Goal: Task Accomplishment & Management: Use online tool/utility

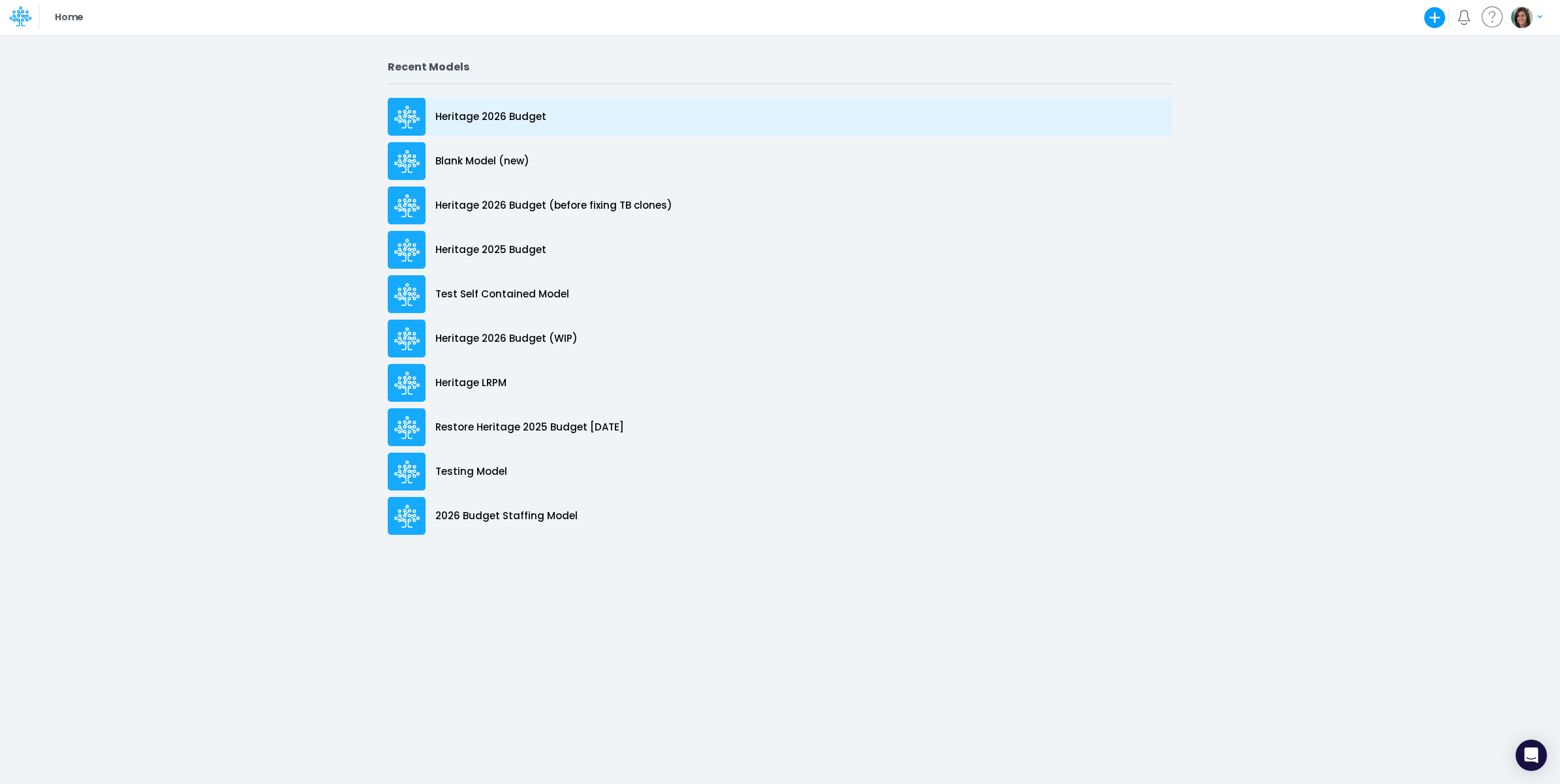
click at [501, 122] on p "Heritage 2026 Budget" at bounding box center [491, 117] width 111 height 15
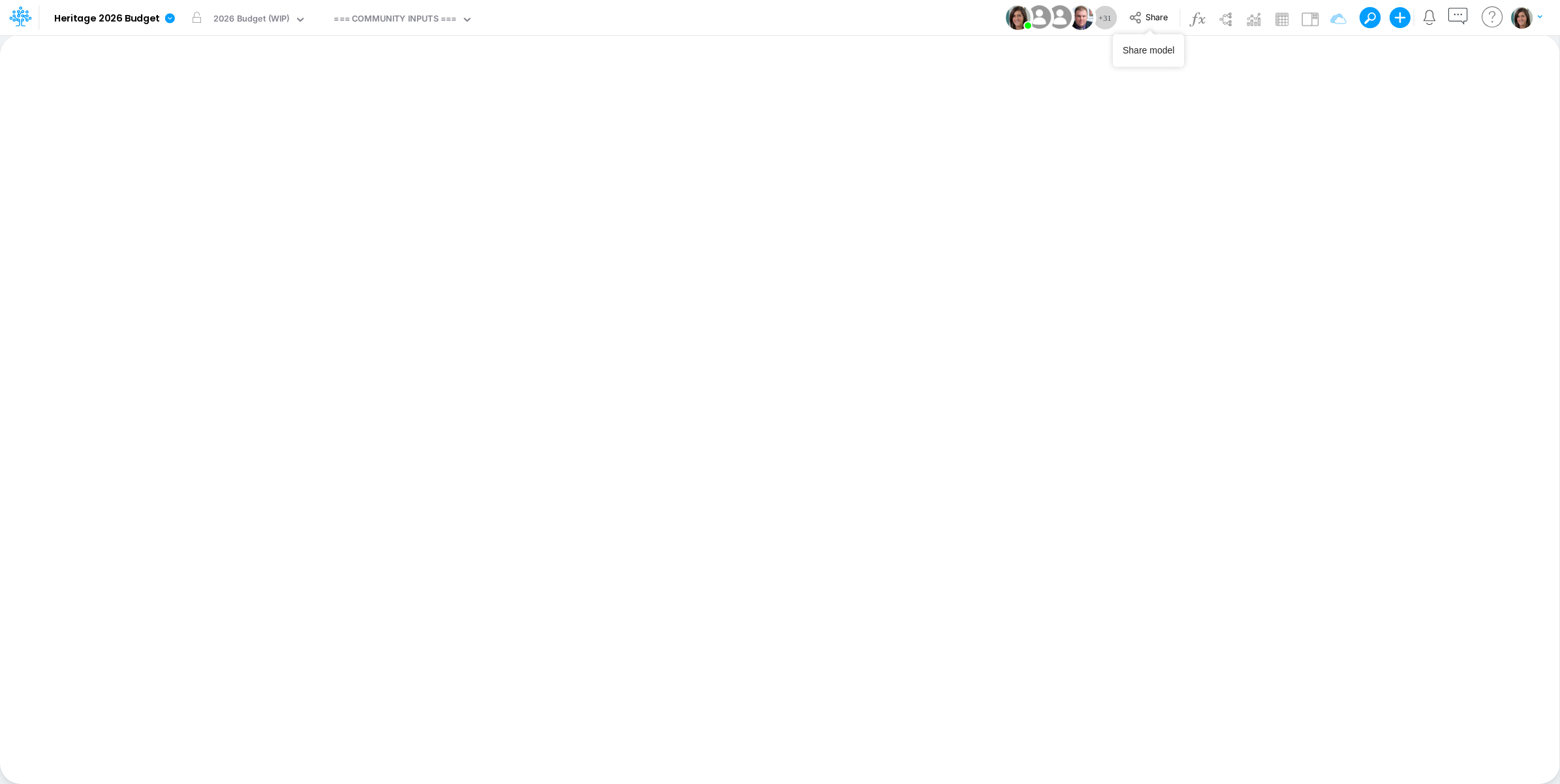
click at [1113, 11] on div "+ 31" at bounding box center [1105, 18] width 30 height 30
click at [1150, 14] on span "Share" at bounding box center [1157, 16] width 22 height 10
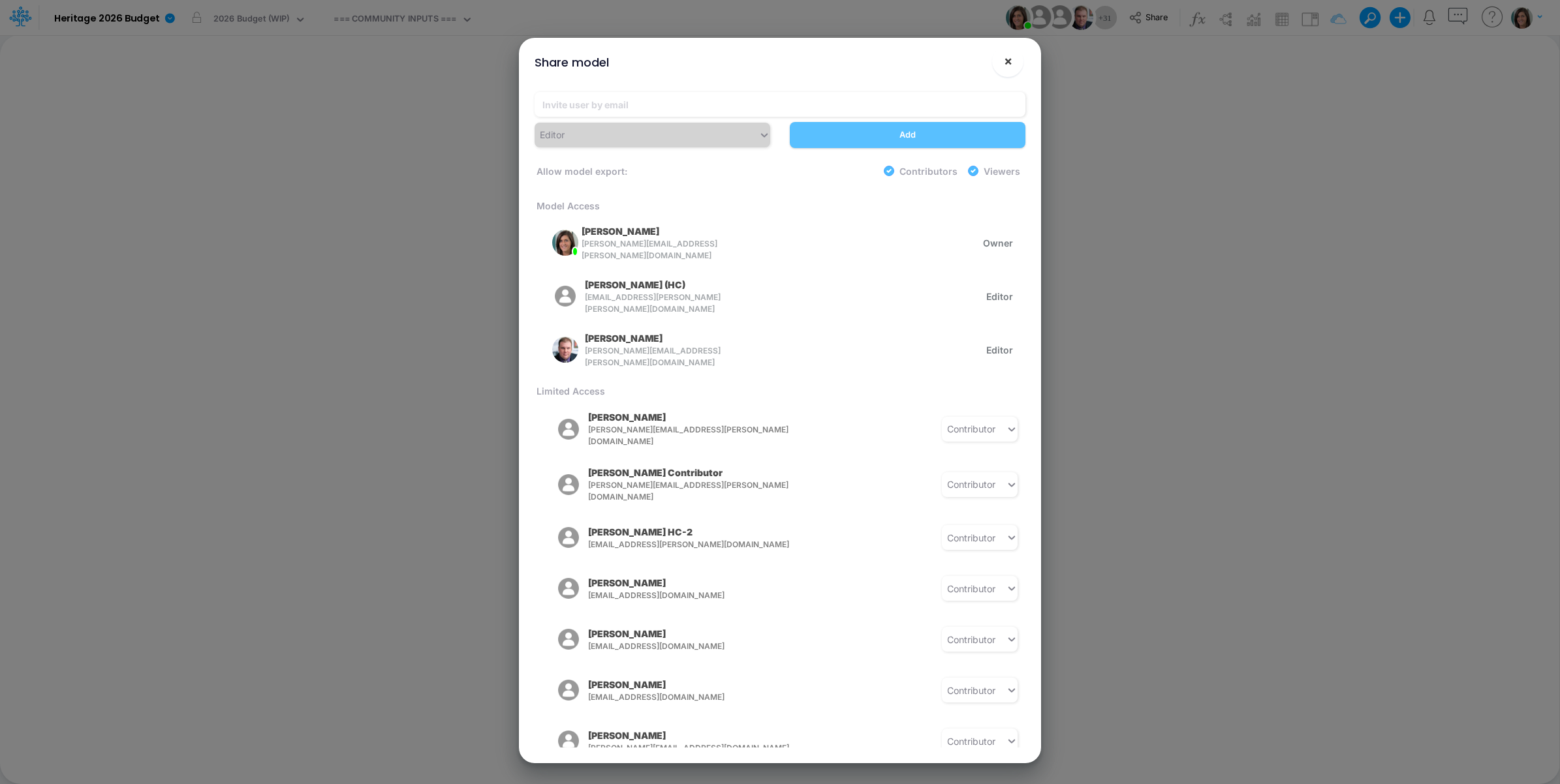
click at [1007, 66] on span "×" at bounding box center [1008, 60] width 9 height 15
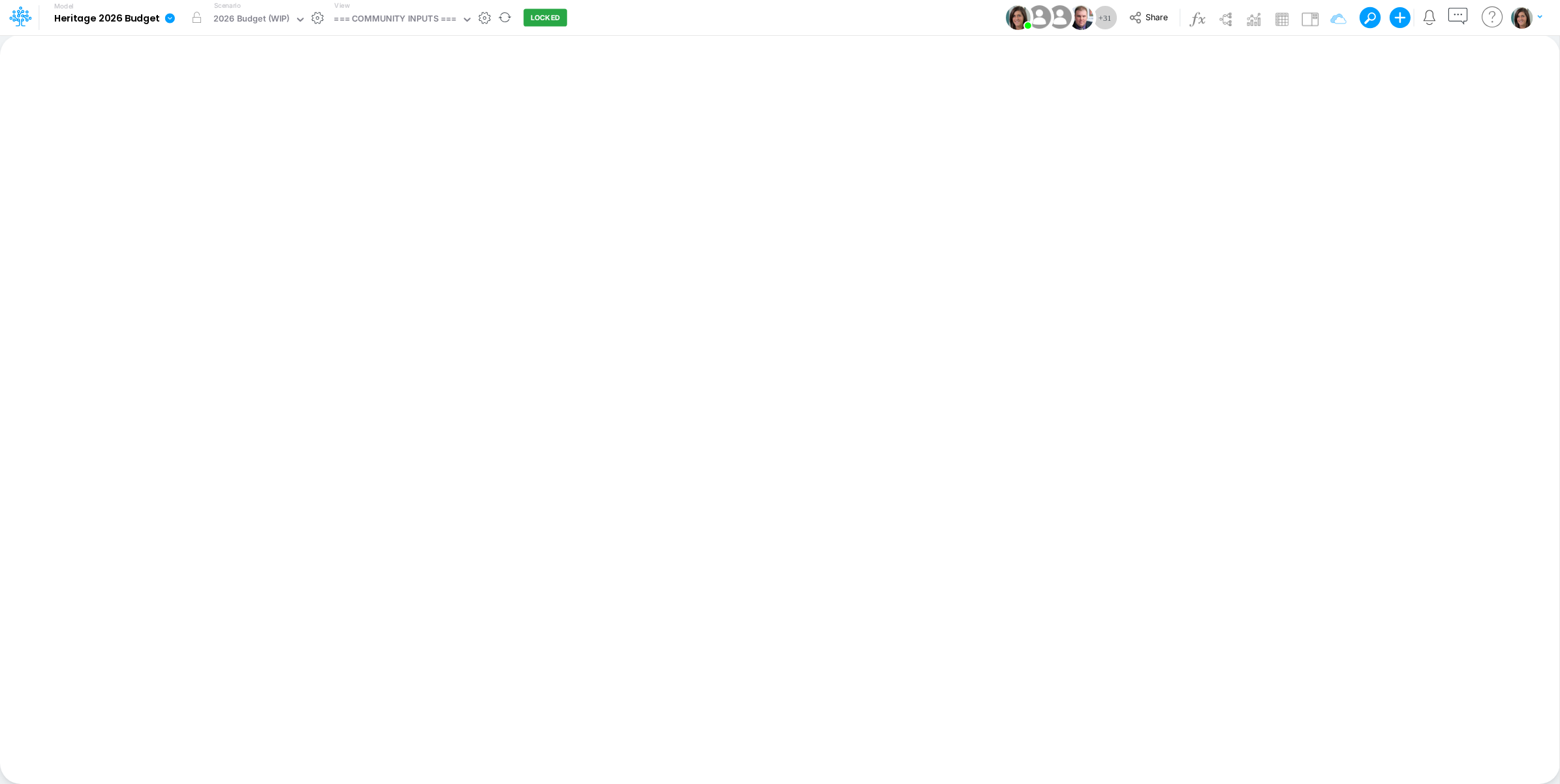
click at [174, 17] on icon at bounding box center [169, 17] width 11 height 11
click at [192, 130] on button "View model info" at bounding box center [236, 135] width 140 height 20
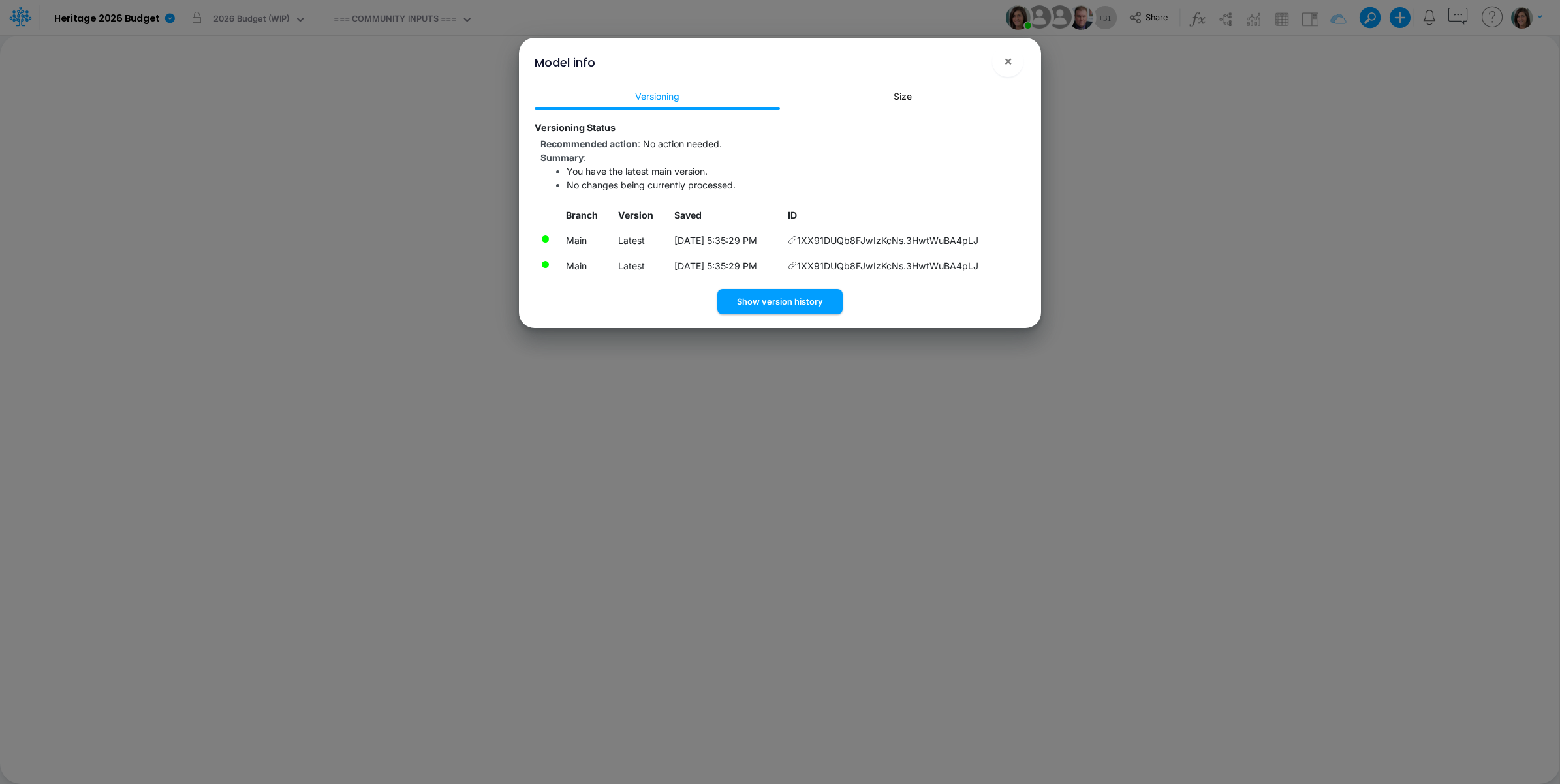
click at [797, 238] on icon at bounding box center [792, 241] width 9 height 9
click at [1007, 59] on span "×" at bounding box center [1008, 60] width 9 height 15
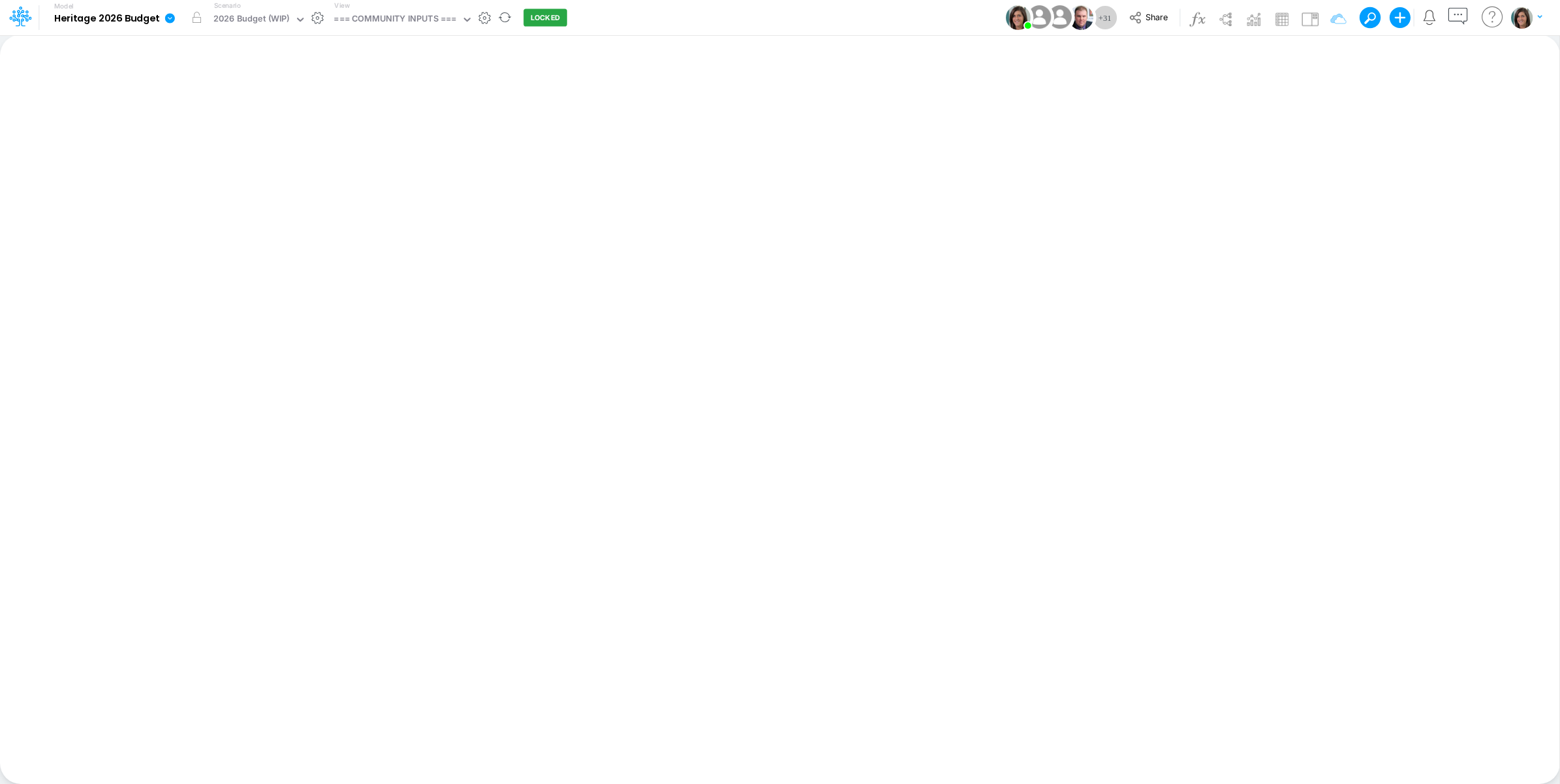
click at [171, 23] on icon at bounding box center [170, 17] width 10 height 10
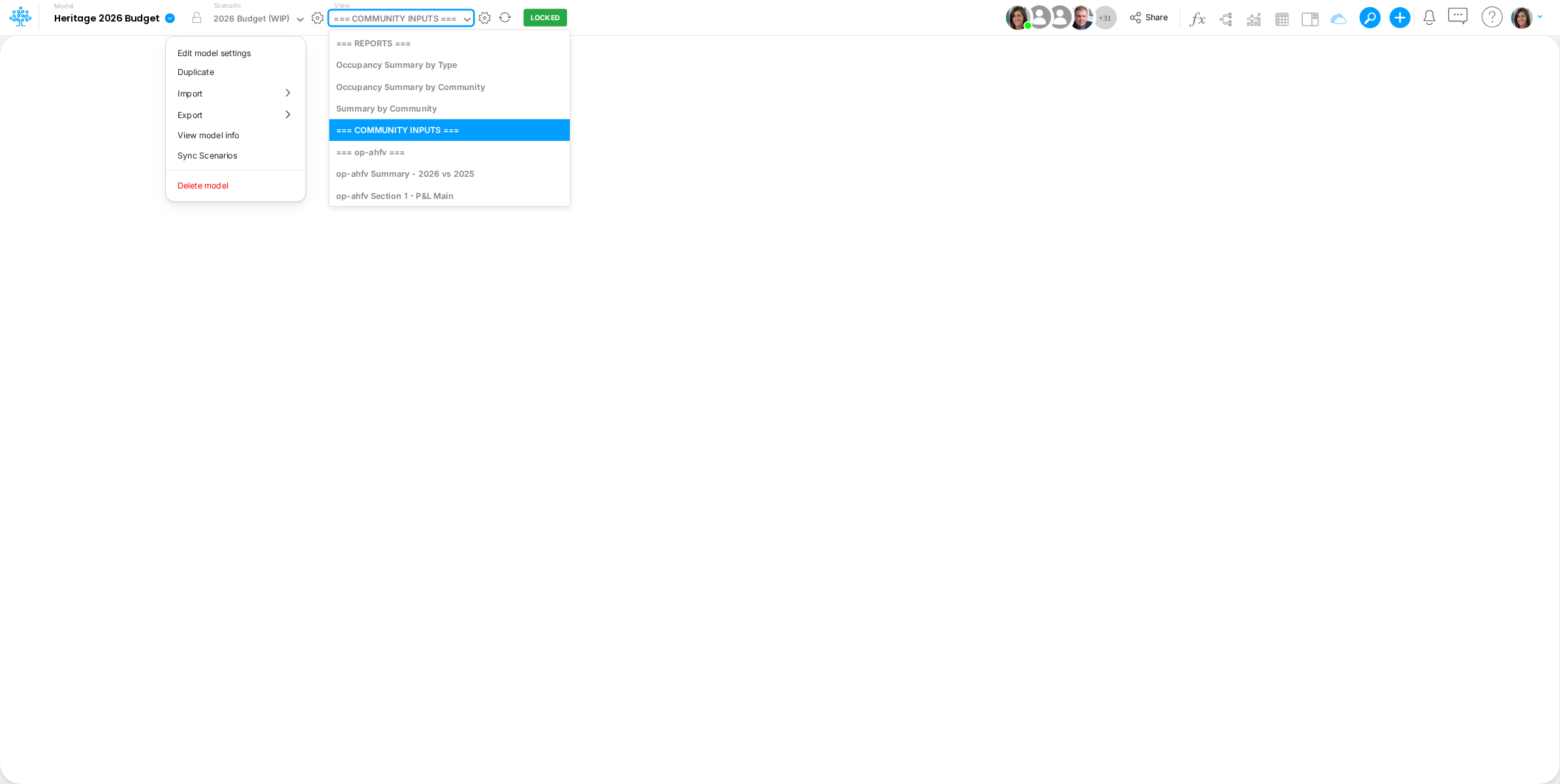
click at [395, 21] on div "=== COMMUNITY INPUTS ===" at bounding box center [395, 19] width 123 height 15
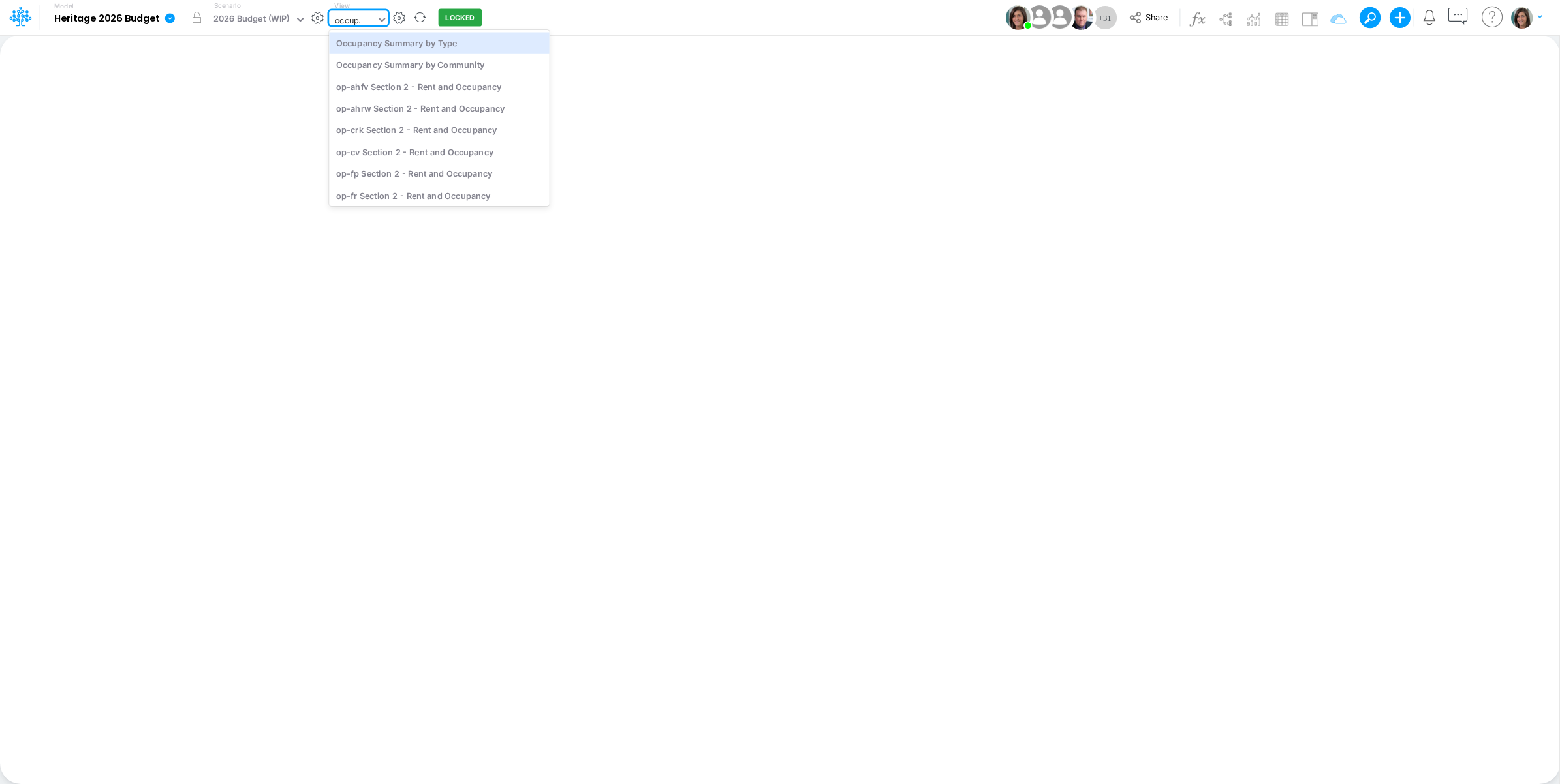
type input "occupan"
click at [408, 190] on div "Occupancy" at bounding box center [440, 193] width 220 height 21
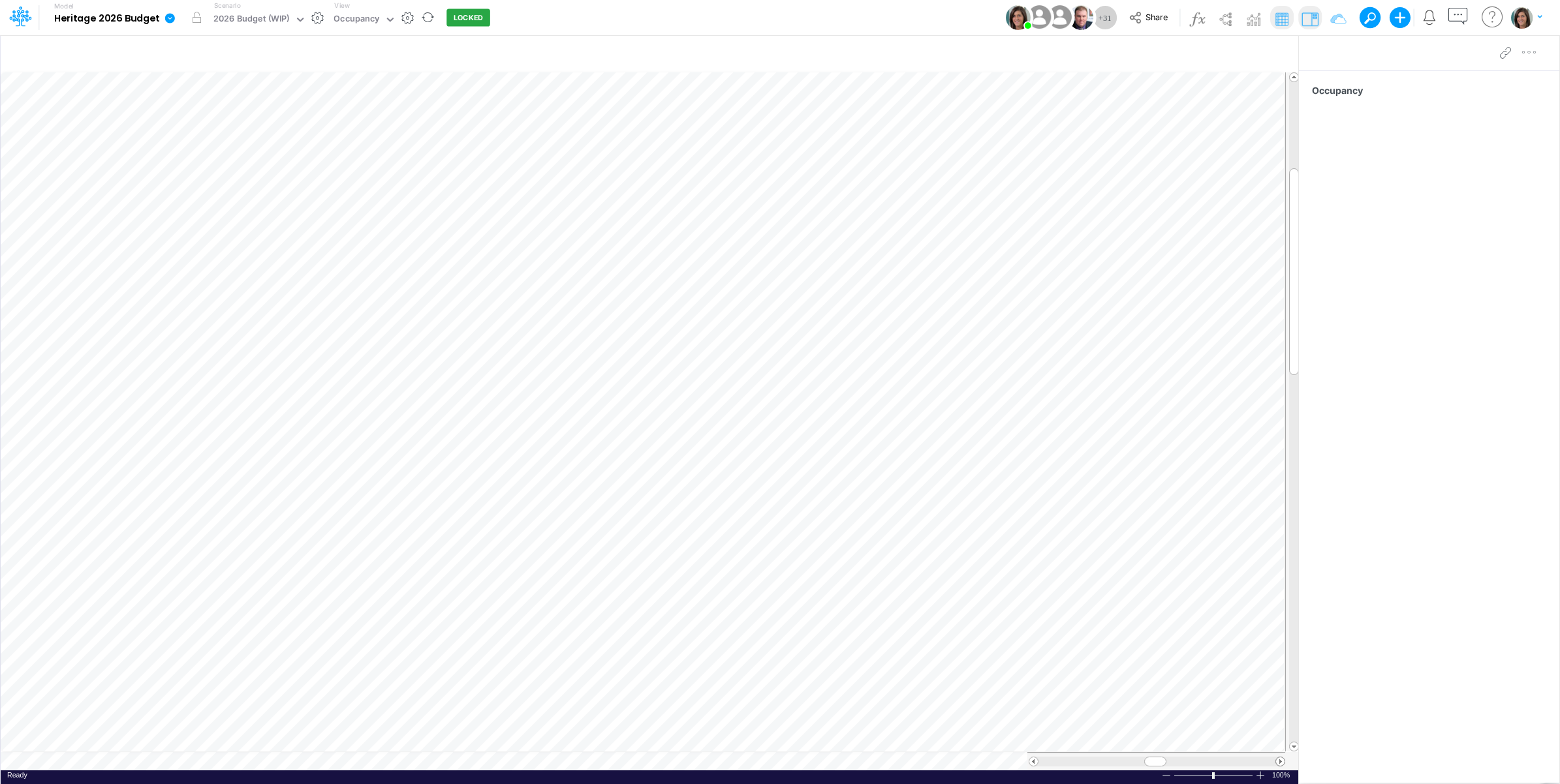
click at [1278, 761] on span at bounding box center [1280, 762] width 9 height 9
click at [173, 23] on icon at bounding box center [169, 17] width 11 height 11
click at [213, 98] on button "Import" at bounding box center [236, 93] width 140 height 21
click at [372, 114] on button "Data" at bounding box center [376, 122] width 140 height 20
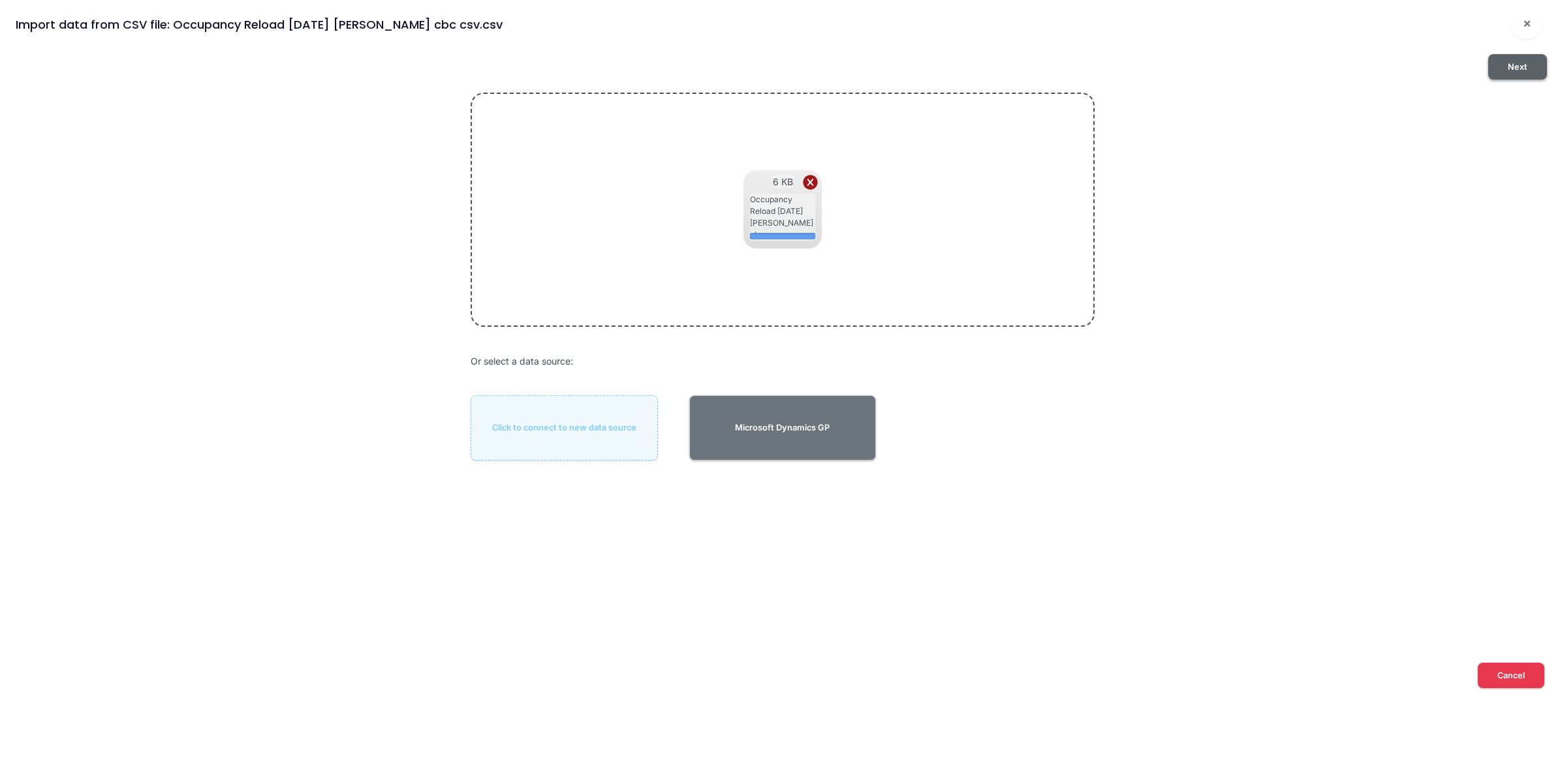
click at [1510, 66] on button "Next" at bounding box center [1517, 67] width 58 height 26
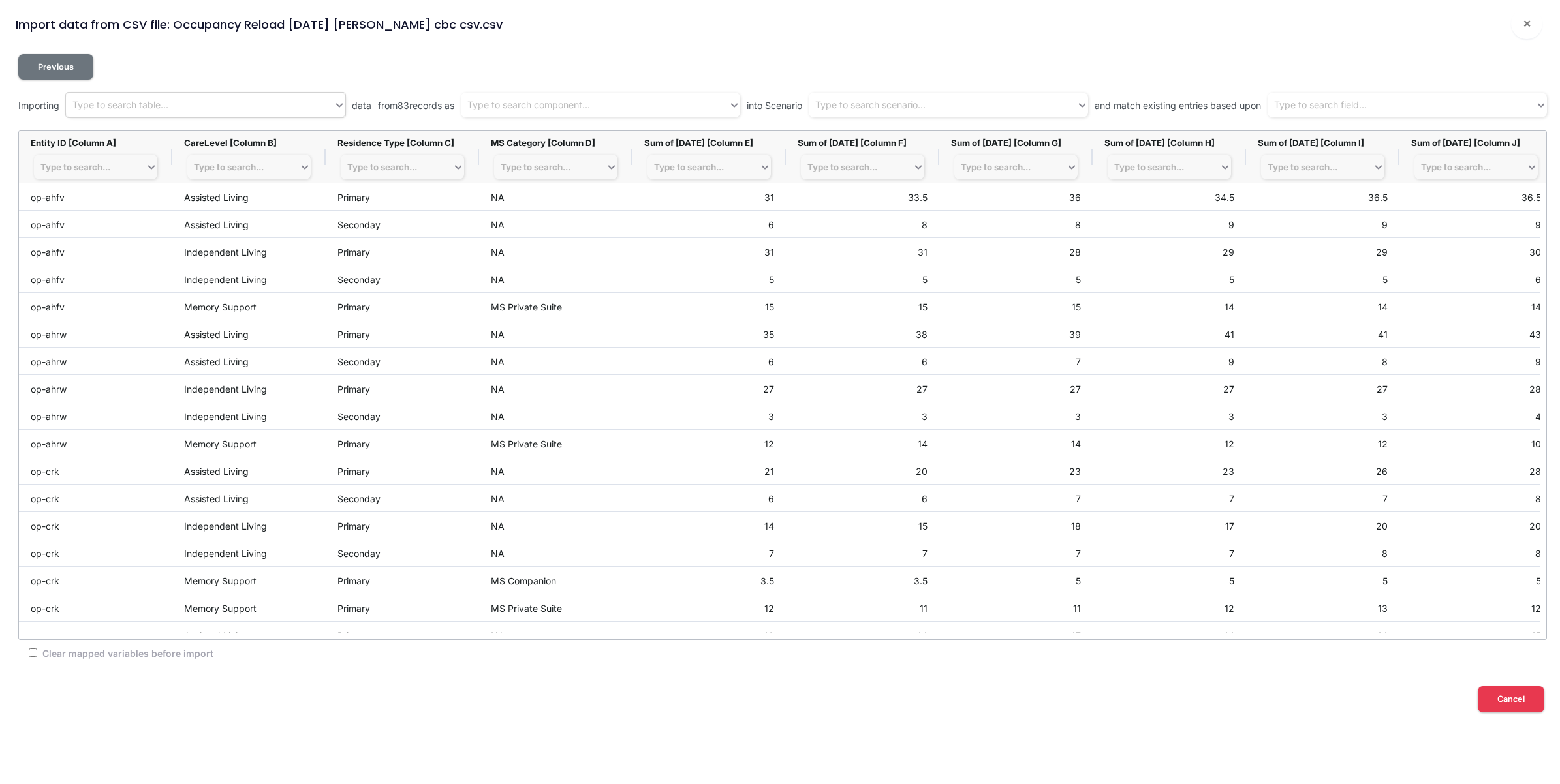
click at [200, 98] on div "Type to search table..." at bounding box center [200, 105] width 268 height 21
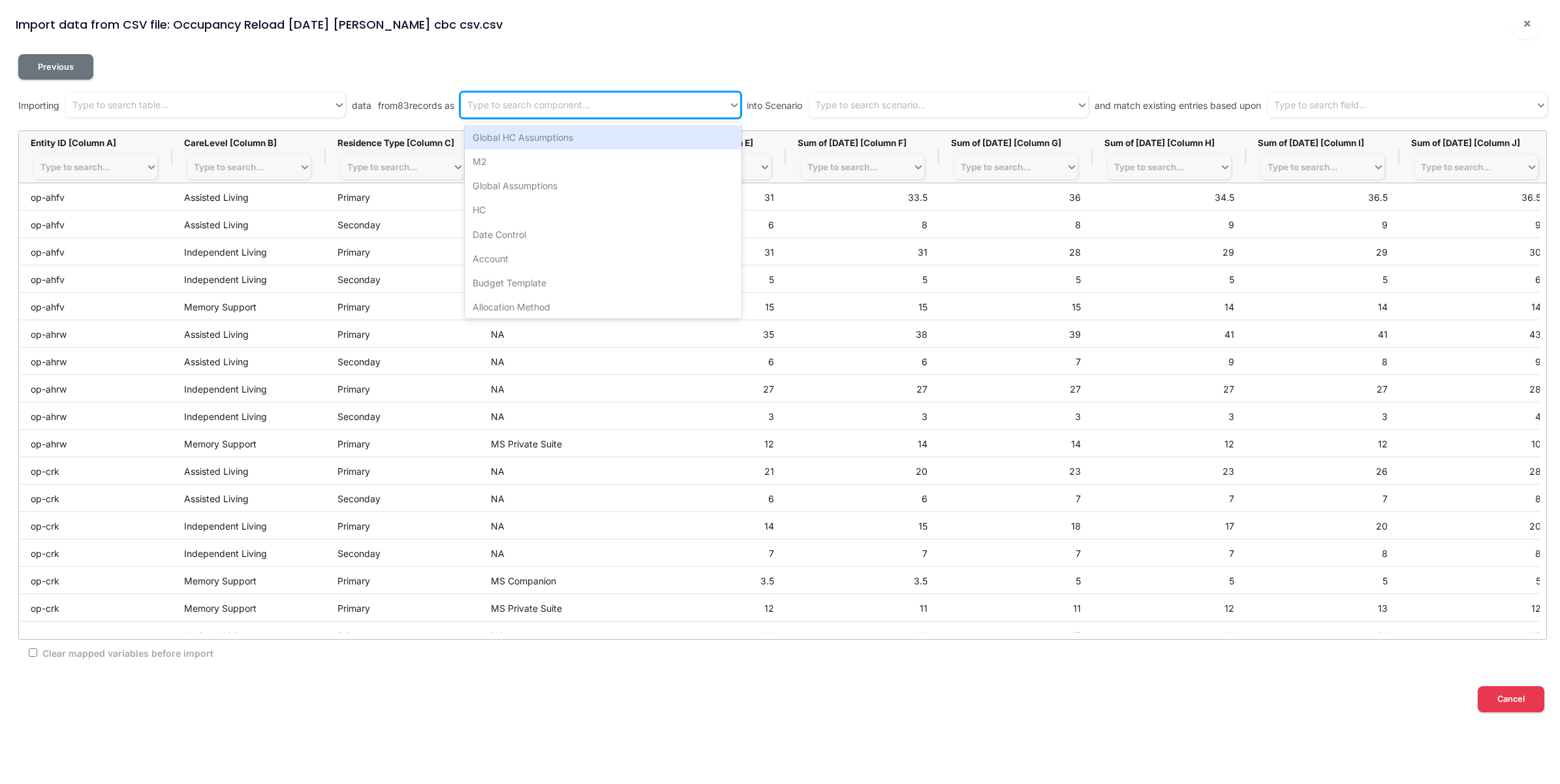
click at [610, 95] on div "Type to search component..." at bounding box center [595, 105] width 268 height 21
type input "occ"
drag, startPoint x: 637, startPoint y: 144, endPoint x: 737, endPoint y: 115, distance: 104.1
click at [638, 142] on div "Occupancy" at bounding box center [604, 137] width 278 height 24
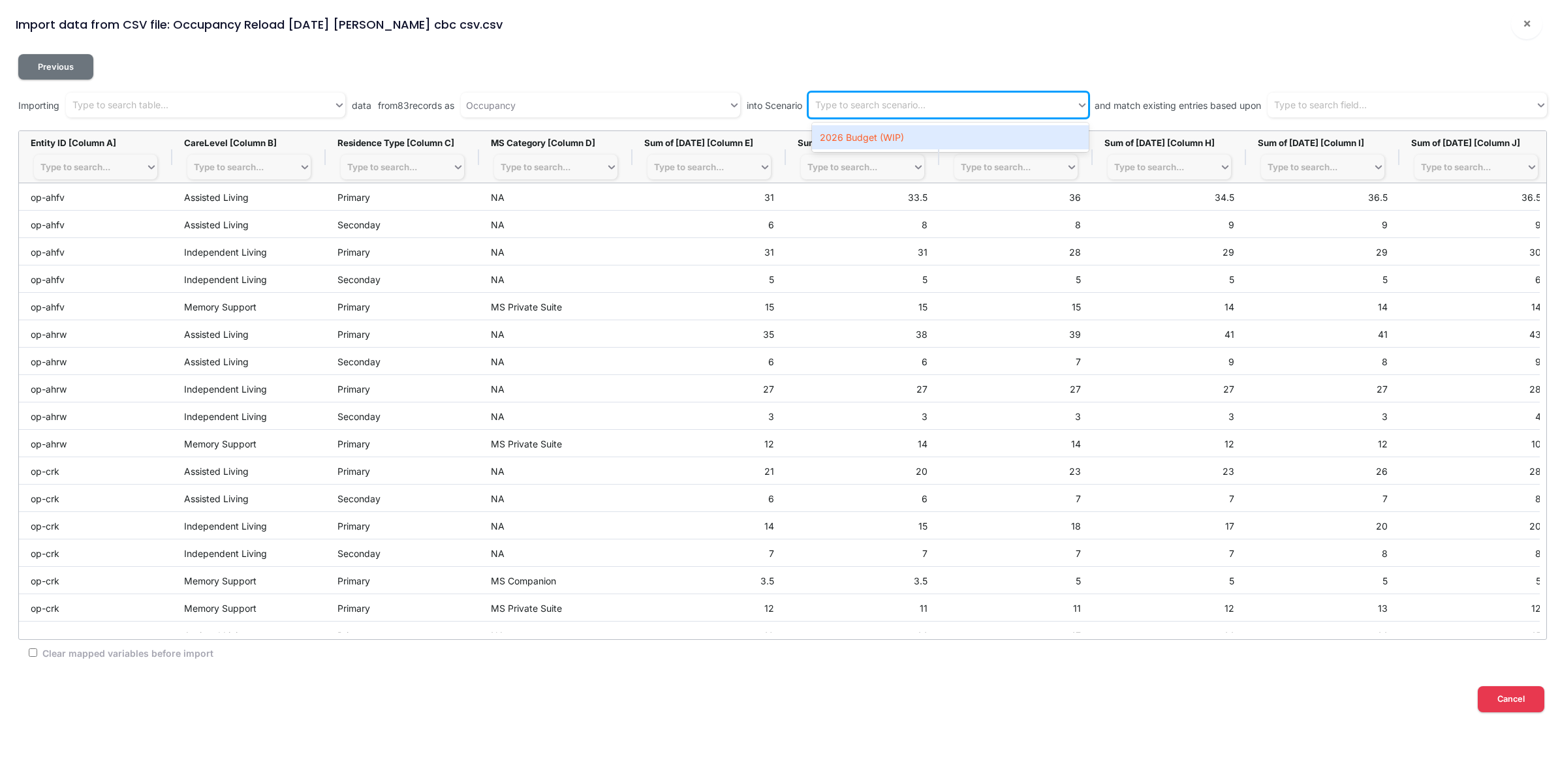
click at [921, 110] on div "Type to search scenario..." at bounding box center [870, 105] width 110 height 13
click at [918, 137] on div "2026 Budget (WIP)" at bounding box center [950, 137] width 278 height 24
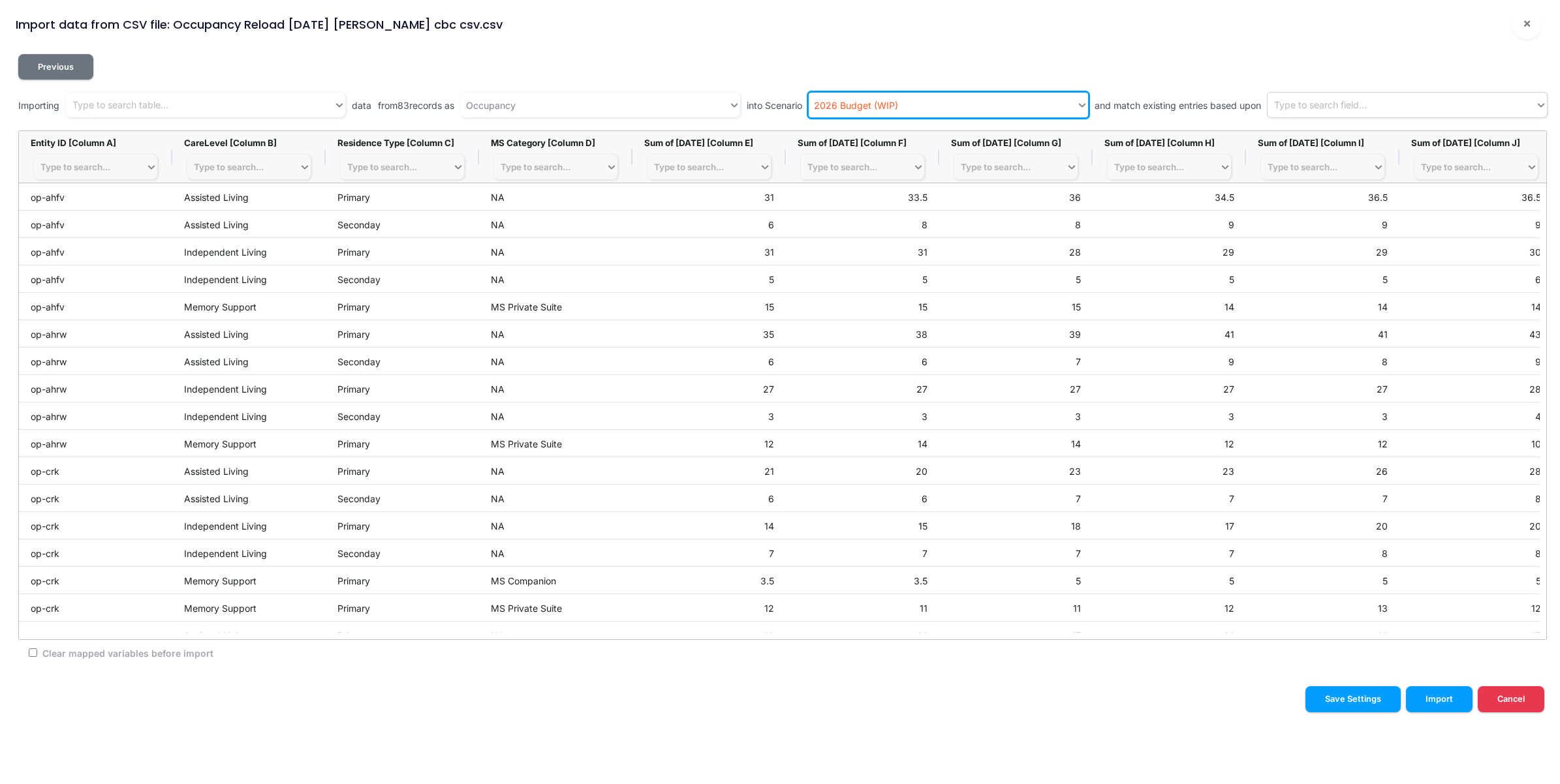
click at [1321, 106] on div "Type to search field..." at bounding box center [1321, 105] width 93 height 13
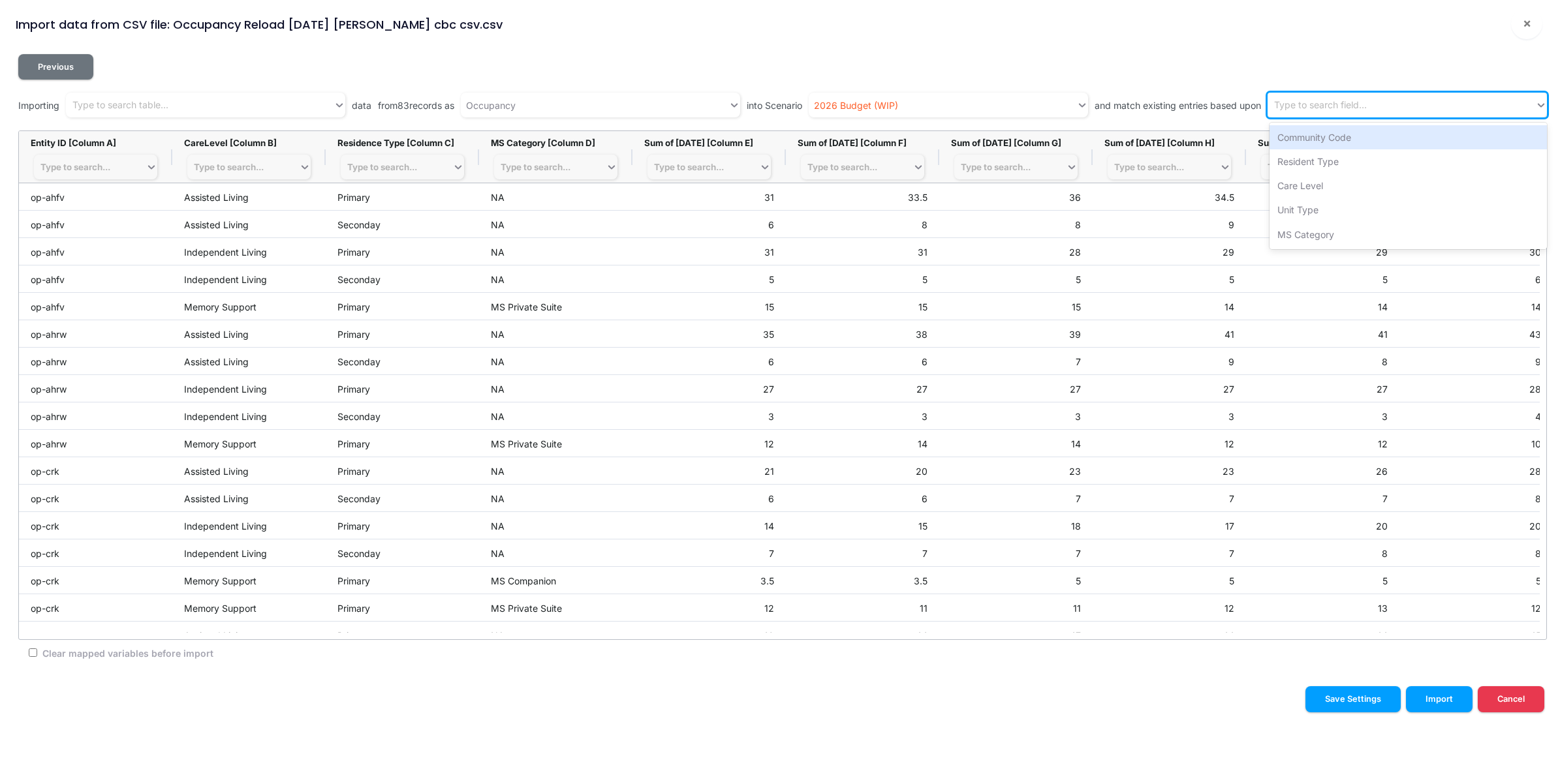
click at [1231, 62] on div "Previous" at bounding box center [782, 67] width 1529 height 26
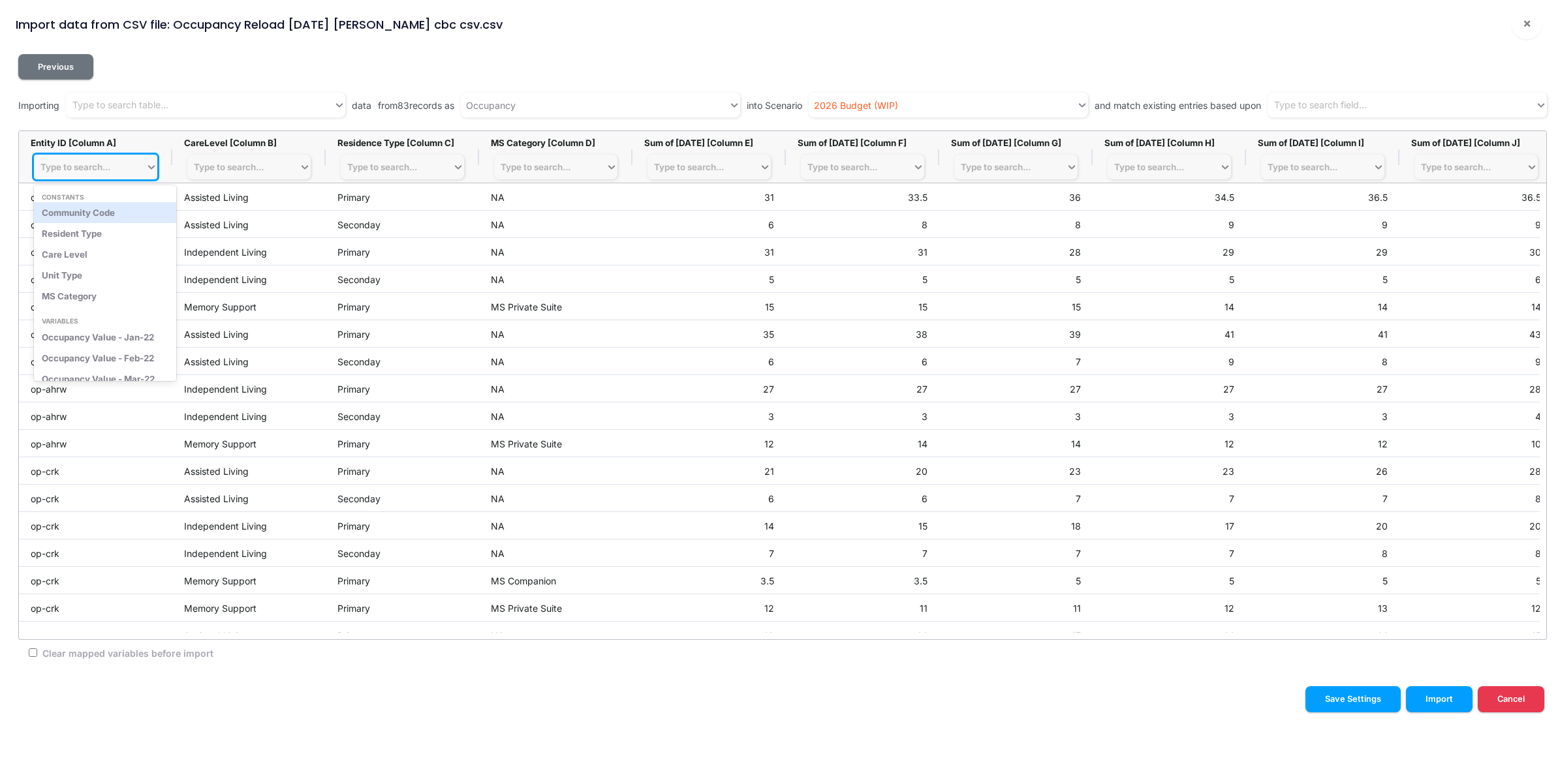
click at [85, 171] on div "Type to search..." at bounding box center [75, 167] width 70 height 11
click at [81, 214] on div "Community Code" at bounding box center [106, 212] width 142 height 21
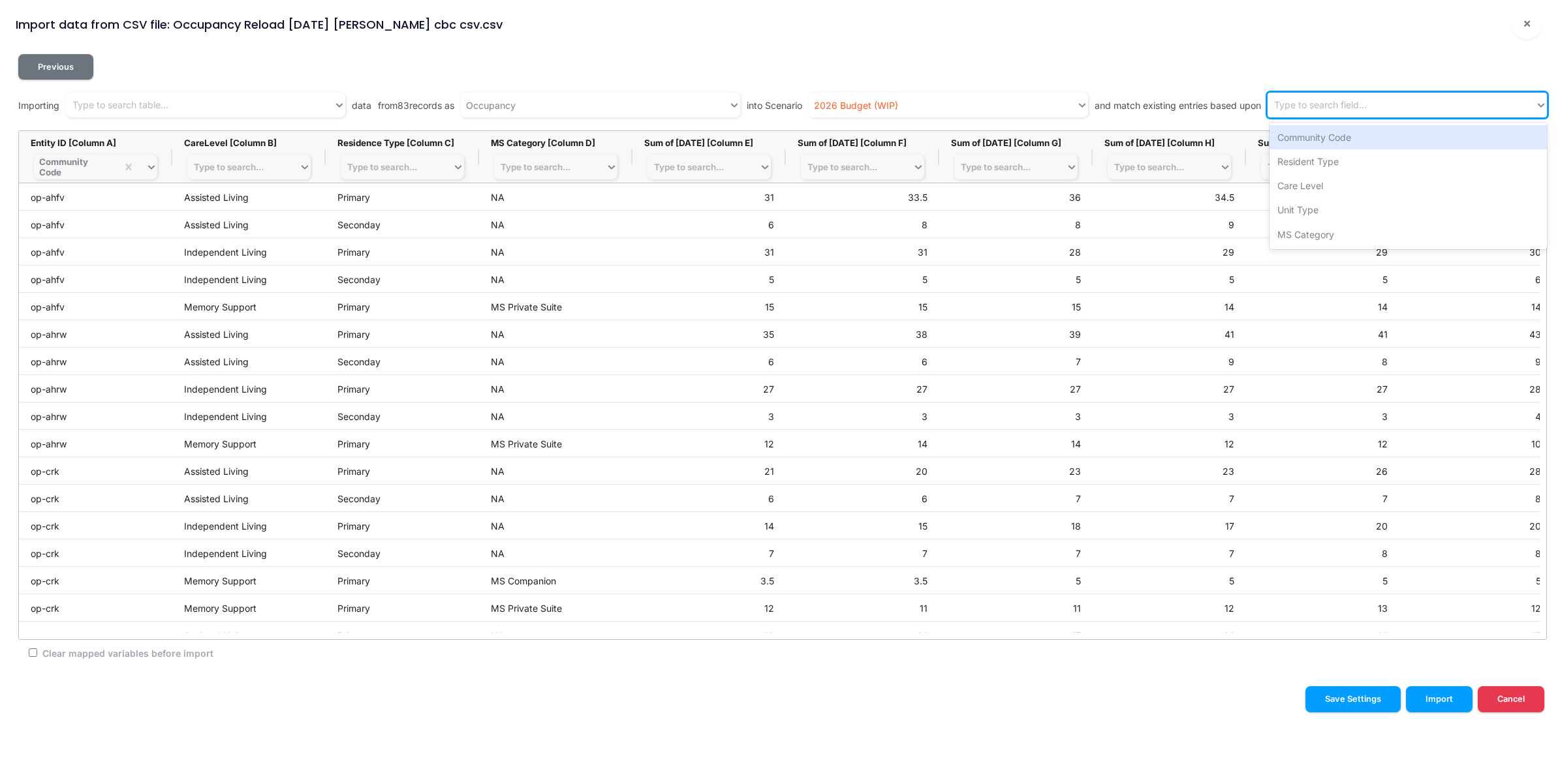
click at [1387, 105] on div "Type to search field..." at bounding box center [1401, 105] width 268 height 21
click at [1368, 138] on div "Community Code" at bounding box center [1408, 137] width 278 height 24
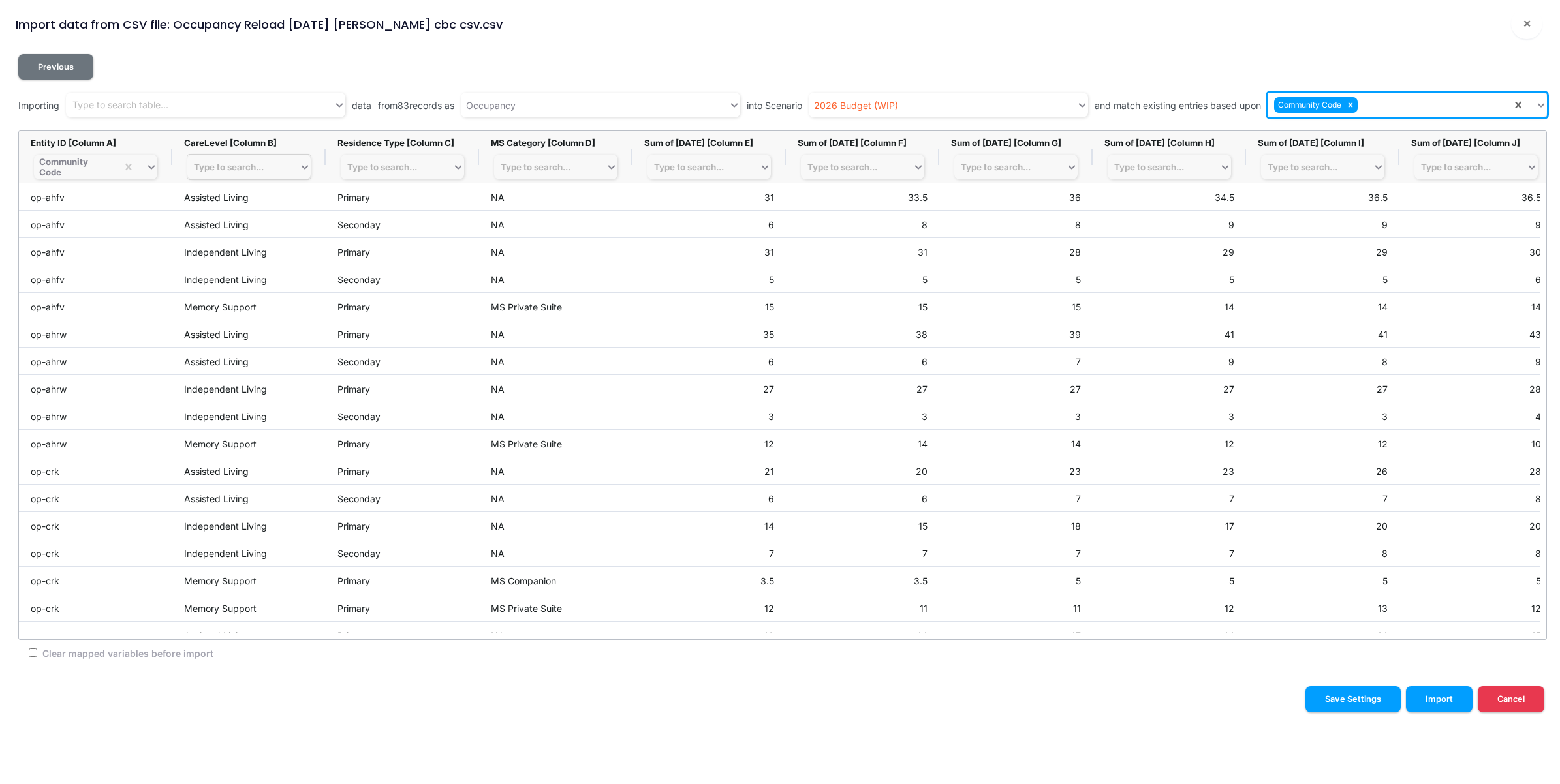
click at [272, 170] on div "Type to search..." at bounding box center [243, 167] width 112 height 18
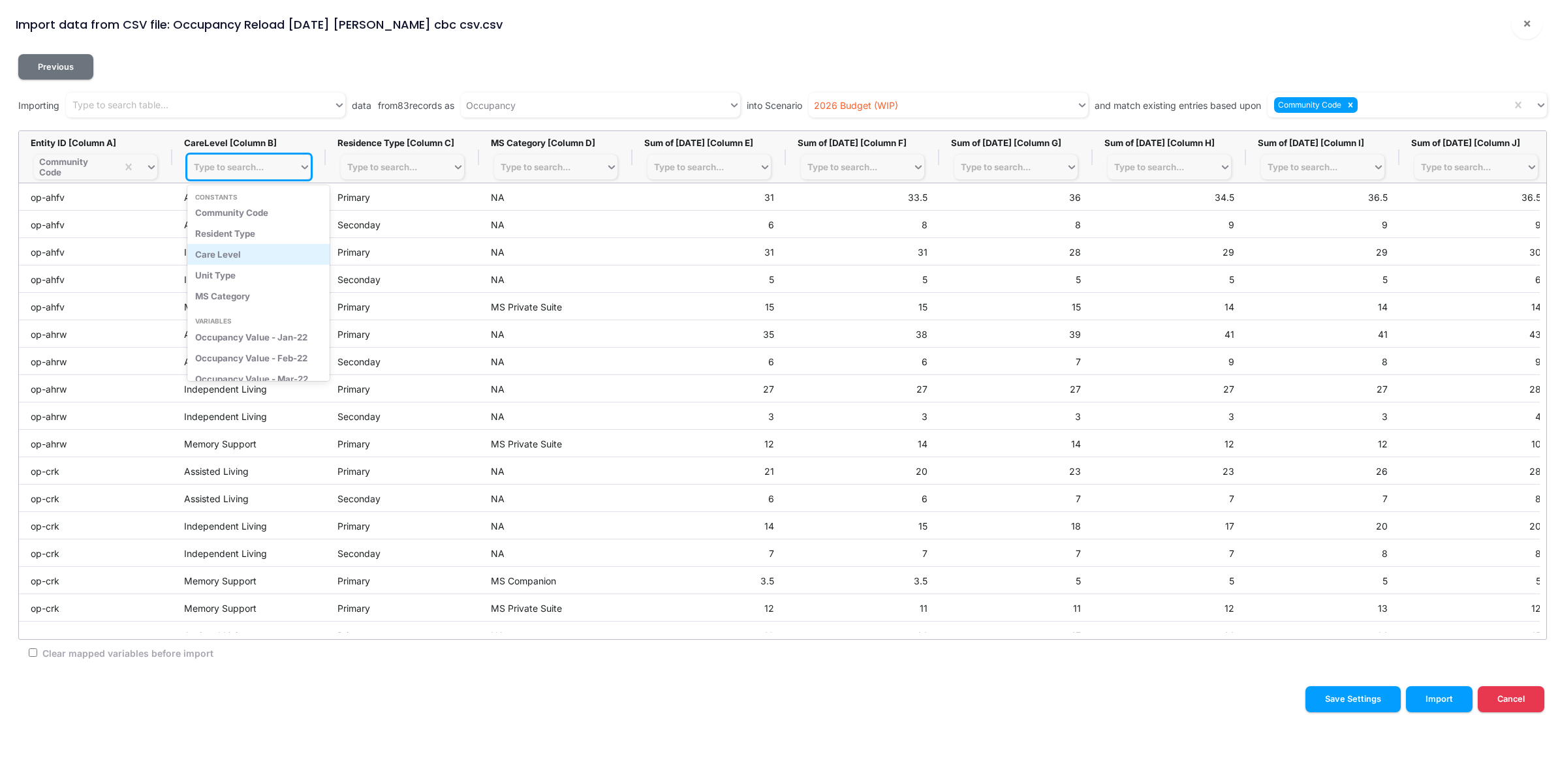
click at [250, 252] on div "Care Level" at bounding box center [259, 254] width 142 height 21
click at [1421, 113] on div "Community Code" at bounding box center [1389, 105] width 244 height 21
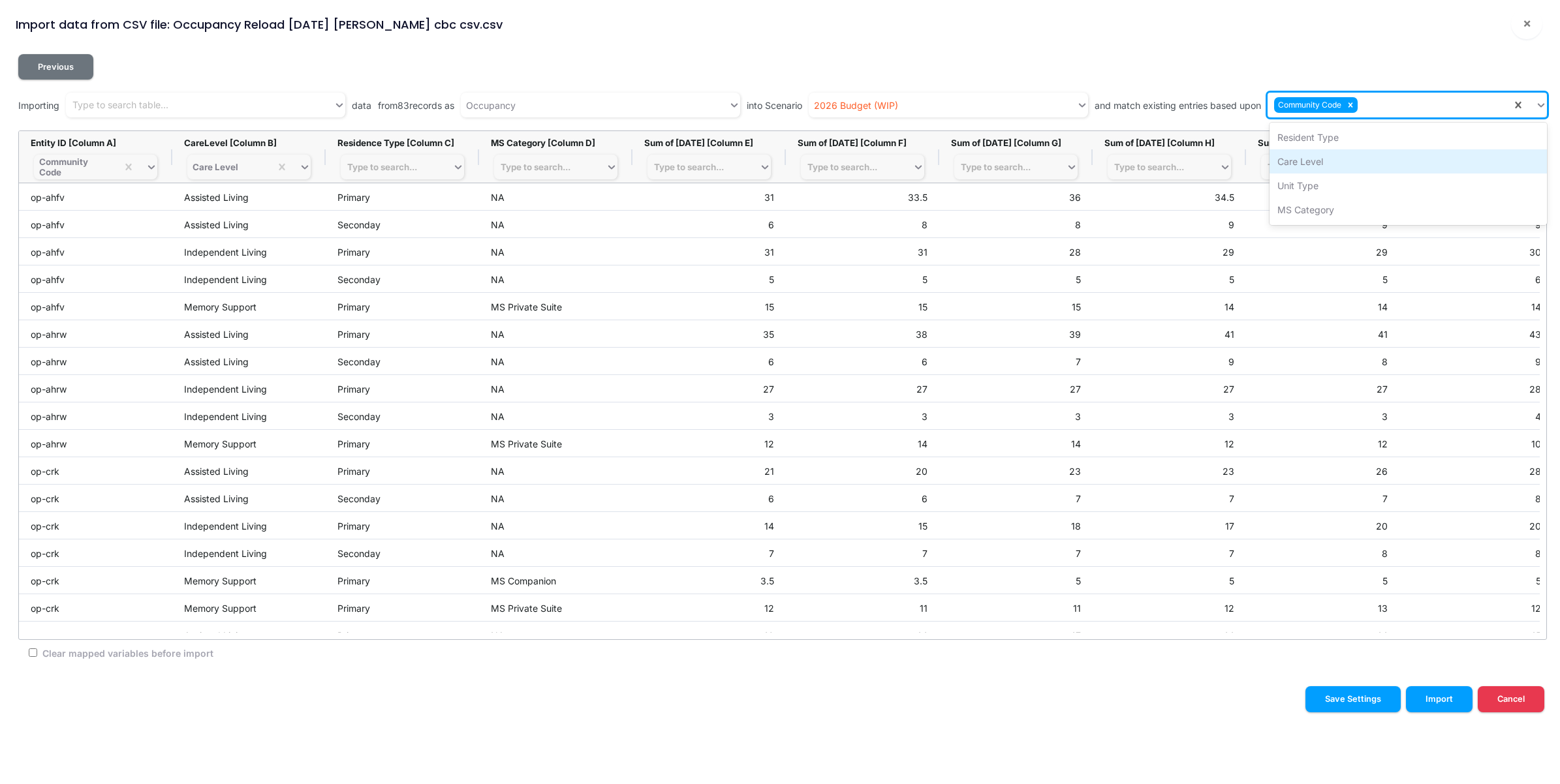
click at [1366, 162] on div "Care Level" at bounding box center [1408, 161] width 278 height 24
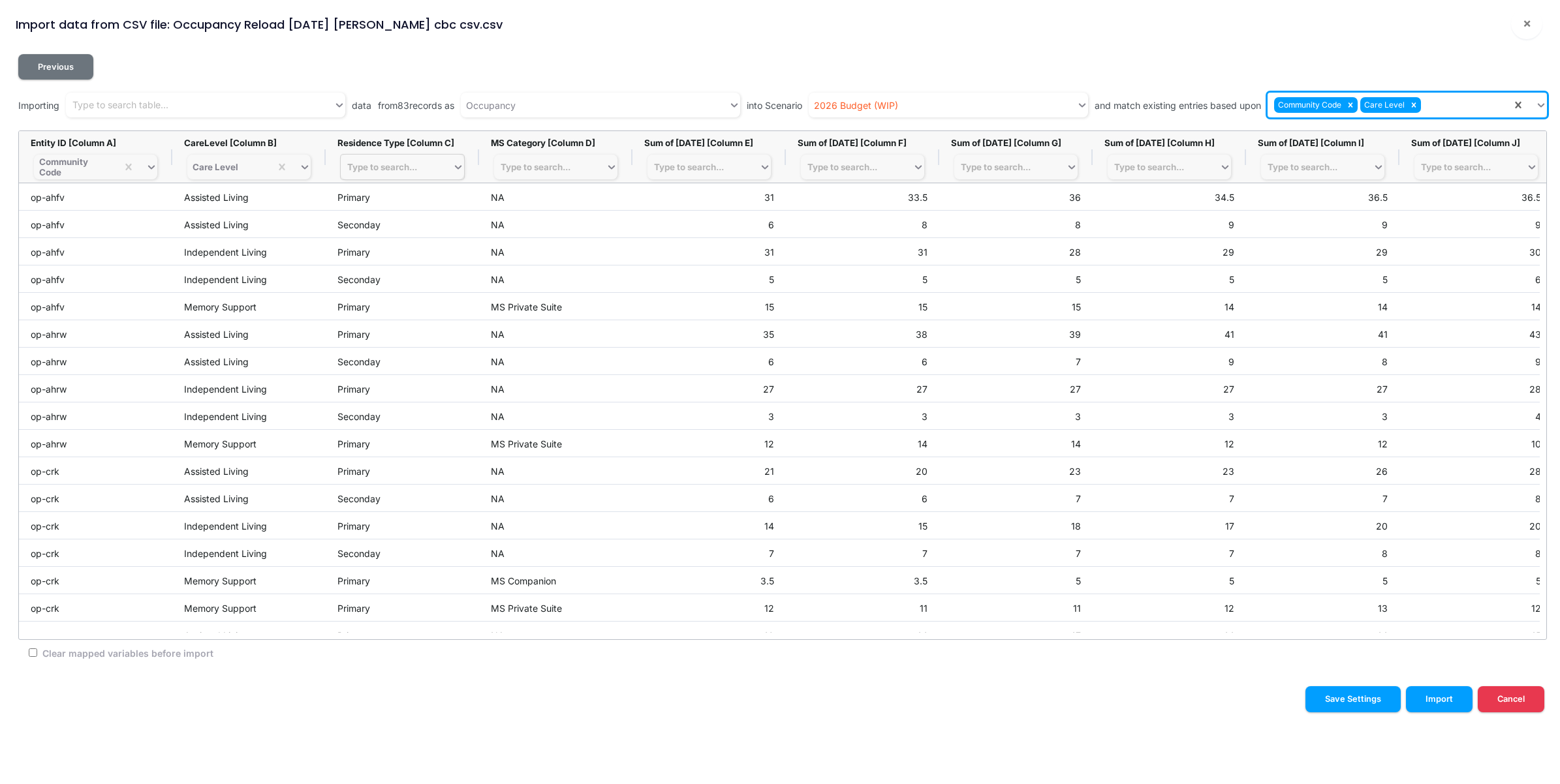
click at [402, 171] on div "Type to search..." at bounding box center [382, 167] width 70 height 11
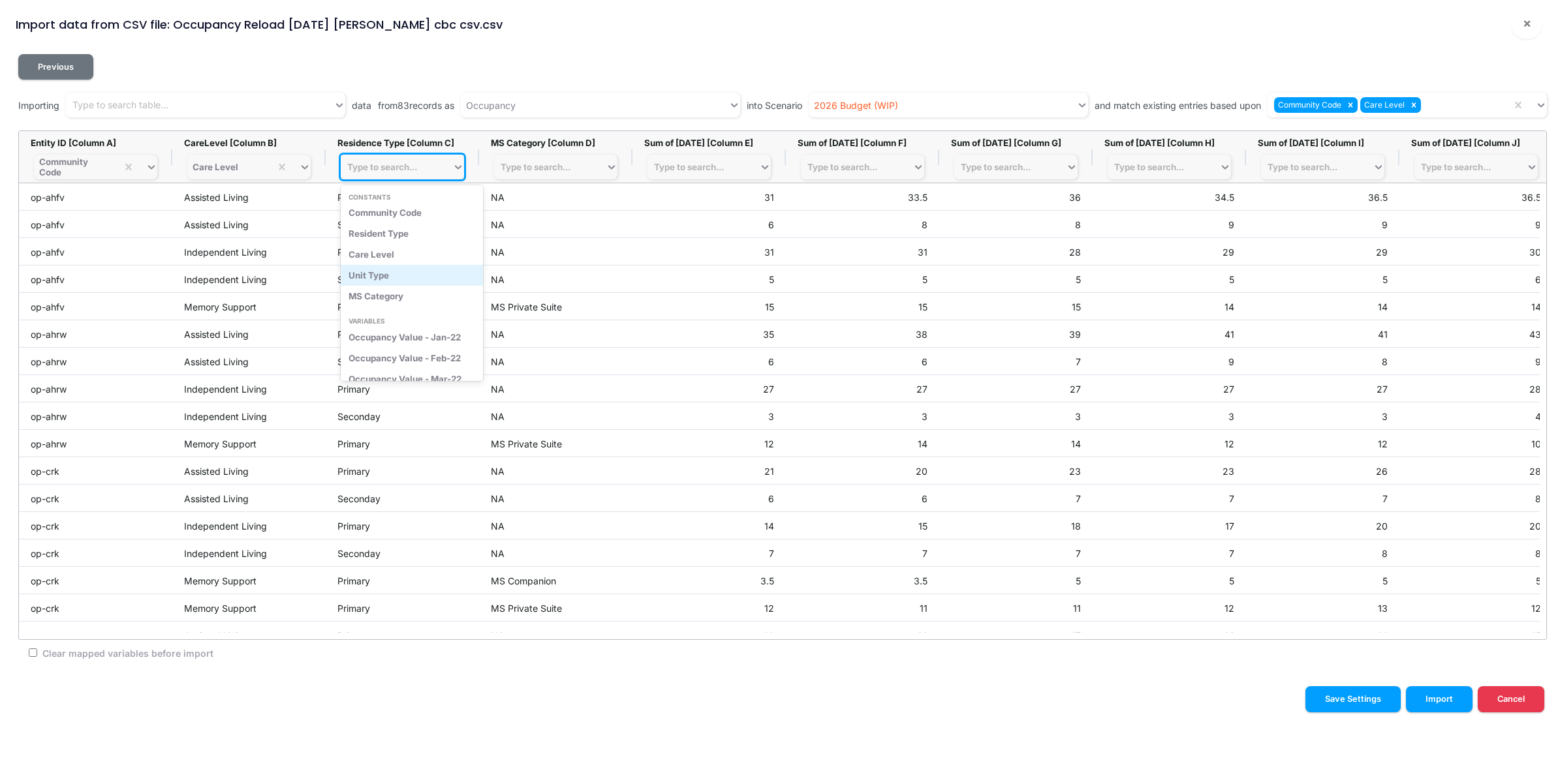
click at [402, 281] on div "Unit Type" at bounding box center [412, 275] width 142 height 21
click at [1448, 106] on div "Community Code Care Level" at bounding box center [1389, 105] width 244 height 21
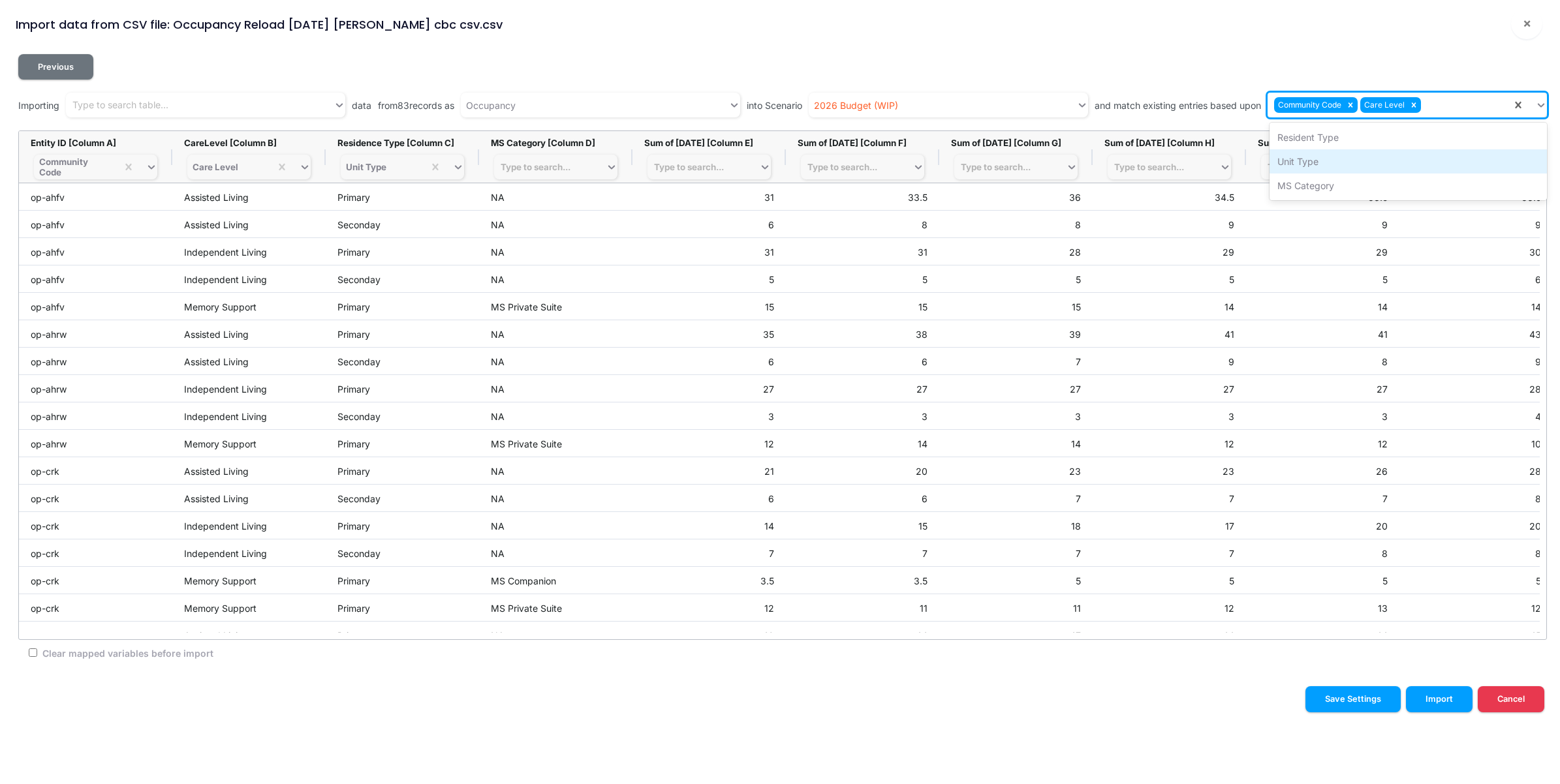
click at [1385, 161] on div "Unit Type" at bounding box center [1408, 161] width 278 height 24
click at [538, 168] on div "Type to search..." at bounding box center [536, 167] width 70 height 11
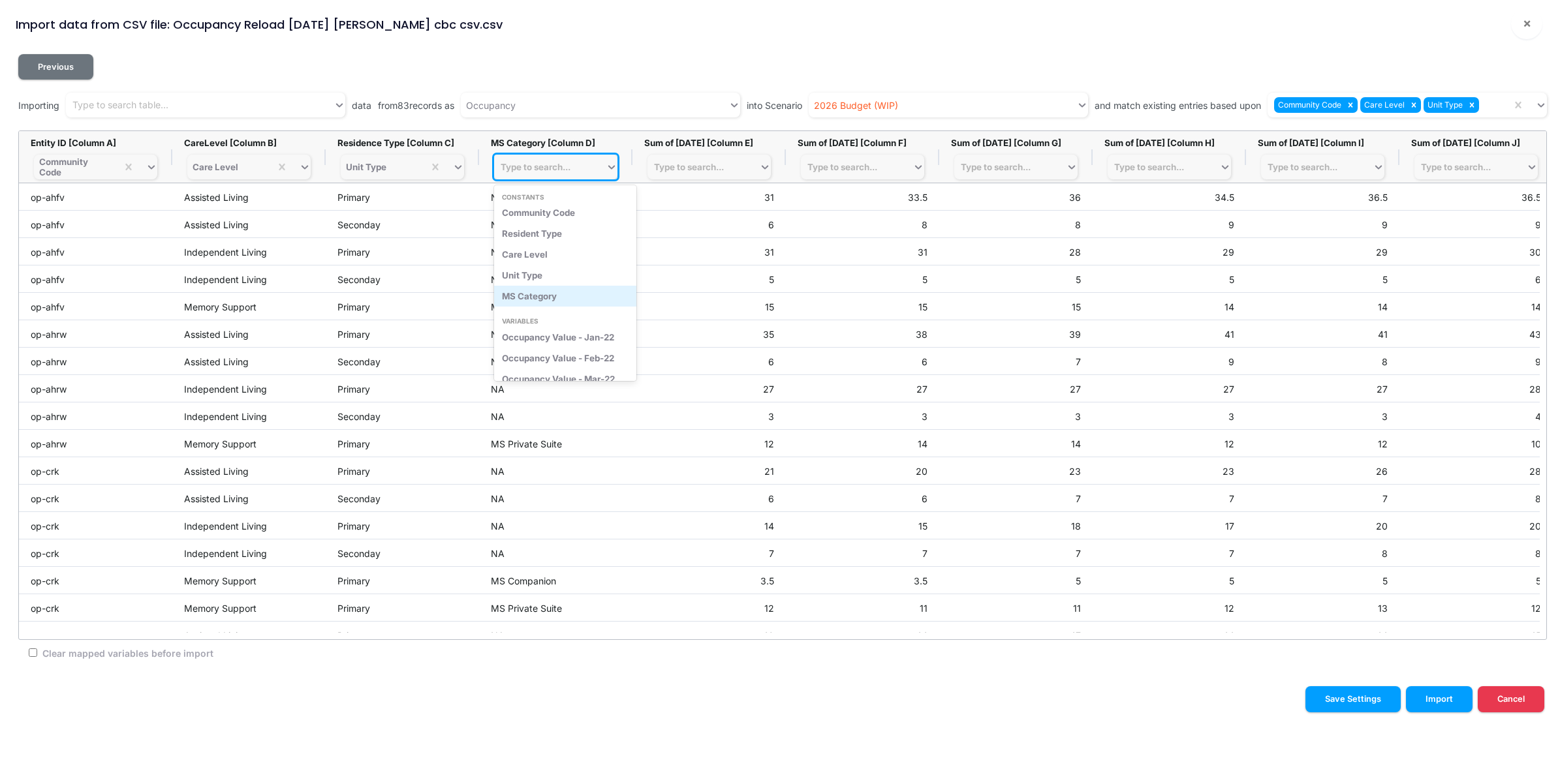
click at [542, 299] on div "MS Category" at bounding box center [565, 296] width 142 height 21
click at [1495, 110] on div "Community Code Care Level Unit Type" at bounding box center [1389, 105] width 244 height 21
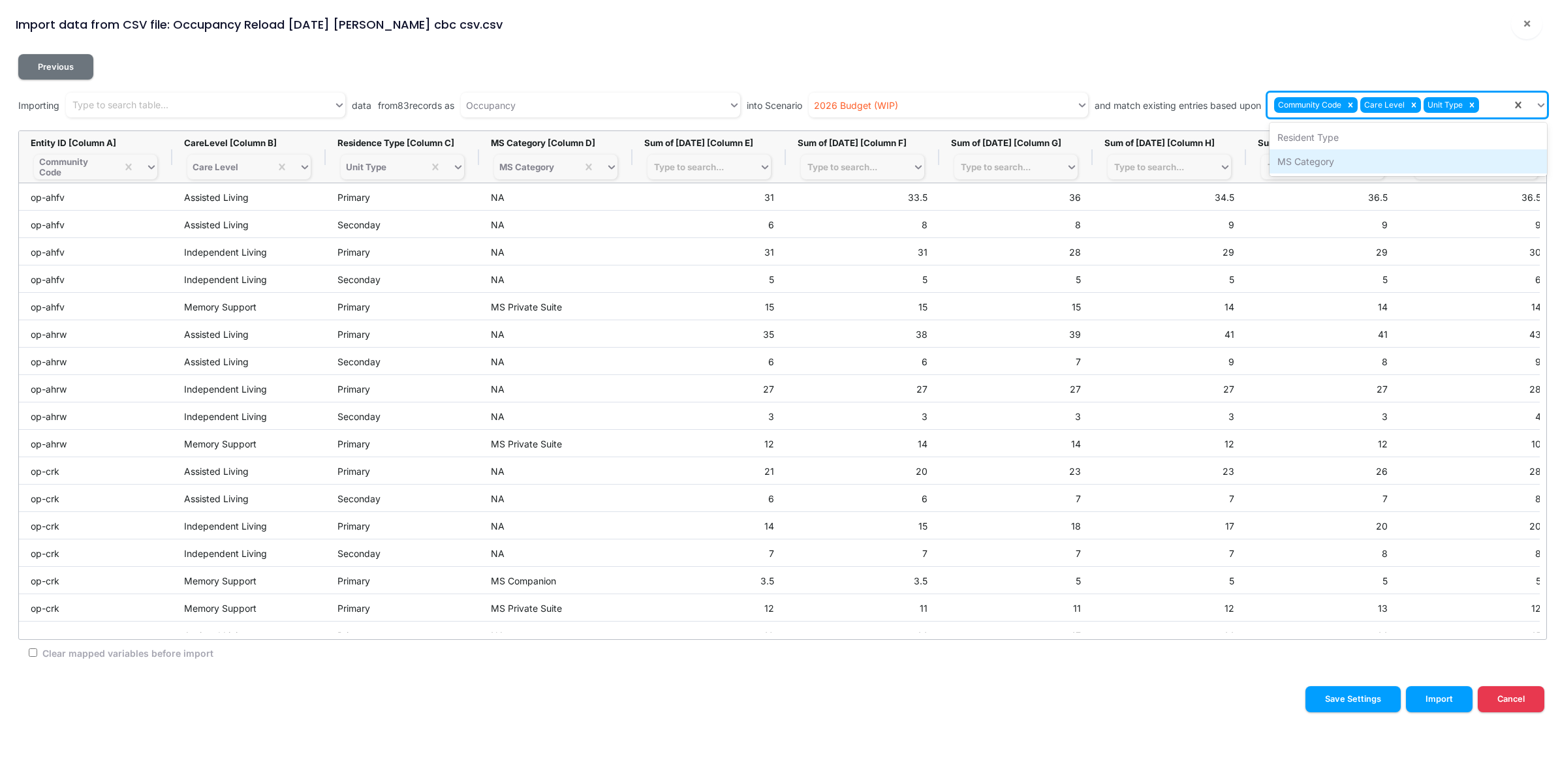
click at [1401, 163] on div "MS Category" at bounding box center [1408, 161] width 278 height 24
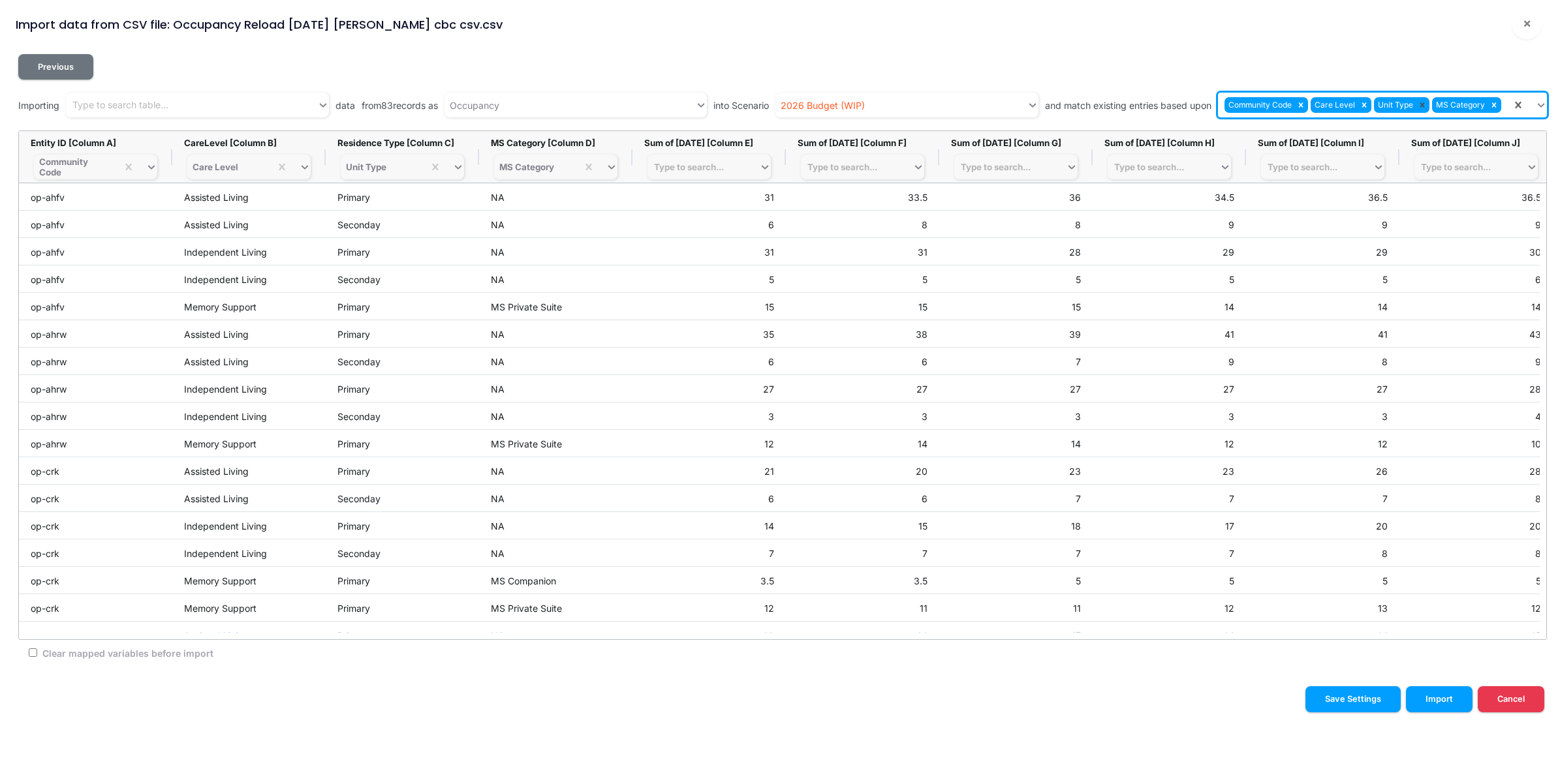
click at [1423, 108] on icon at bounding box center [1423, 105] width 9 height 9
click at [1502, 102] on div "Community Code Care Level MS Category" at bounding box center [1389, 105] width 244 height 21
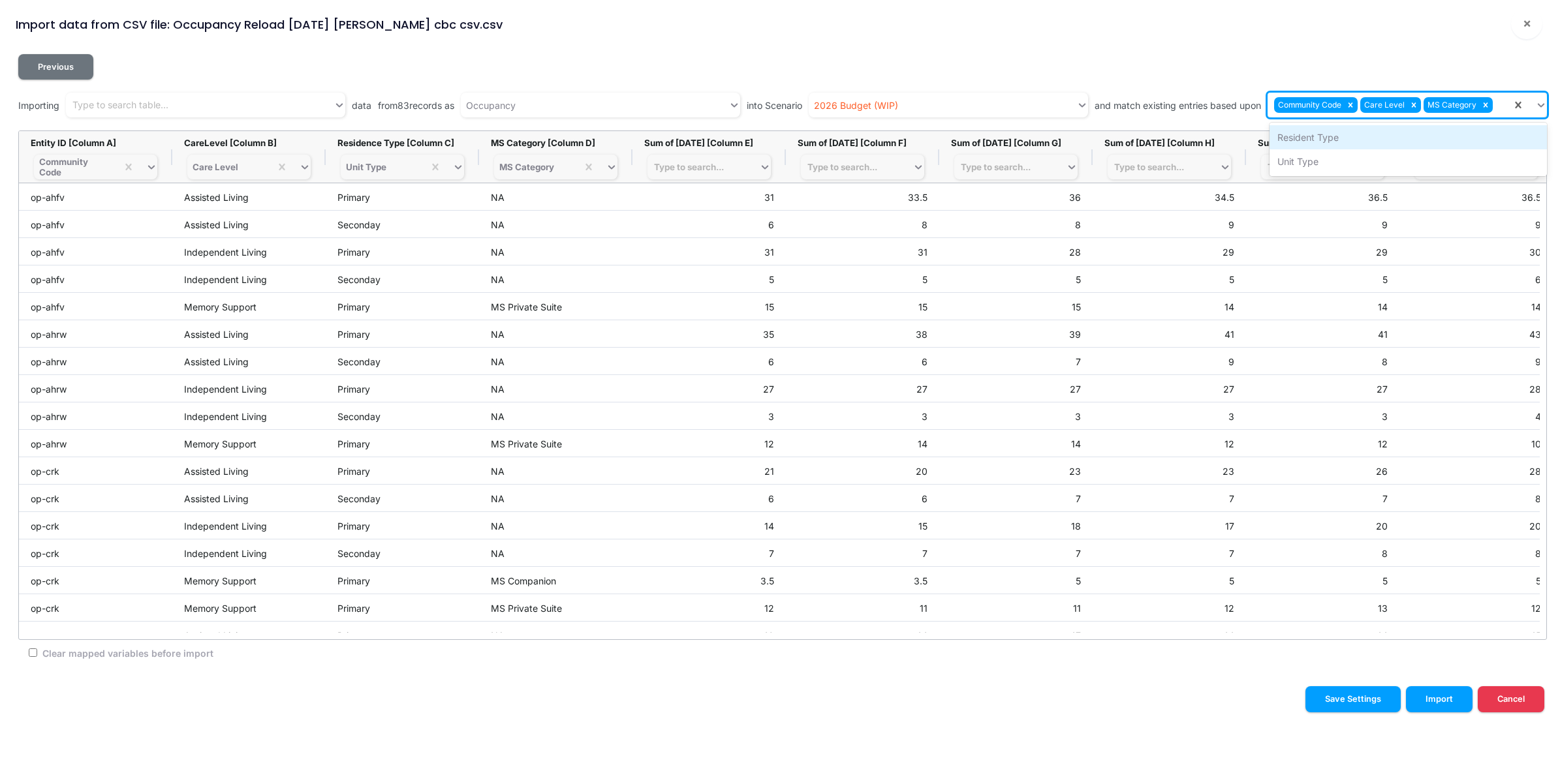
click at [1425, 134] on div "Resident Type" at bounding box center [1408, 137] width 278 height 24
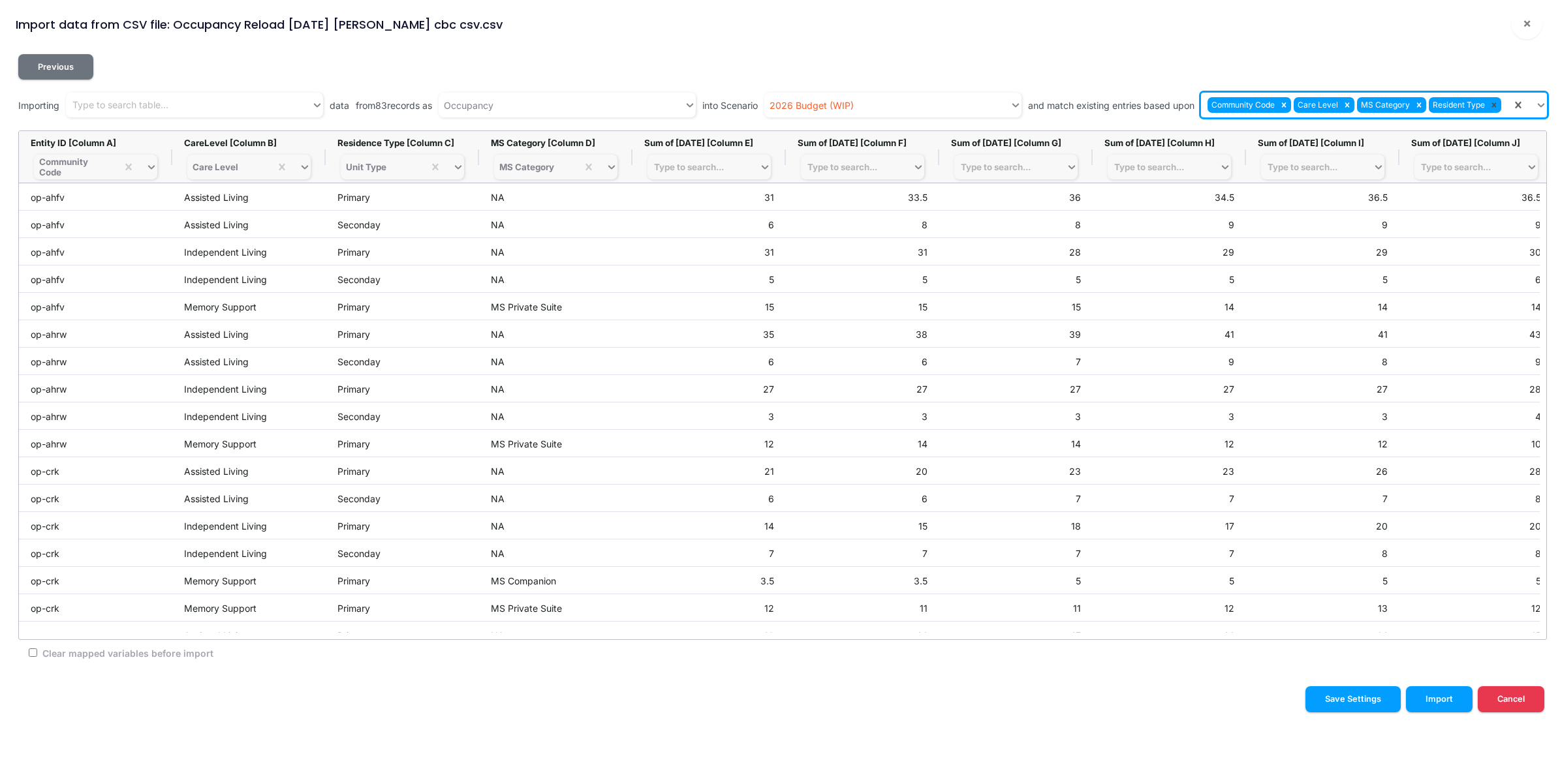
click at [1493, 105] on icon at bounding box center [1494, 105] width 5 height 5
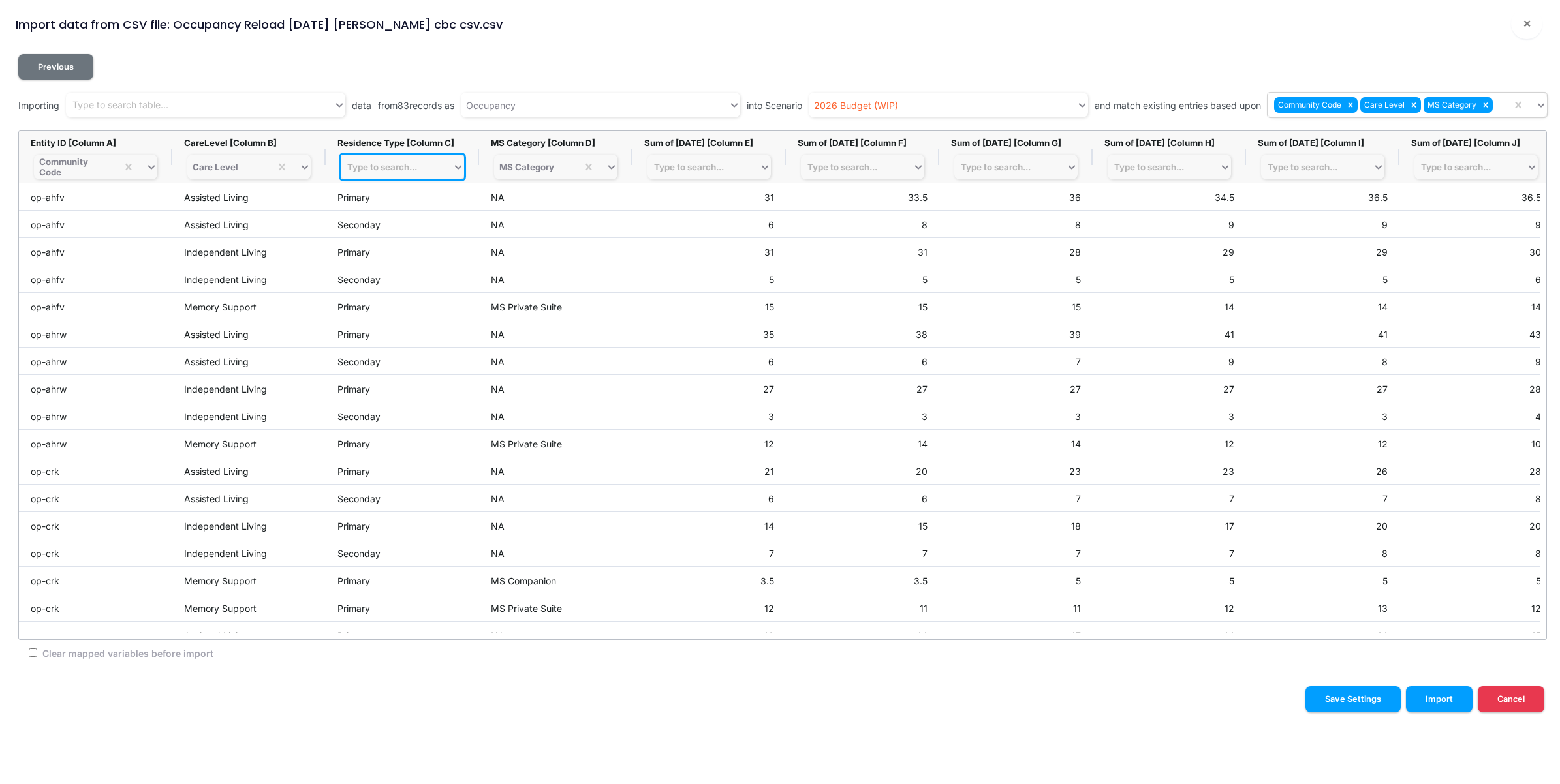
click at [380, 174] on div "Type to search..." at bounding box center [397, 167] width 112 height 18
click at [399, 238] on div "Resident Type" at bounding box center [412, 233] width 142 height 21
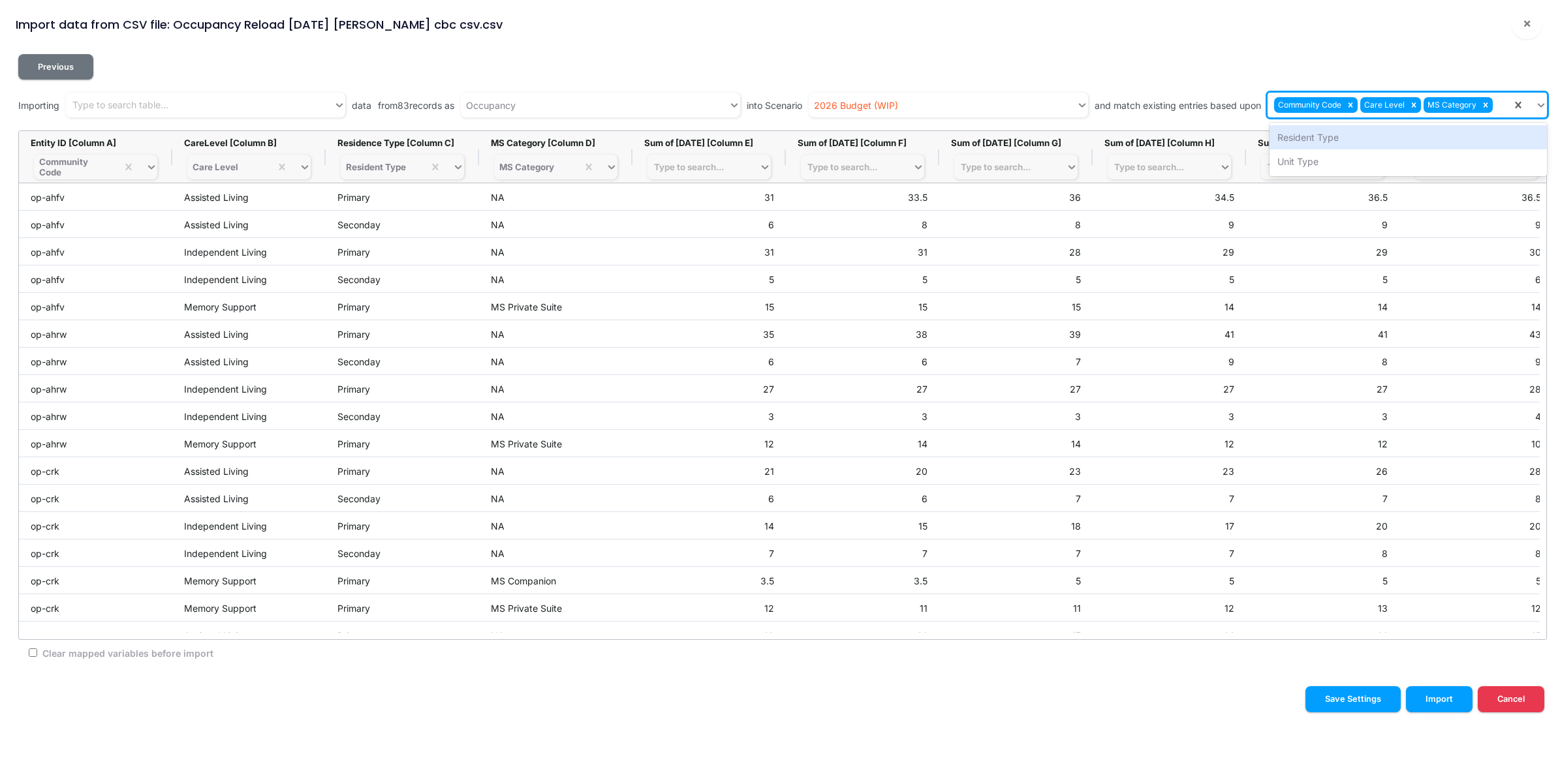
click at [1503, 112] on div "Community Code Care Level MS Category" at bounding box center [1389, 105] width 244 height 21
click at [1410, 144] on div "Resident Type" at bounding box center [1408, 137] width 278 height 24
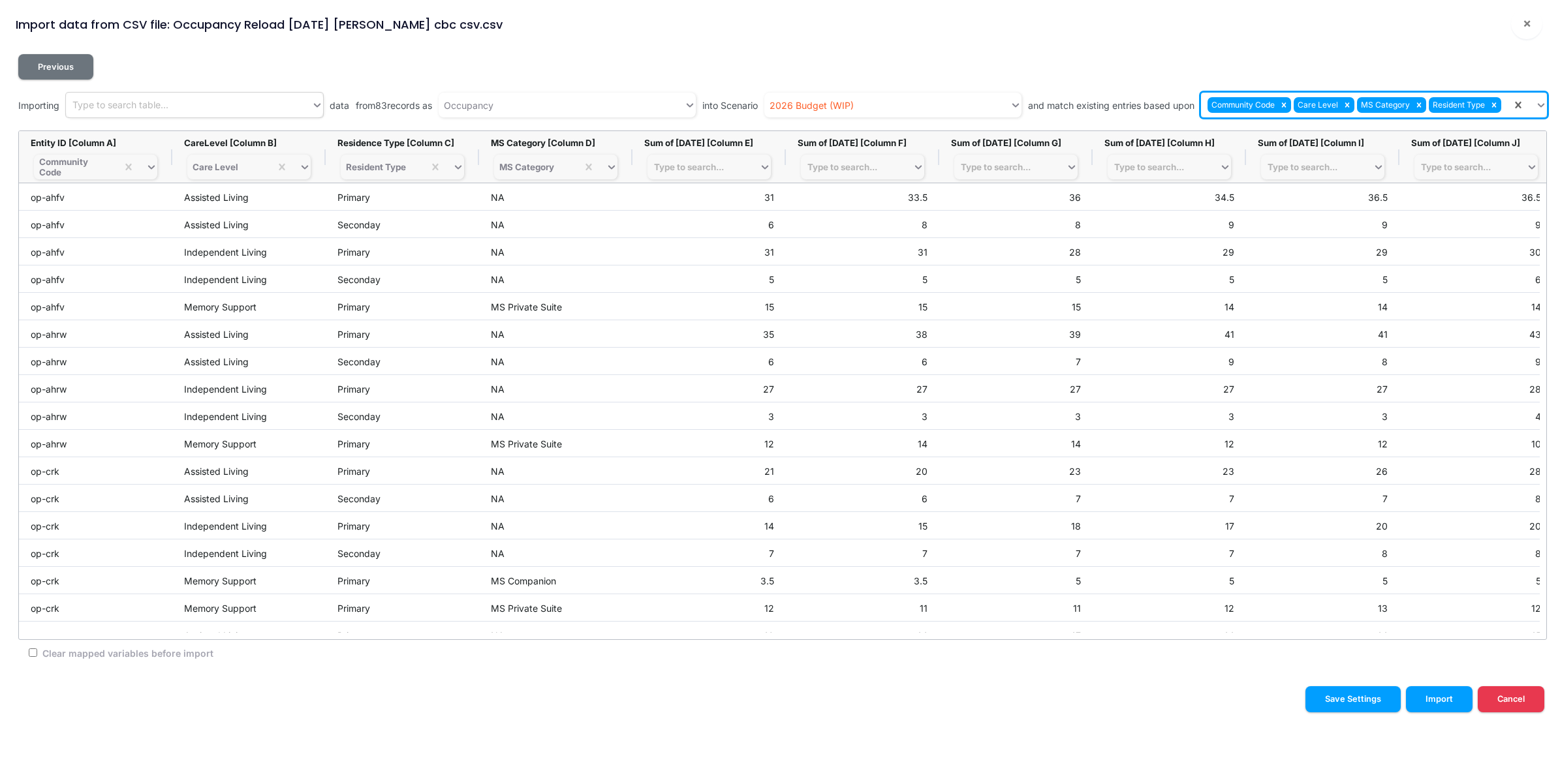
click at [175, 106] on div "Type to search table..." at bounding box center [188, 105] width 245 height 21
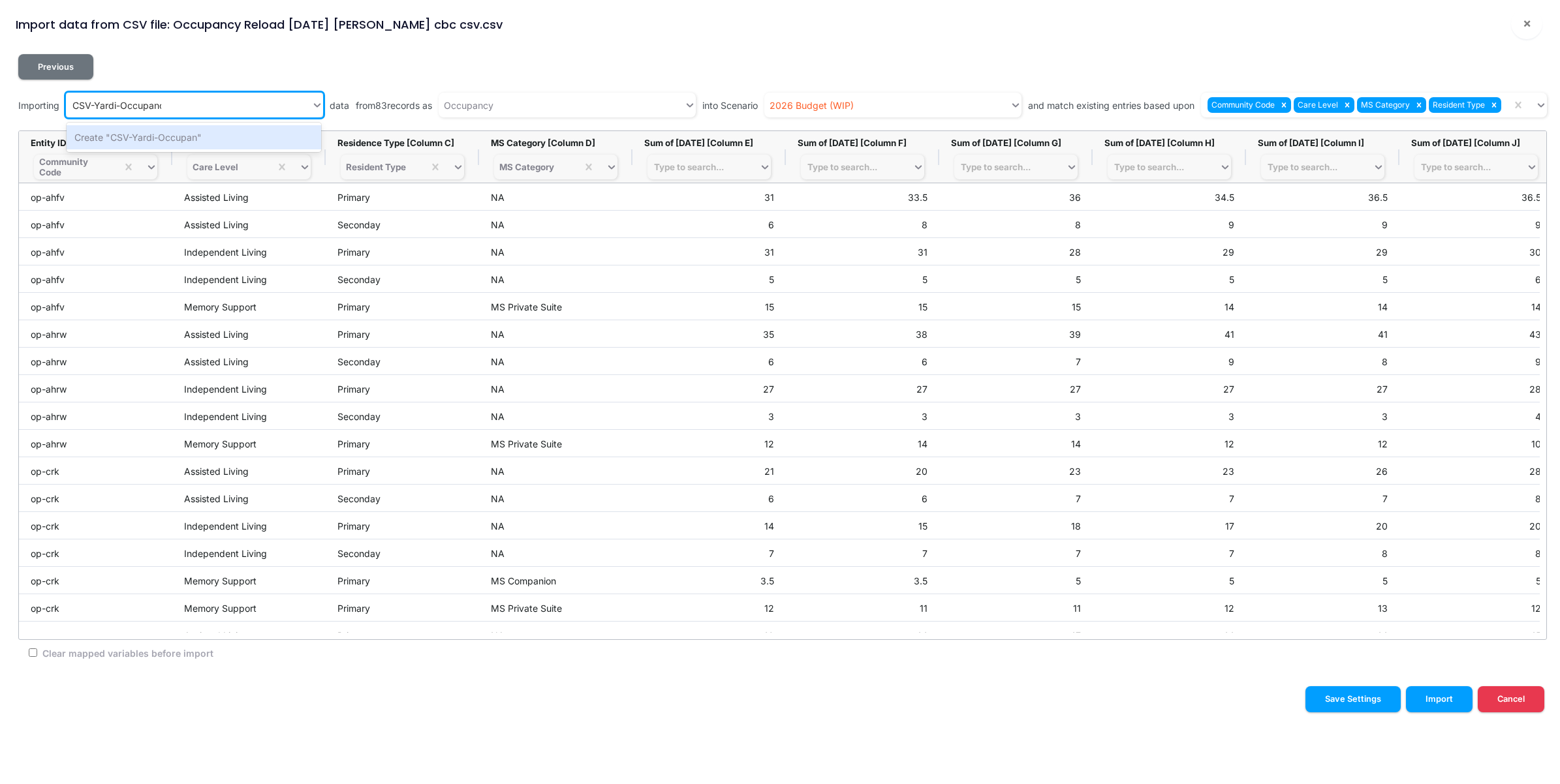
type input "CSV-Yardi-Occupancy"
click at [181, 139] on div "Create "CSV-Yardi-Occupancy"" at bounding box center [194, 137] width 255 height 24
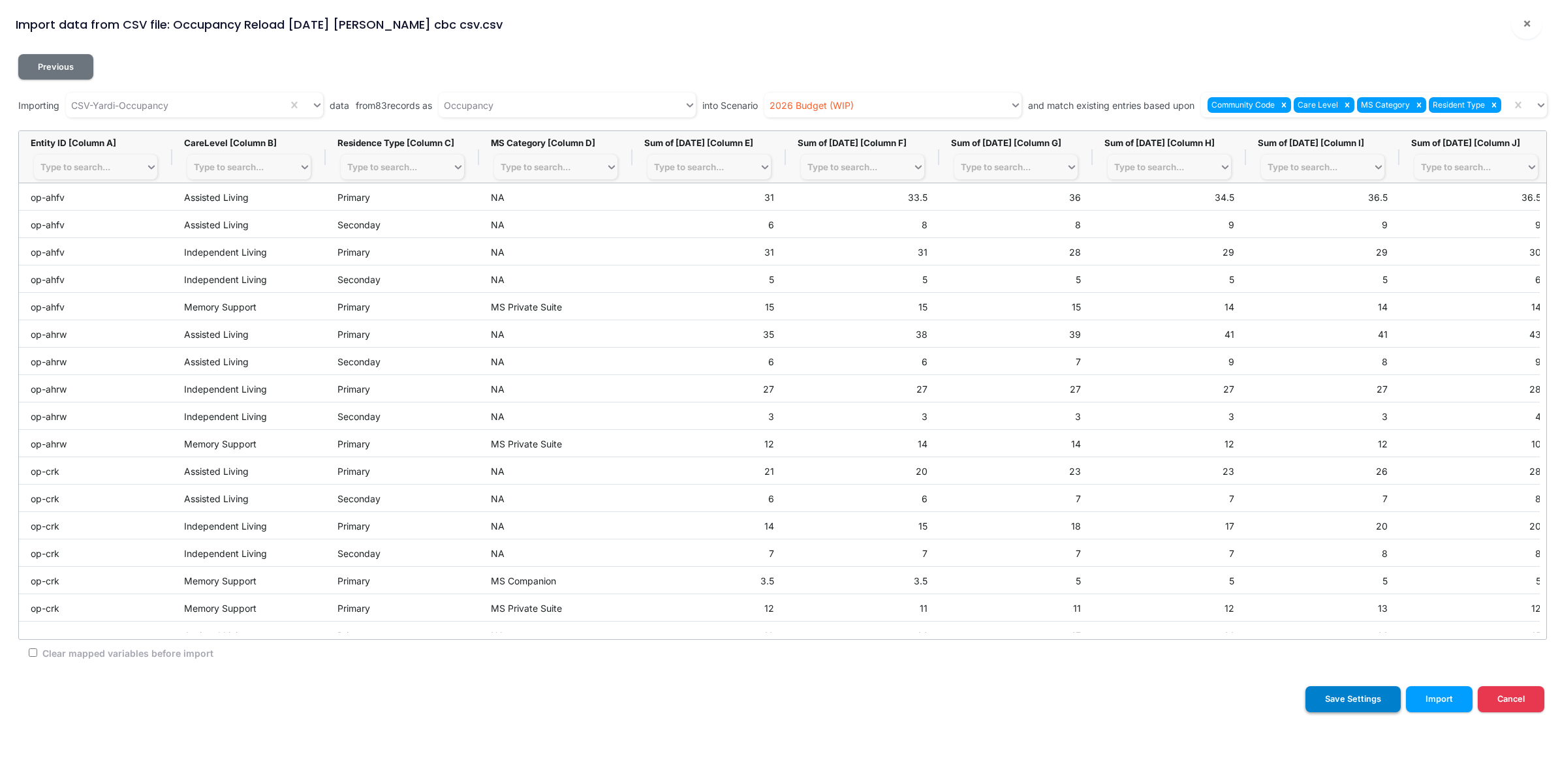
click at [1347, 705] on button "Save Settings" at bounding box center [1354, 699] width 95 height 26
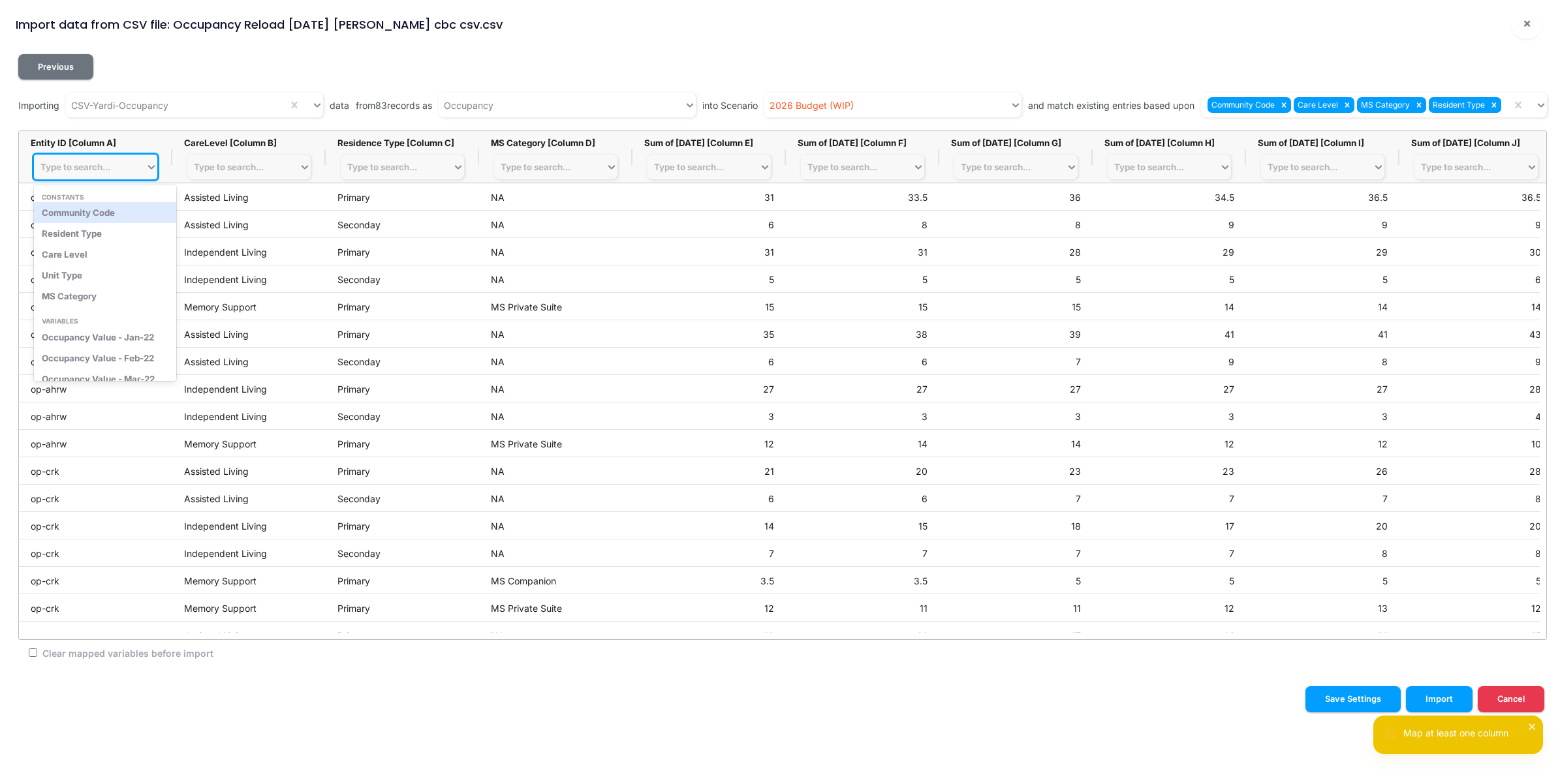
click at [110, 165] on div "Type to search..." at bounding box center [75, 167] width 70 height 11
drag, startPoint x: 99, startPoint y: 218, endPoint x: 200, endPoint y: 187, distance: 105.7
click at [99, 217] on div "Community Code" at bounding box center [106, 212] width 142 height 21
click at [69, 171] on div "Type to search..." at bounding box center [75, 167] width 70 height 11
click at [98, 216] on div "Community Code" at bounding box center [106, 212] width 142 height 21
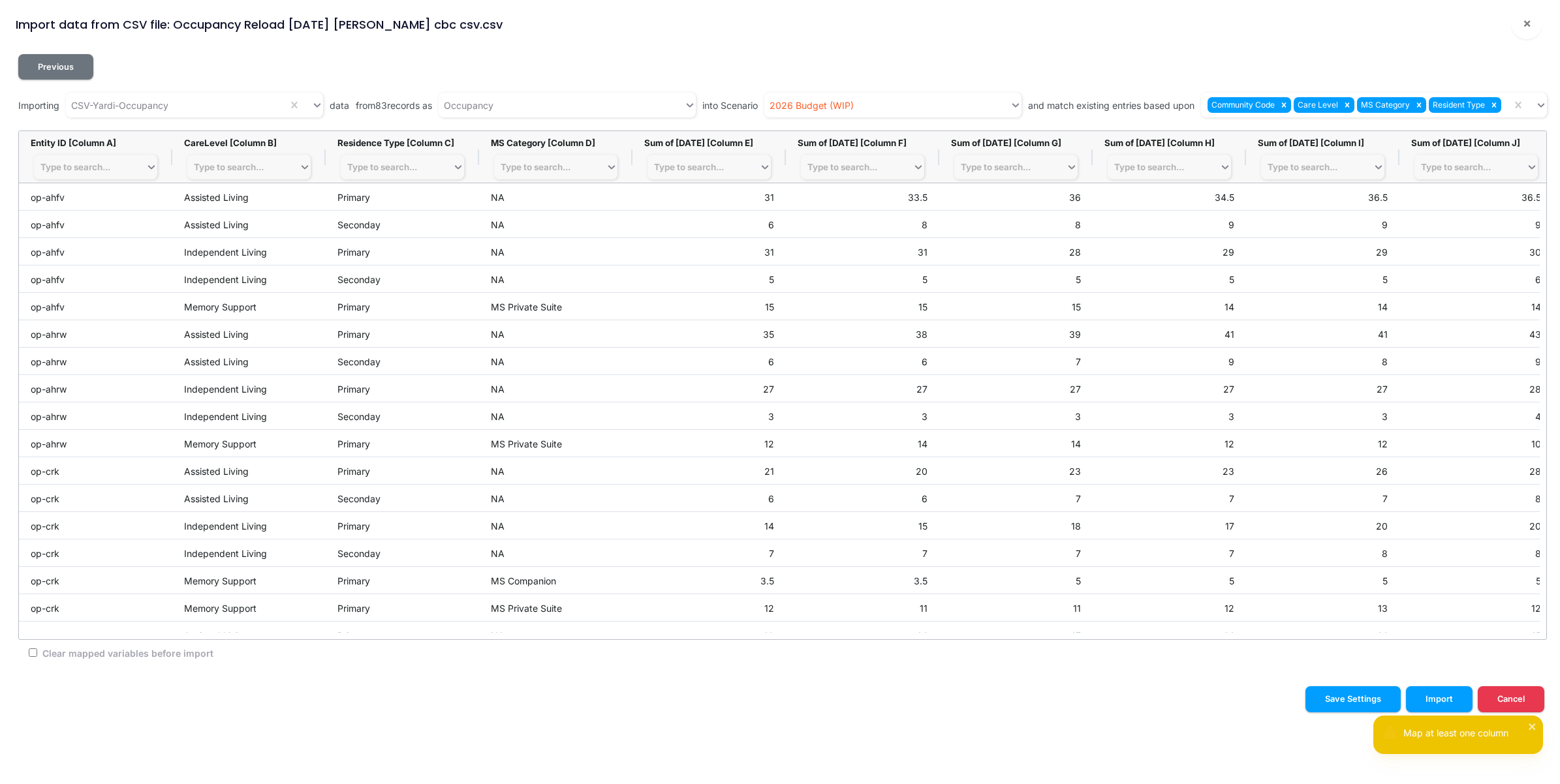
click at [1413, 72] on div "Previous" at bounding box center [782, 67] width 1529 height 26
click at [1536, 724] on icon "close" at bounding box center [1533, 727] width 9 height 11
click at [63, 162] on div "Type to search..." at bounding box center [75, 167] width 70 height 11
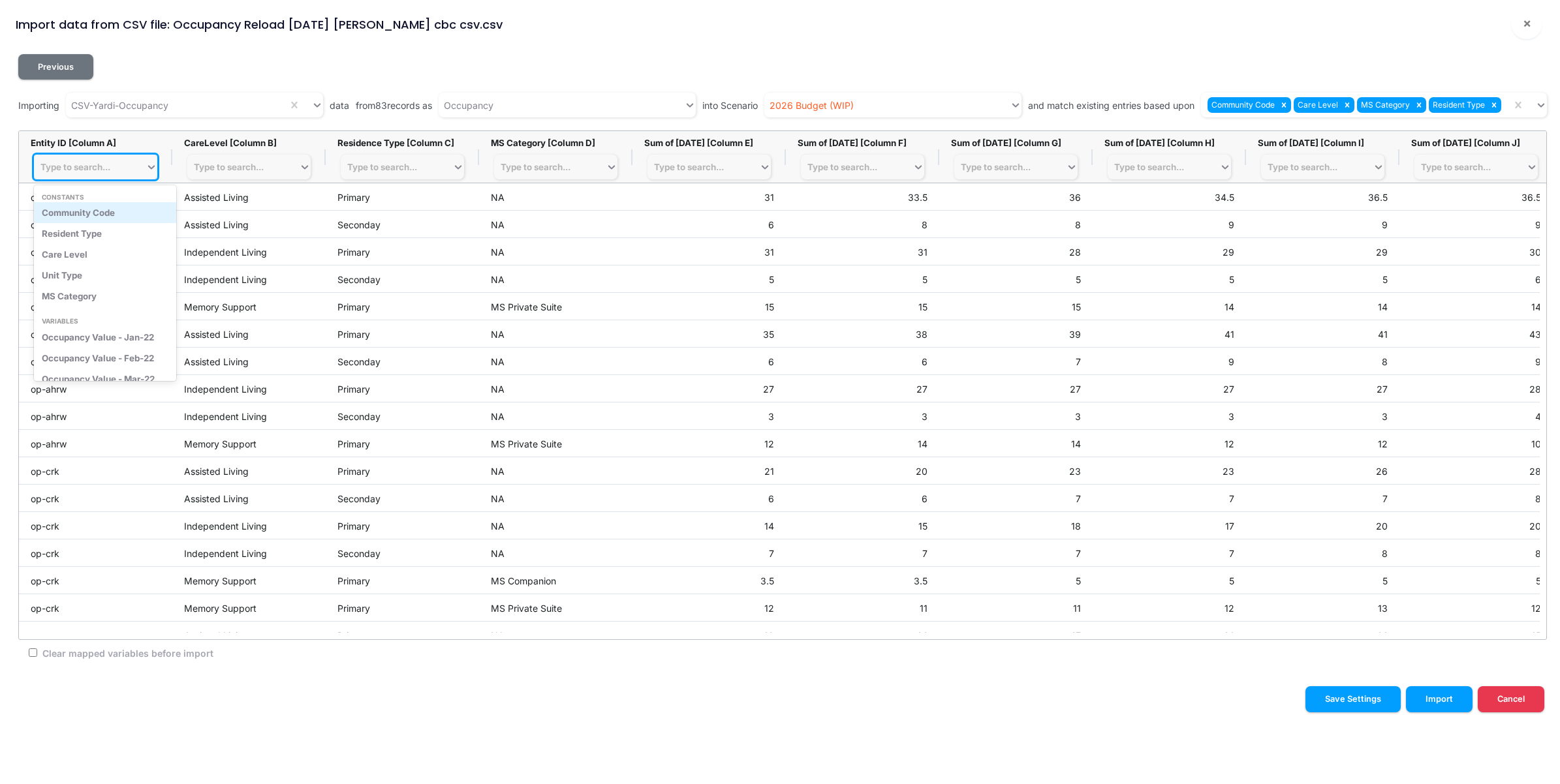
click at [67, 220] on div "Community Code" at bounding box center [106, 212] width 142 height 21
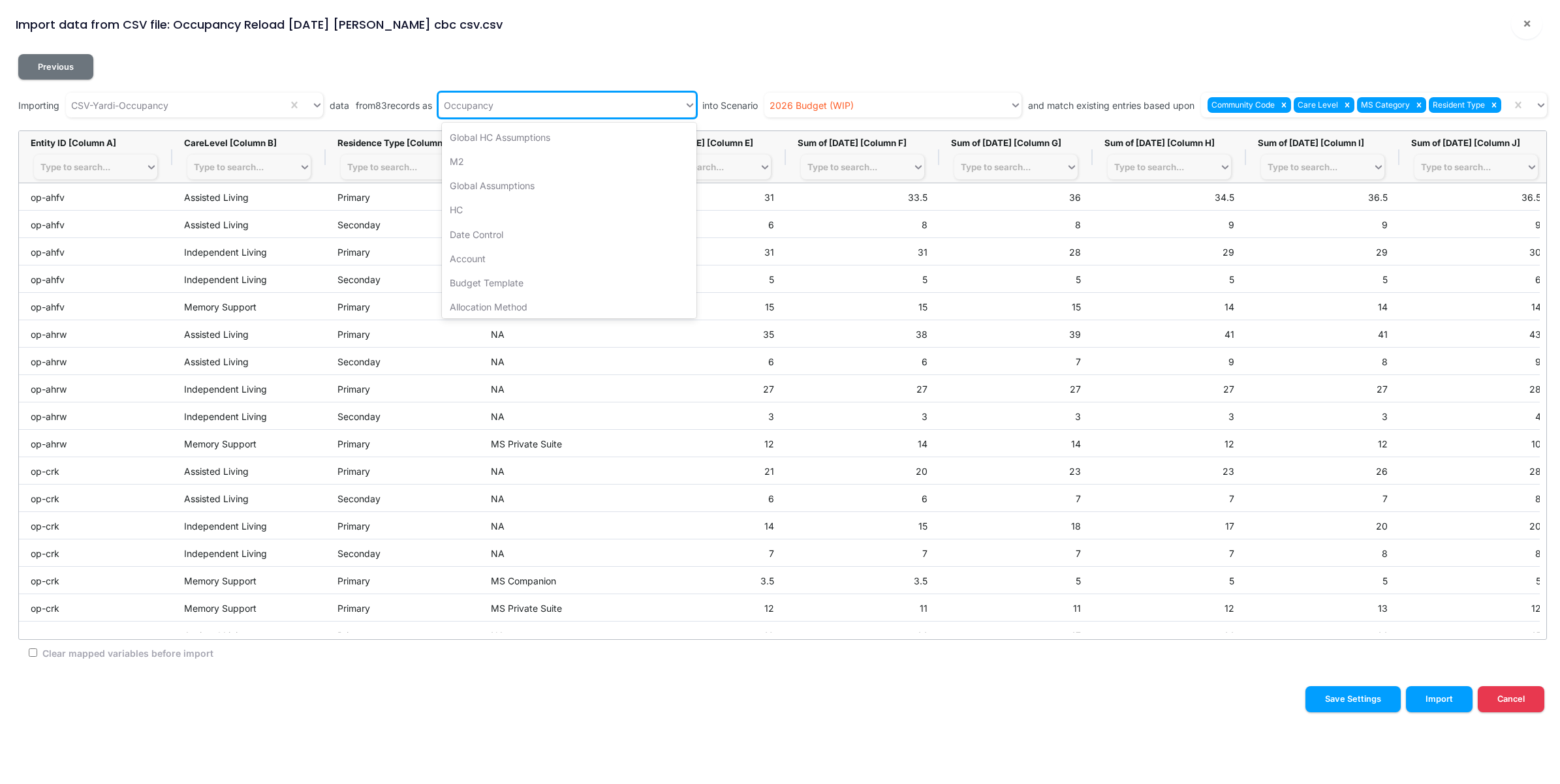
click at [552, 101] on div "Occupancy" at bounding box center [561, 105] width 245 height 21
click at [503, 301] on div "Occupancy" at bounding box center [569, 299] width 255 height 24
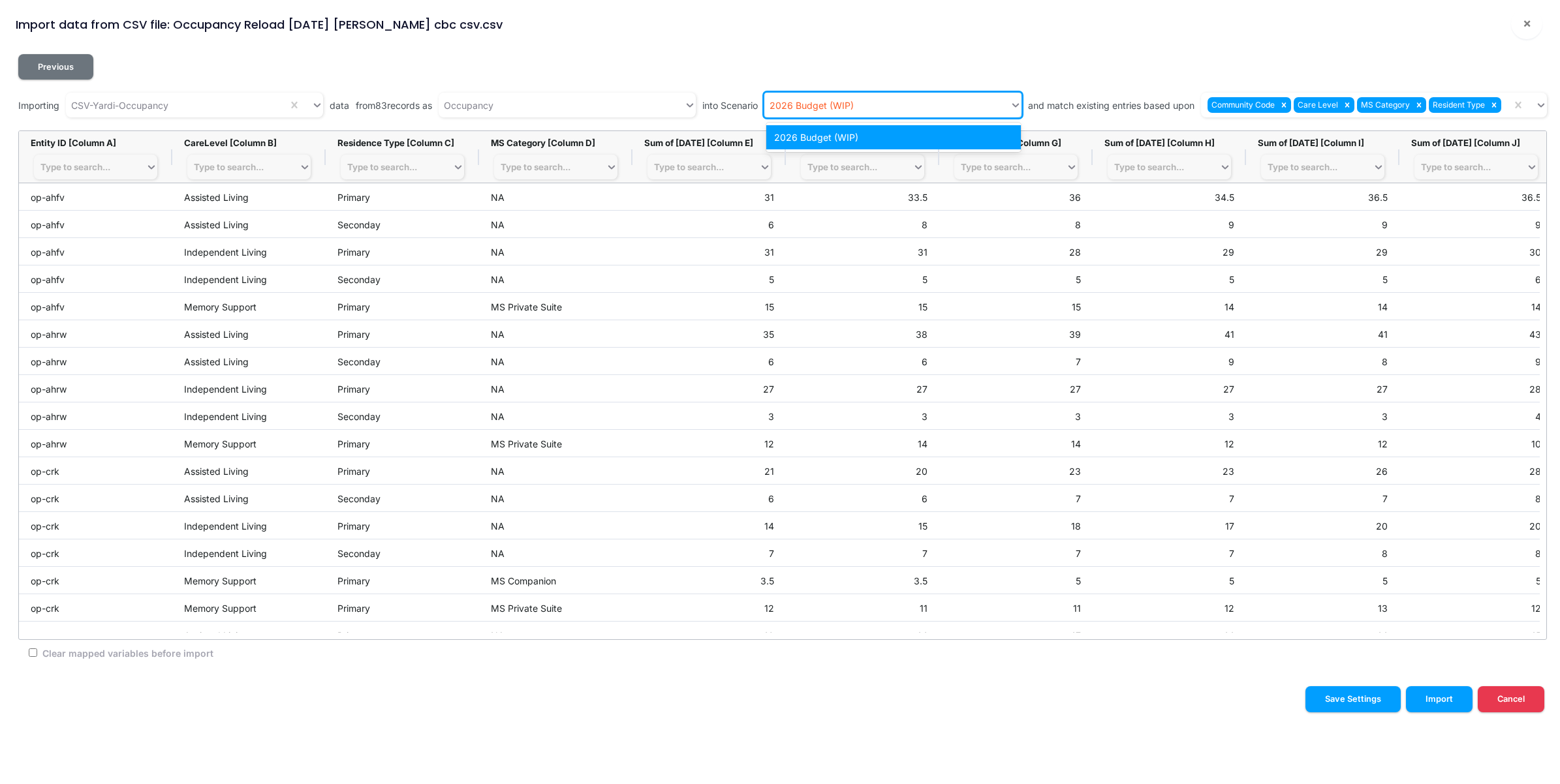
click at [977, 106] on div "2026 Budget (WIP)" at bounding box center [887, 105] width 245 height 21
click at [887, 134] on div "2026 Budget (WIP)" at bounding box center [893, 137] width 255 height 24
click at [1495, 105] on icon at bounding box center [1494, 105] width 5 height 5
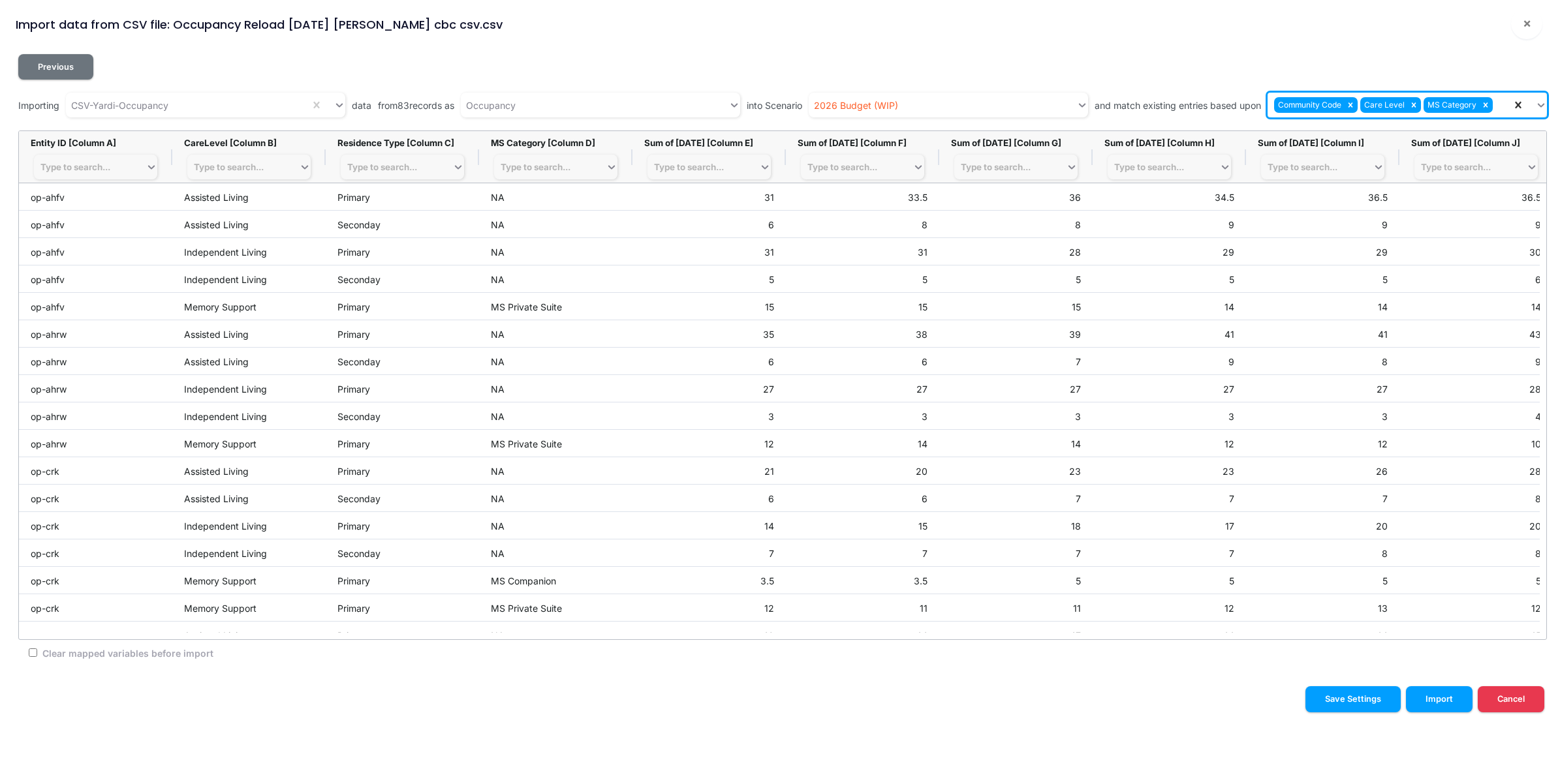
click at [1513, 102] on icon at bounding box center [1518, 105] width 13 height 13
click at [1522, 105] on icon at bounding box center [1518, 105] width 13 height 13
click at [1485, 102] on icon at bounding box center [1486, 105] width 9 height 9
click at [1486, 102] on div "Community Code Care Level" at bounding box center [1389, 105] width 244 height 21
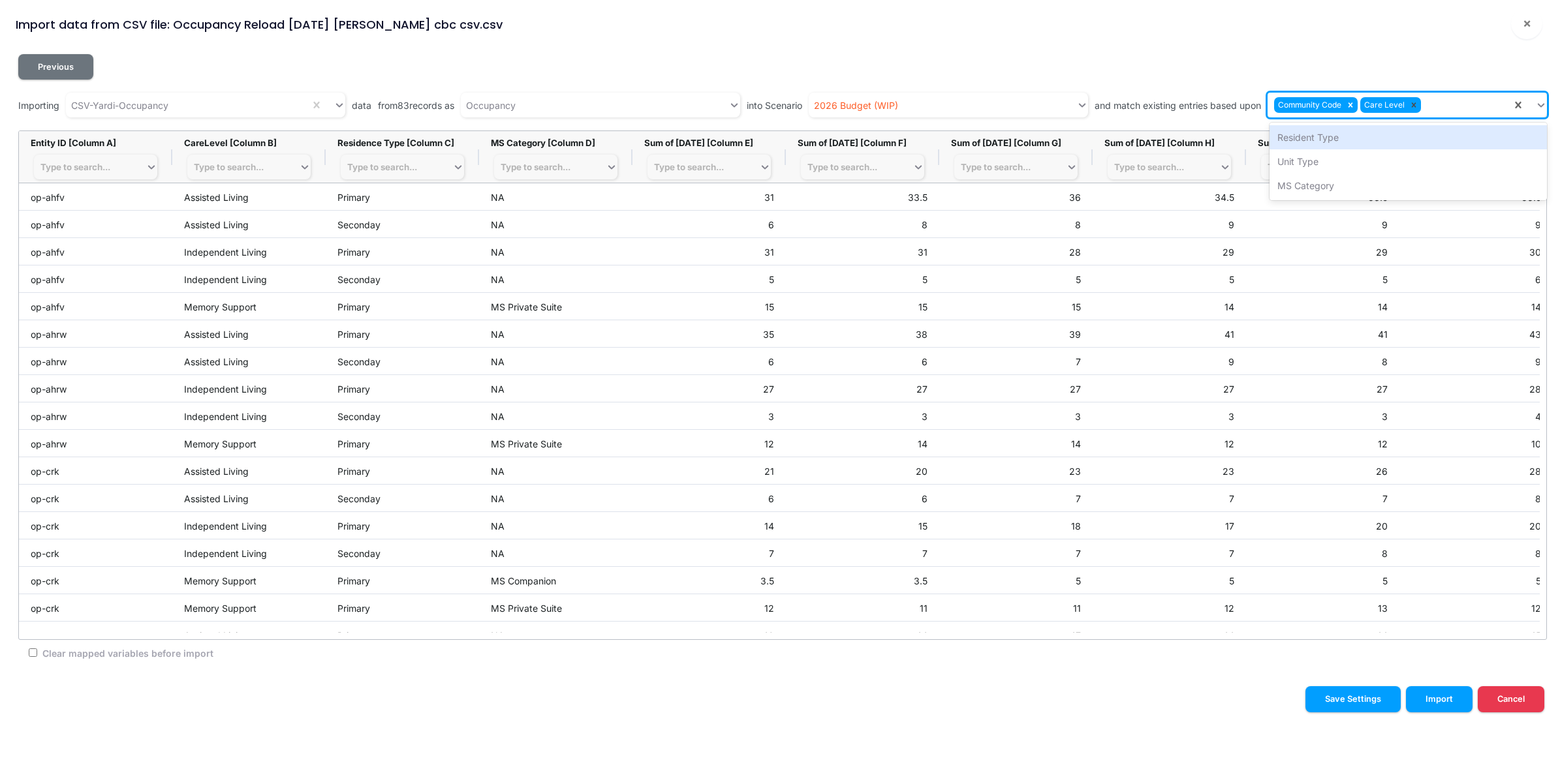
click at [1414, 103] on icon at bounding box center [1414, 105] width 5 height 5
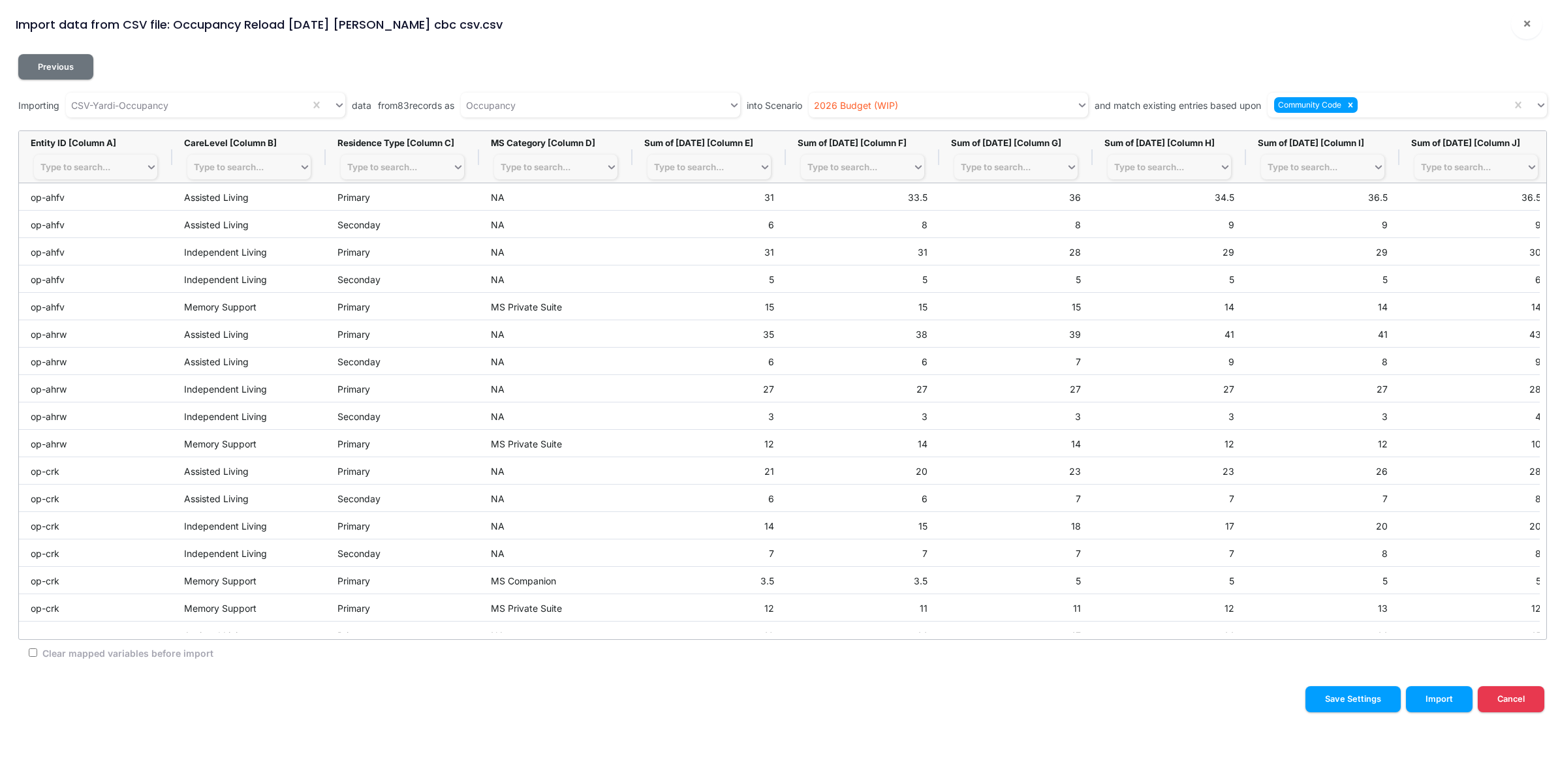
click at [1374, 54] on div "Previous" at bounding box center [782, 67] width 1529 height 26
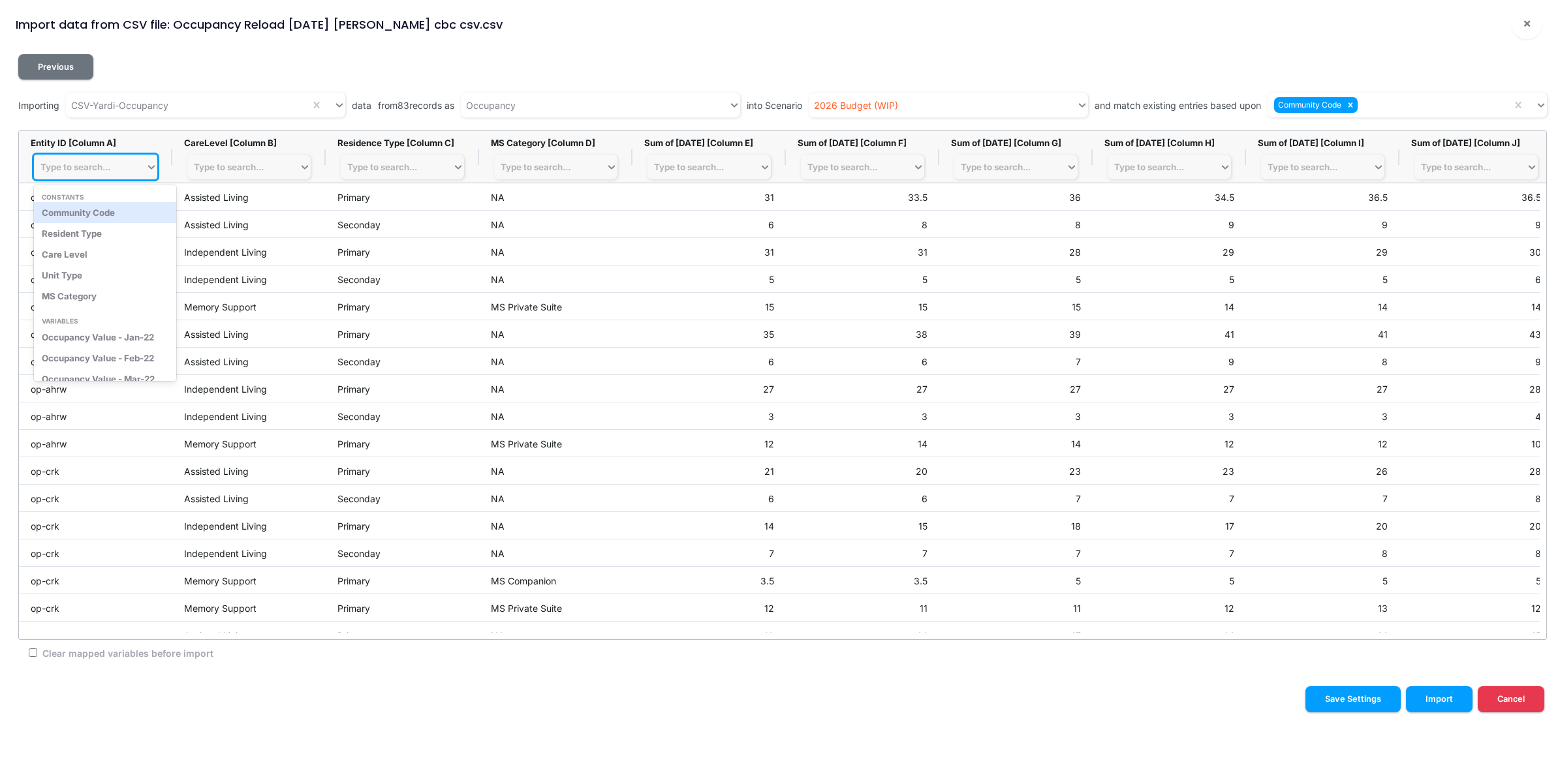
click at [114, 167] on div "Type to search..." at bounding box center [90, 167] width 112 height 18
click at [93, 217] on div "Community Code" at bounding box center [106, 212] width 142 height 21
click at [1355, 102] on icon at bounding box center [1351, 105] width 9 height 9
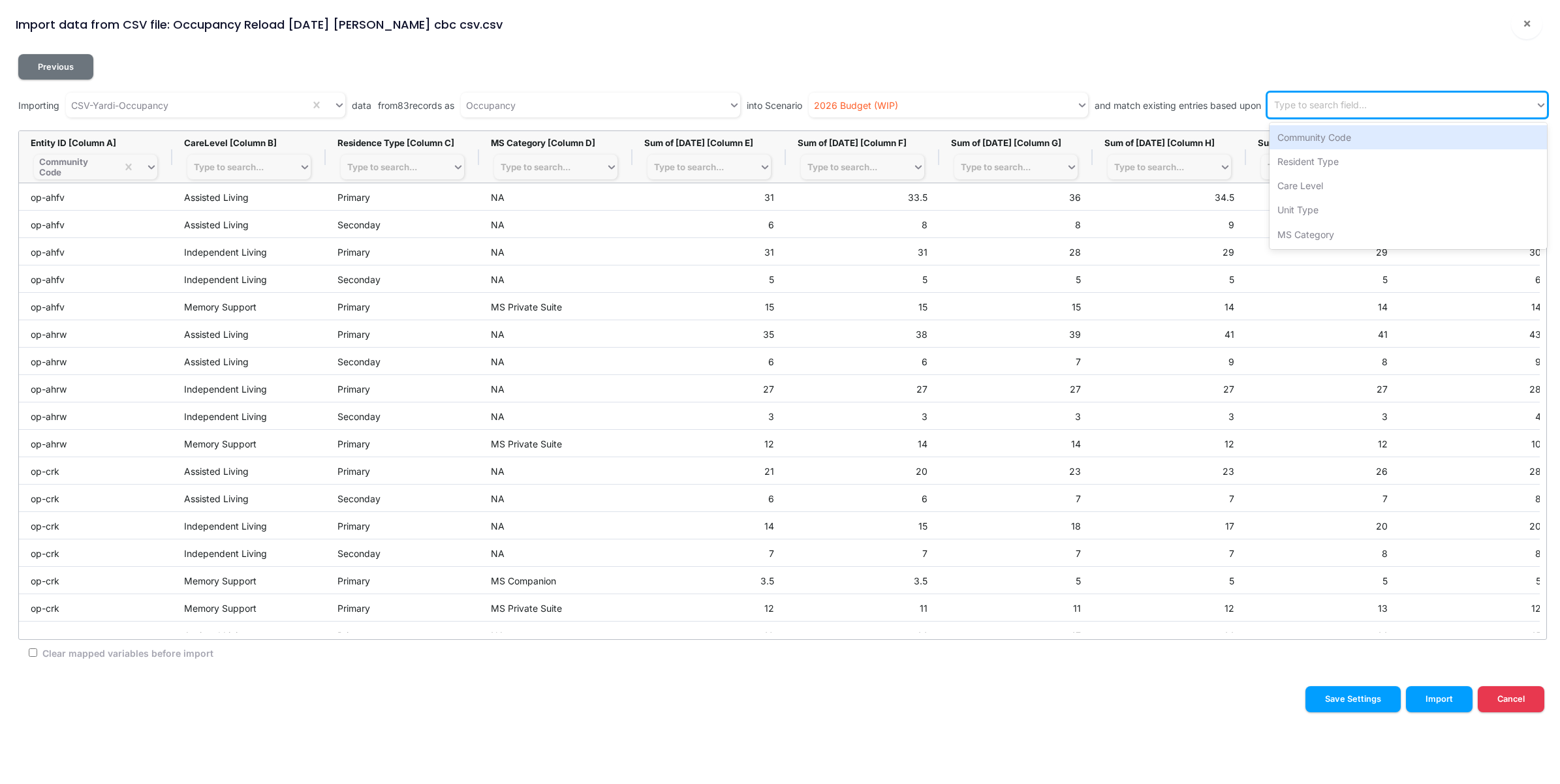
click at [1385, 102] on div "Type to search field..." at bounding box center [1401, 105] width 268 height 21
click at [1333, 134] on div "Community Code" at bounding box center [1408, 137] width 278 height 24
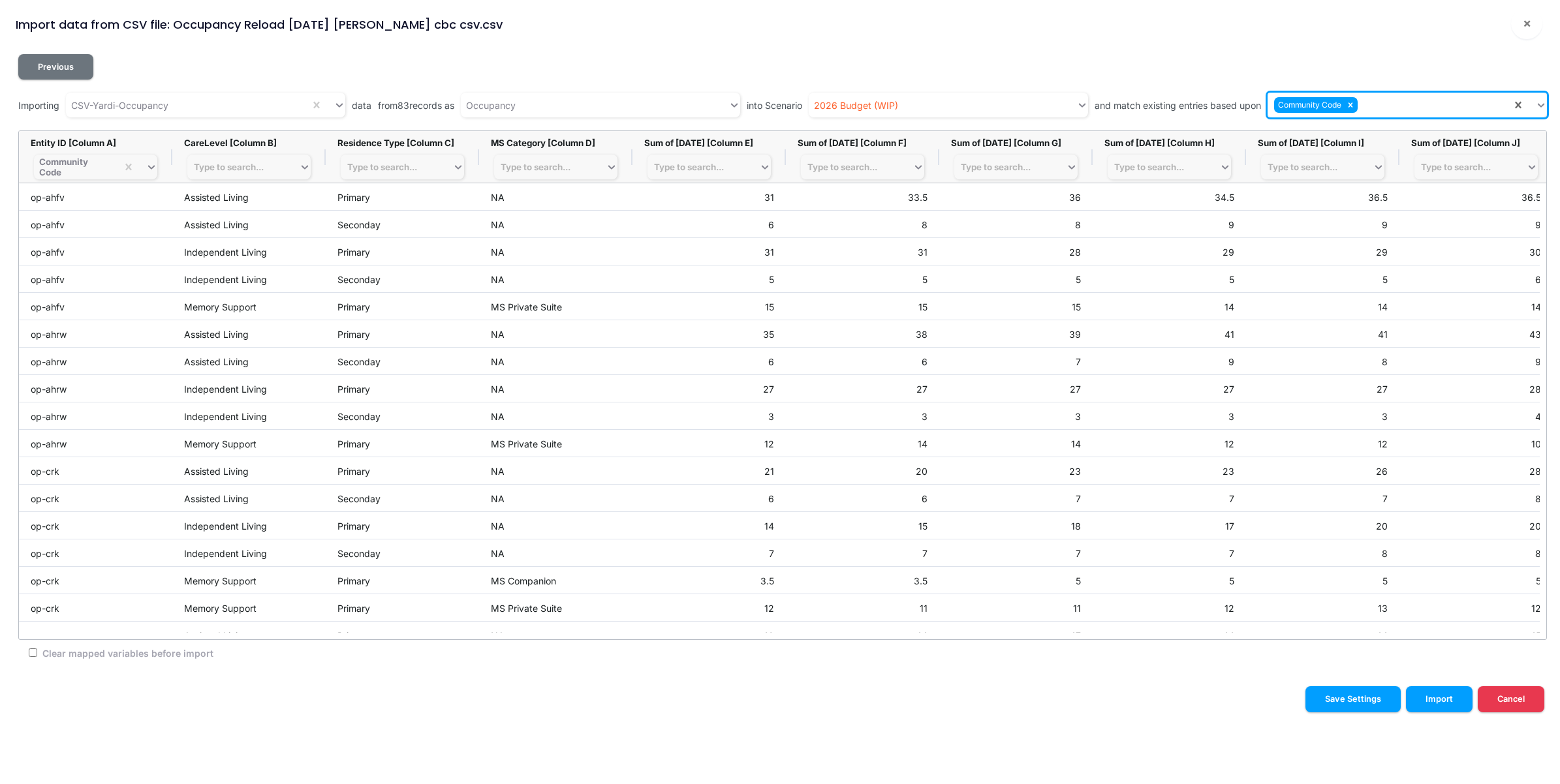
click at [1430, 102] on div "Community Code" at bounding box center [1389, 105] width 244 height 21
click at [1324, 161] on div "Care Level" at bounding box center [1408, 161] width 278 height 24
click at [250, 160] on div "Type to search..." at bounding box center [243, 167] width 112 height 18
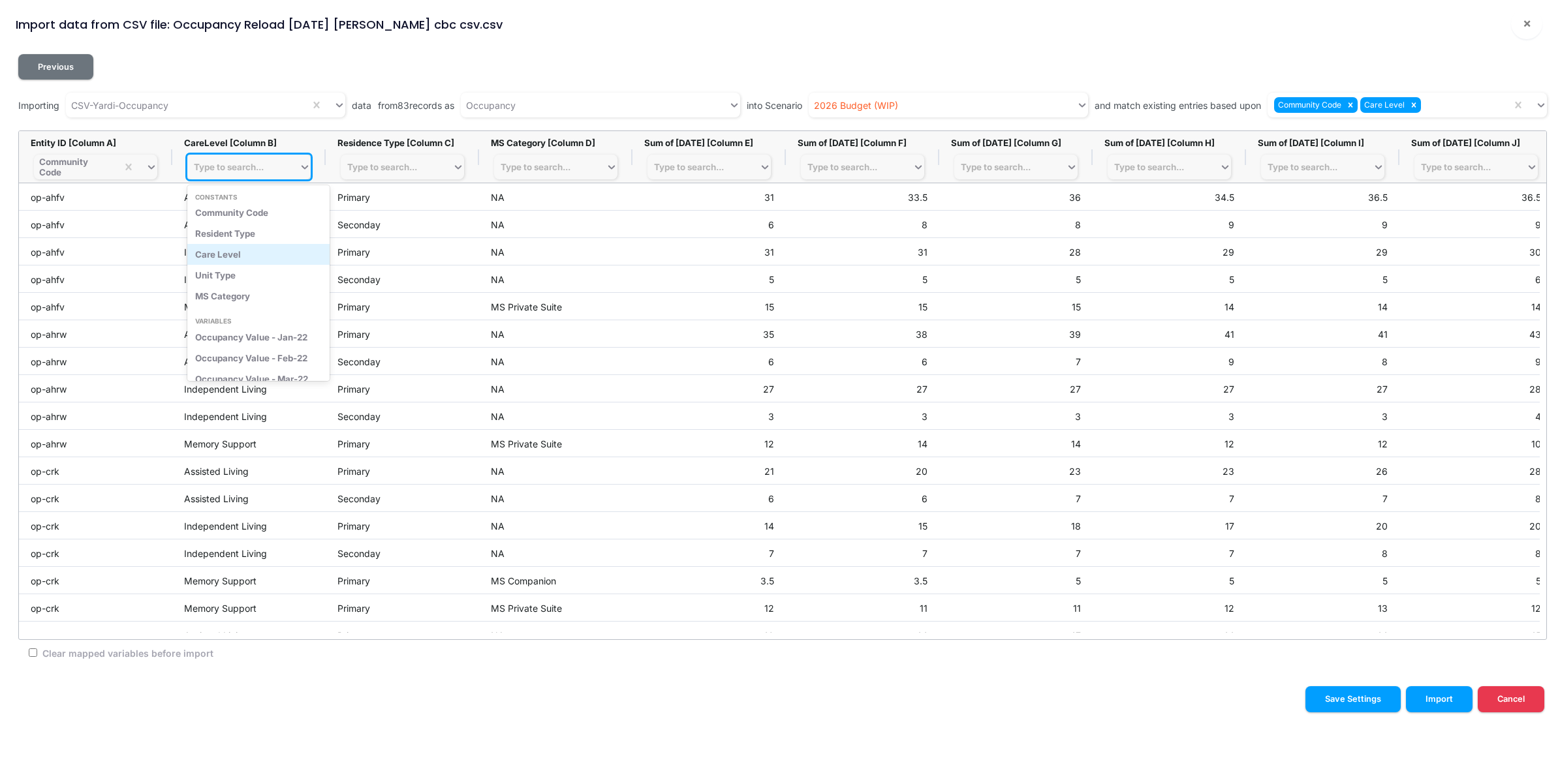
drag, startPoint x: 222, startPoint y: 260, endPoint x: 227, endPoint y: 253, distance: 8.6
click at [222, 259] on div "Care Level" at bounding box center [259, 254] width 142 height 21
click at [1409, 105] on div at bounding box center [1413, 105] width 14 height 15
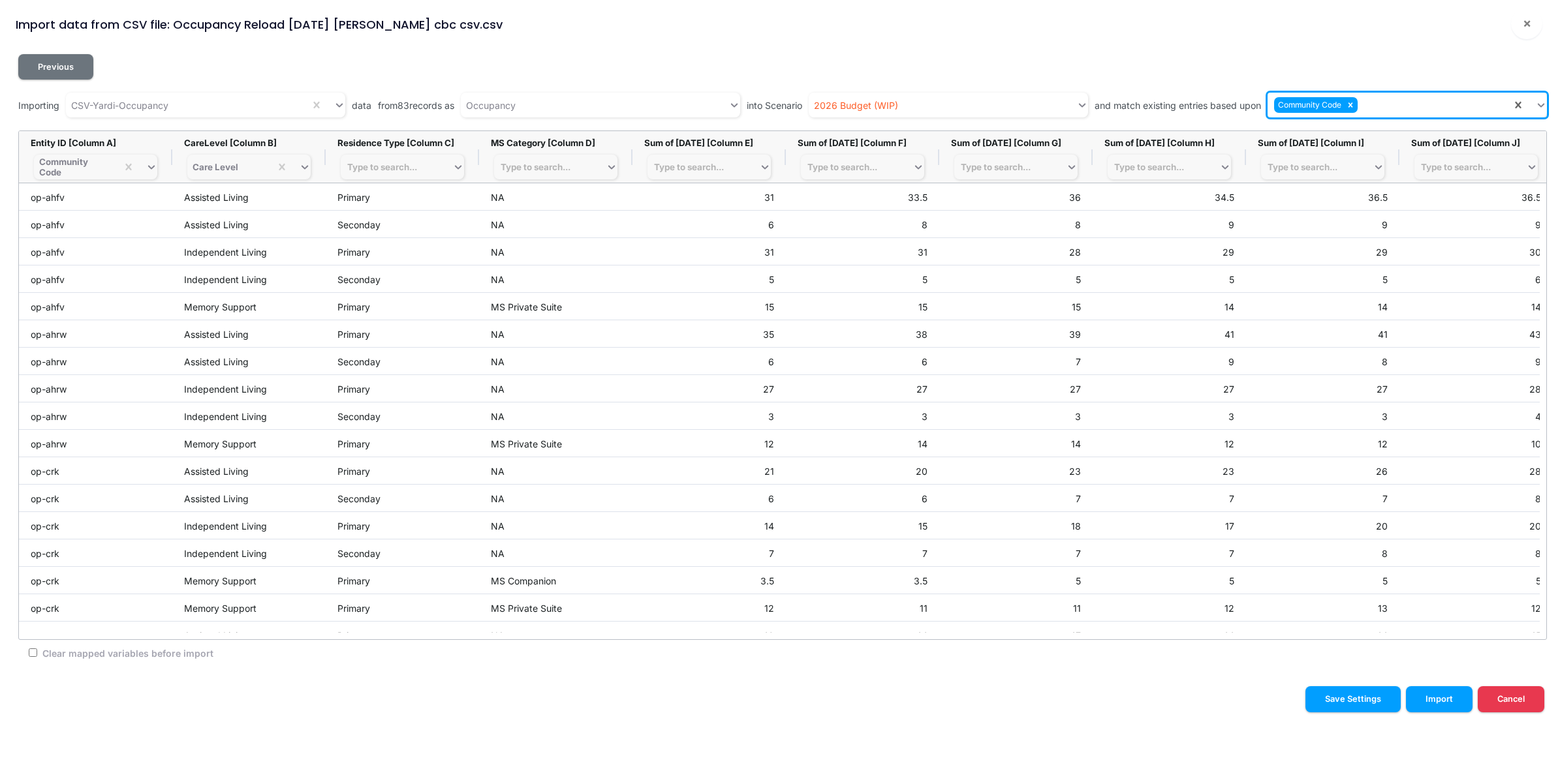
click at [1403, 110] on div "Community Code" at bounding box center [1389, 105] width 244 height 21
click at [1329, 161] on div "Care Level" at bounding box center [1408, 161] width 278 height 24
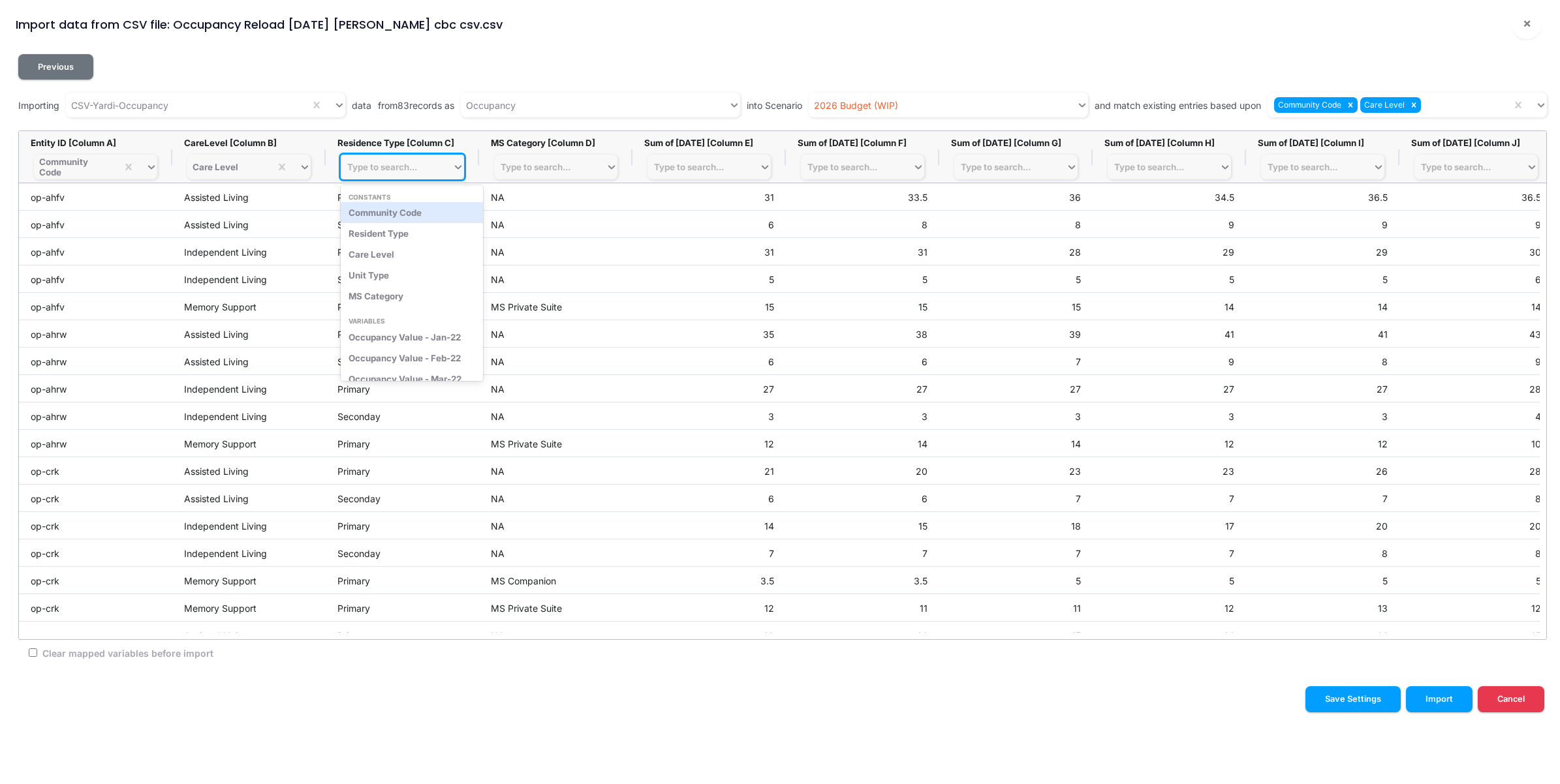
click at [416, 171] on div "Type to search..." at bounding box center [382, 167] width 70 height 11
click at [399, 238] on div "Resident Type" at bounding box center [412, 233] width 142 height 21
click at [1434, 107] on div "Community Code Care Level" at bounding box center [1389, 105] width 244 height 21
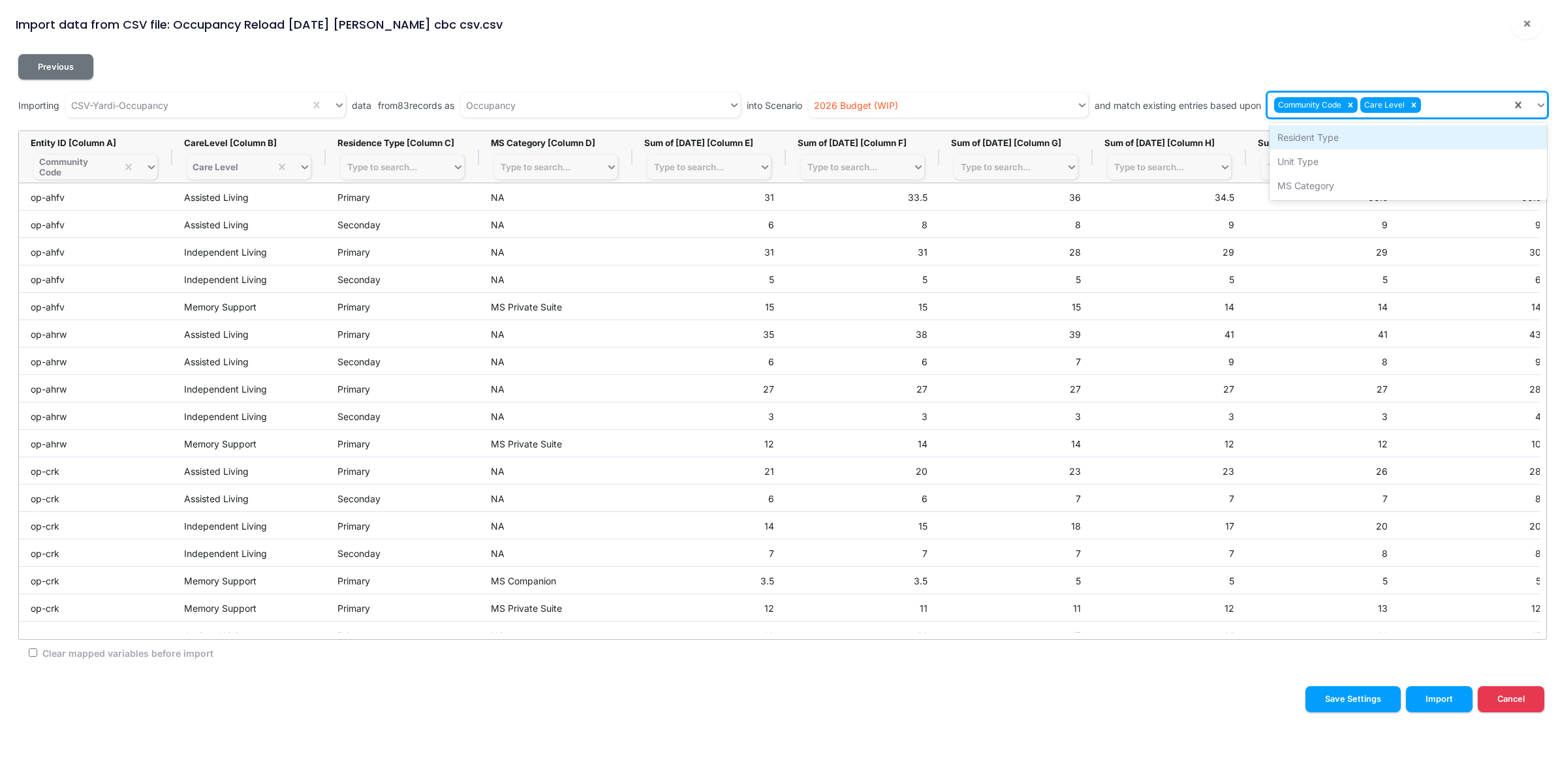
click at [1386, 137] on div "Resident Type" at bounding box center [1408, 137] width 278 height 24
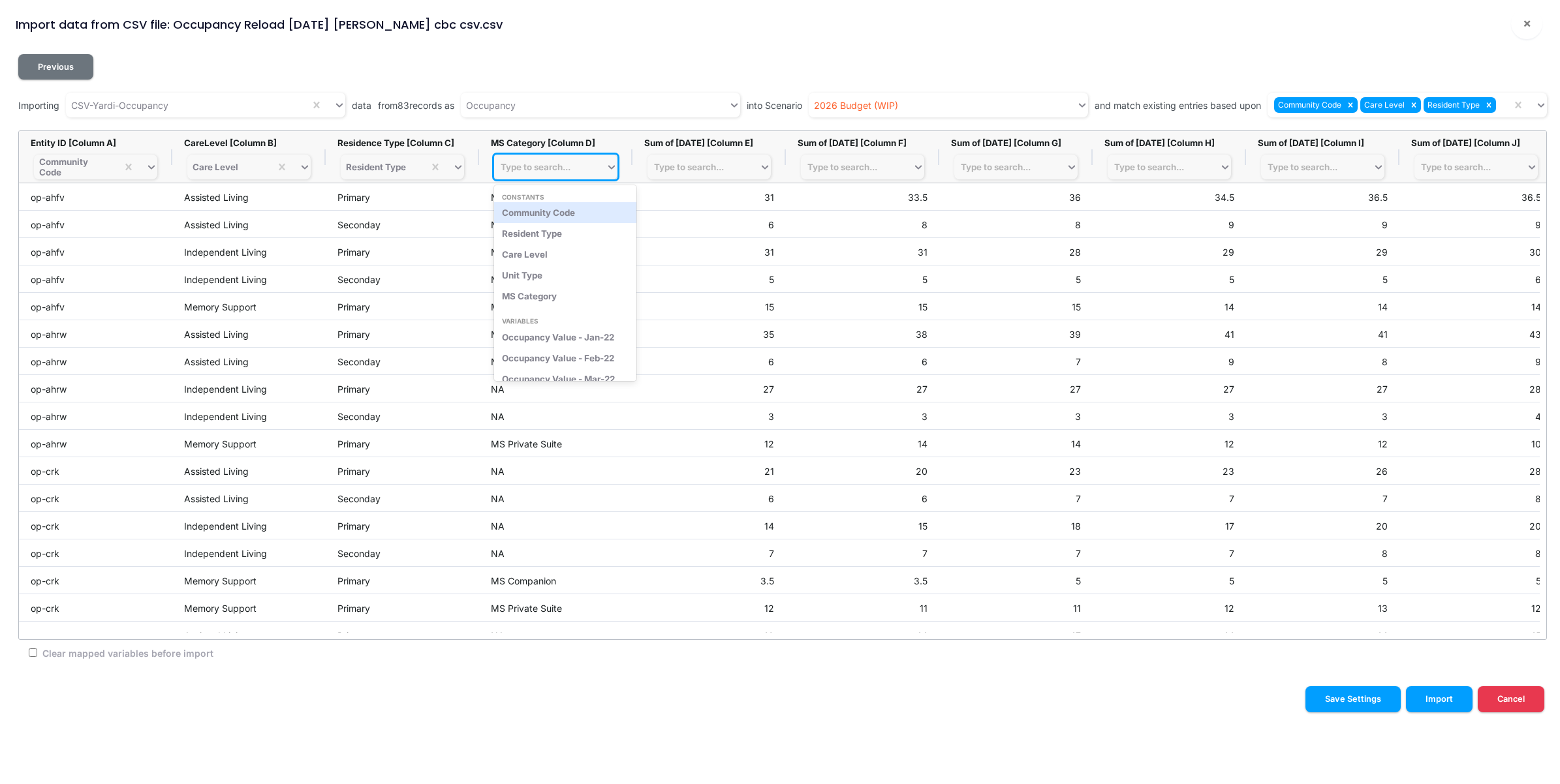
click at [566, 163] on div "Type to search..." at bounding box center [536, 167] width 70 height 11
click at [521, 292] on div "MS Category" at bounding box center [565, 296] width 142 height 21
click at [1510, 105] on div "Community Code Care Level Resident Type" at bounding box center [1389, 105] width 244 height 21
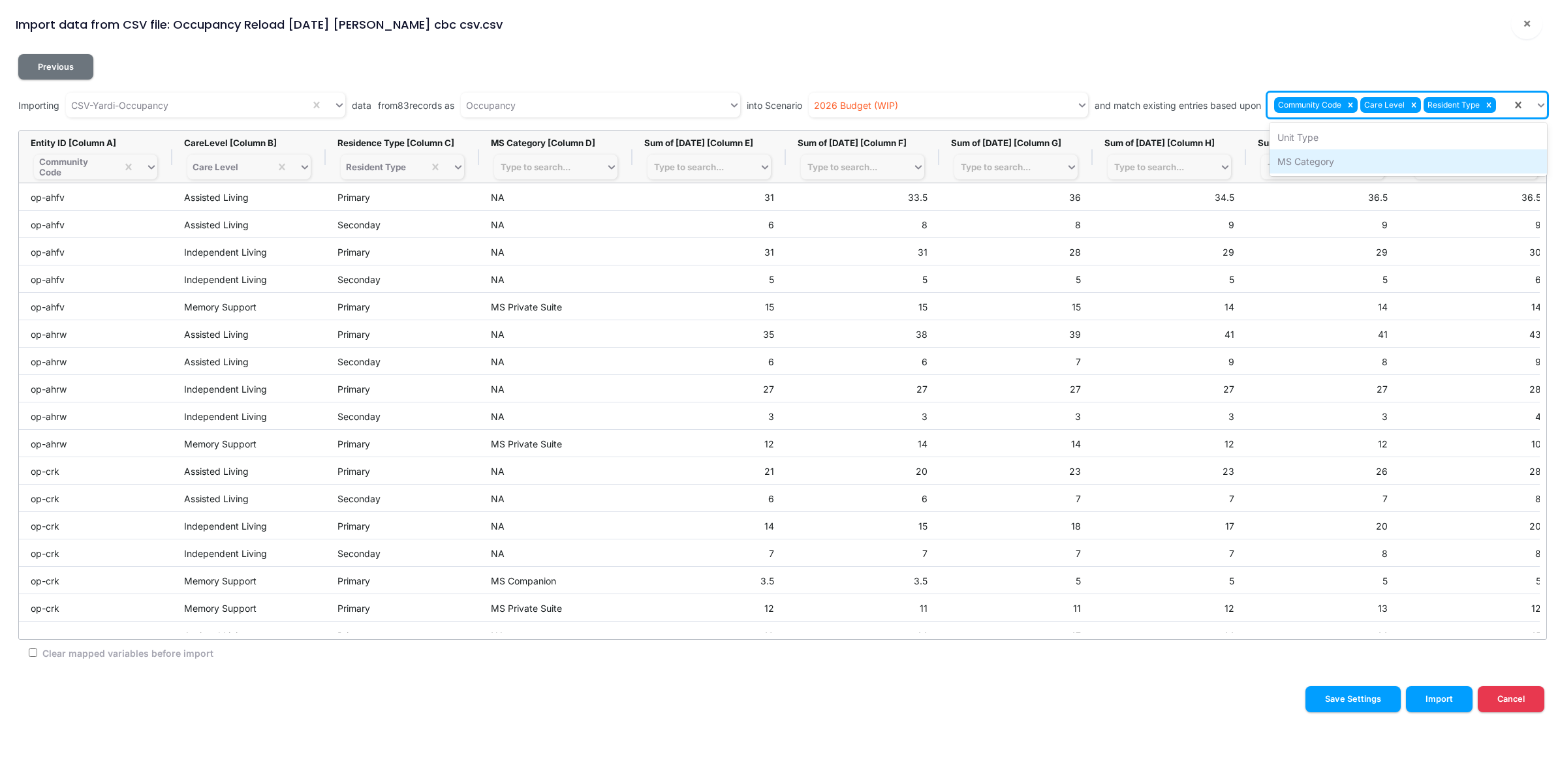
click at [1352, 160] on div "MS Category" at bounding box center [1408, 161] width 278 height 24
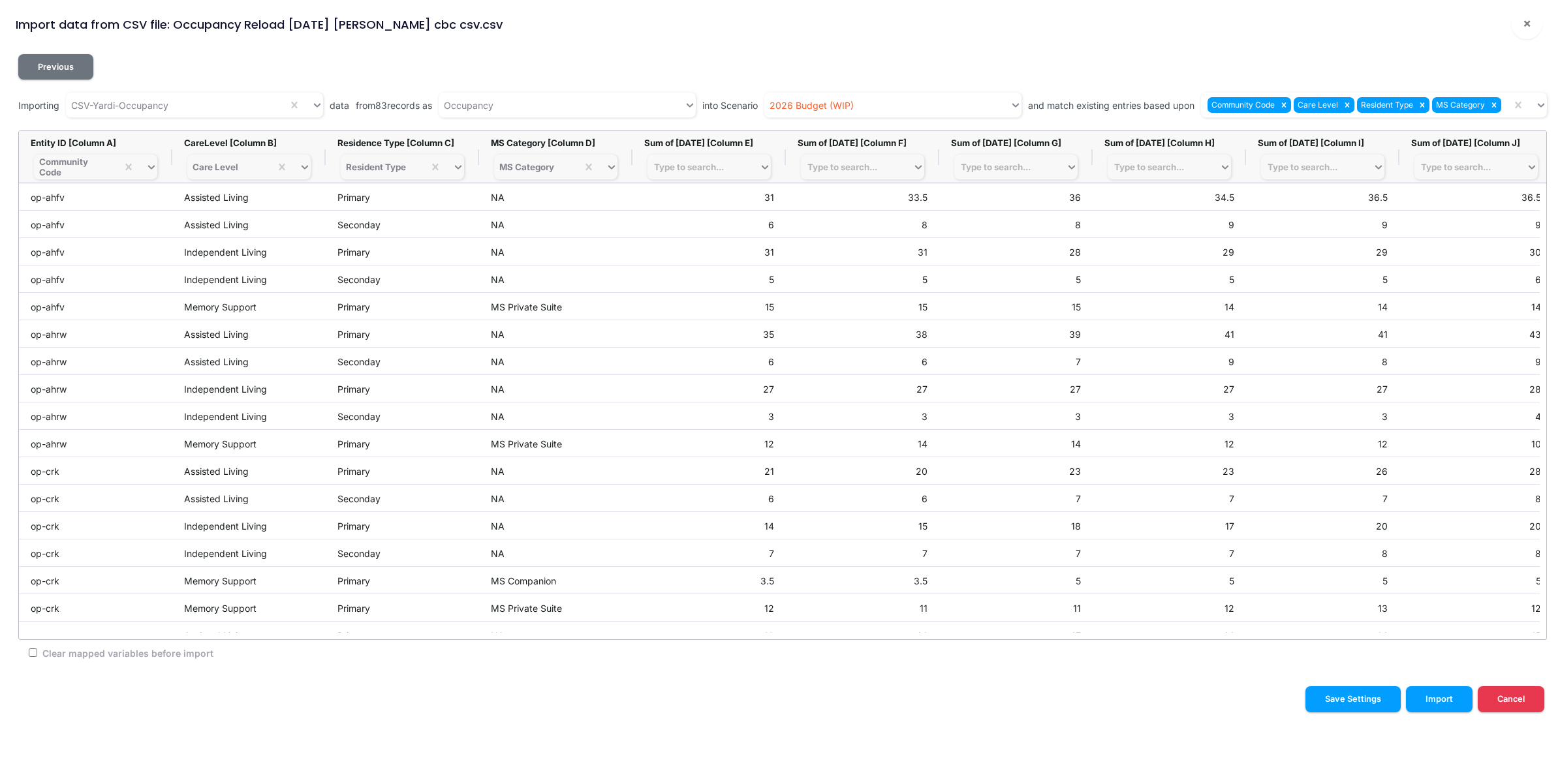
click at [1166, 36] on div "Import data from CSV file: Occupancy Reload 10.02.25 James Rau cbc csv.csv ! ×" at bounding box center [780, 21] width 1550 height 44
click at [1346, 693] on button "Save Settings" at bounding box center [1354, 699] width 95 height 26
click at [1306, 42] on div "Import data from CSV file: Occupancy Reload 10.02.25 James Rau cbc csv.csv ! ×" at bounding box center [780, 21] width 1550 height 44
click at [1528, 23] on span "×" at bounding box center [1527, 22] width 9 height 15
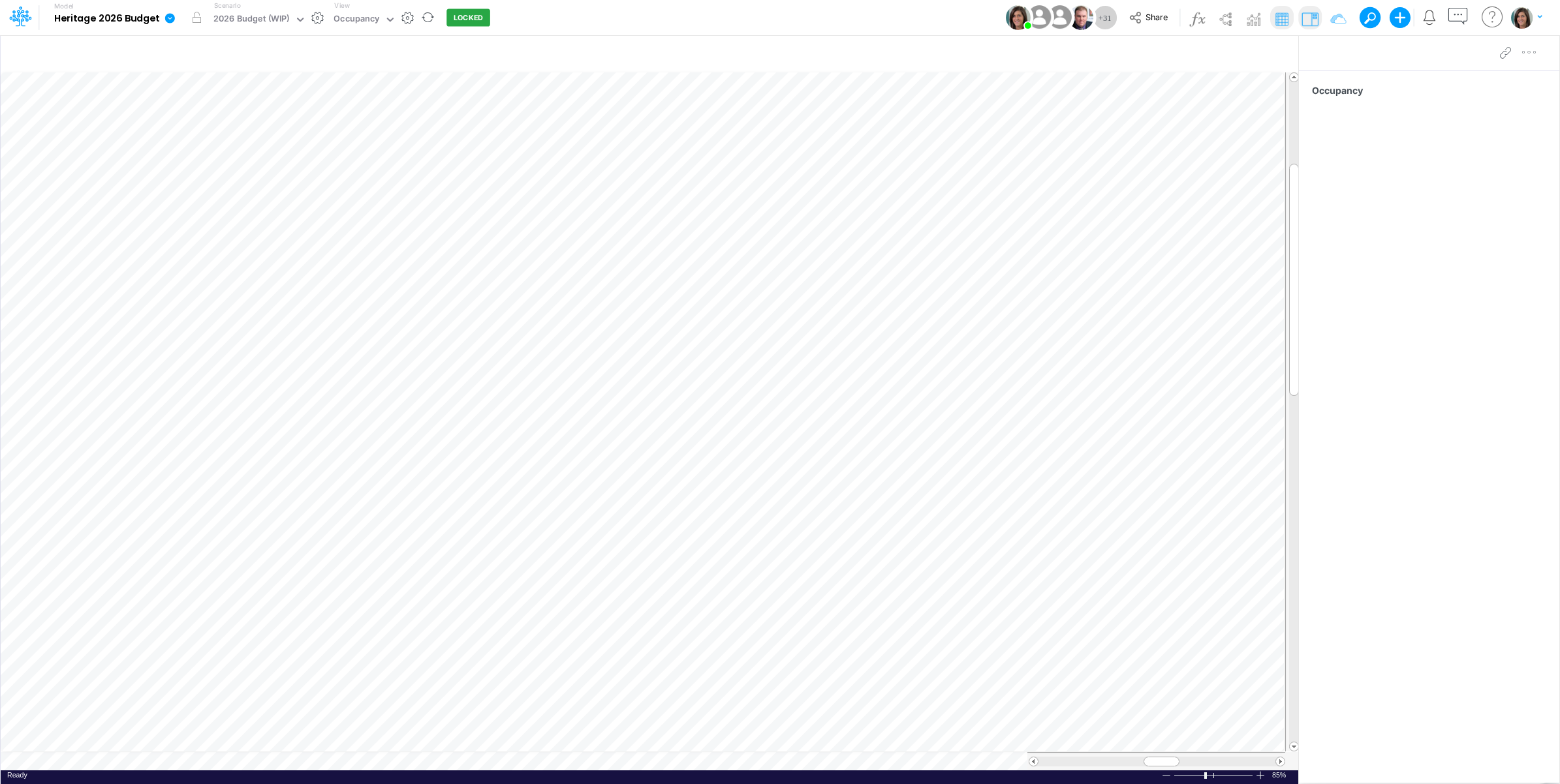
click at [171, 20] on icon at bounding box center [170, 17] width 10 height 10
click at [194, 93] on button "Import" at bounding box center [236, 93] width 140 height 21
click at [356, 118] on button "Data" at bounding box center [376, 122] width 140 height 20
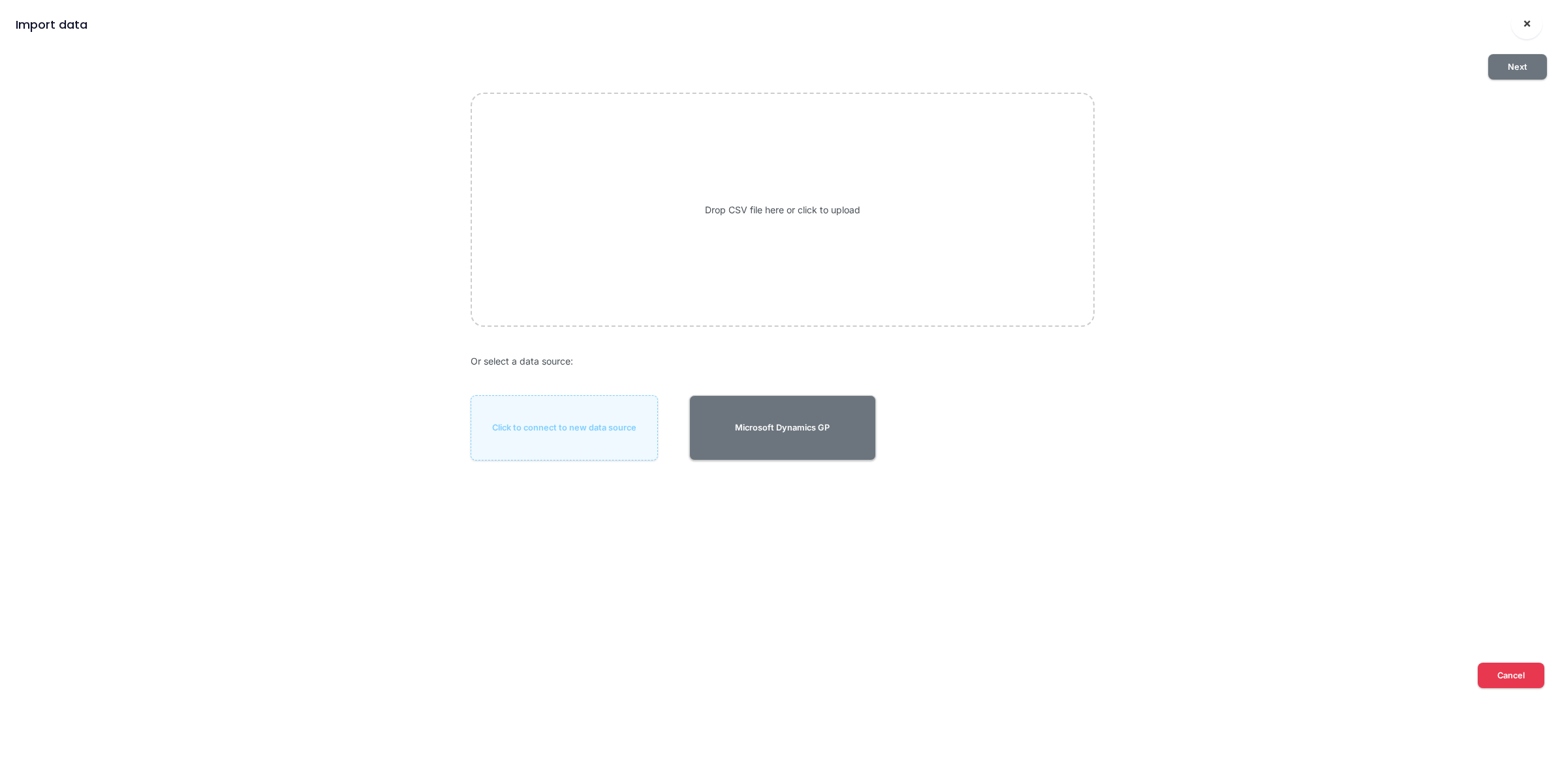
click at [1518, 21] on button "×" at bounding box center [1526, 24] width 32 height 32
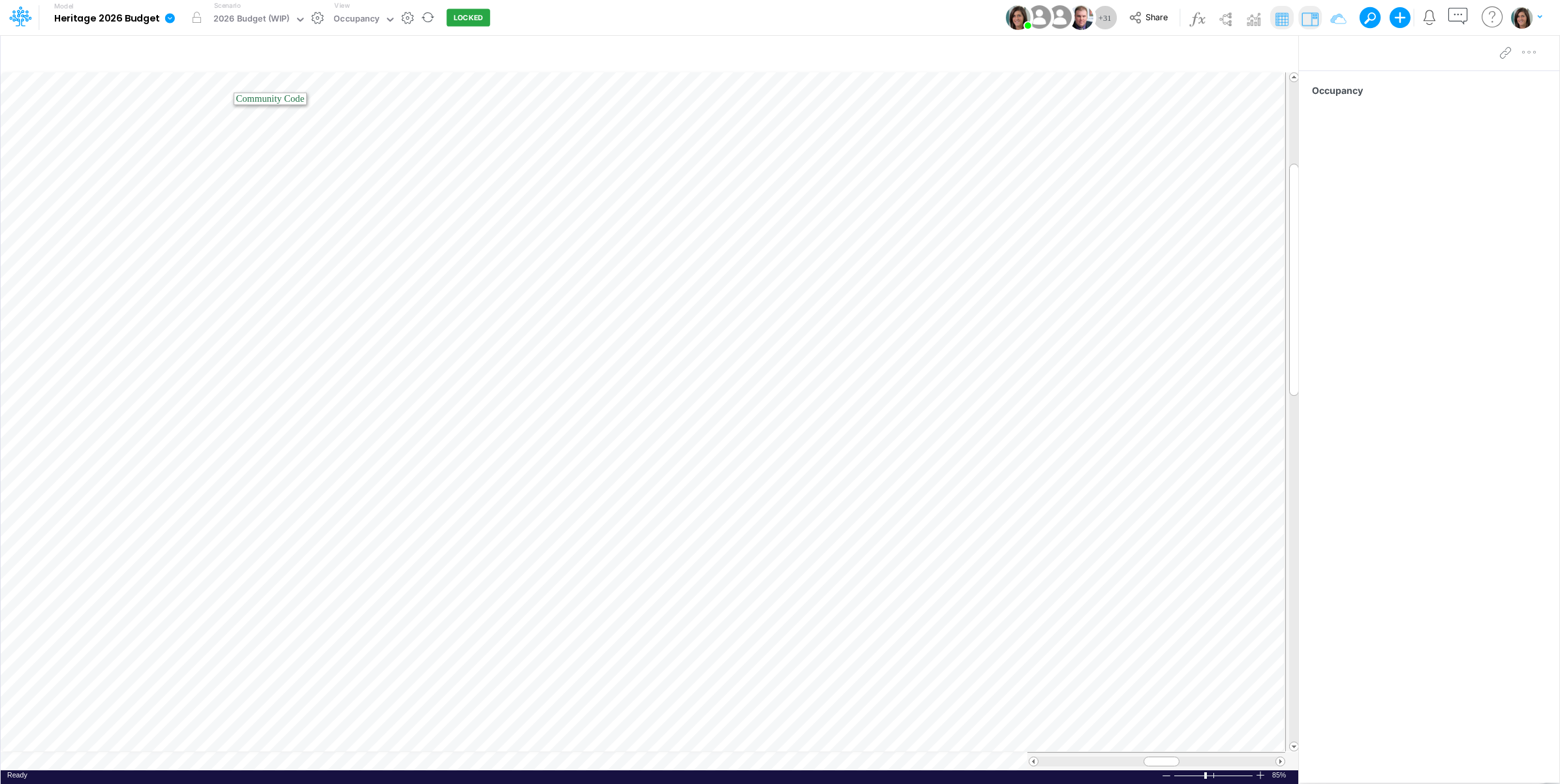
drag, startPoint x: 165, startPoint y: 15, endPoint x: 168, endPoint y: 27, distance: 12.4
click at [165, 17] on icon at bounding box center [169, 17] width 11 height 11
click at [188, 91] on button "Import" at bounding box center [236, 93] width 140 height 21
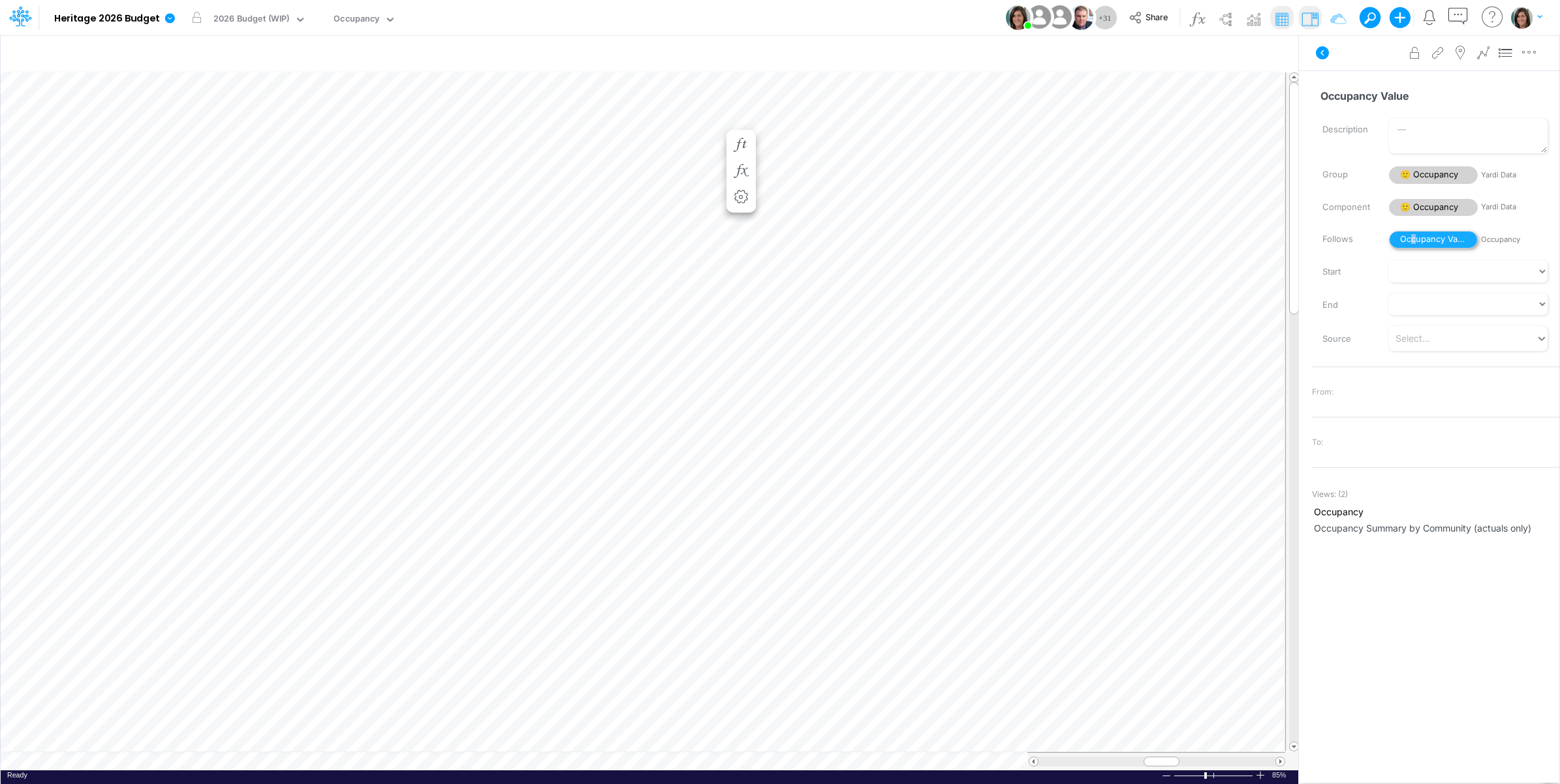
click at [1414, 245] on span "Occupancy Value" at bounding box center [1434, 240] width 89 height 17
drag, startPoint x: 1414, startPoint y: 245, endPoint x: 1407, endPoint y: 211, distance: 34.7
click at [1407, 211] on span "😎 Occupancy" at bounding box center [1434, 208] width 89 height 17
click at [1438, 208] on span "😎 Occupancy" at bounding box center [1434, 208] width 89 height 17
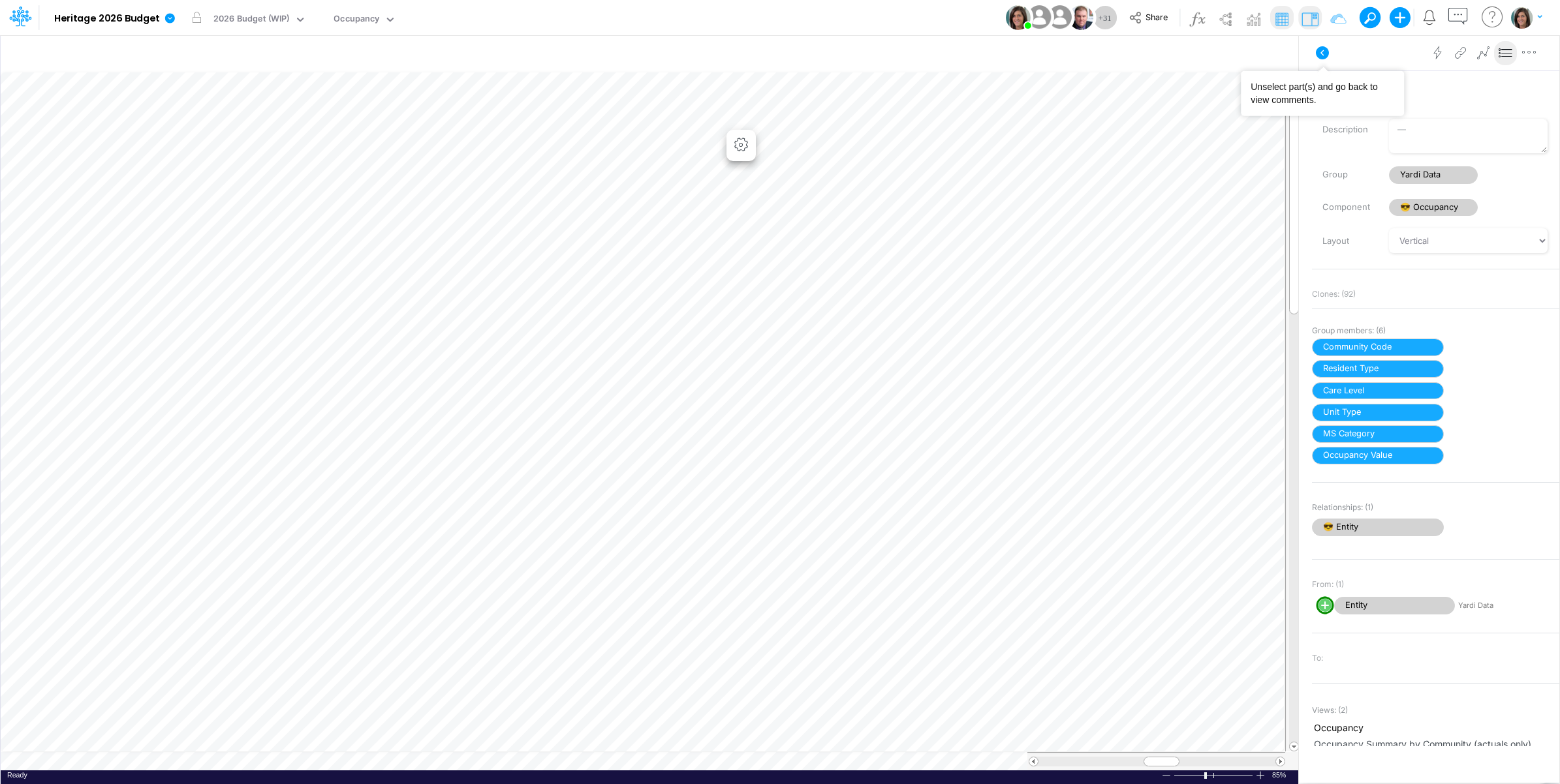
click at [1314, 52] on button at bounding box center [1322, 52] width 32 height 24
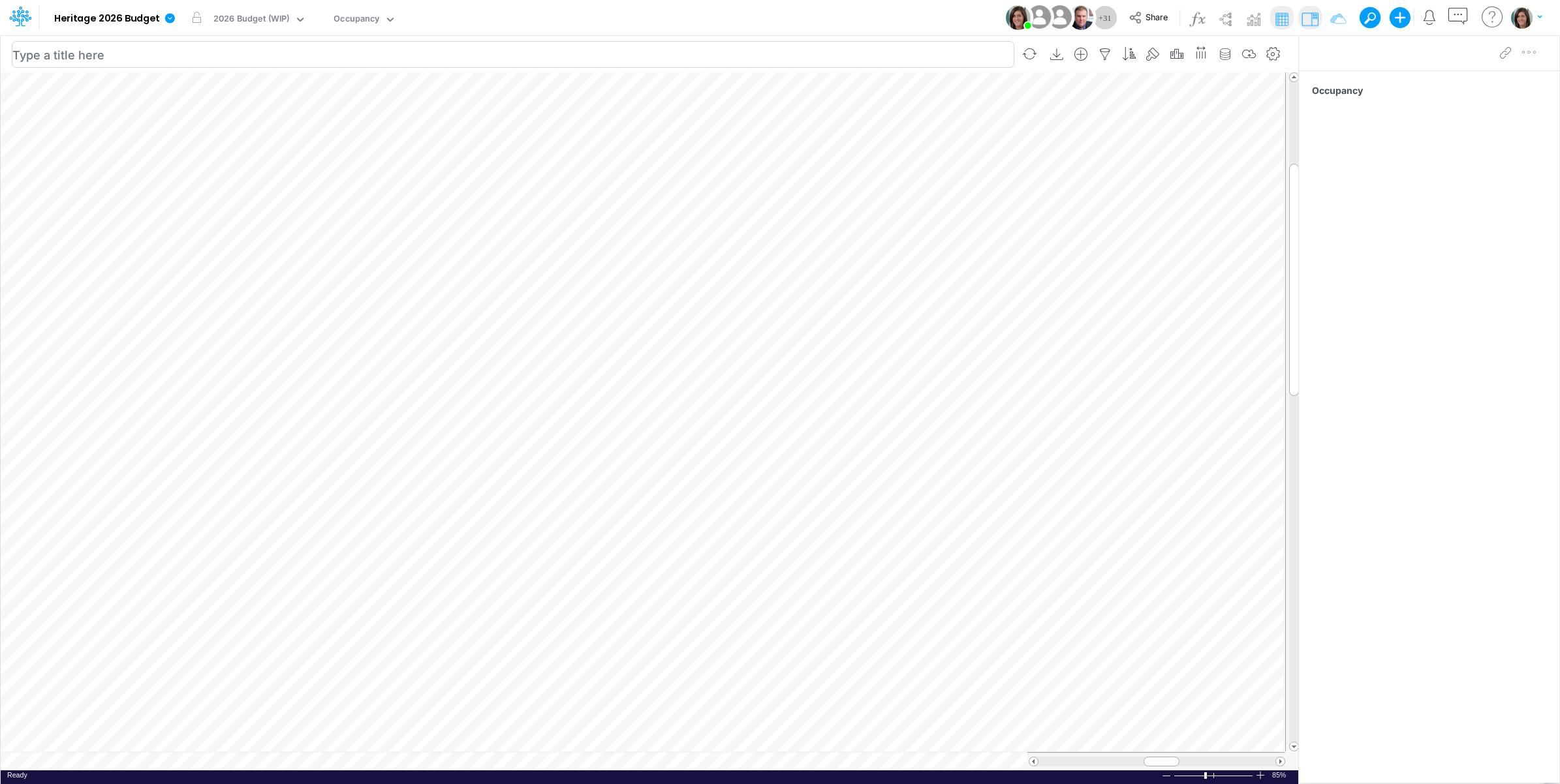
scroll to position [0, 1]
click at [168, 17] on icon at bounding box center [169, 17] width 11 height 11
click at [194, 93] on button "Import" at bounding box center [236, 93] width 140 height 21
click at [354, 124] on button "Data" at bounding box center [376, 122] width 140 height 20
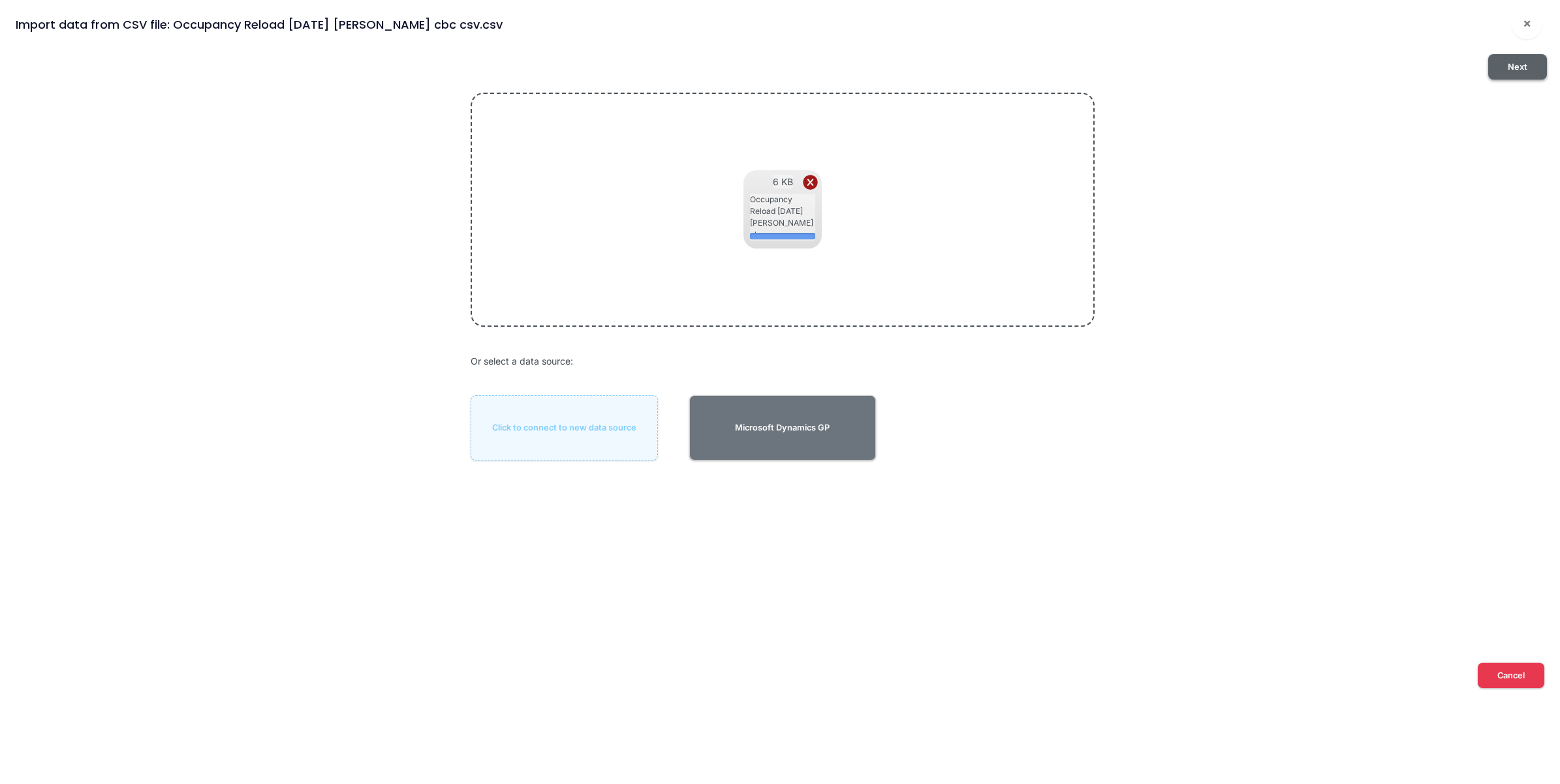
click at [1516, 67] on button "Next" at bounding box center [1517, 67] width 58 height 26
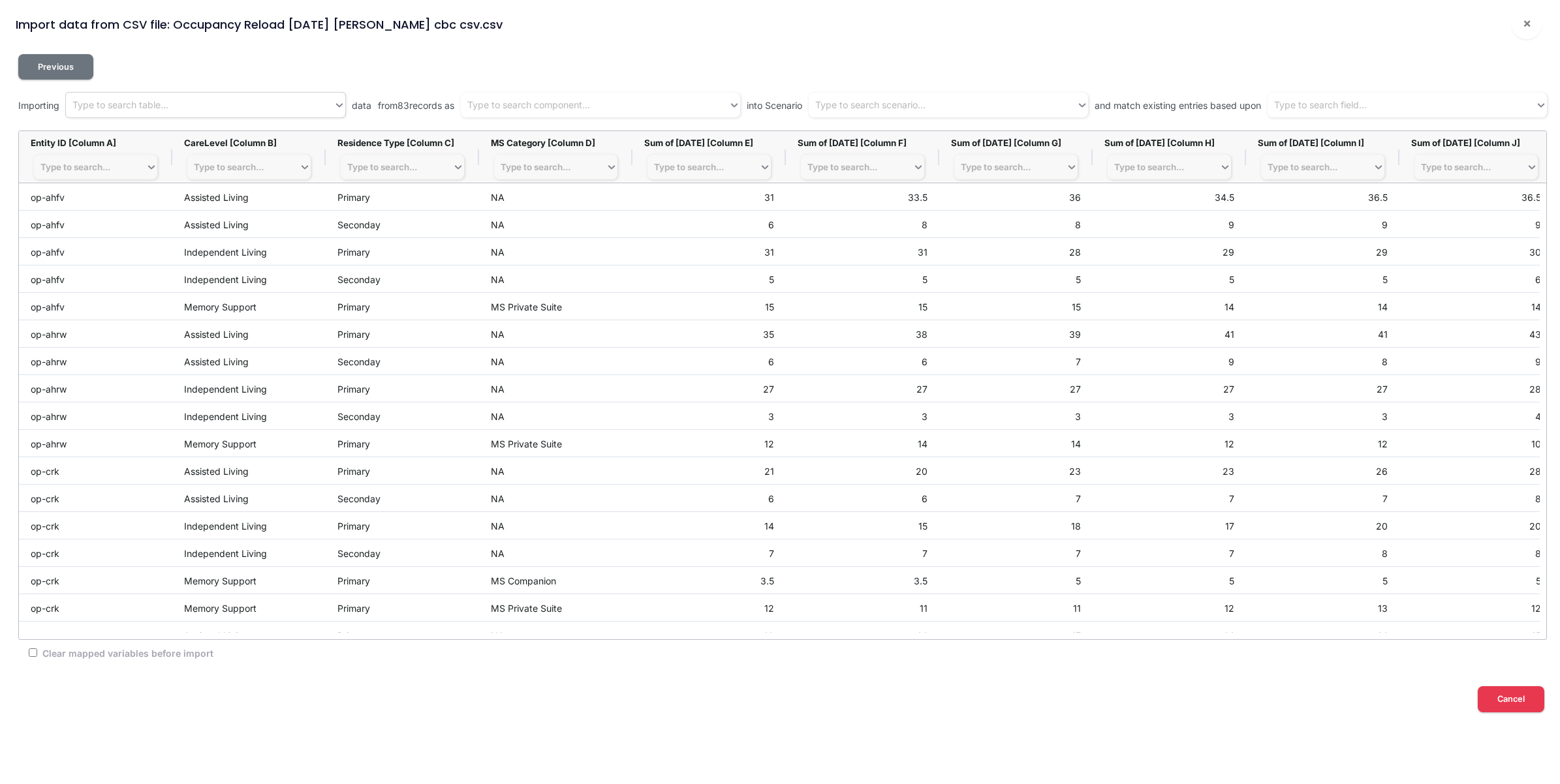
click at [250, 109] on div "Type to search table..." at bounding box center [200, 105] width 268 height 21
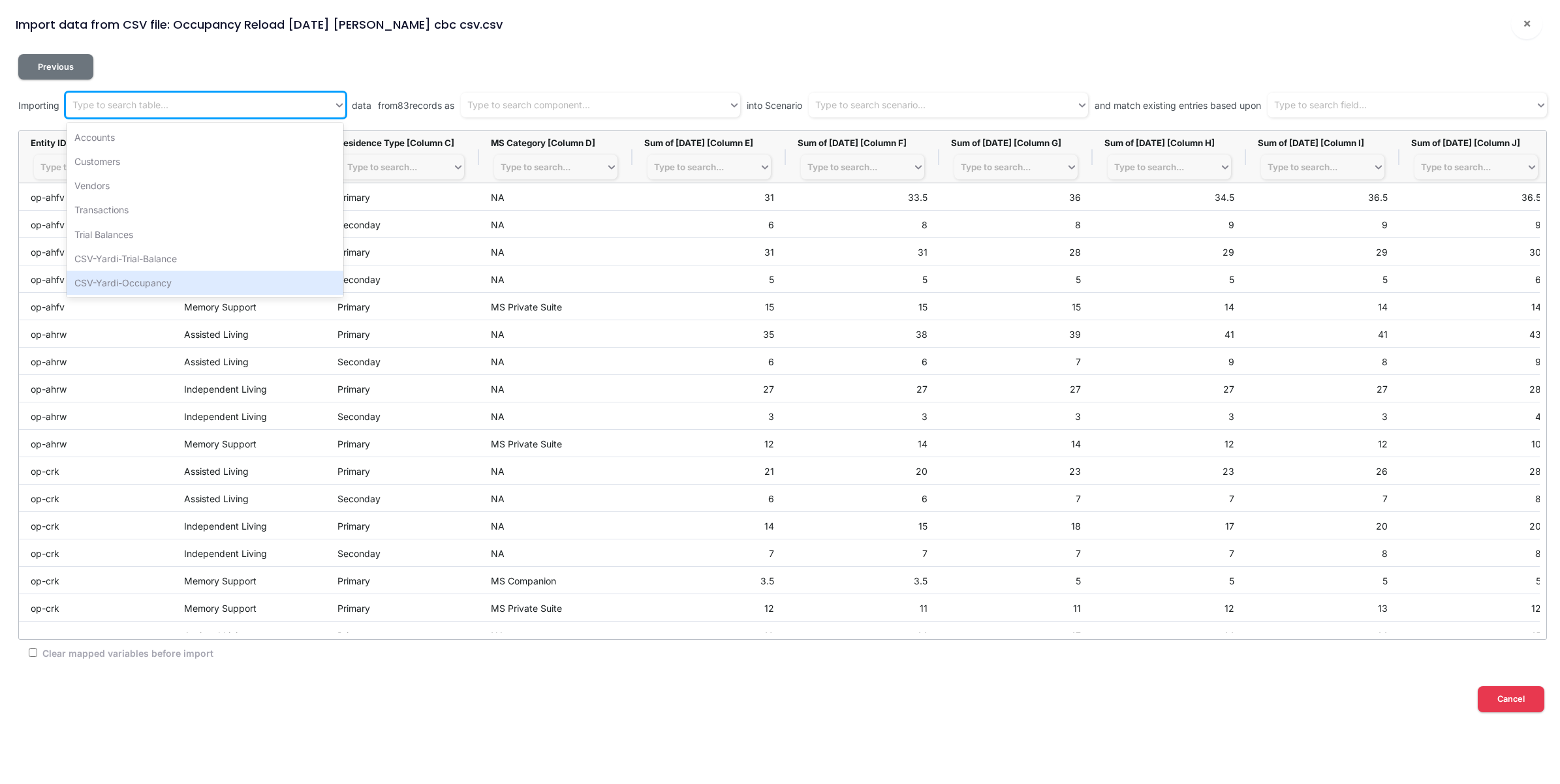
click at [207, 277] on div "CSV-Yardi-Occupancy" at bounding box center [205, 283] width 278 height 24
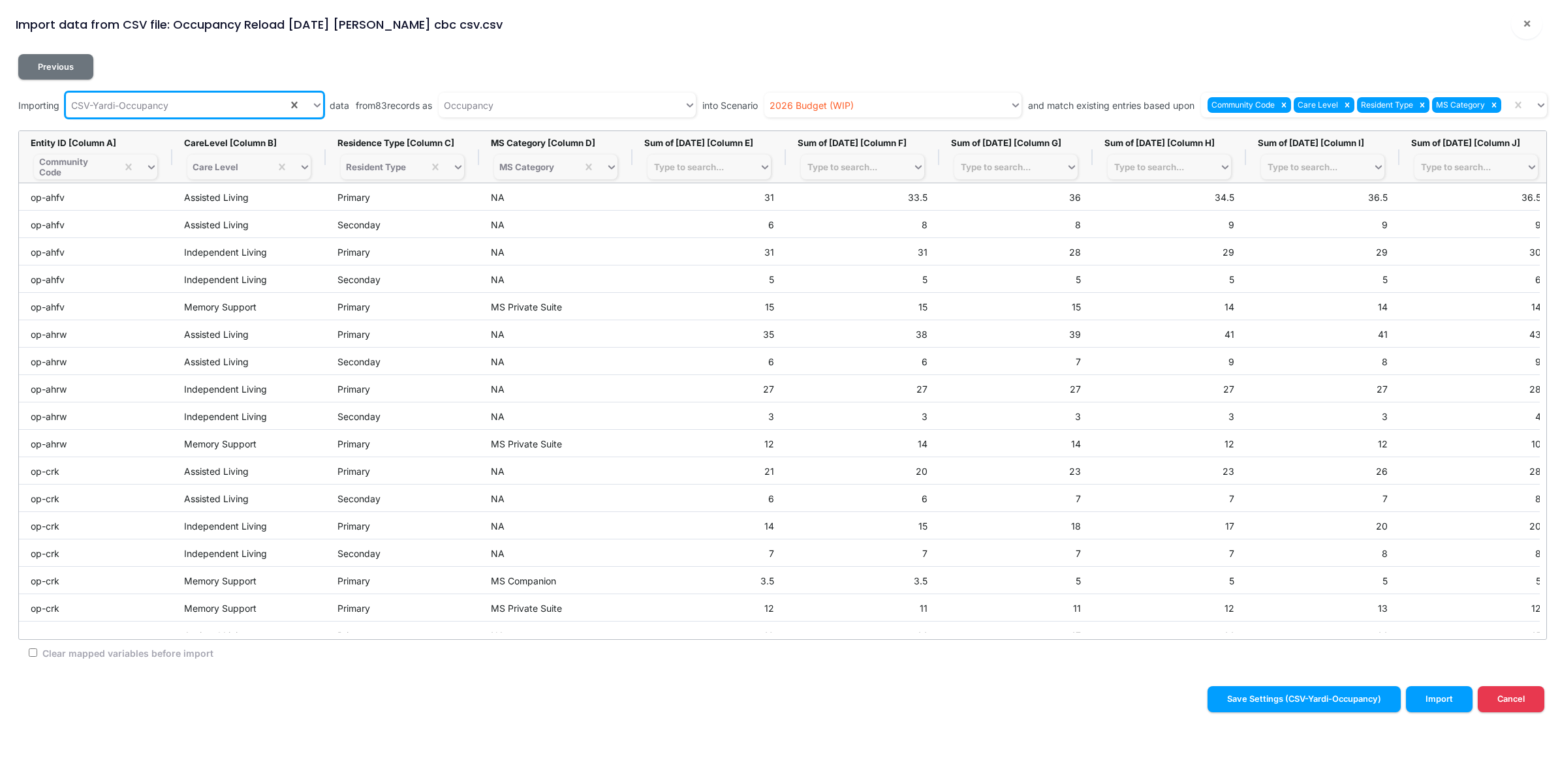
click at [34, 654] on input "Clear mapped variables before import" at bounding box center [33, 652] width 9 height 9
checkbox input "true"
click at [741, 167] on div "Type to search..." at bounding box center [703, 167] width 112 height 18
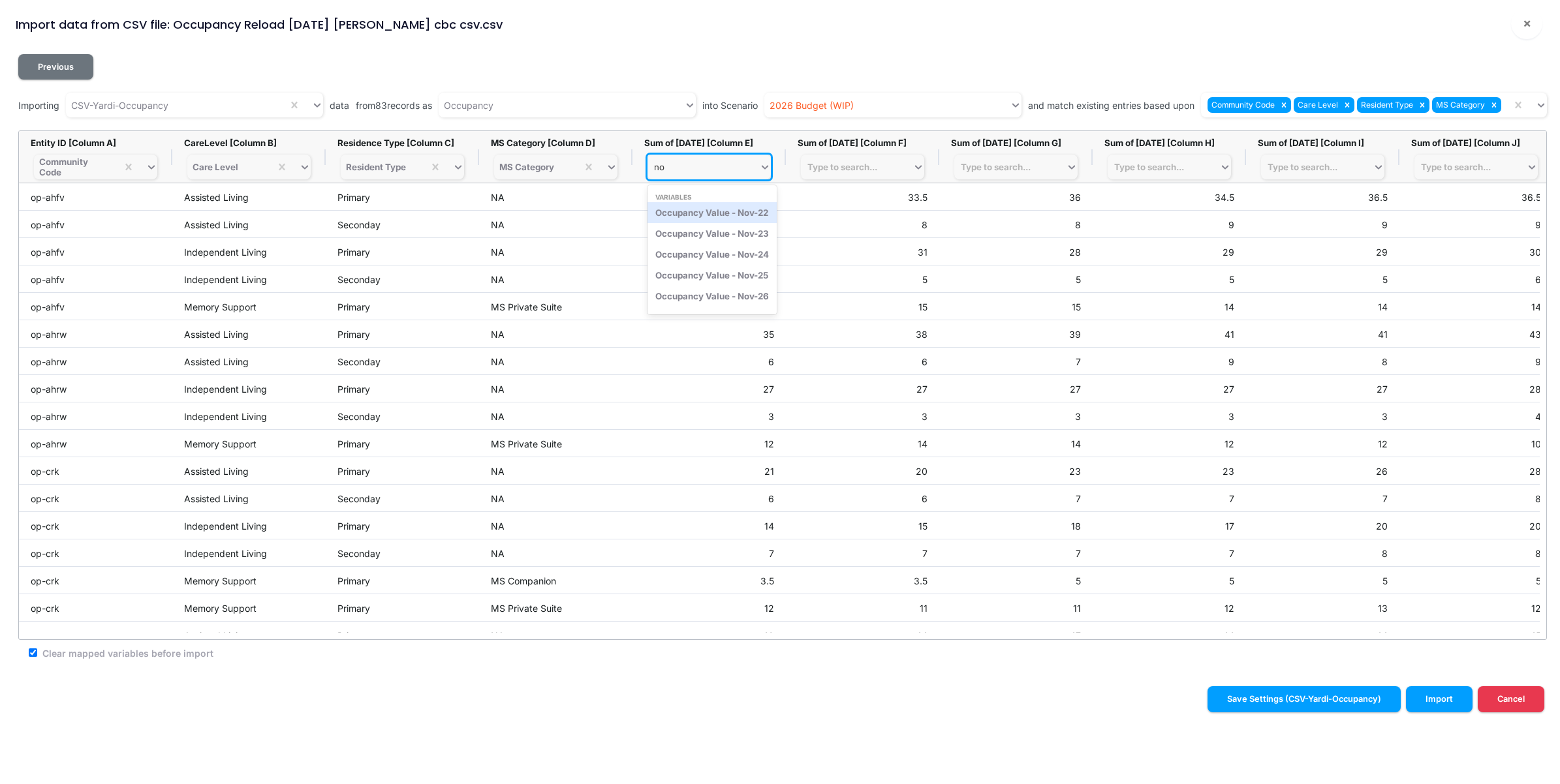
type input "nov"
click at [747, 259] on div "Occupancy Value - Nov-24" at bounding box center [712, 254] width 129 height 21
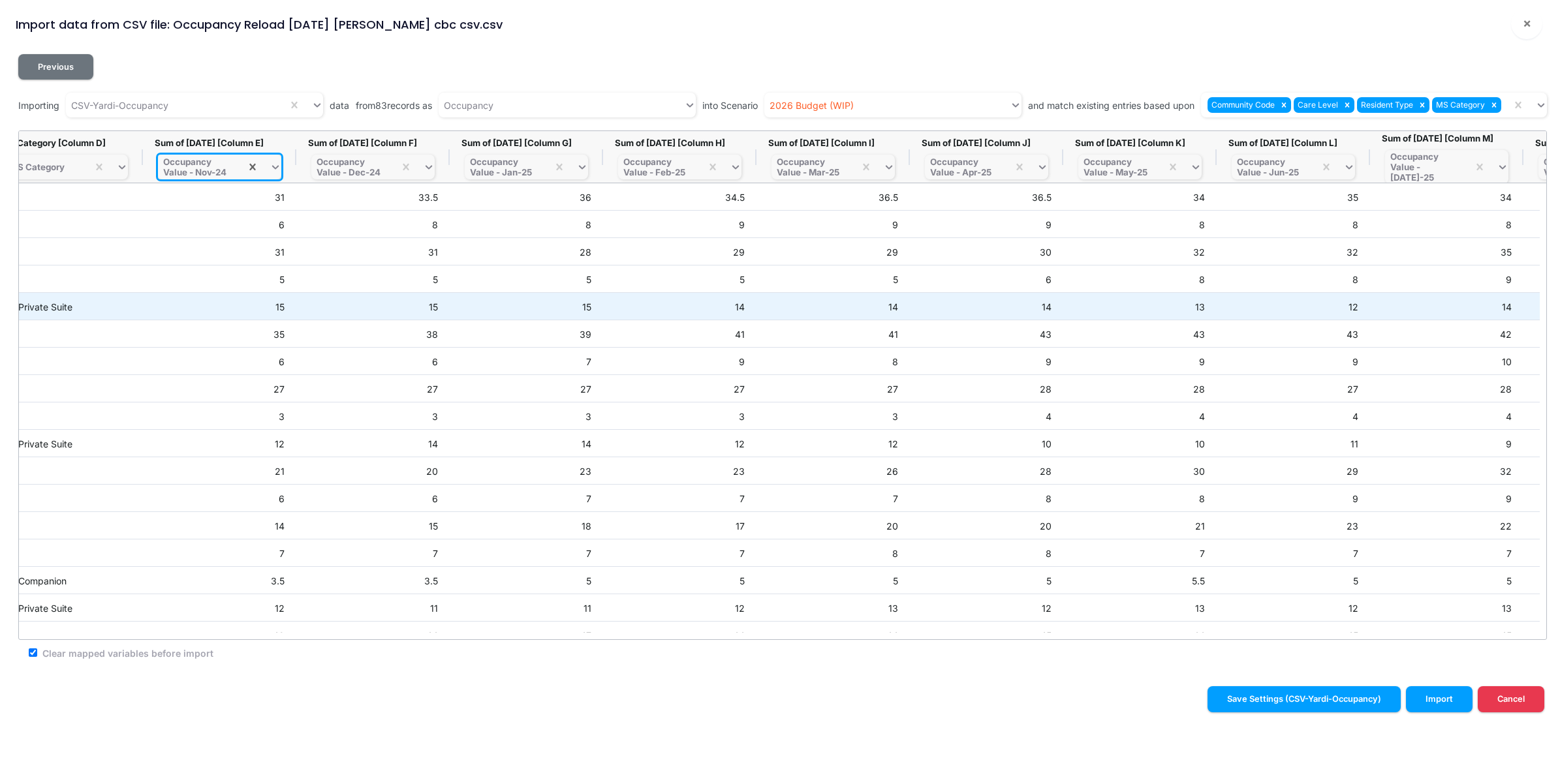
scroll to position [0, 522]
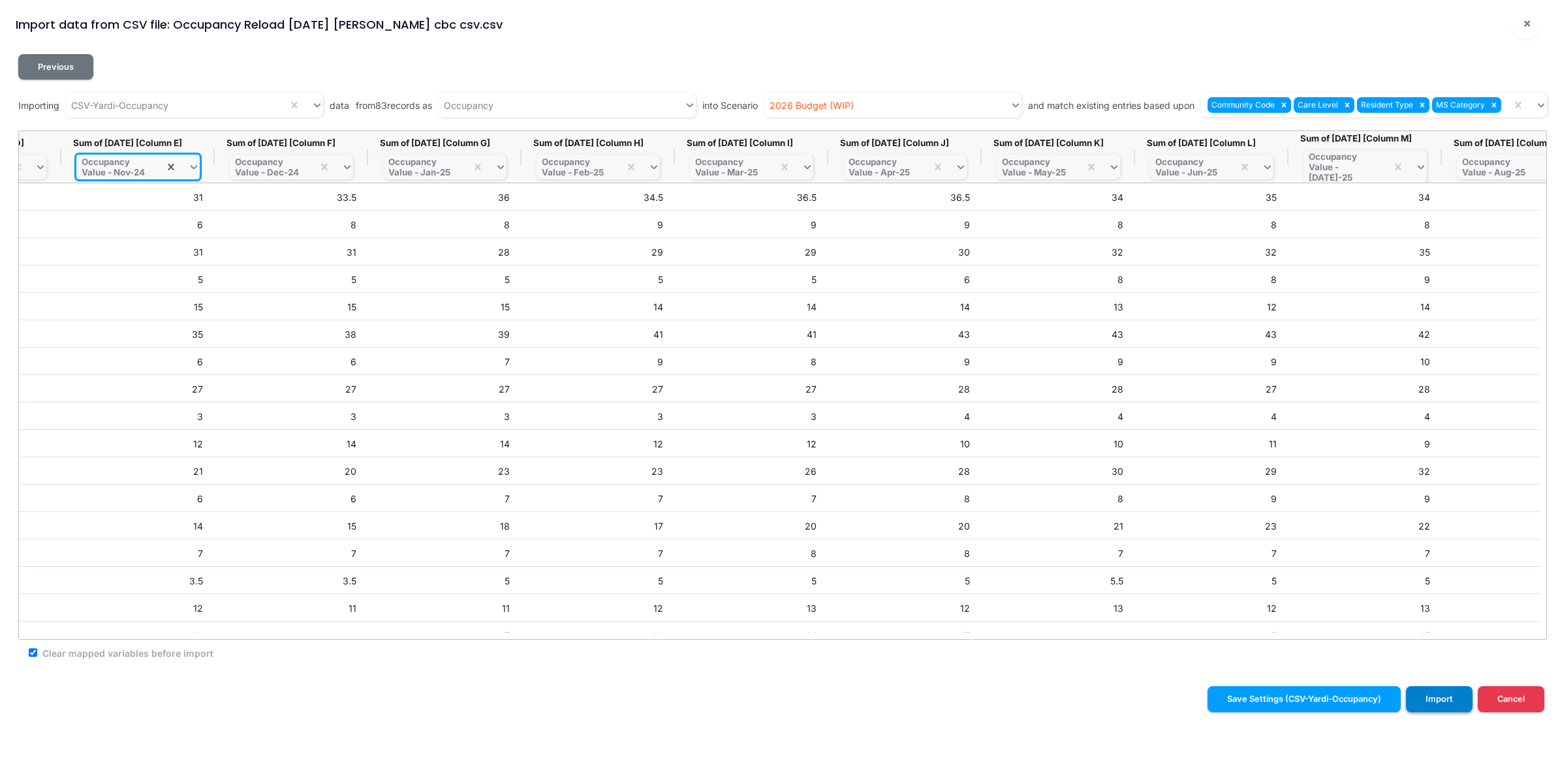
click at [1447, 699] on button "Import" at bounding box center [1439, 699] width 67 height 26
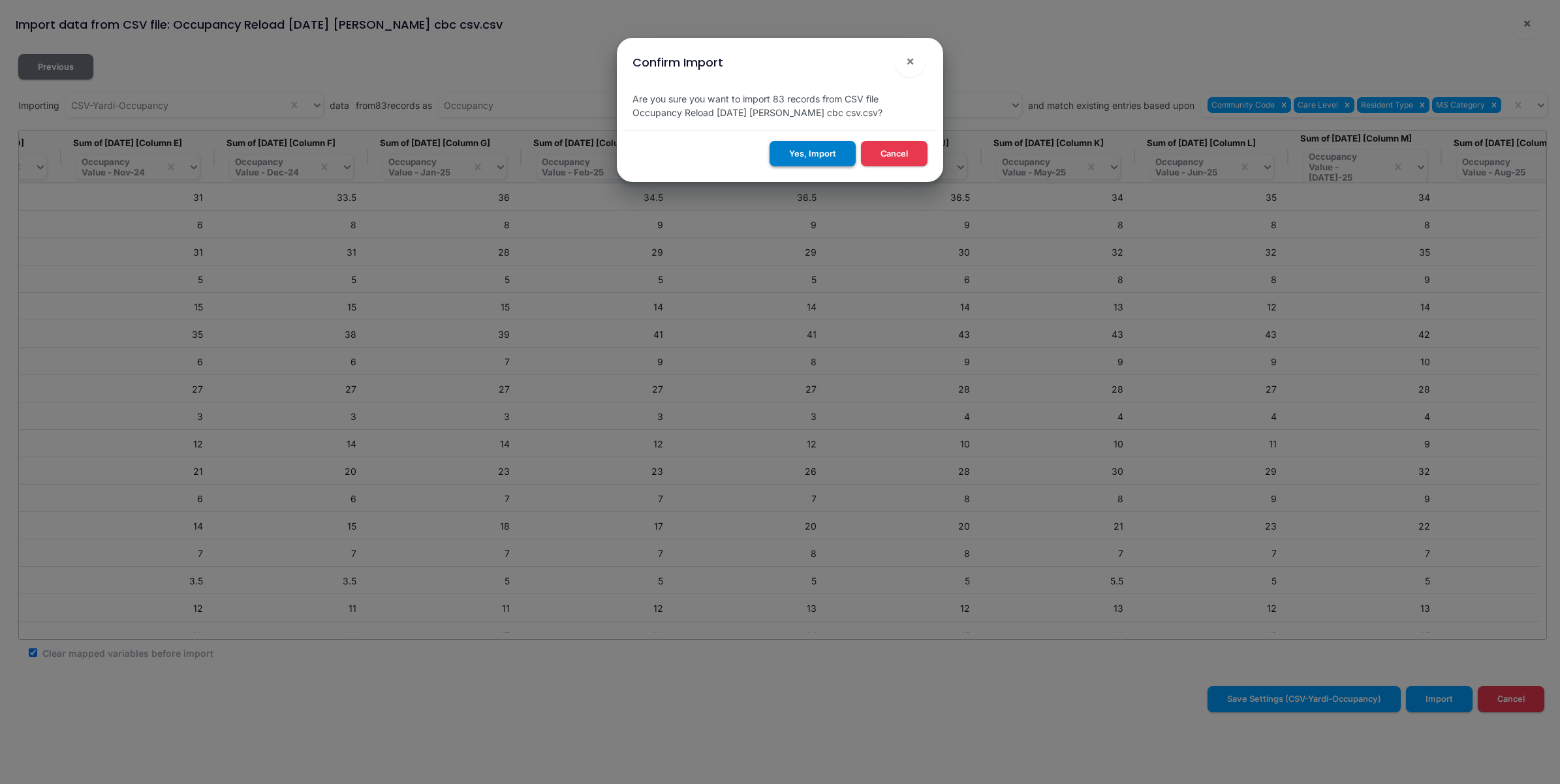
click at [800, 154] on button "Yes, Import" at bounding box center [813, 154] width 86 height 26
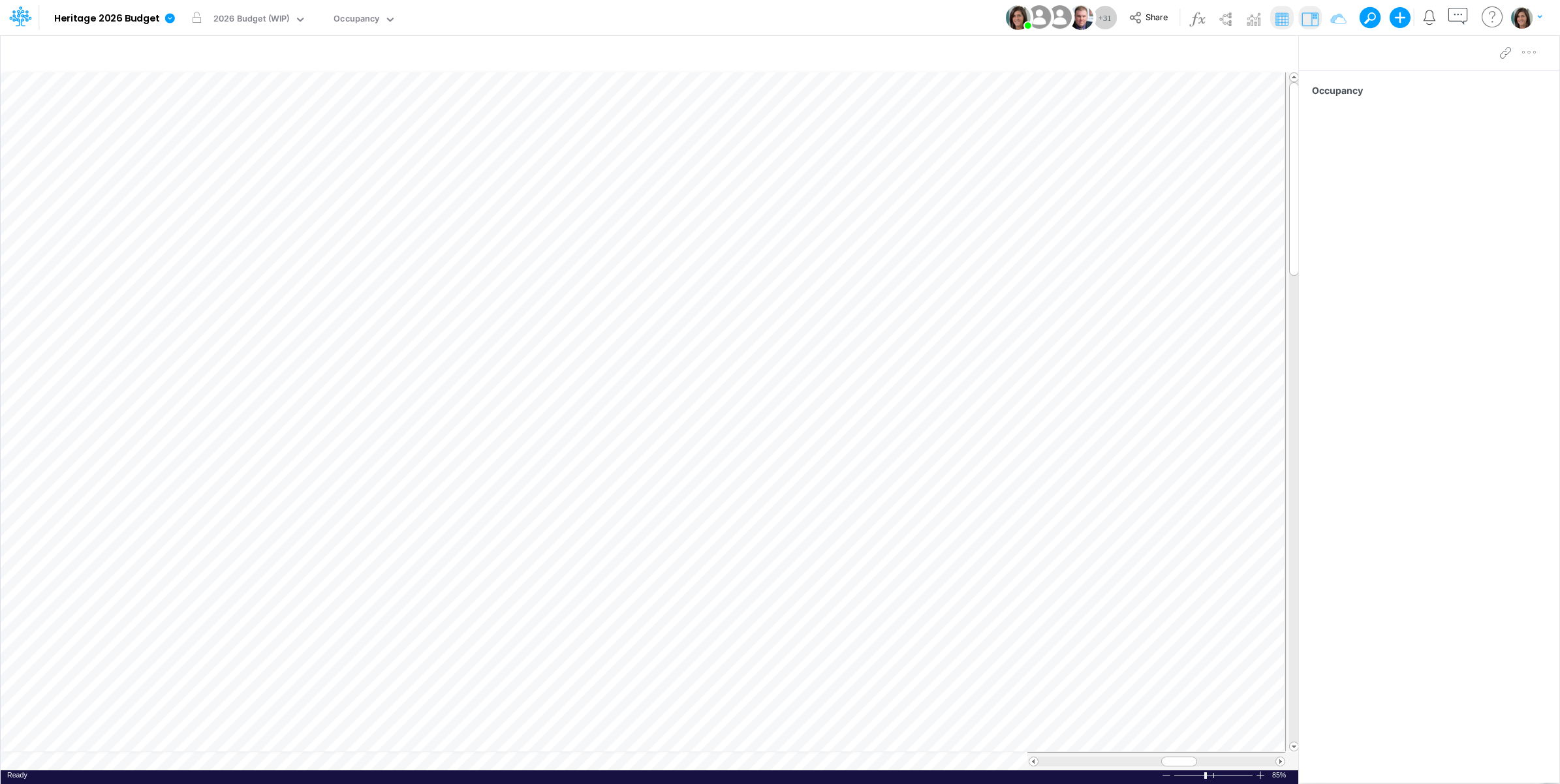
scroll to position [0, 1]
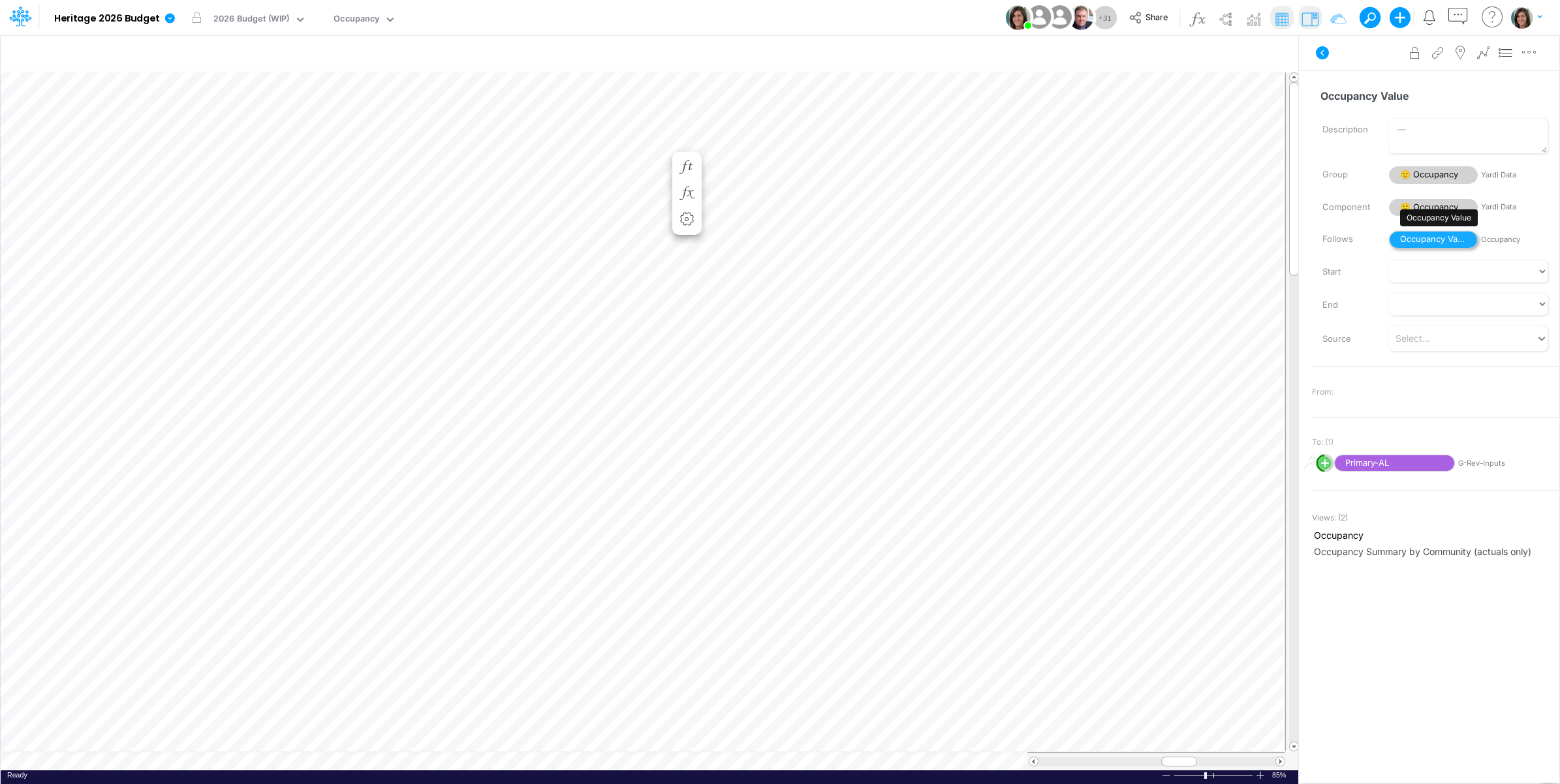
click at [1430, 238] on span "Occupancy Value" at bounding box center [1434, 240] width 89 height 17
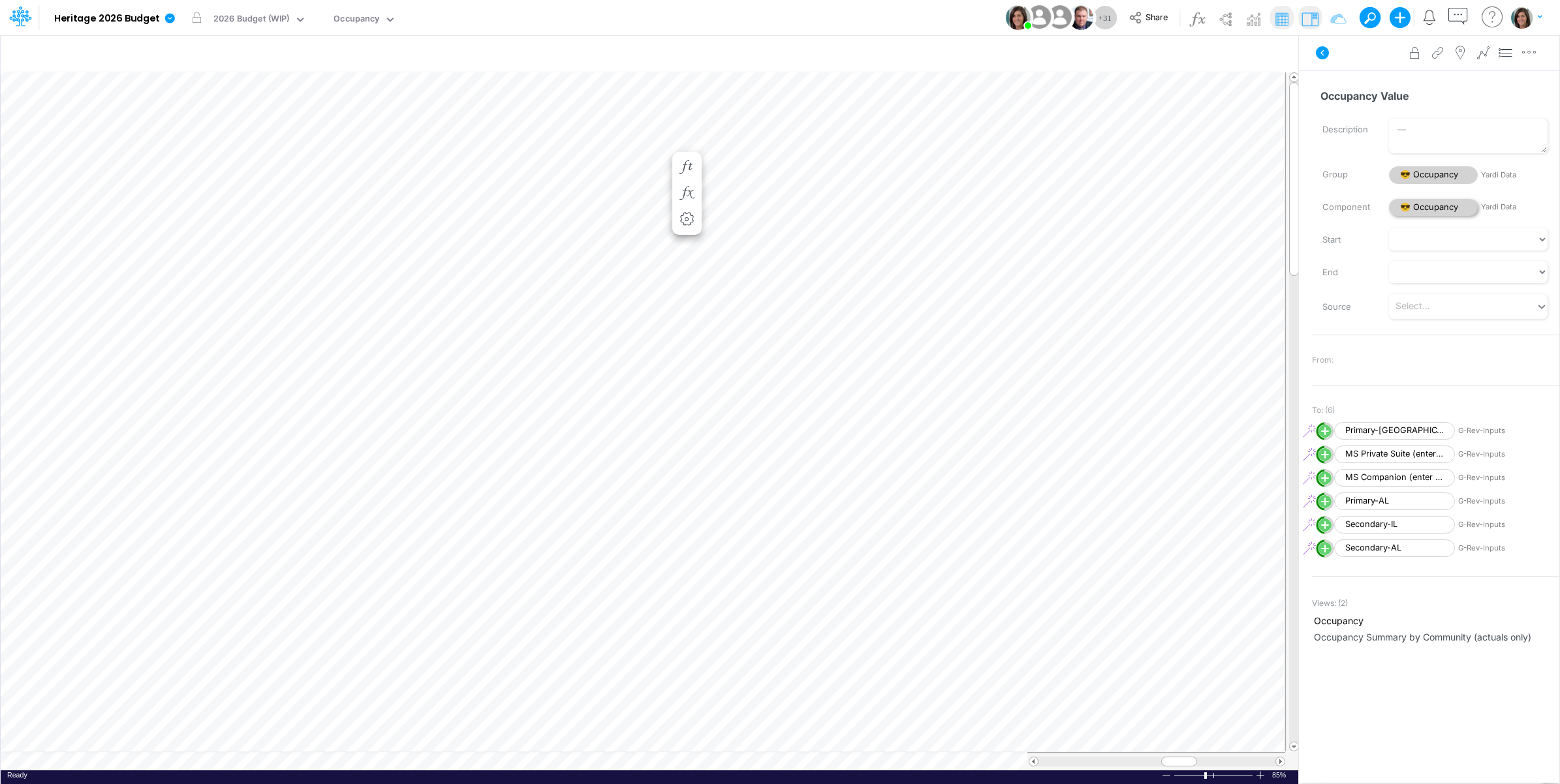
click at [1418, 204] on span "😎 Occupancy" at bounding box center [1434, 208] width 89 height 17
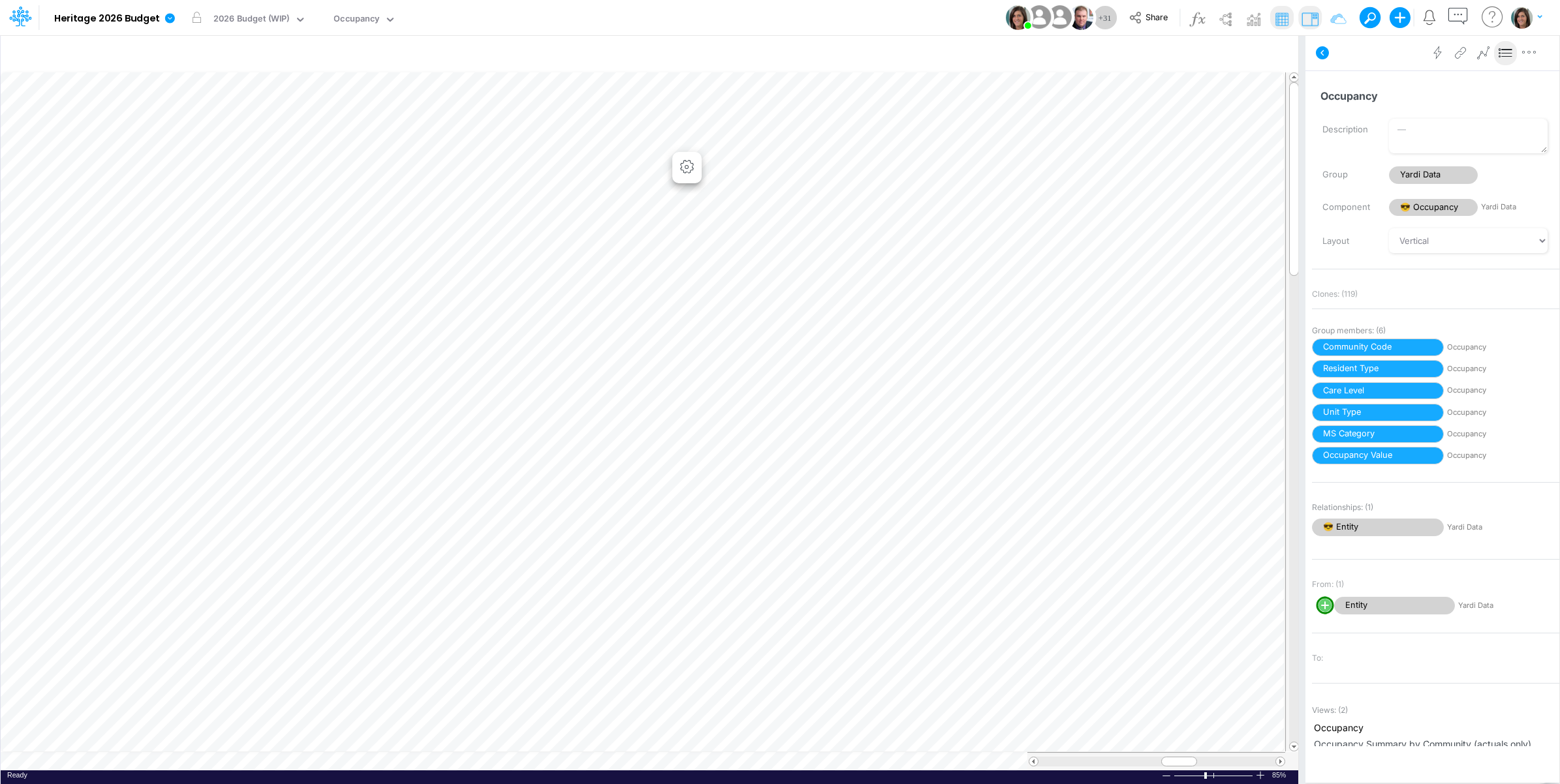
scroll to position [0, 1]
click at [1317, 54] on icon at bounding box center [1322, 52] width 15 height 15
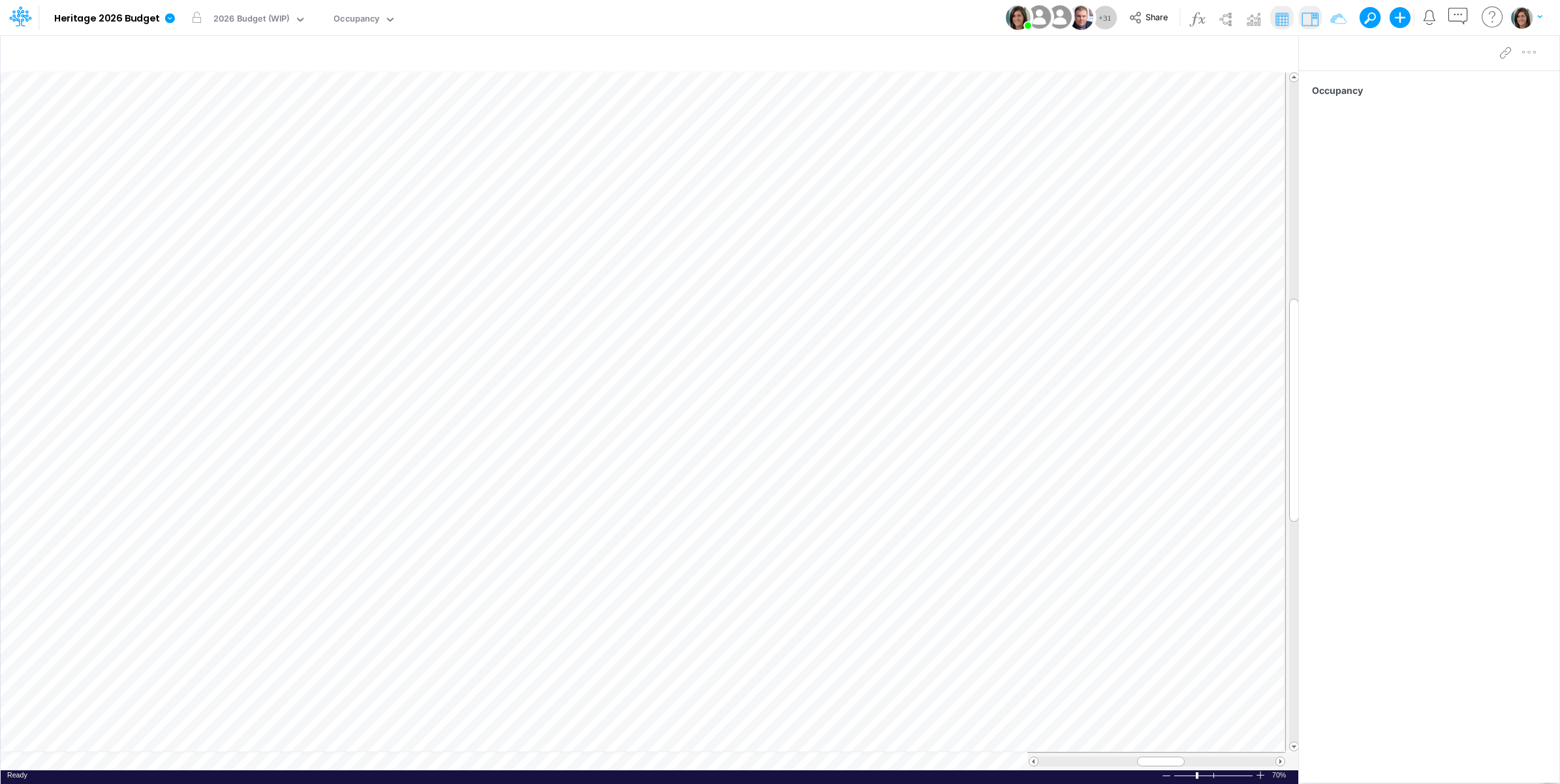
scroll to position [0, 1]
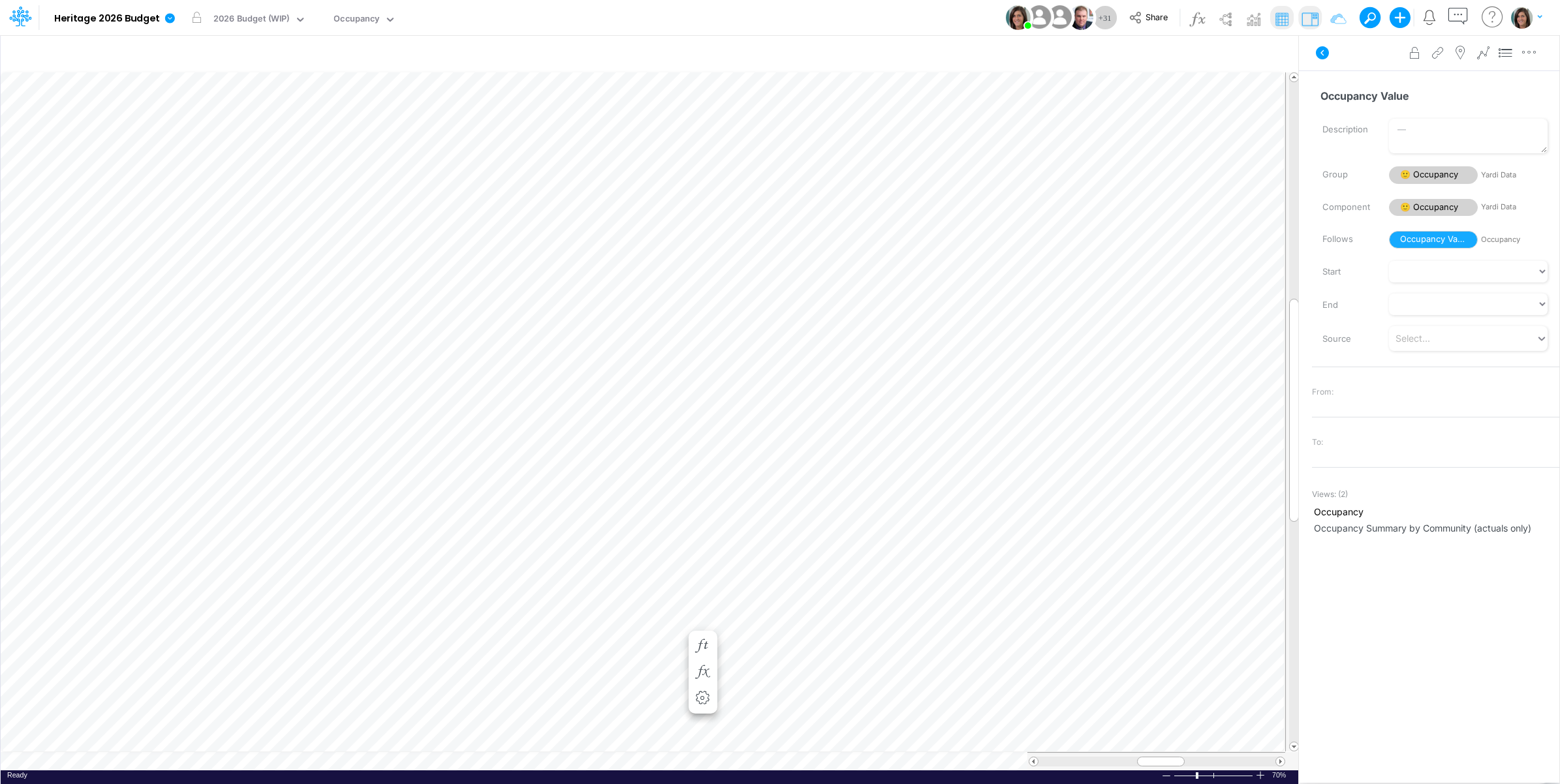
scroll to position [0, 1]
click at [265, 350] on icon "button" at bounding box center [262, 354] width 19 height 13
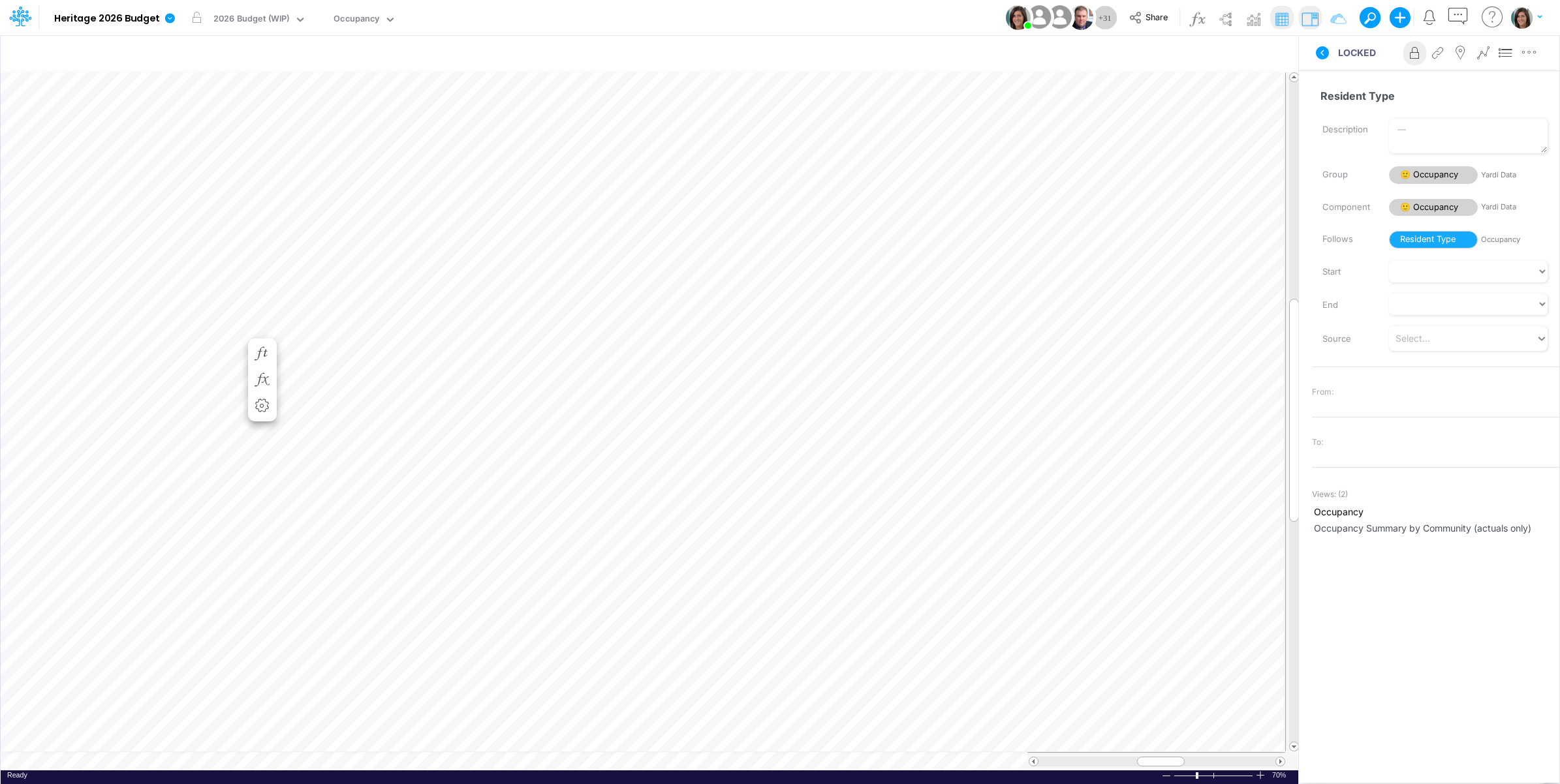
scroll to position [0, 1]
click at [262, 643] on icon "button" at bounding box center [262, 646] width 19 height 13
click at [261, 235] on icon "button" at bounding box center [262, 235] width 19 height 13
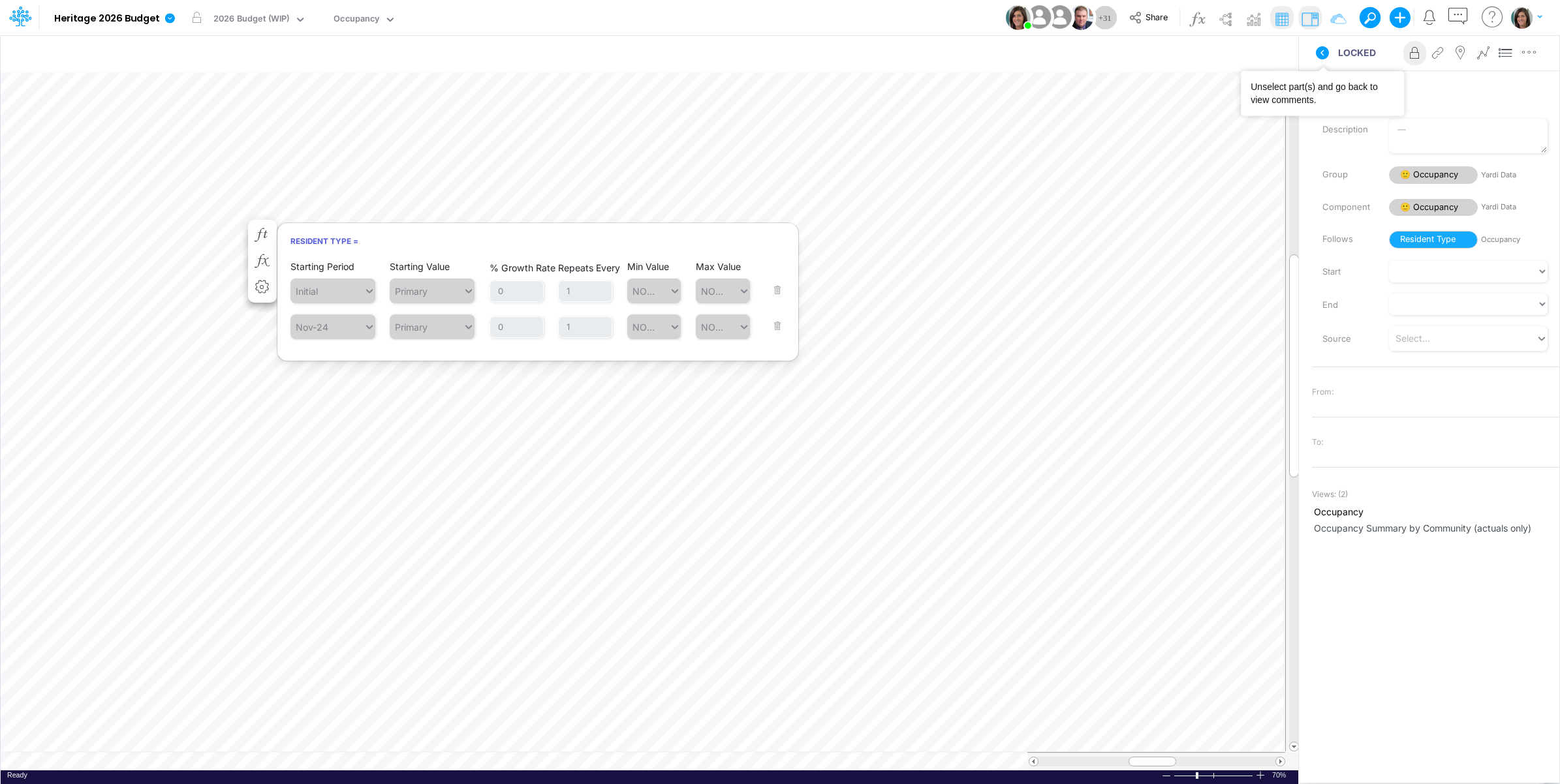
click at [1336, 51] on button at bounding box center [1322, 52] width 32 height 24
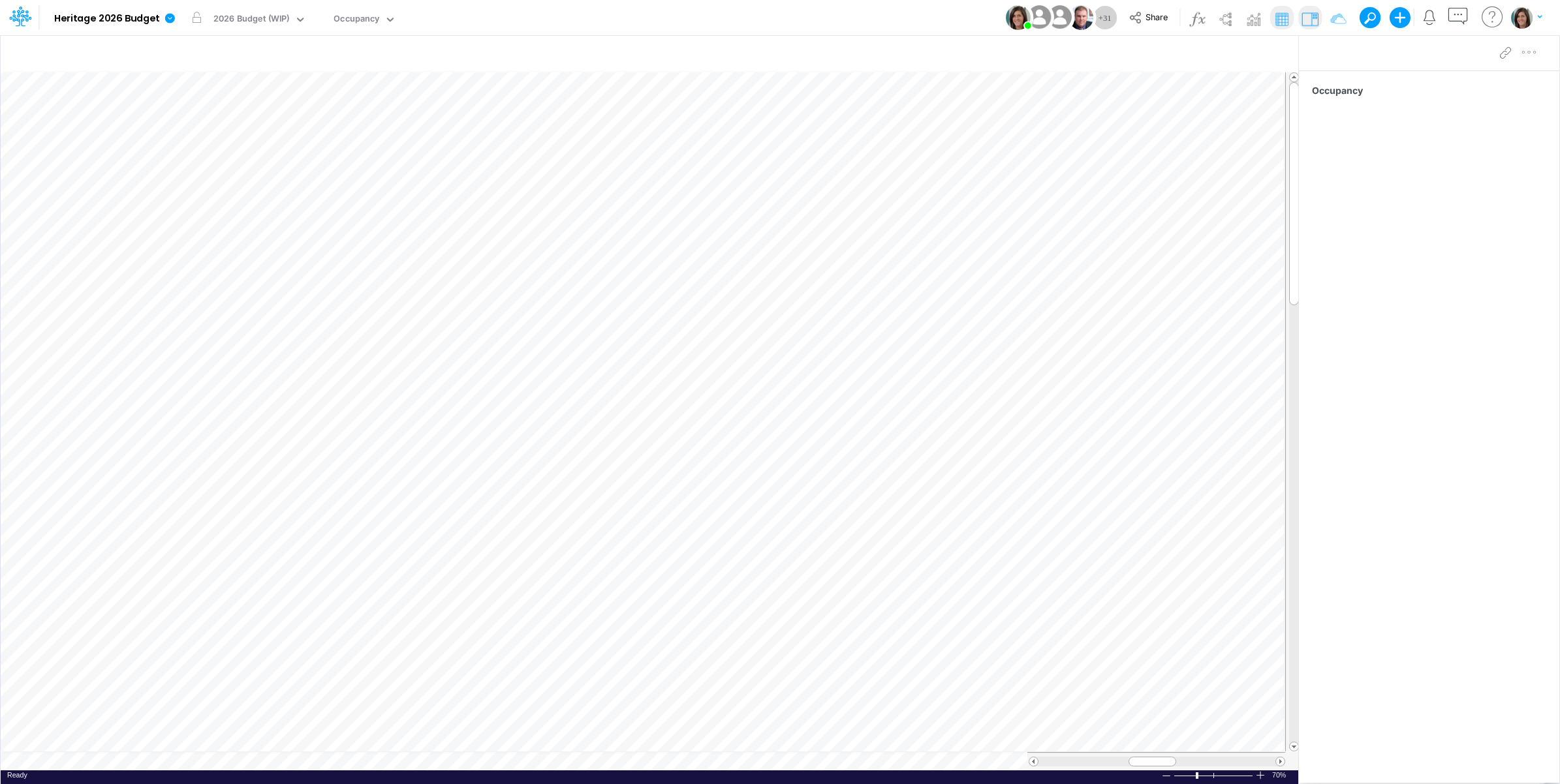
scroll to position [0, 1]
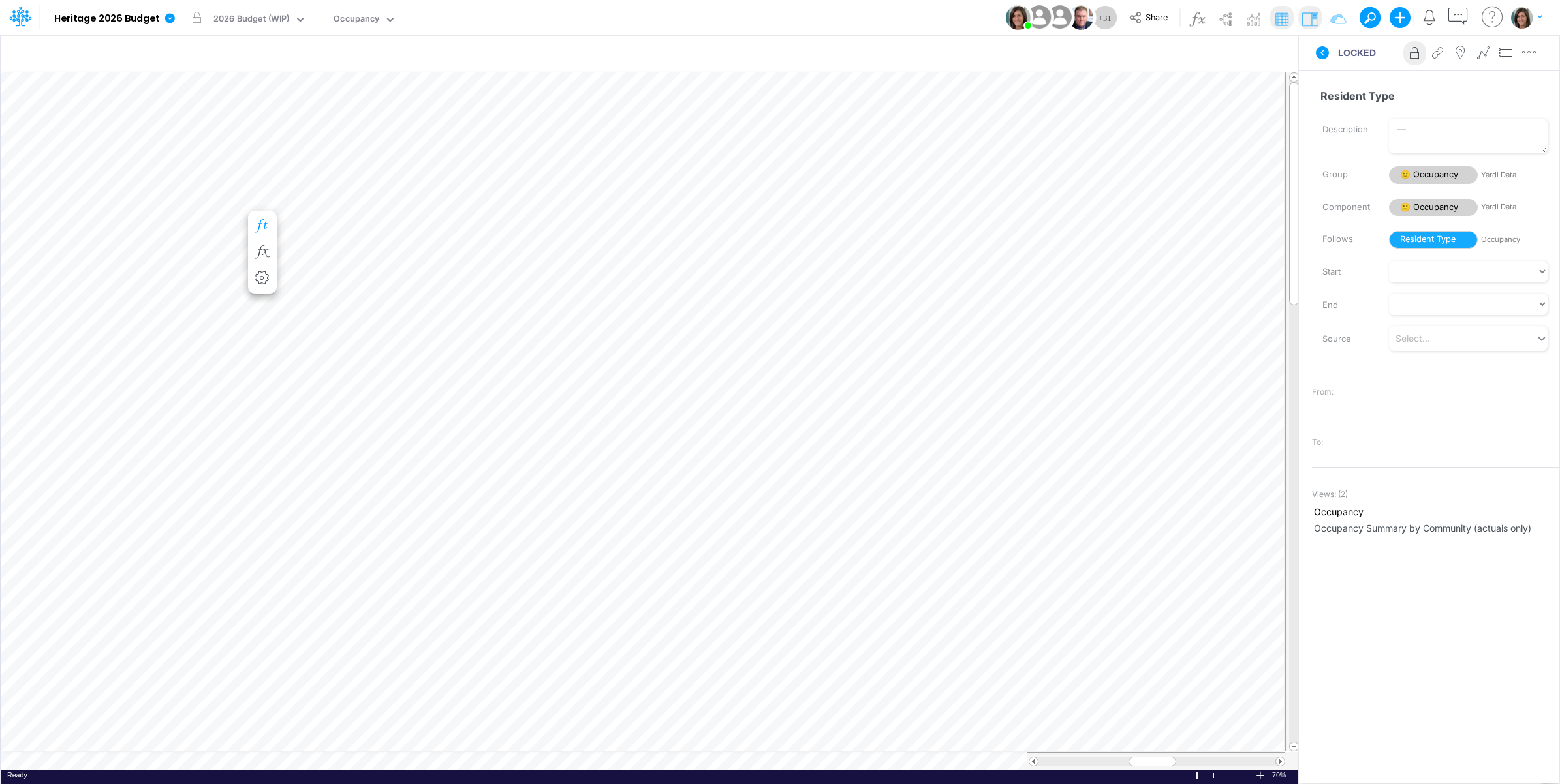
click at [266, 216] on button "button" at bounding box center [263, 226] width 24 height 26
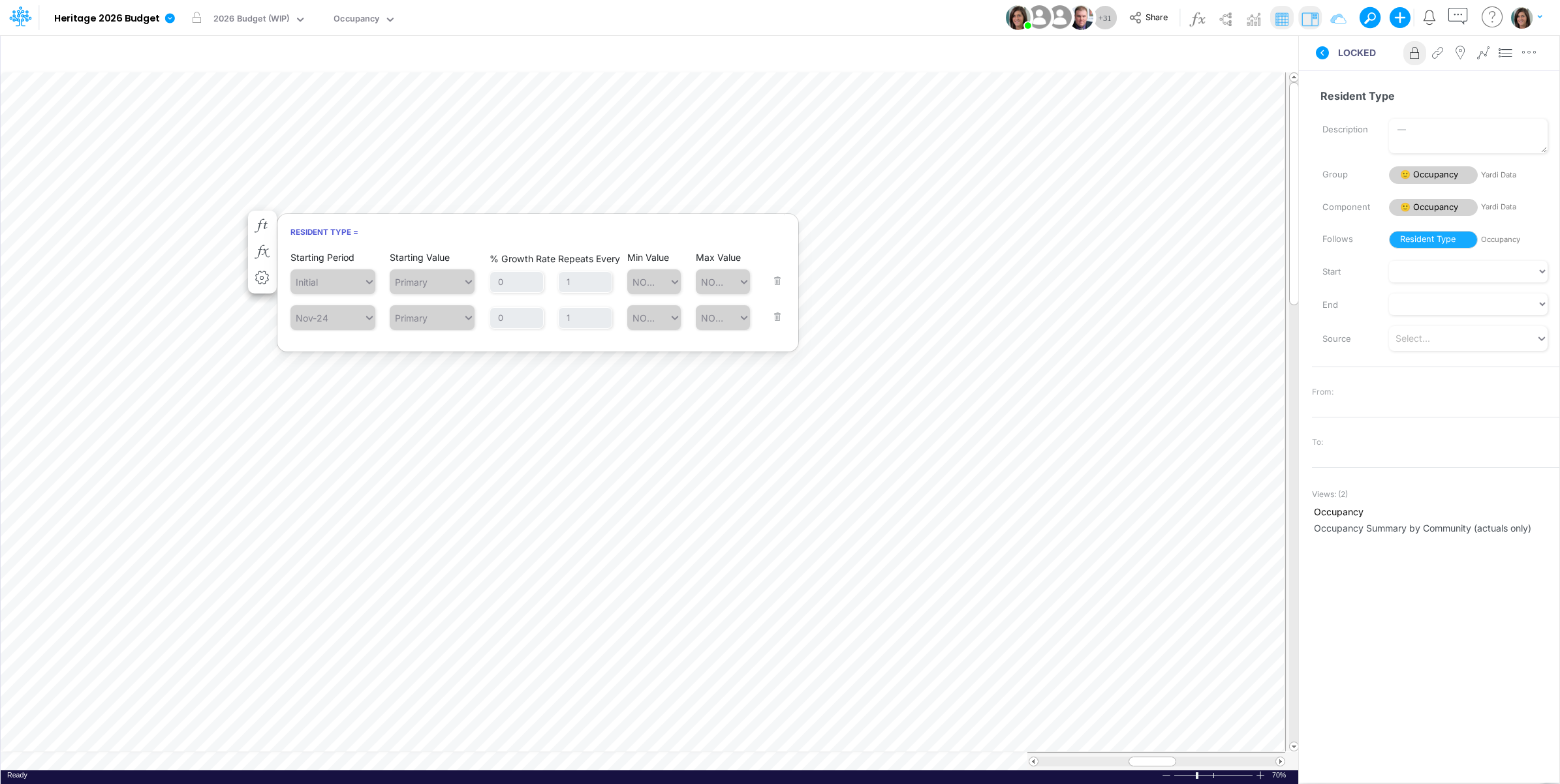
scroll to position [0, 1]
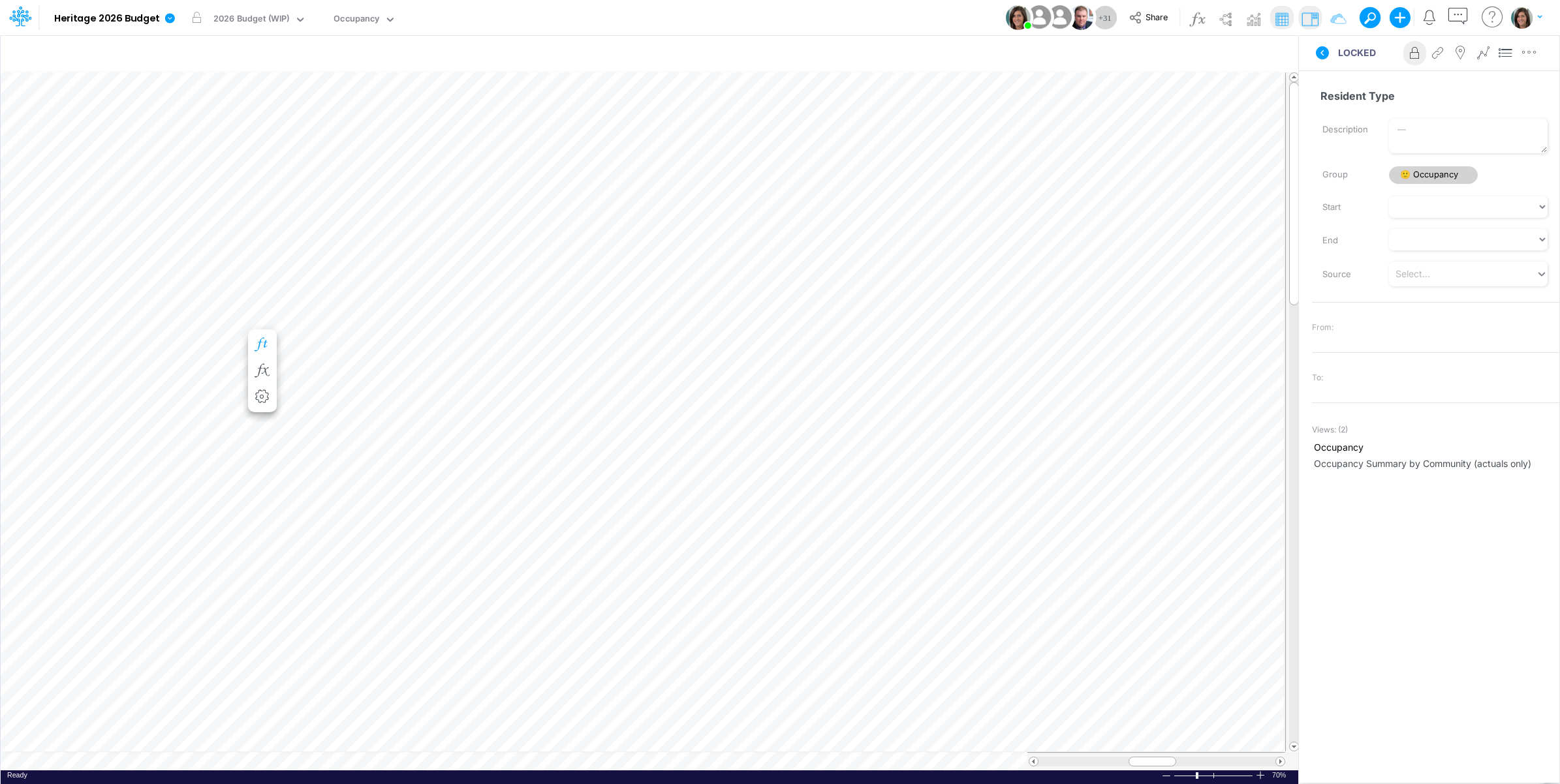
click at [263, 338] on icon "button" at bounding box center [262, 345] width 19 height 13
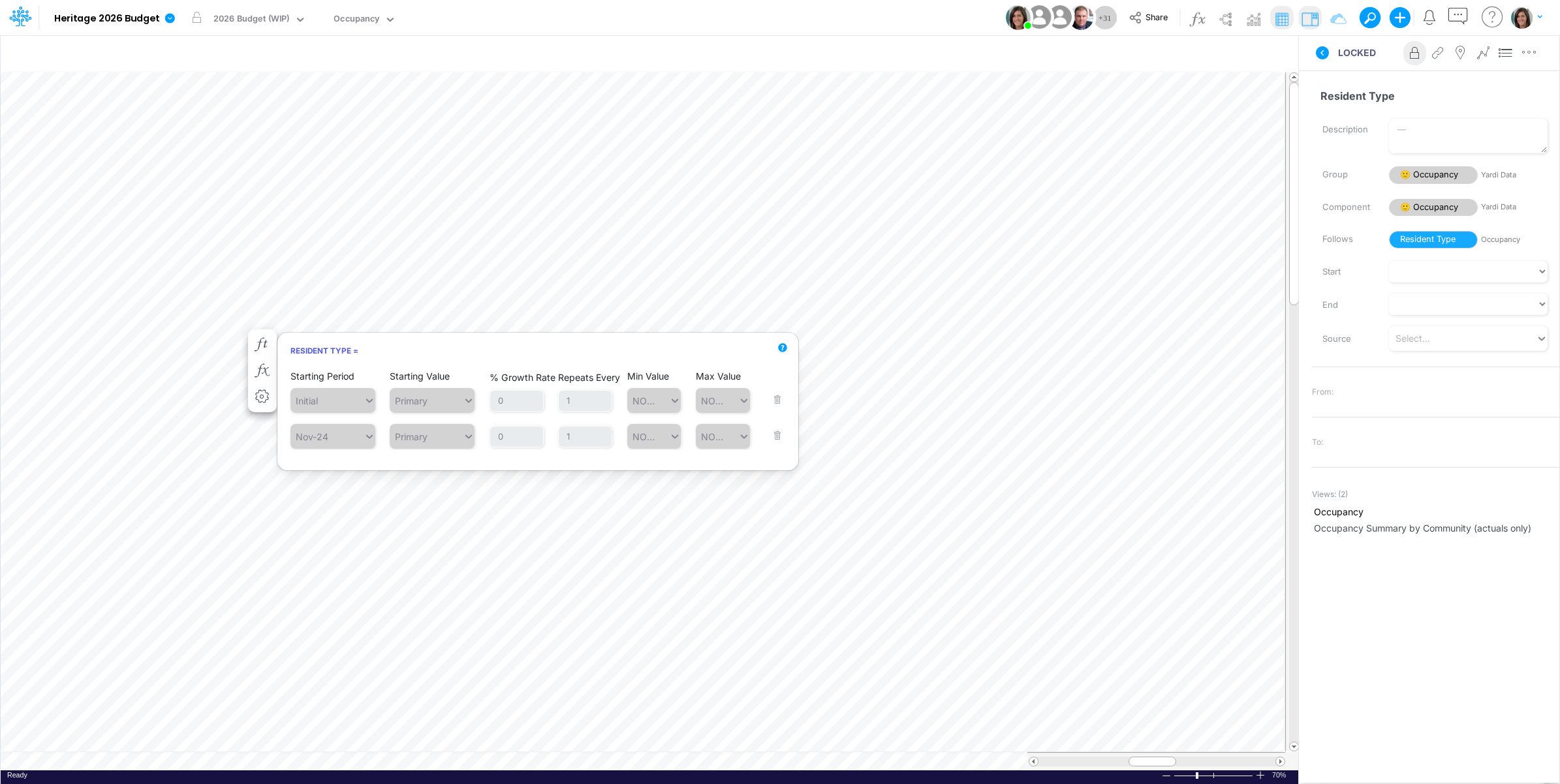
drag, startPoint x: 1350, startPoint y: 60, endPoint x: 1335, endPoint y: 60, distance: 15.0
click at [1350, 62] on div "LOCKED Advanced settings Delete" at bounding box center [1430, 52] width 261 height 36
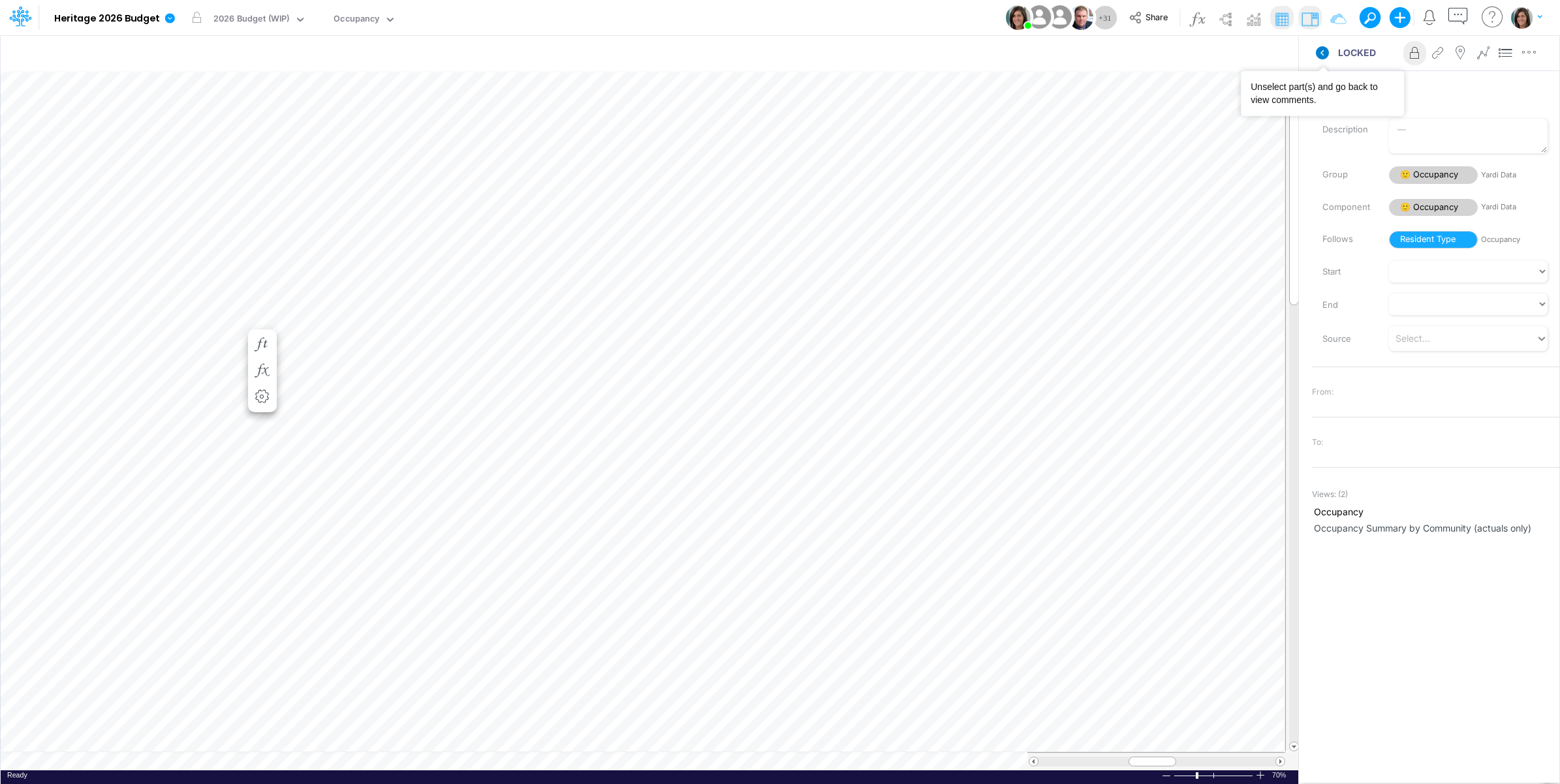
click at [1323, 56] on icon at bounding box center [1322, 52] width 13 height 13
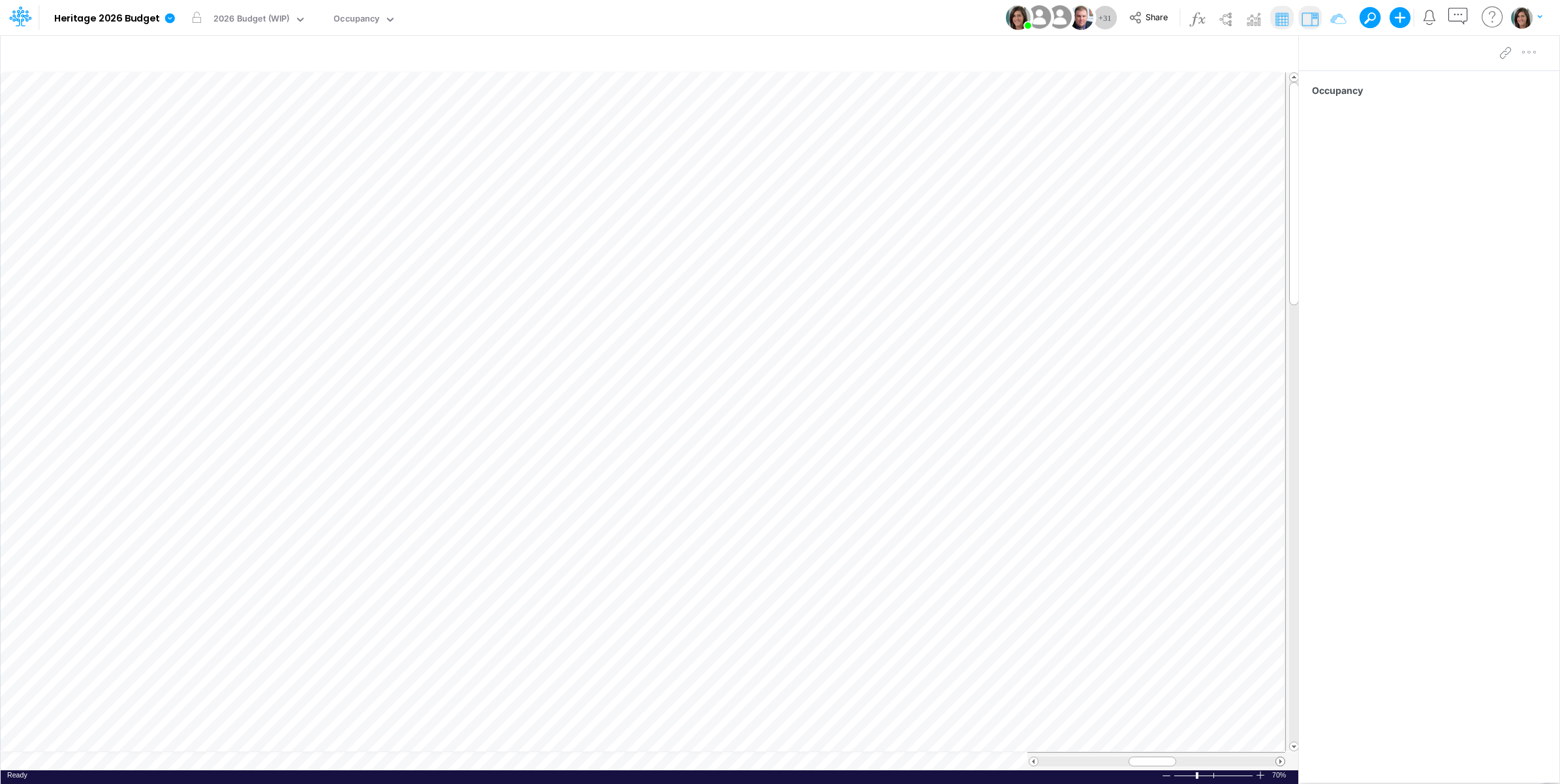
click at [1281, 764] on span at bounding box center [1280, 762] width 9 height 9
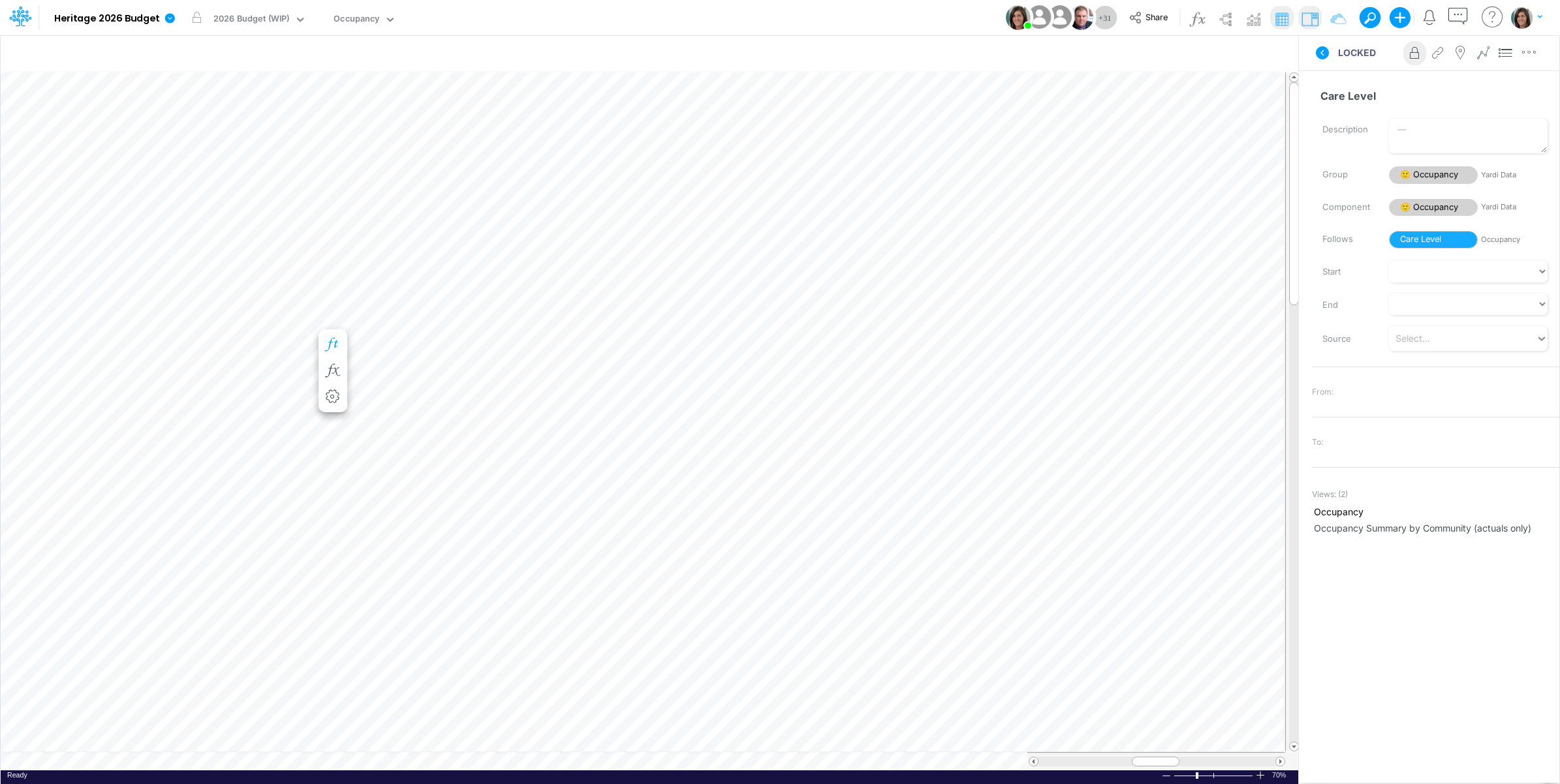
click at [331, 343] on icon "button" at bounding box center [333, 345] width 19 height 13
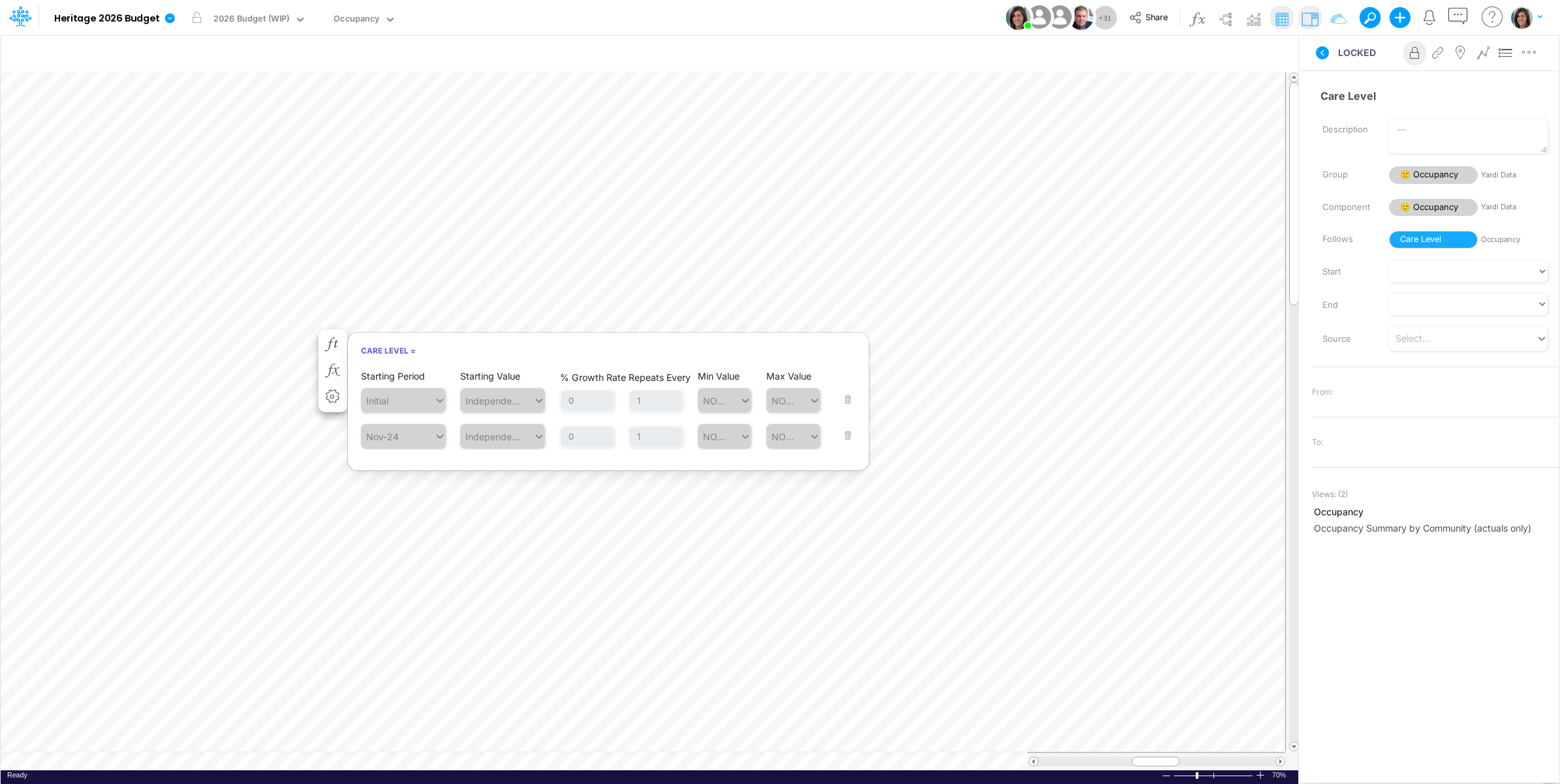
click at [958, 25] on div "Model Heritage 2026 Budget Edit model settings Duplicate Import QuickBooks Quic…" at bounding box center [780, 17] width 1404 height 35
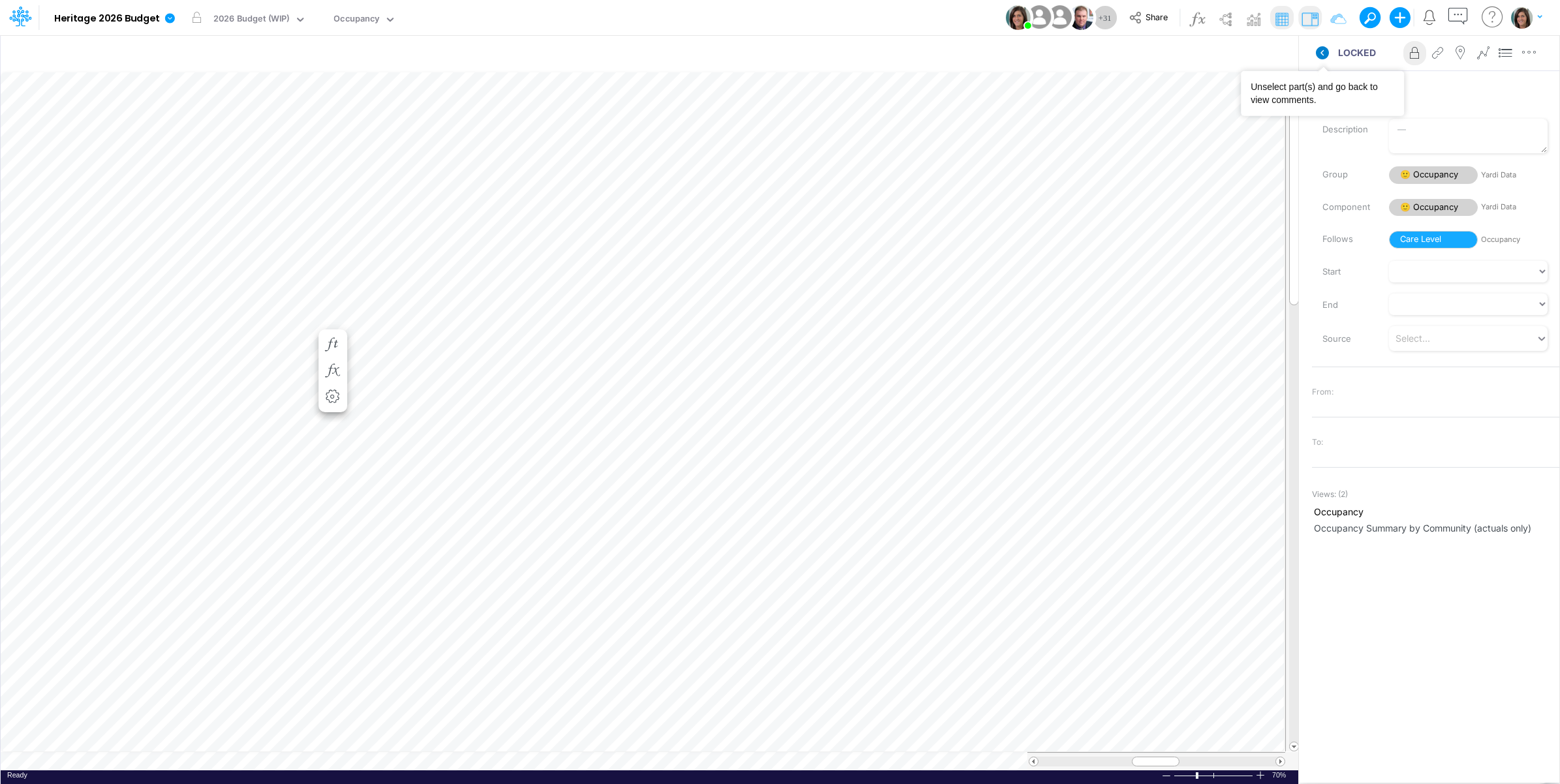
click at [1322, 56] on icon at bounding box center [1322, 52] width 13 height 13
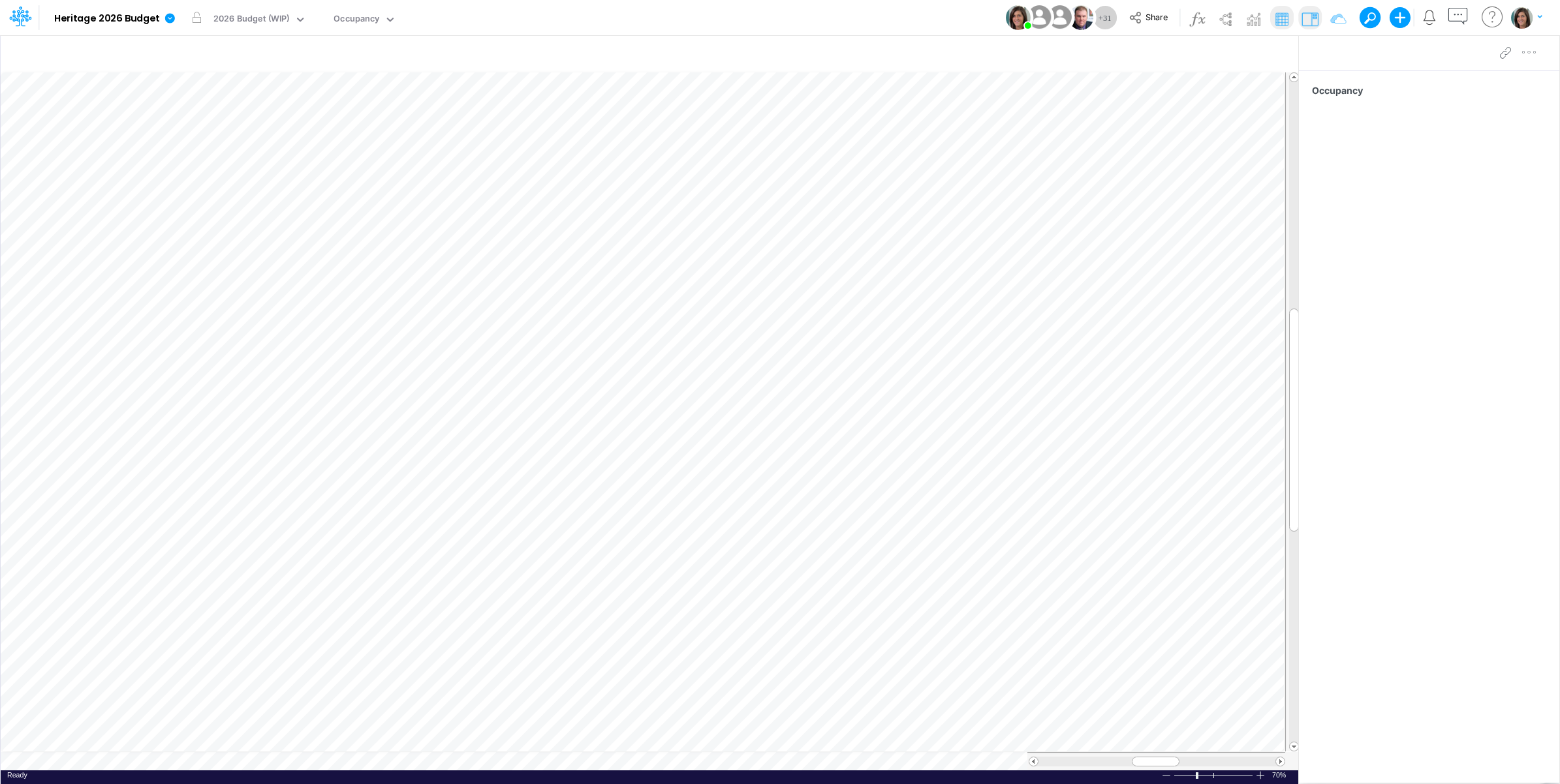
scroll to position [0, 1]
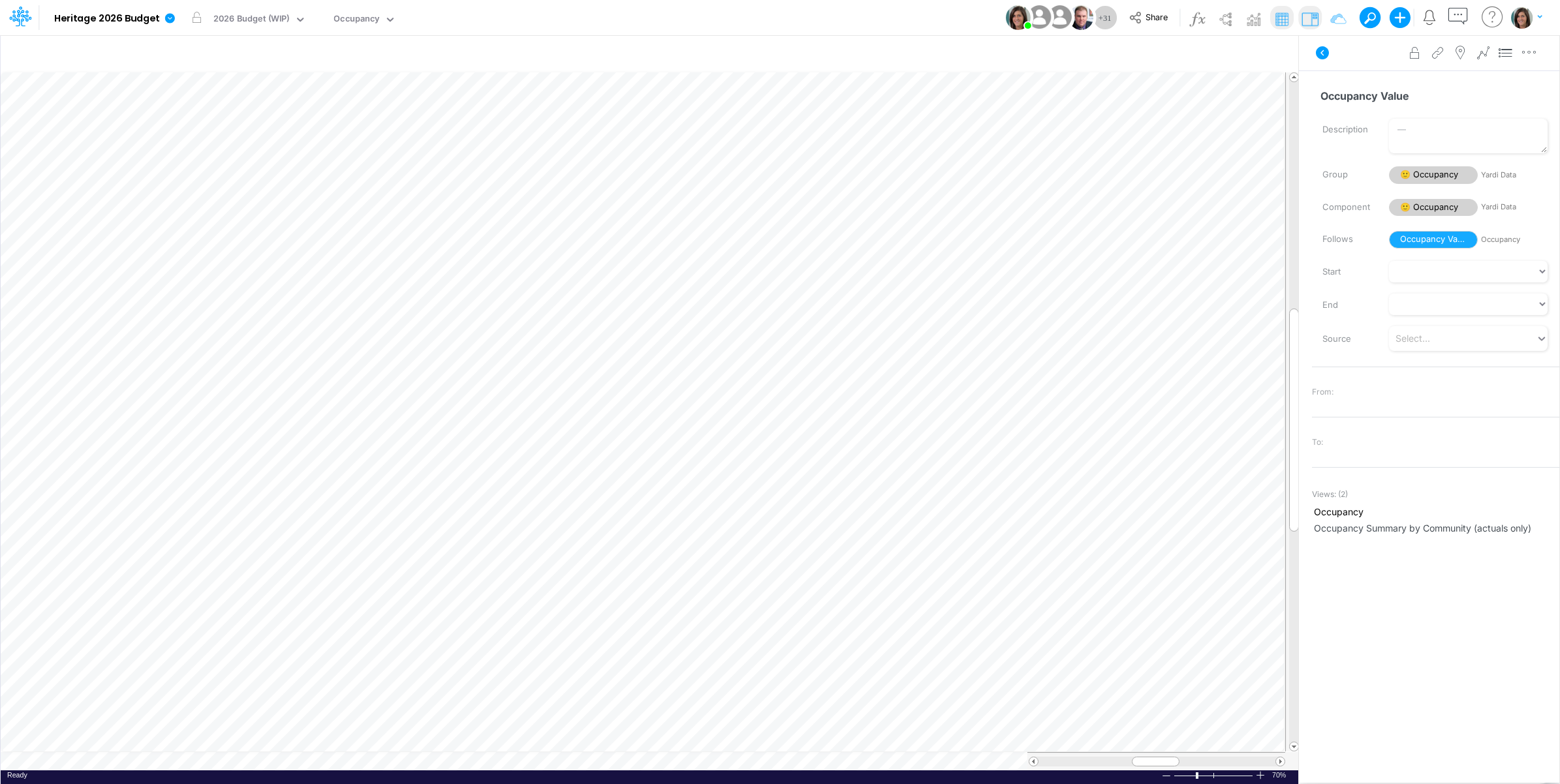
scroll to position [0, 1]
click at [167, 16] on icon at bounding box center [170, 17] width 10 height 10
click at [211, 134] on button "View model info" at bounding box center [236, 135] width 140 height 20
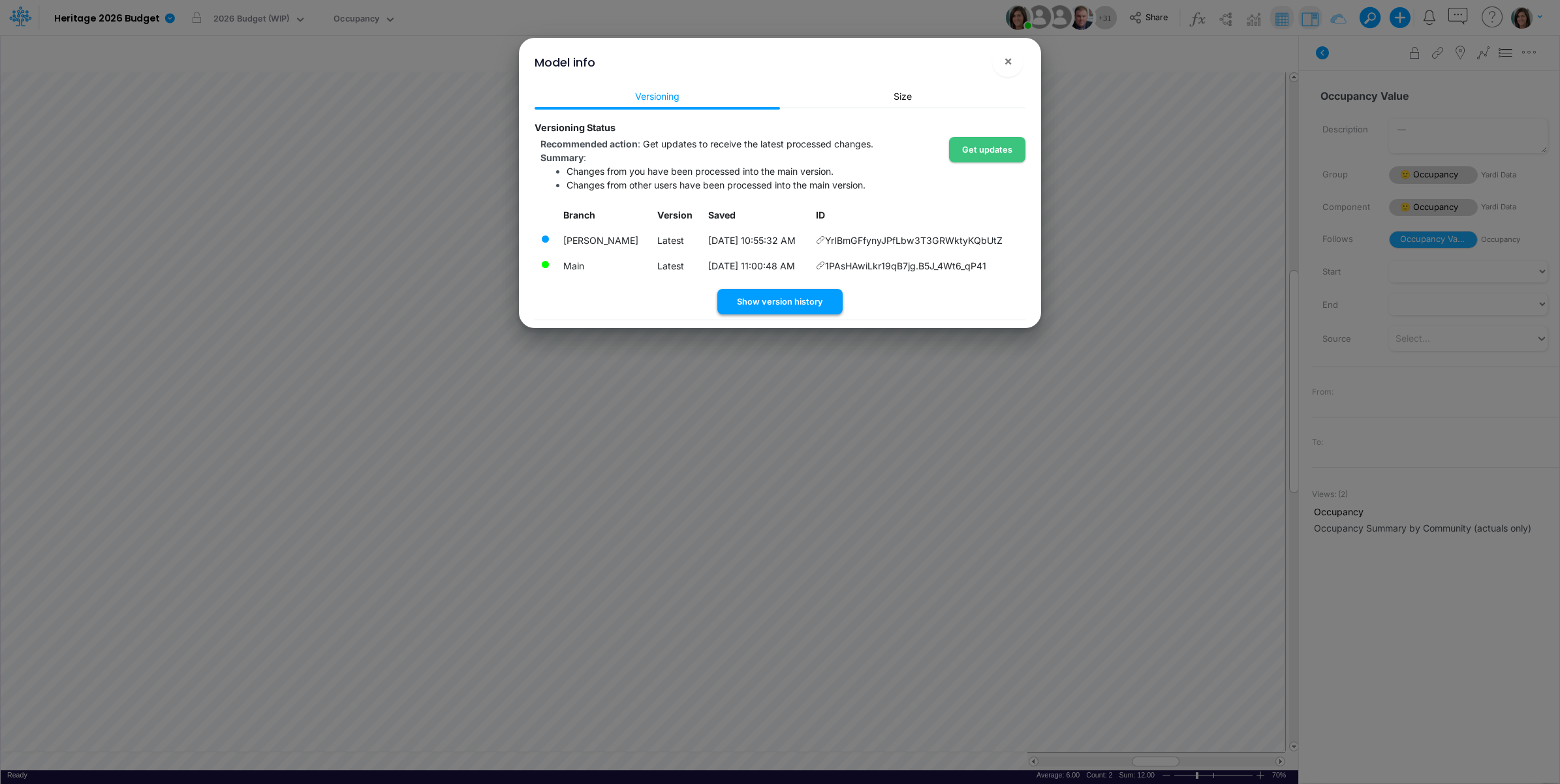
click at [777, 300] on button "Show version history" at bounding box center [780, 302] width 125 height 26
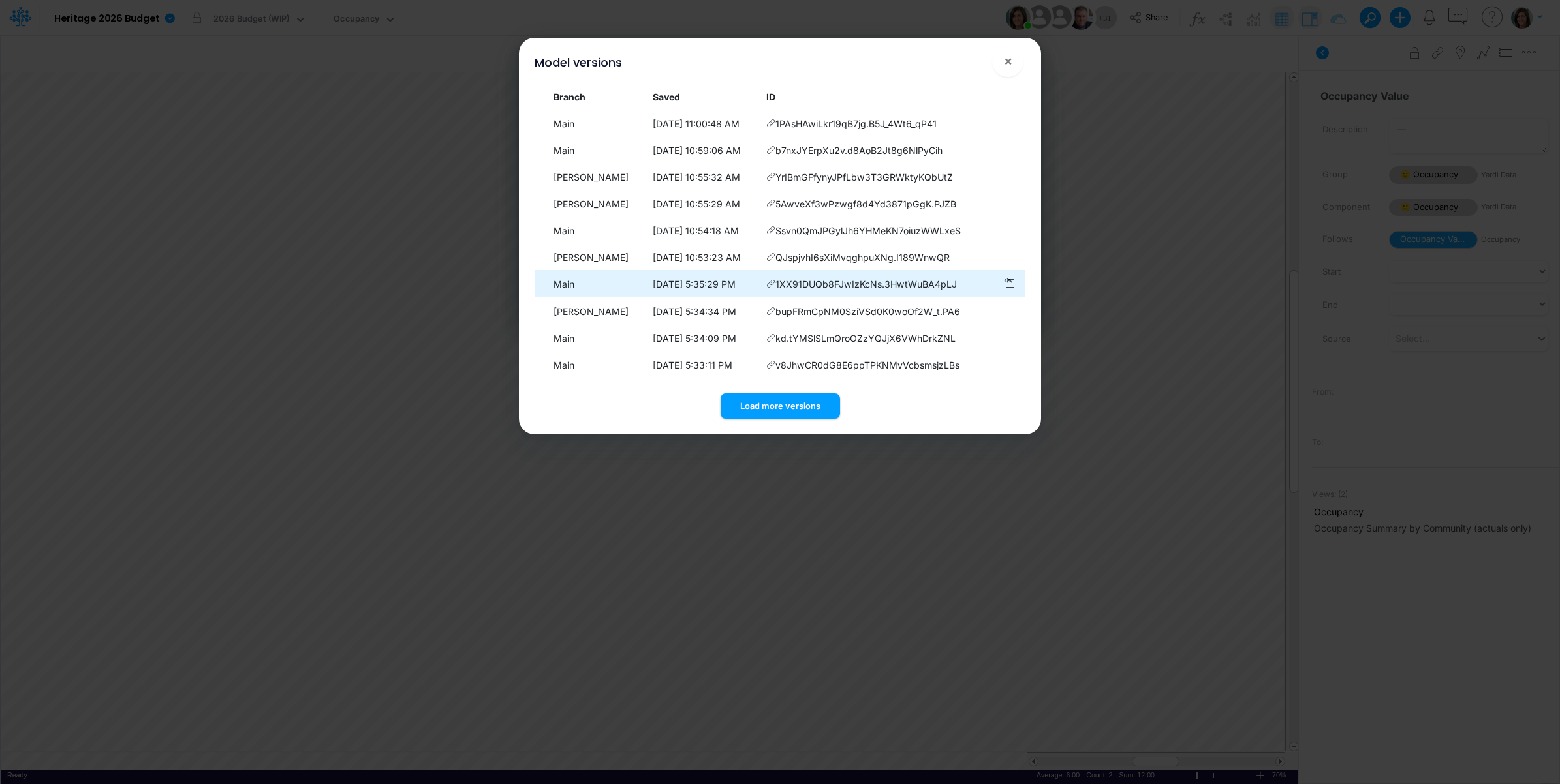
click at [772, 284] on icon at bounding box center [771, 284] width 9 height 9
drag, startPoint x: 1007, startPoint y: 69, endPoint x: 997, endPoint y: 82, distance: 16.4
click at [1007, 69] on span "×" at bounding box center [1008, 60] width 9 height 15
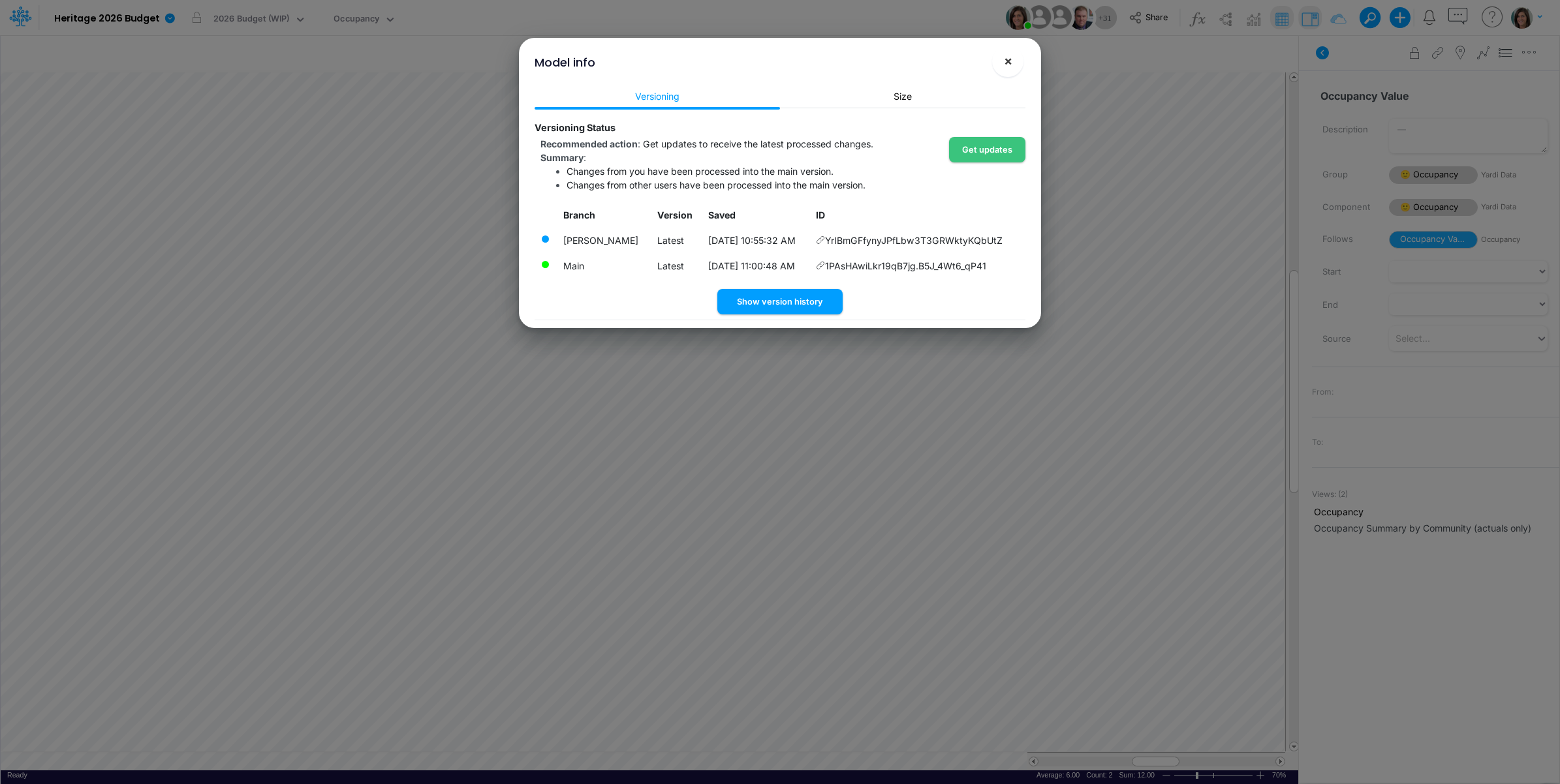
click at [1017, 60] on button "×" at bounding box center [1008, 61] width 32 height 32
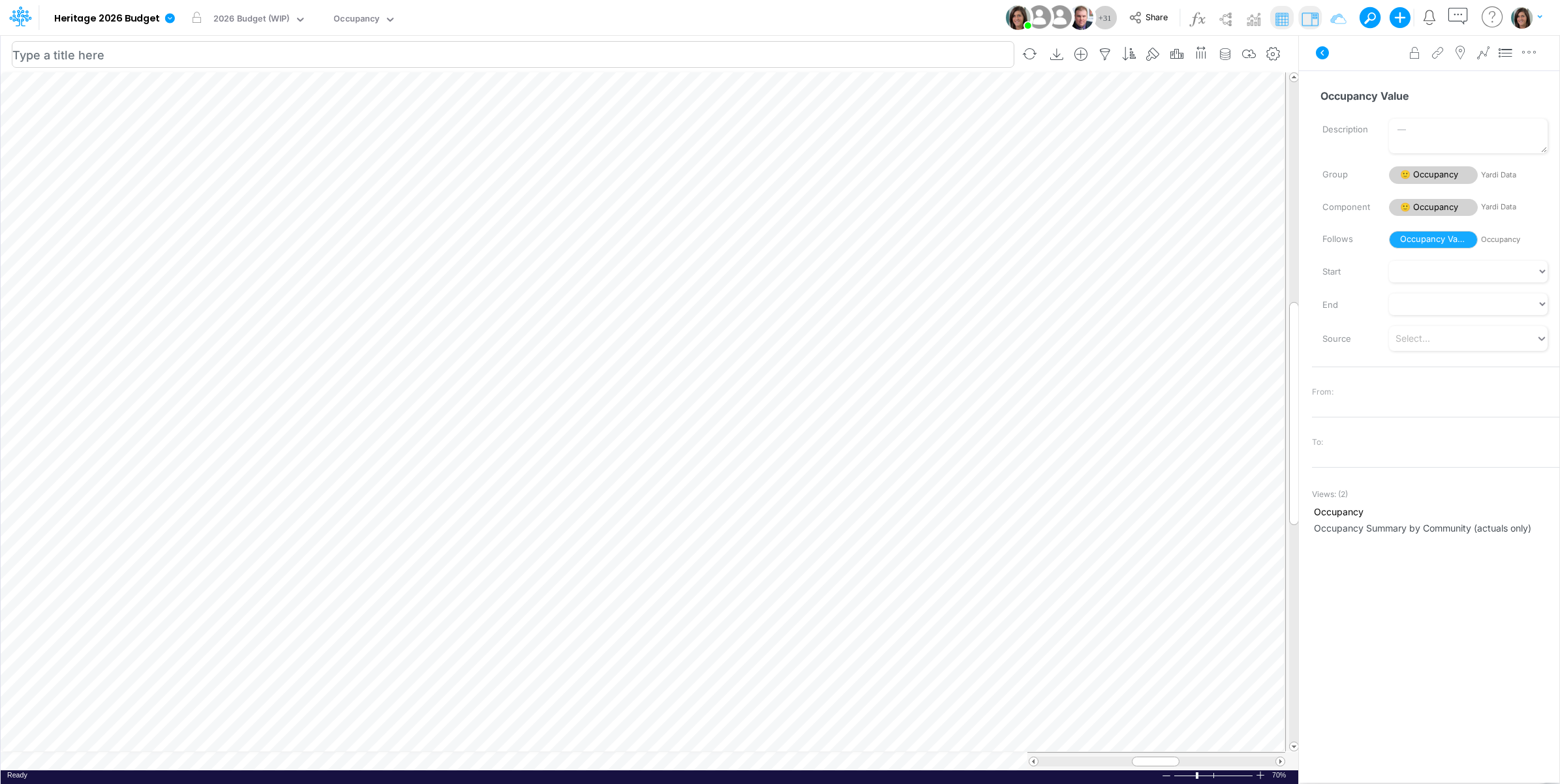
scroll to position [0, 1]
click at [268, 148] on icon "button" at bounding box center [262, 153] width 19 height 13
click at [261, 448] on icon "button" at bounding box center [262, 454] width 19 height 13
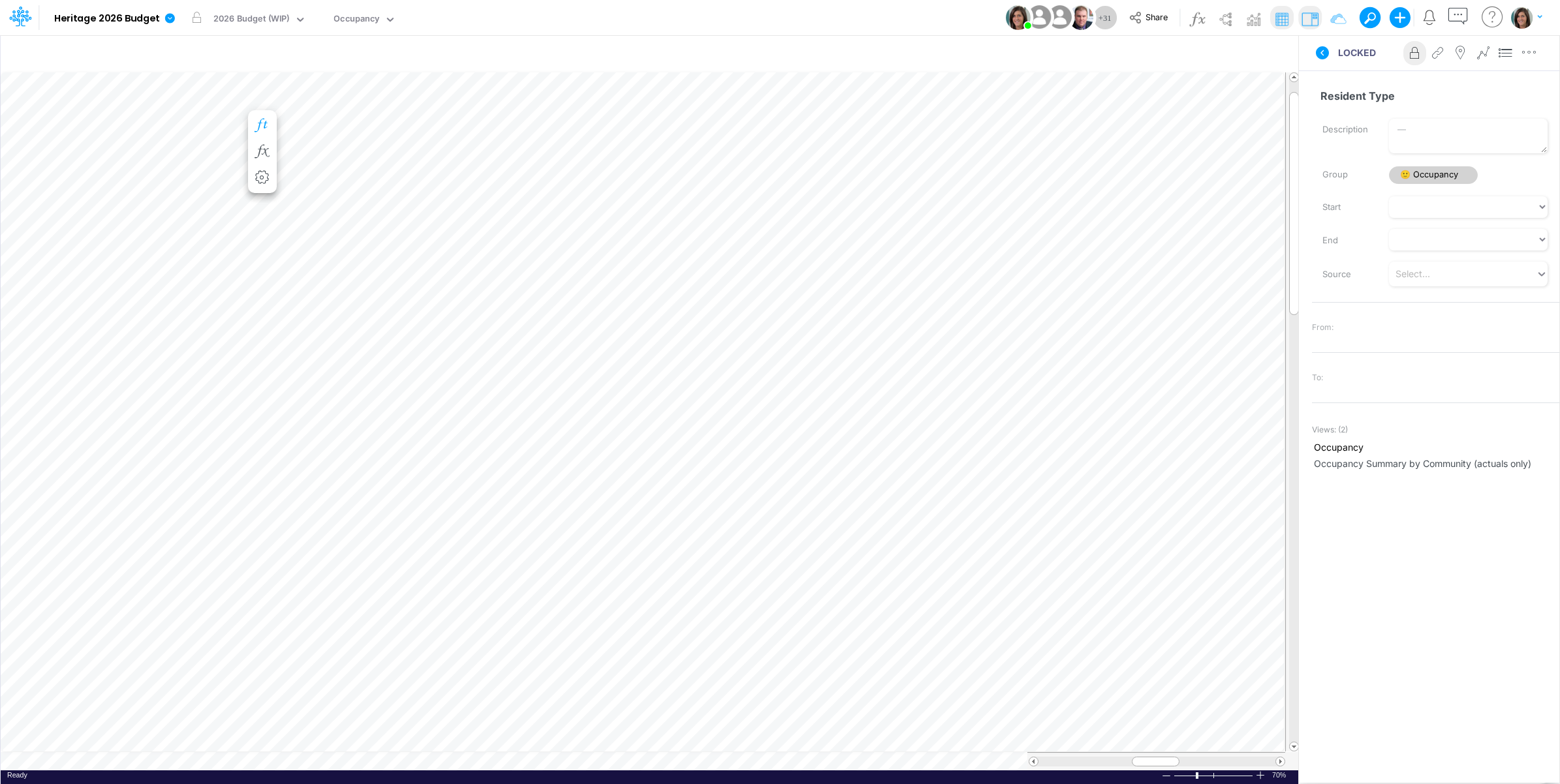
click at [268, 123] on icon "button" at bounding box center [262, 126] width 19 height 13
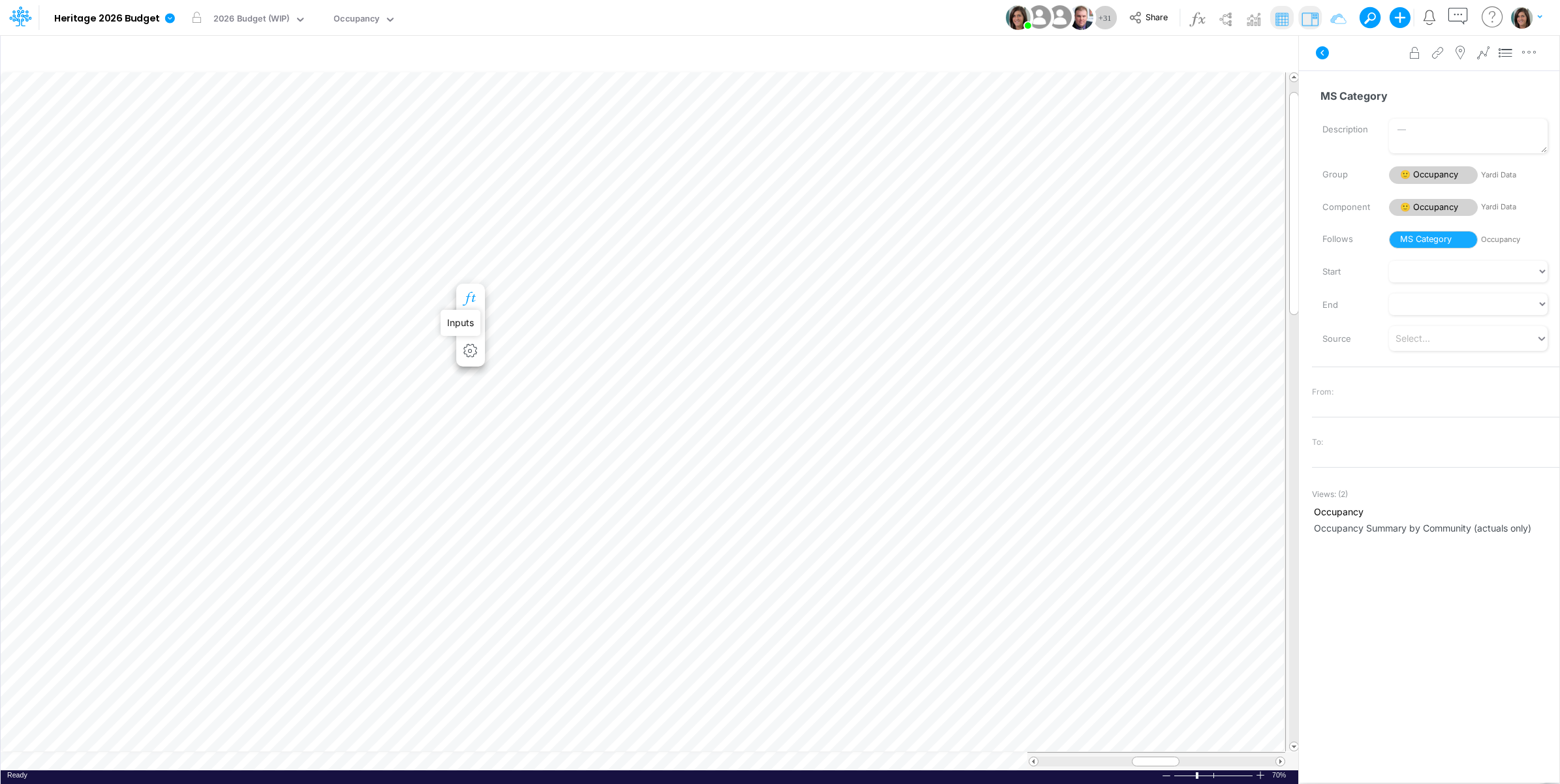
click at [474, 297] on icon "button" at bounding box center [470, 299] width 19 height 13
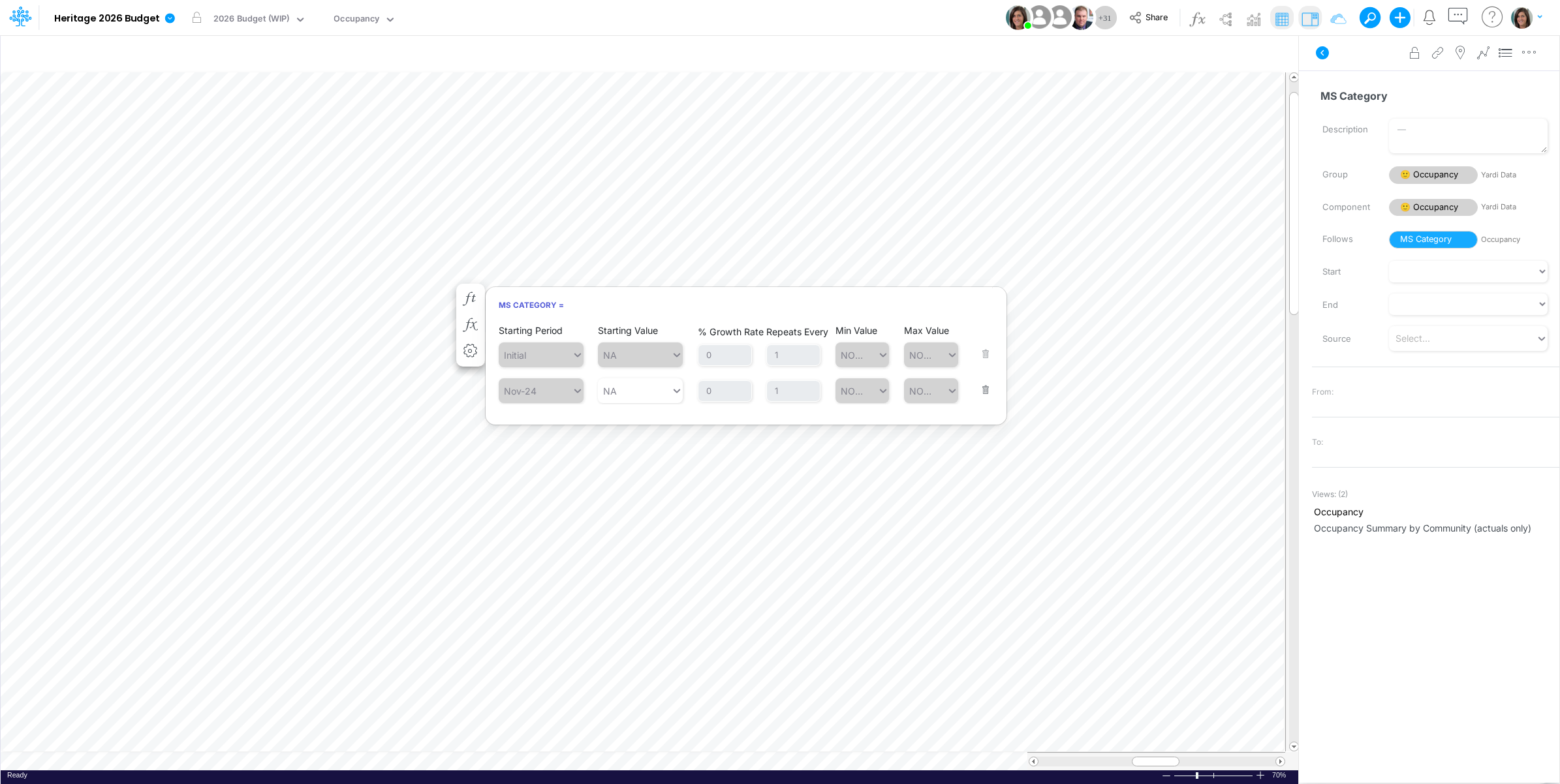
scroll to position [0, 1]
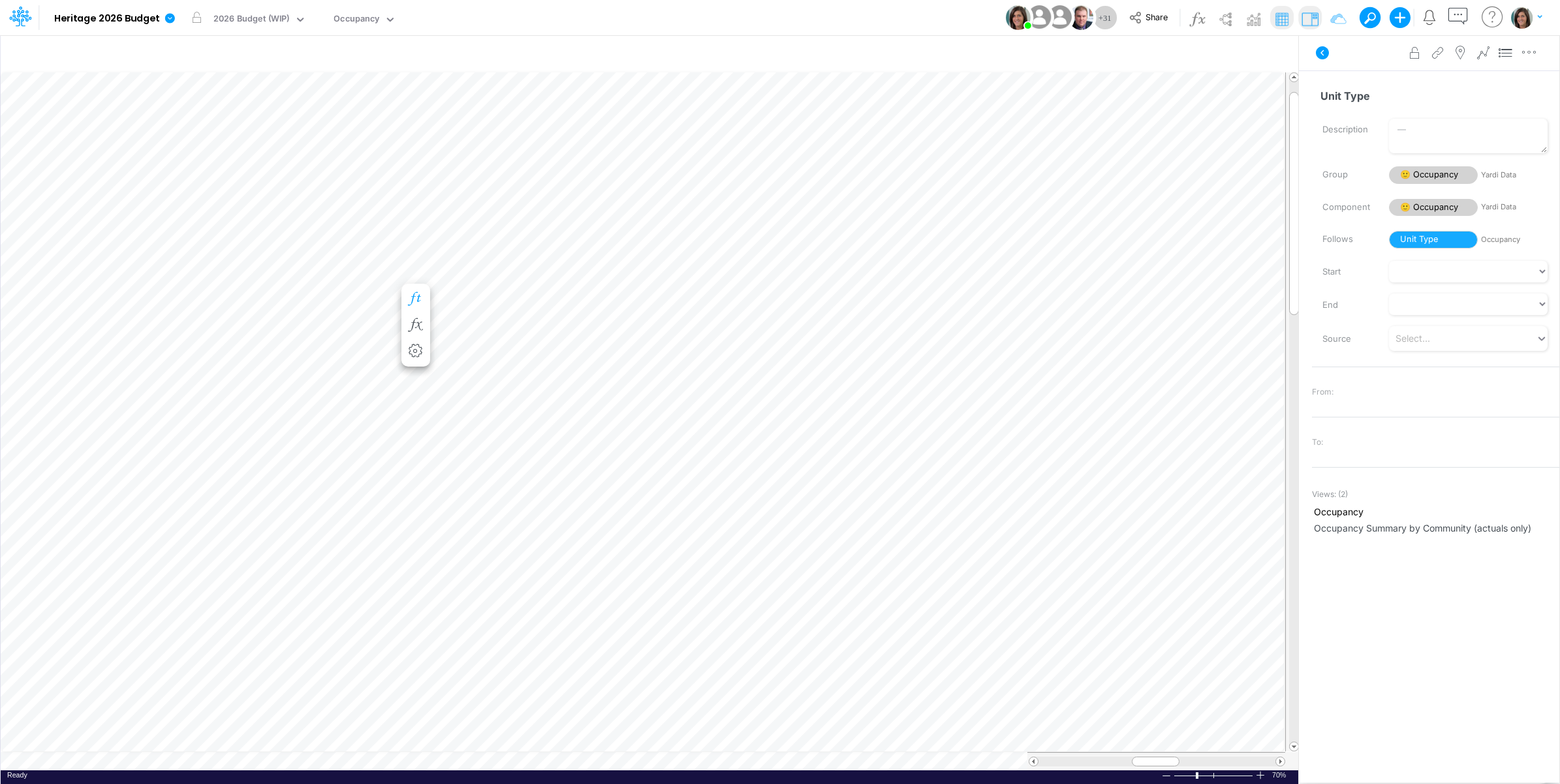
click at [417, 298] on icon "button" at bounding box center [415, 299] width 19 height 13
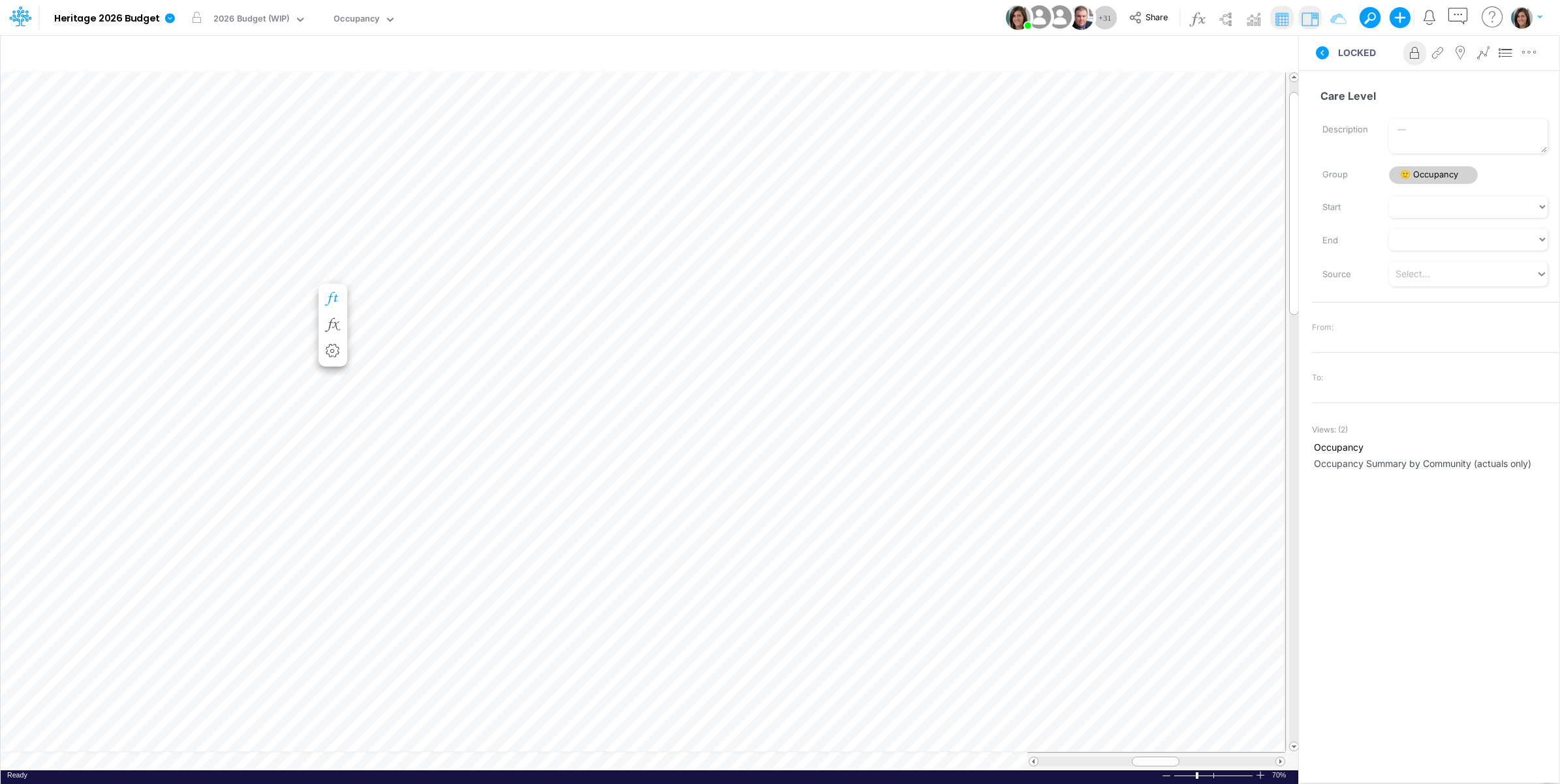
scroll to position [0, 1]
click at [334, 298] on icon "button" at bounding box center [333, 299] width 19 height 13
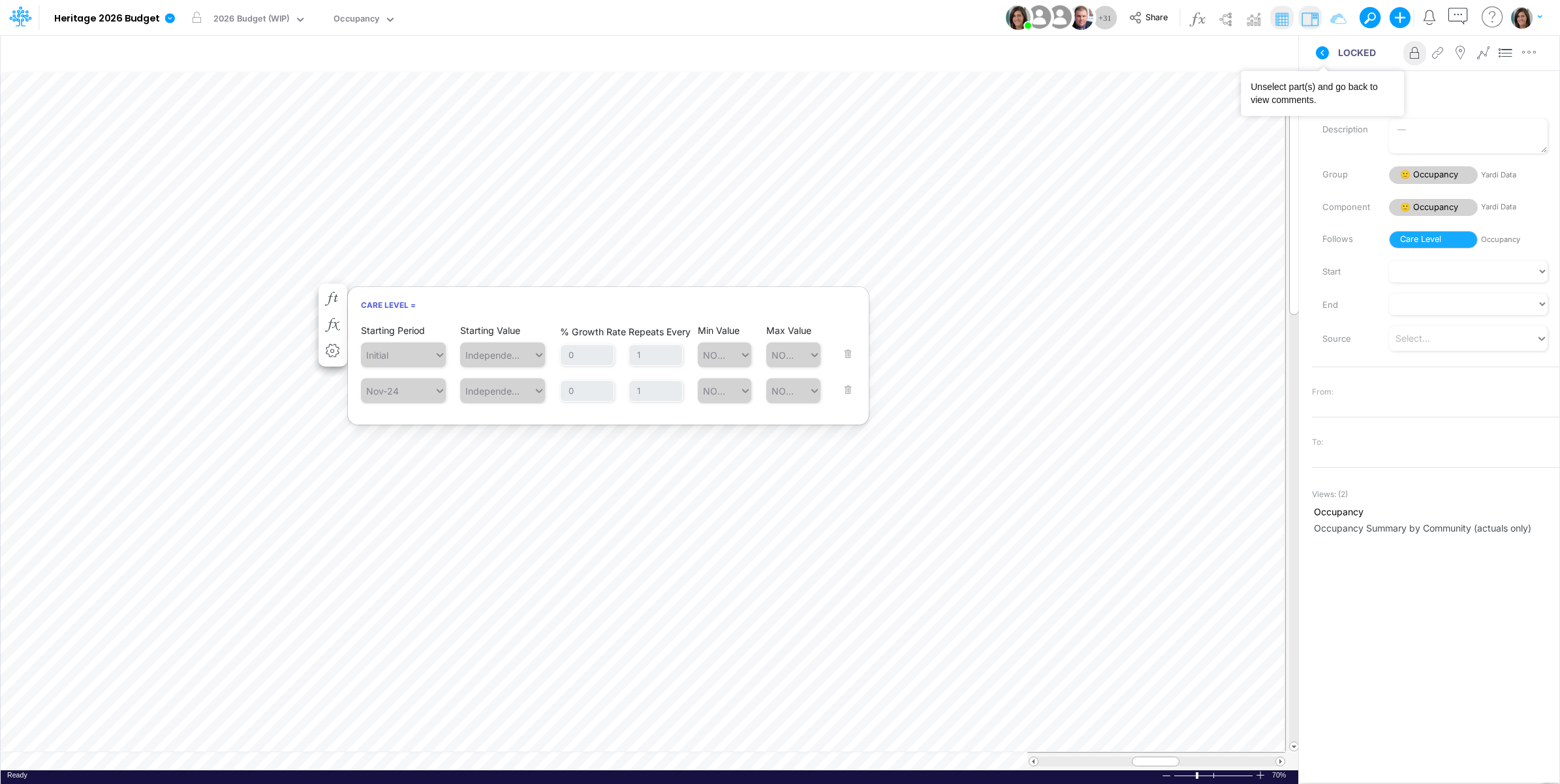
click at [1319, 59] on icon at bounding box center [1322, 52] width 15 height 15
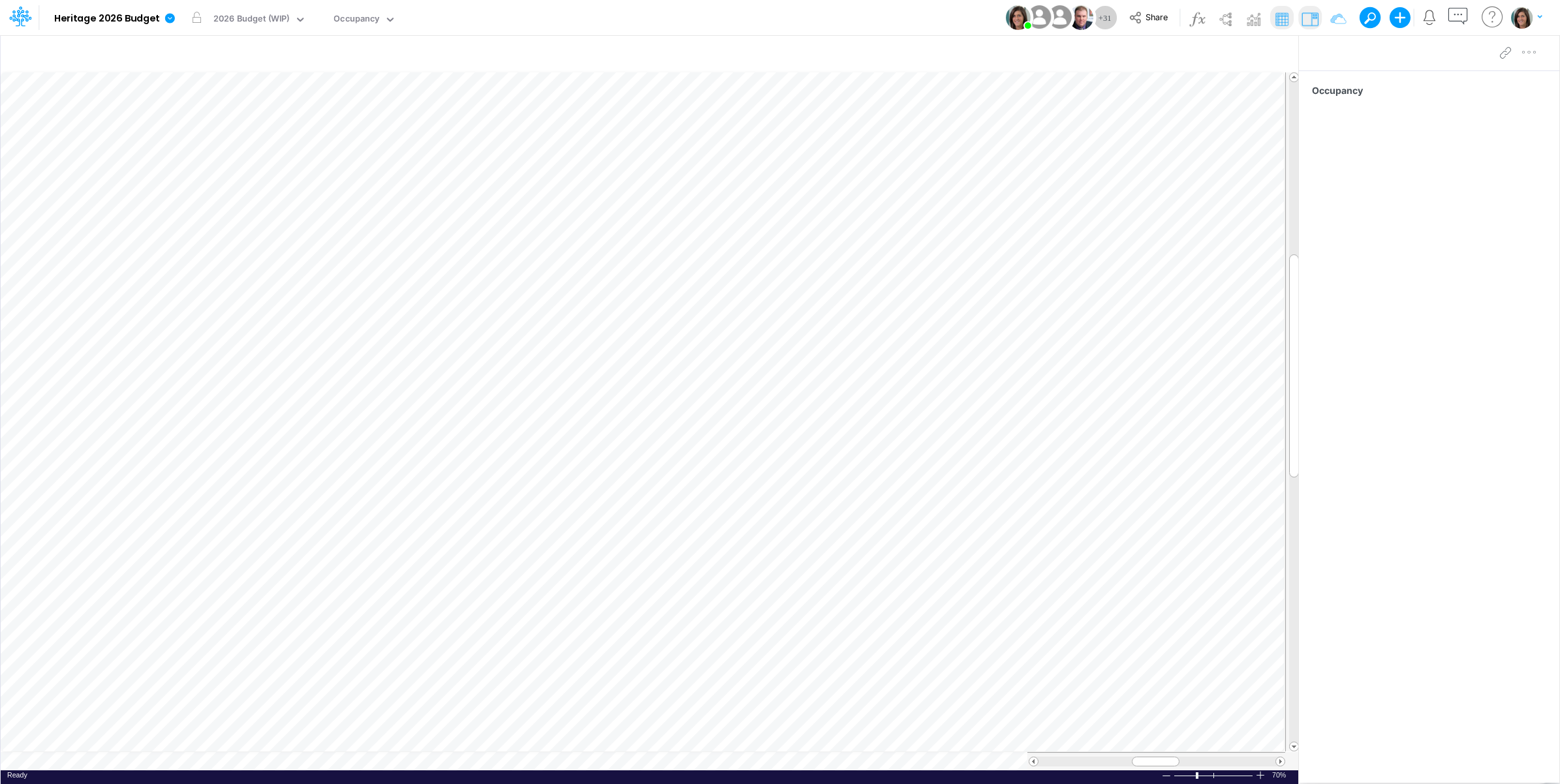
scroll to position [0, 1]
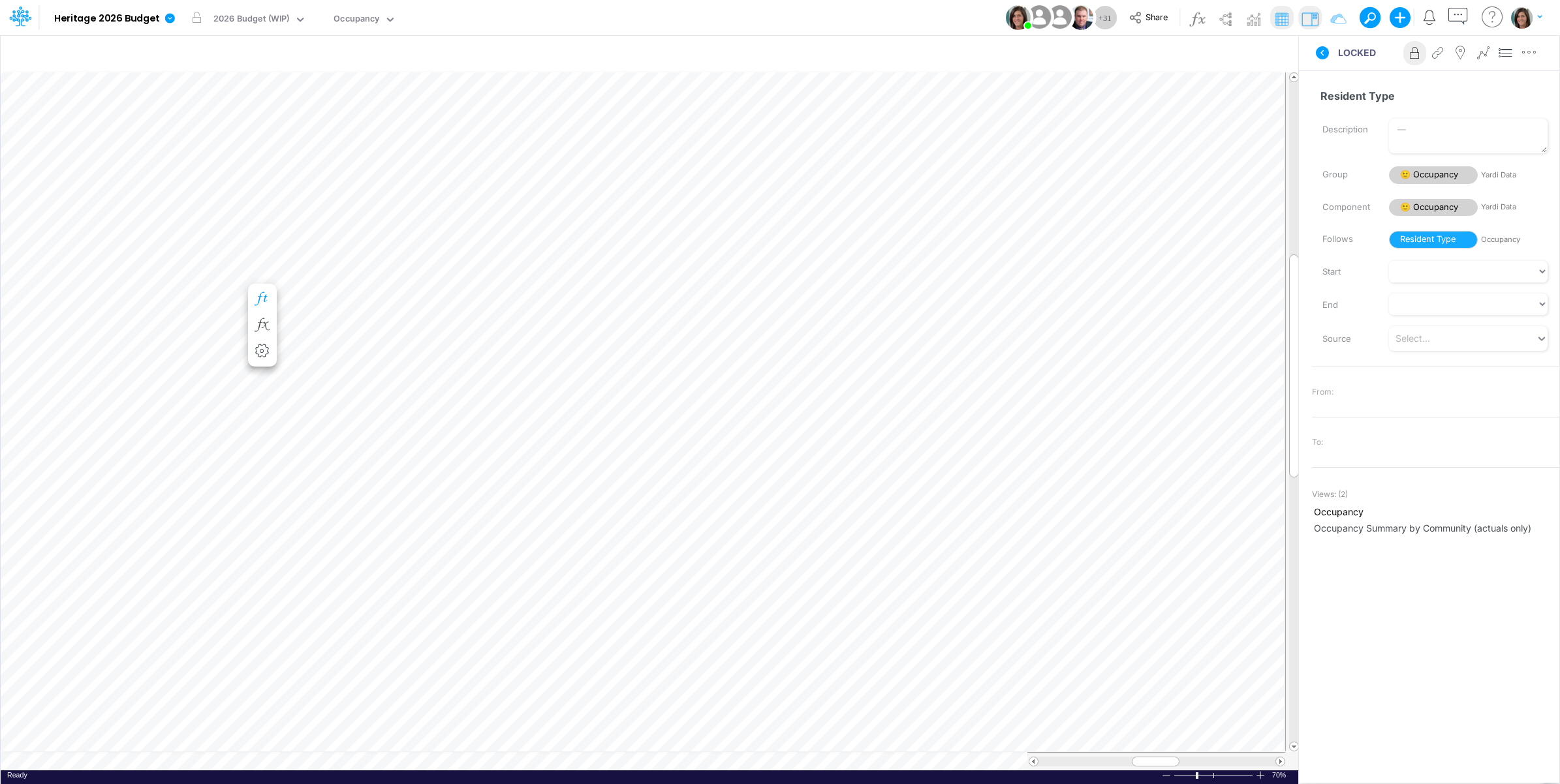
click at [259, 290] on button "button" at bounding box center [263, 299] width 24 height 26
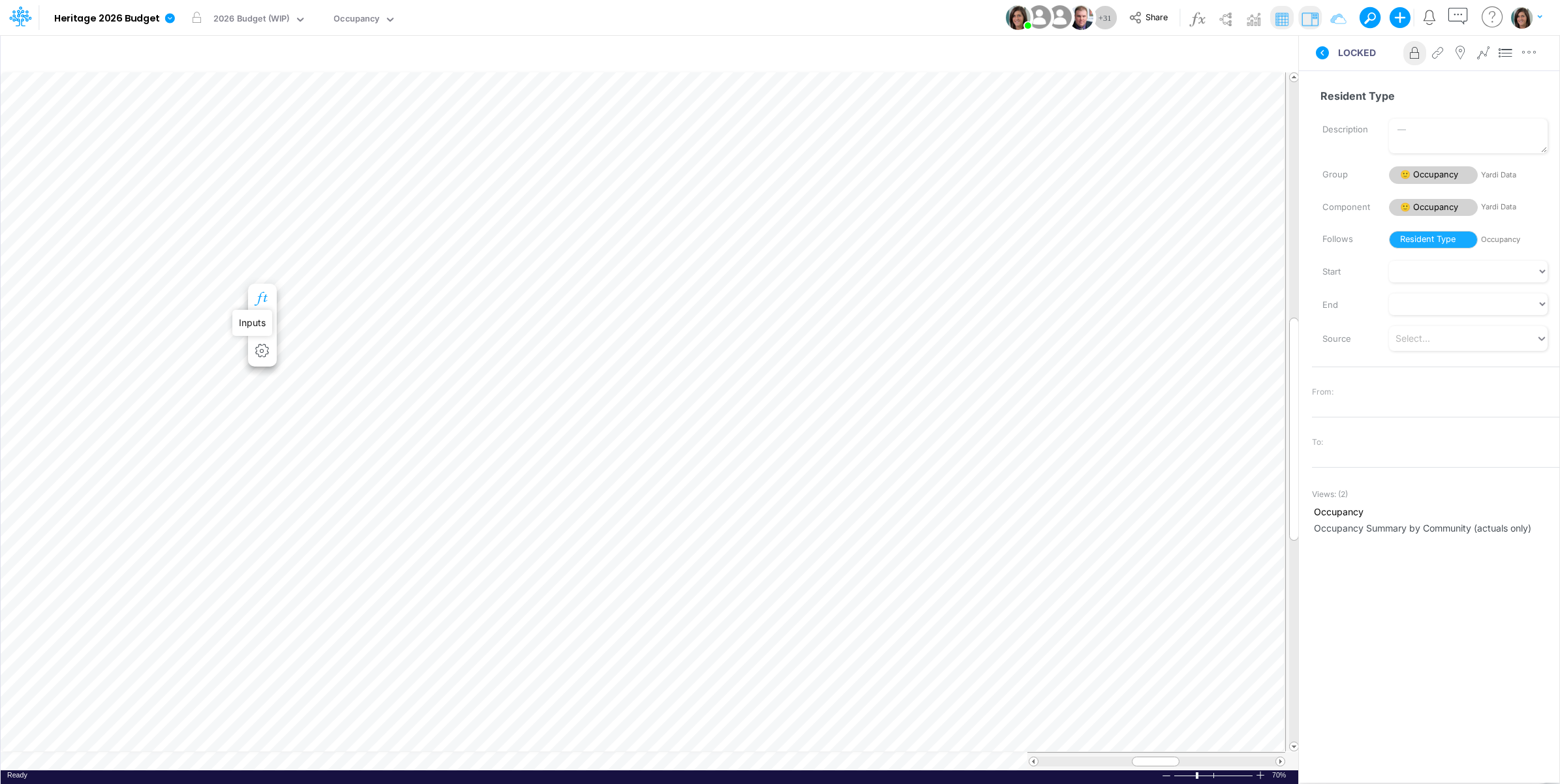
click at [266, 294] on icon "button" at bounding box center [262, 299] width 19 height 13
click at [171, 16] on icon at bounding box center [170, 17] width 10 height 10
click at [201, 134] on button "View model info" at bounding box center [236, 135] width 140 height 20
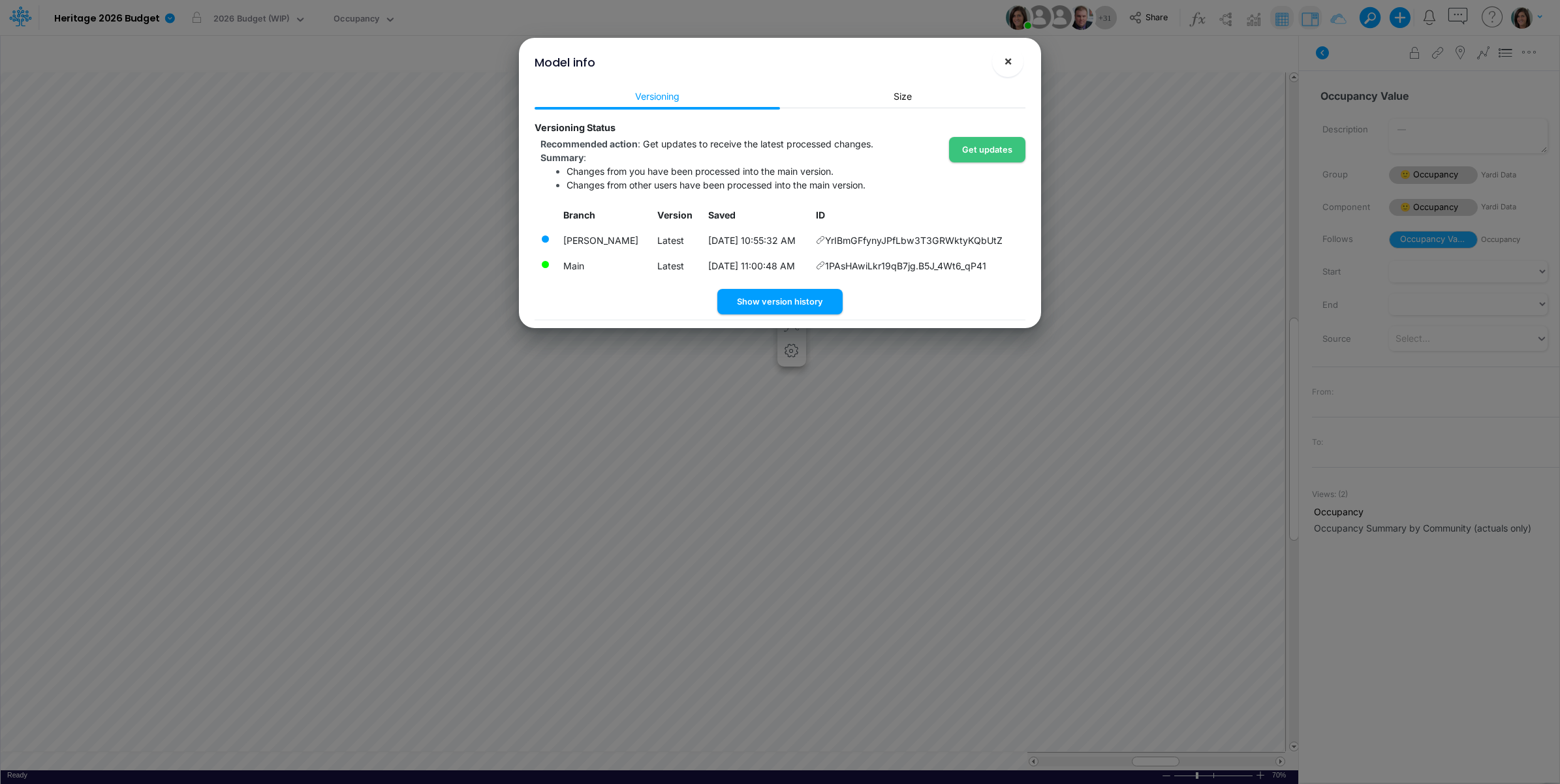
drag, startPoint x: 1009, startPoint y: 60, endPoint x: 1007, endPoint y: 69, distance: 9.2
click at [1009, 62] on span "×" at bounding box center [1008, 60] width 9 height 15
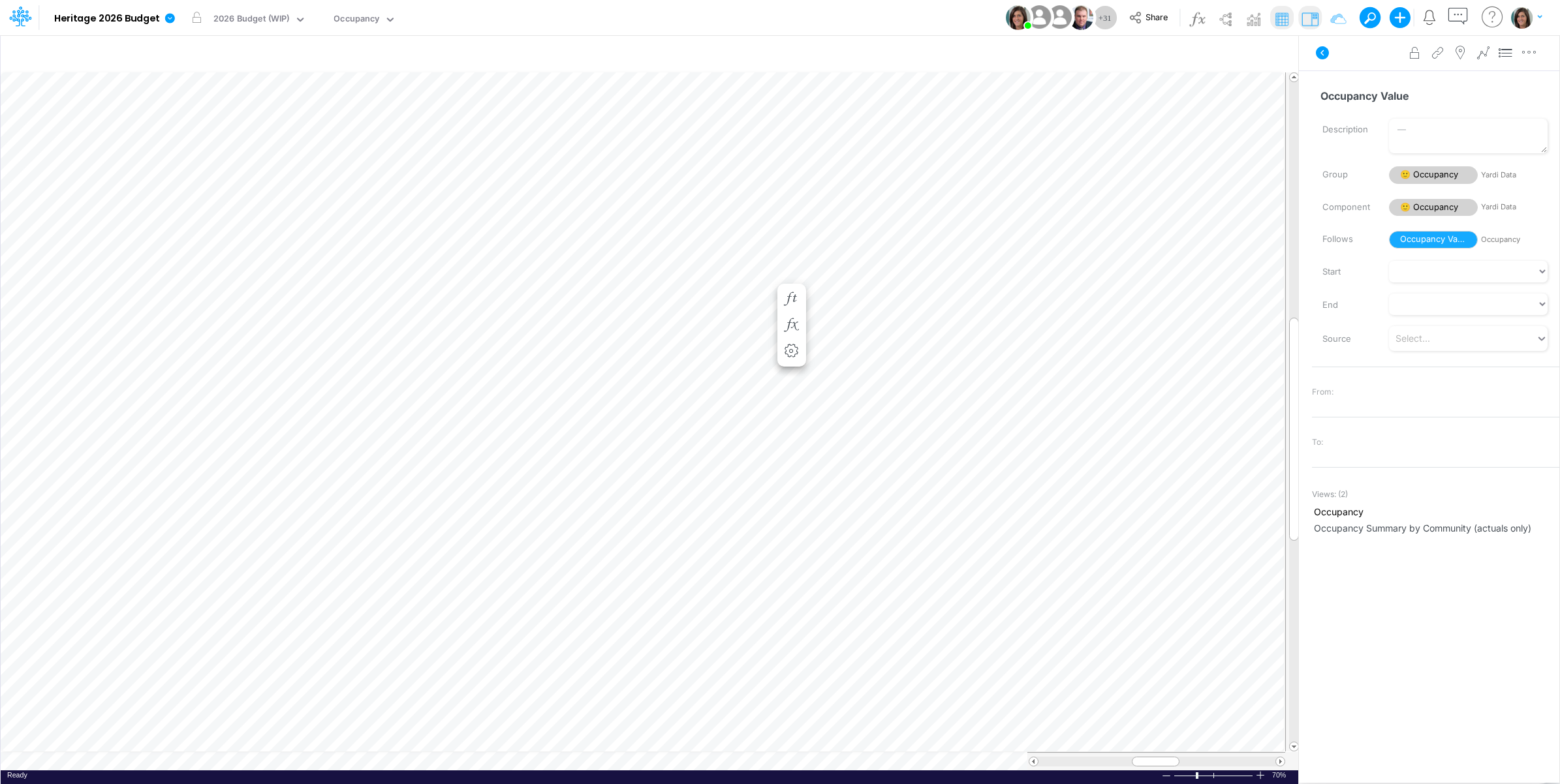
scroll to position [0, 1]
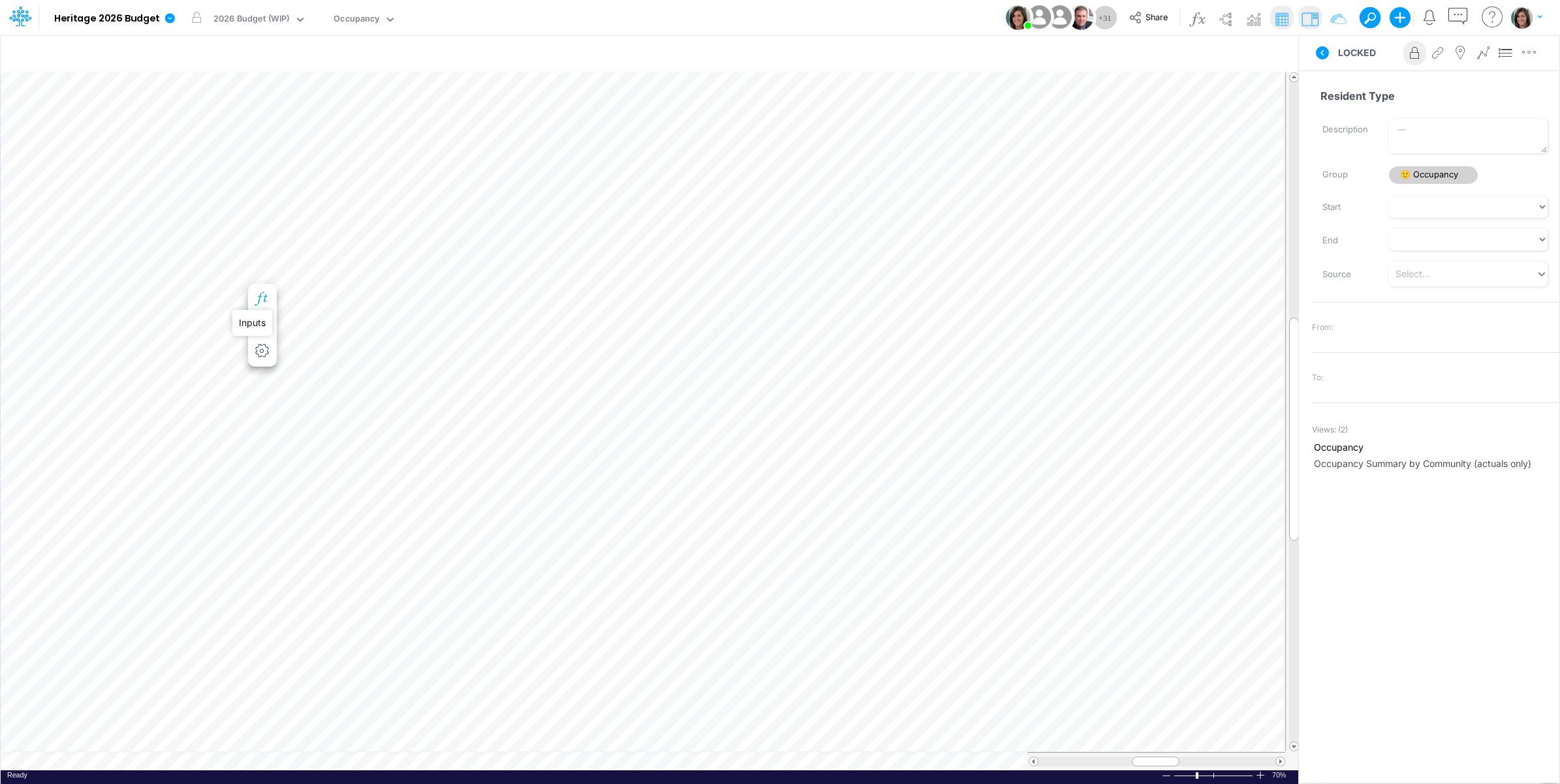
click at [265, 296] on icon "button" at bounding box center [262, 299] width 19 height 13
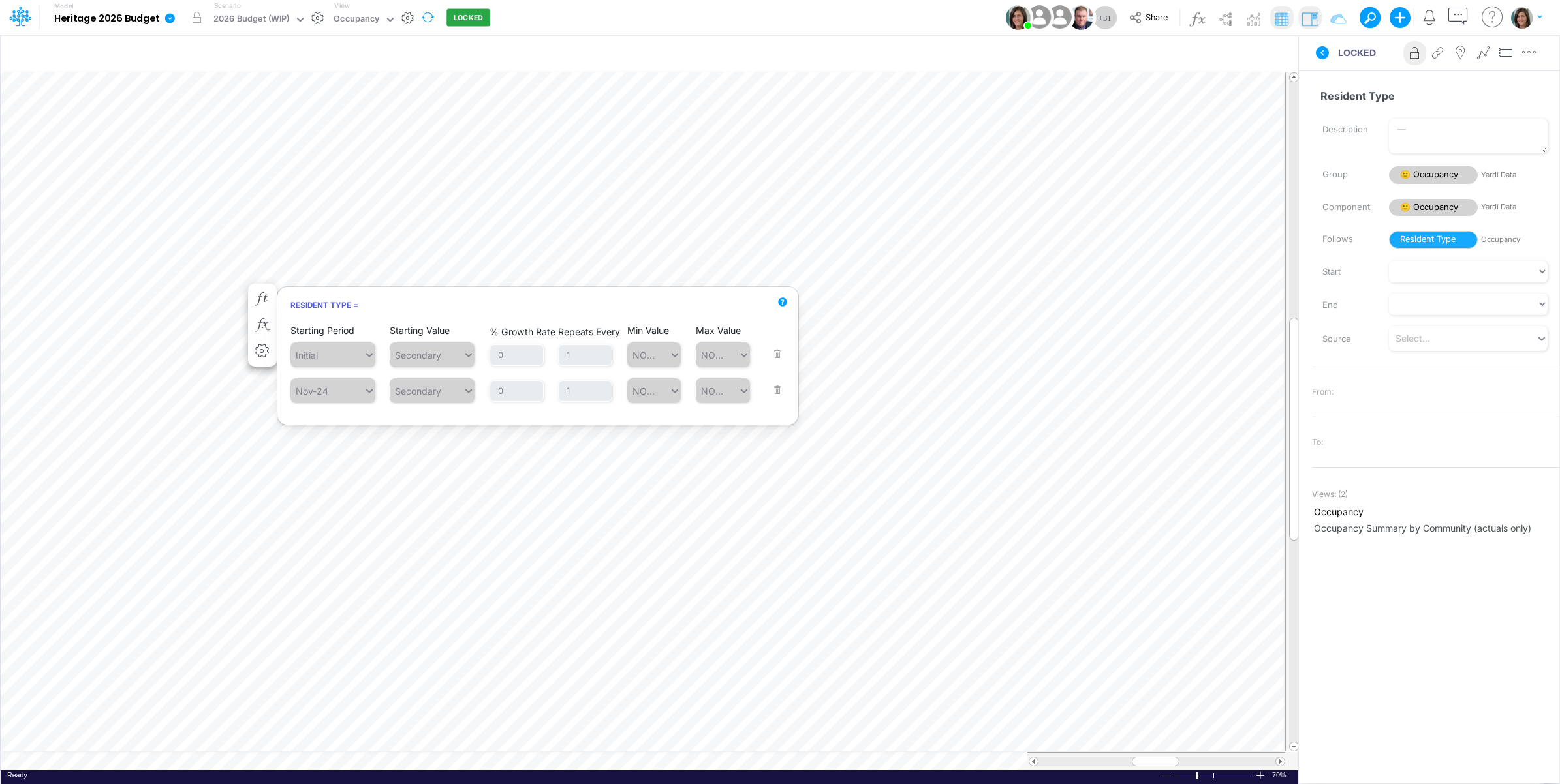
drag, startPoint x: 680, startPoint y: 23, endPoint x: 432, endPoint y: 14, distance: 248.2
click at [678, 23] on div "Model Heritage 2026 Budget Edit model settings Duplicate Import QuickBooks Quic…" at bounding box center [780, 17] width 1404 height 35
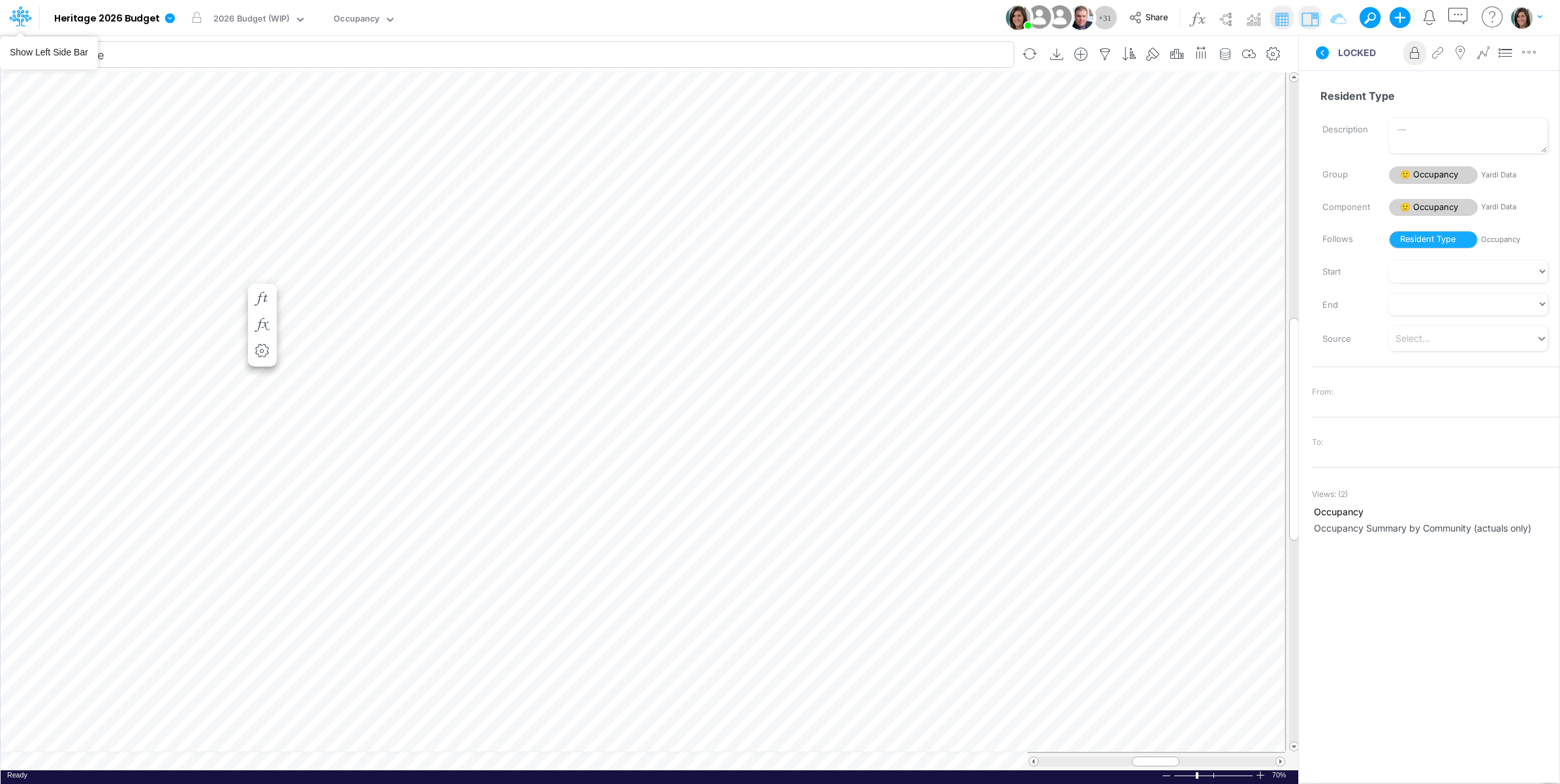
click at [21, 13] on icon at bounding box center [20, 16] width 22 height 22
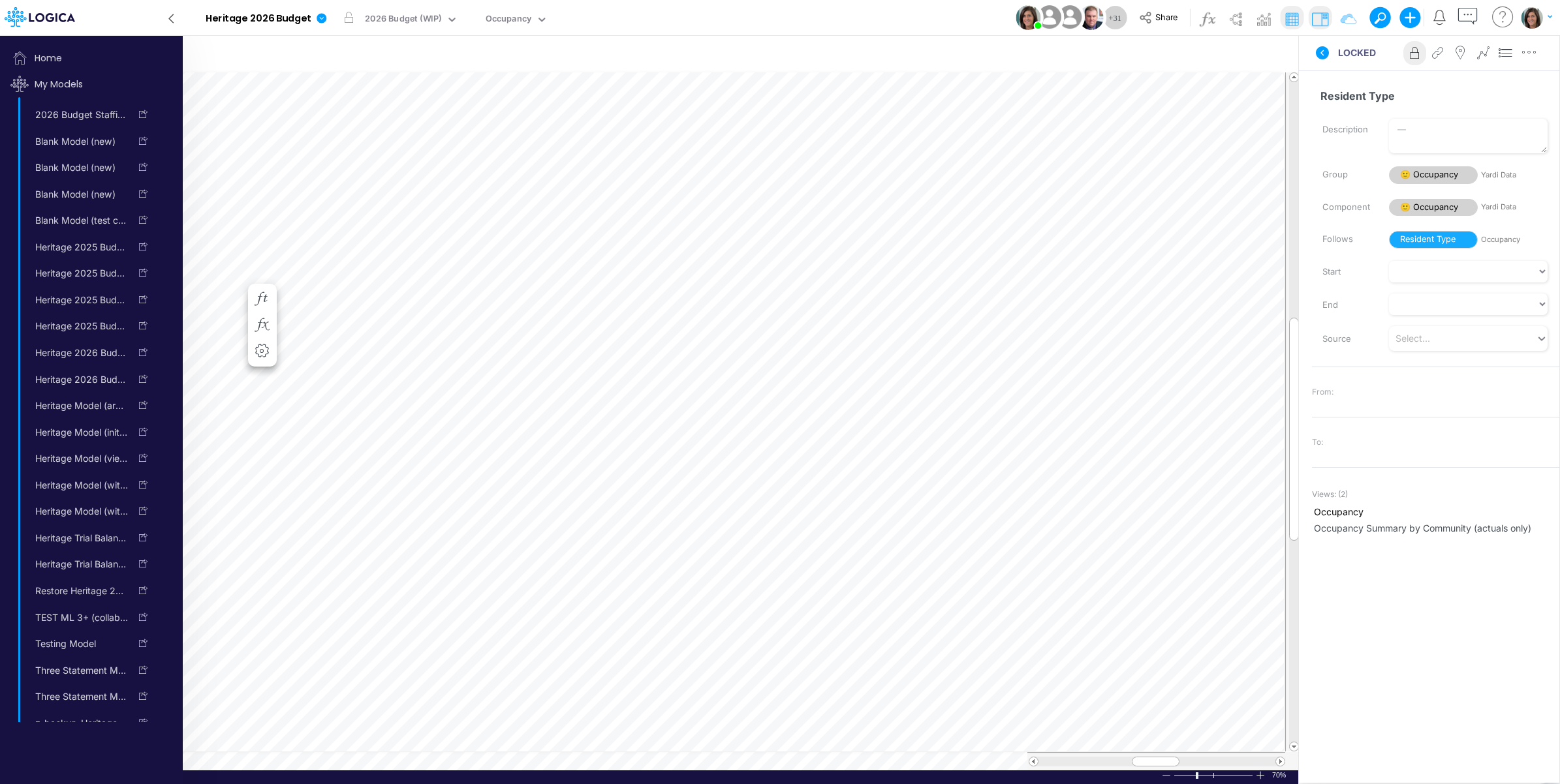
click at [171, 17] on icon at bounding box center [171, 19] width 14 height 23
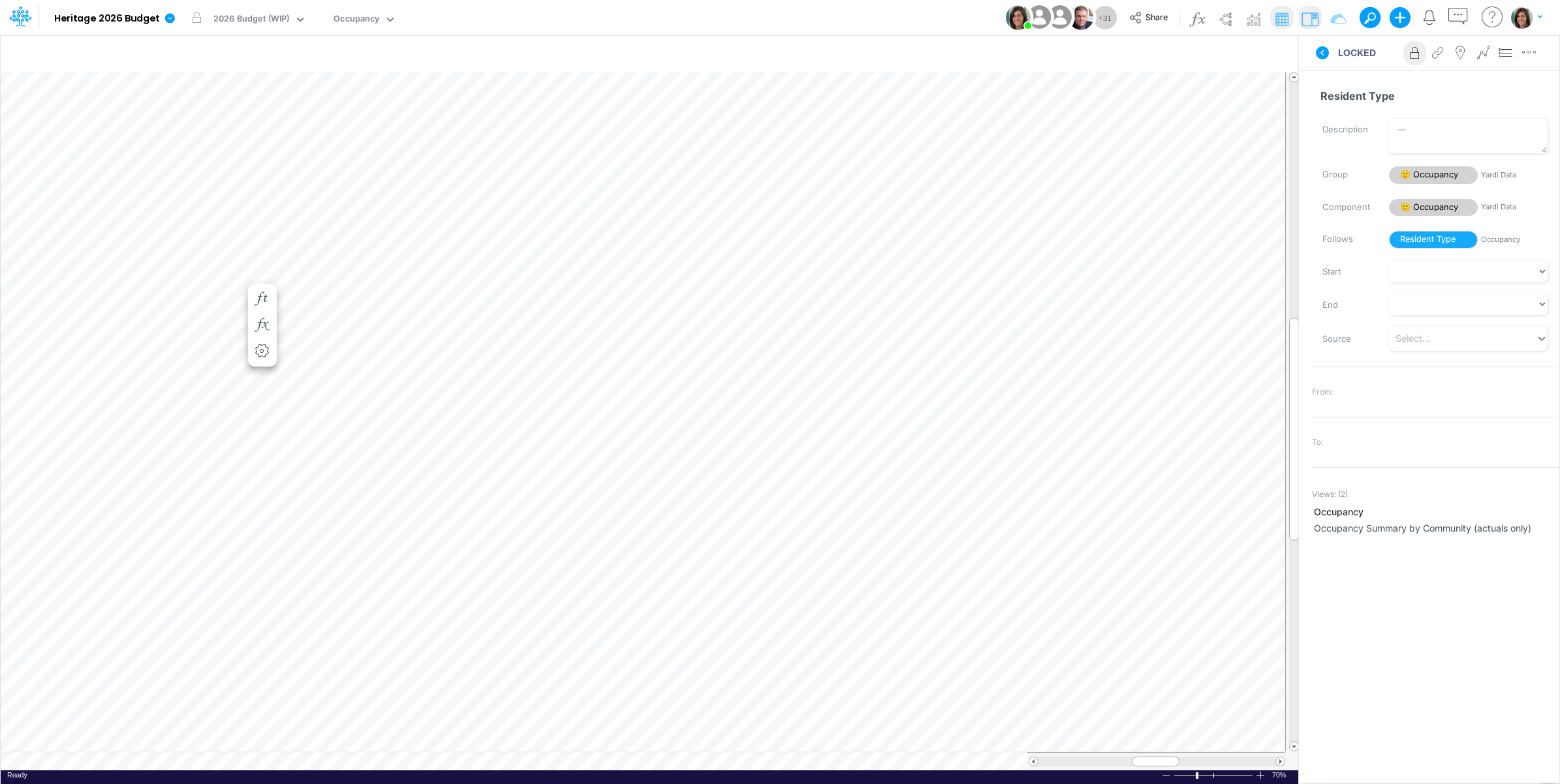
scroll to position [0, 1]
click at [208, 589] on icon "button" at bounding box center [207, 591] width 19 height 13
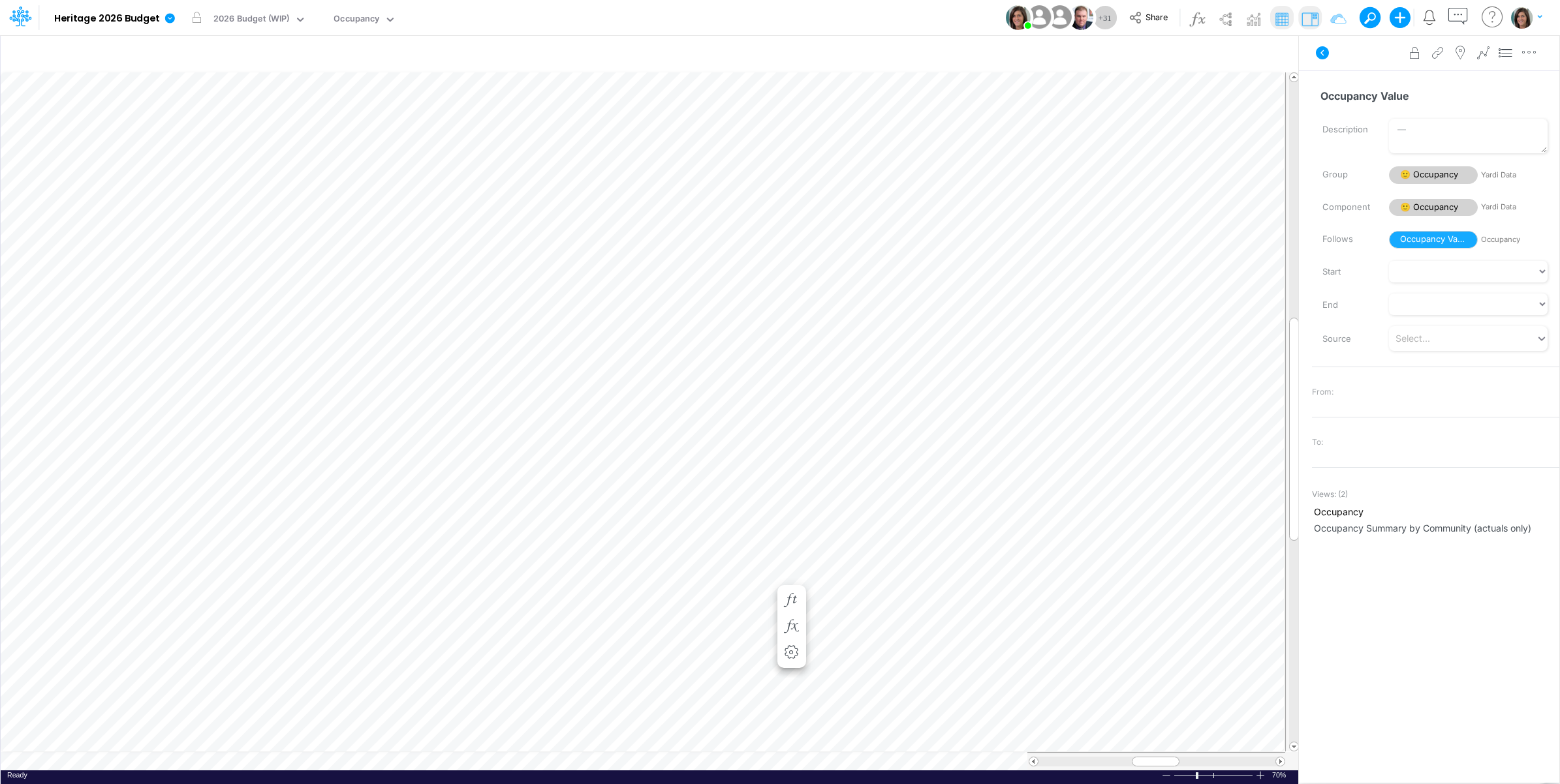
scroll to position [0, 1]
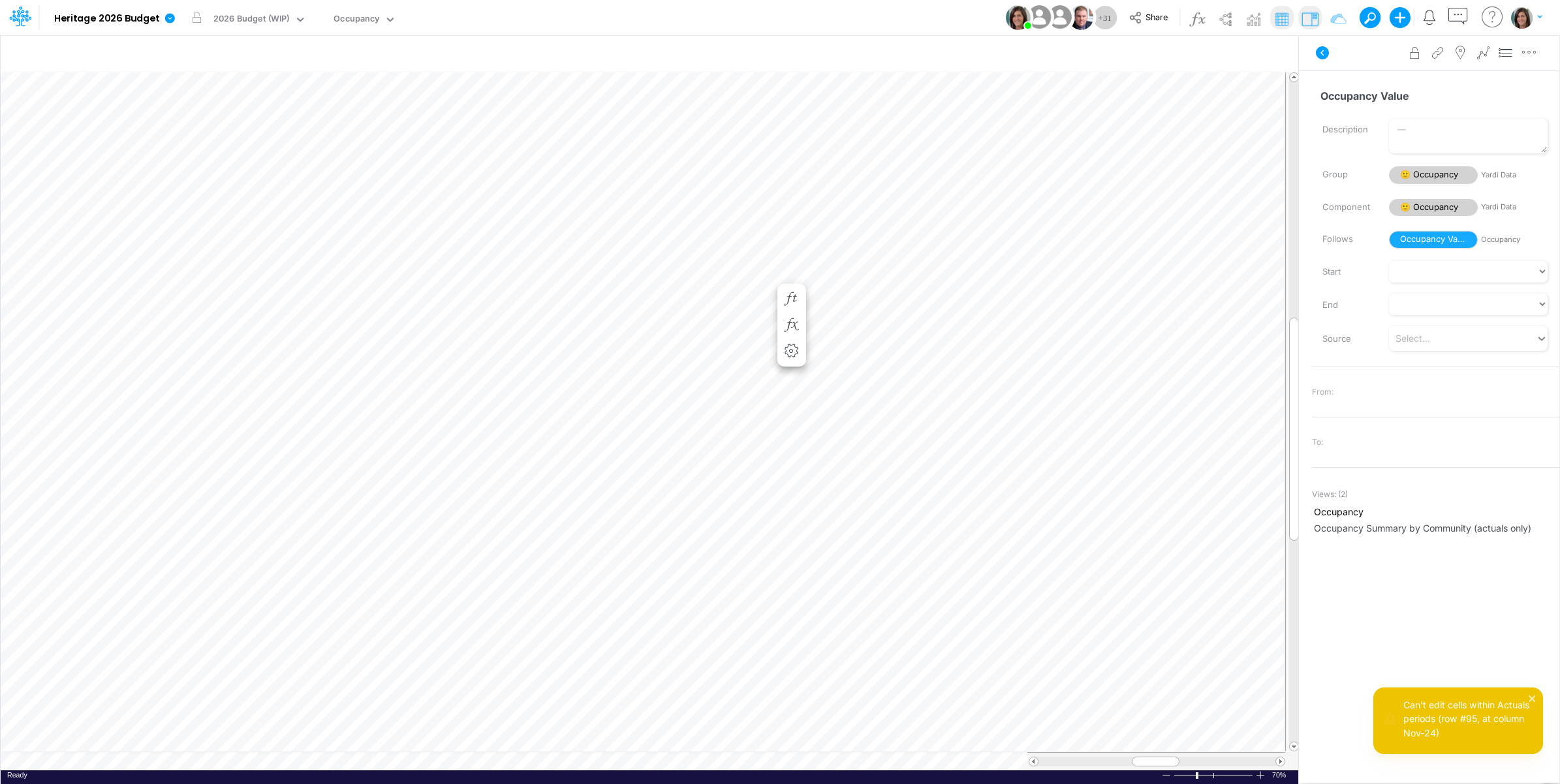
scroll to position [0, 1]
click at [466, 17] on button "LOCKED" at bounding box center [468, 18] width 44 height 17
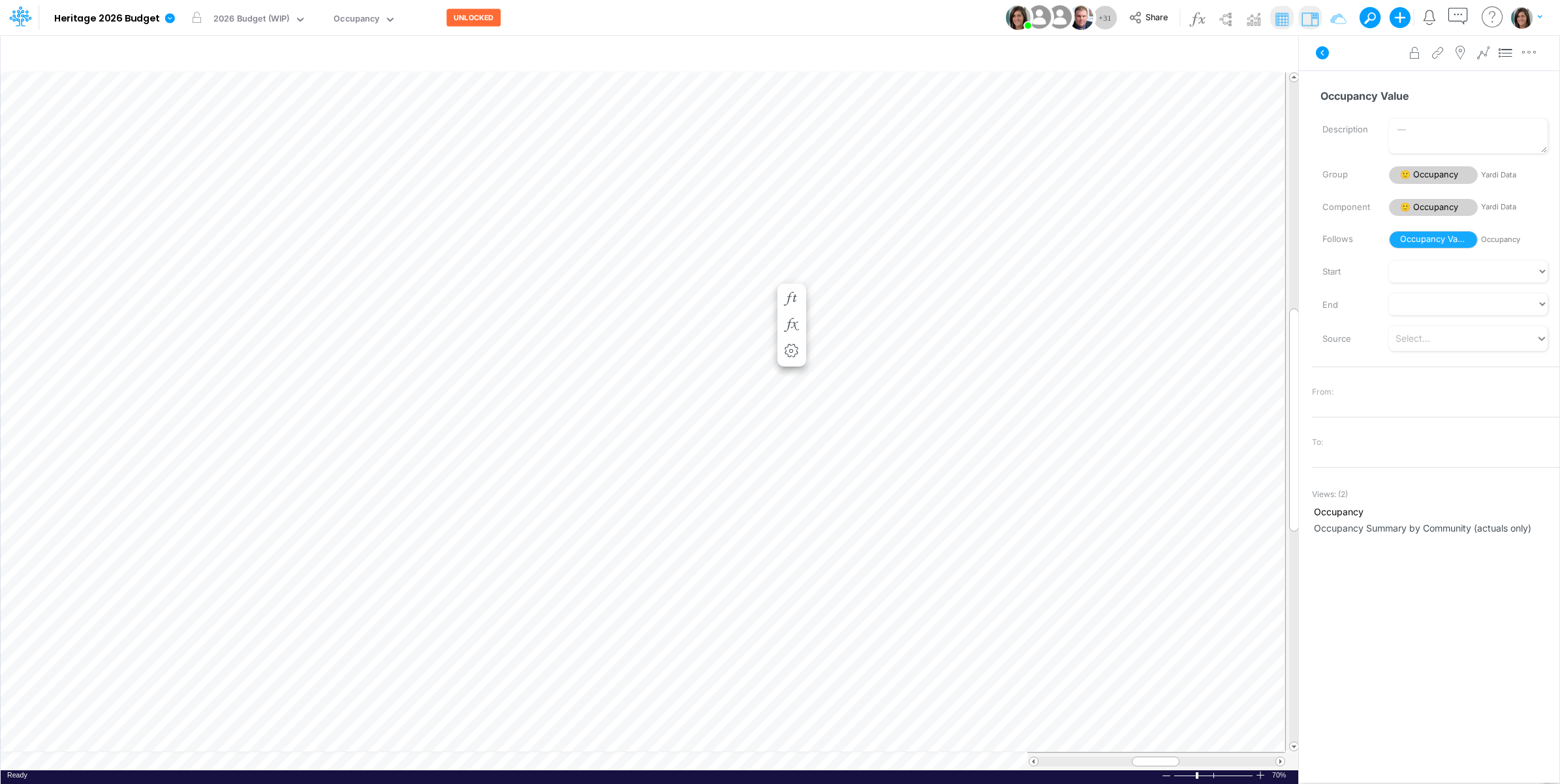
scroll to position [0, 1]
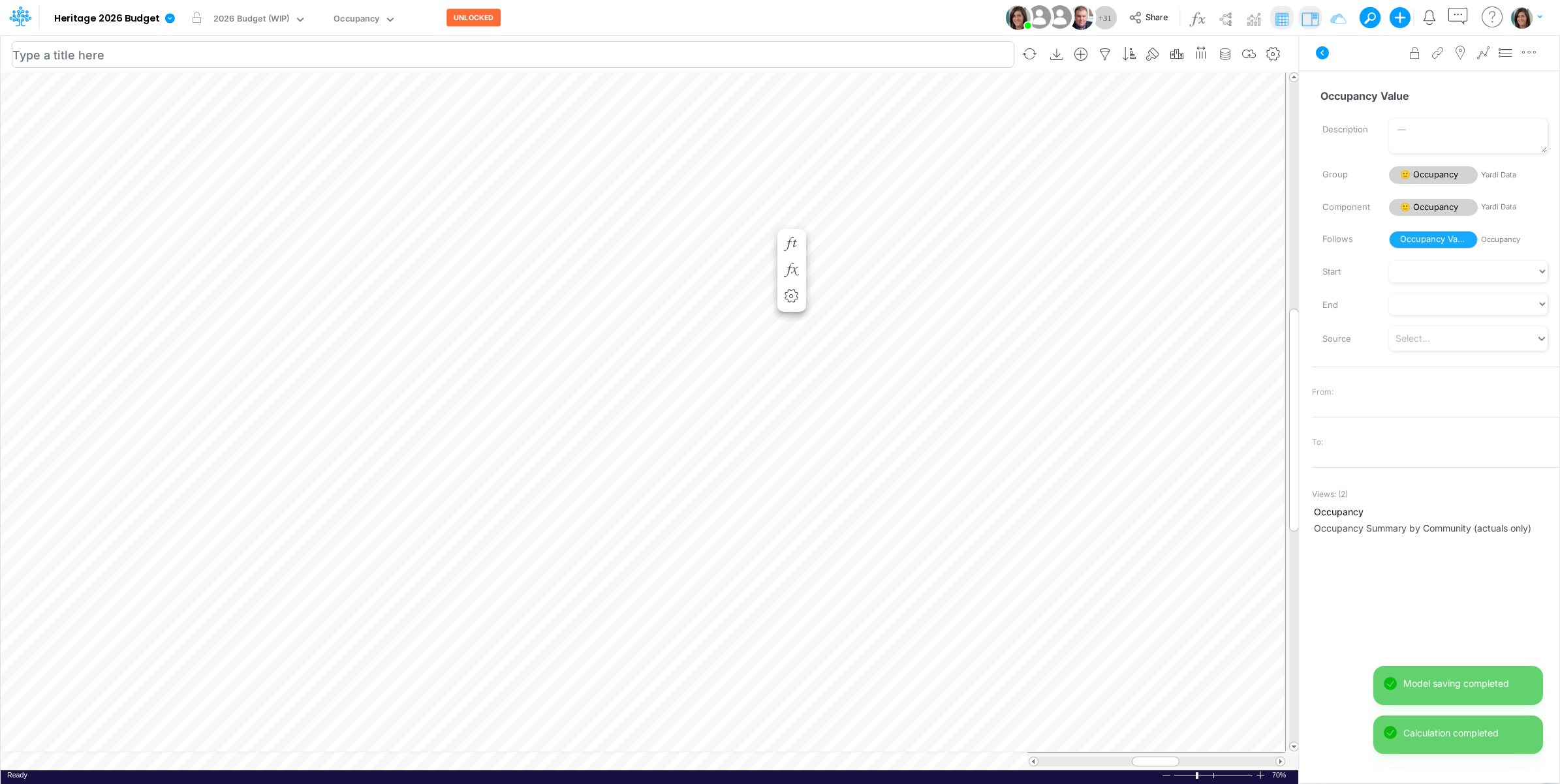
scroll to position [0, 1]
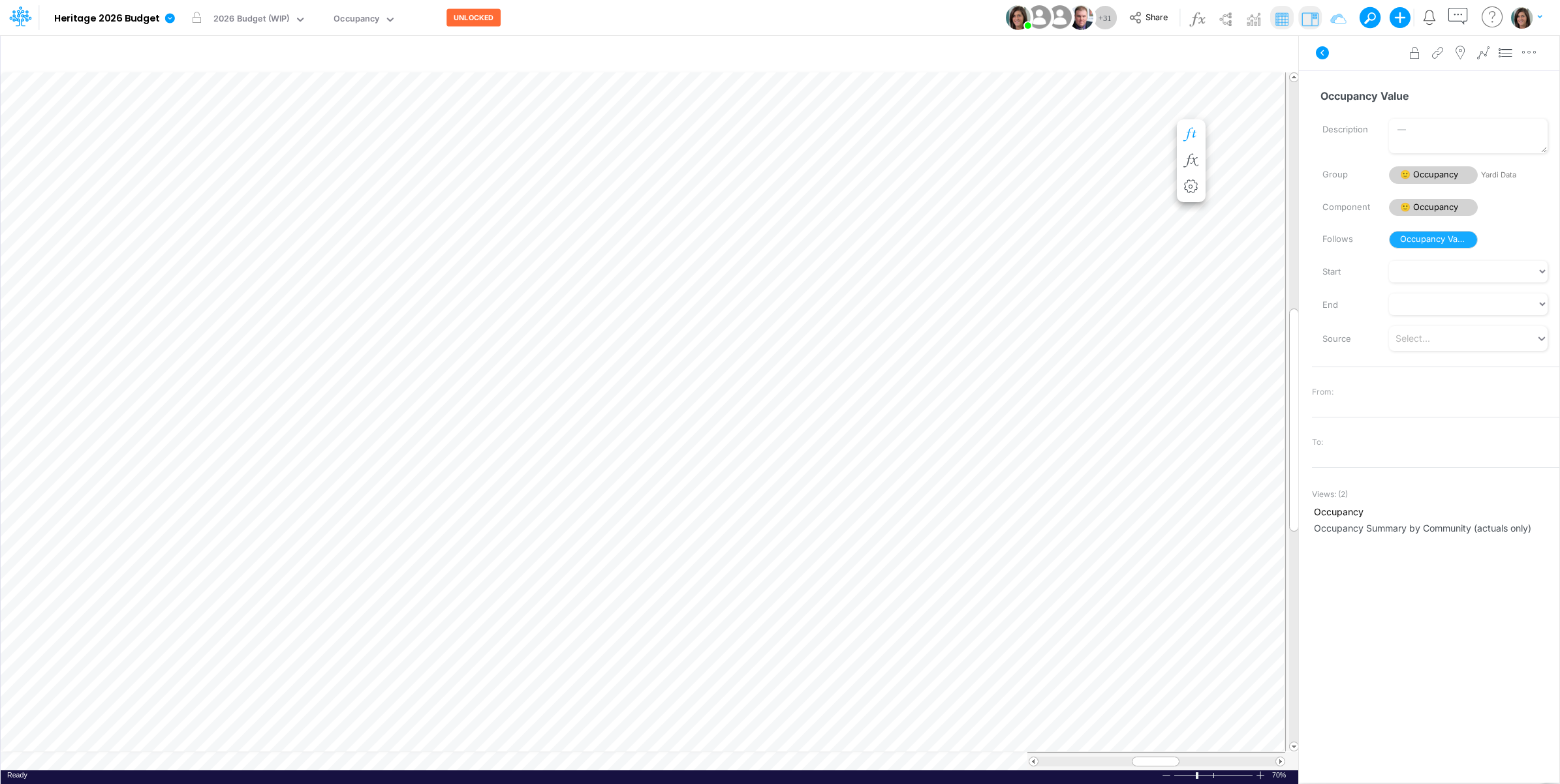
click at [1189, 132] on icon "button" at bounding box center [1191, 134] width 19 height 13
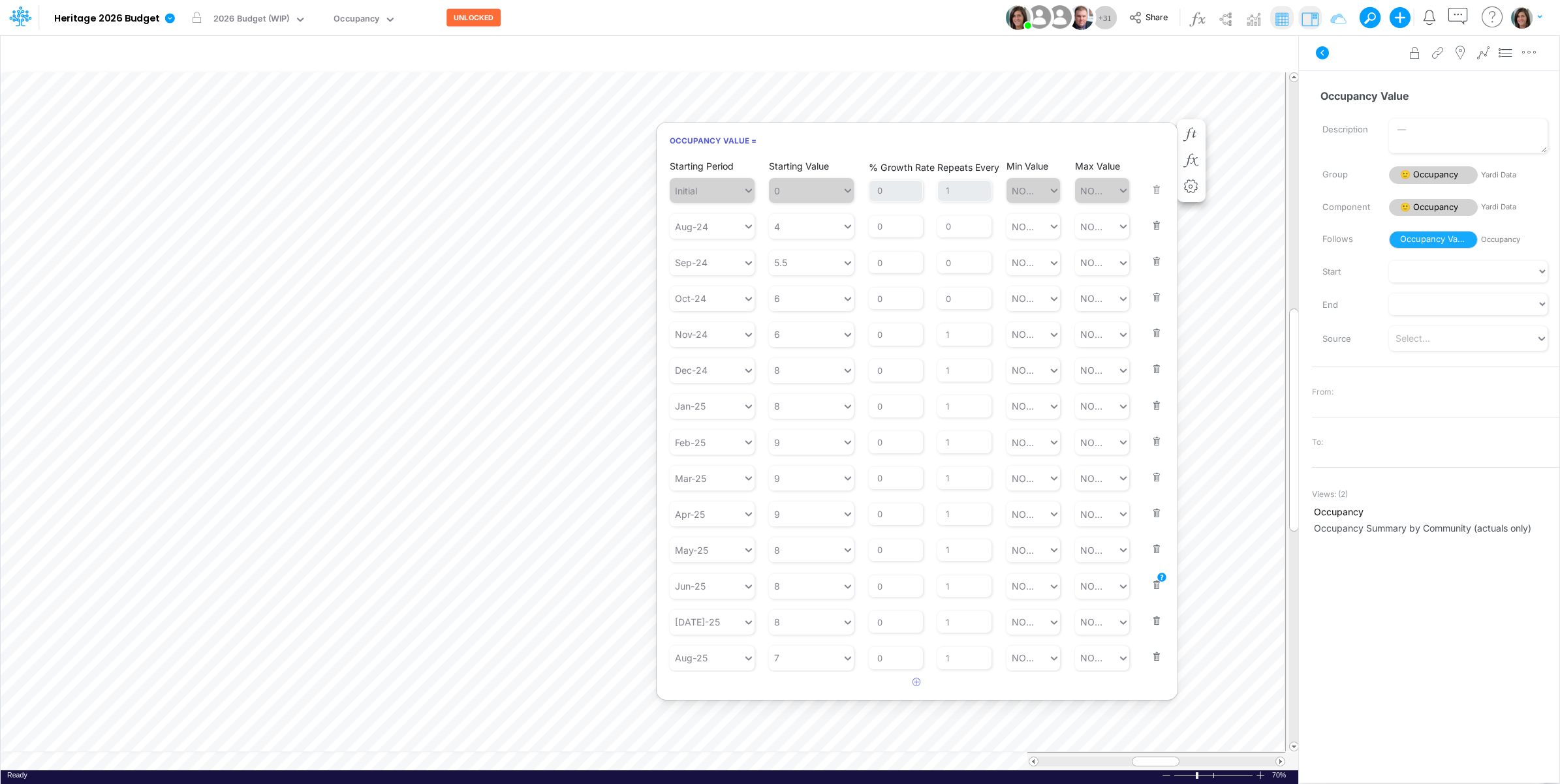
drag, startPoint x: 957, startPoint y: 306, endPoint x: 939, endPoint y: 304, distance: 18.1
click at [939, 305] on div "Repeats Every 1" at bounding box center [964, 325] width 54 height 41
click at [1315, 51] on icon at bounding box center [1322, 52] width 15 height 15
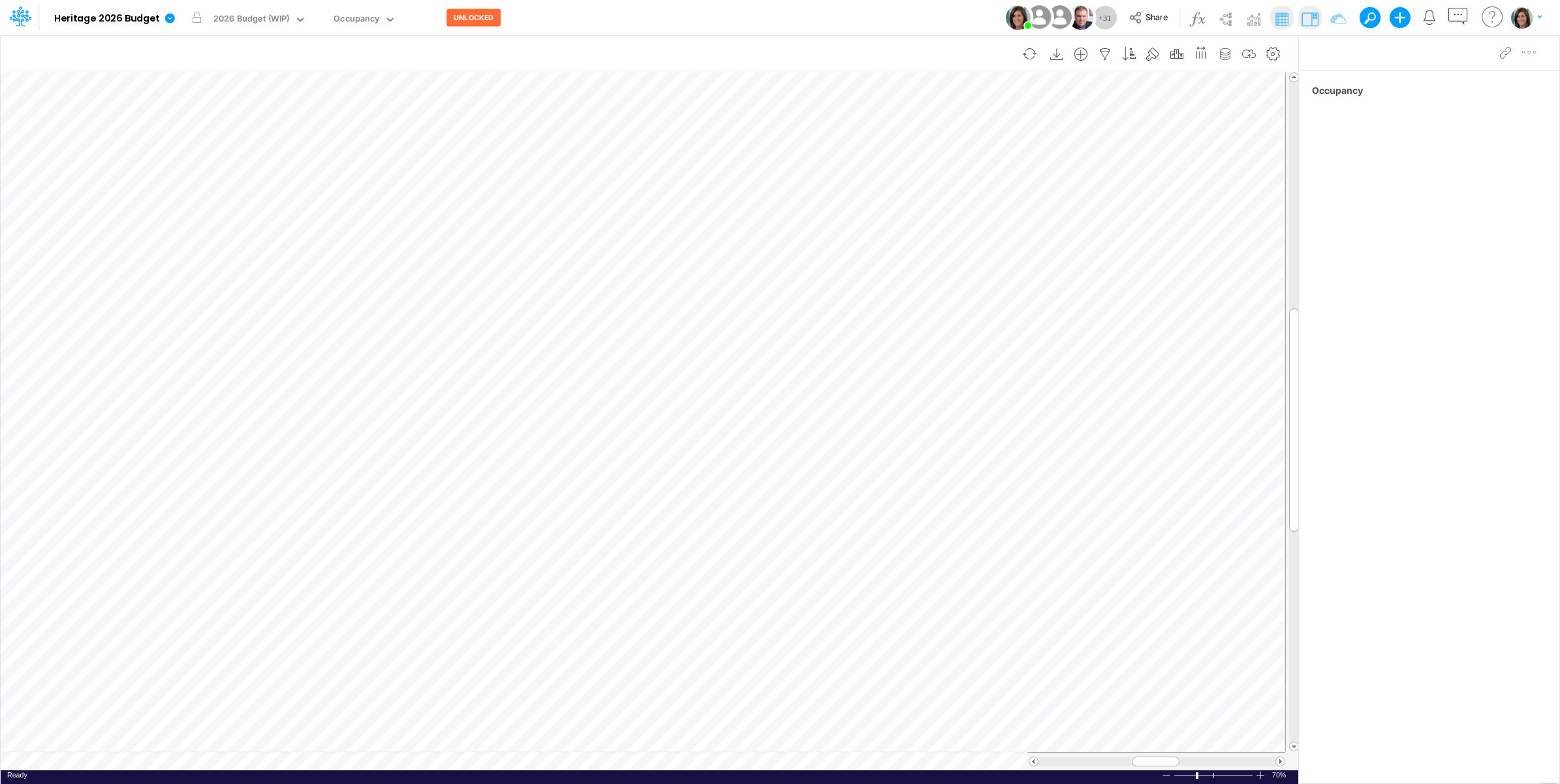
scroll to position [0, 1]
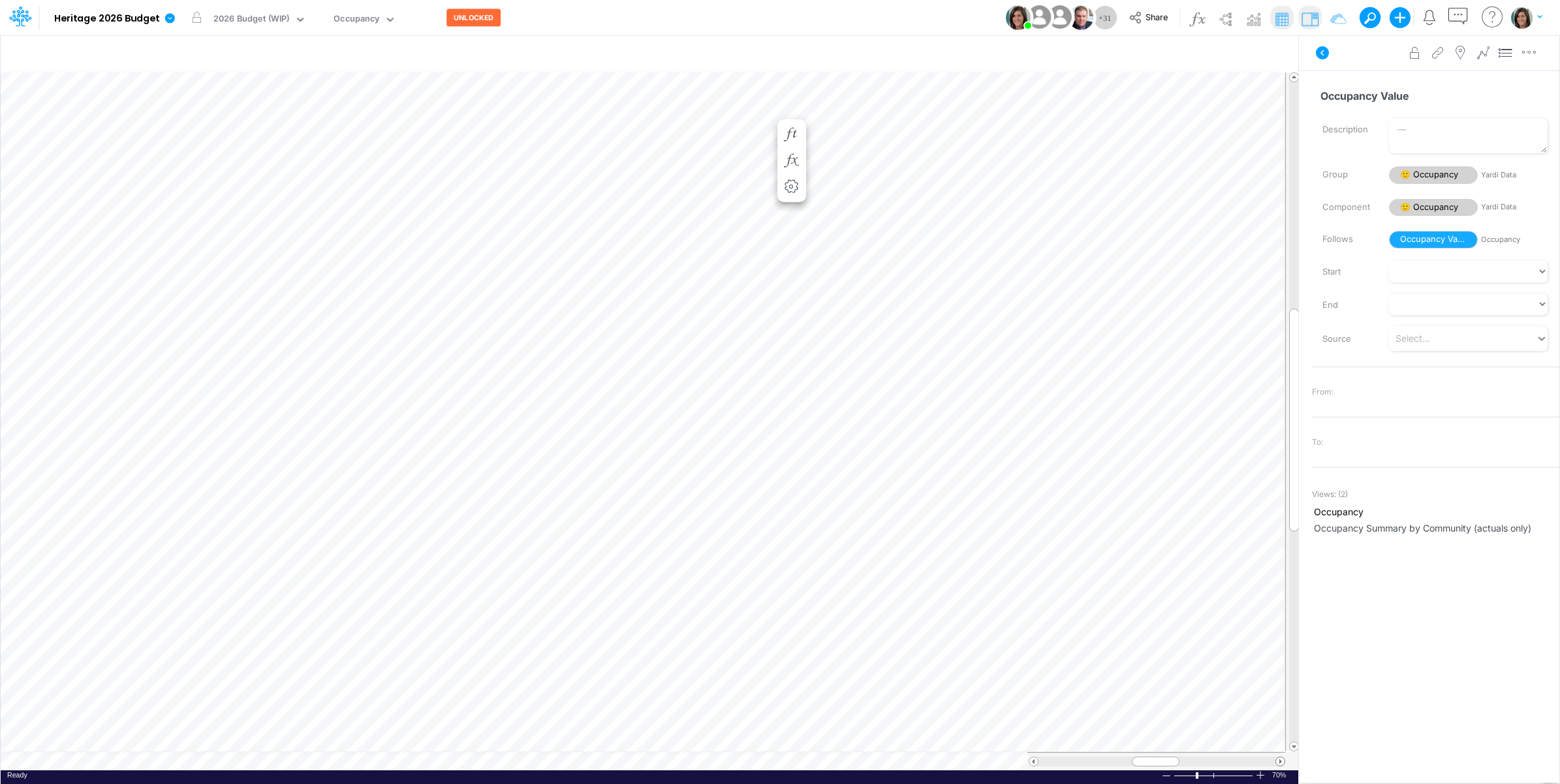
click at [1282, 762] on span at bounding box center [1280, 762] width 9 height 9
click at [173, 12] on icon at bounding box center [169, 17] width 11 height 11
click at [196, 49] on button "Edit model settings" at bounding box center [236, 52] width 140 height 20
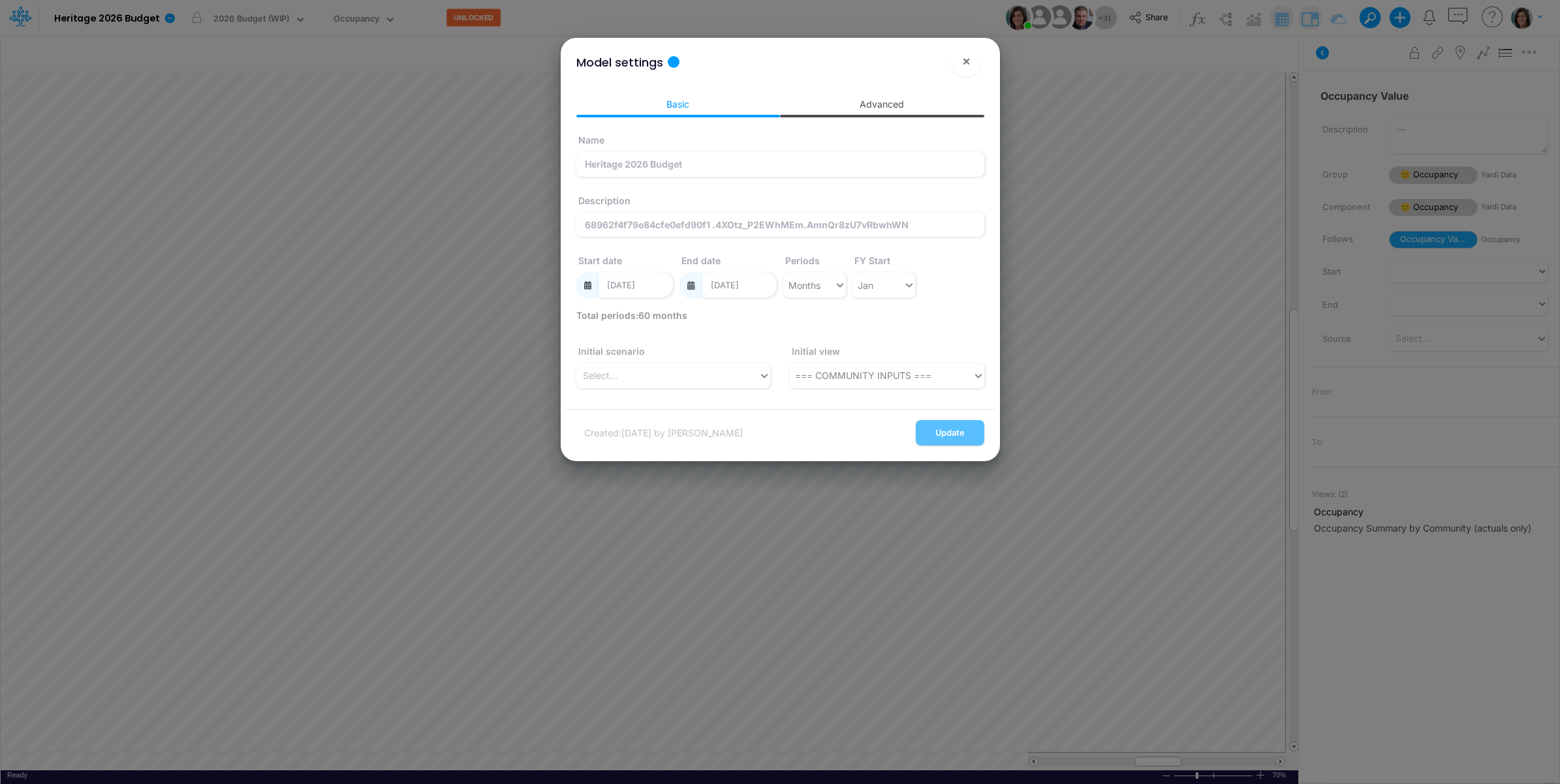
click at [902, 102] on link "Advanced" at bounding box center [882, 104] width 204 height 24
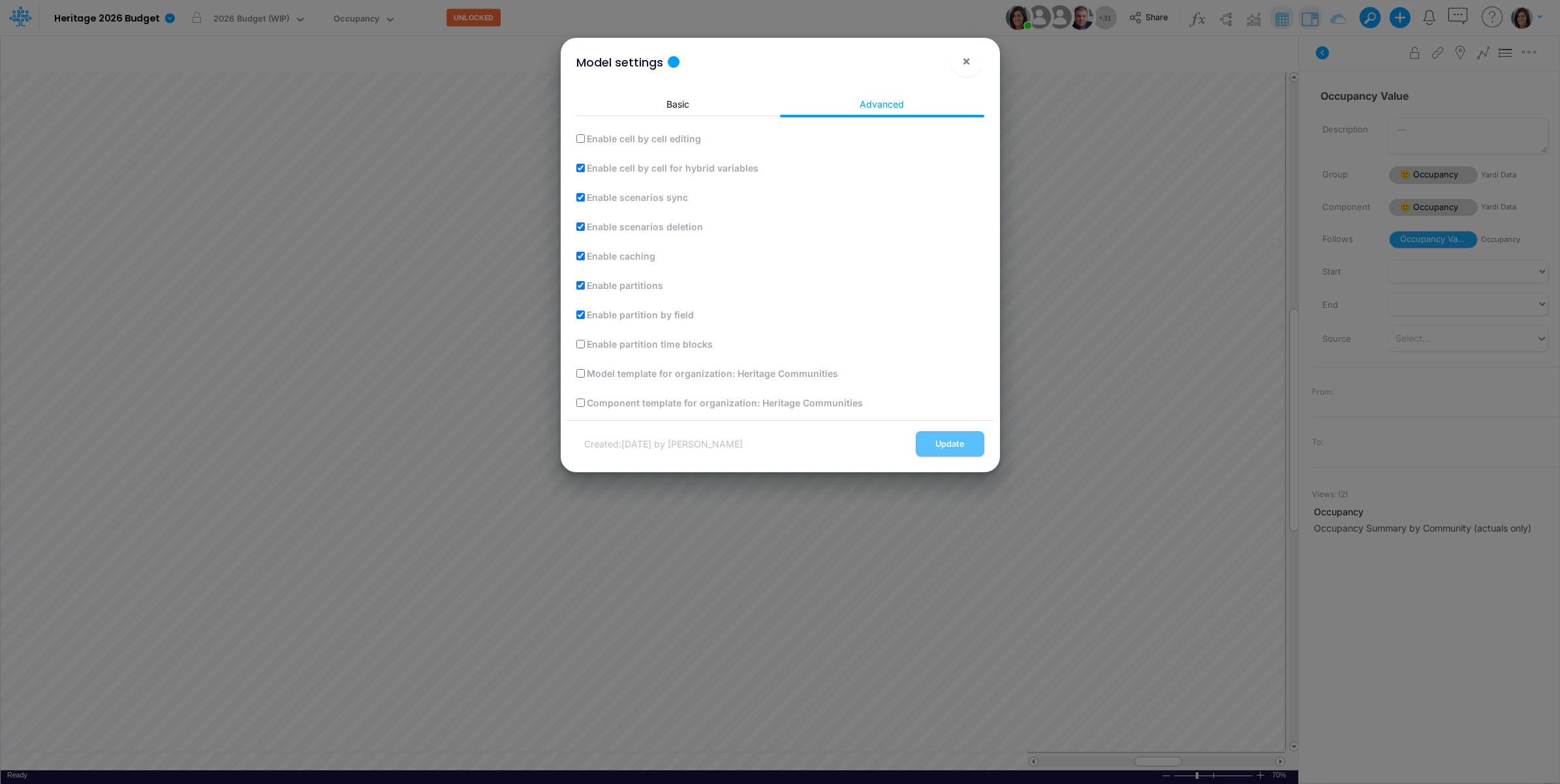
click at [617, 138] on label "Enable cell by cell editing" at bounding box center [643, 138] width 116 height 13
click at [585, 138] on input "Enable cell by cell editing" at bounding box center [581, 138] width 9 height 9
checkbox input "true"
click at [942, 442] on button "Update" at bounding box center [950, 444] width 69 height 26
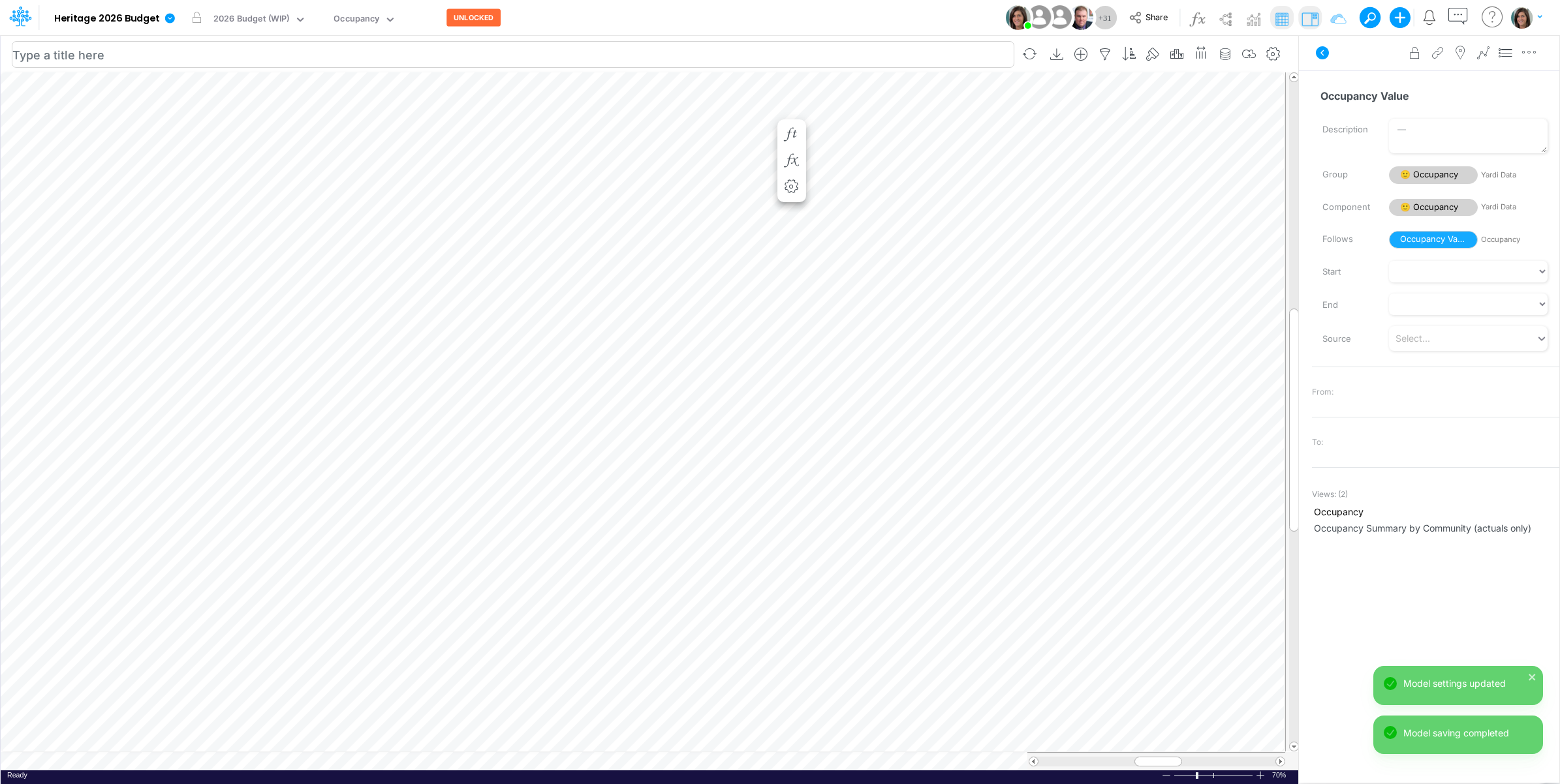
scroll to position [0, 1]
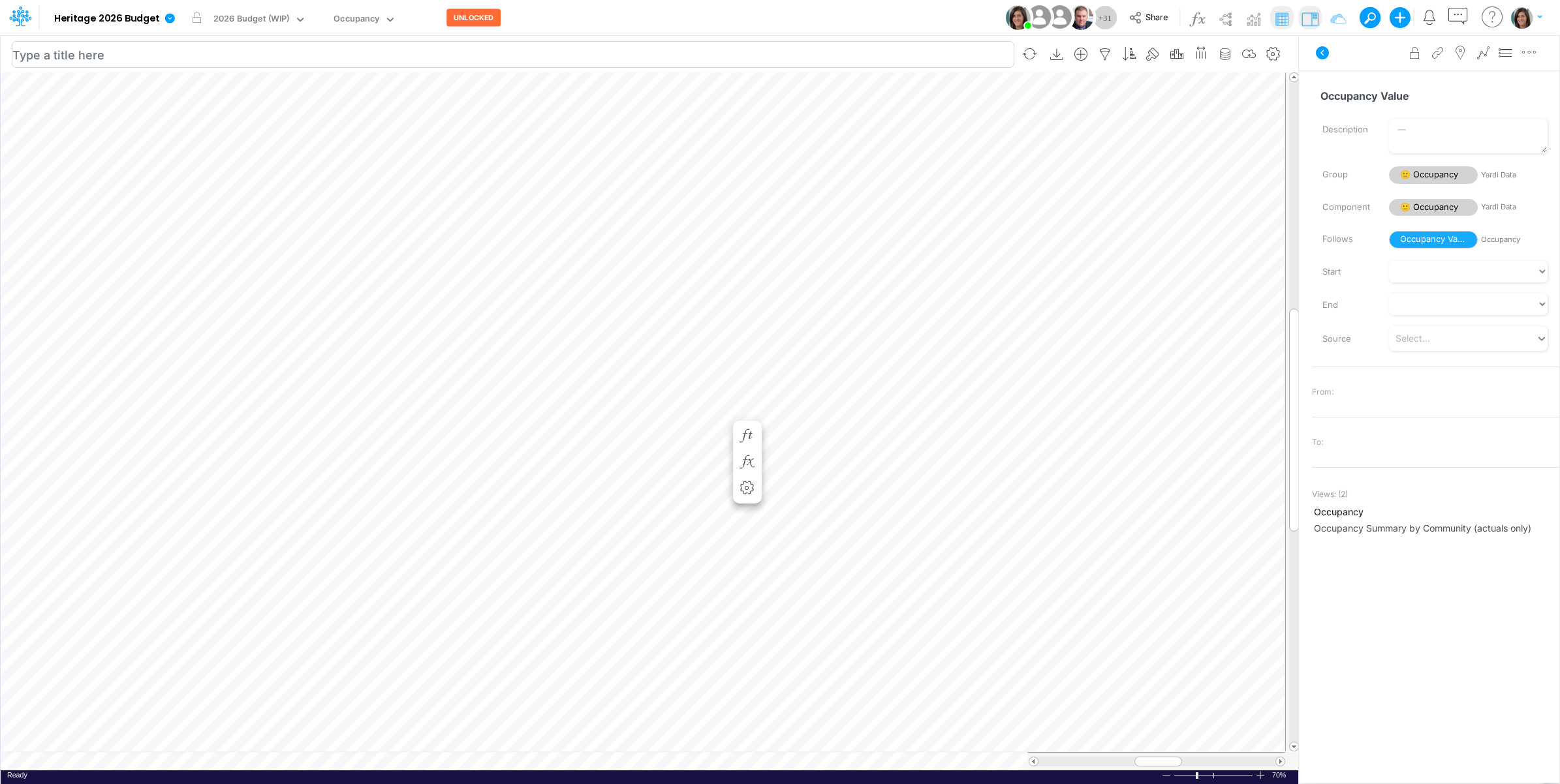
scroll to position [0, 1]
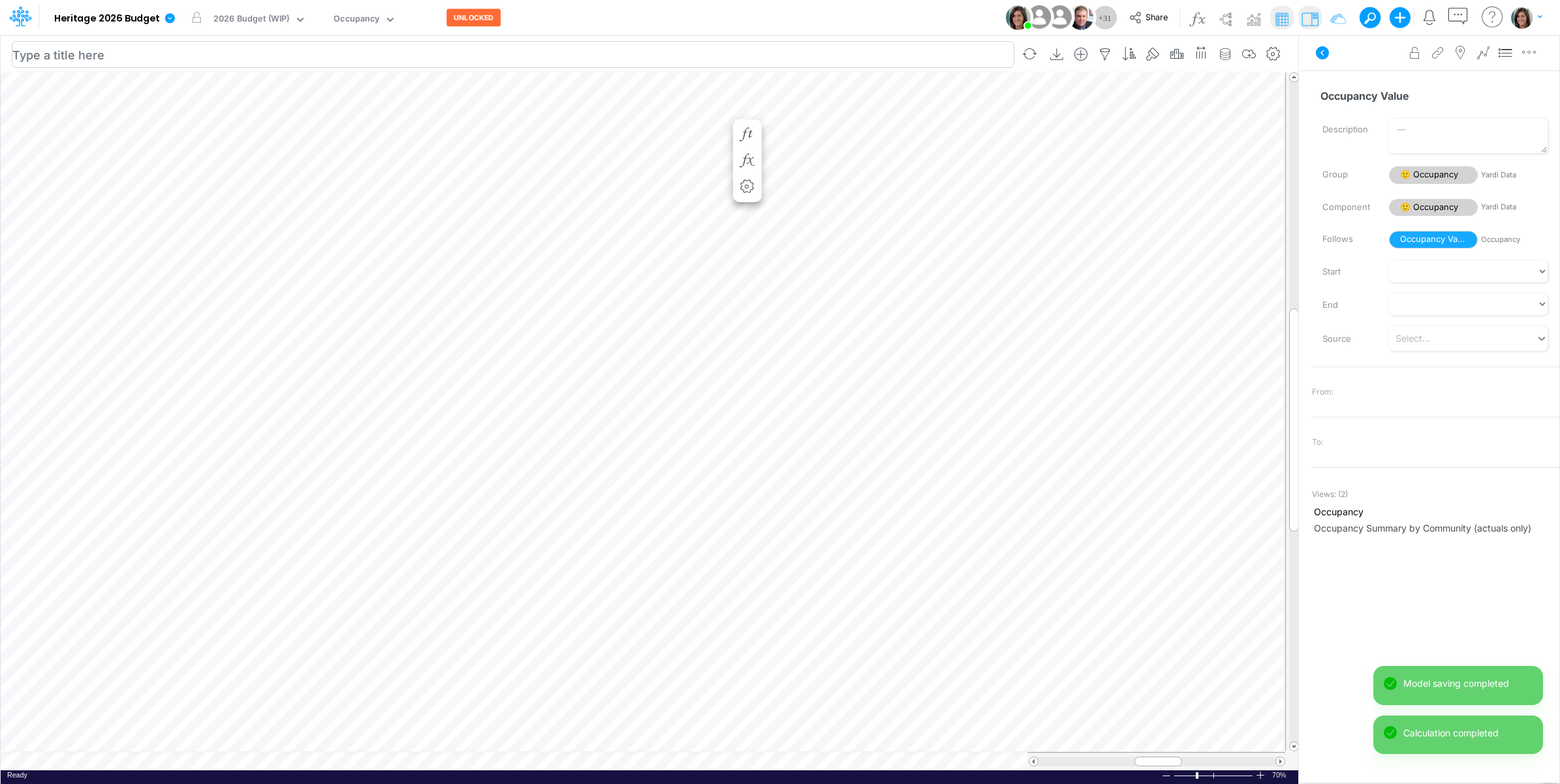
scroll to position [0, 1]
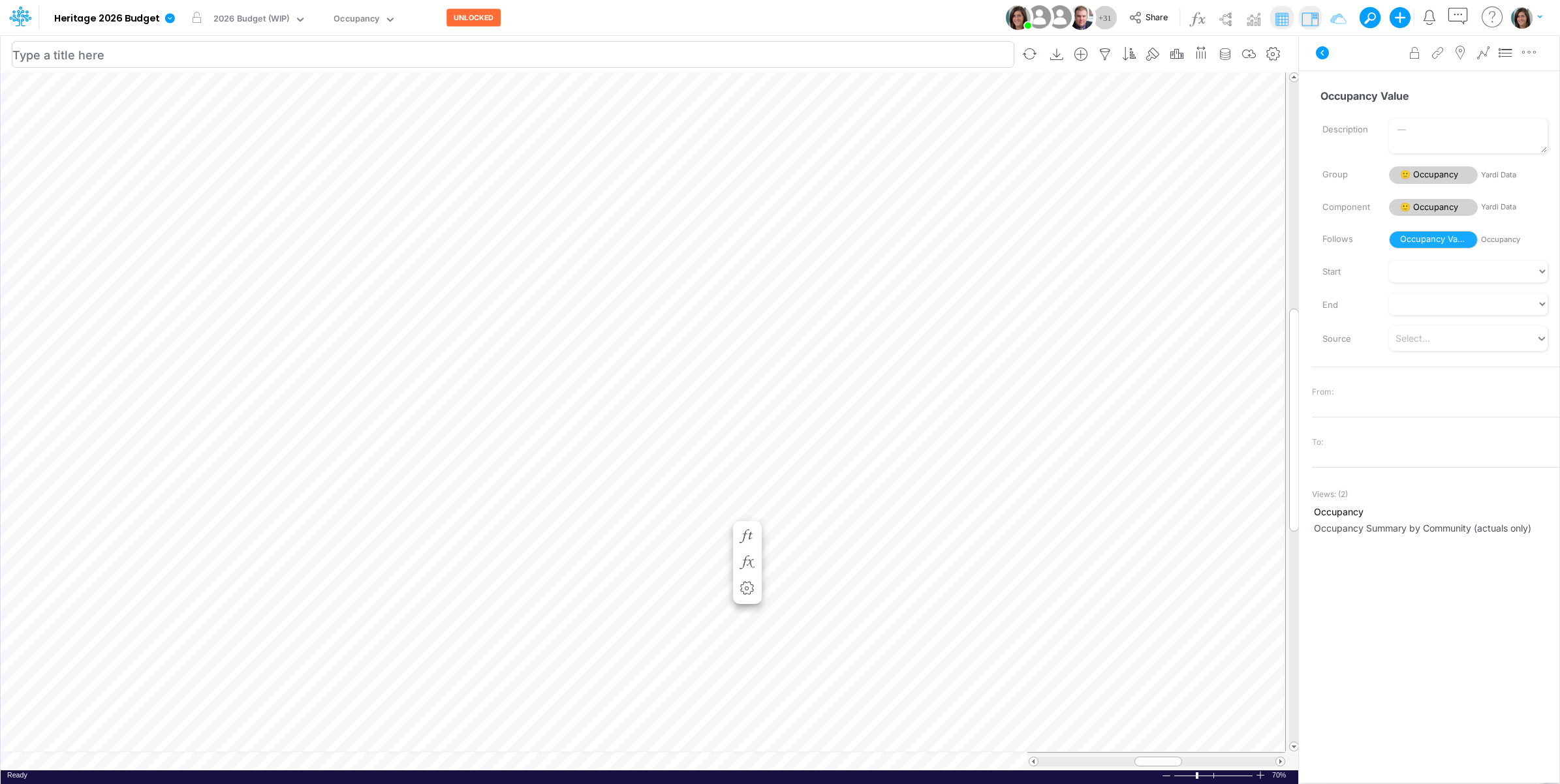
scroll to position [0, 1]
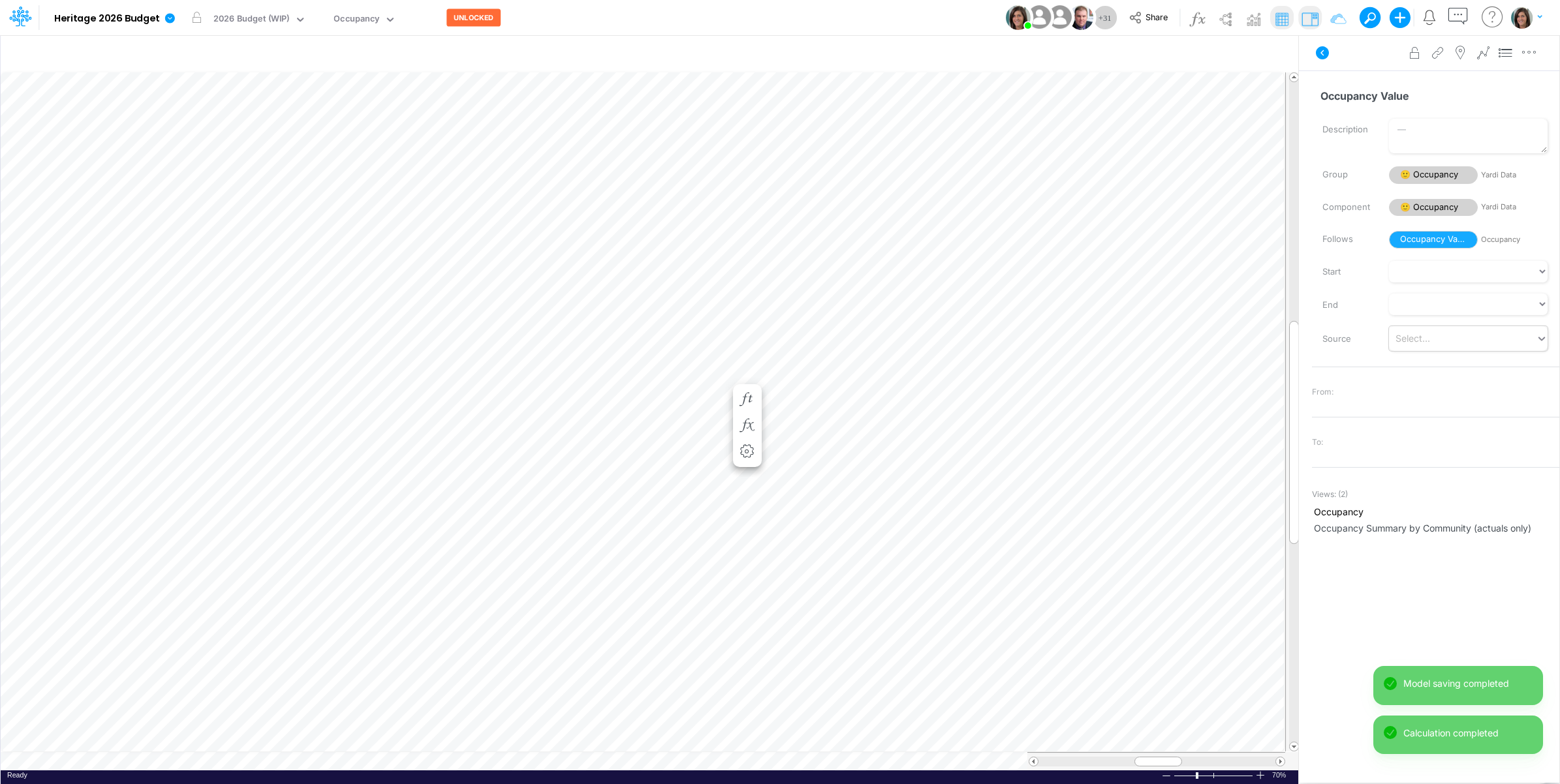
scroll to position [0, 1]
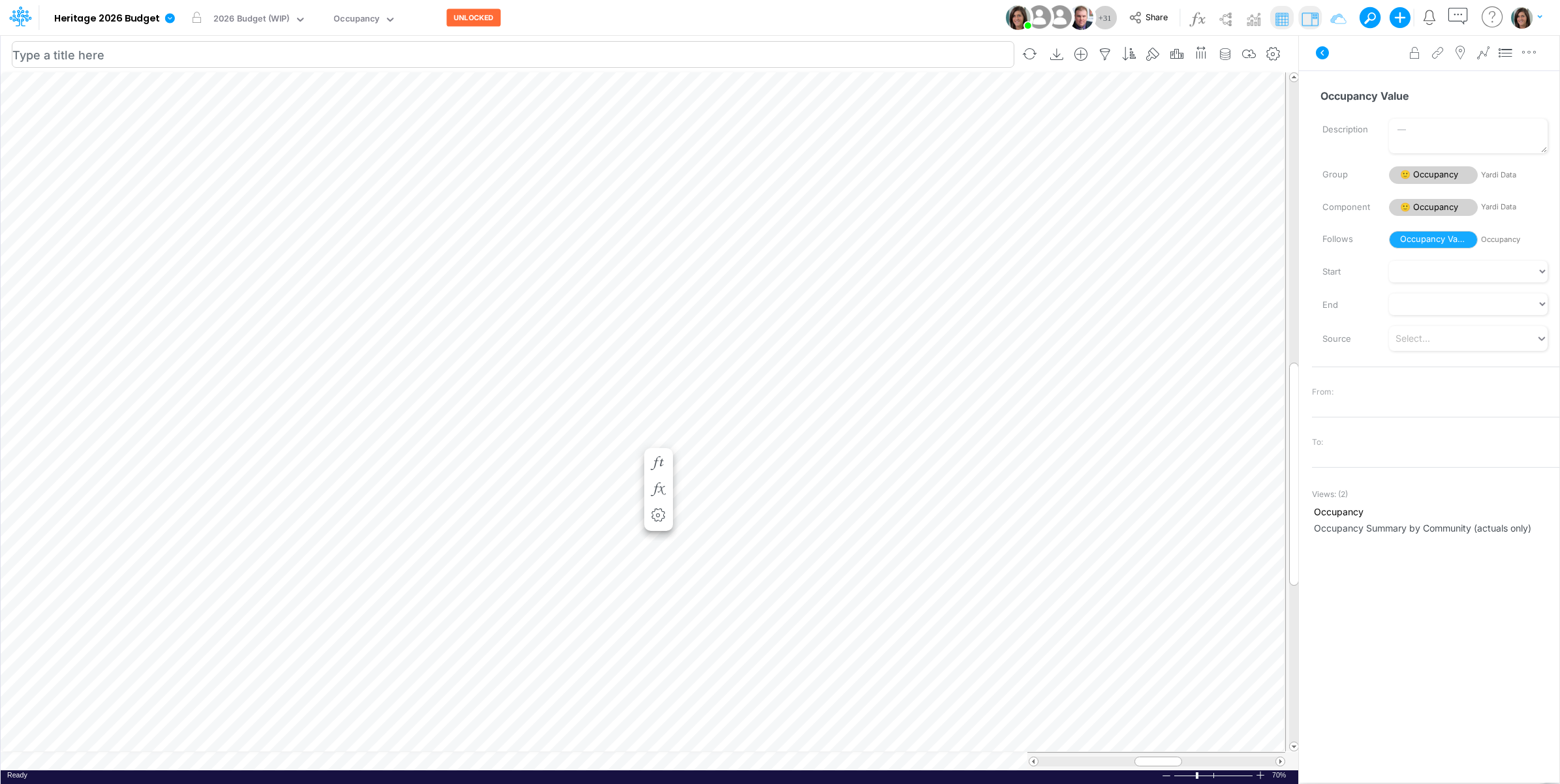
scroll to position [0, 1]
click at [682, 626] on span "Delete selected Occupancy" at bounding box center [702, 623] width 117 height 11
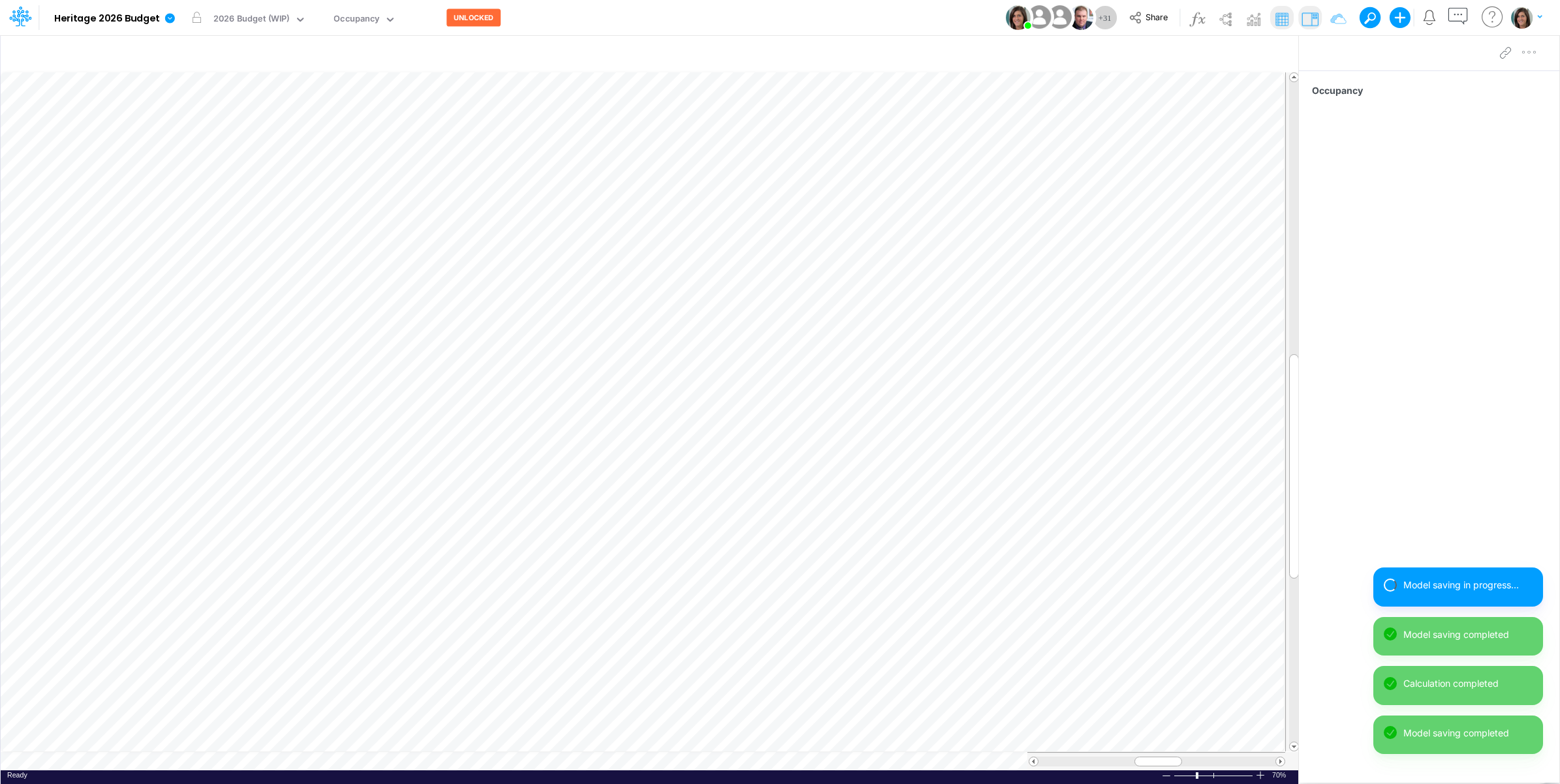
scroll to position [0, 1]
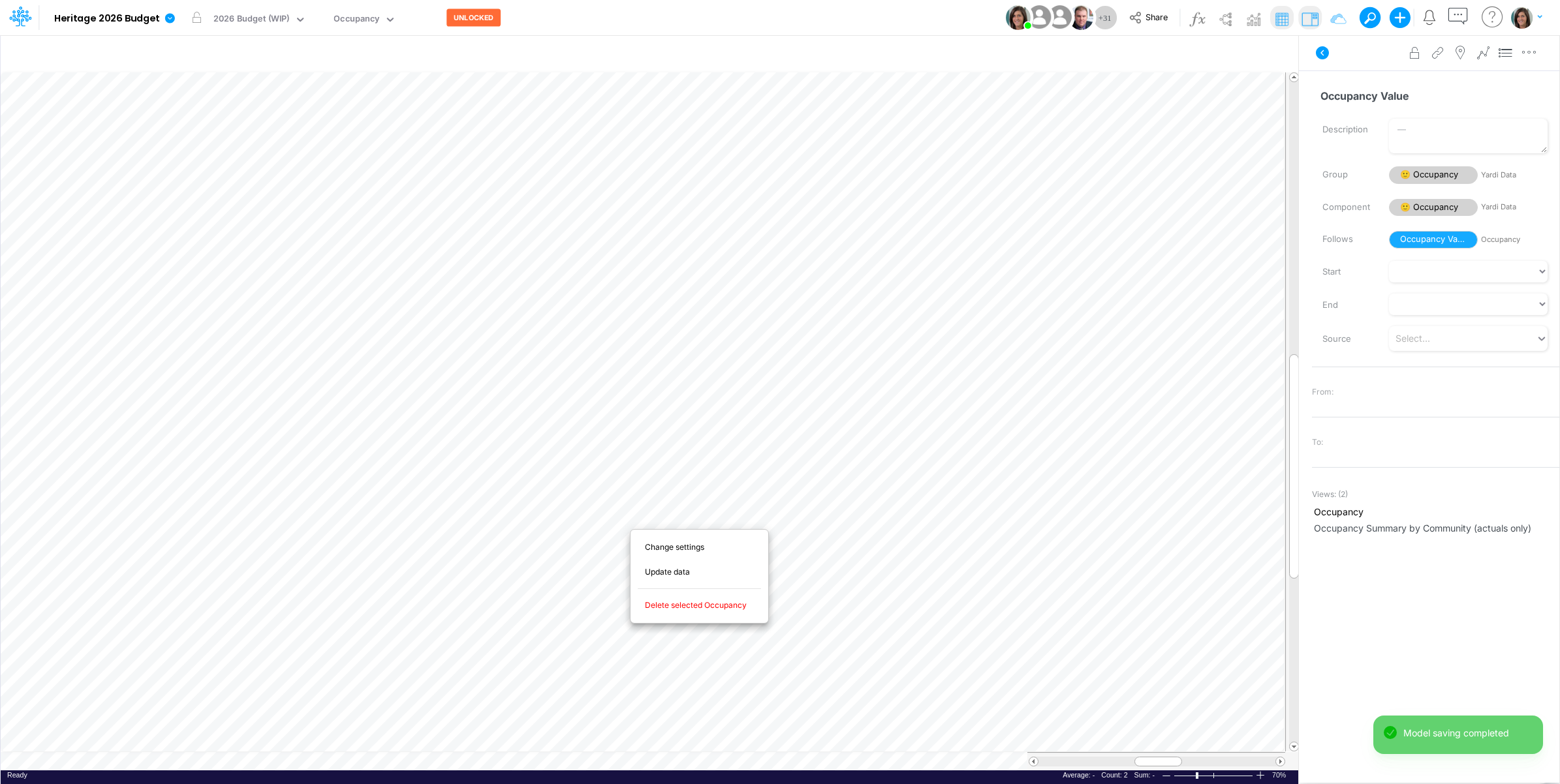
click at [698, 607] on span "Delete selected Occupancy" at bounding box center [704, 605] width 117 height 11
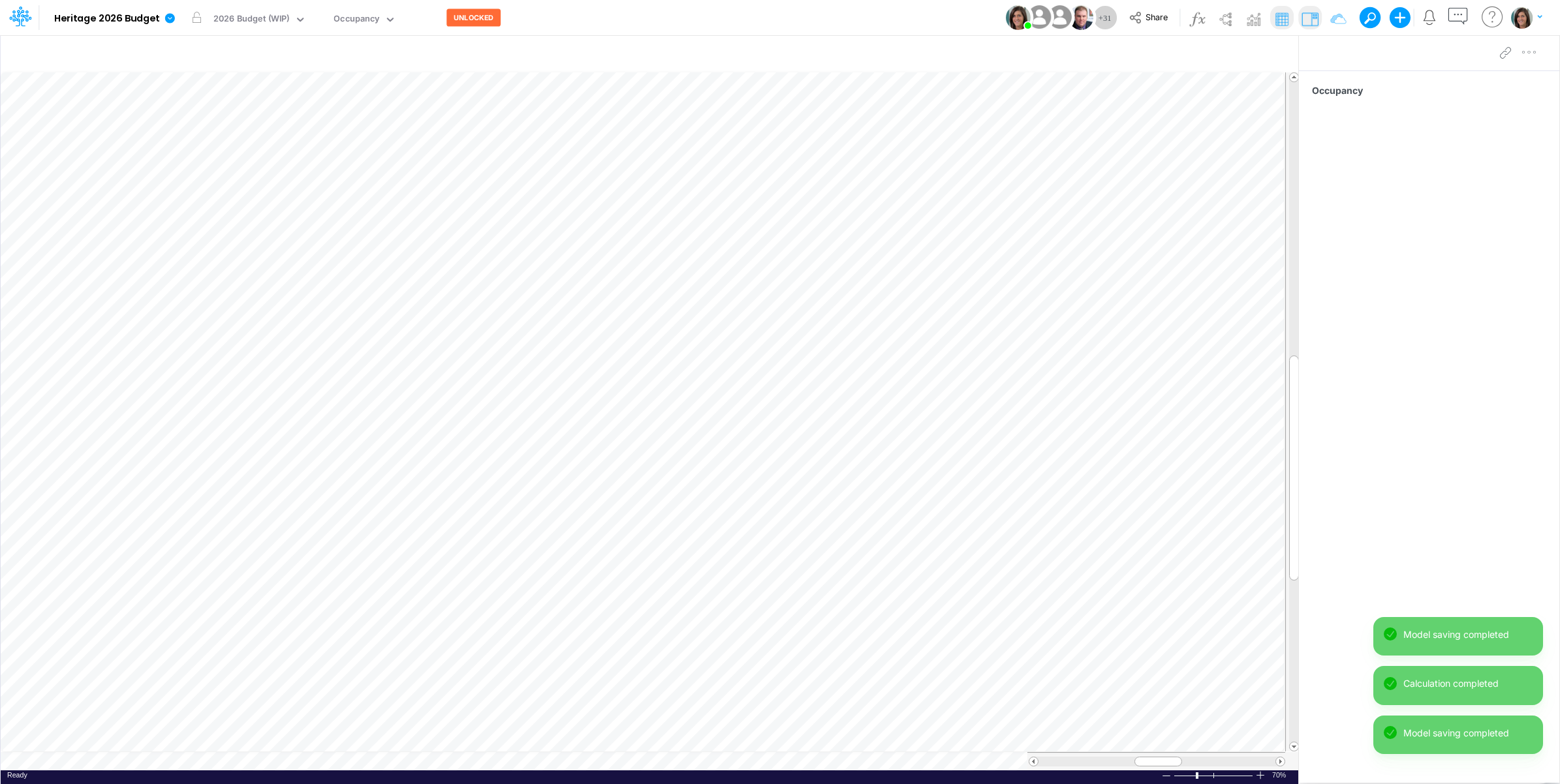
scroll to position [0, 1]
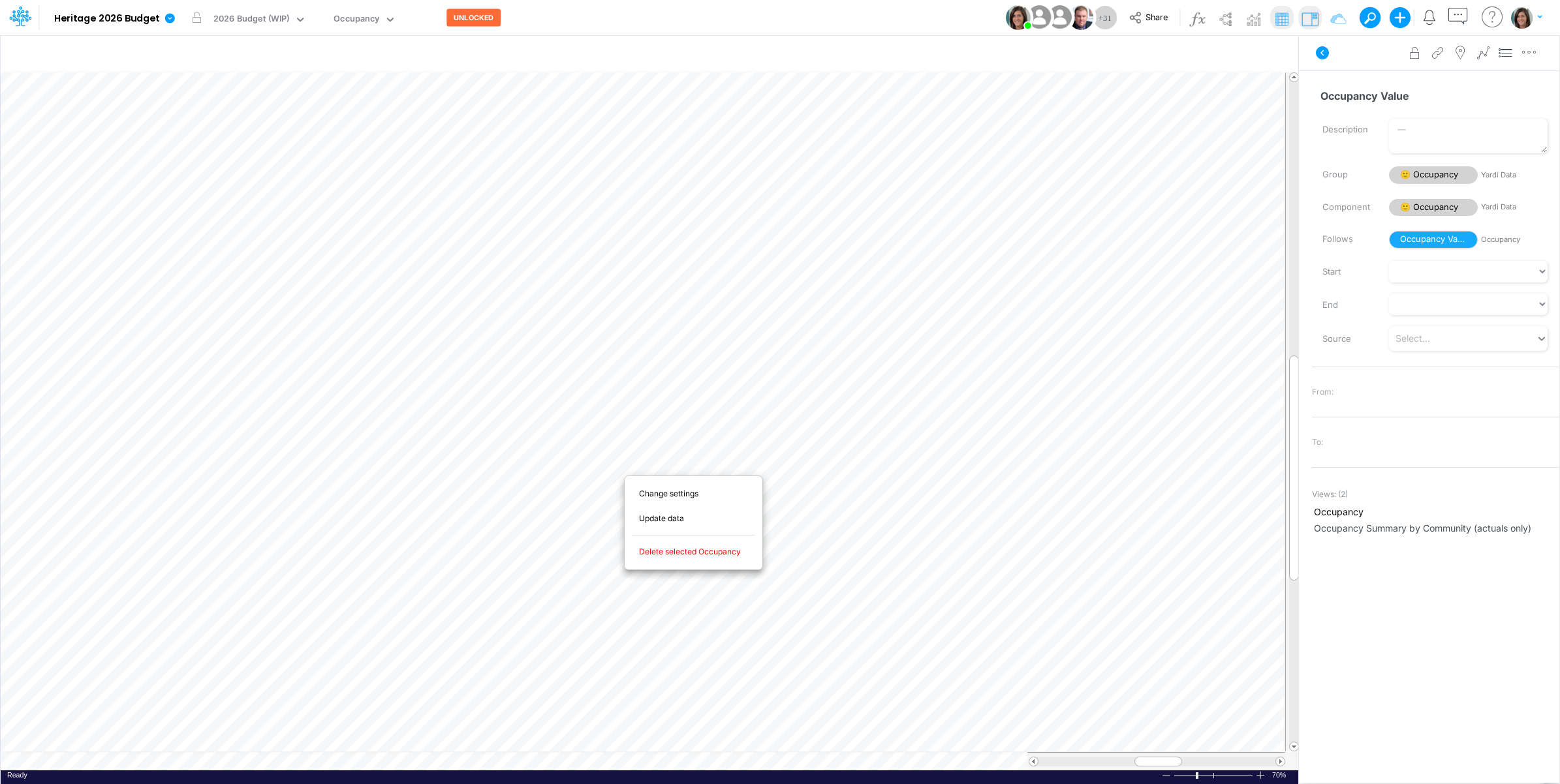
click at [665, 554] on span "Delete selected Occupancy" at bounding box center [698, 552] width 117 height 11
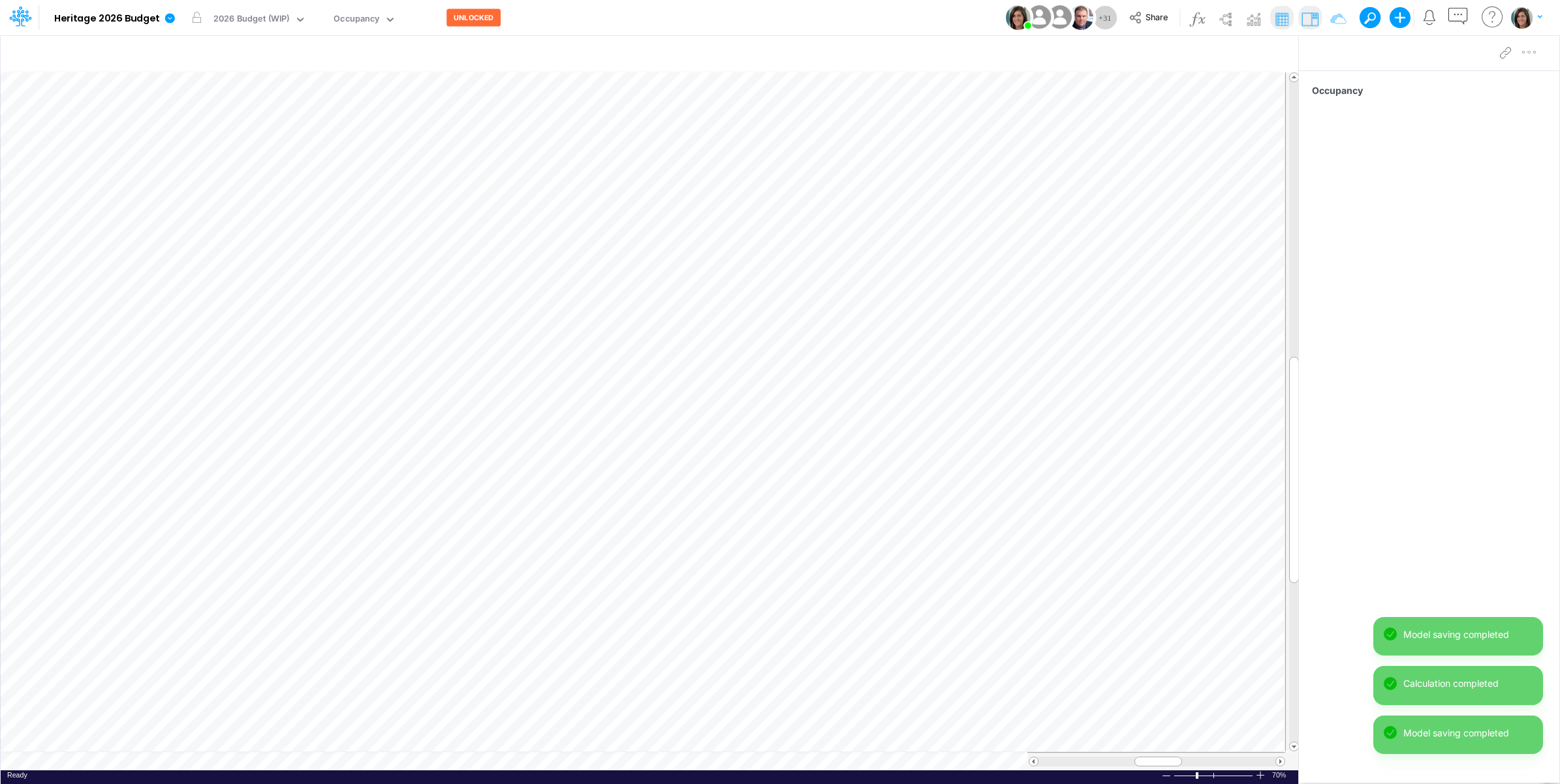
scroll to position [0, 1]
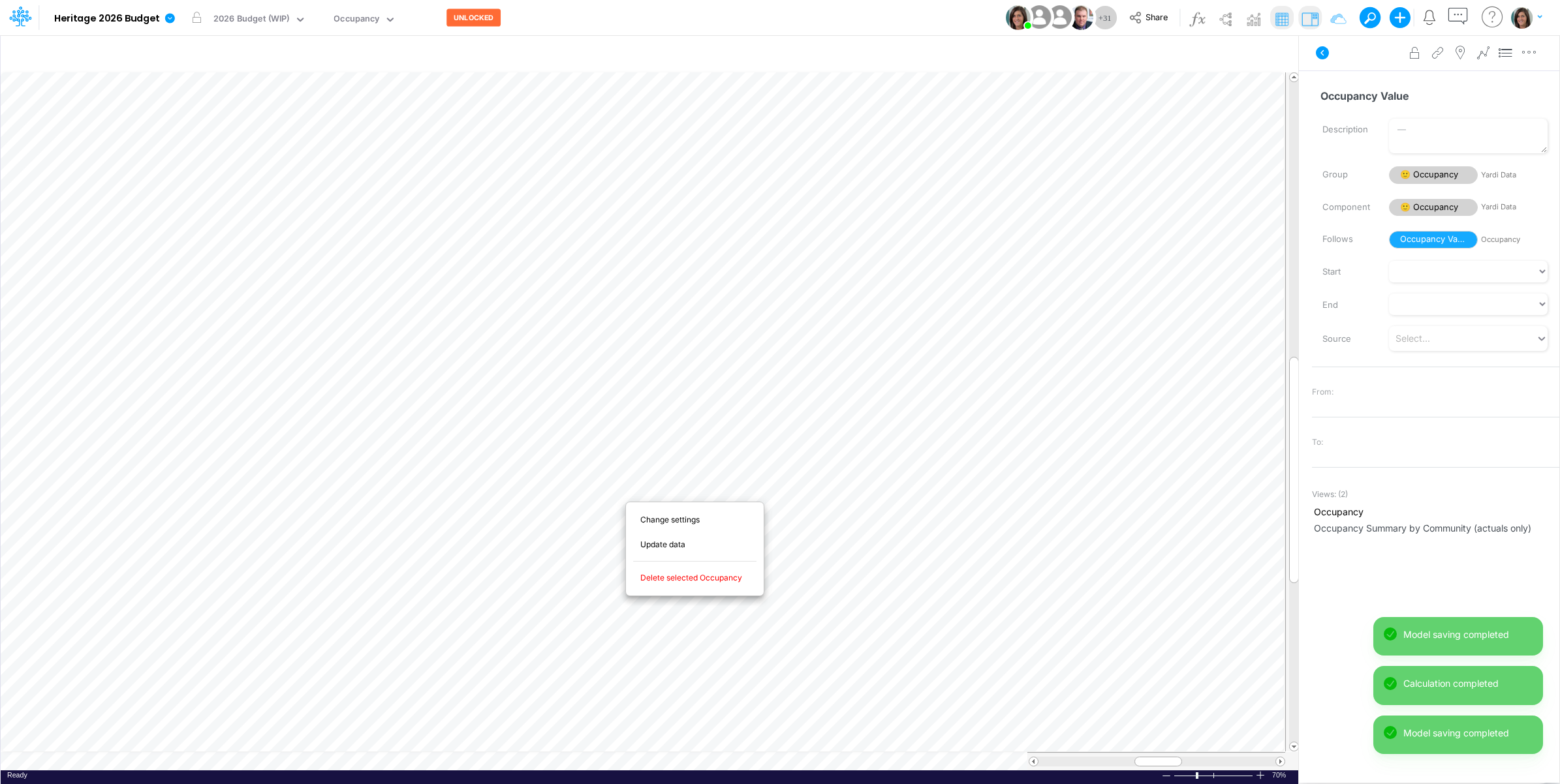
click at [681, 578] on span "Delete selected Occupancy" at bounding box center [699, 578] width 117 height 11
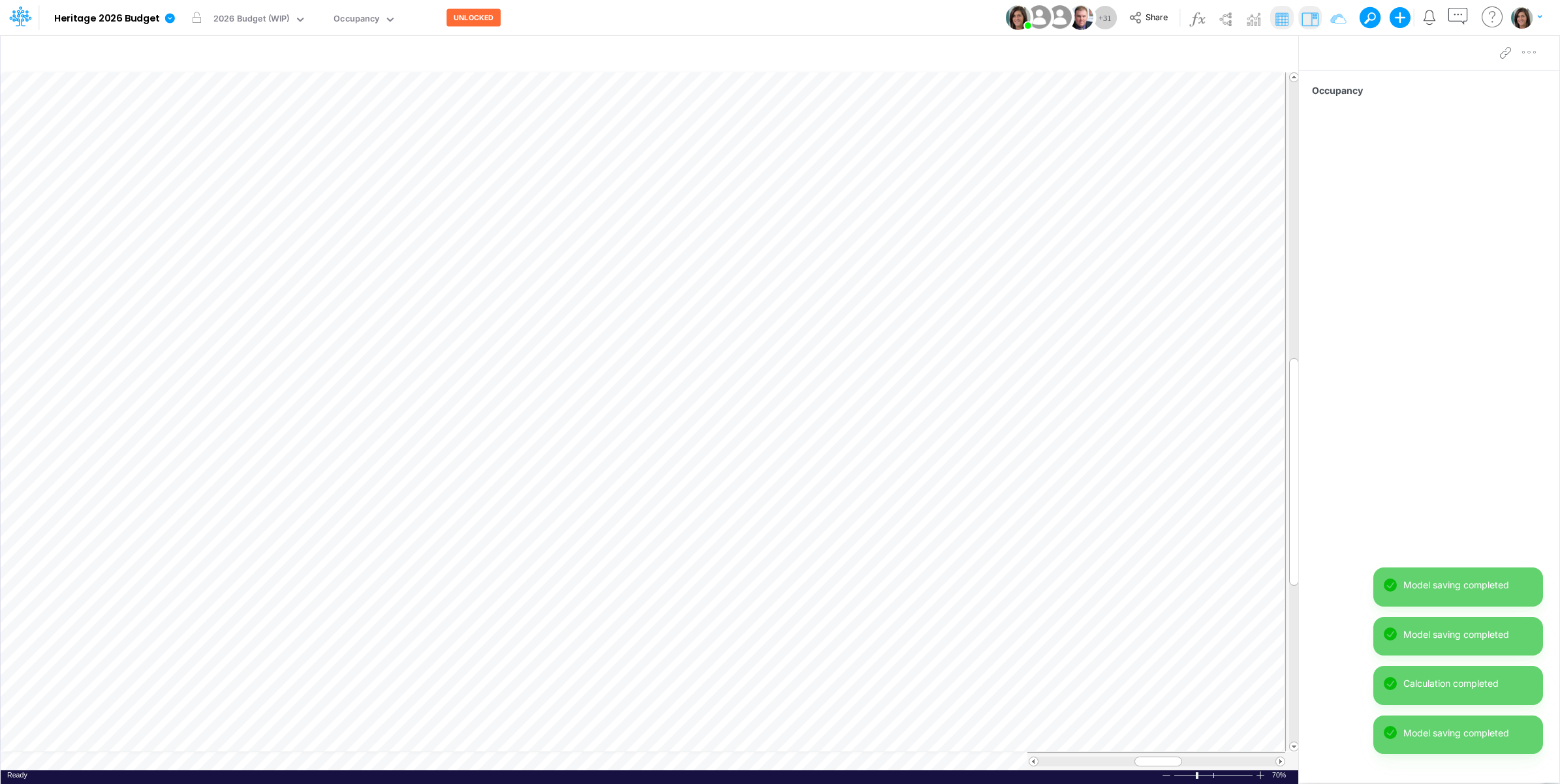
scroll to position [0, 1]
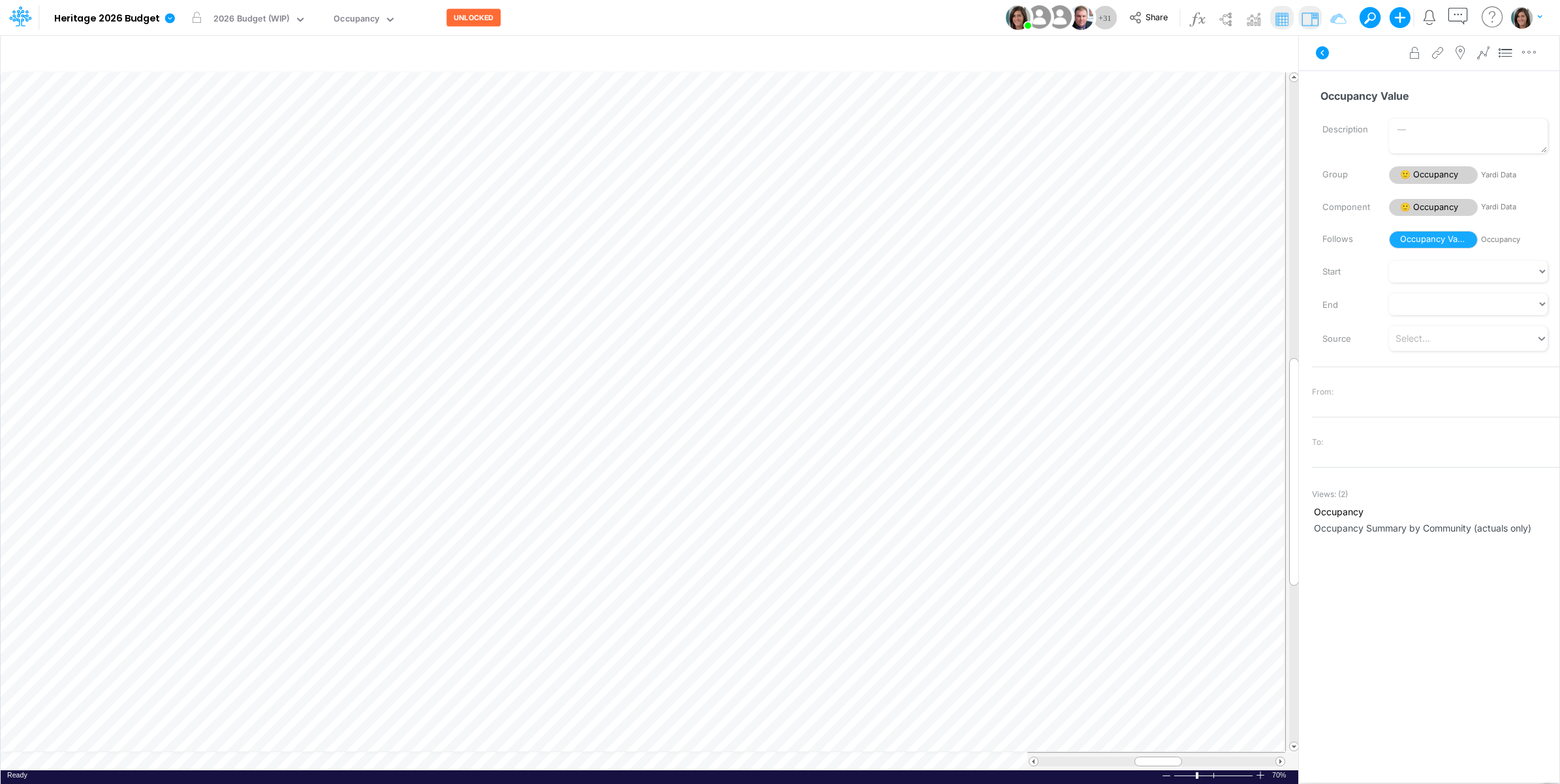
scroll to position [0, 1]
click at [694, 591] on span "Delete selected Occupancy" at bounding box center [698, 587] width 117 height 11
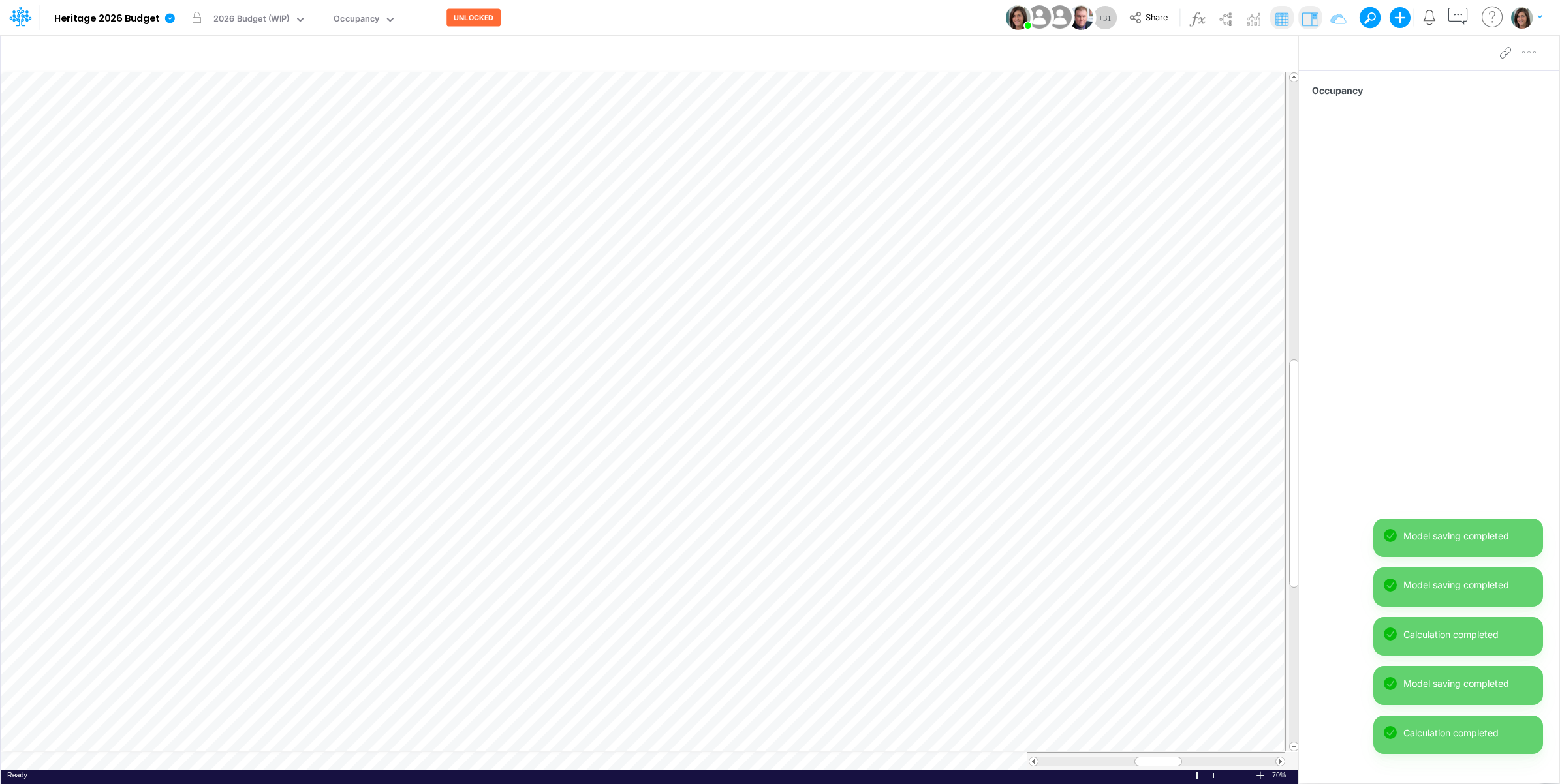
scroll to position [0, 1]
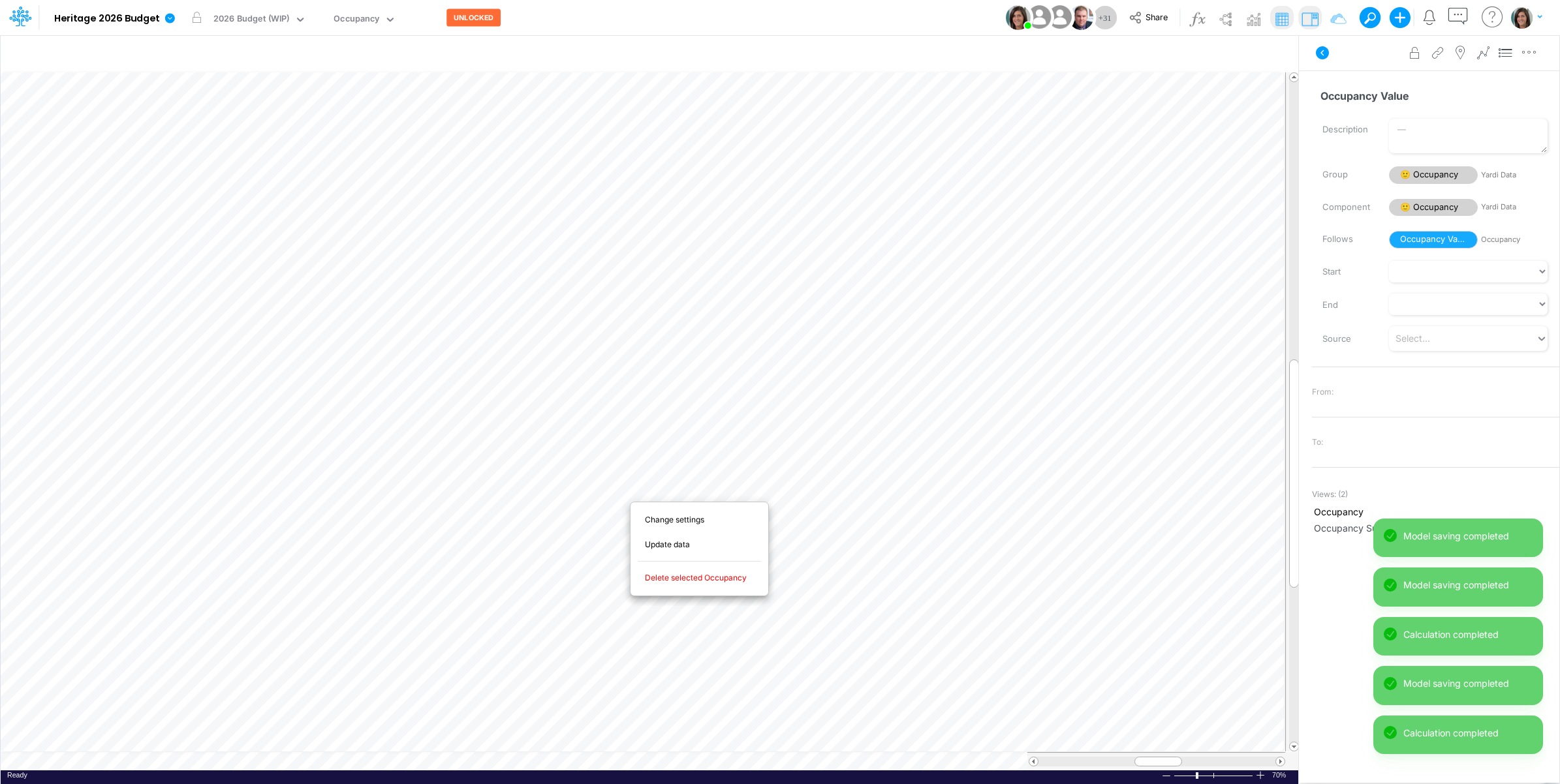
click at [698, 576] on span "Delete selected Occupancy" at bounding box center [704, 578] width 117 height 11
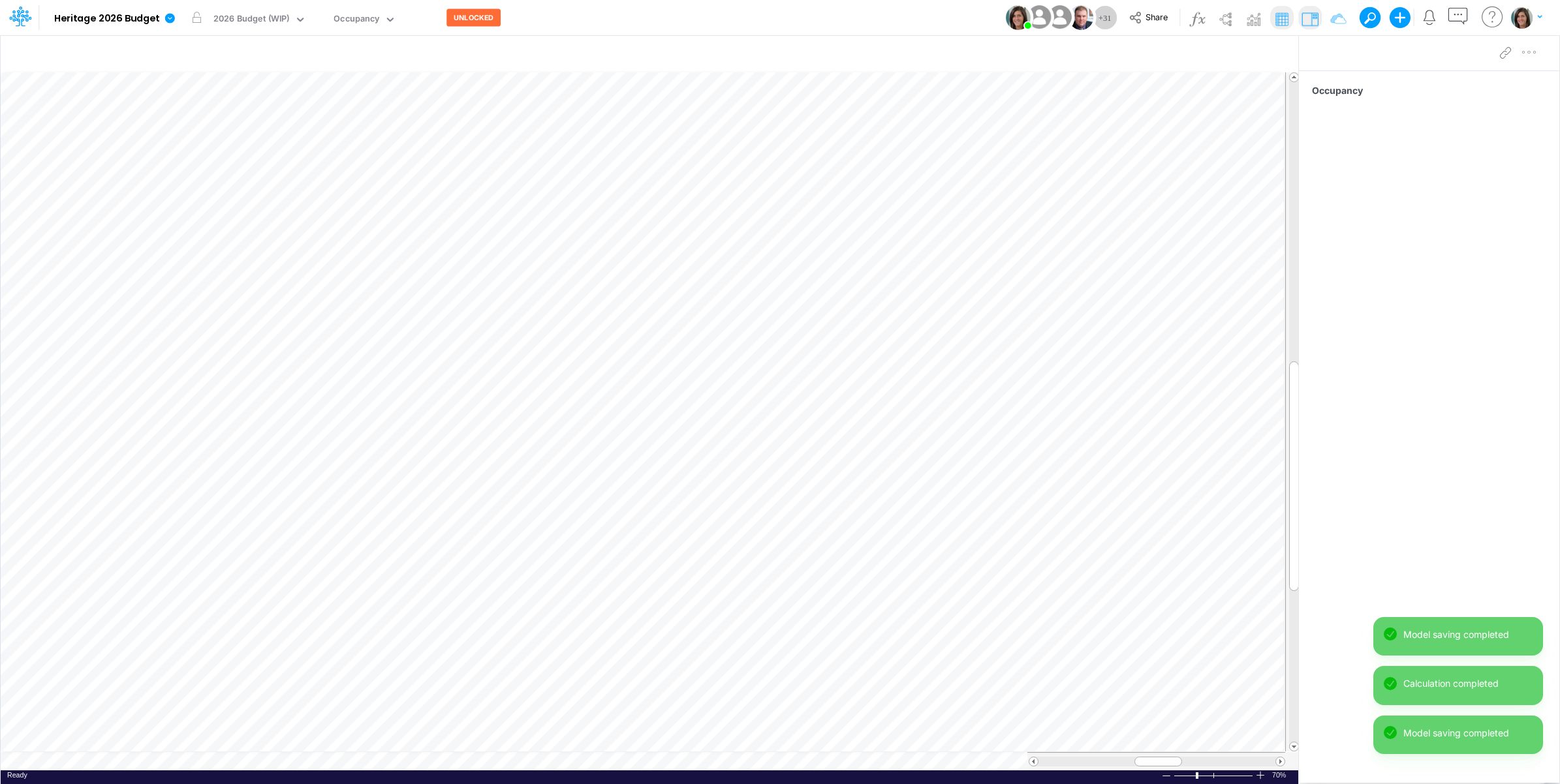
scroll to position [0, 1]
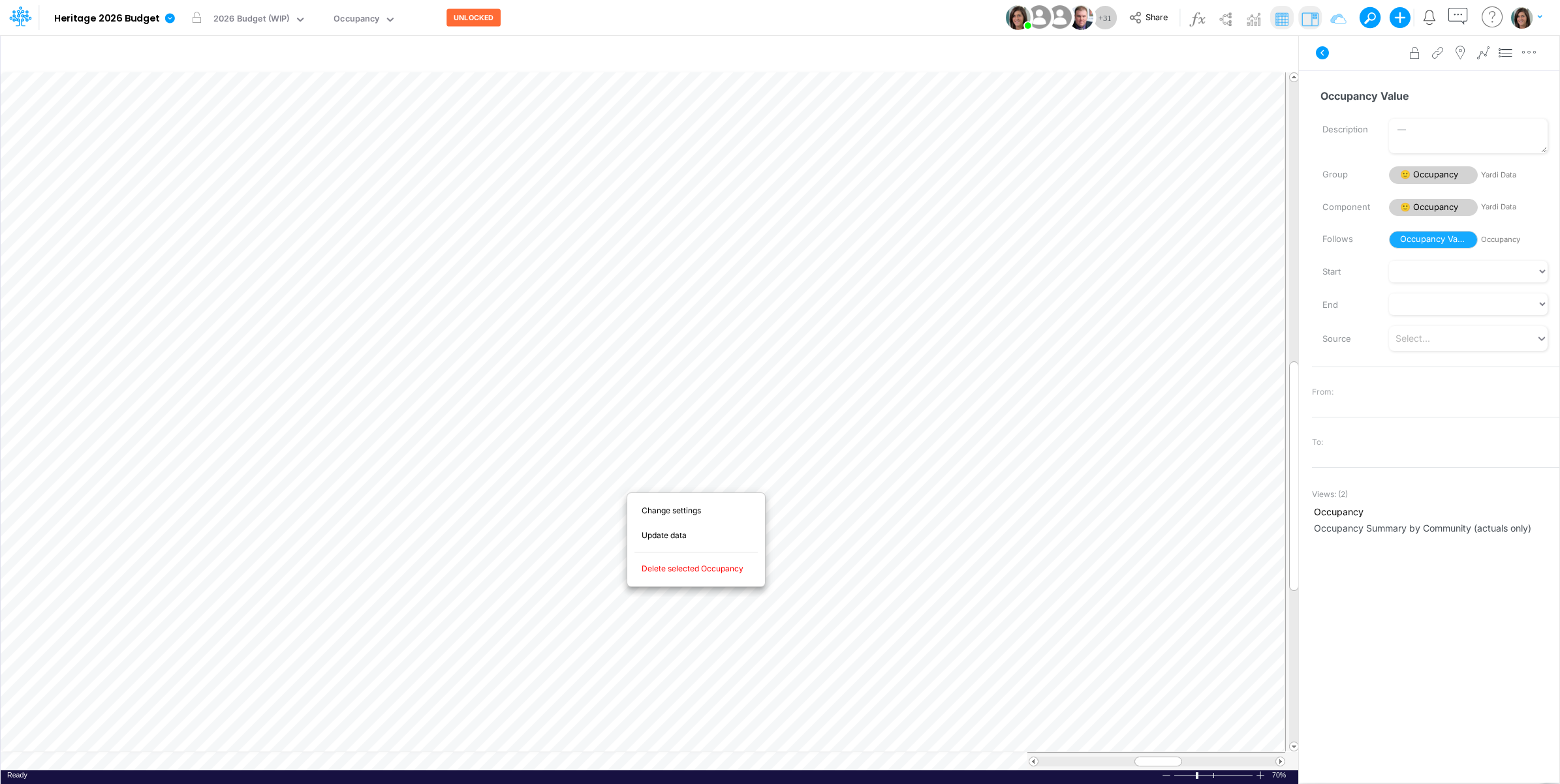
click at [682, 571] on span "Delete selected Occupancy" at bounding box center [700, 568] width 117 height 11
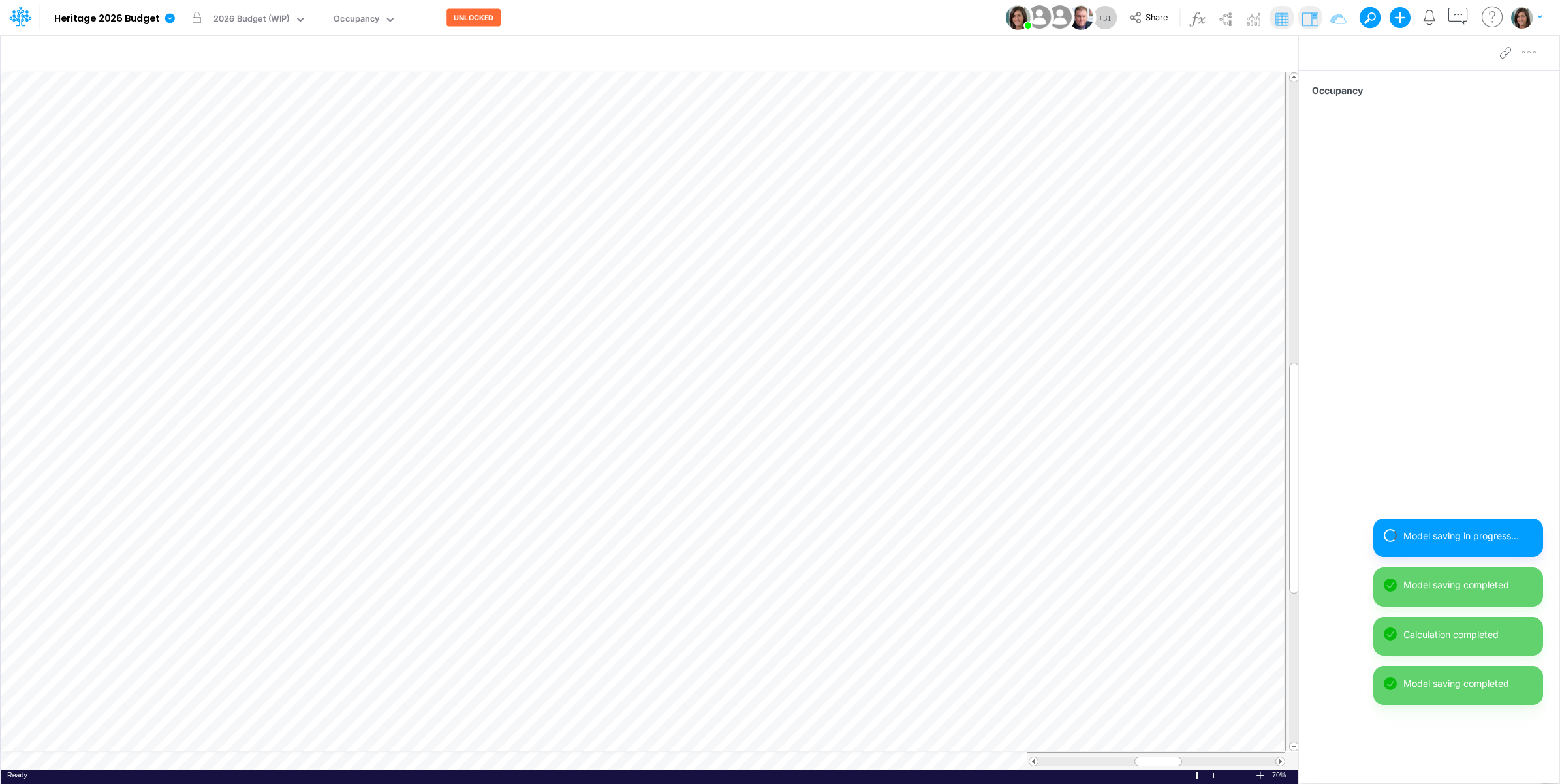
scroll to position [0, 1]
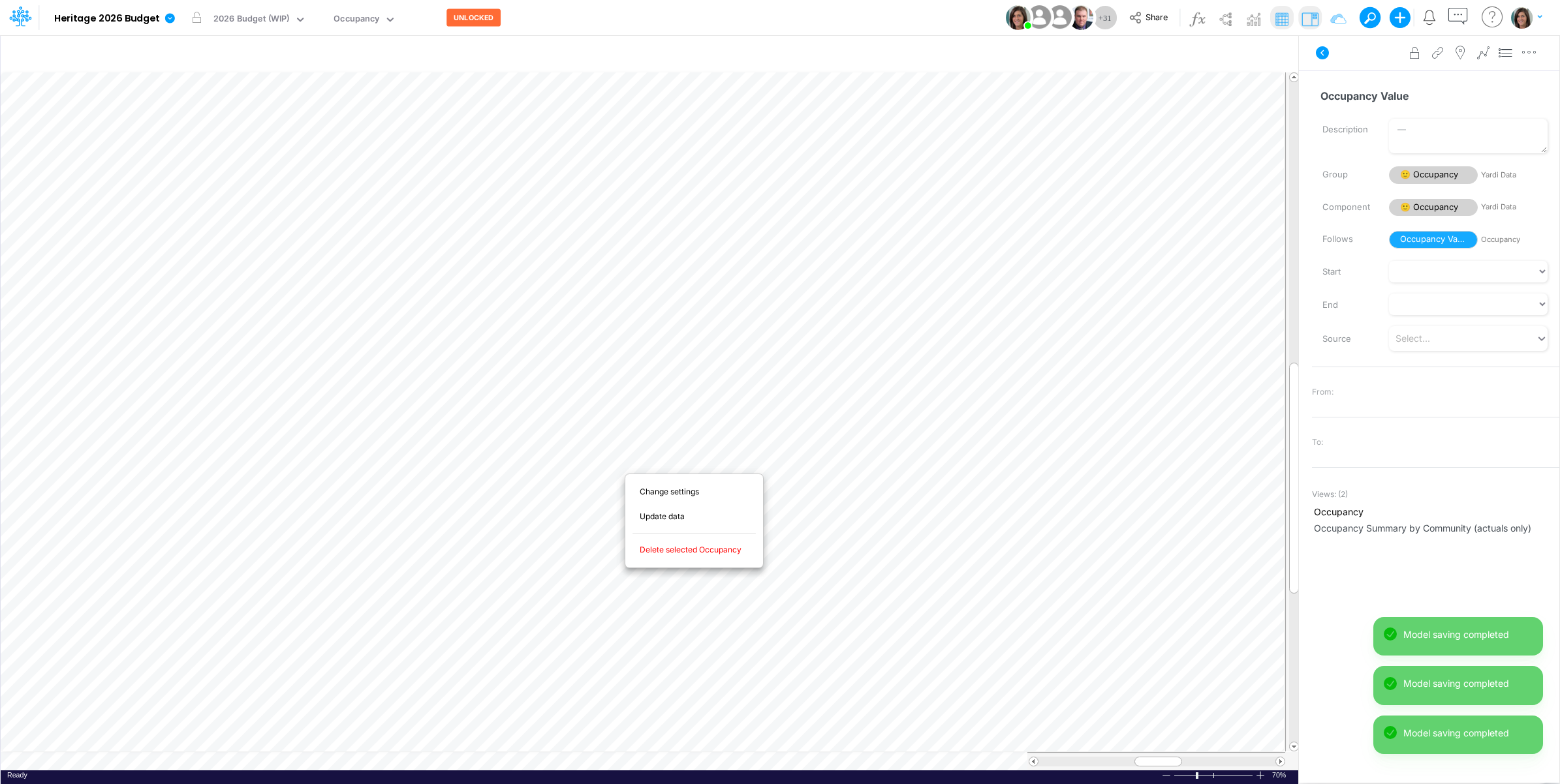
click at [671, 549] on span "Delete selected Occupancy" at bounding box center [698, 550] width 117 height 11
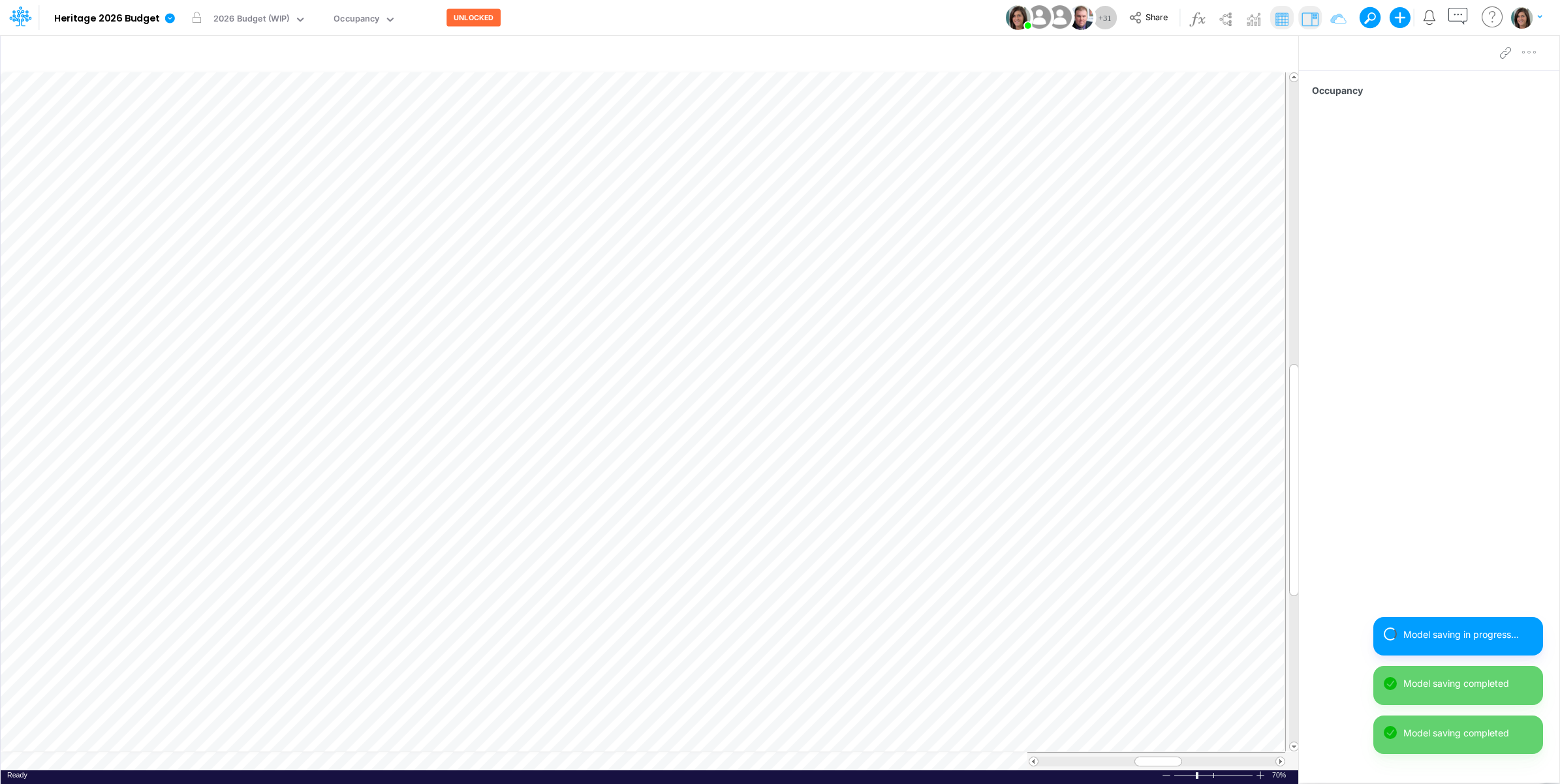
scroll to position [0, 1]
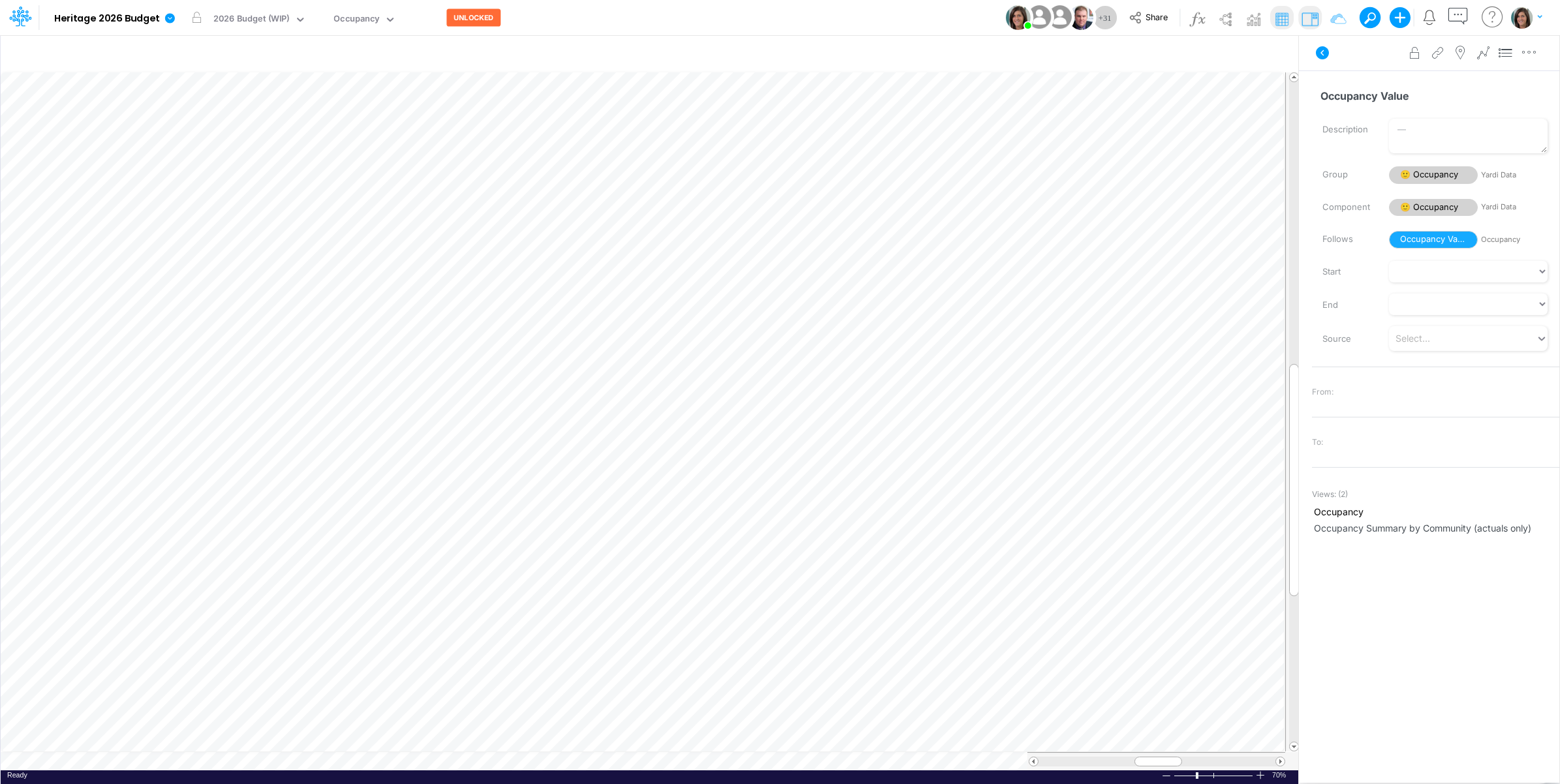
scroll to position [0, 1]
click at [688, 548] on span "Delete selected Occupancy" at bounding box center [694, 549] width 117 height 11
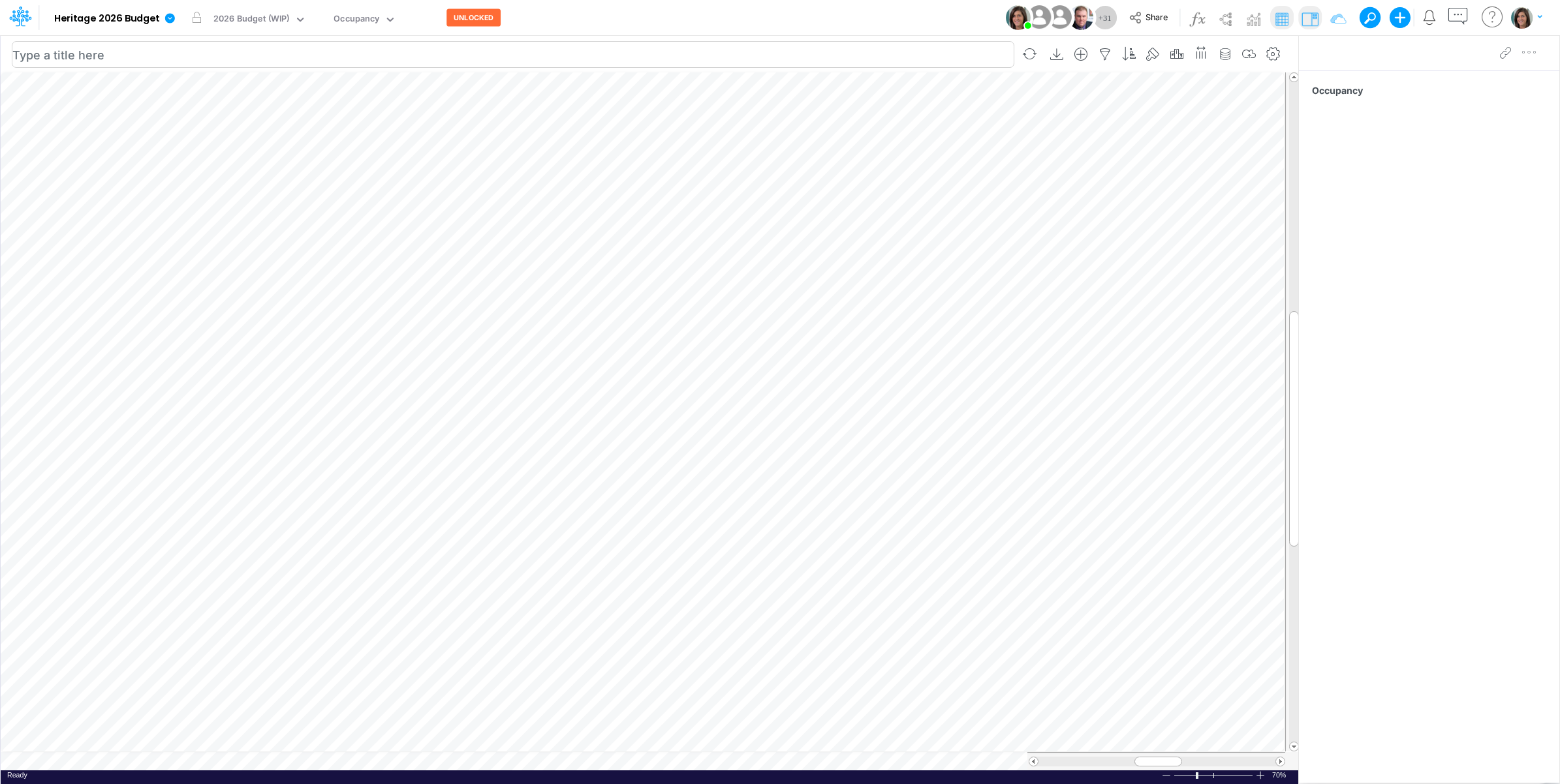
scroll to position [0, 1]
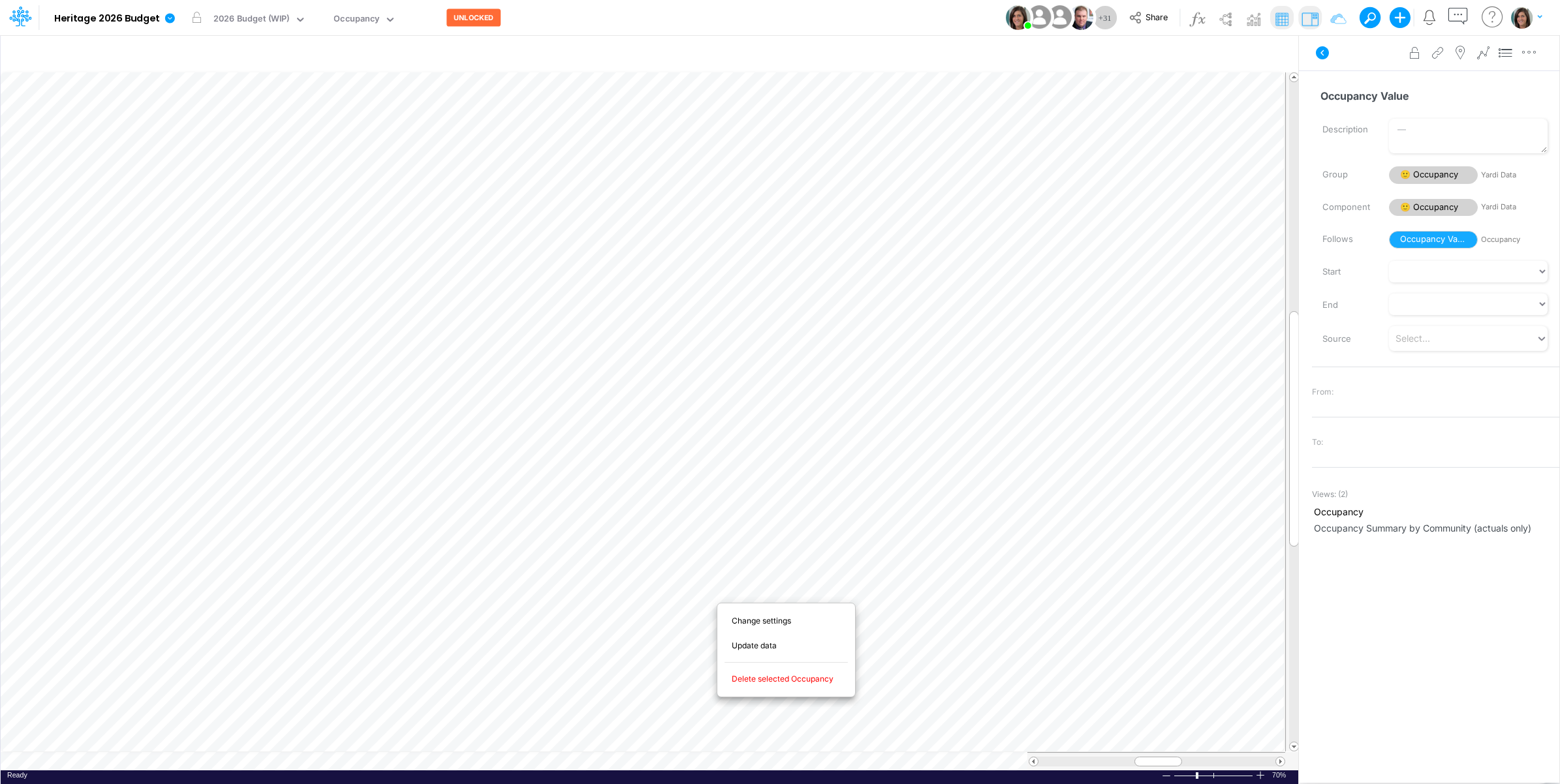
click at [792, 681] on span "Delete selected Occupancy" at bounding box center [790, 679] width 117 height 11
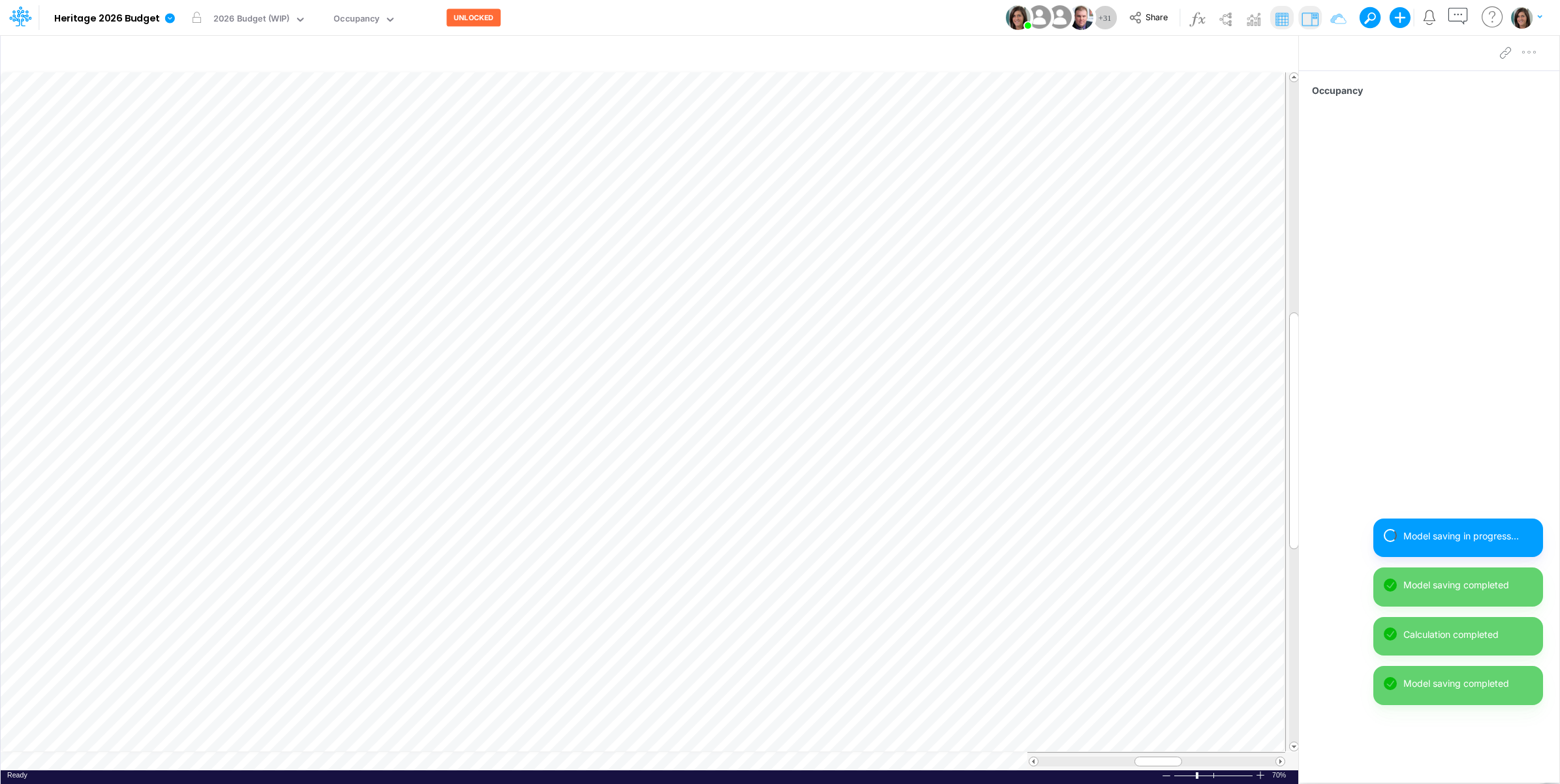
scroll to position [0, 1]
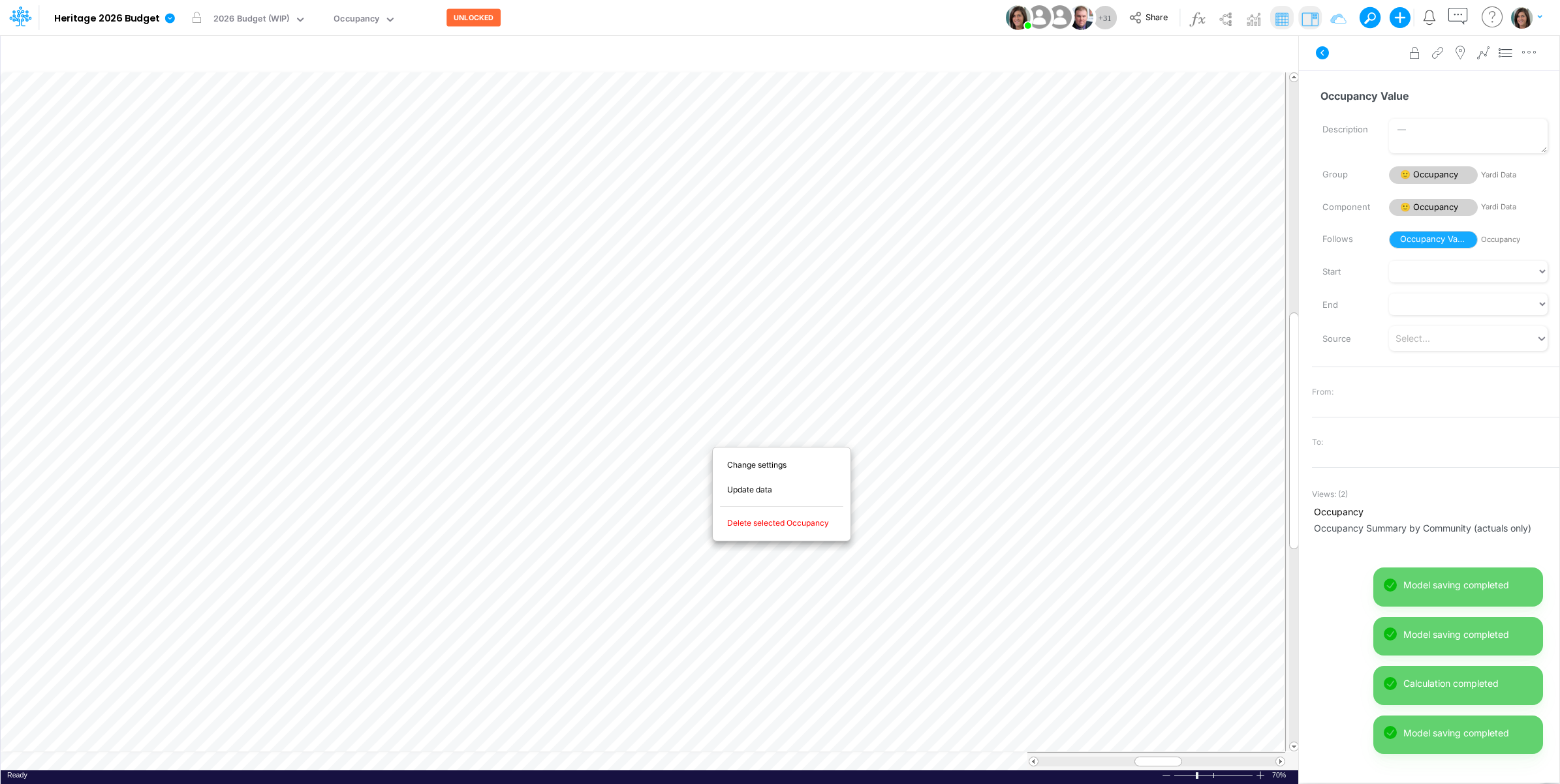
click at [759, 521] on span "Delete selected Occupancy" at bounding box center [786, 523] width 117 height 11
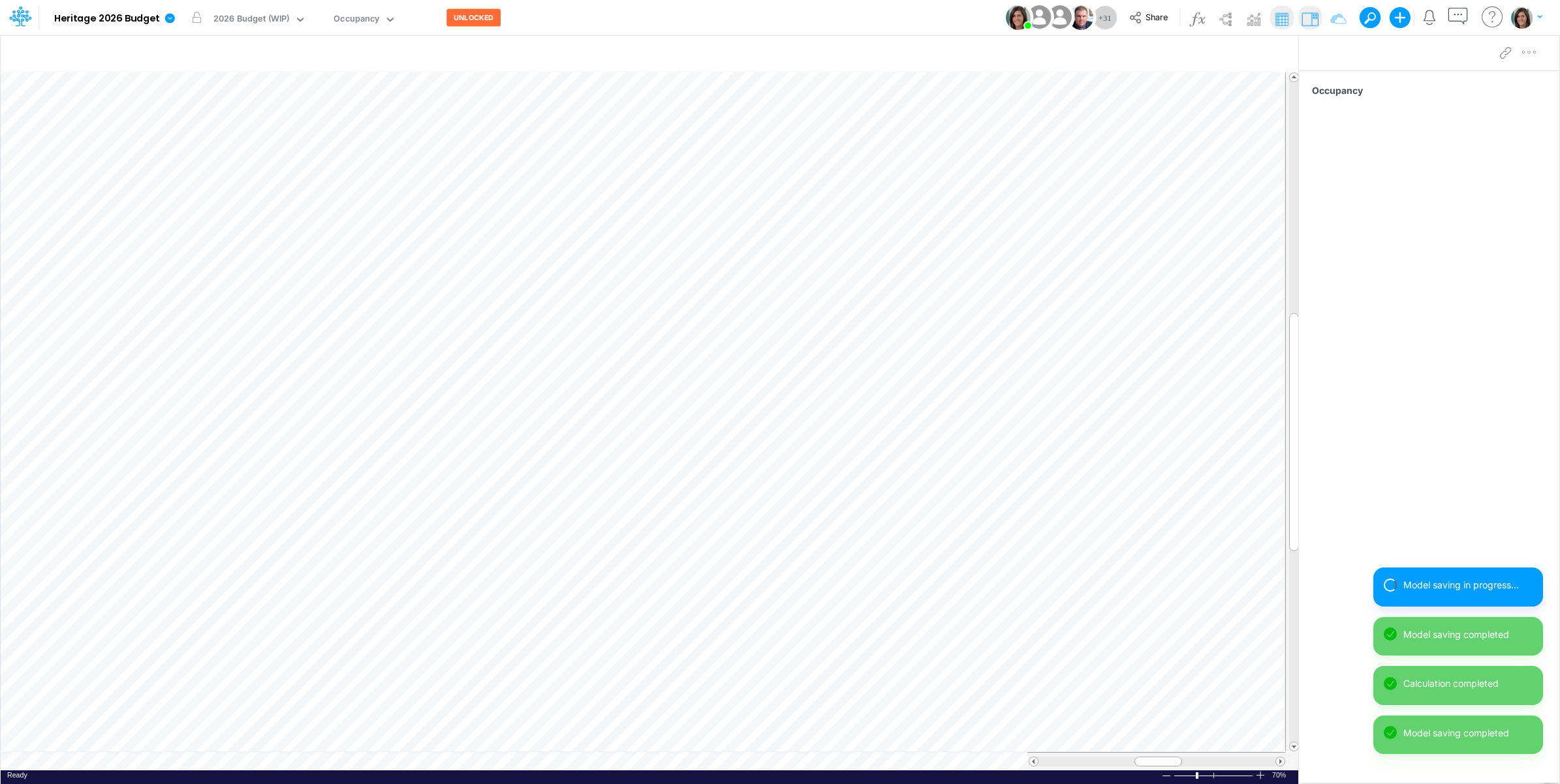
scroll to position [0, 1]
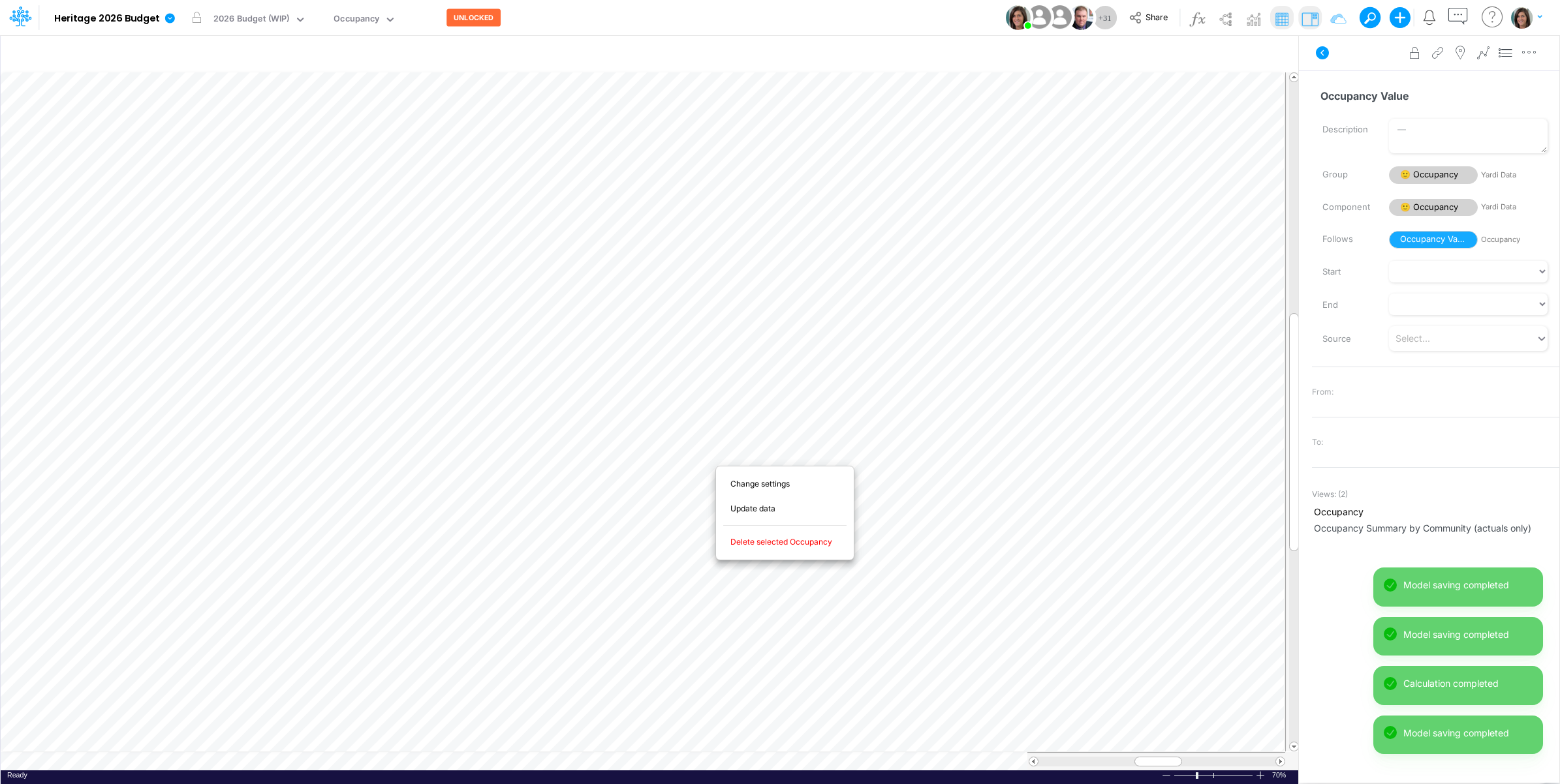
click at [764, 546] on span "Delete selected Occupancy" at bounding box center [789, 541] width 117 height 11
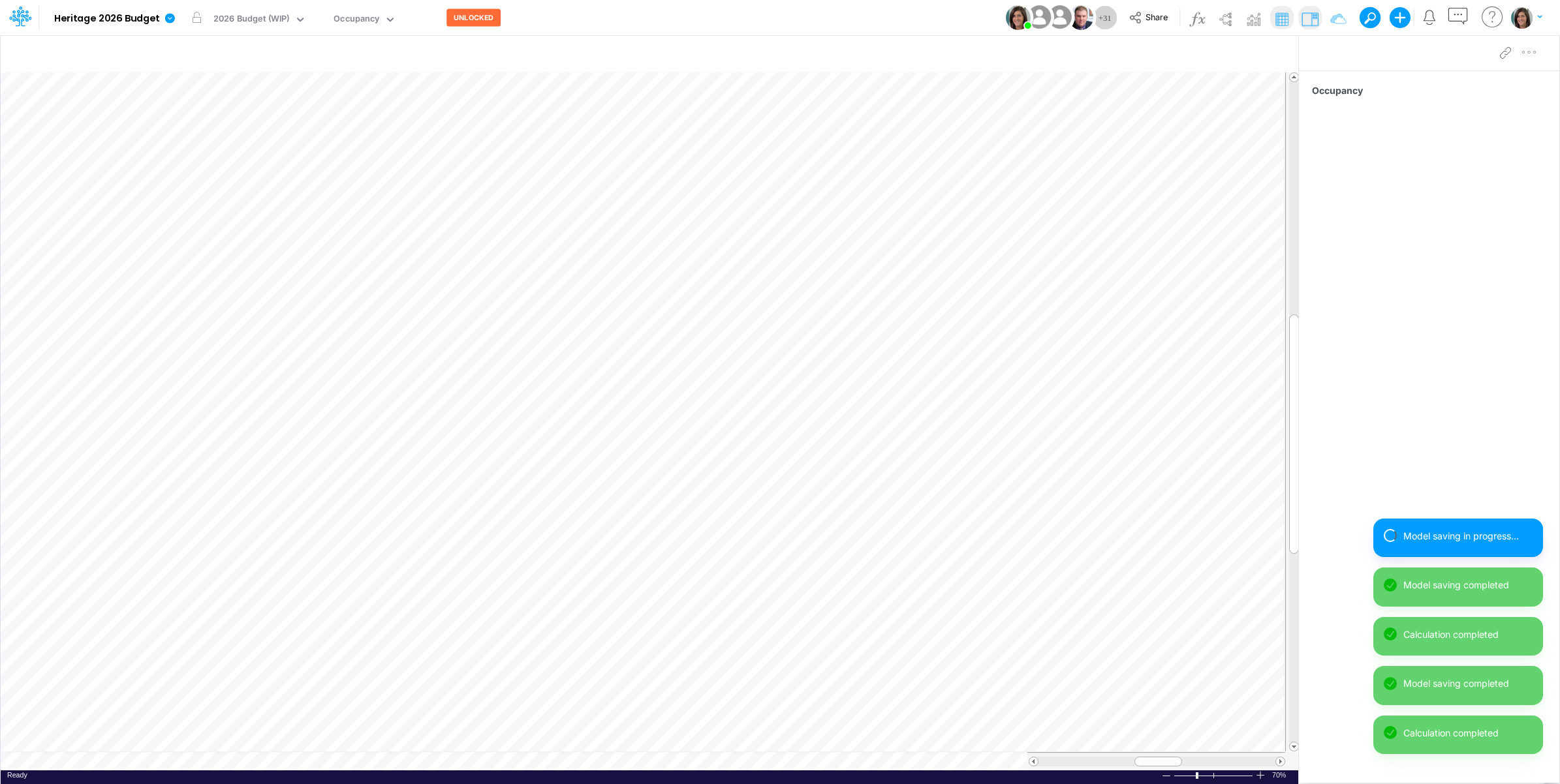
scroll to position [0, 1]
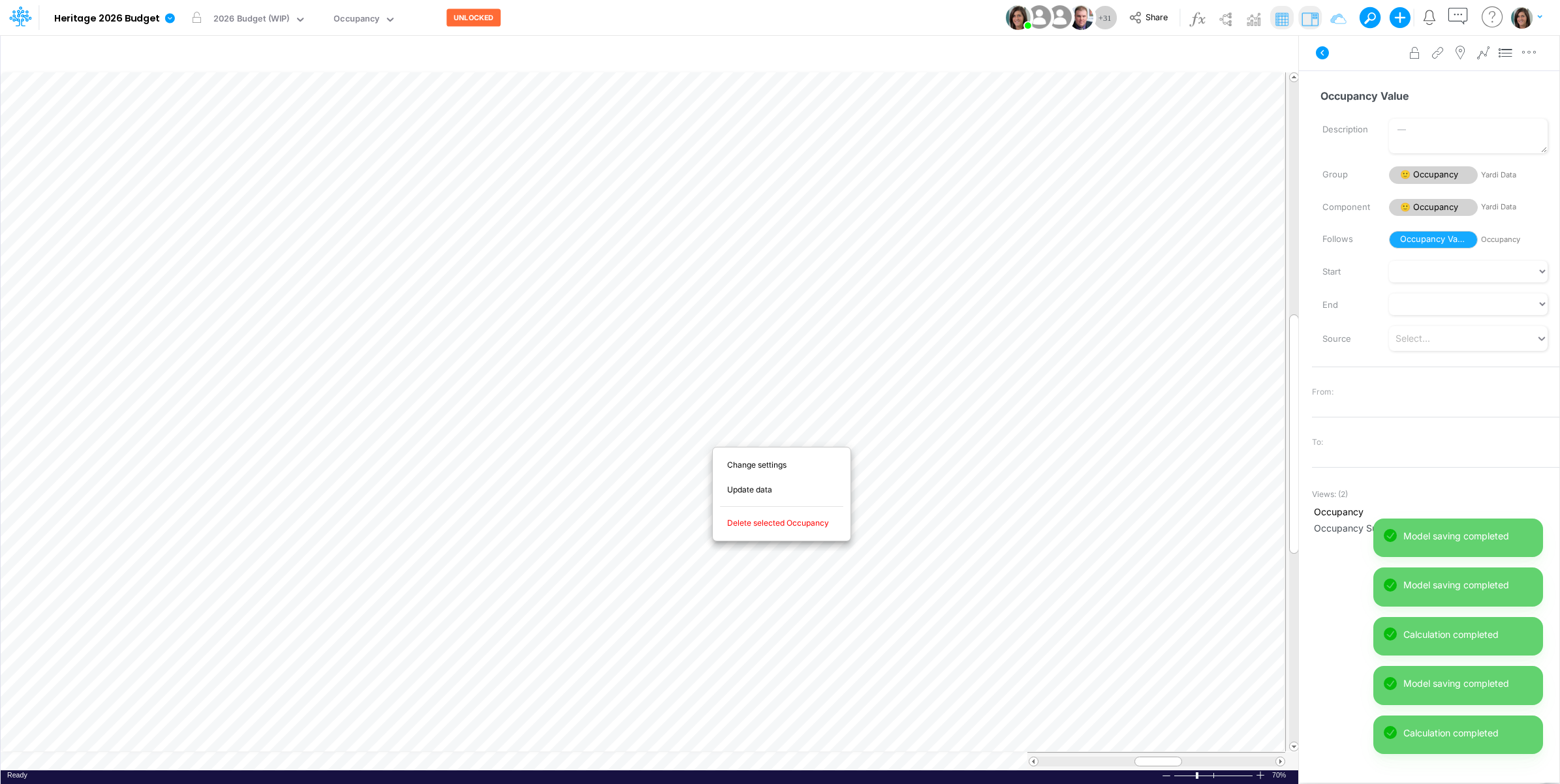
click at [767, 526] on span "Delete selected Occupancy" at bounding box center [786, 523] width 117 height 11
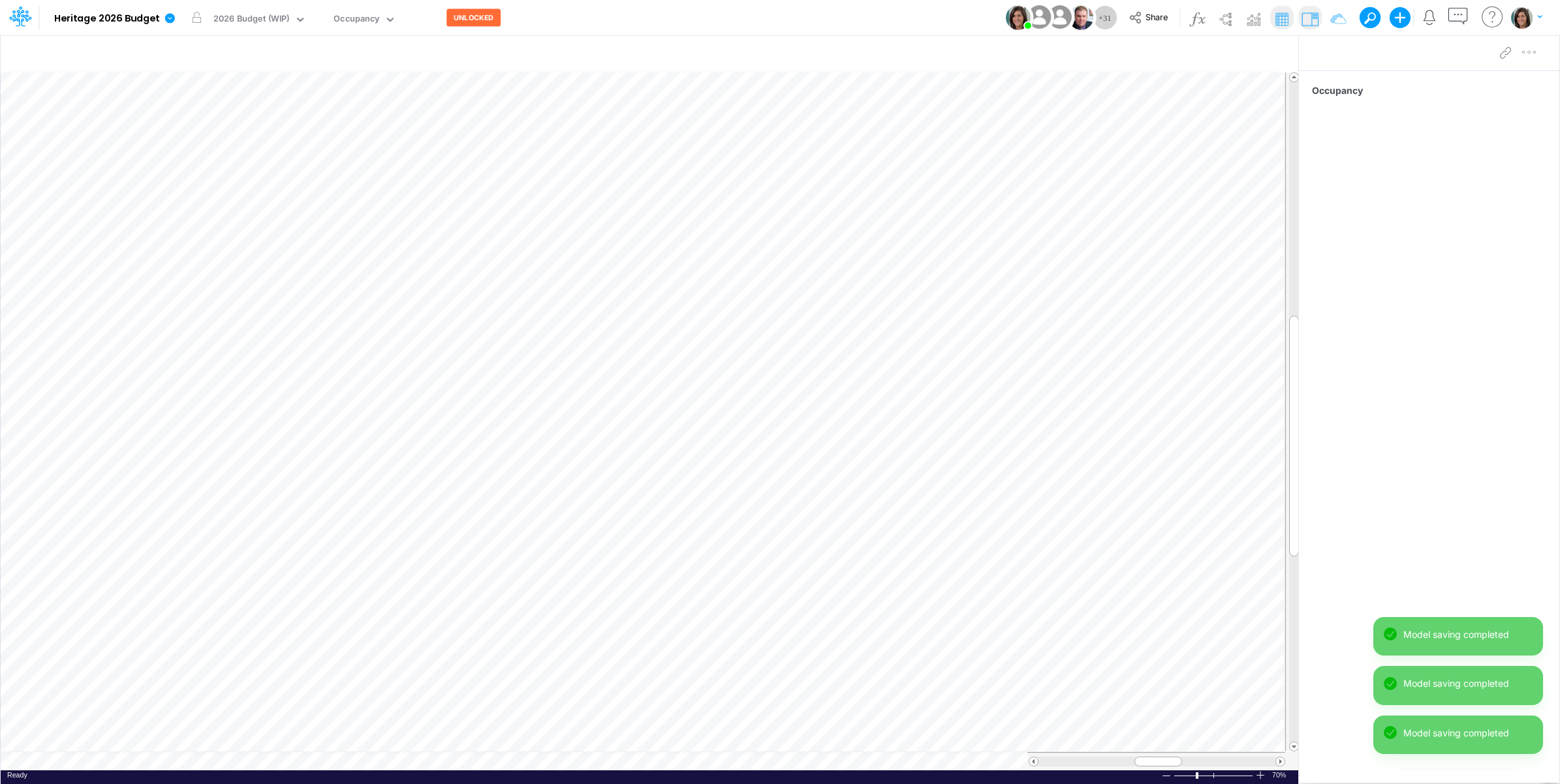
scroll to position [0, 1]
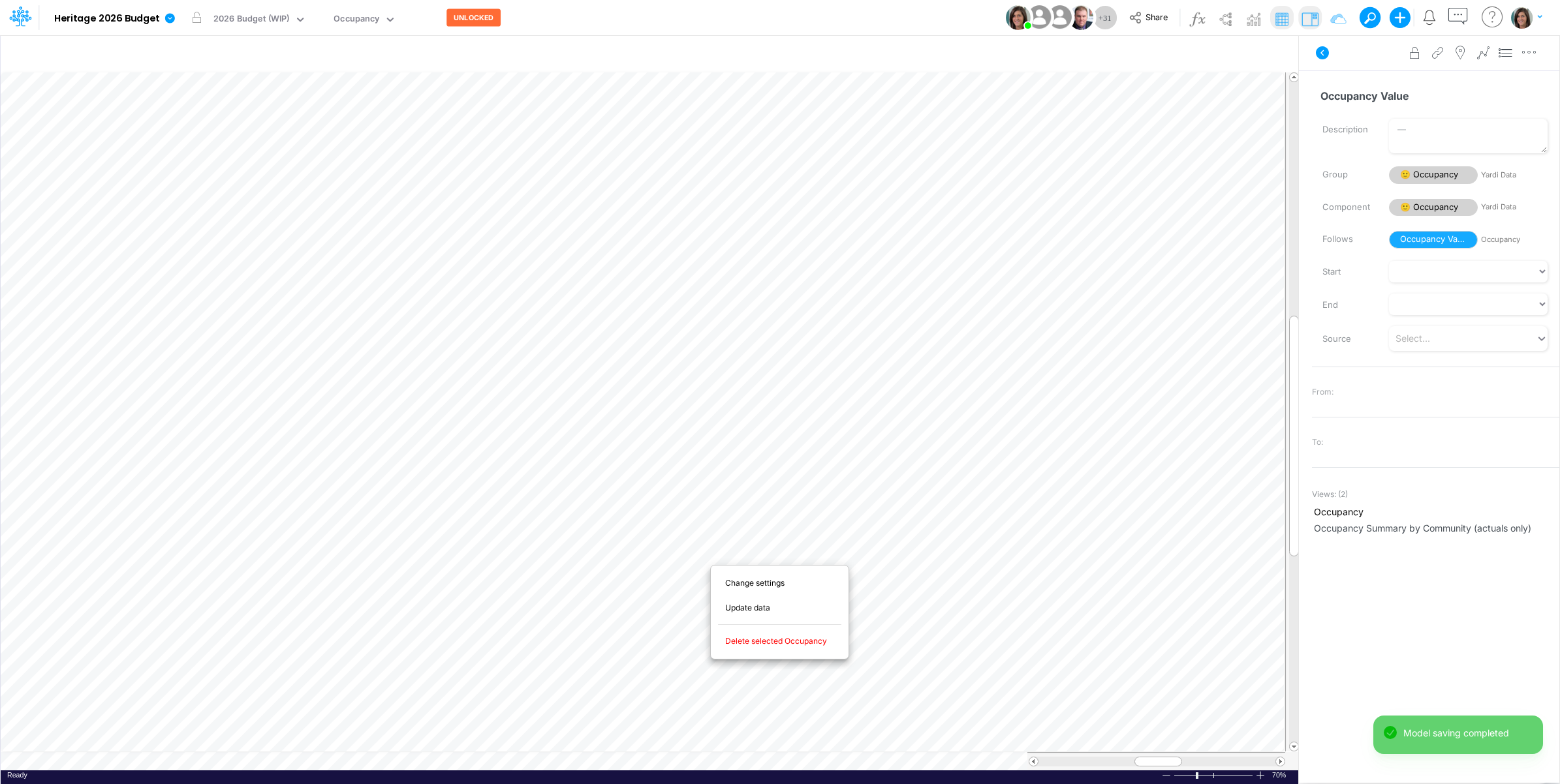
click at [758, 644] on span "Delete selected Occupancy" at bounding box center [784, 641] width 117 height 11
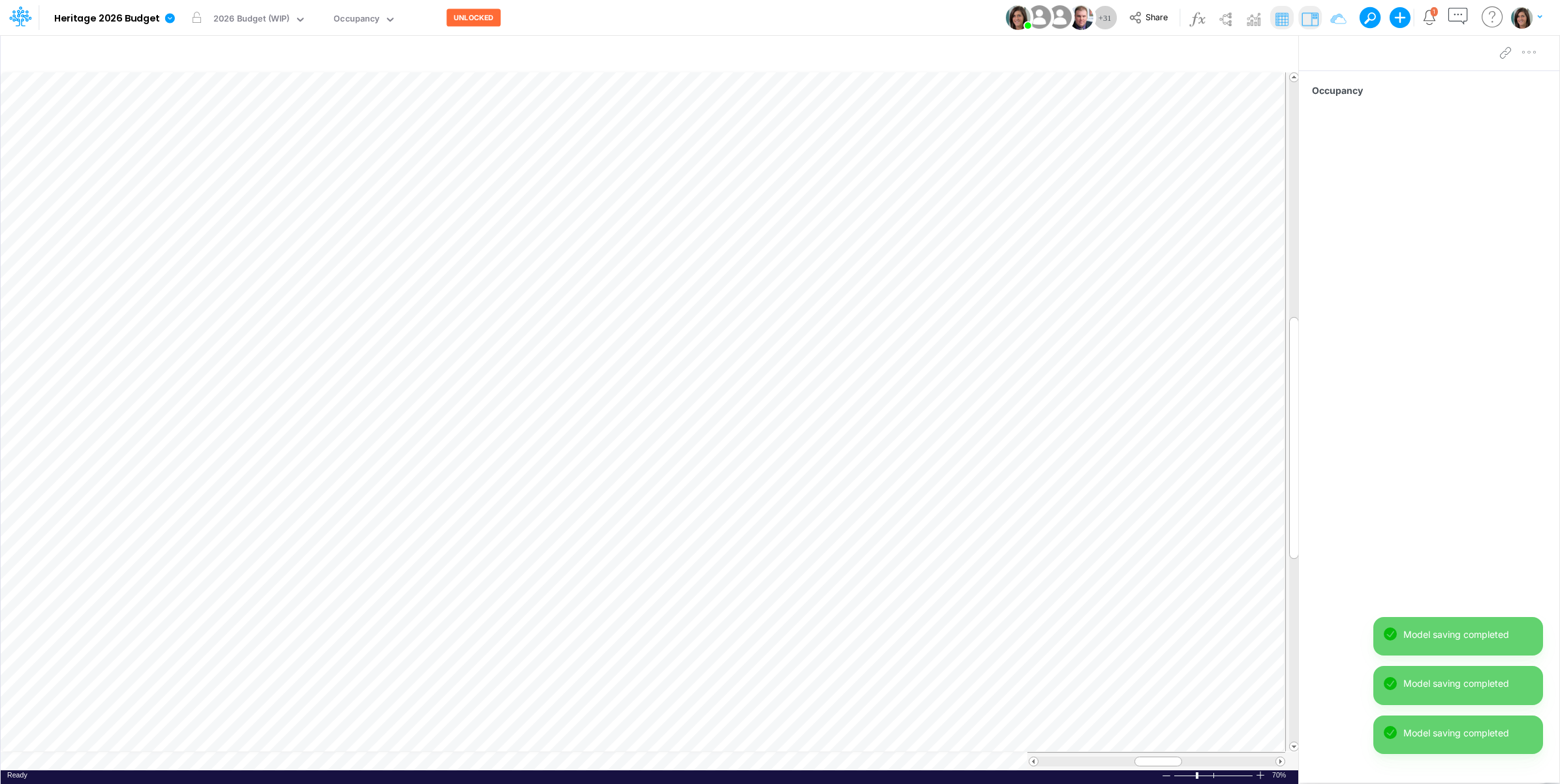
scroll to position [0, 1]
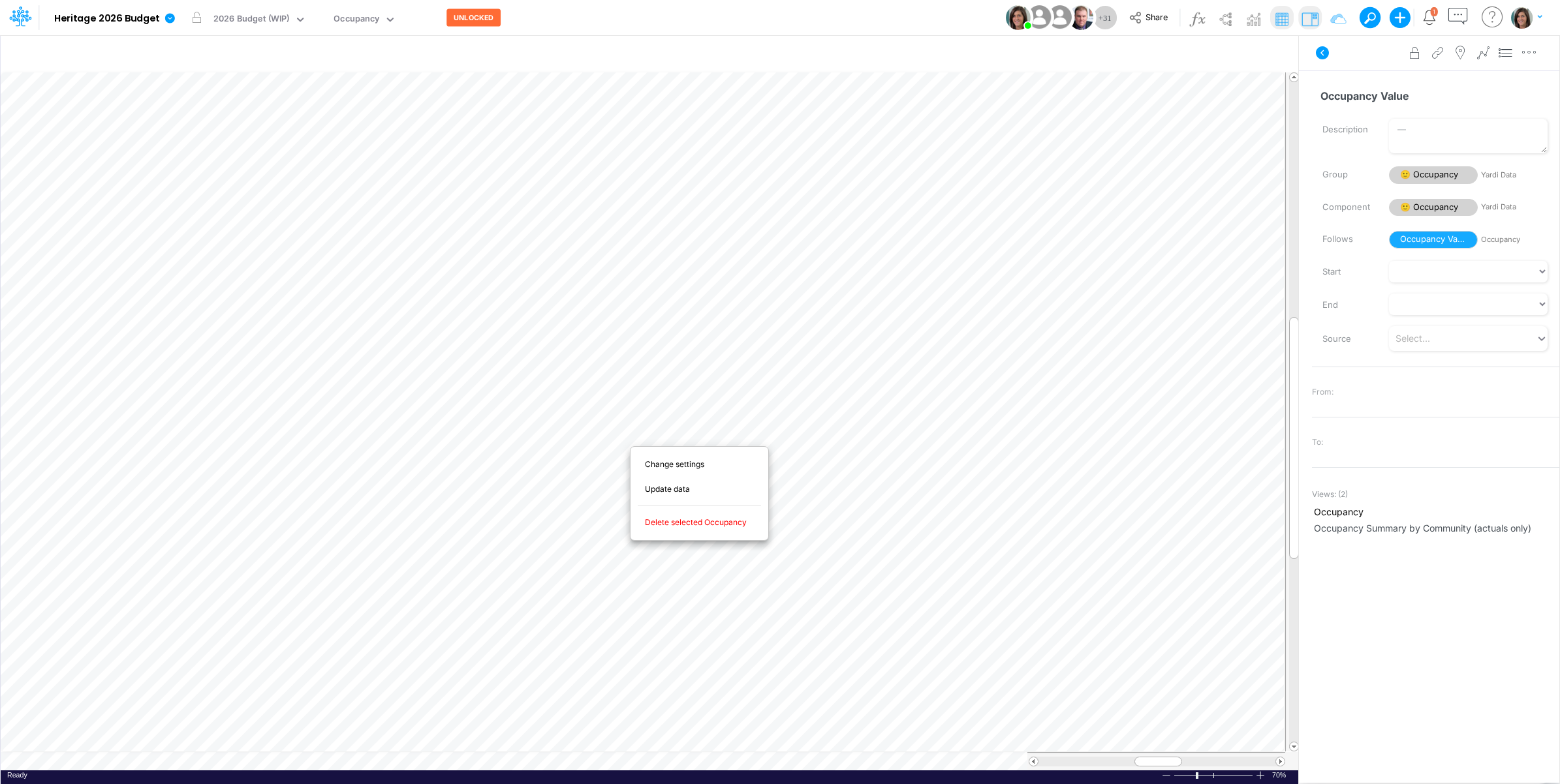
click at [697, 526] on span "Delete selected Occupancy" at bounding box center [704, 522] width 117 height 11
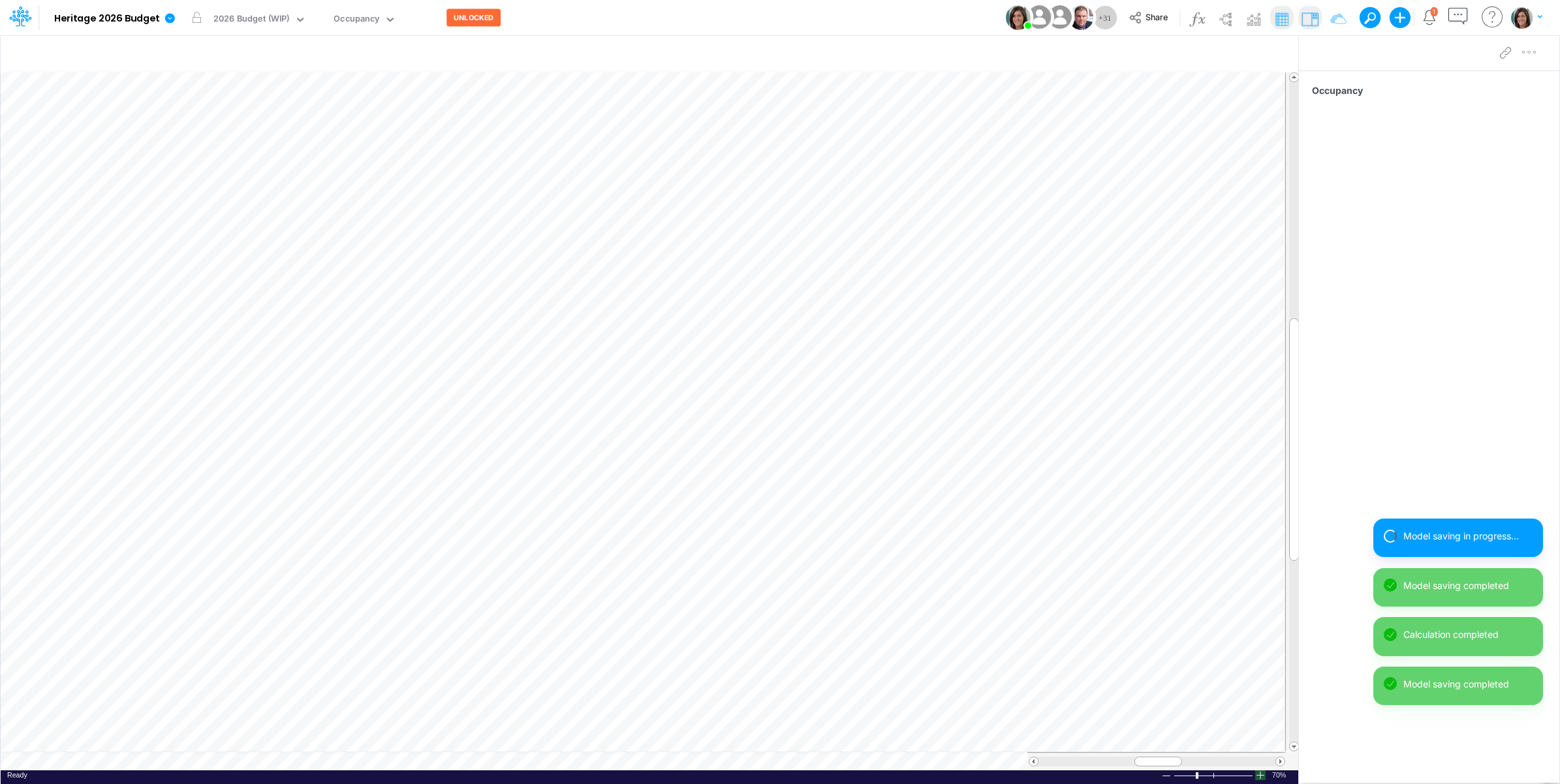
click at [1259, 777] on div at bounding box center [1261, 775] width 11 height 10
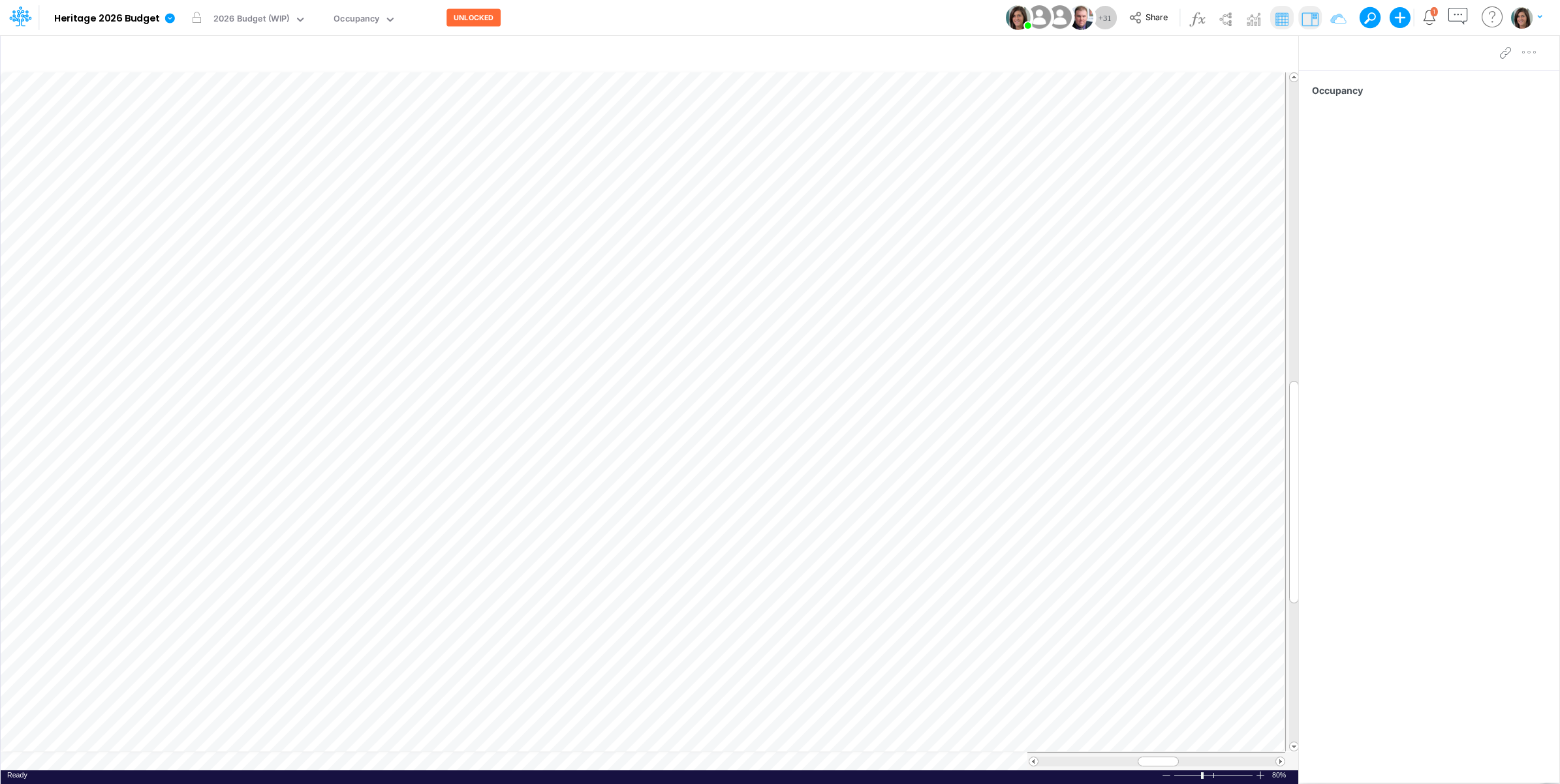
scroll to position [0, 1]
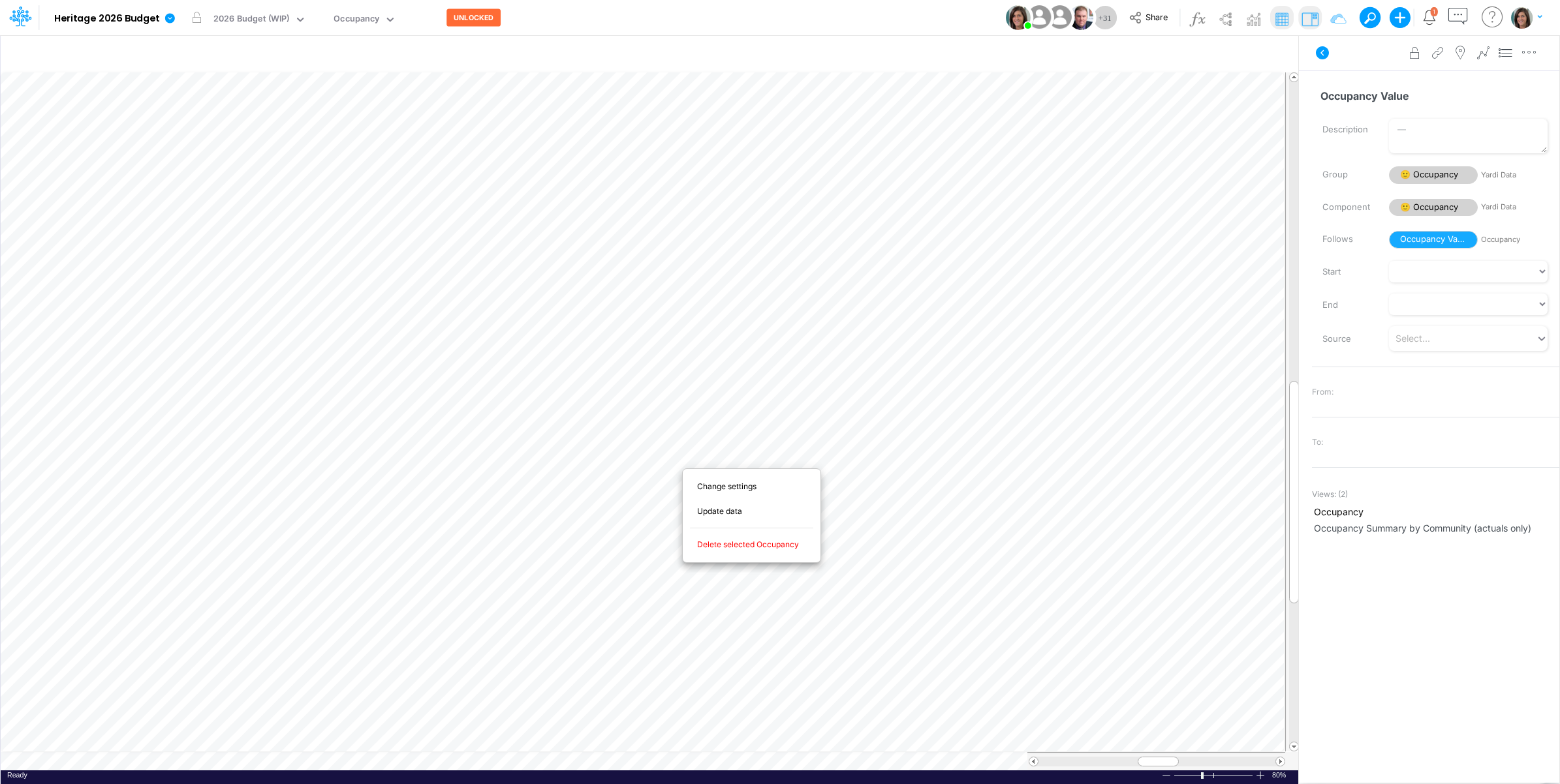
click at [745, 543] on span "Delete selected Occupancy" at bounding box center [755, 544] width 117 height 11
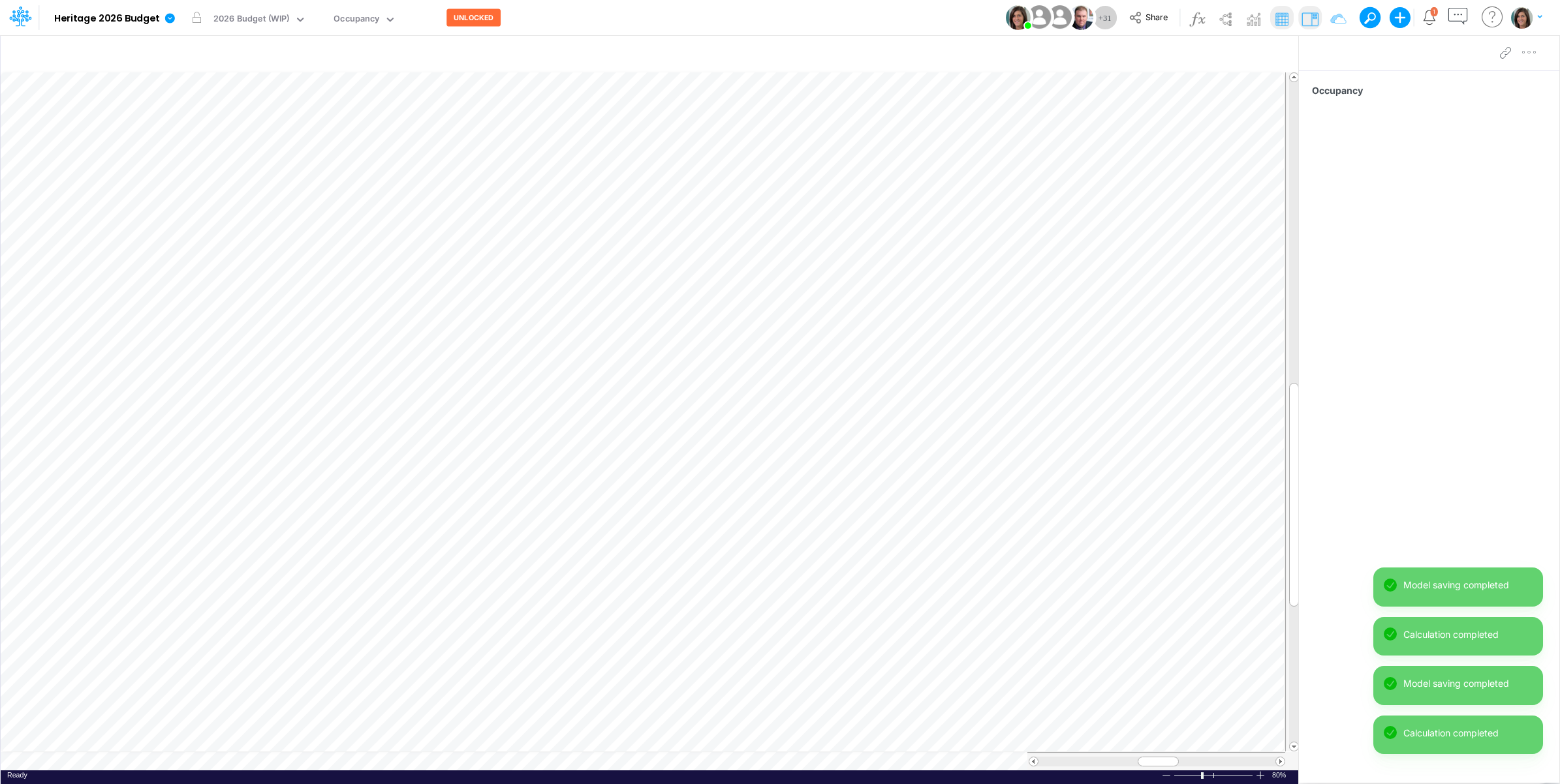
scroll to position [0, 1]
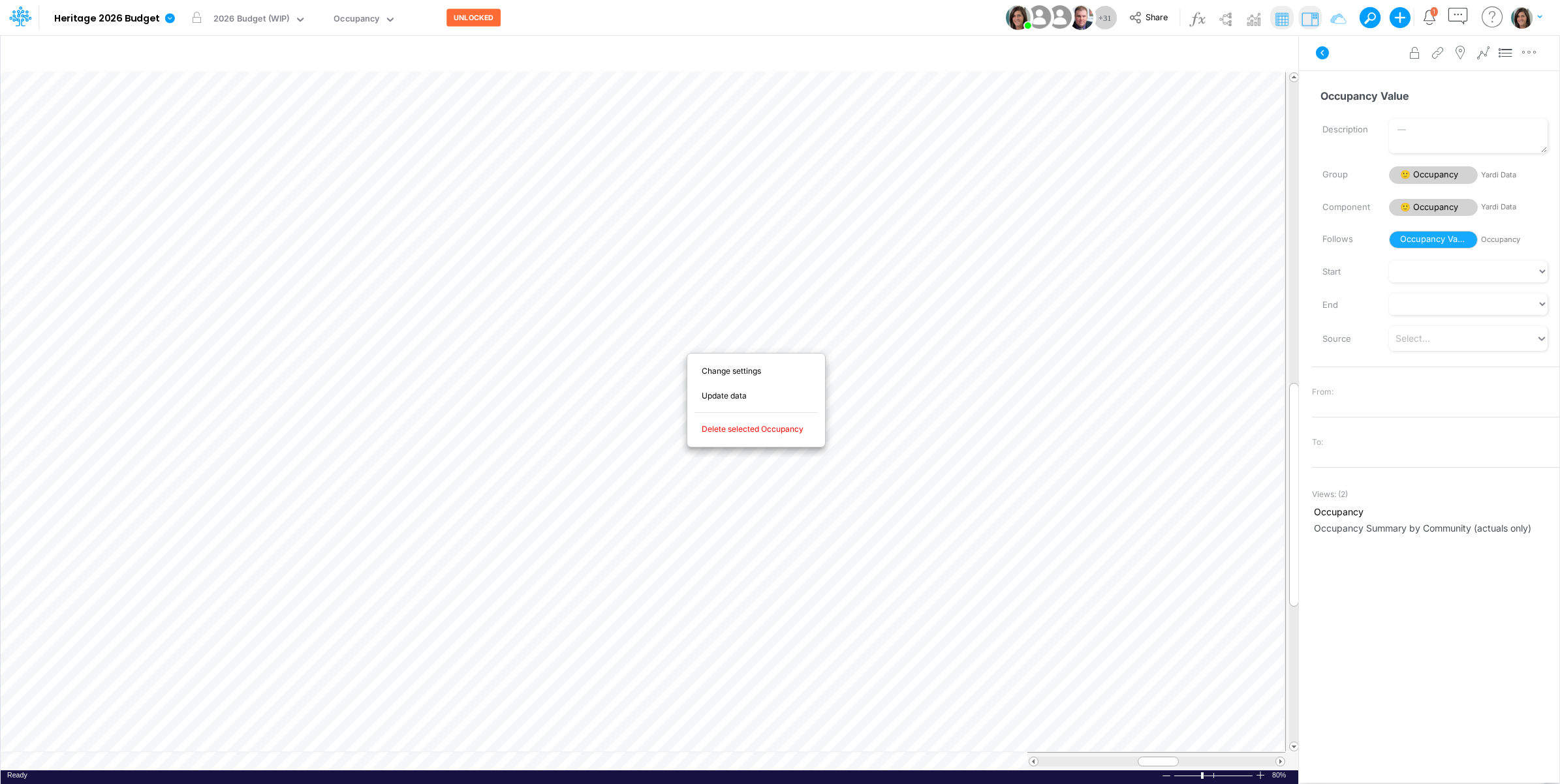
click at [755, 435] on span "Delete selected Occupancy" at bounding box center [760, 429] width 117 height 11
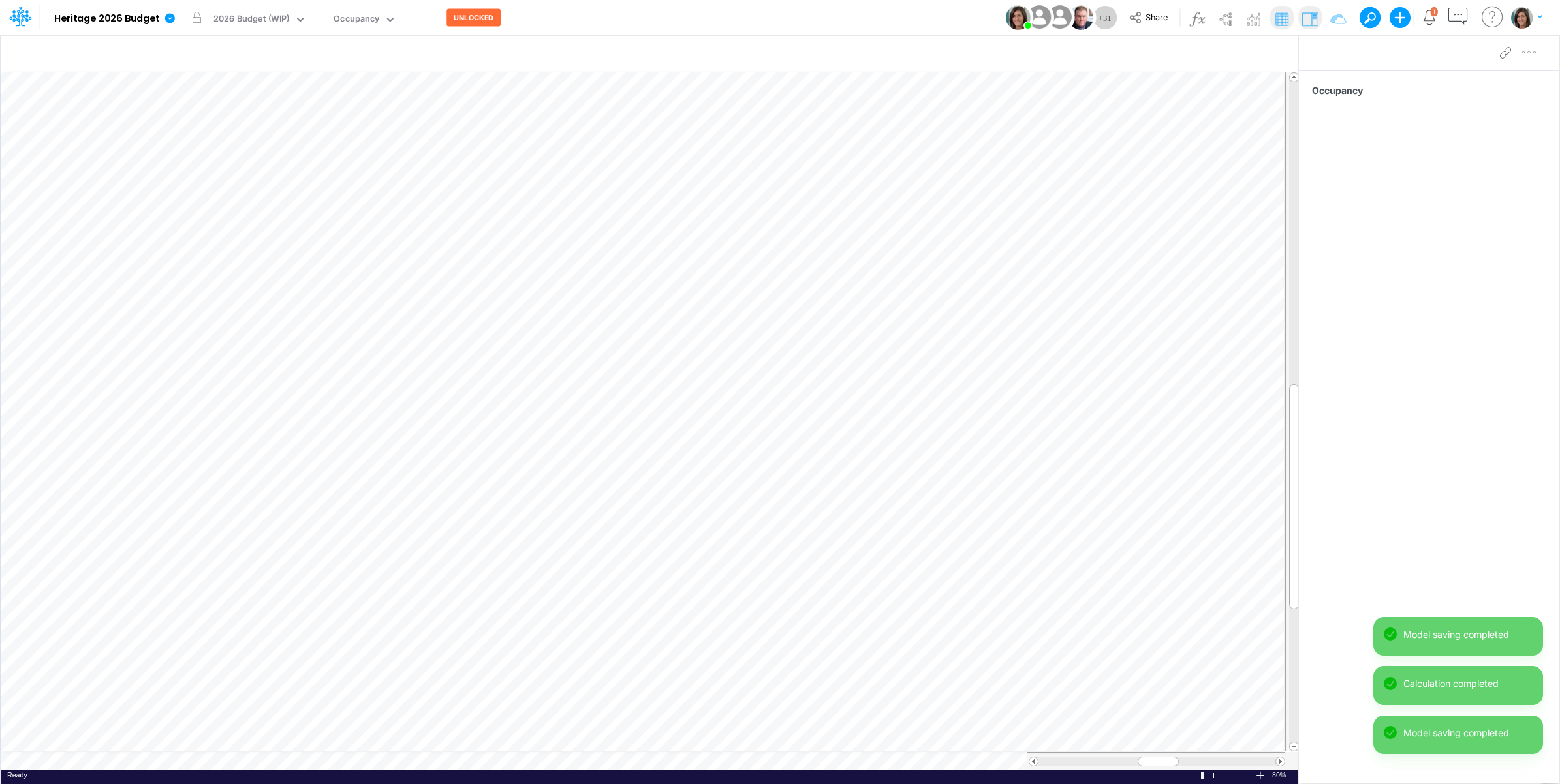
scroll to position [0, 1]
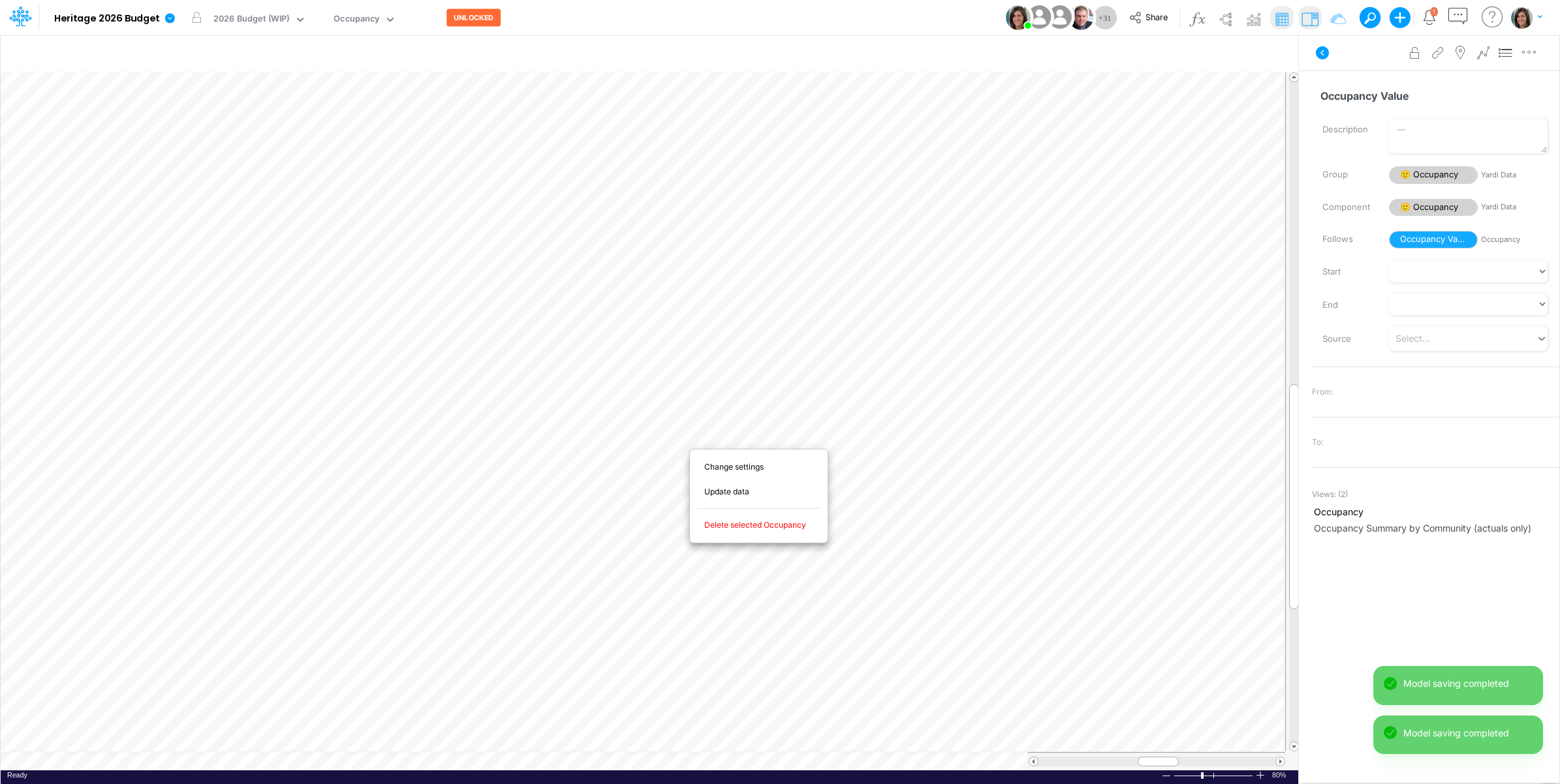
click at [762, 530] on span "Delete selected Occupancy" at bounding box center [763, 525] width 117 height 11
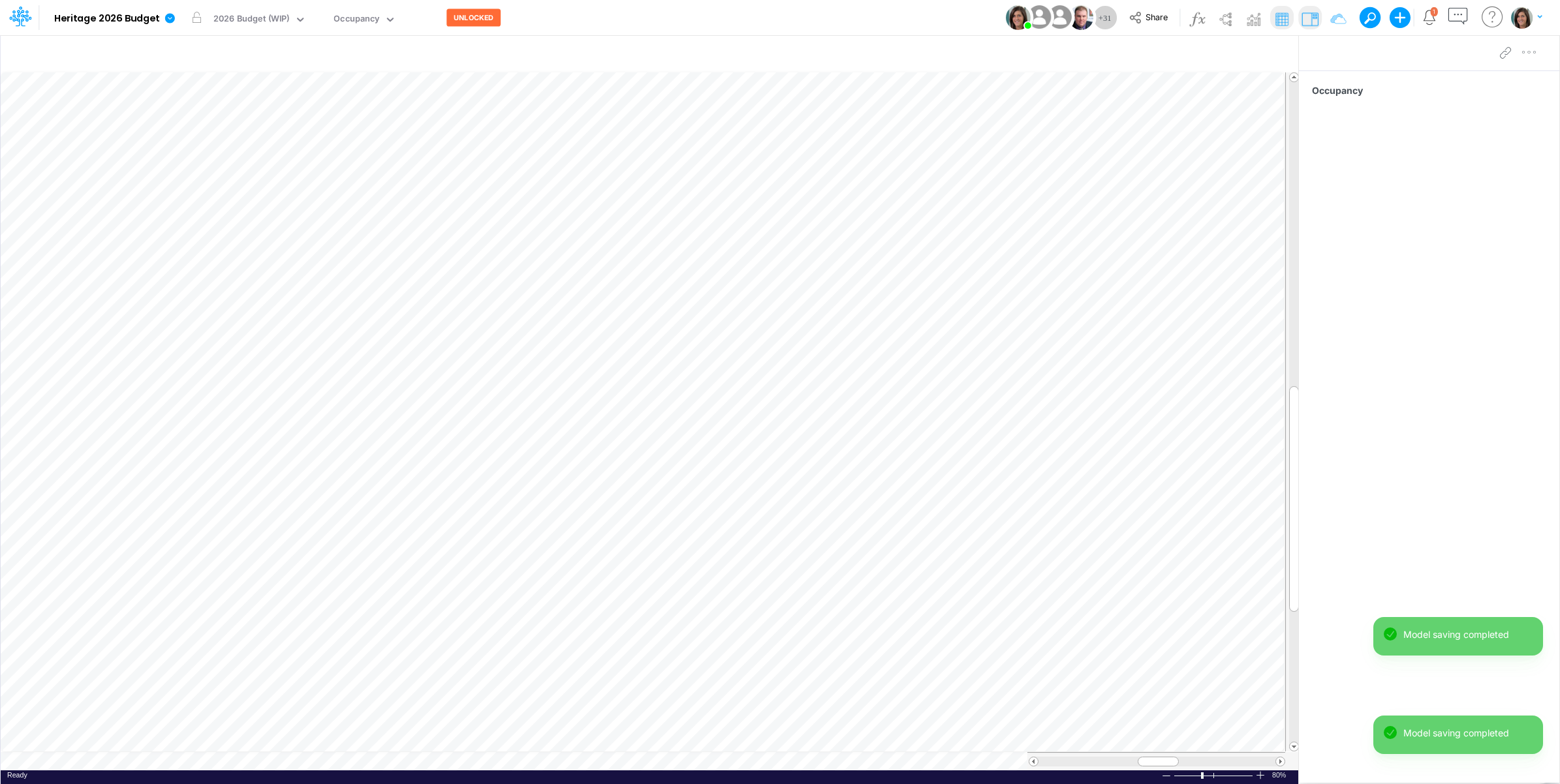
scroll to position [0, 1]
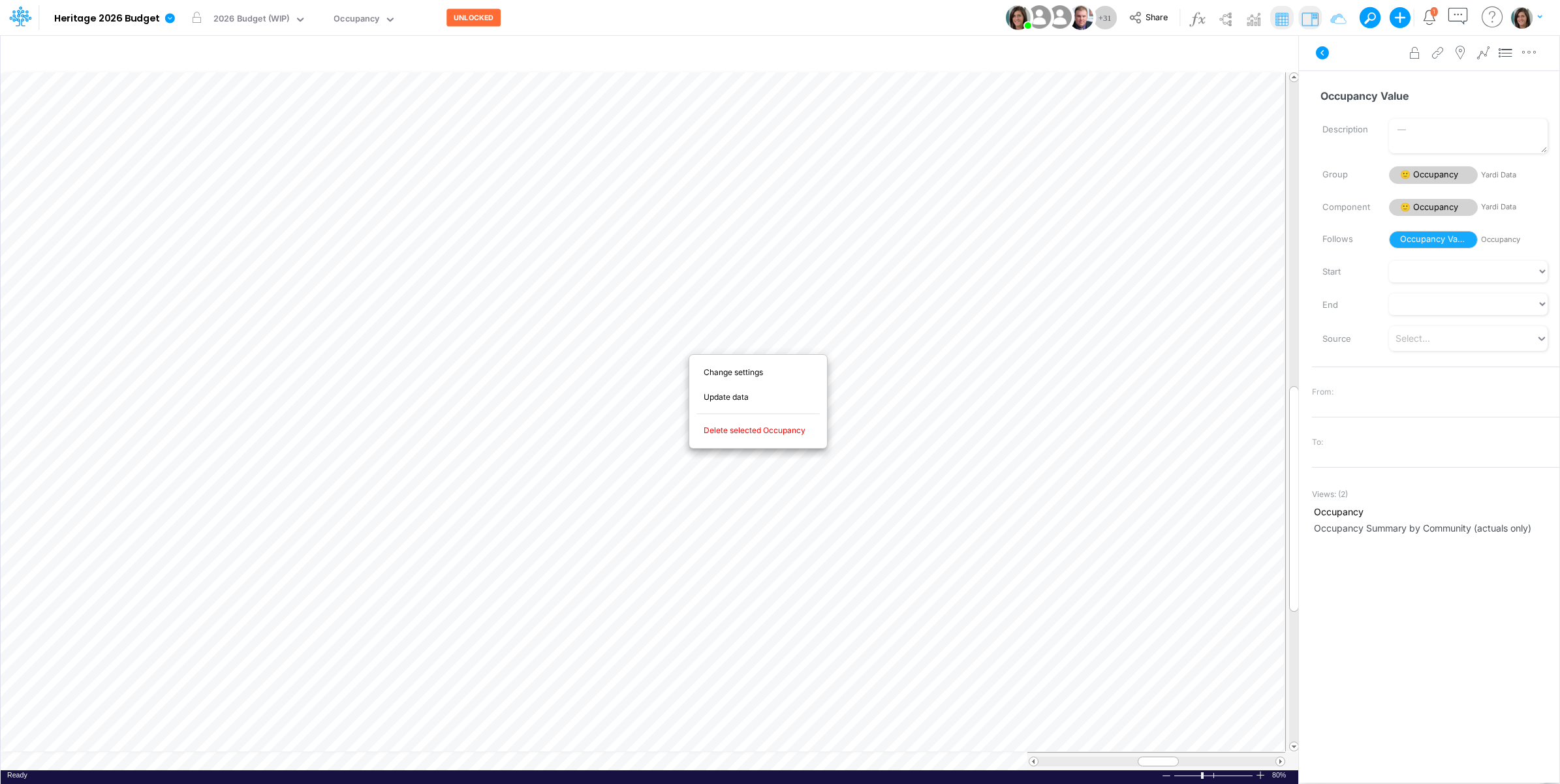
click at [766, 436] on span "Delete selected Occupancy" at bounding box center [762, 430] width 117 height 11
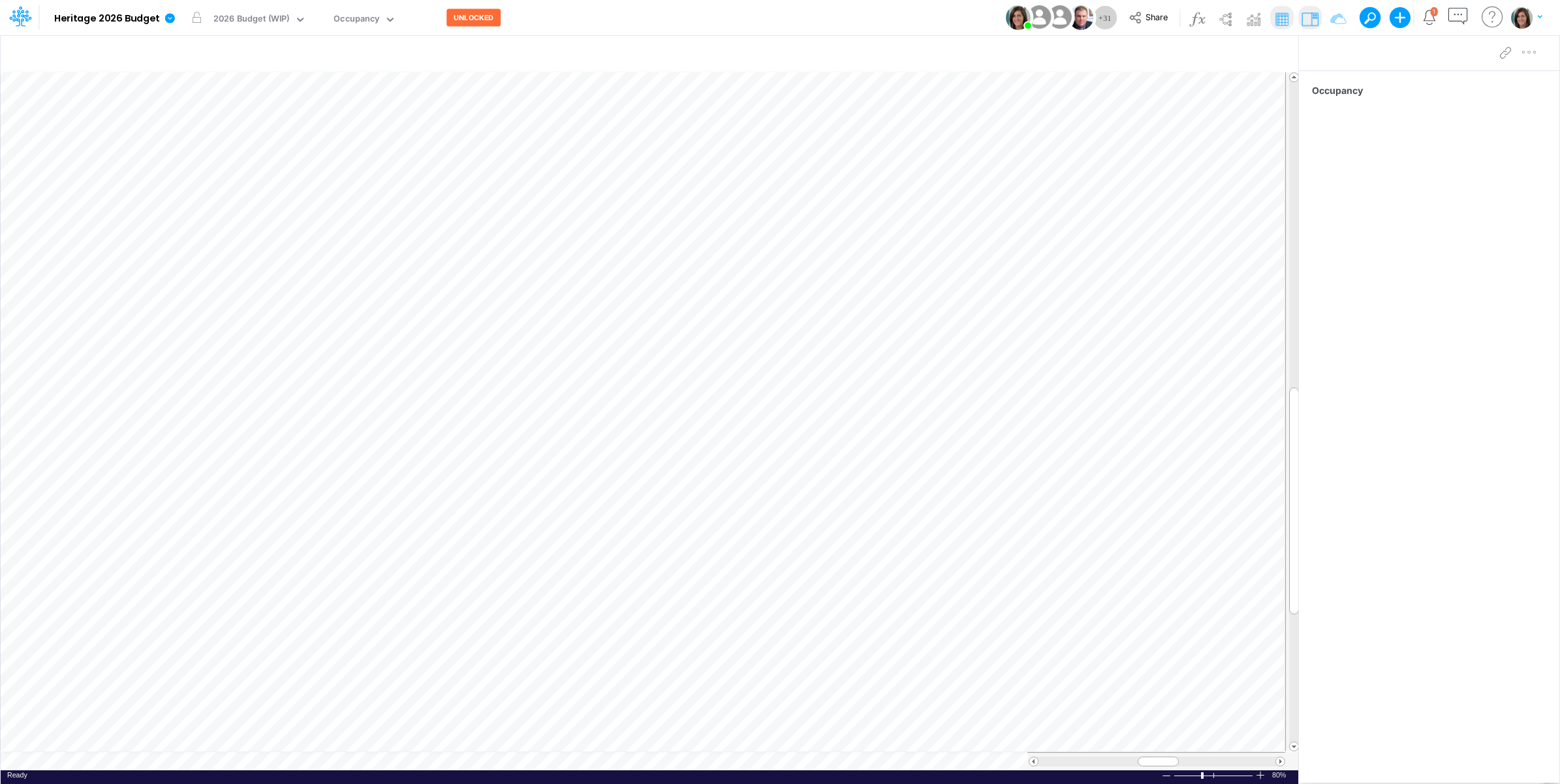
scroll to position [0, 1]
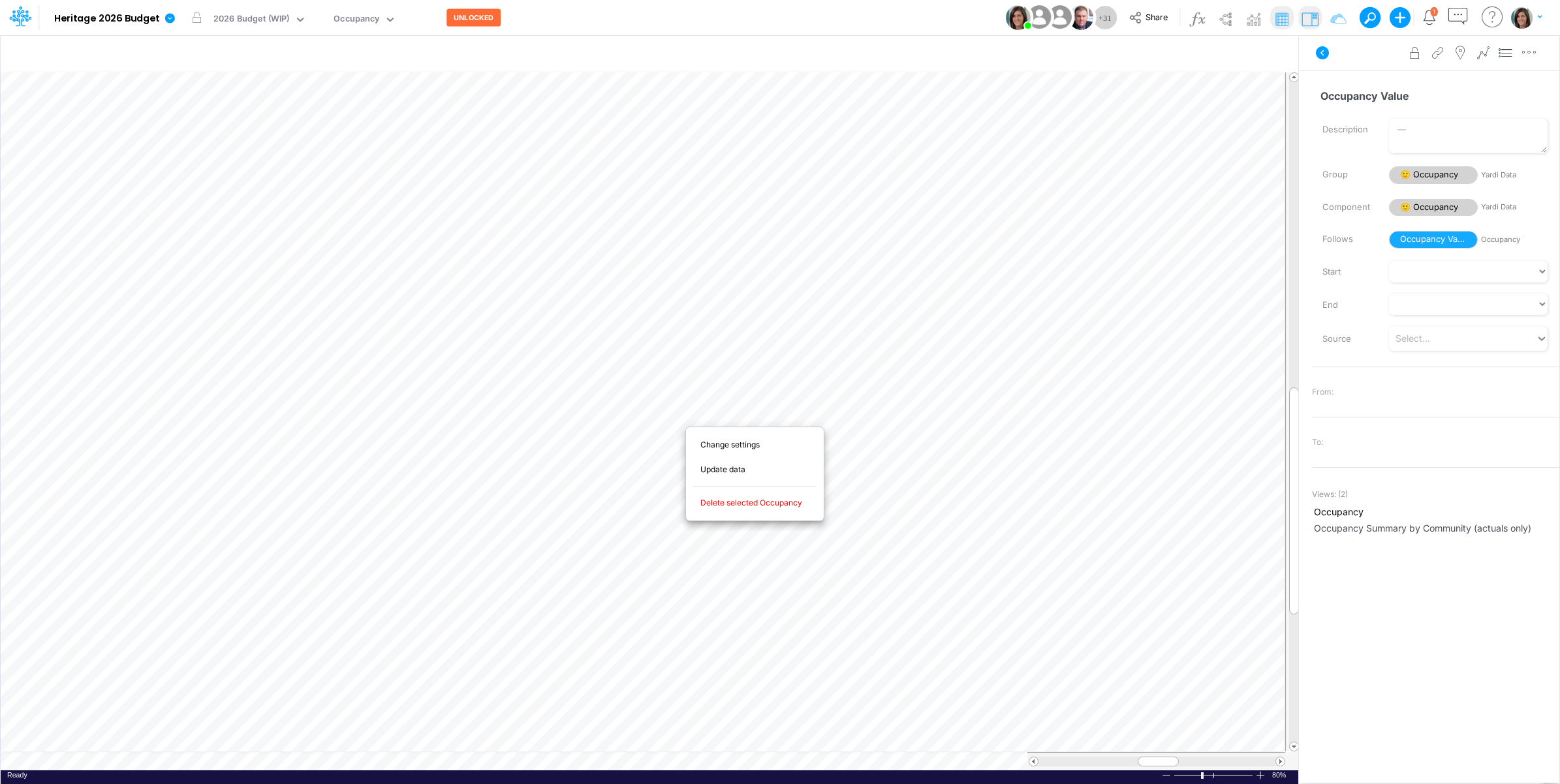
click at [739, 500] on span "Delete selected Occupancy" at bounding box center [759, 503] width 117 height 11
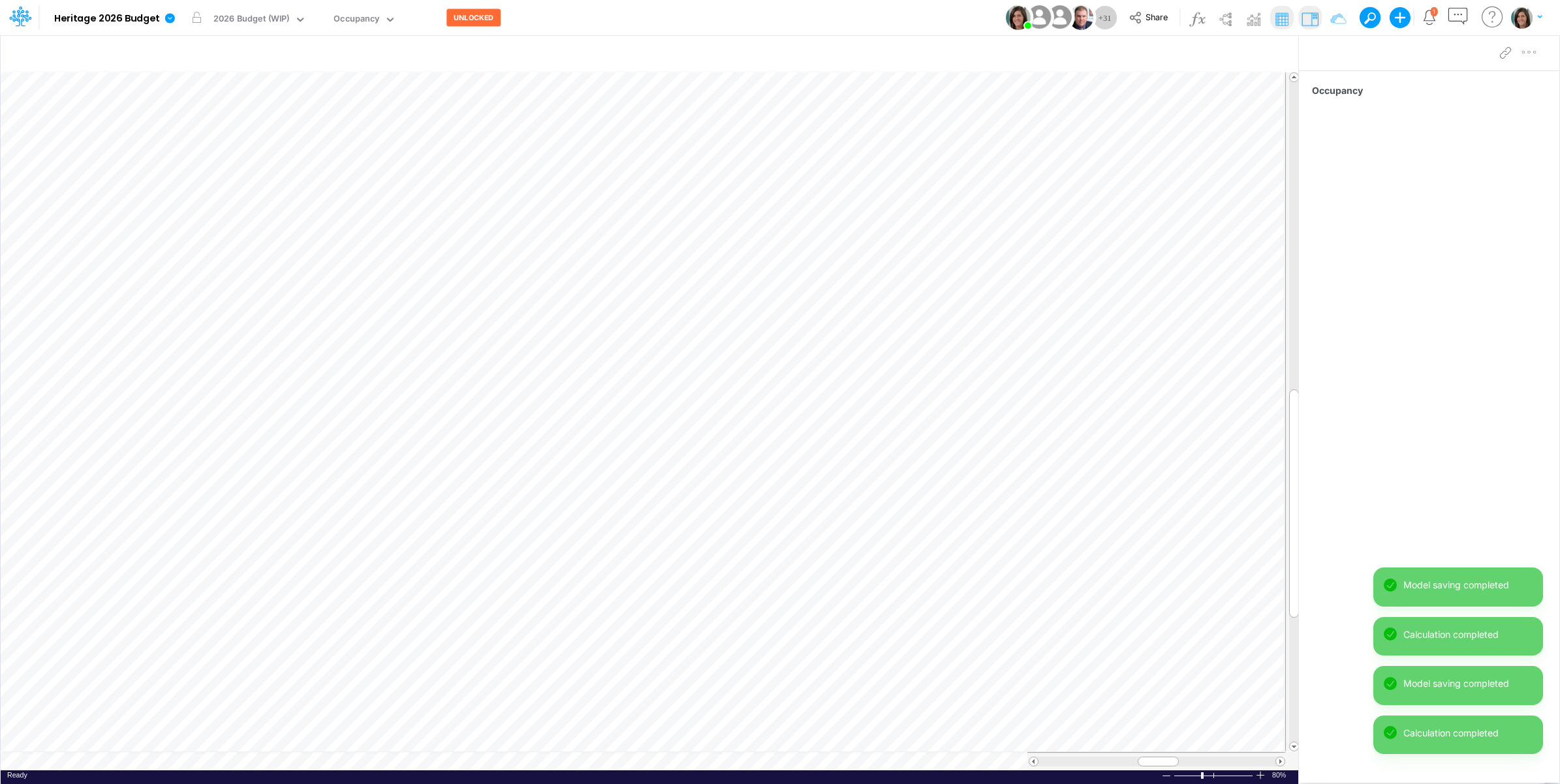
scroll to position [0, 1]
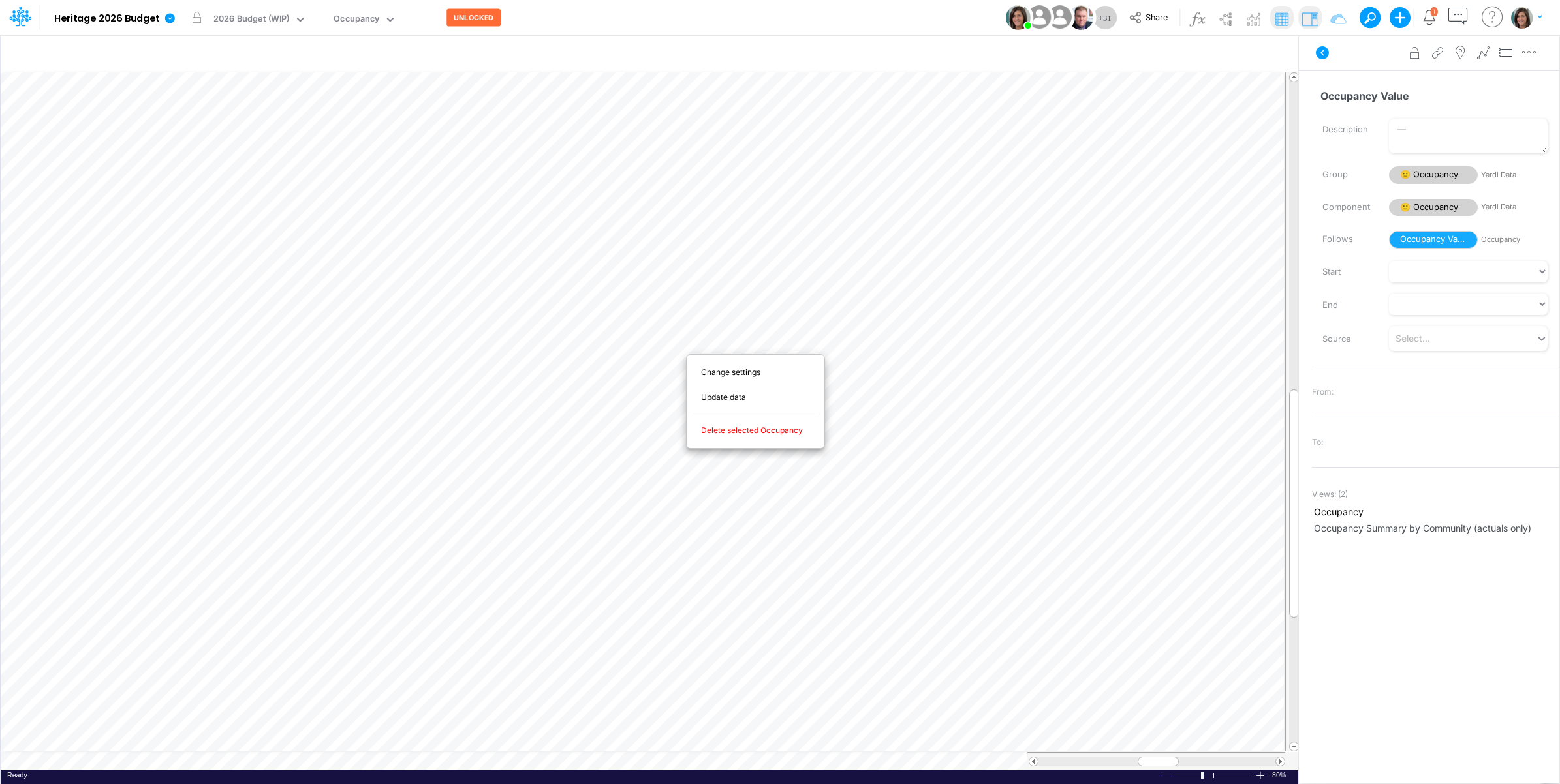
click at [747, 435] on span "Delete selected Occupancy" at bounding box center [760, 430] width 117 height 11
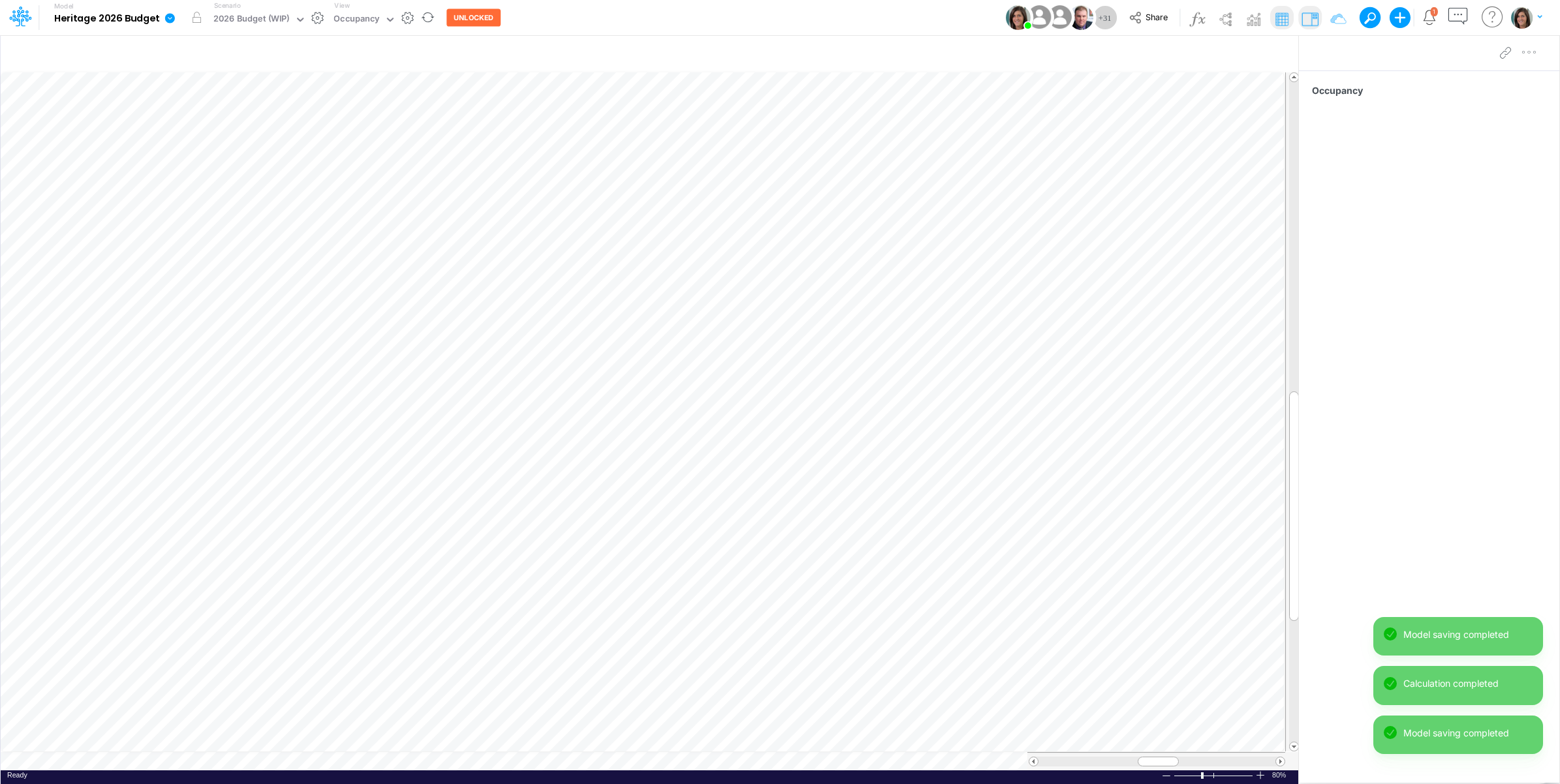
click at [174, 18] on icon at bounding box center [169, 17] width 11 height 11
click at [218, 89] on button "Import" at bounding box center [236, 93] width 140 height 21
click at [364, 122] on button "Data" at bounding box center [376, 122] width 140 height 20
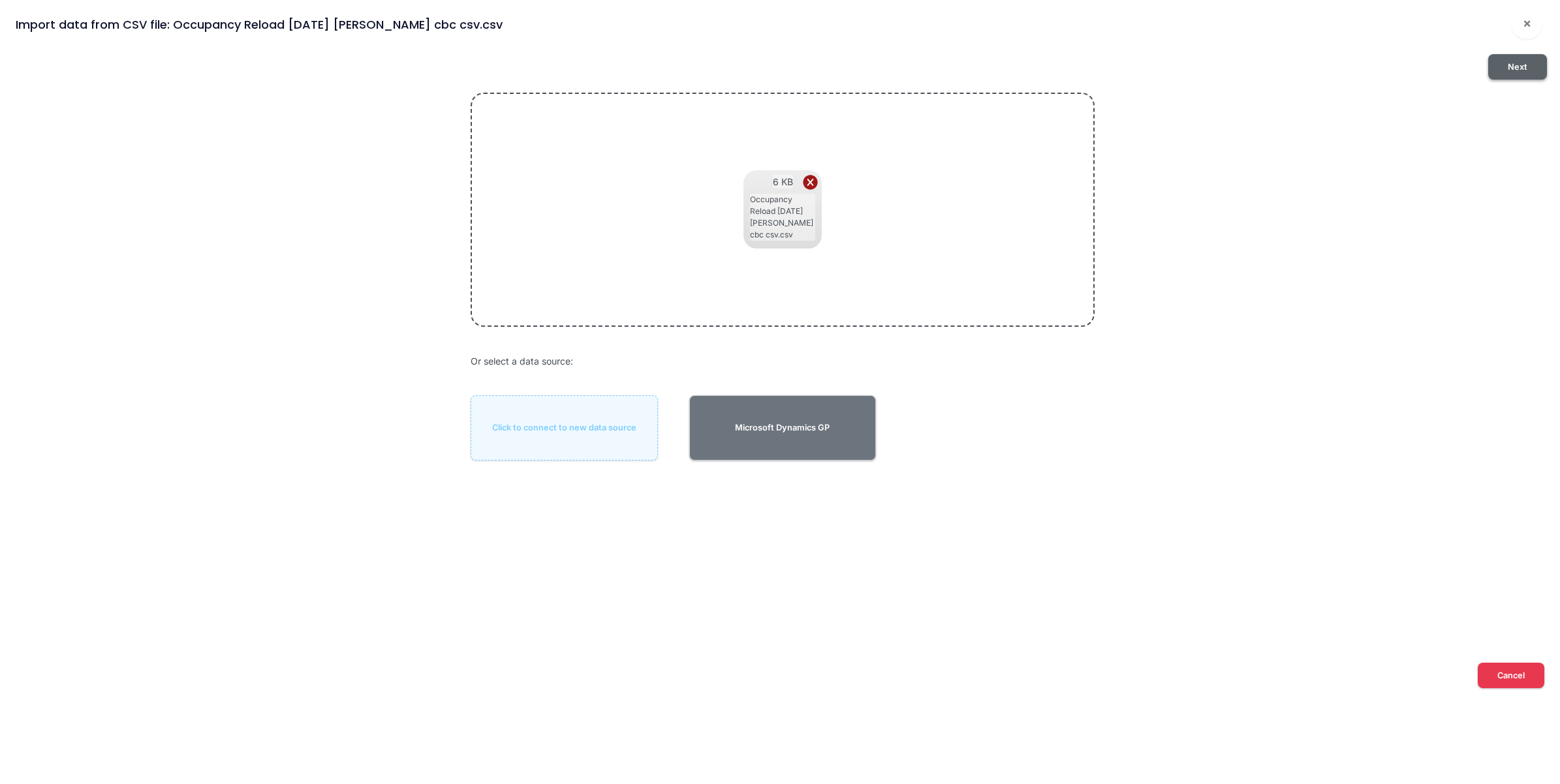
click at [1519, 69] on button "Next" at bounding box center [1517, 67] width 58 height 26
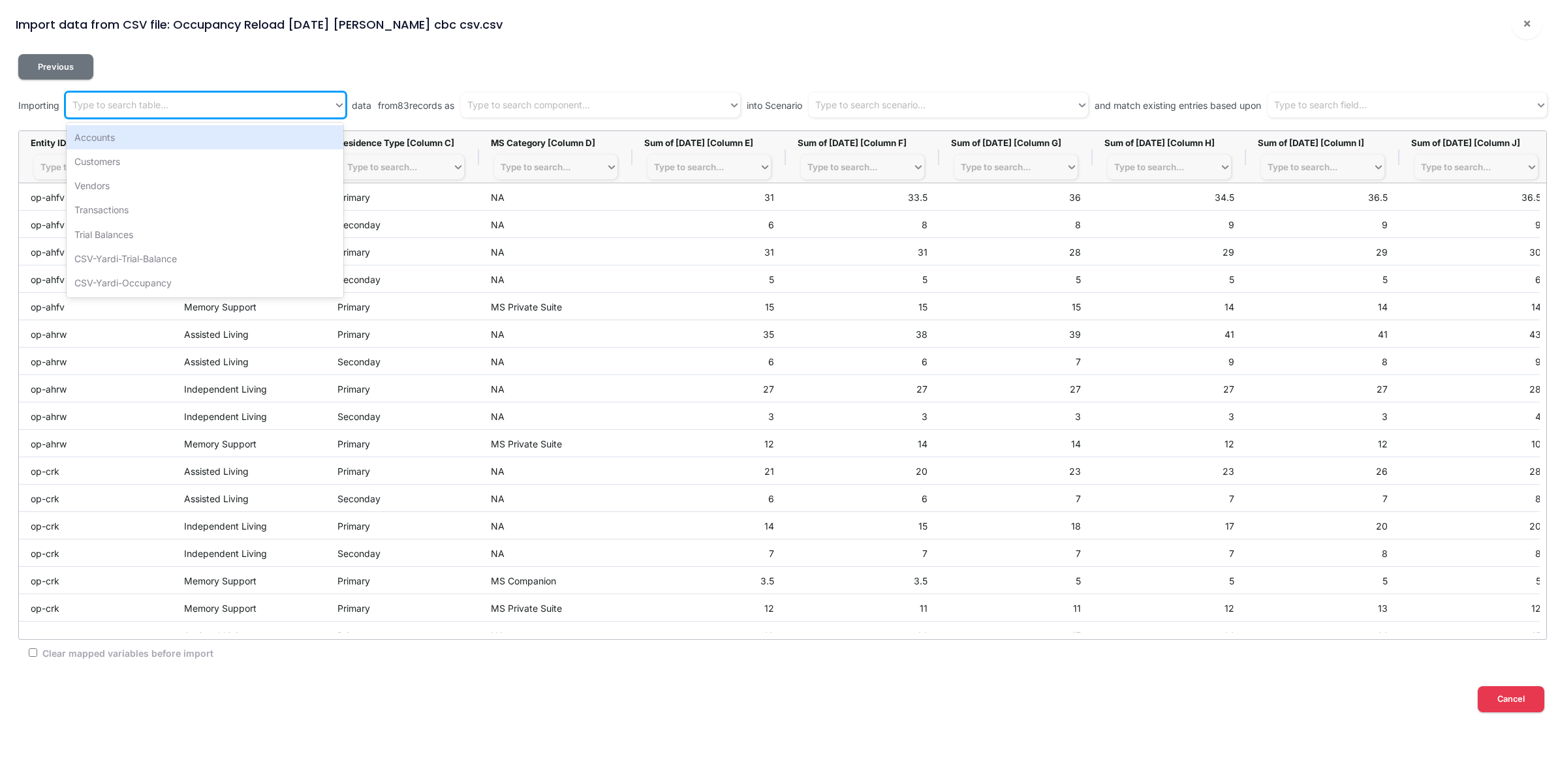
click at [213, 107] on div "Type to search table..." at bounding box center [200, 105] width 268 height 21
click at [242, 95] on div "Type to search table..." at bounding box center [200, 105] width 268 height 21
click at [233, 284] on div "CSV-Yardi-Occupancy" at bounding box center [205, 283] width 278 height 24
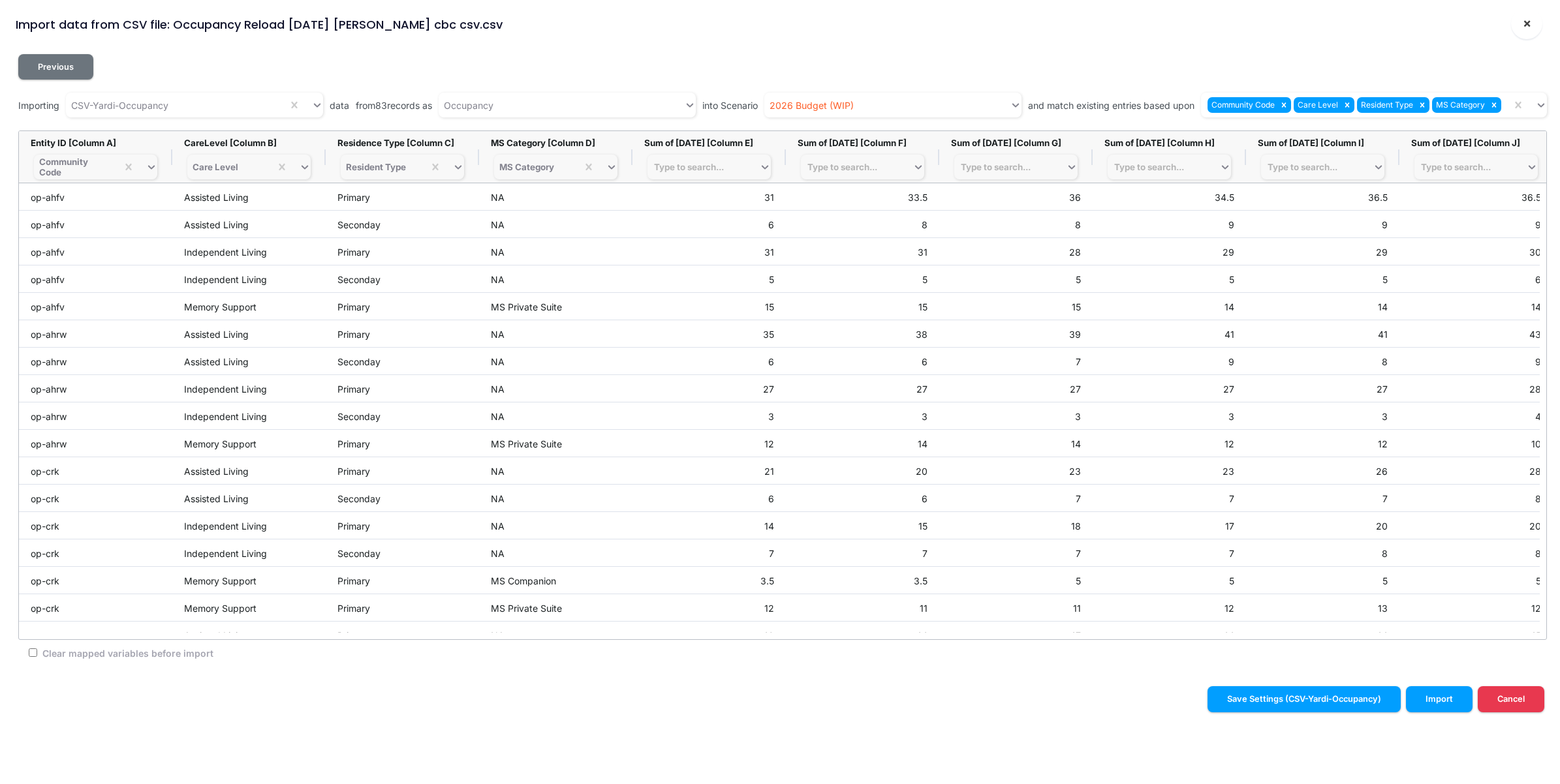
click at [1538, 24] on button "×" at bounding box center [1526, 24] width 32 height 32
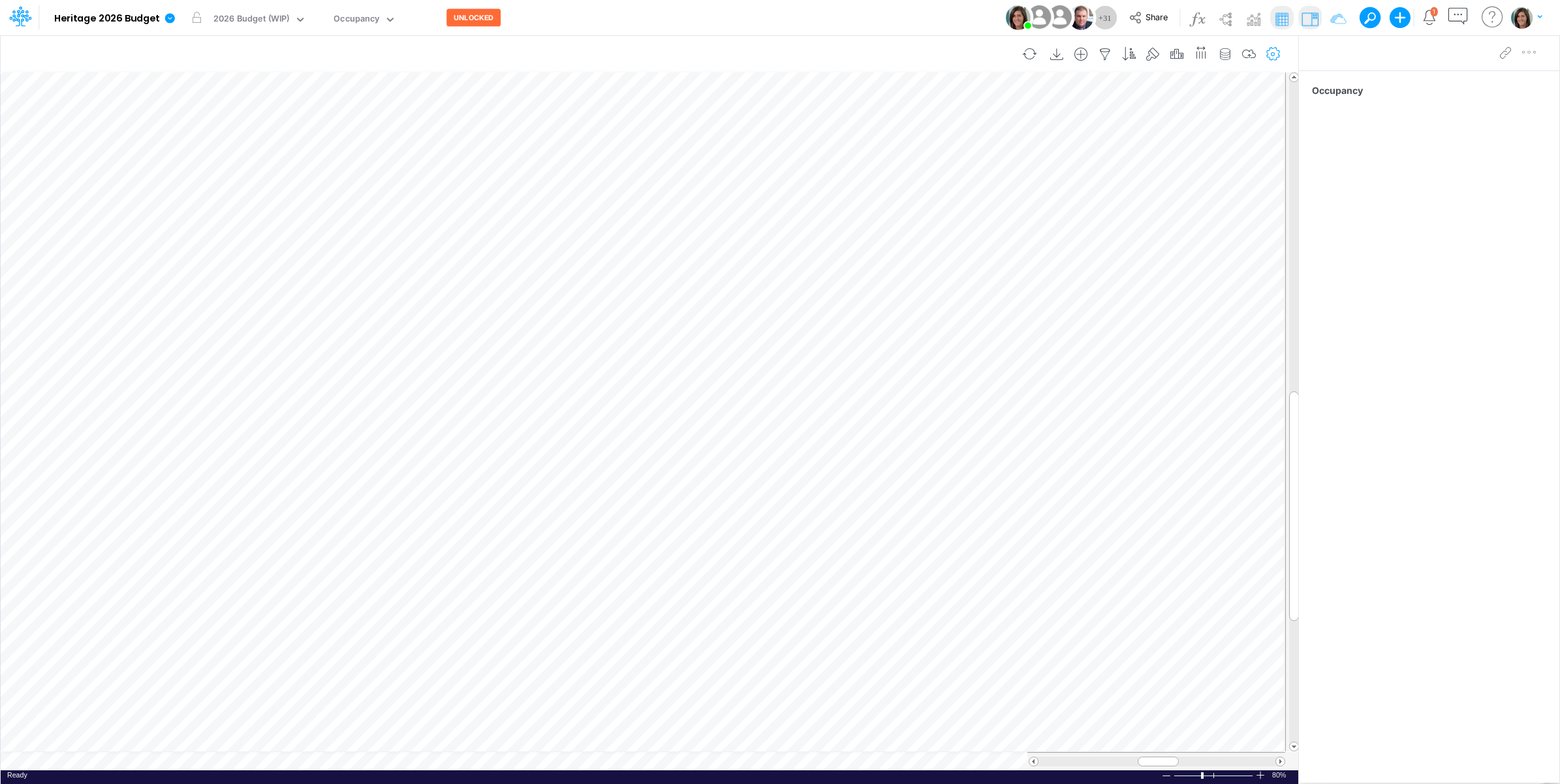
scroll to position [0, 1]
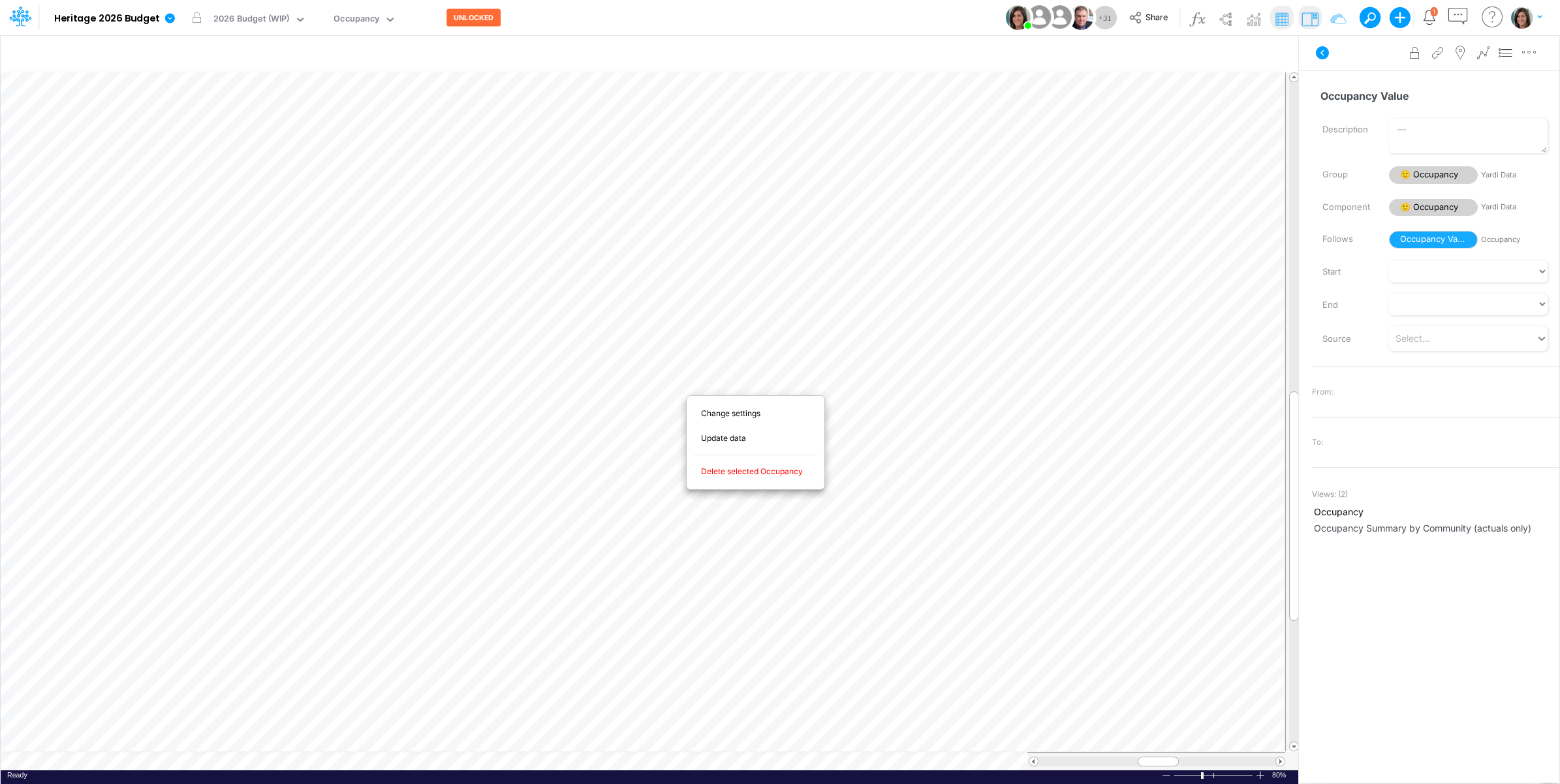
click at [745, 474] on span "Delete selected Occupancy" at bounding box center [760, 471] width 117 height 11
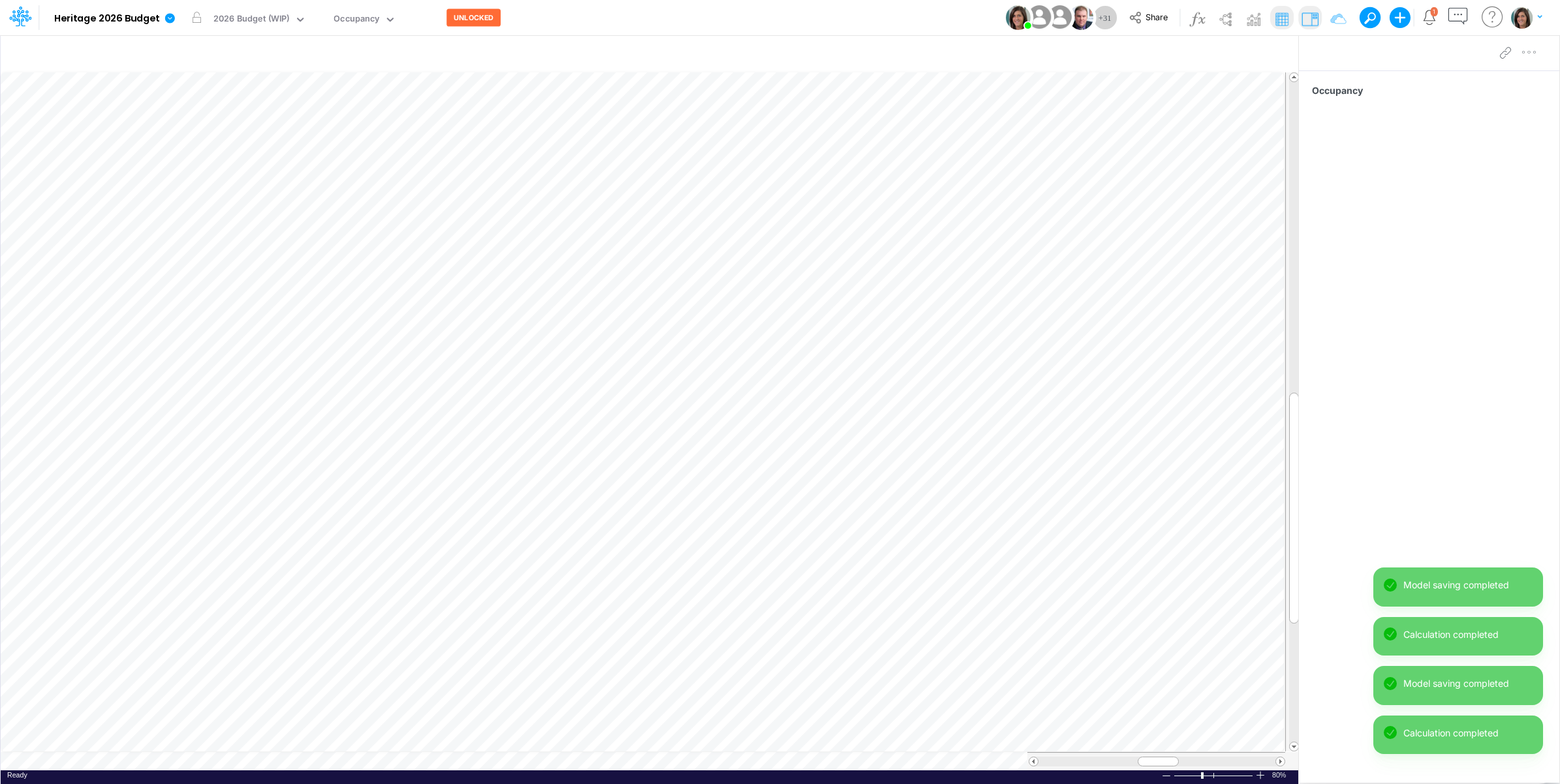
scroll to position [0, 1]
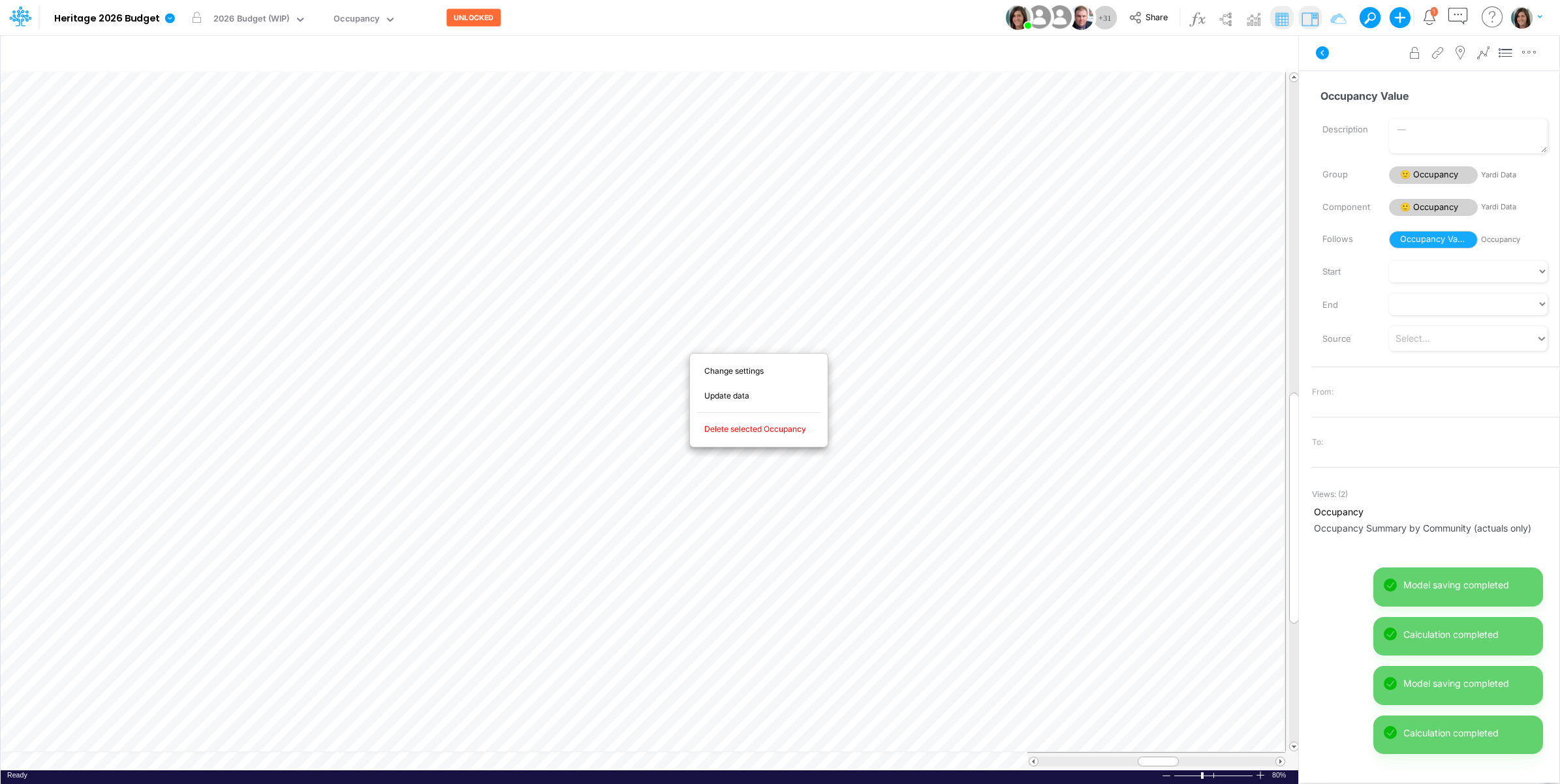
click at [774, 429] on span "Delete selected Occupancy" at bounding box center [763, 429] width 117 height 11
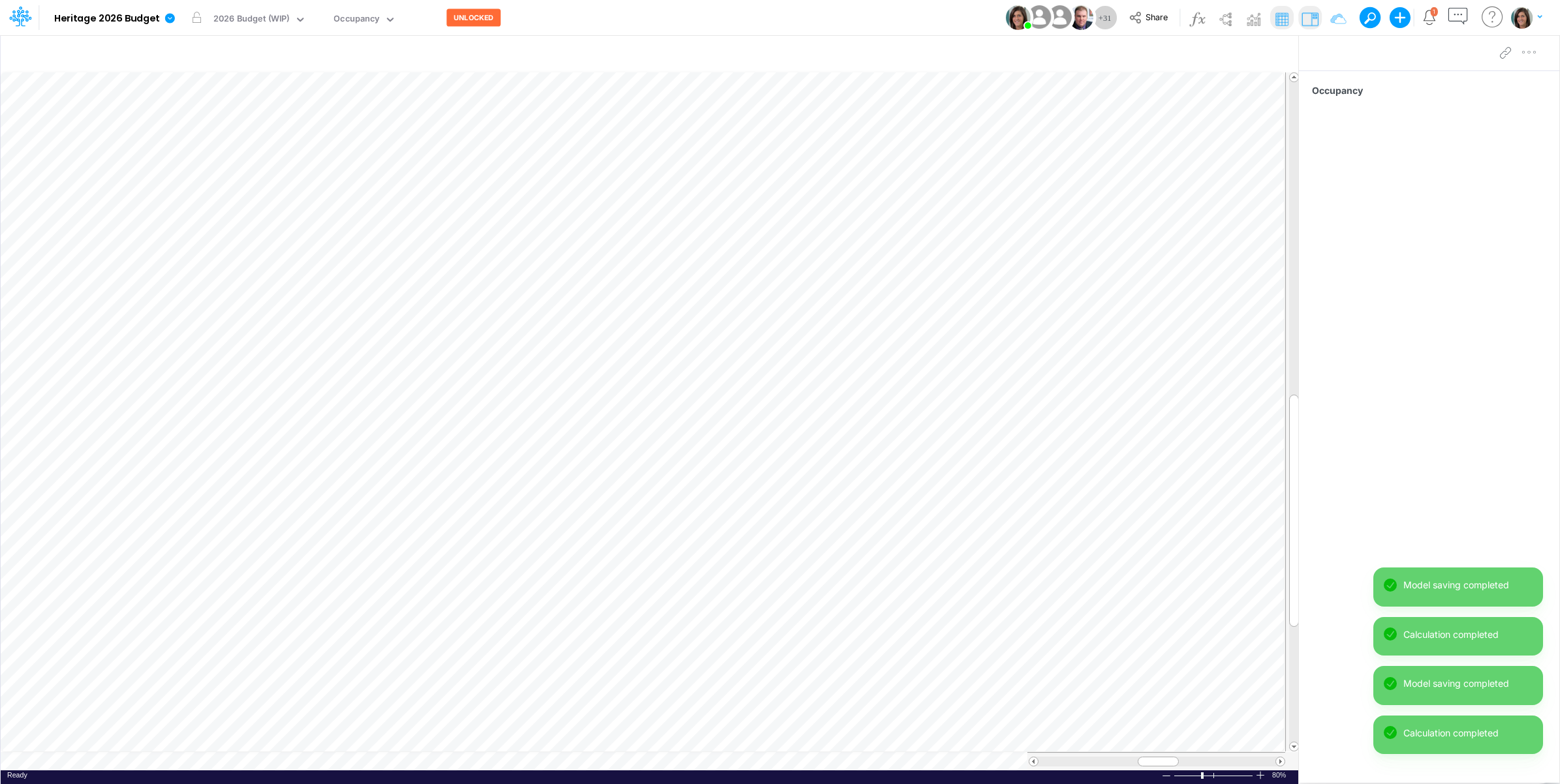
scroll to position [0, 1]
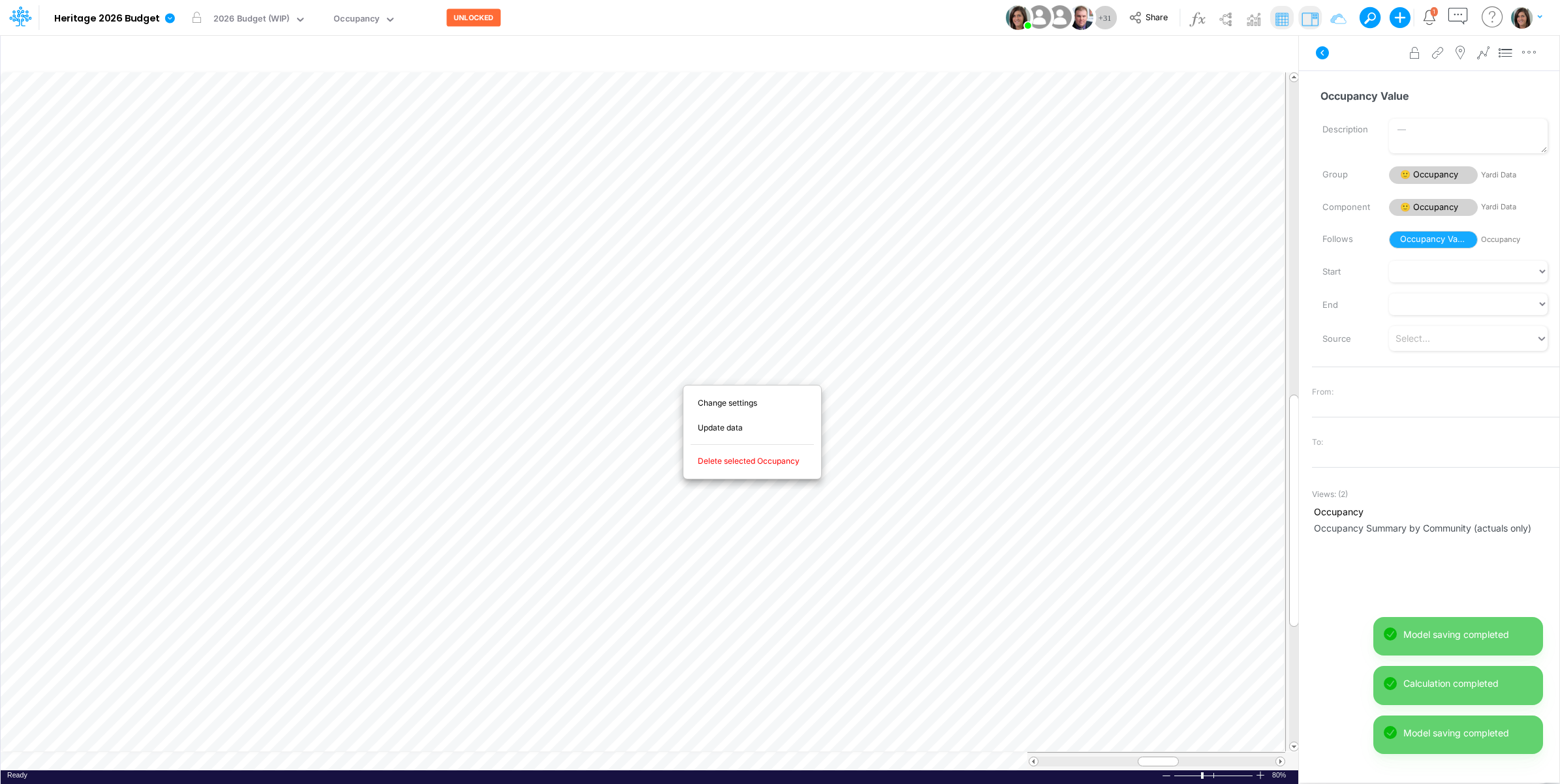
click at [780, 462] on span "Delete selected Occupancy" at bounding box center [756, 461] width 117 height 11
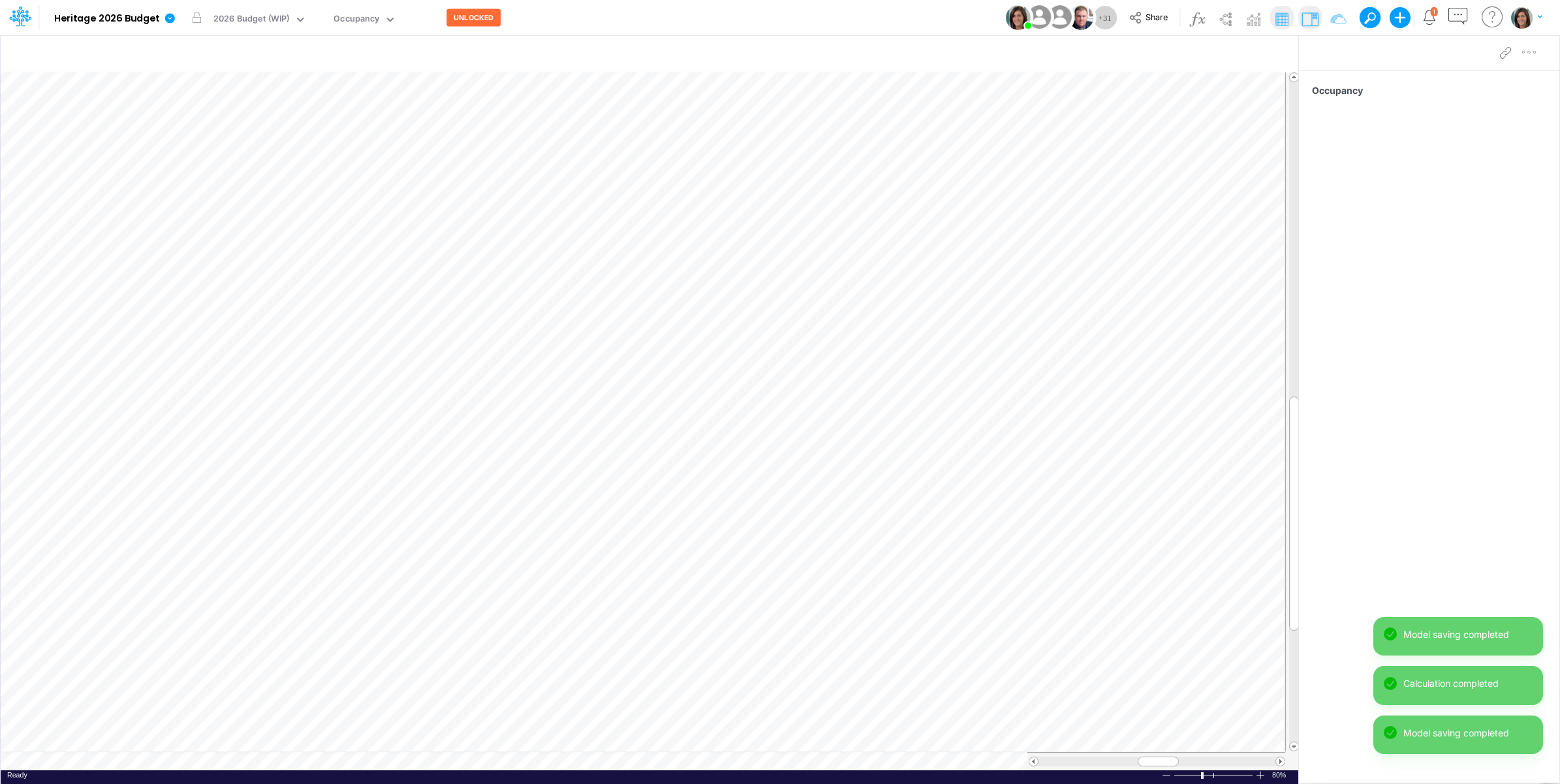
scroll to position [0, 1]
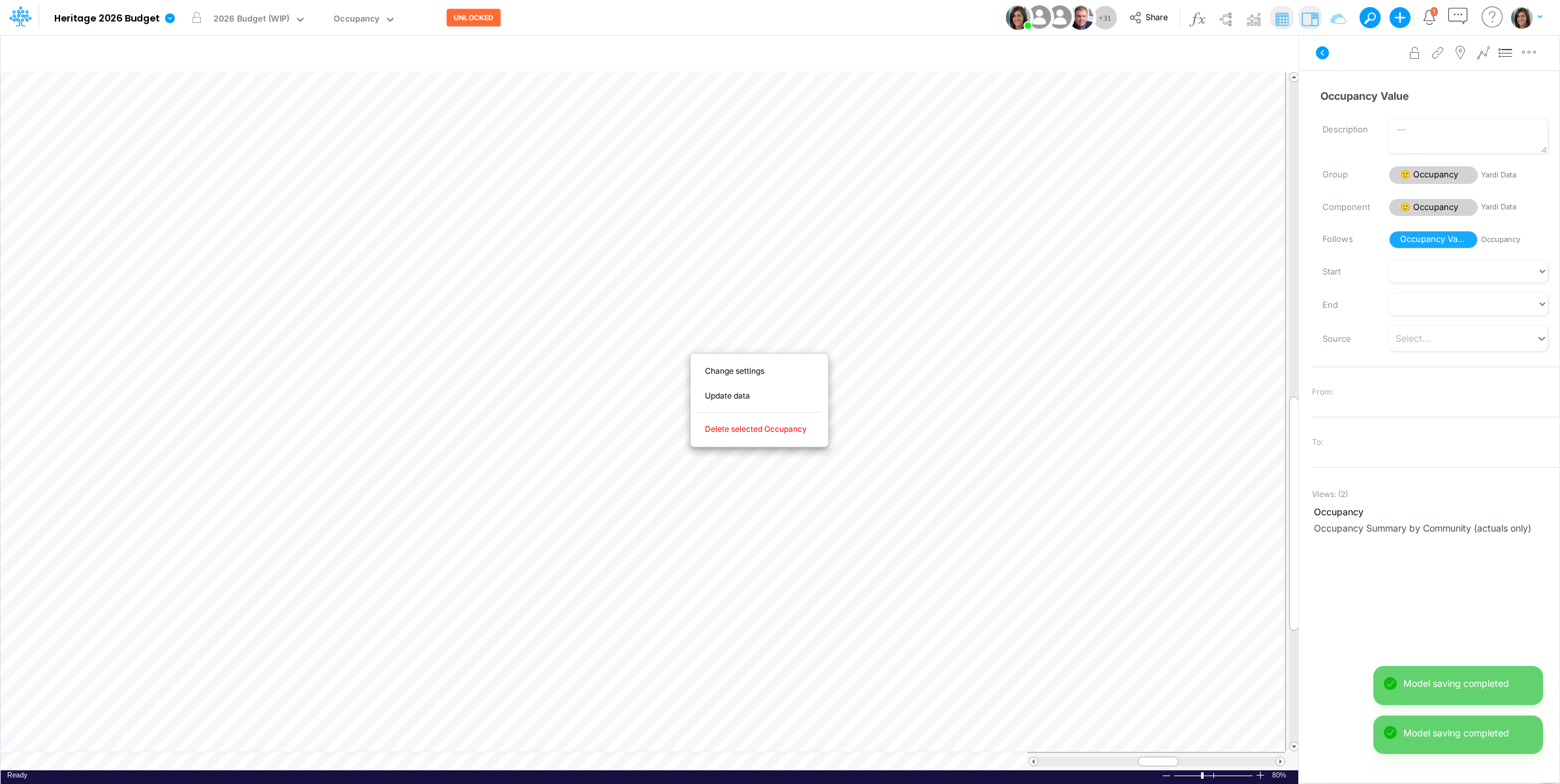
click at [755, 429] on span "Delete selected Occupancy" at bounding box center [764, 429] width 117 height 11
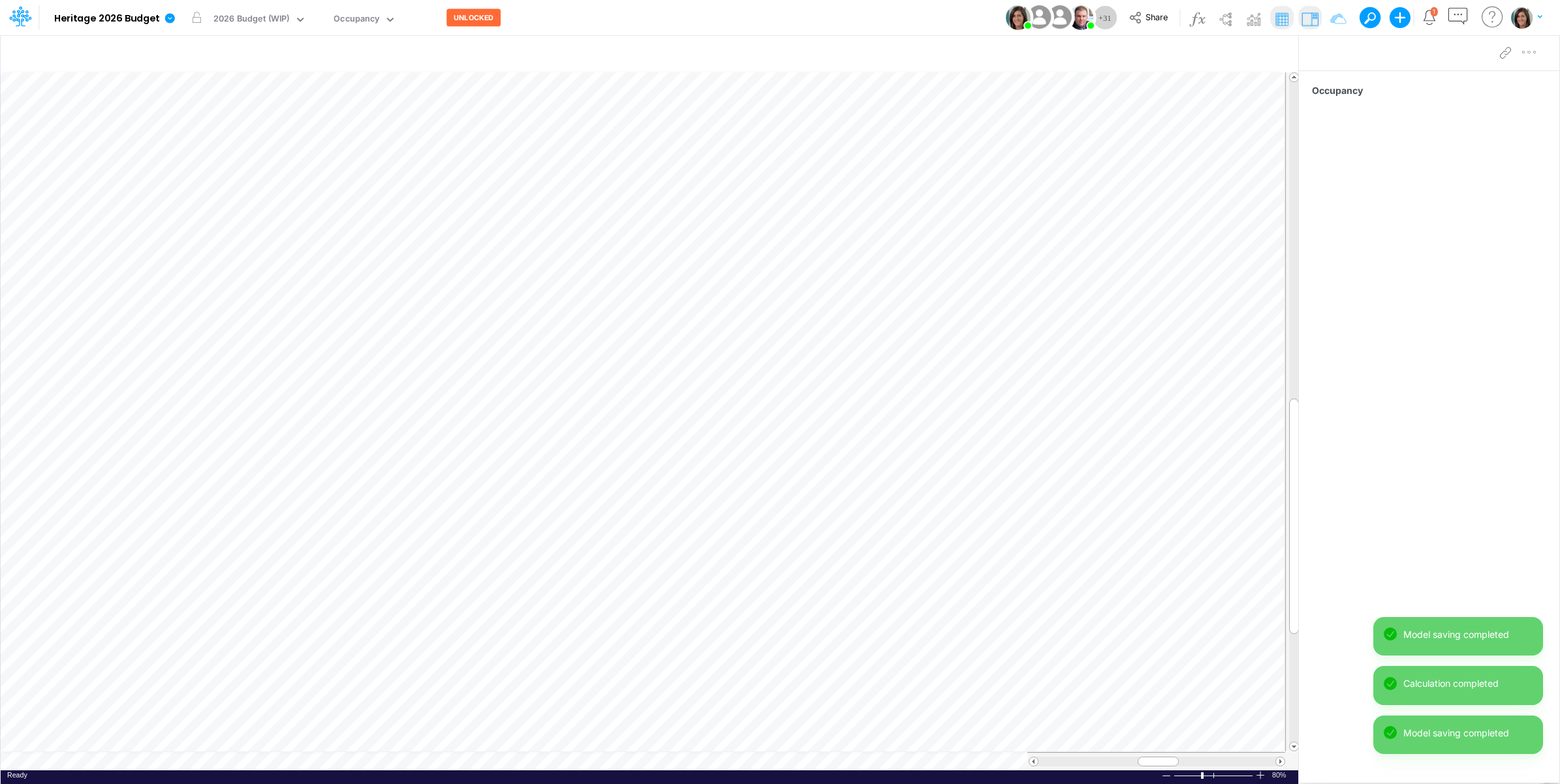
scroll to position [0, 1]
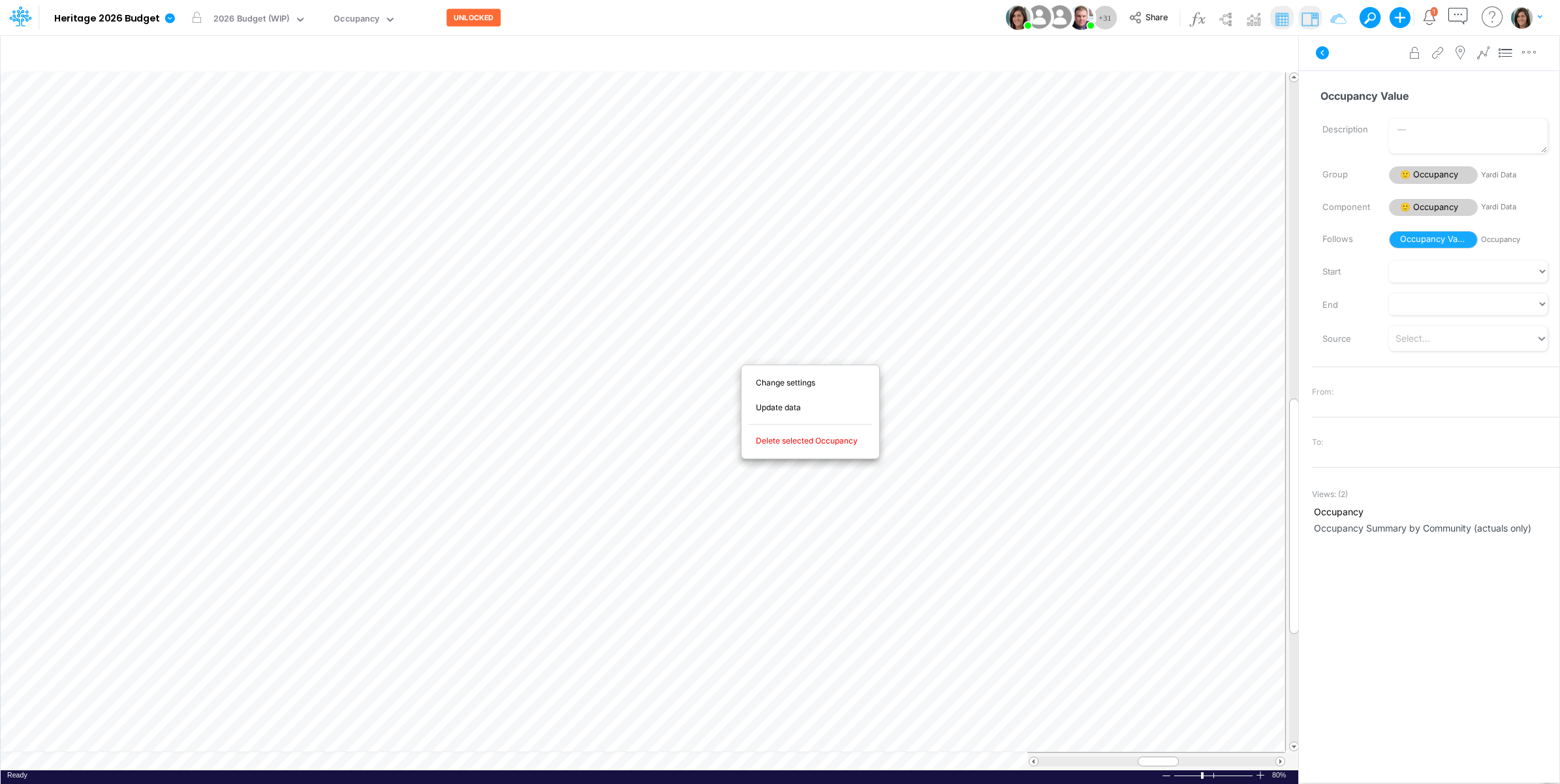
click at [843, 444] on span "Delete selected Occupancy" at bounding box center [815, 441] width 117 height 11
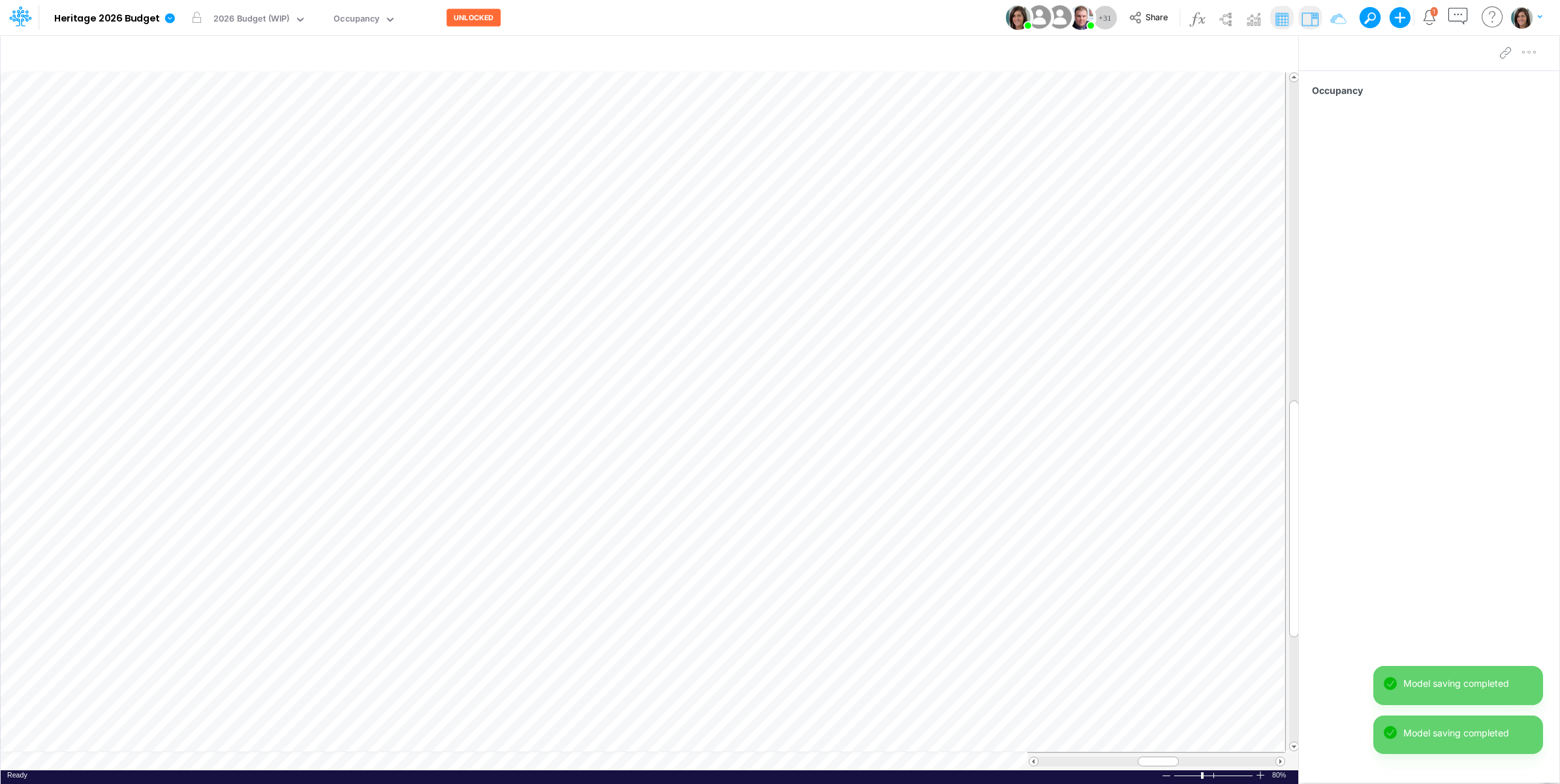
scroll to position [0, 1]
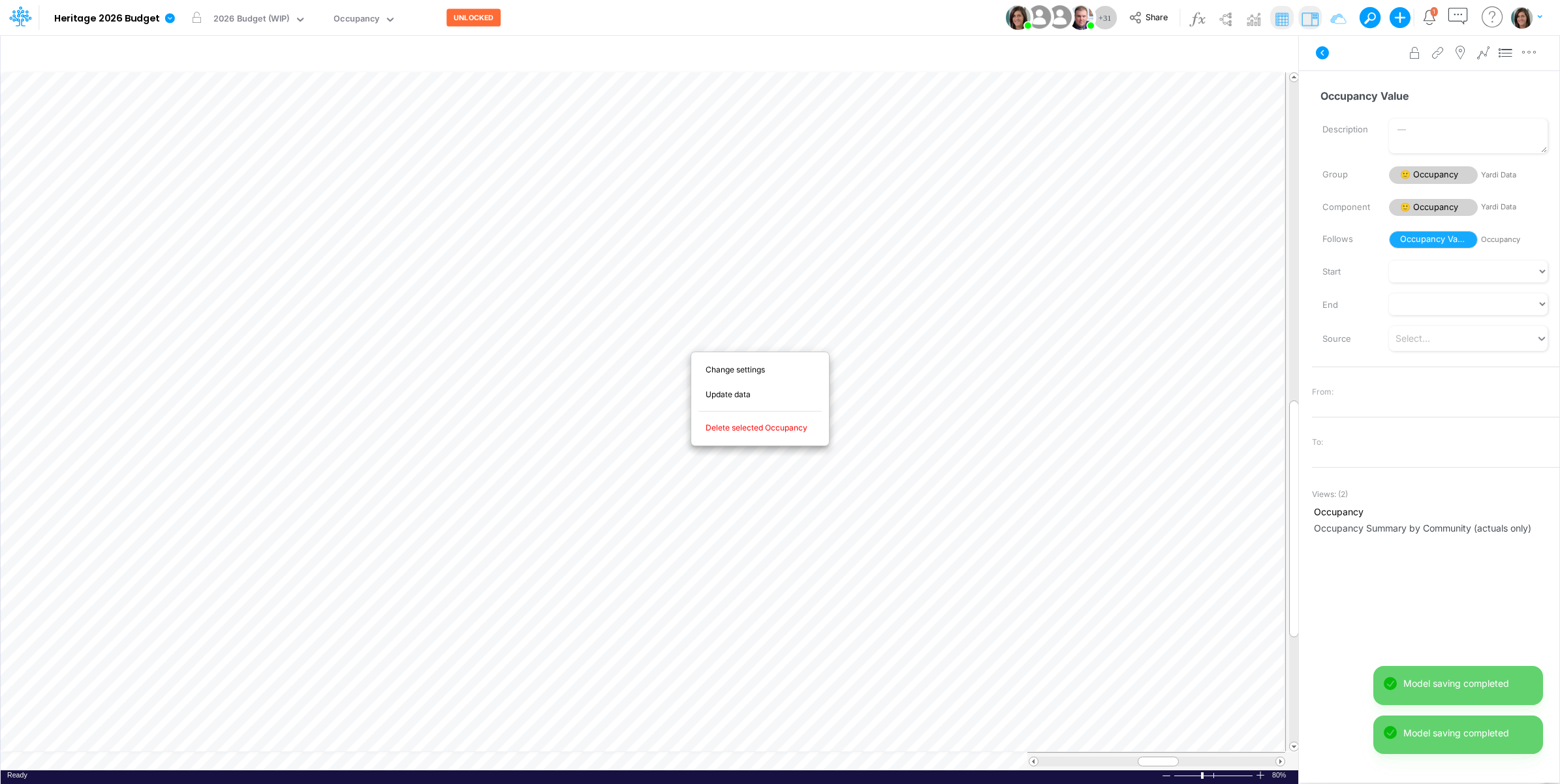
click at [752, 426] on span "Delete selected Occupancy" at bounding box center [764, 427] width 117 height 11
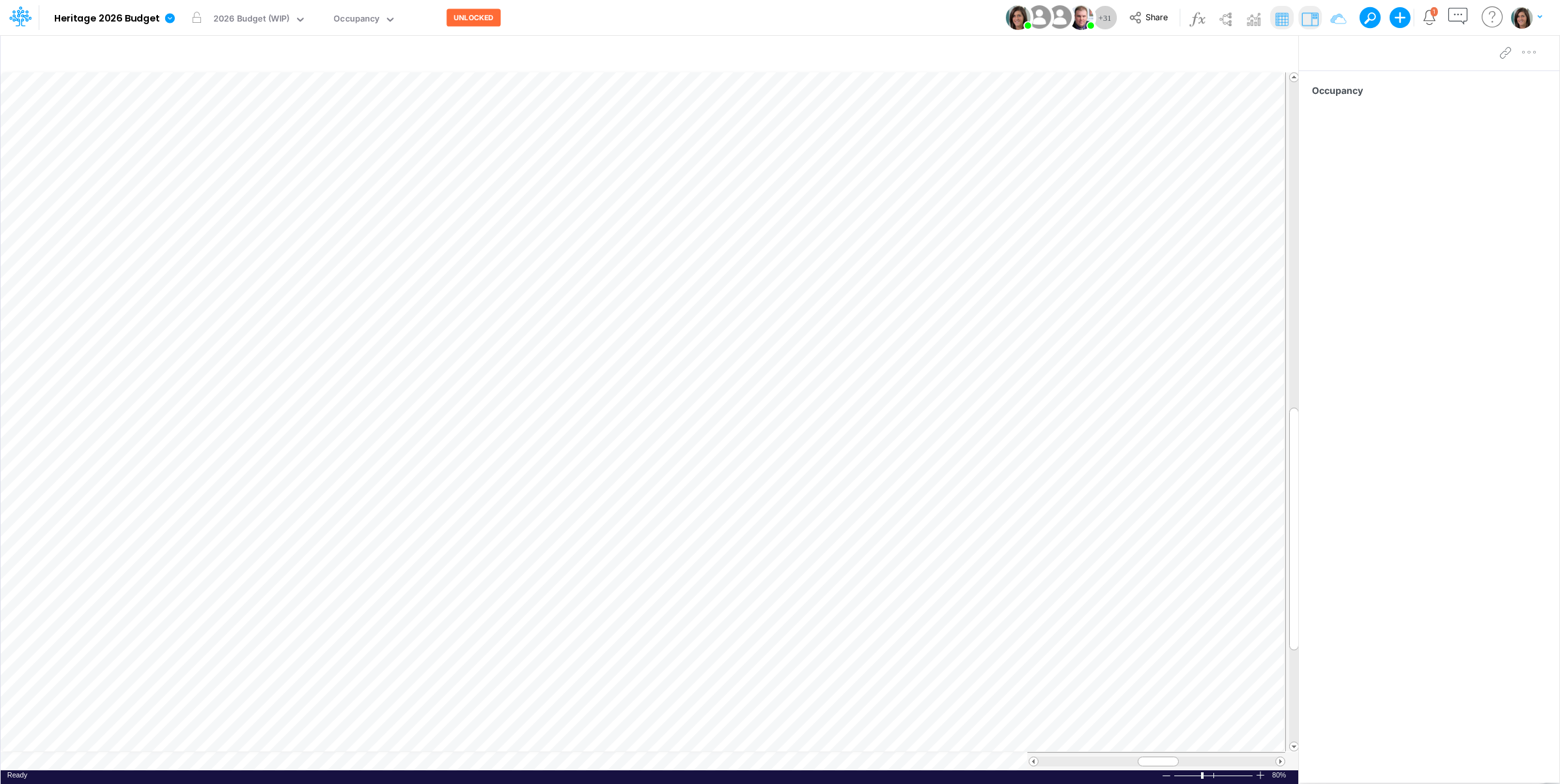
scroll to position [0, 1]
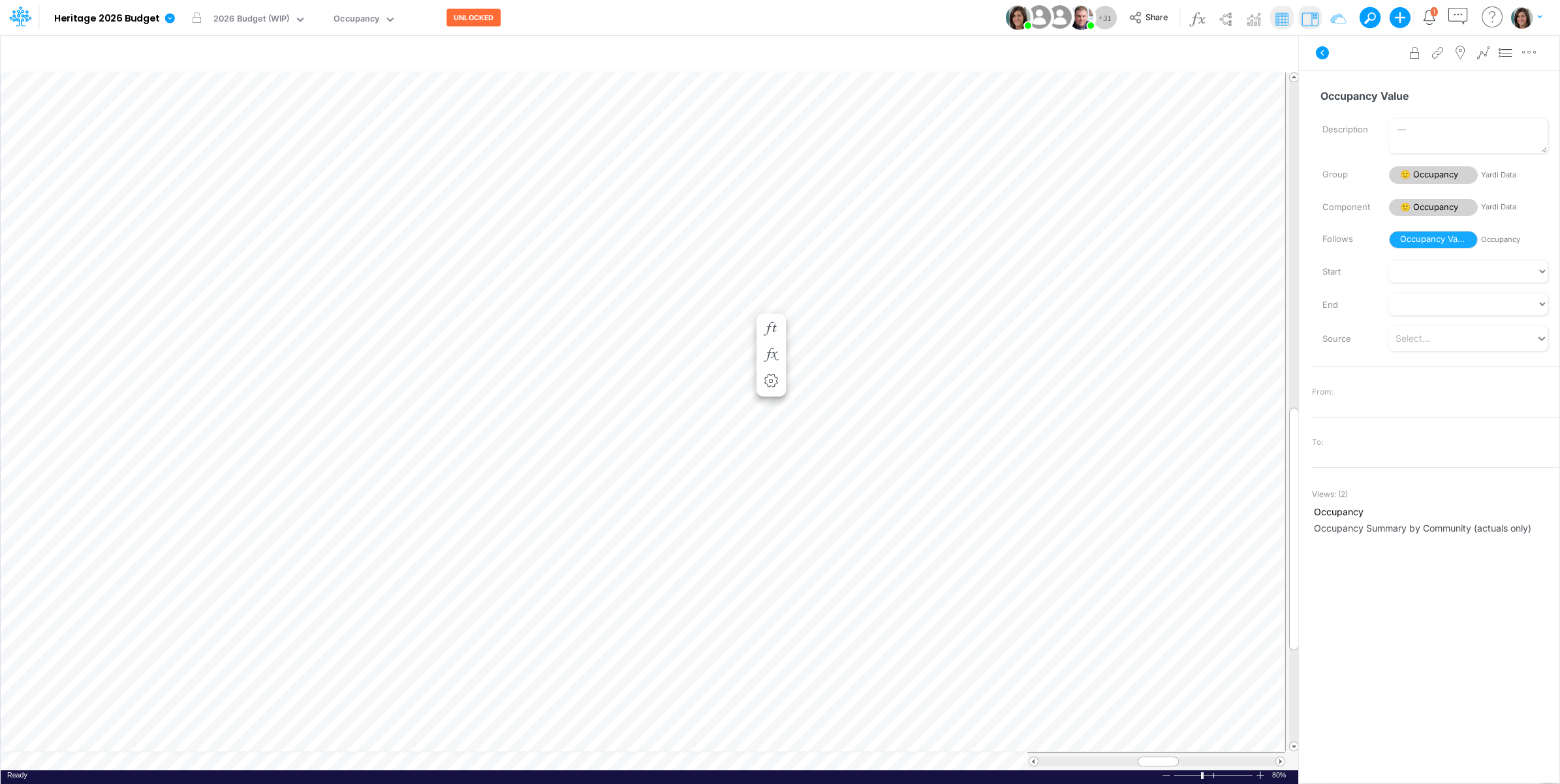
scroll to position [0, 1]
click at [1330, 46] on button at bounding box center [1322, 52] width 32 height 24
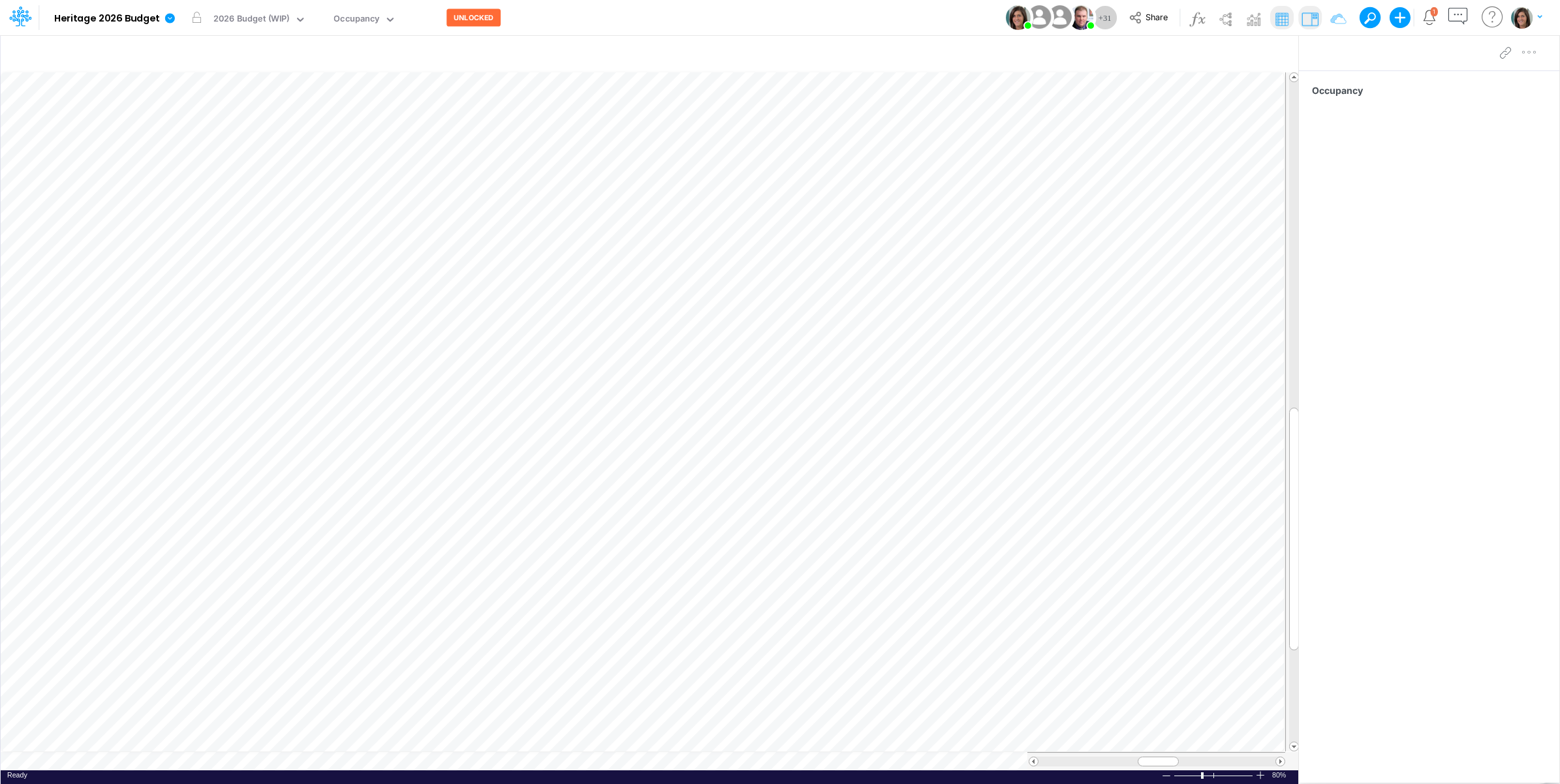
scroll to position [0, 1]
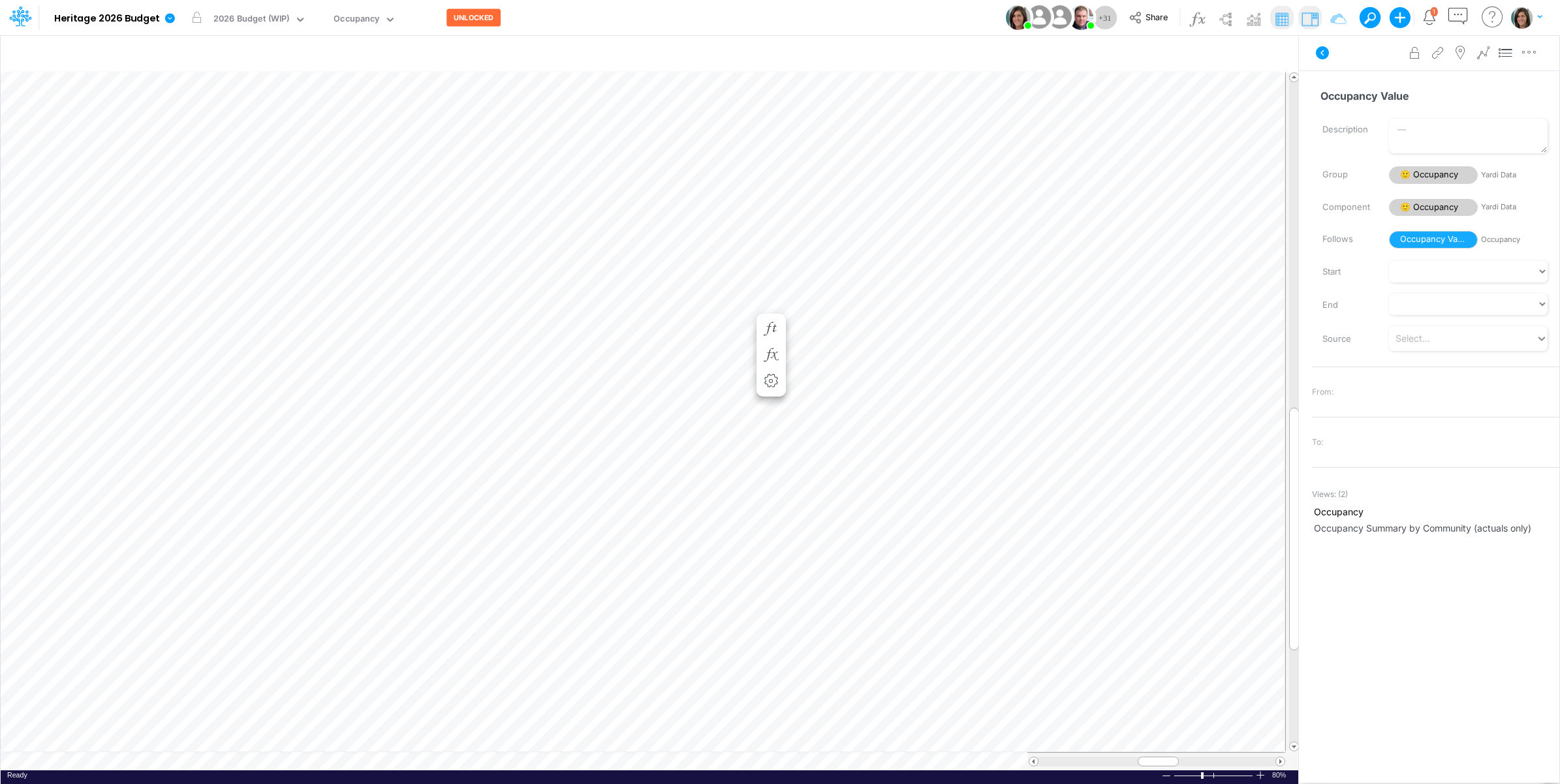
scroll to position [0, 1]
click at [1423, 236] on span "Occupancy Value" at bounding box center [1434, 240] width 89 height 17
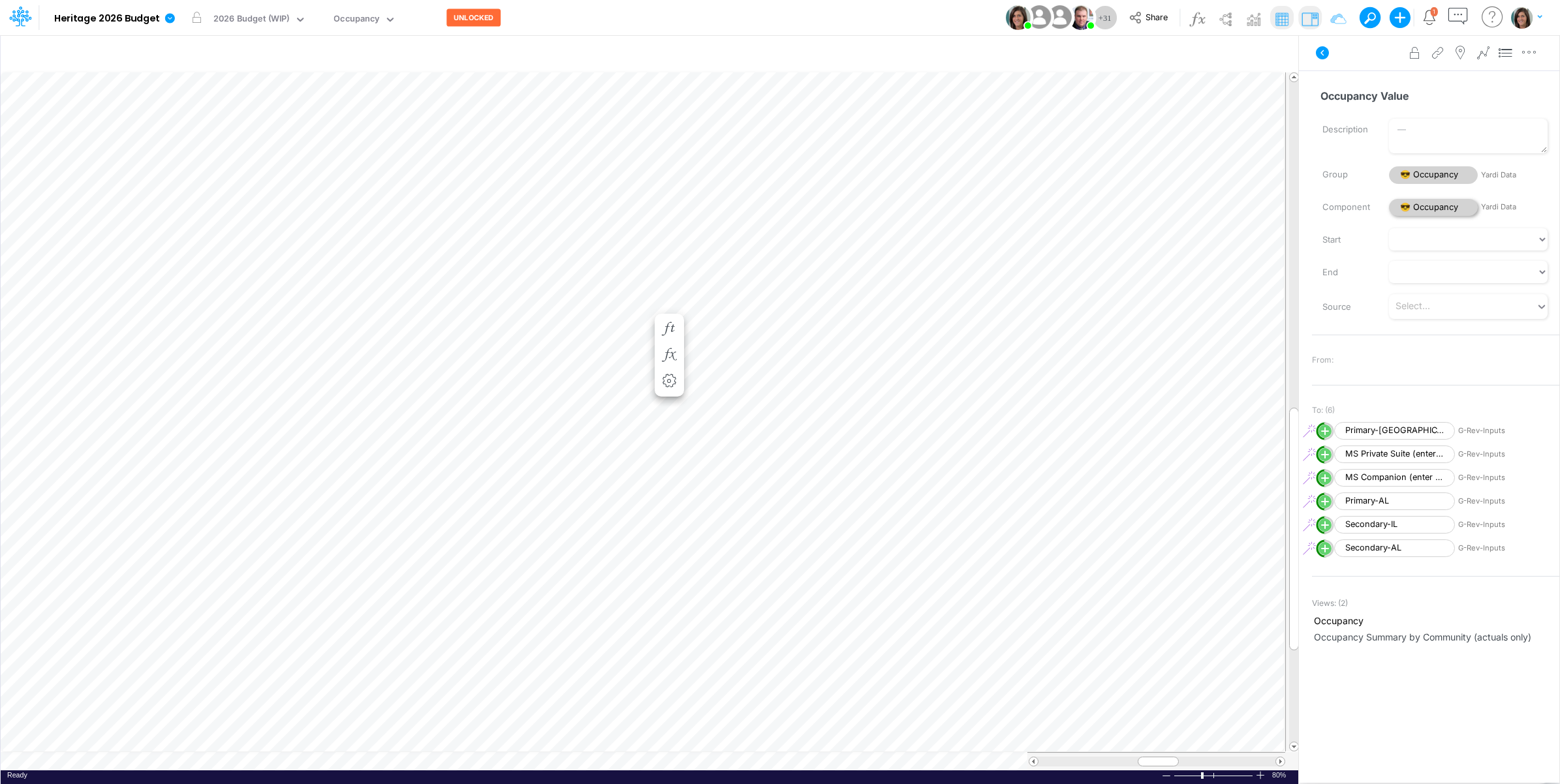
click at [1422, 210] on span "😎 Occupancy" at bounding box center [1434, 208] width 89 height 17
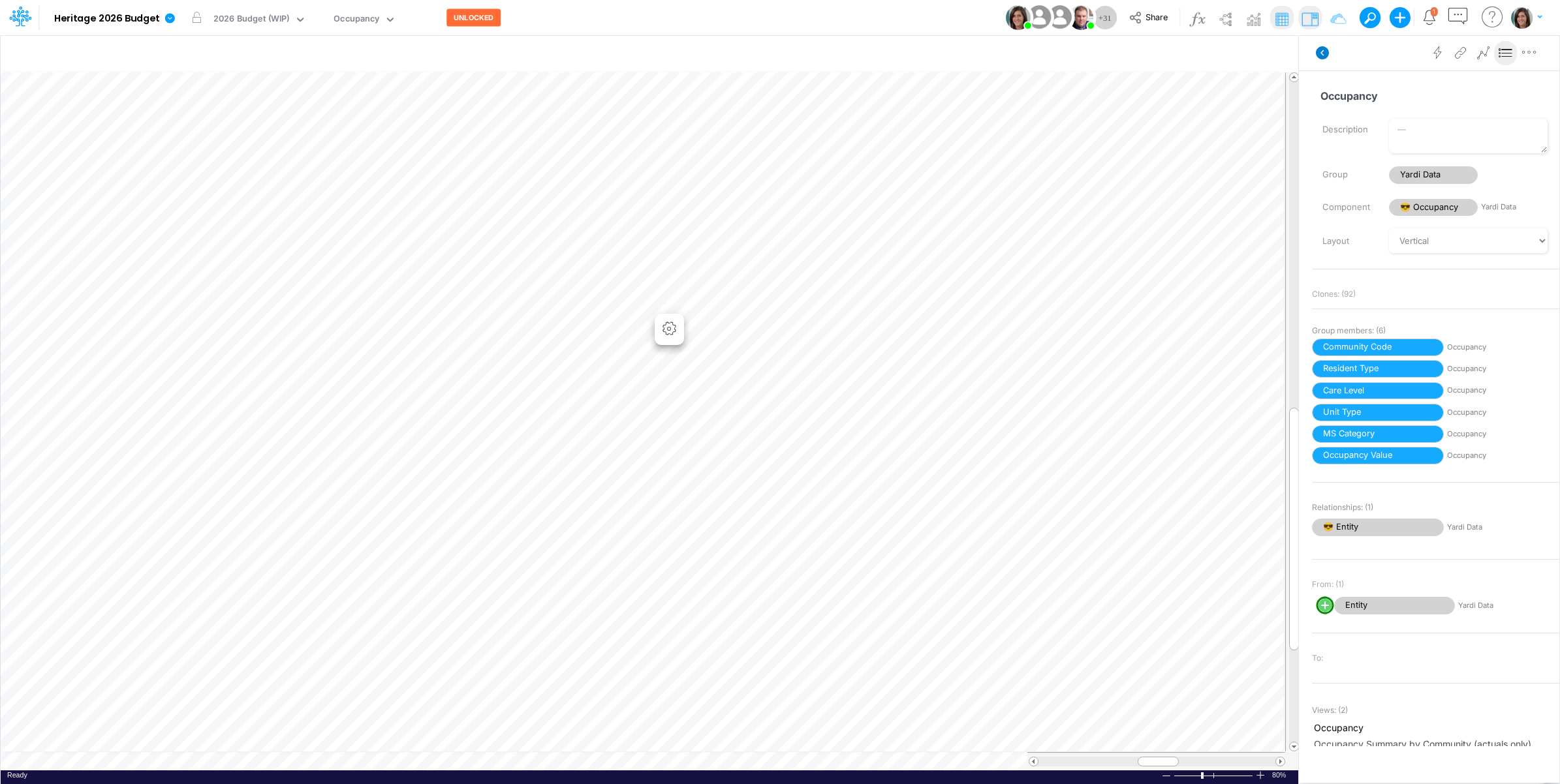
click at [1321, 58] on icon at bounding box center [1322, 52] width 13 height 13
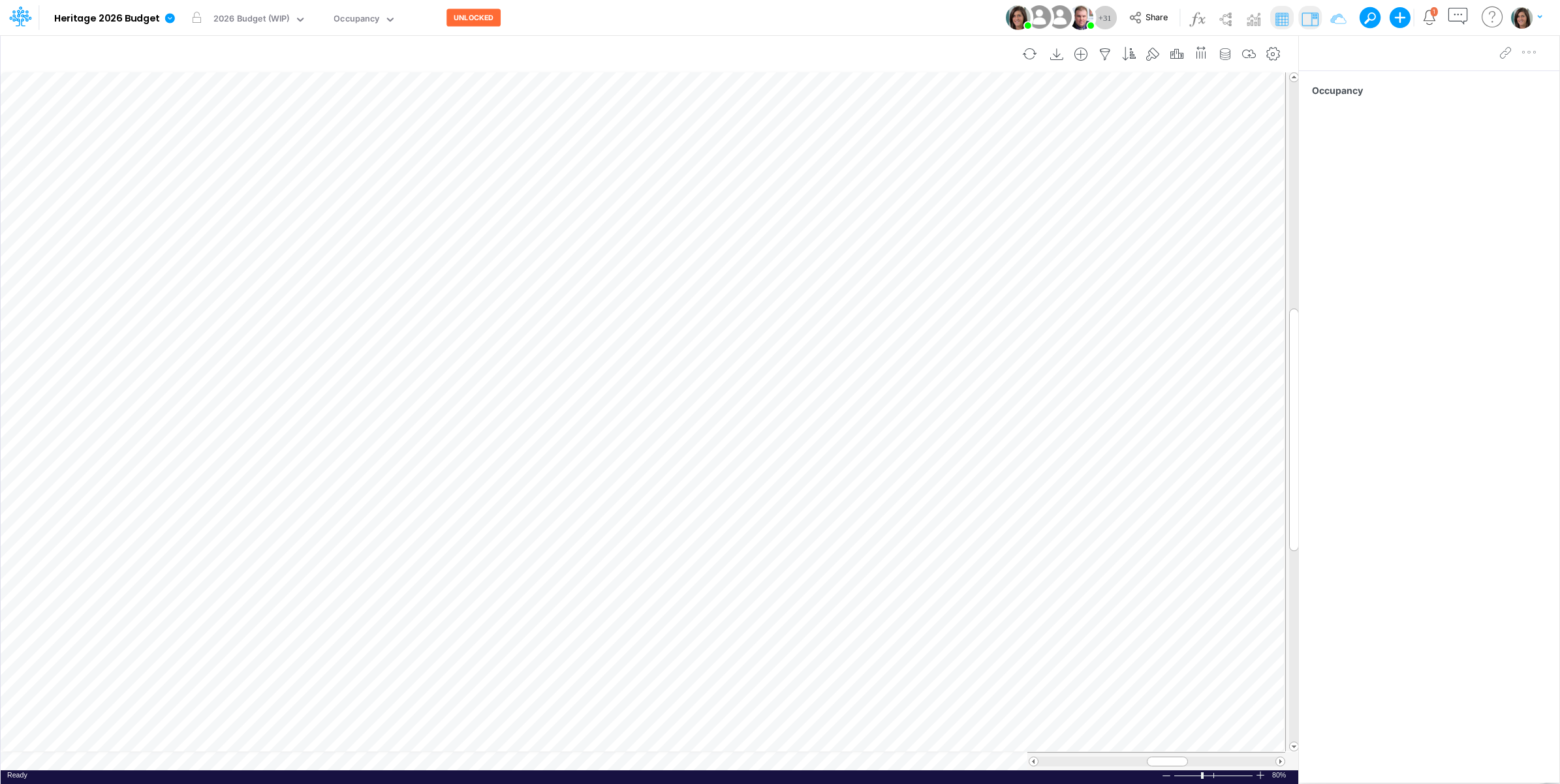
scroll to position [0, 1]
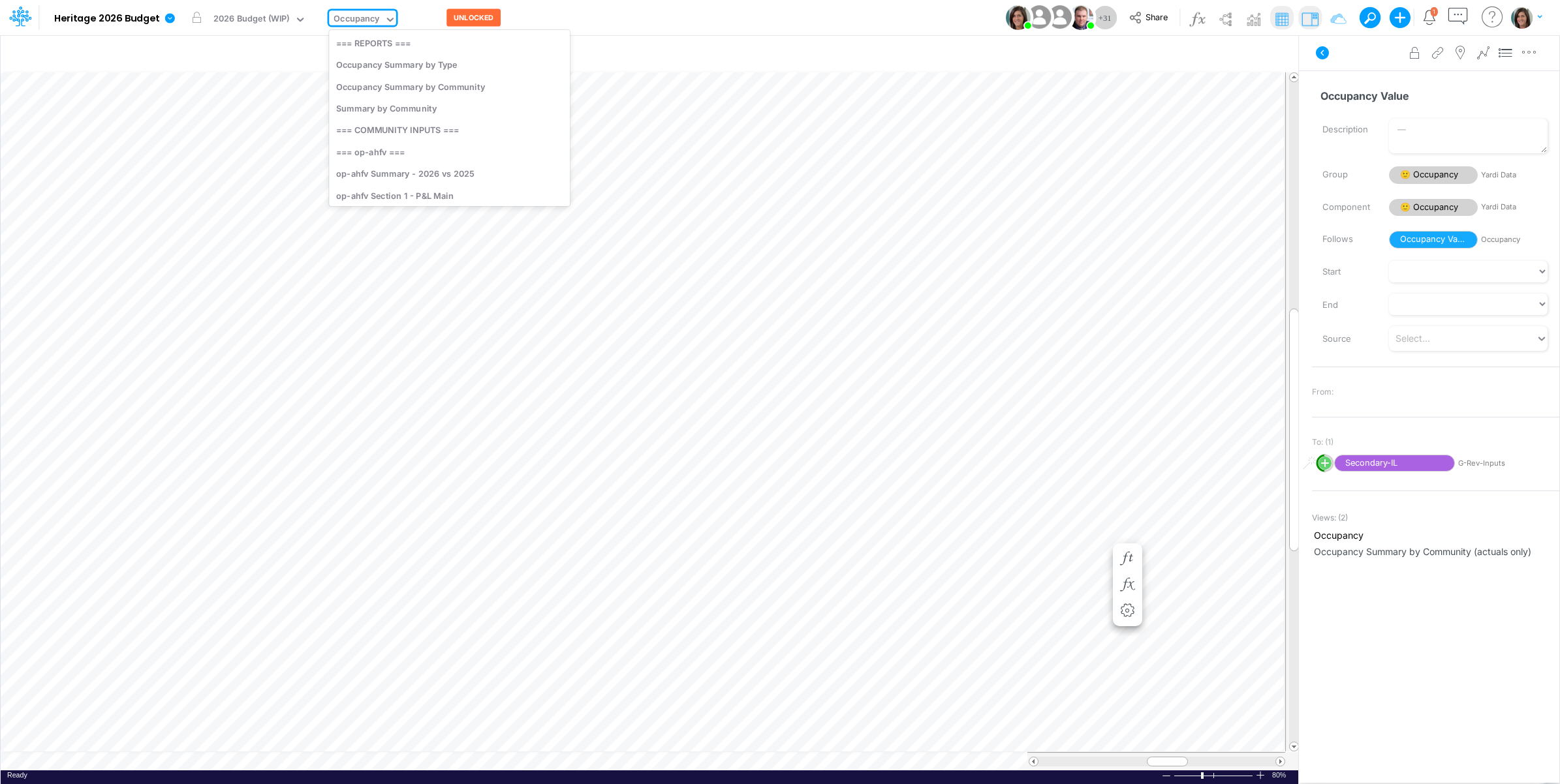
click at [372, 13] on div "Occupancy" at bounding box center [356, 19] width 46 height 15
type input "o-"
click at [1326, 50] on icon at bounding box center [1322, 52] width 13 height 13
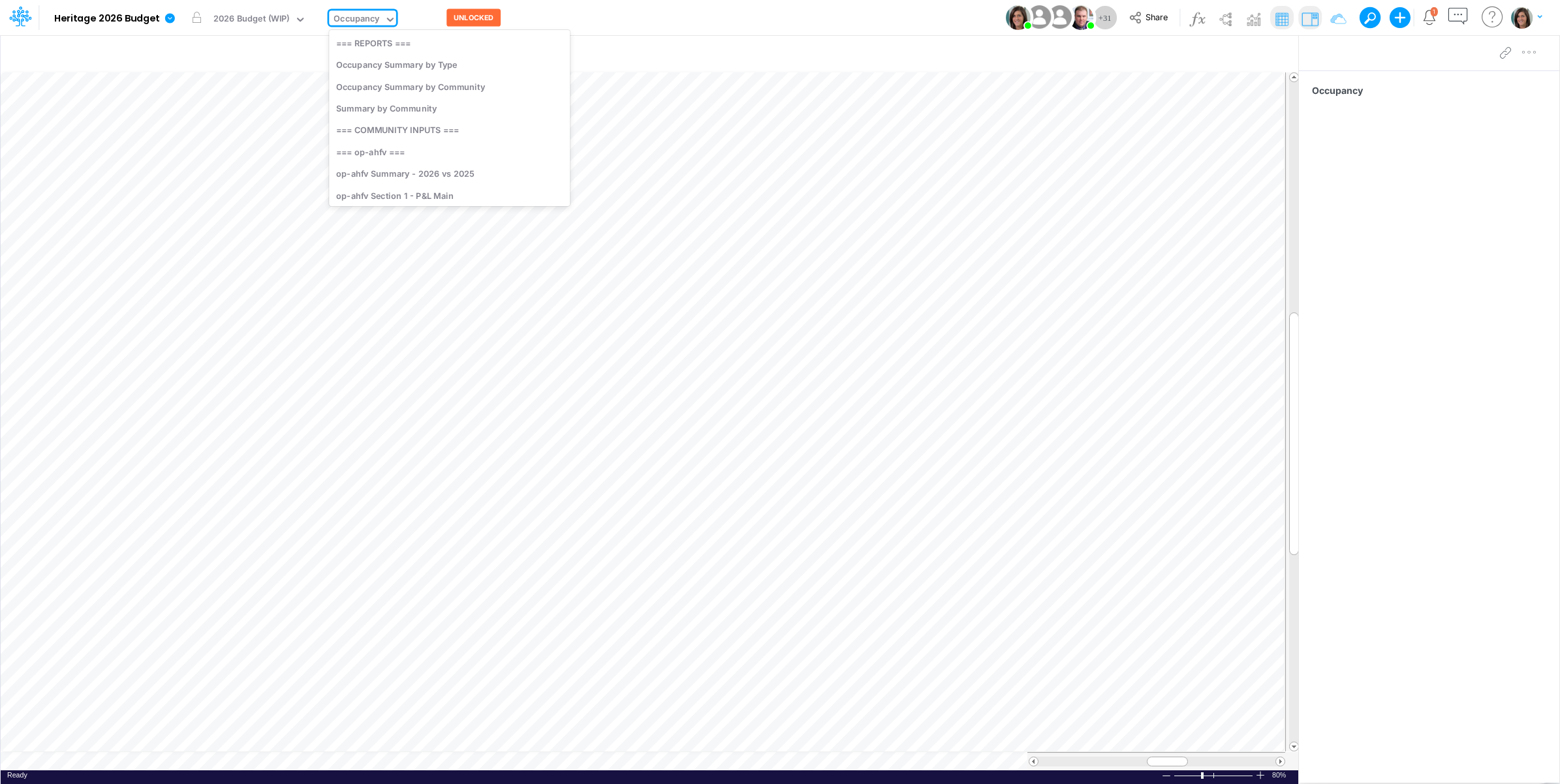
click at [371, 17] on div "Occupancy" at bounding box center [356, 19] width 46 height 15
type input "op-lg"
click at [470, 113] on div "op-lg Section 2 - Rent and Occupancy" at bounding box center [430, 108] width 202 height 21
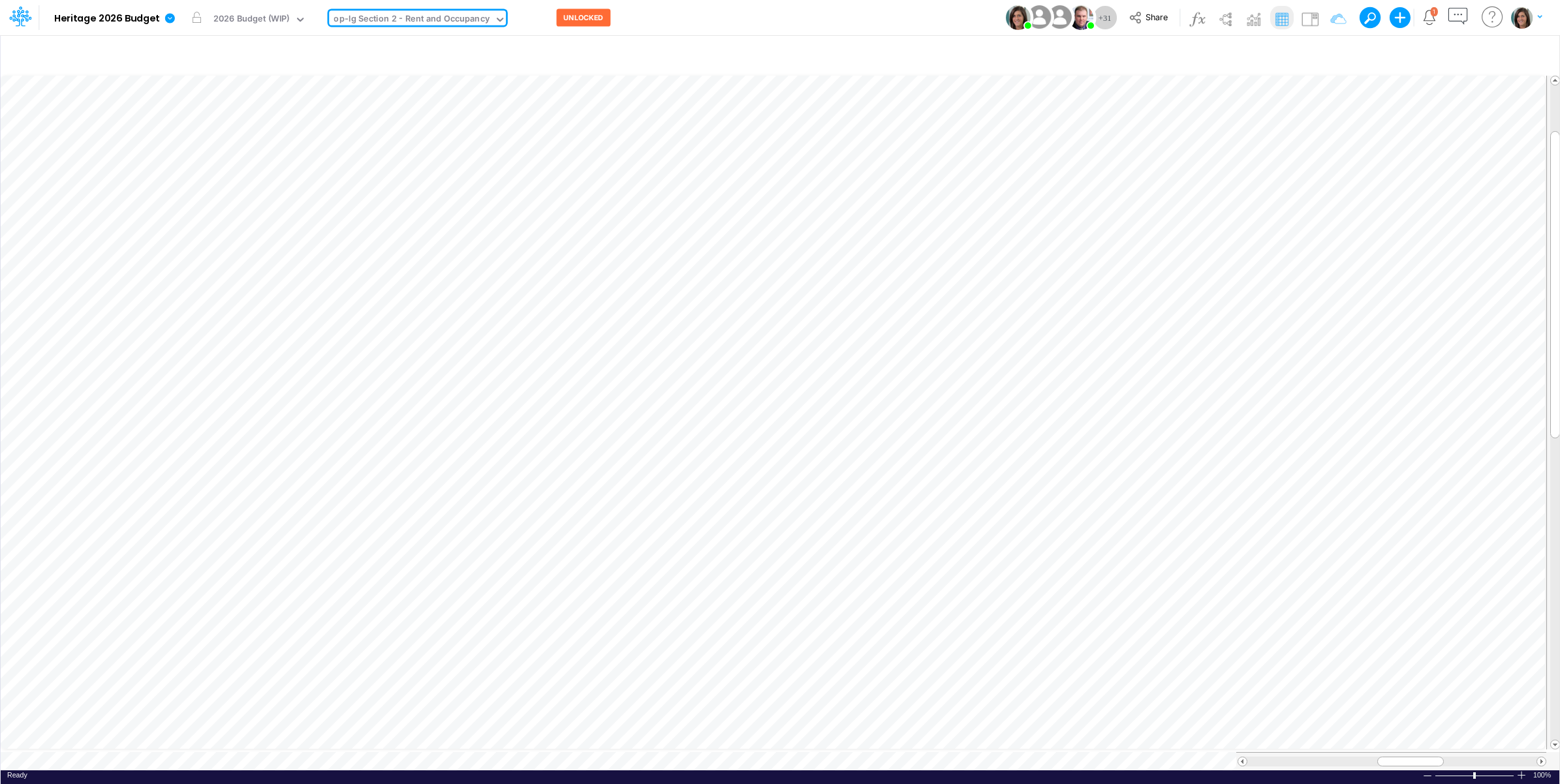
click at [727, 20] on div "Model Heritage 2026 Budget Edit model settings Duplicate Import QuickBooks Quic…" at bounding box center [780, 17] width 1404 height 35
click at [168, 20] on icon at bounding box center [170, 17] width 10 height 10
click at [197, 131] on button "View model info" at bounding box center [236, 135] width 140 height 20
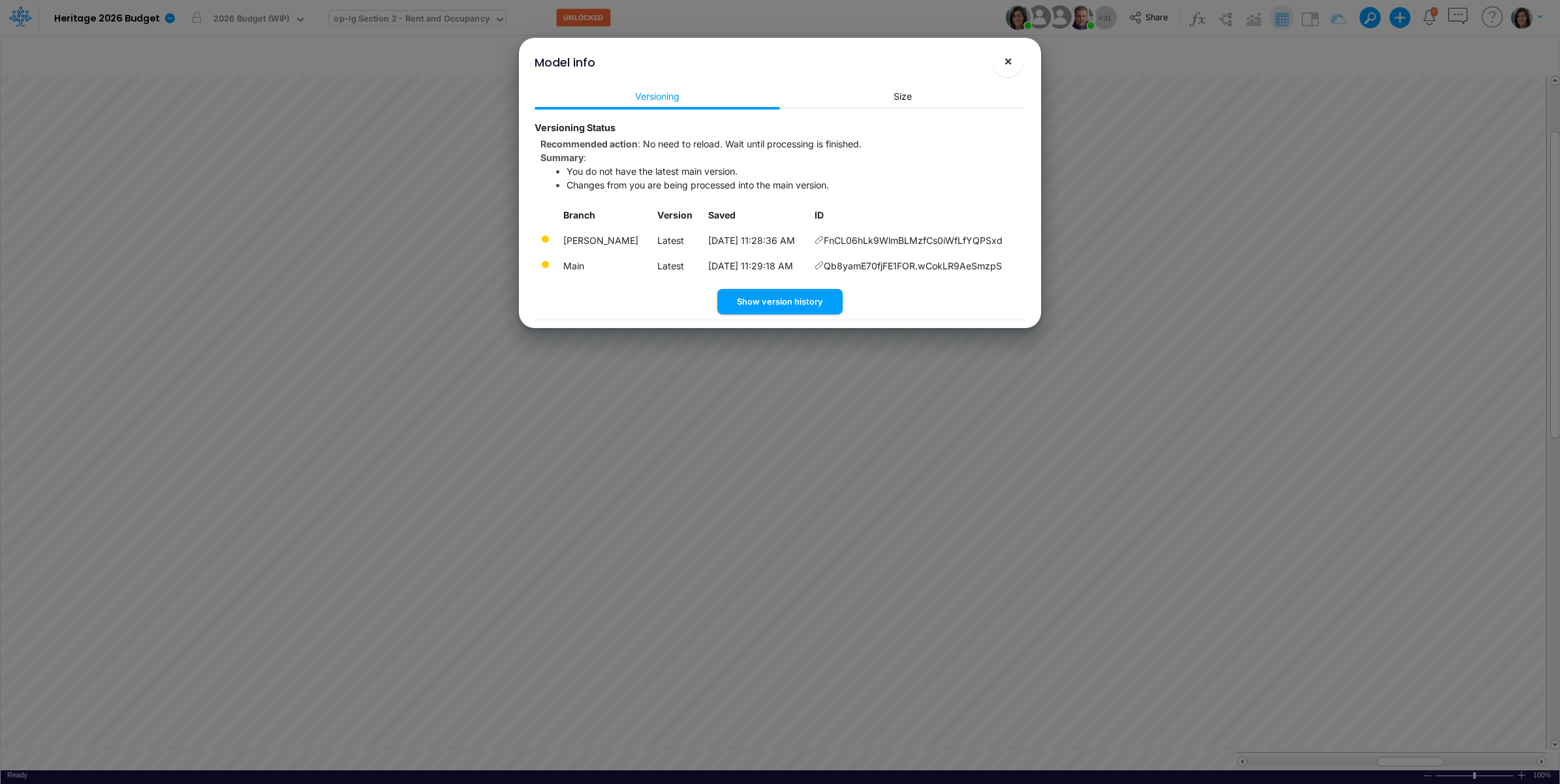
click at [1010, 66] on span "×" at bounding box center [1008, 60] width 9 height 15
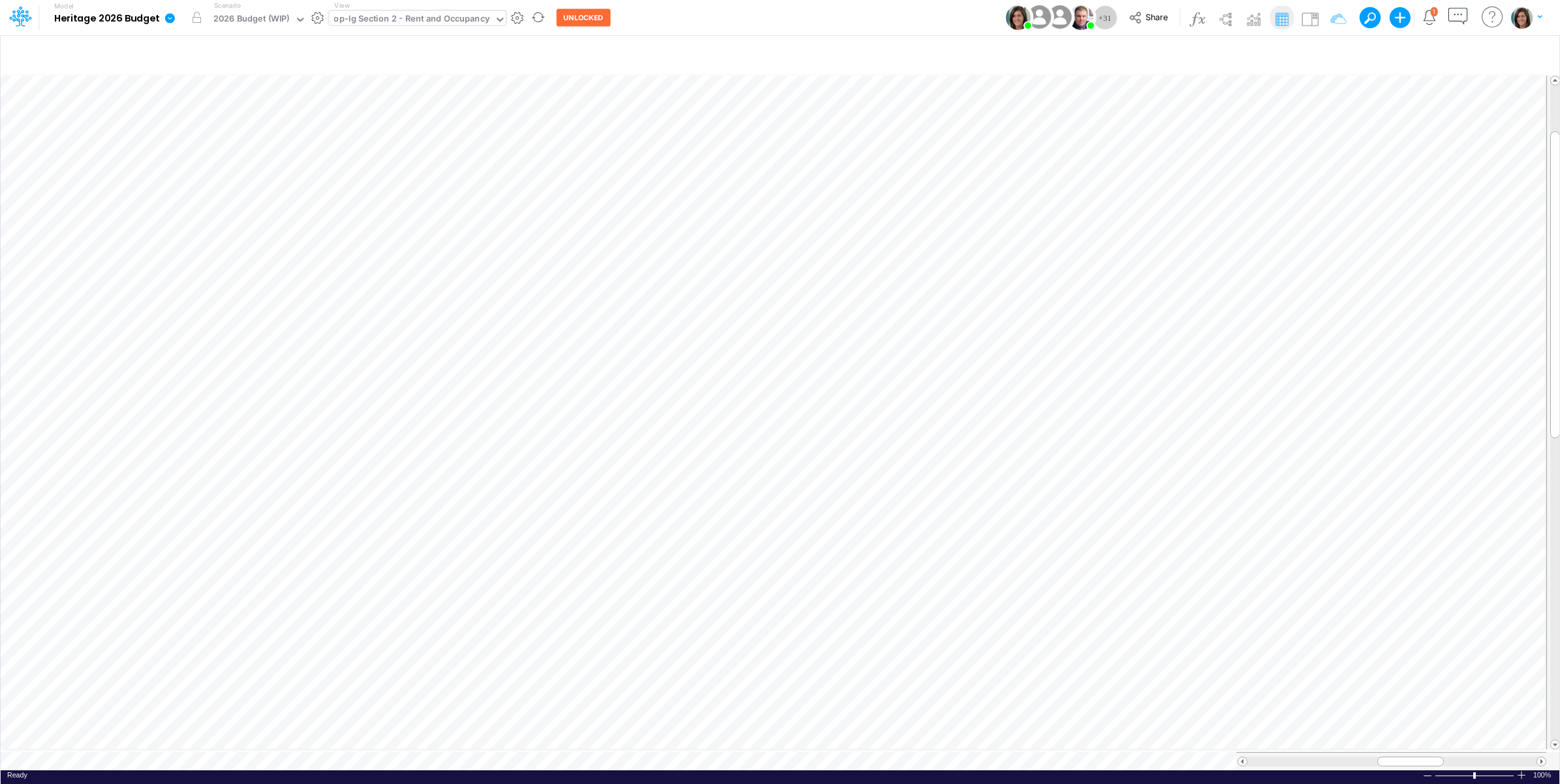
click at [171, 14] on icon at bounding box center [170, 17] width 10 height 10
click at [200, 132] on button "View model info" at bounding box center [236, 135] width 140 height 20
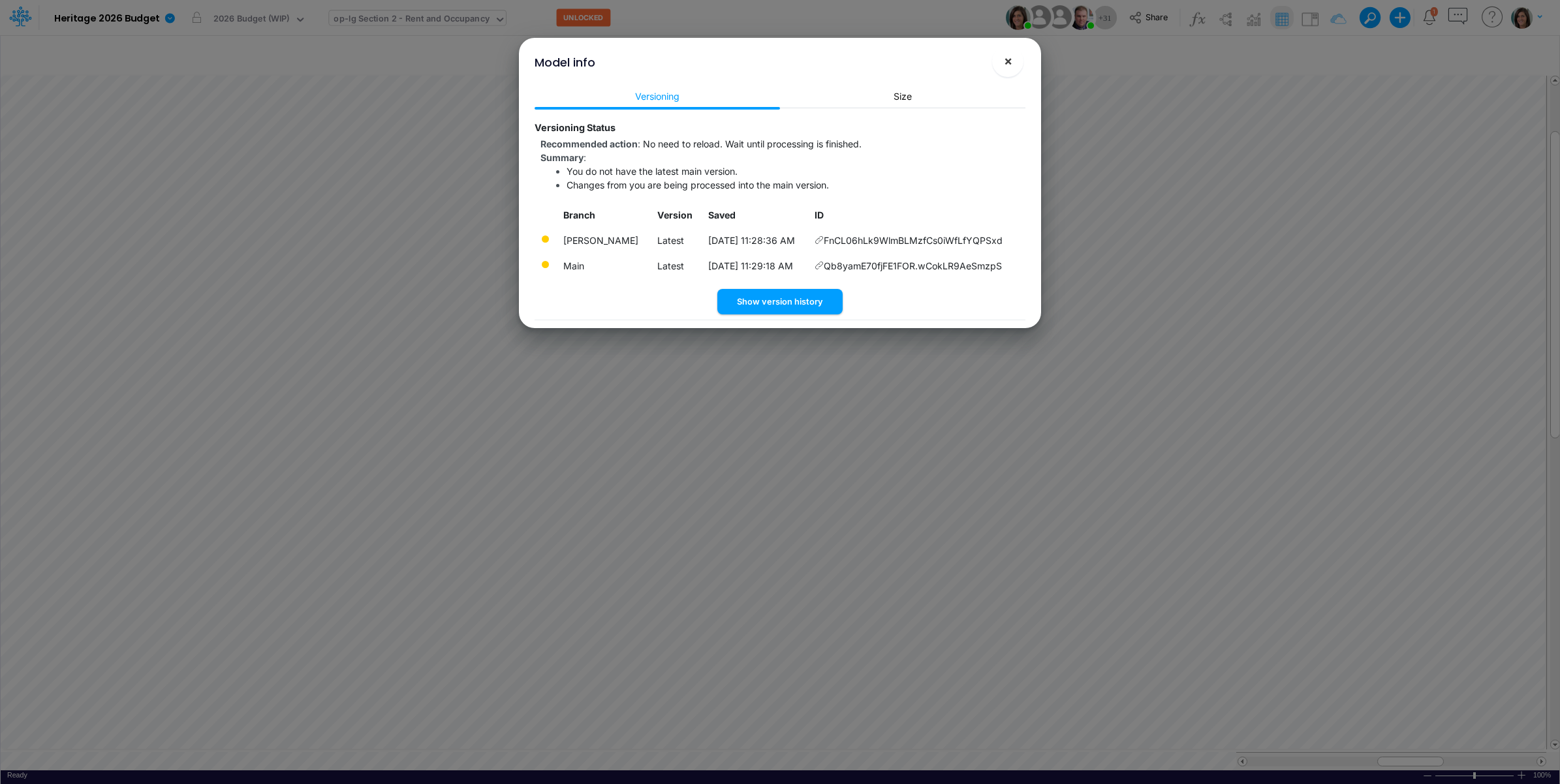
click at [1010, 63] on span "×" at bounding box center [1008, 60] width 9 height 15
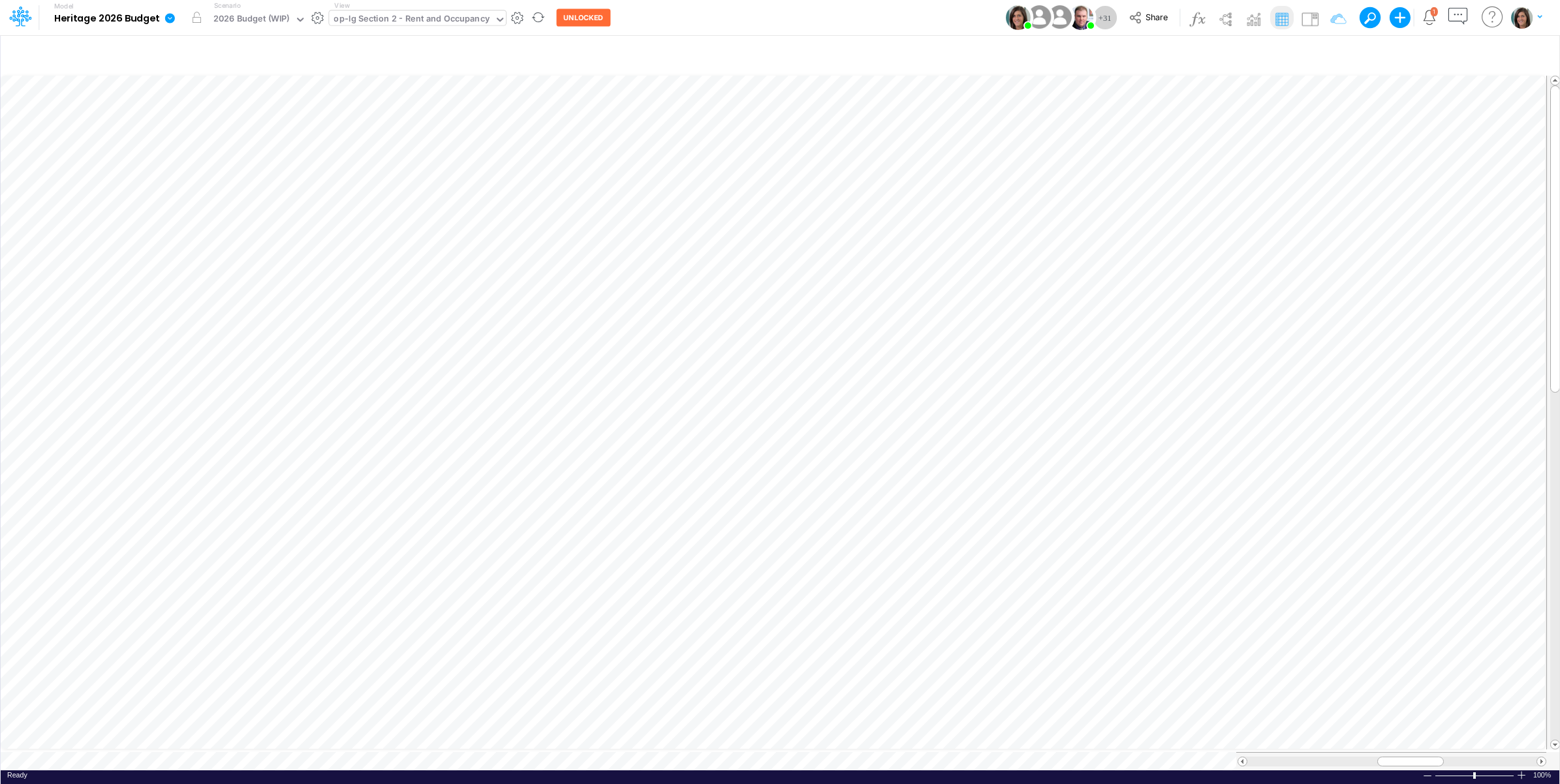
click at [167, 20] on icon at bounding box center [170, 17] width 10 height 10
click at [203, 134] on button "View model info" at bounding box center [236, 135] width 140 height 20
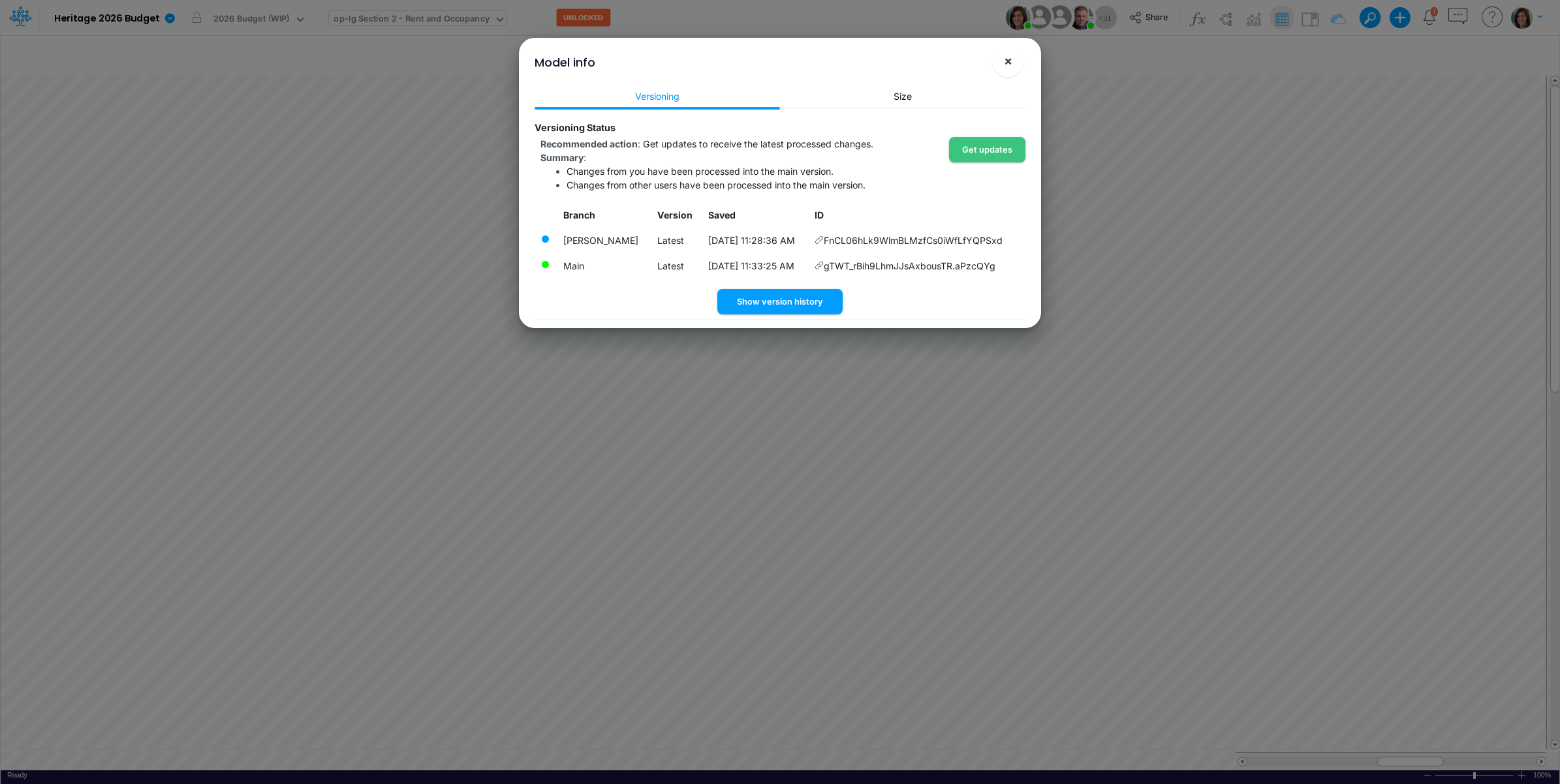
drag, startPoint x: 1016, startPoint y: 57, endPoint x: 1009, endPoint y: 59, distance: 7.3
click at [1014, 59] on button "×" at bounding box center [1008, 61] width 32 height 32
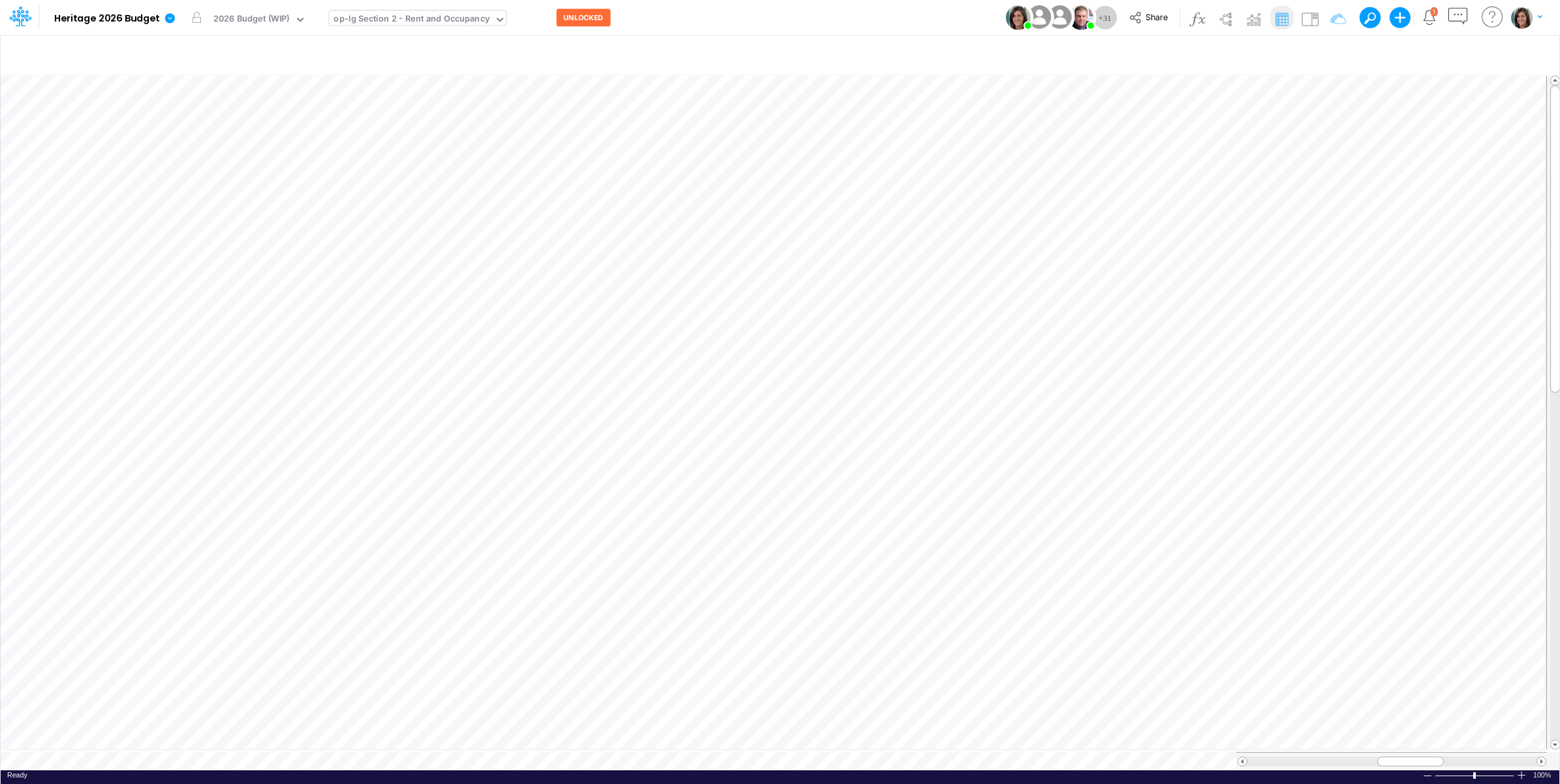
click at [788, 11] on div "Model Heritage 2026 Budget Edit model settings Duplicate Import QuickBooks Quic…" at bounding box center [780, 17] width 1404 height 35
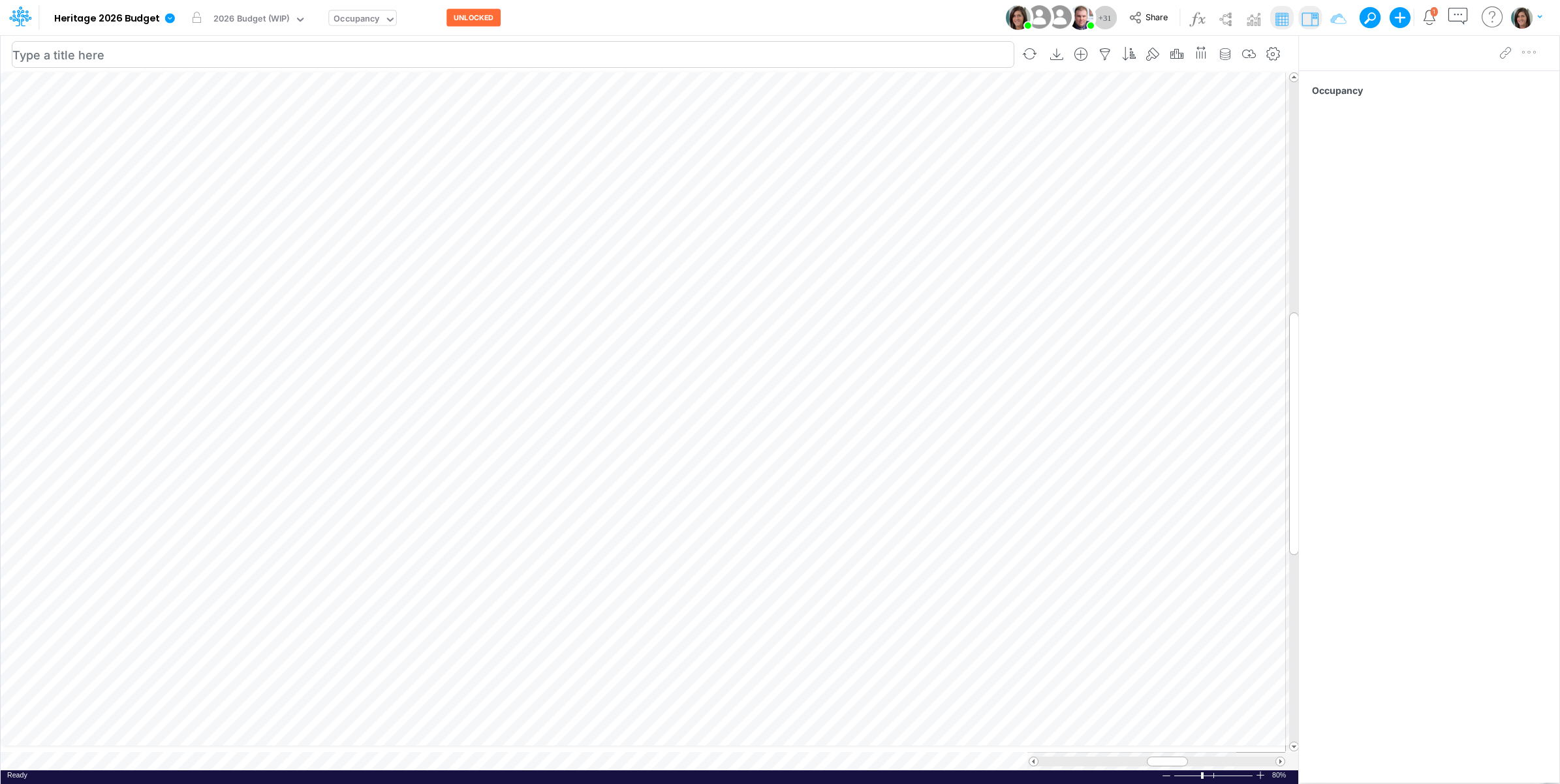
scroll to position [0, 1]
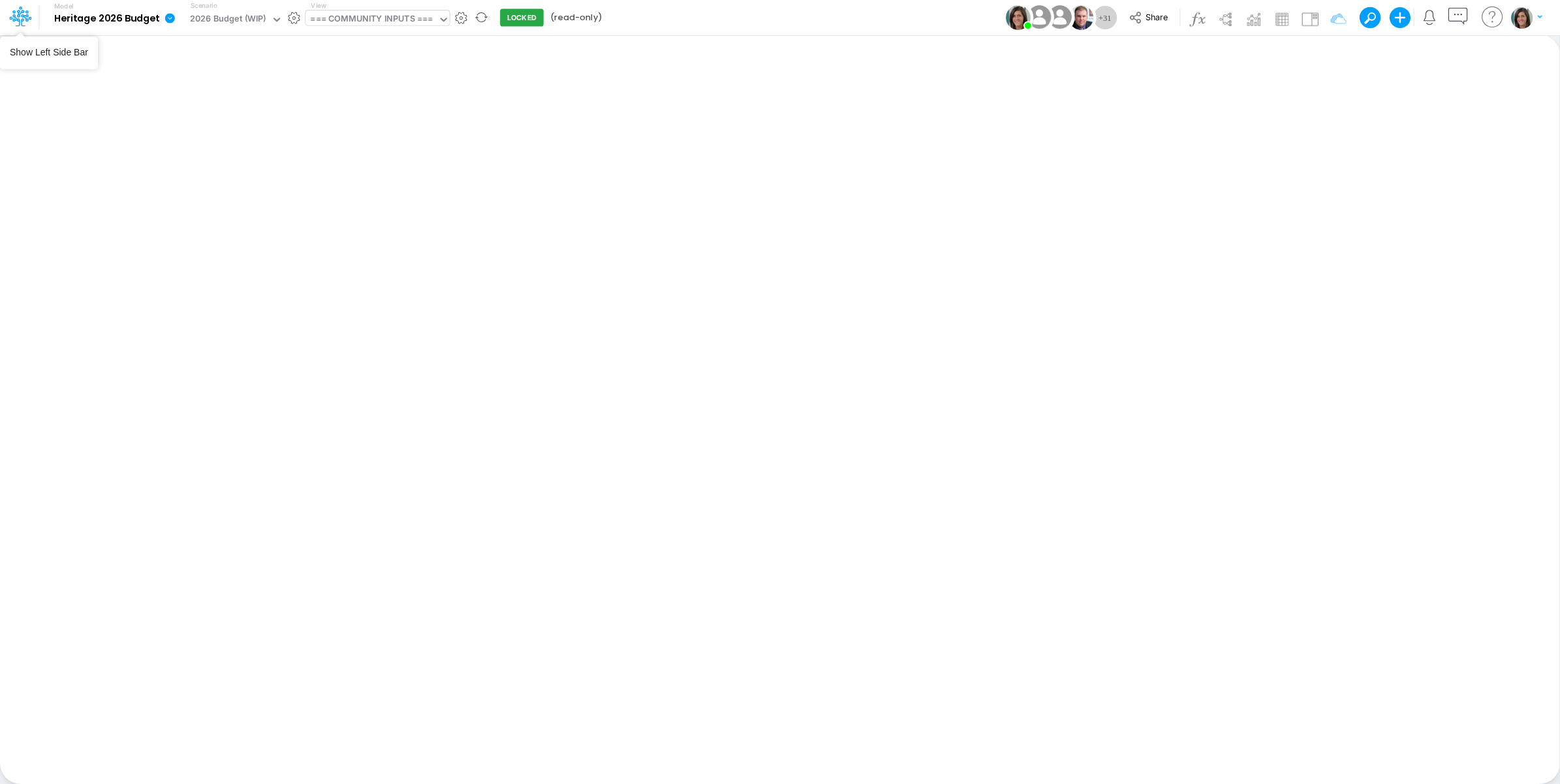
click at [382, 23] on div "=== COMMUNITY INPUTS ===" at bounding box center [371, 19] width 123 height 15
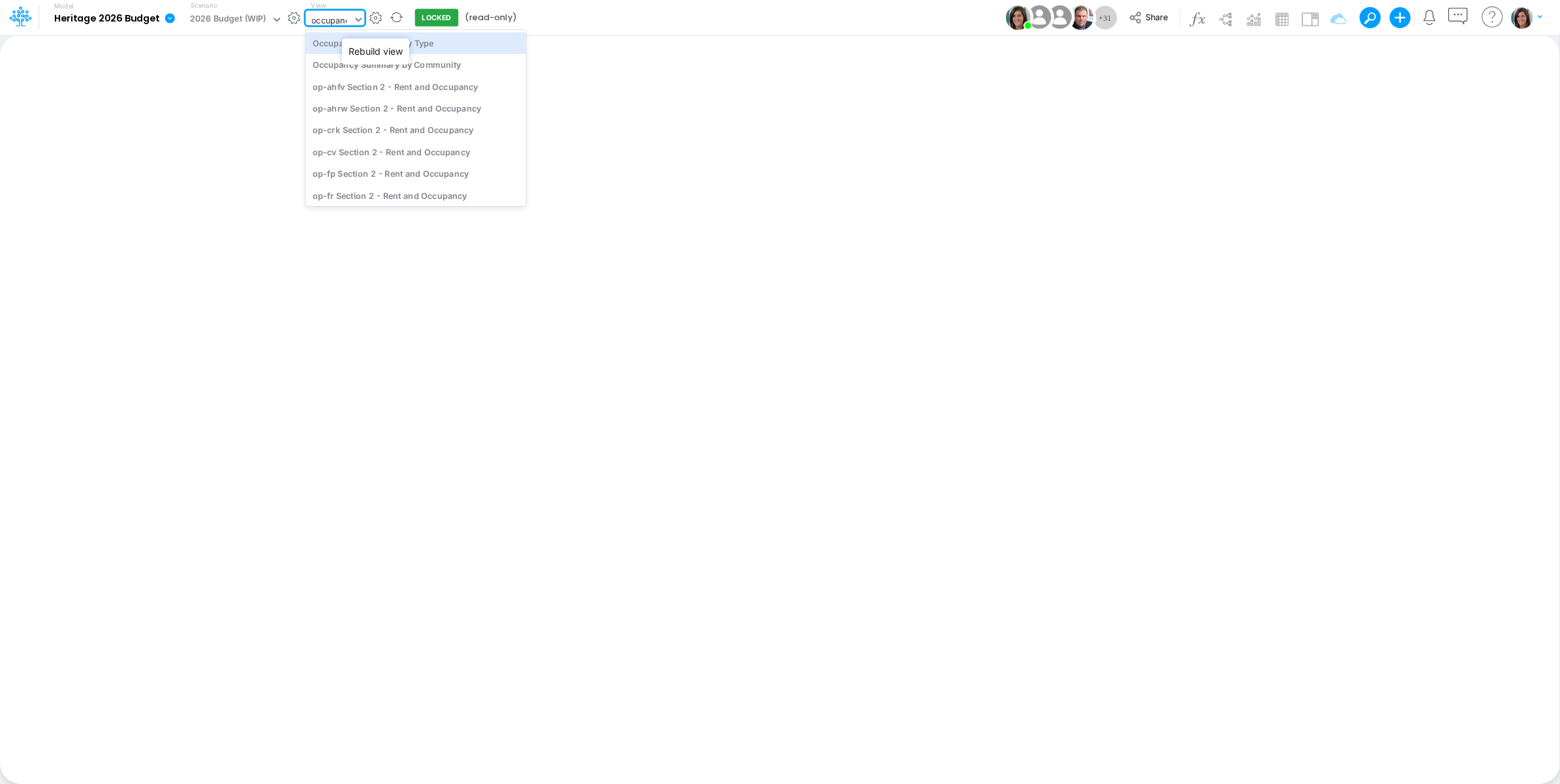
type input "occupancy"
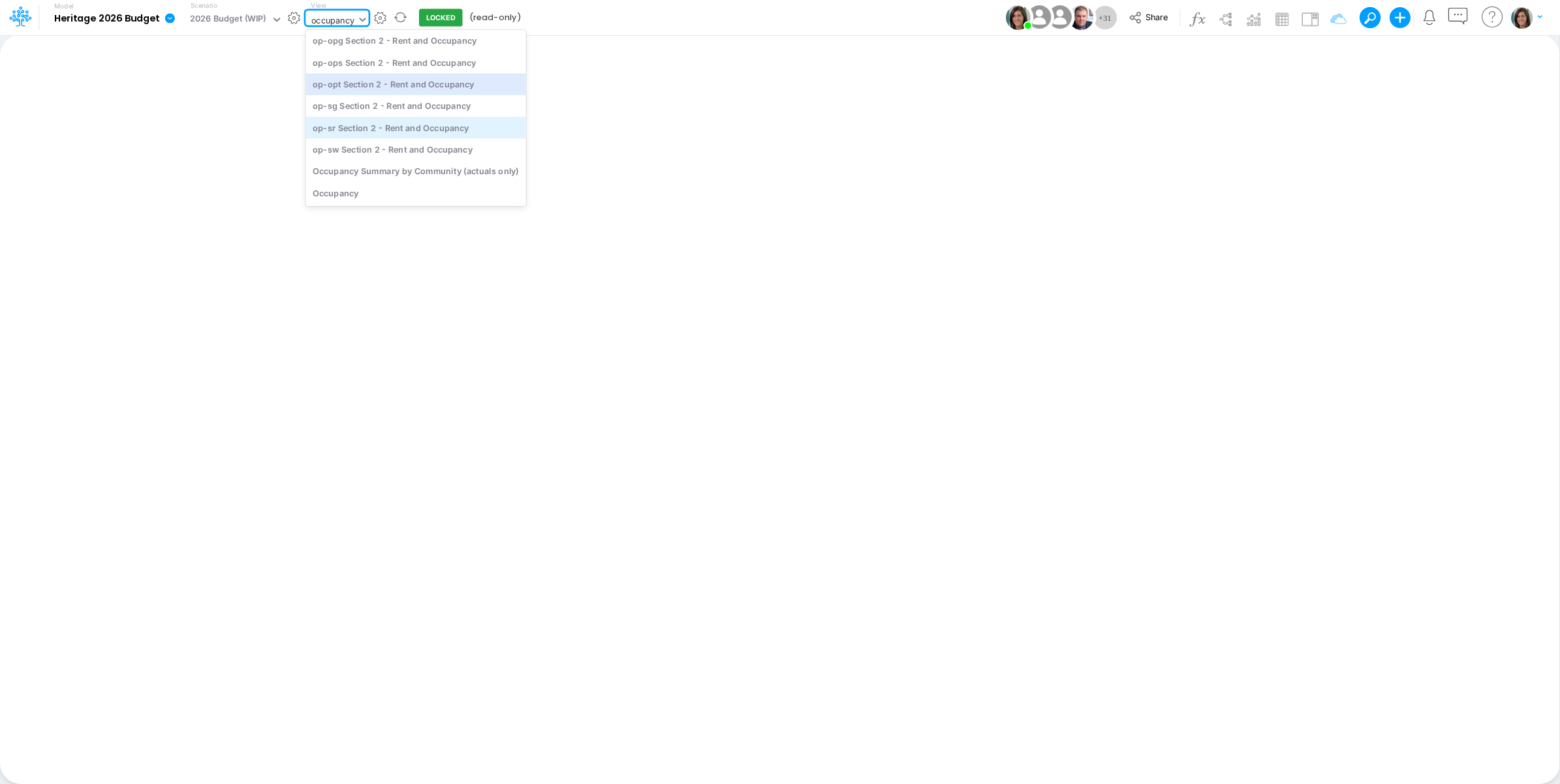
scroll to position [390, 0]
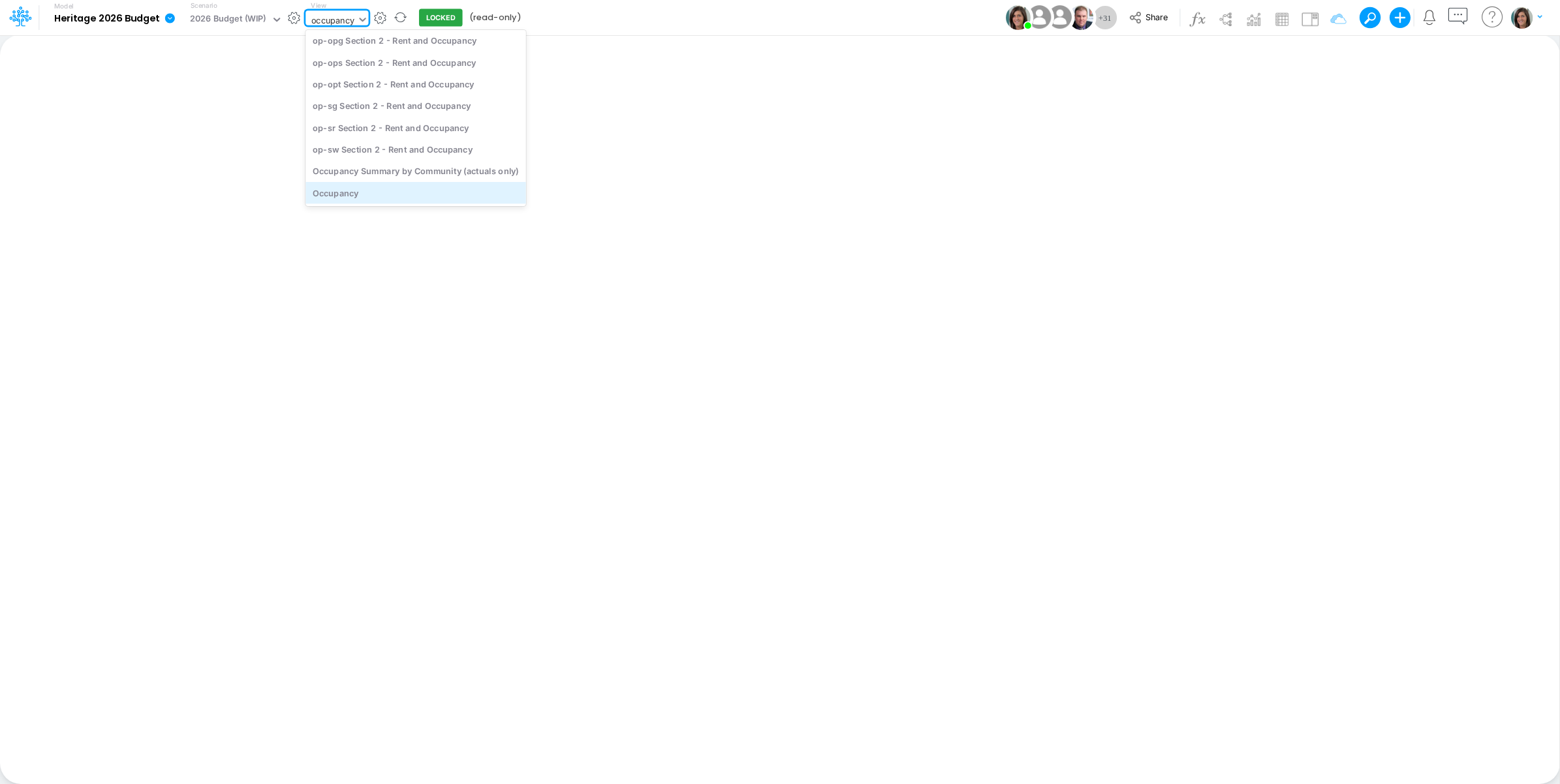
click at [411, 191] on div "Occupancy" at bounding box center [416, 193] width 220 height 21
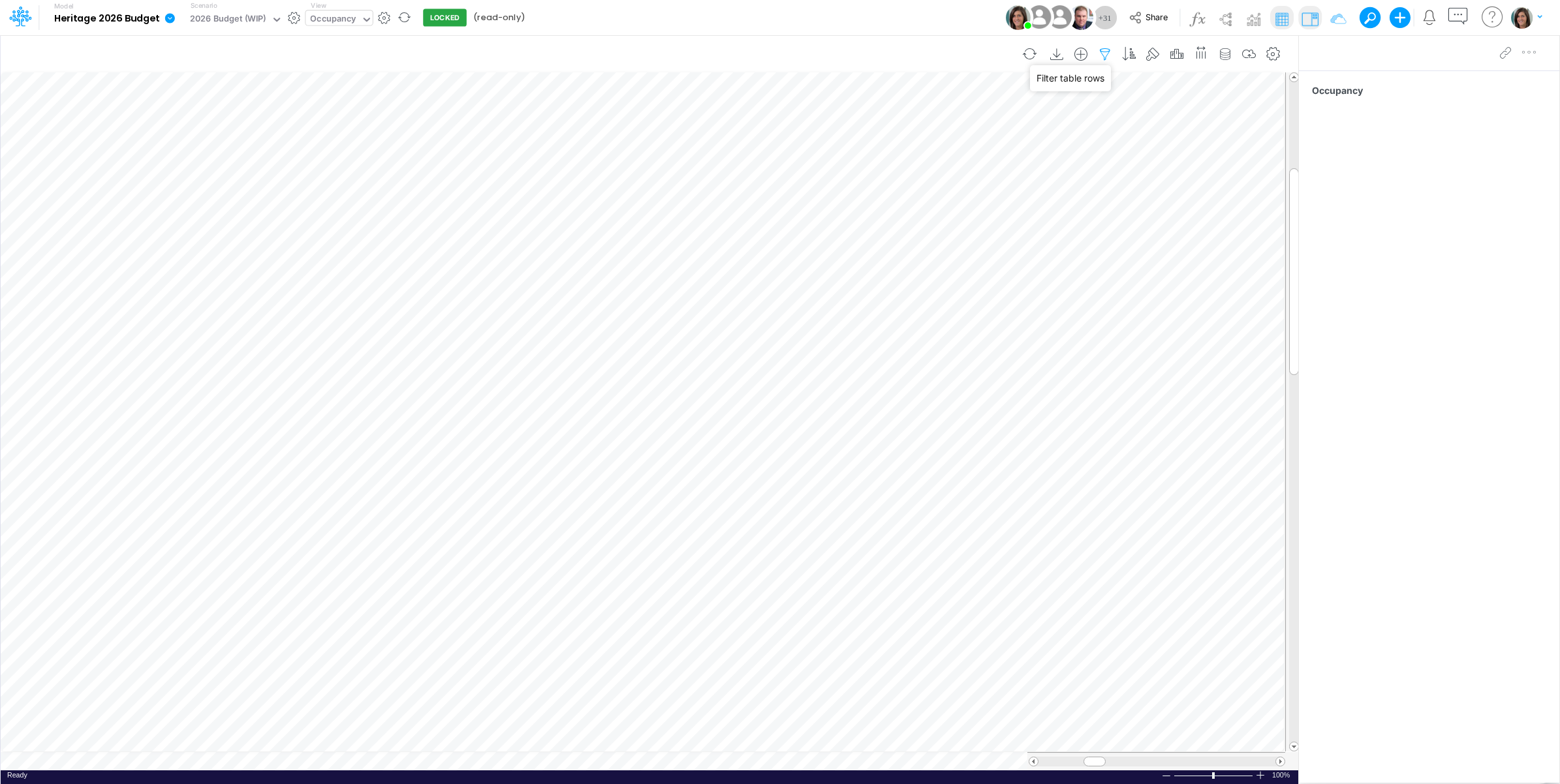
click at [1096, 56] on icon "button" at bounding box center [1105, 54] width 19 height 13
select select "notEqual"
click at [899, 28] on div "Model Heritage 2026 Budget Edit model settings Duplicate Import QuickBooks Quic…" at bounding box center [780, 17] width 1404 height 35
click at [1195, 49] on icon "button" at bounding box center [1201, 52] width 13 height 19
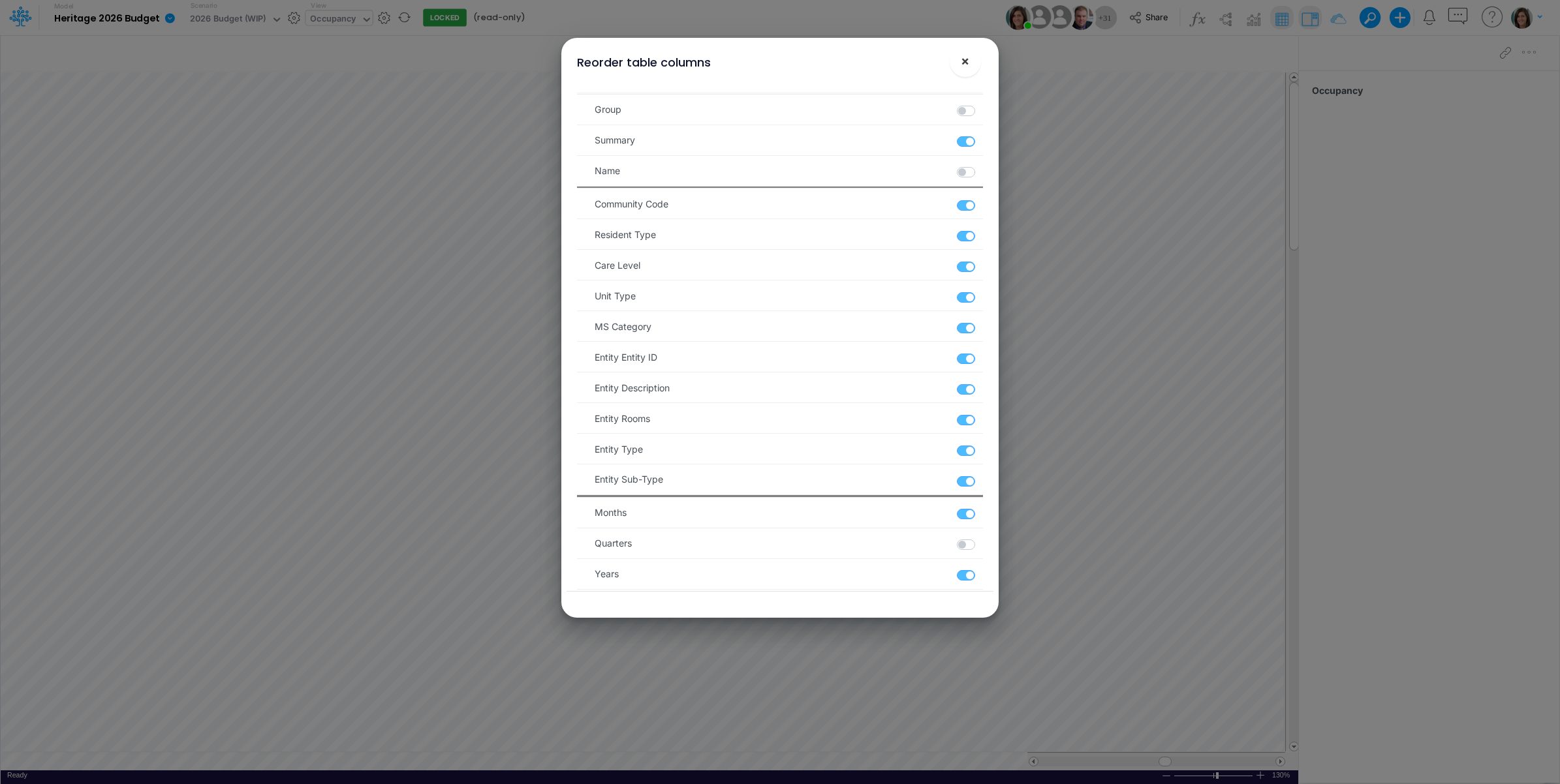
click at [969, 69] on button "×" at bounding box center [965, 61] width 32 height 32
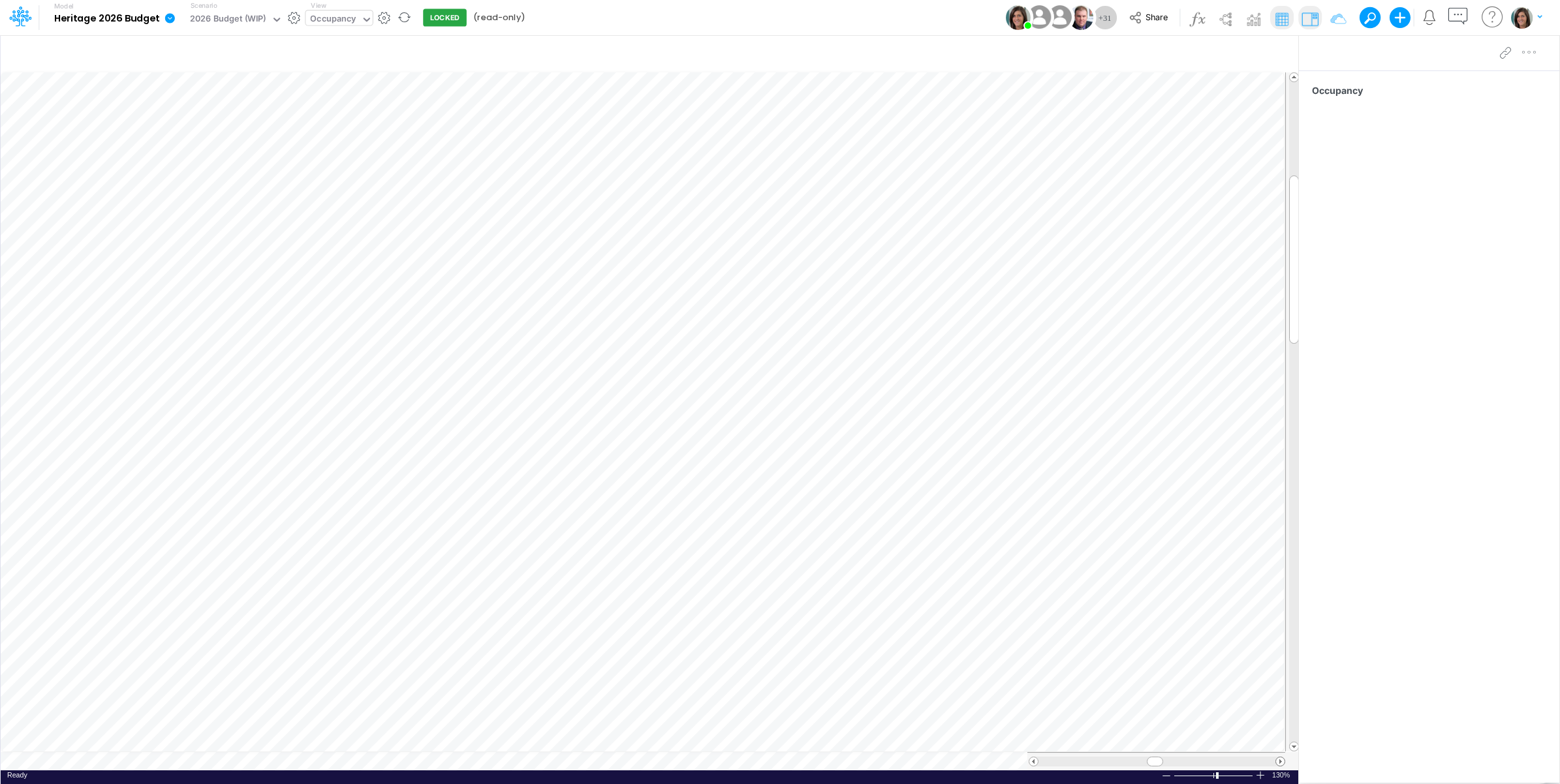
click at [1277, 762] on span at bounding box center [1280, 762] width 9 height 9
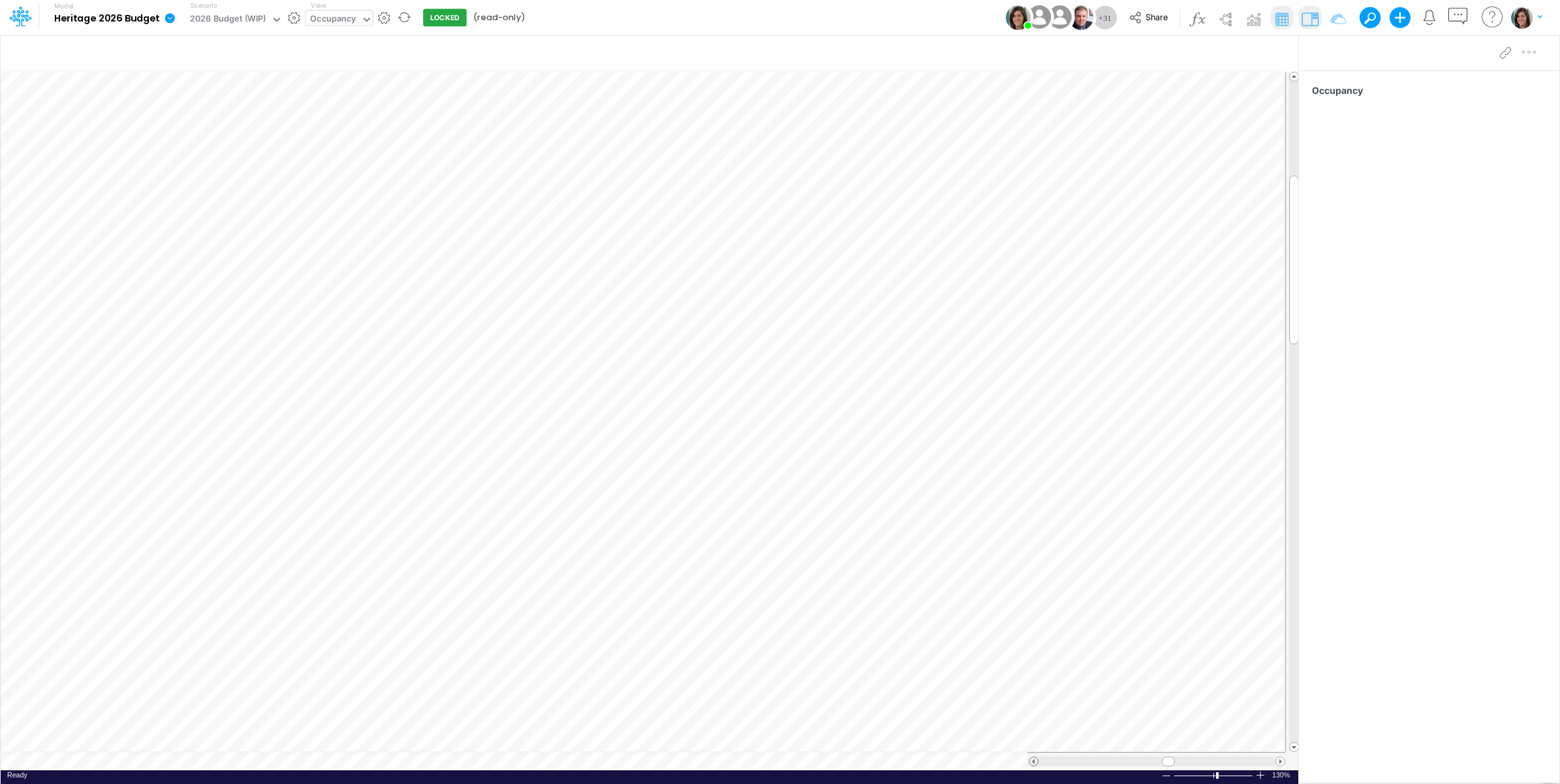
click at [1032, 763] on span at bounding box center [1034, 762] width 9 height 9
click at [1030, 762] on span at bounding box center [1034, 762] width 9 height 9
click at [1030, 762] on span at bounding box center [1034, 762] width 9 height 9
click at [1278, 764] on span at bounding box center [1280, 762] width 9 height 9
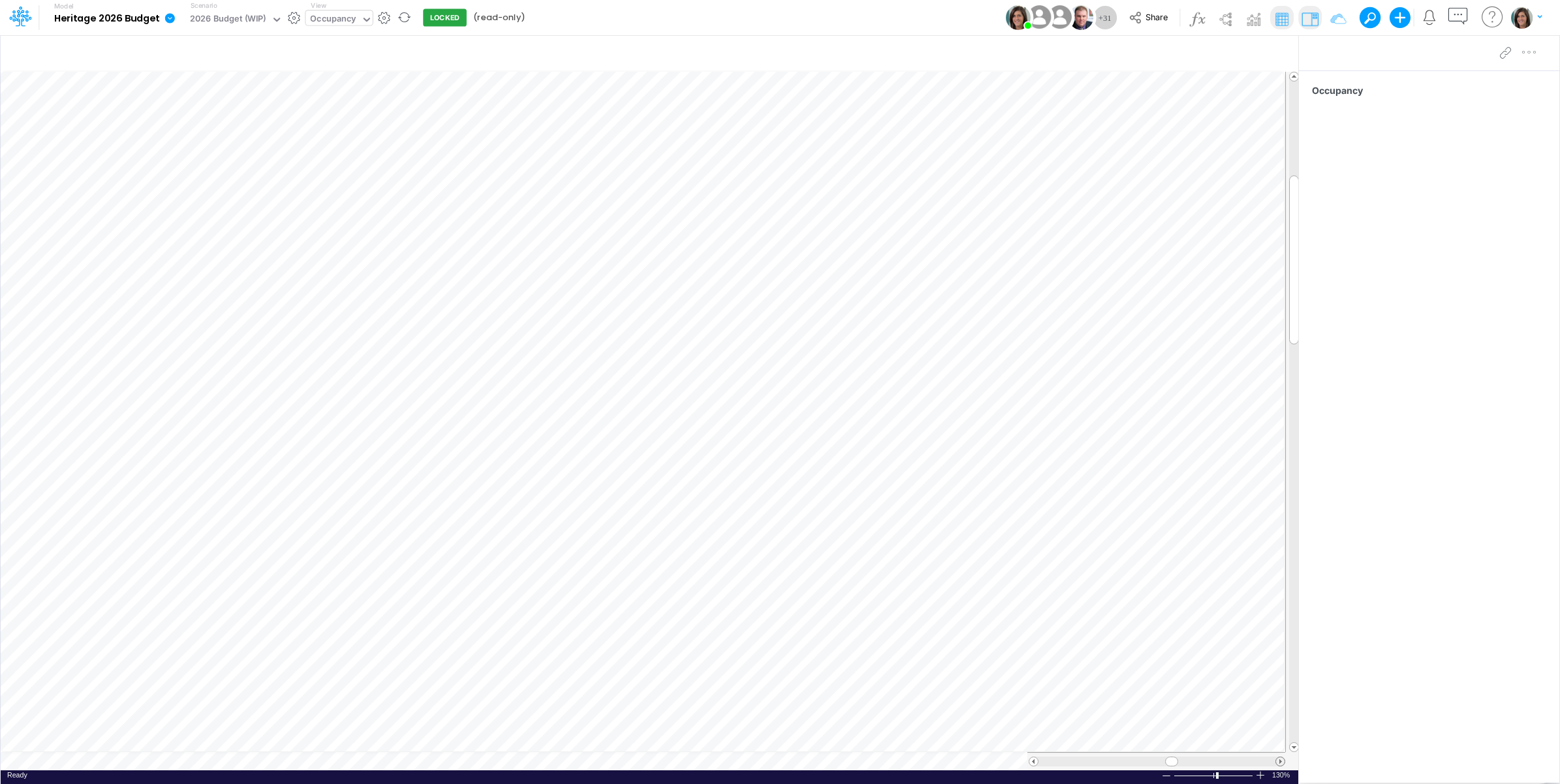
click at [1278, 764] on span at bounding box center [1280, 762] width 9 height 9
click at [1155, 775] on div "Ready 130% Sum: null Max: null Min: null Numerical Count: null Count: null Aver…" at bounding box center [649, 779] width 1298 height 16
click at [1167, 777] on div at bounding box center [1167, 776] width 11 height 10
click at [1163, 779] on div at bounding box center [1167, 776] width 11 height 10
click at [1278, 761] on span at bounding box center [1280, 762] width 9 height 9
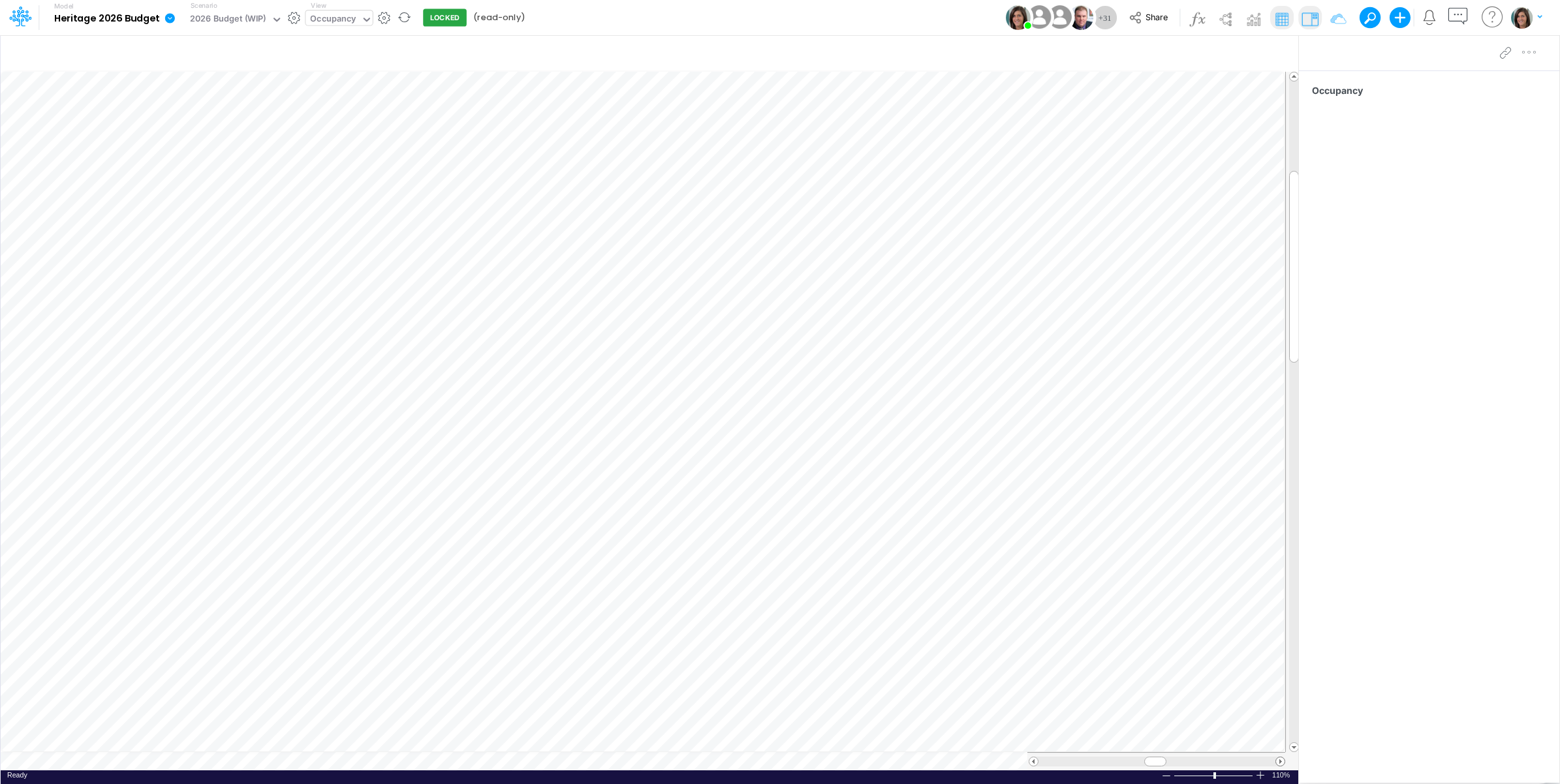
click at [1278, 761] on span at bounding box center [1280, 762] width 9 height 9
drag, startPoint x: 17, startPoint y: 24, endPoint x: 53, endPoint y: 37, distance: 38.3
click at [17, 24] on icon at bounding box center [20, 16] width 22 height 22
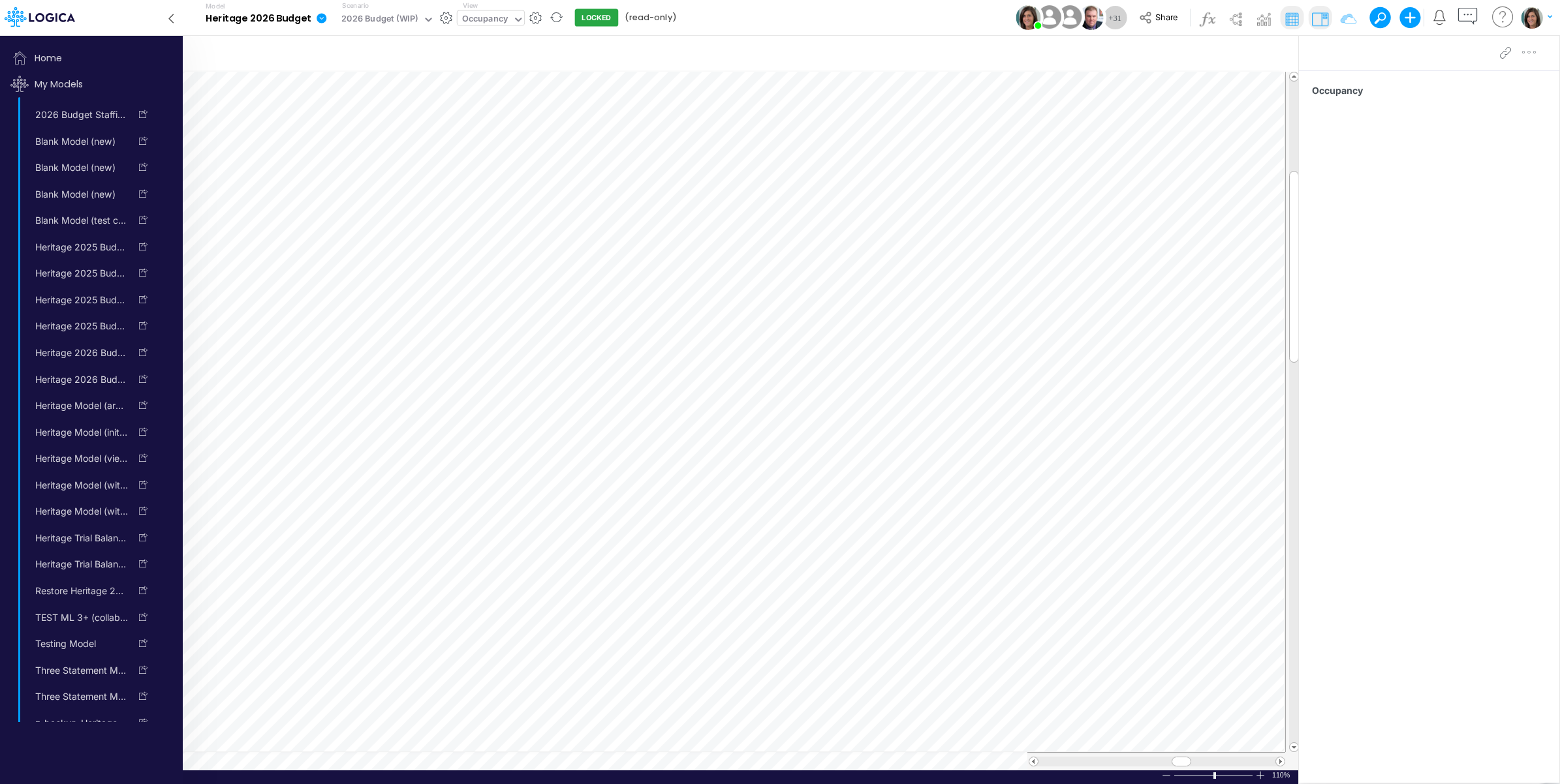
click at [170, 19] on icon at bounding box center [171, 18] width 4 height 9
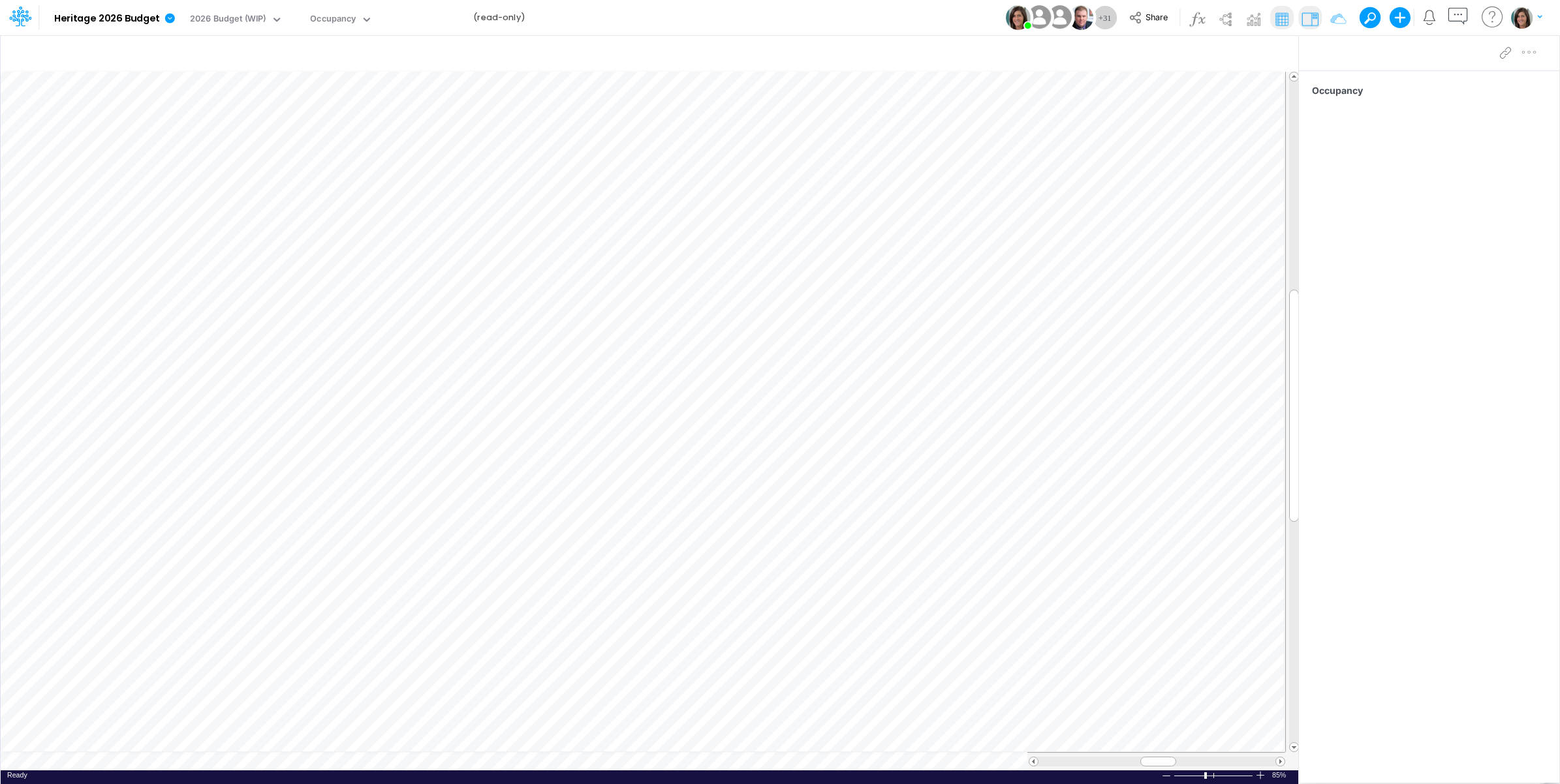
scroll to position [0, 1]
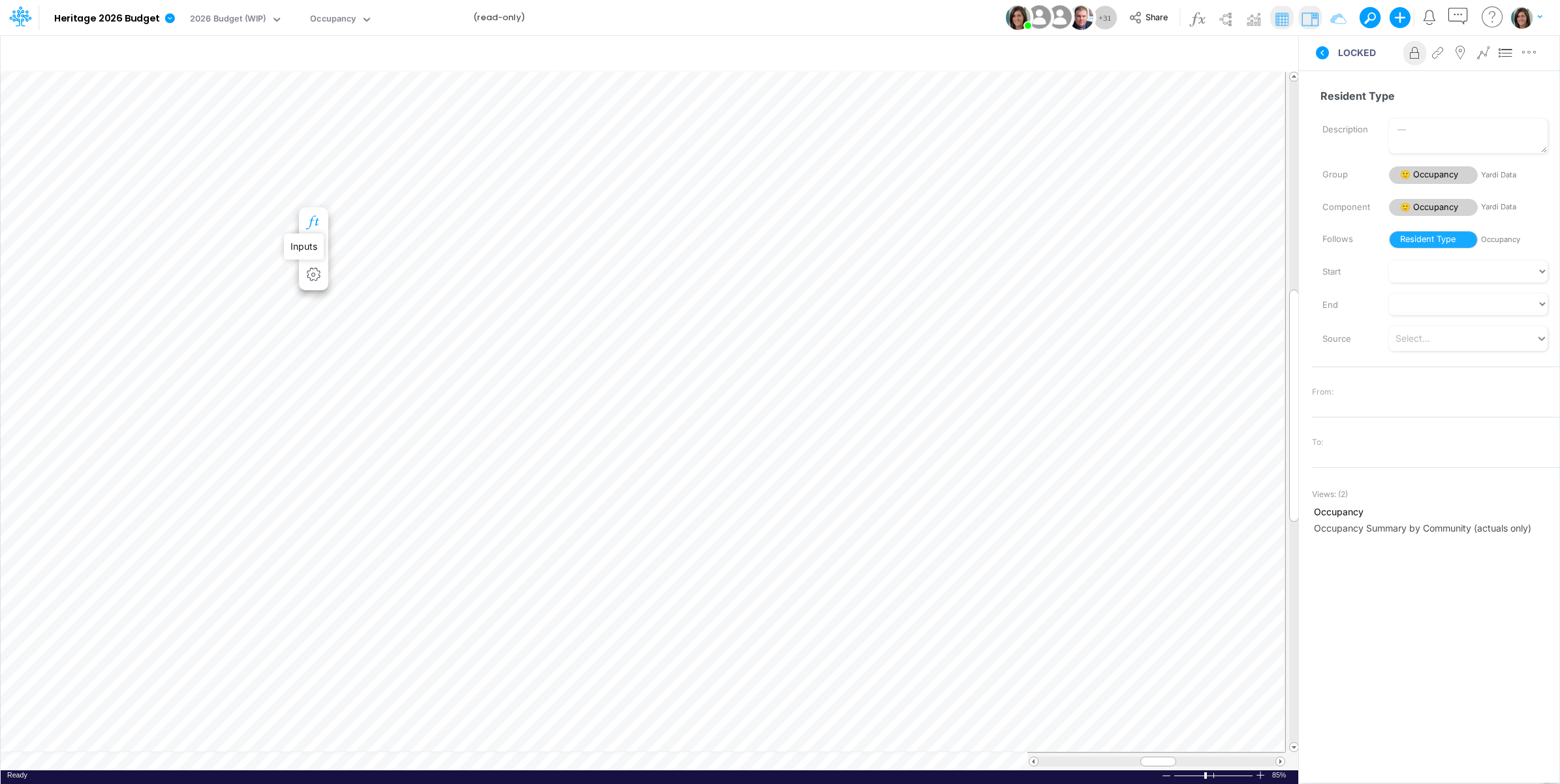
click at [317, 216] on icon "button" at bounding box center [314, 222] width 19 height 13
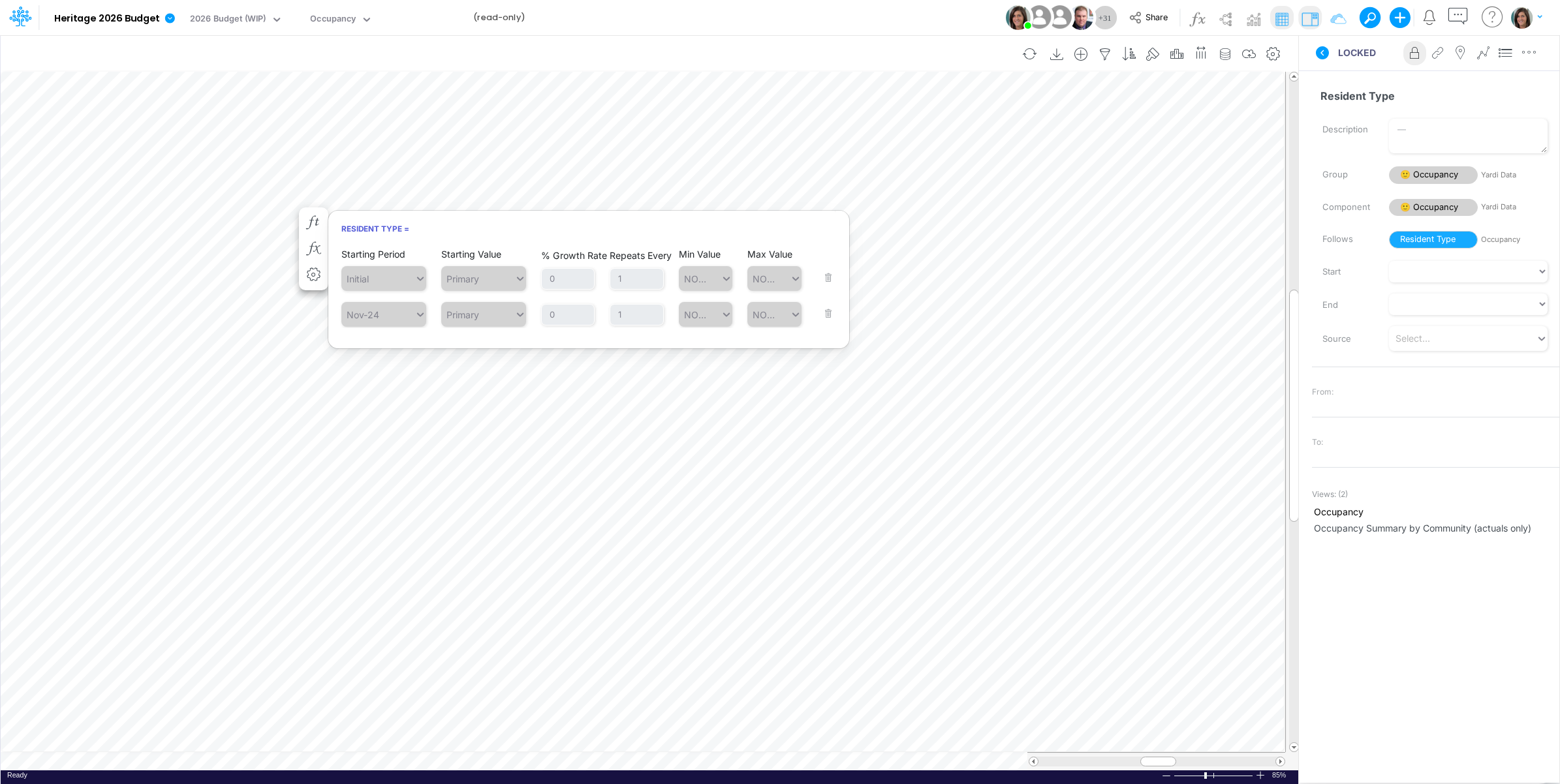
scroll to position [0, 1]
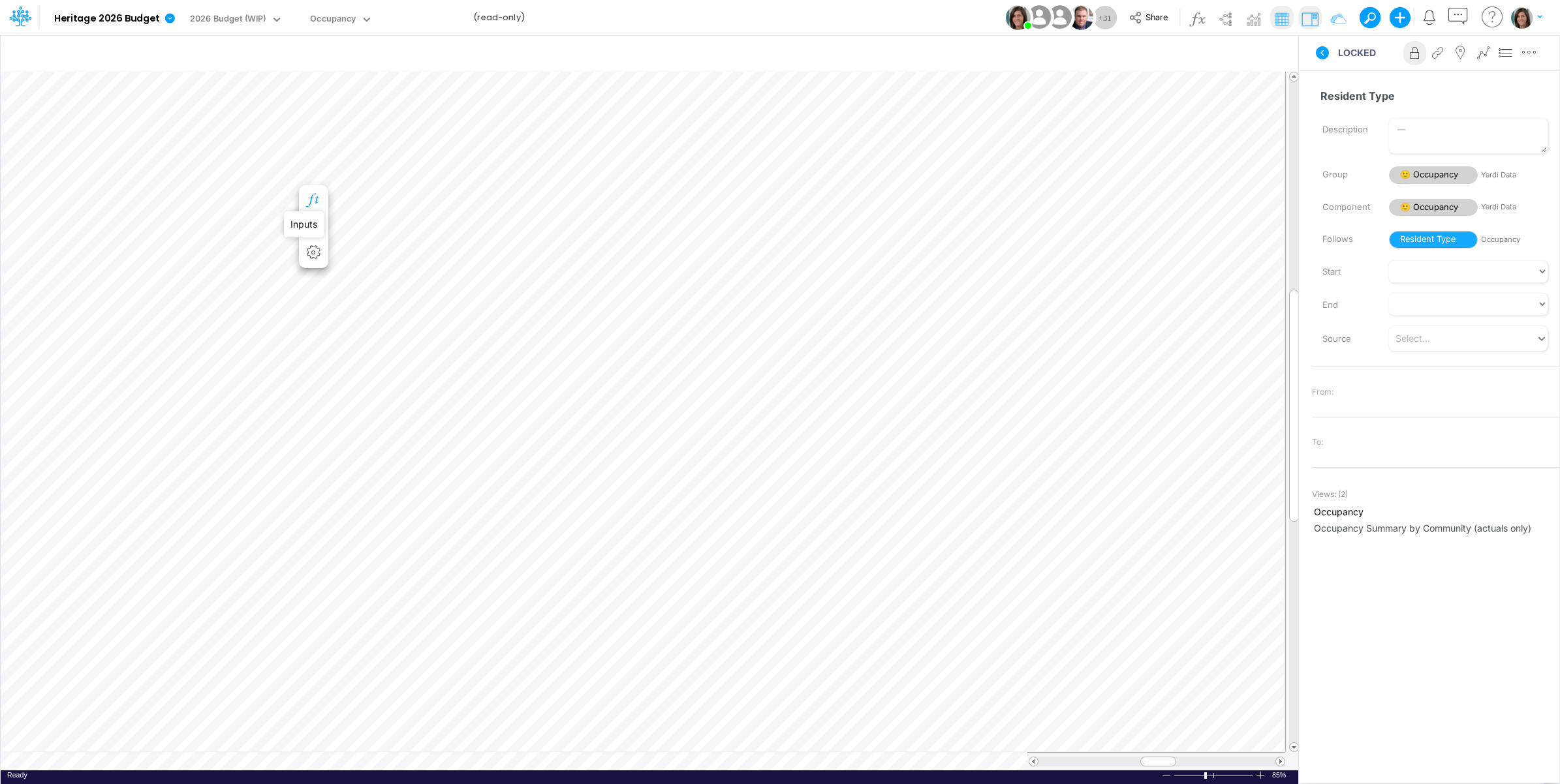
click at [317, 193] on icon "button" at bounding box center [314, 200] width 19 height 13
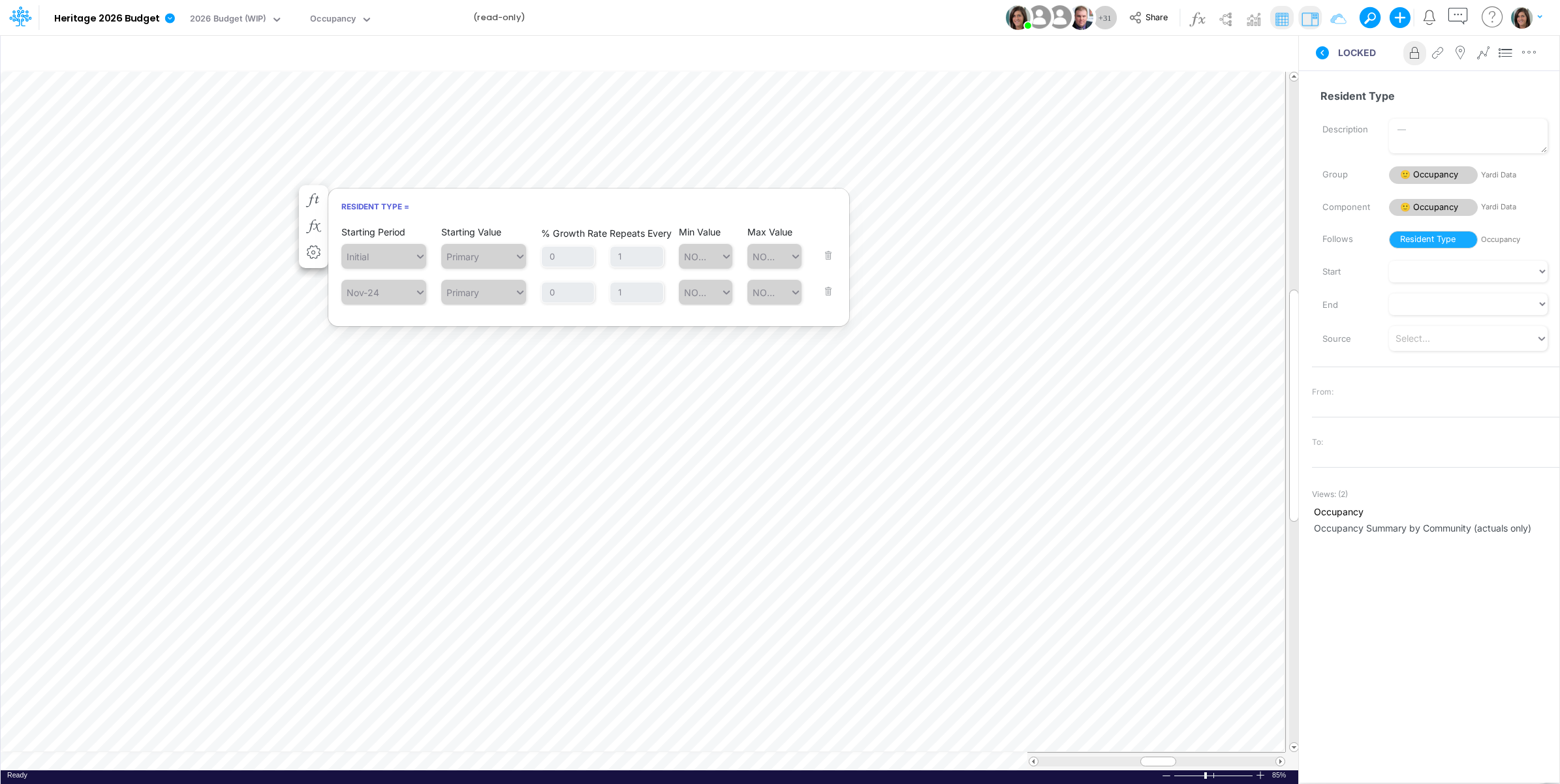
click at [756, 15] on div "Model Heritage 2026 Budget Edit model settings Duplicate Import QuickBooks Quic…" at bounding box center [780, 17] width 1404 height 35
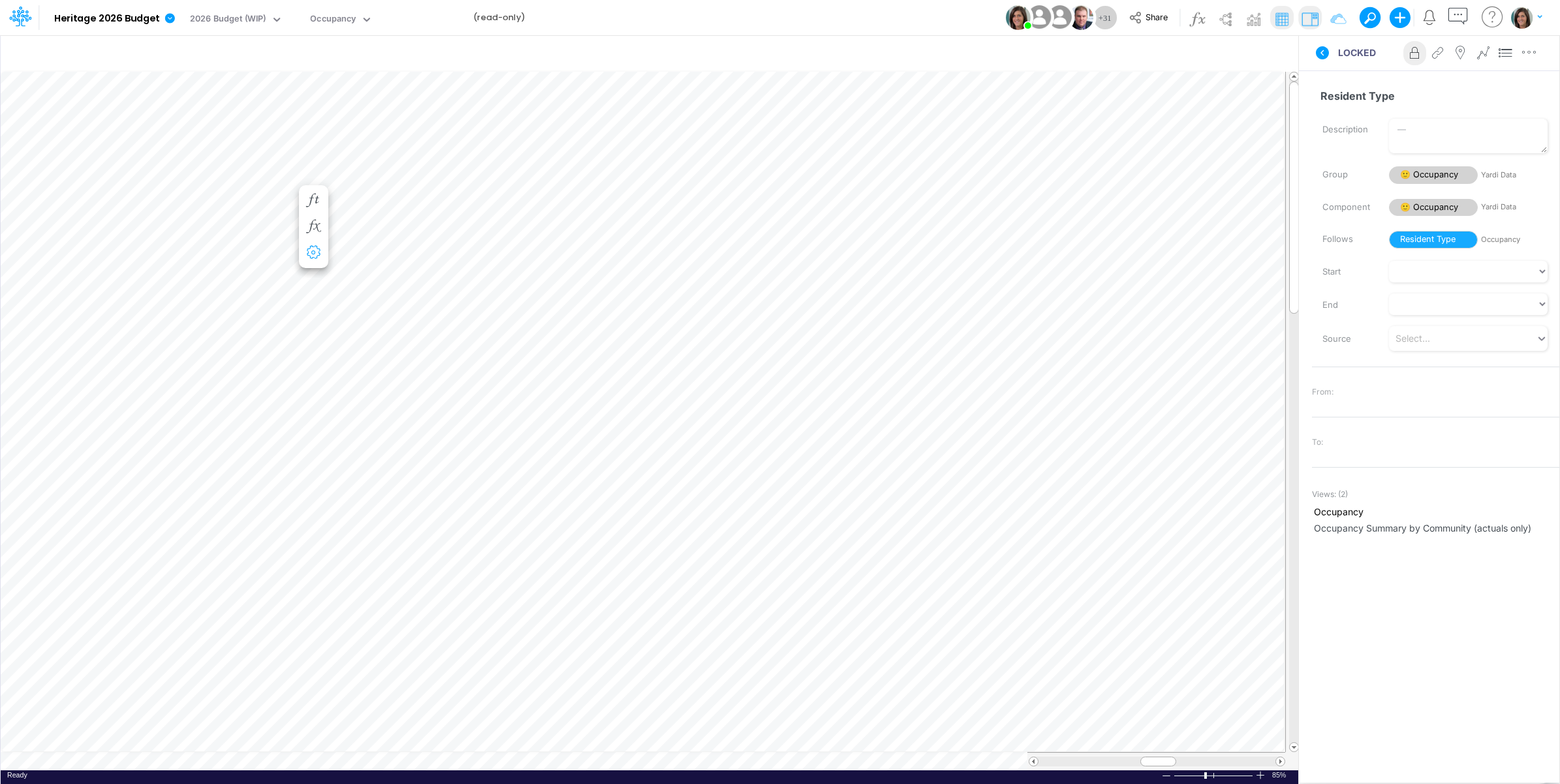
scroll to position [0, 1]
click at [319, 229] on icon "button" at bounding box center [314, 234] width 19 height 13
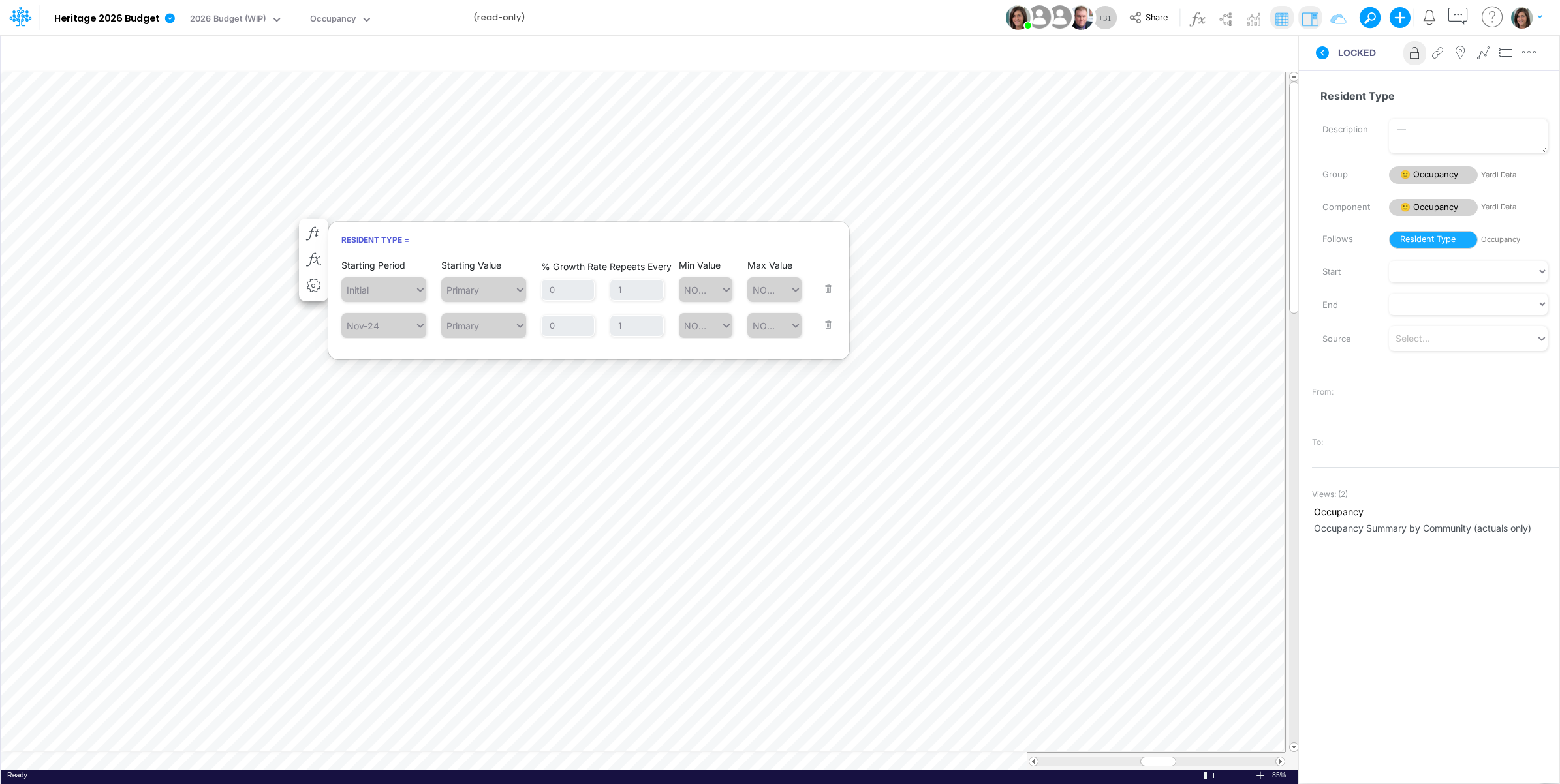
click at [1336, 63] on div "LOCKED Advanced settings Delete" at bounding box center [1430, 52] width 261 height 36
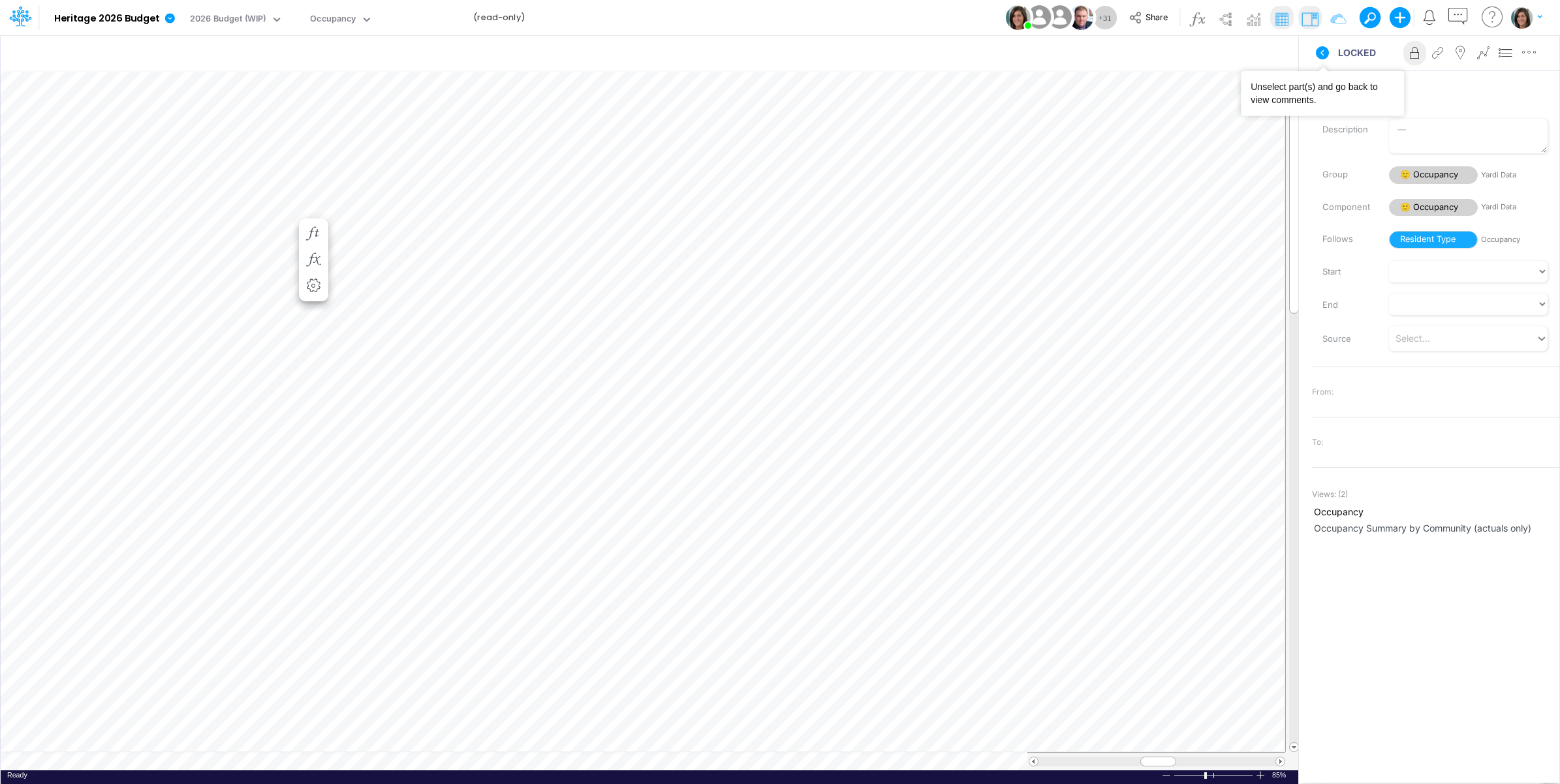
click at [1315, 56] on icon at bounding box center [1322, 52] width 15 height 15
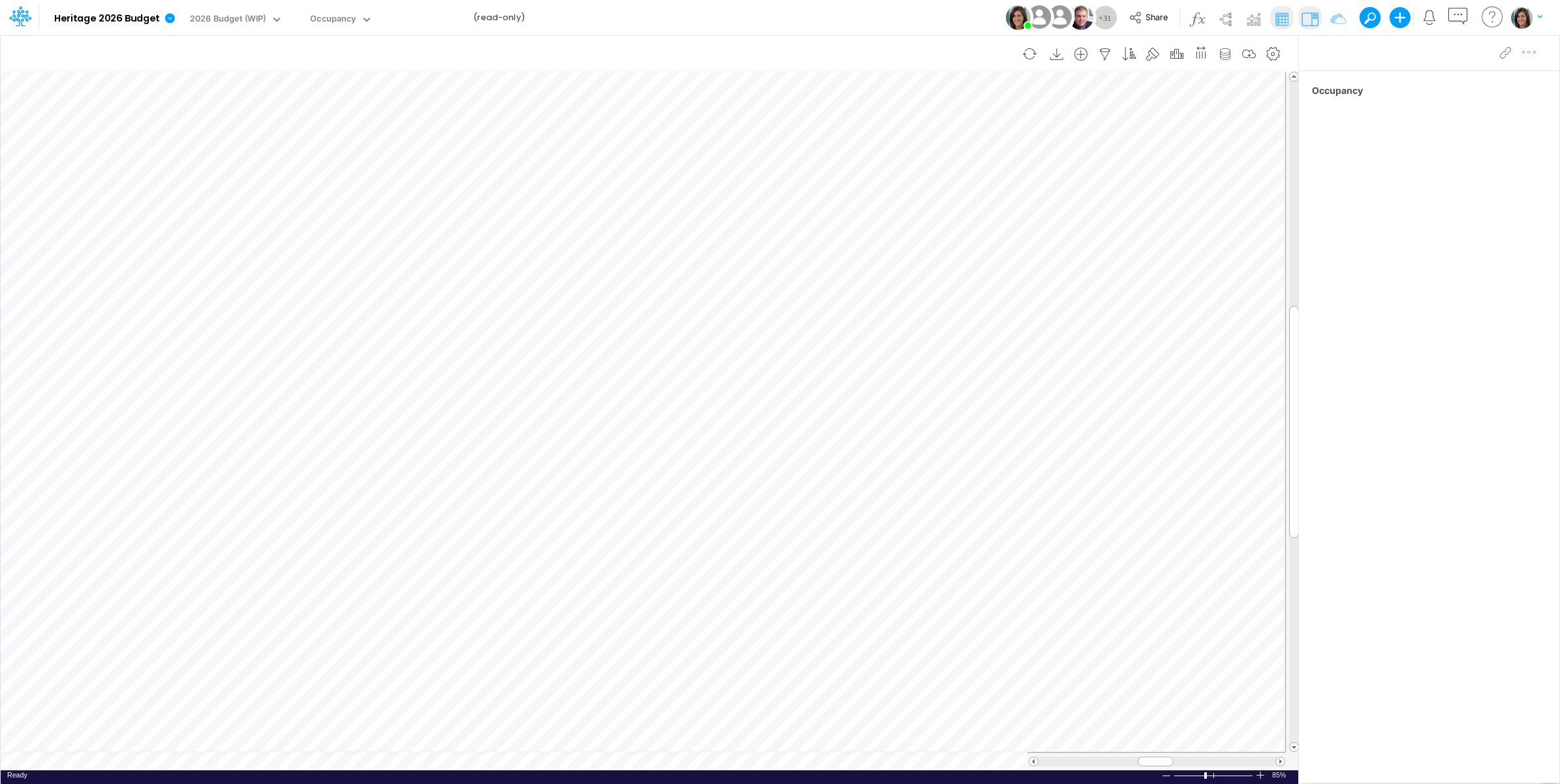
scroll to position [0, 1]
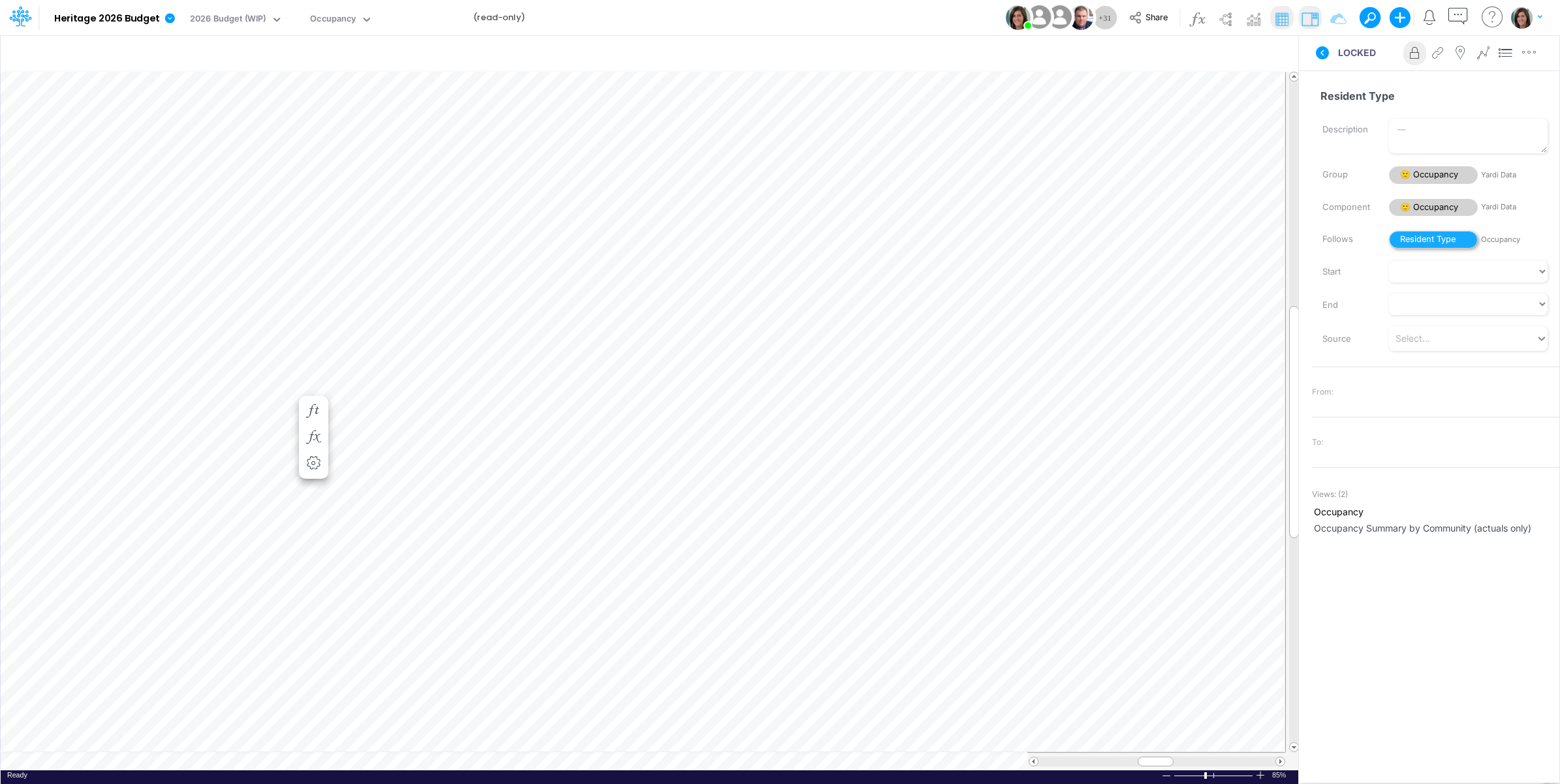
click at [1425, 240] on span "Resident Type" at bounding box center [1434, 240] width 89 height 17
click at [1428, 206] on span "😎 Occupancy" at bounding box center [1434, 208] width 89 height 17
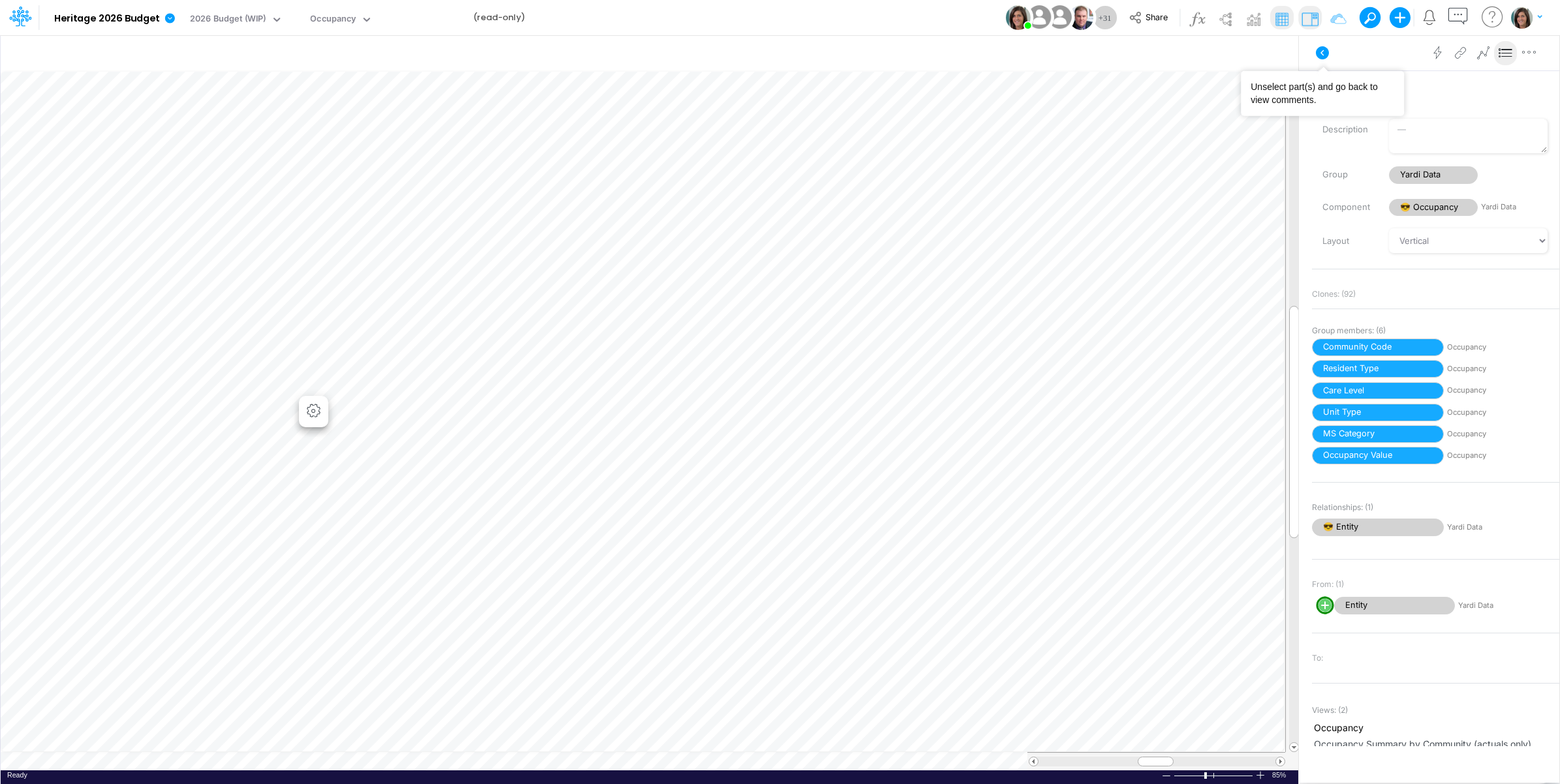
click at [1316, 43] on button at bounding box center [1322, 52] width 32 height 24
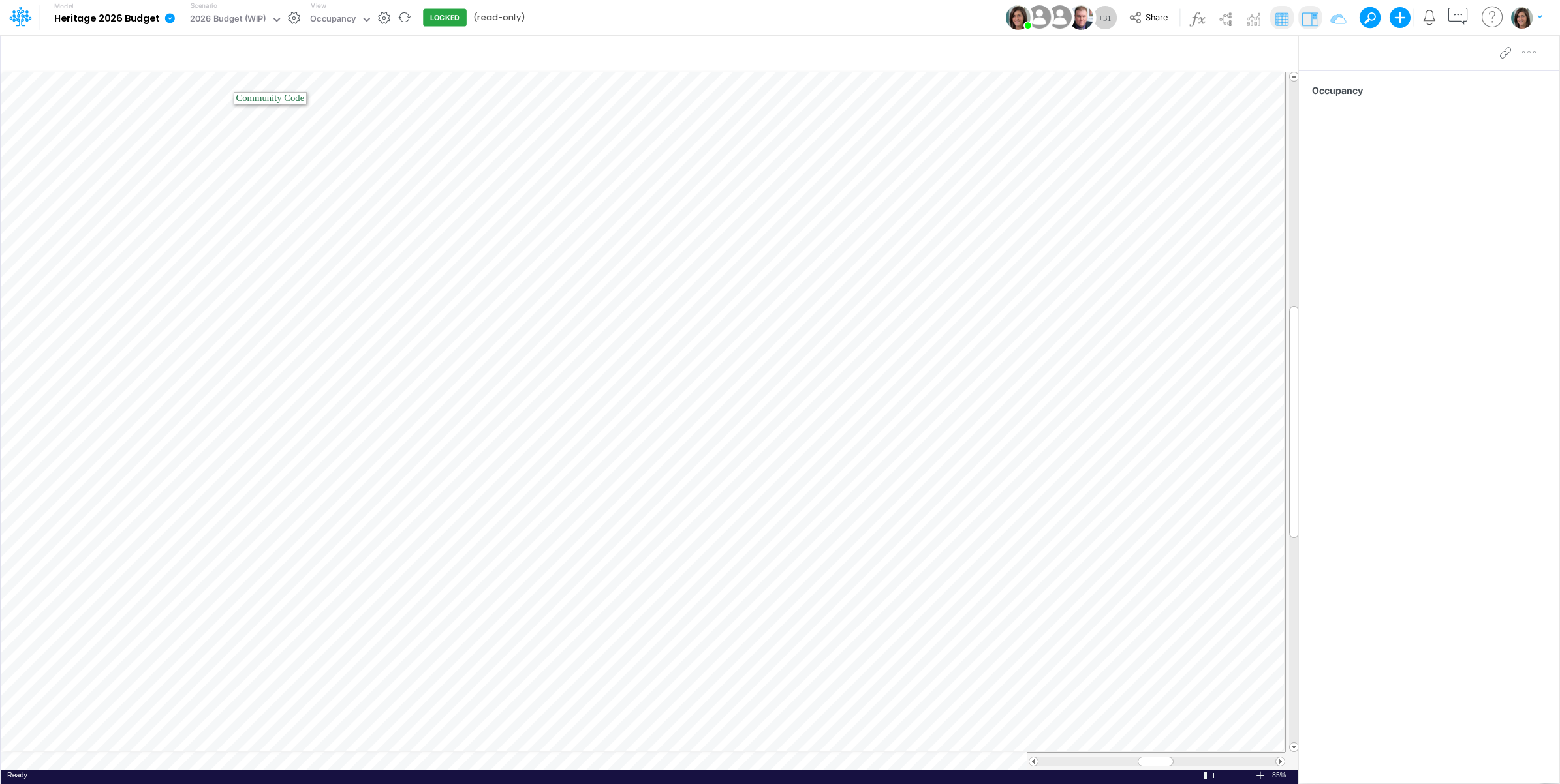
click at [165, 20] on icon at bounding box center [170, 17] width 10 height 10
click at [227, 72] on button "Duplicate" at bounding box center [236, 72] width 140 height 20
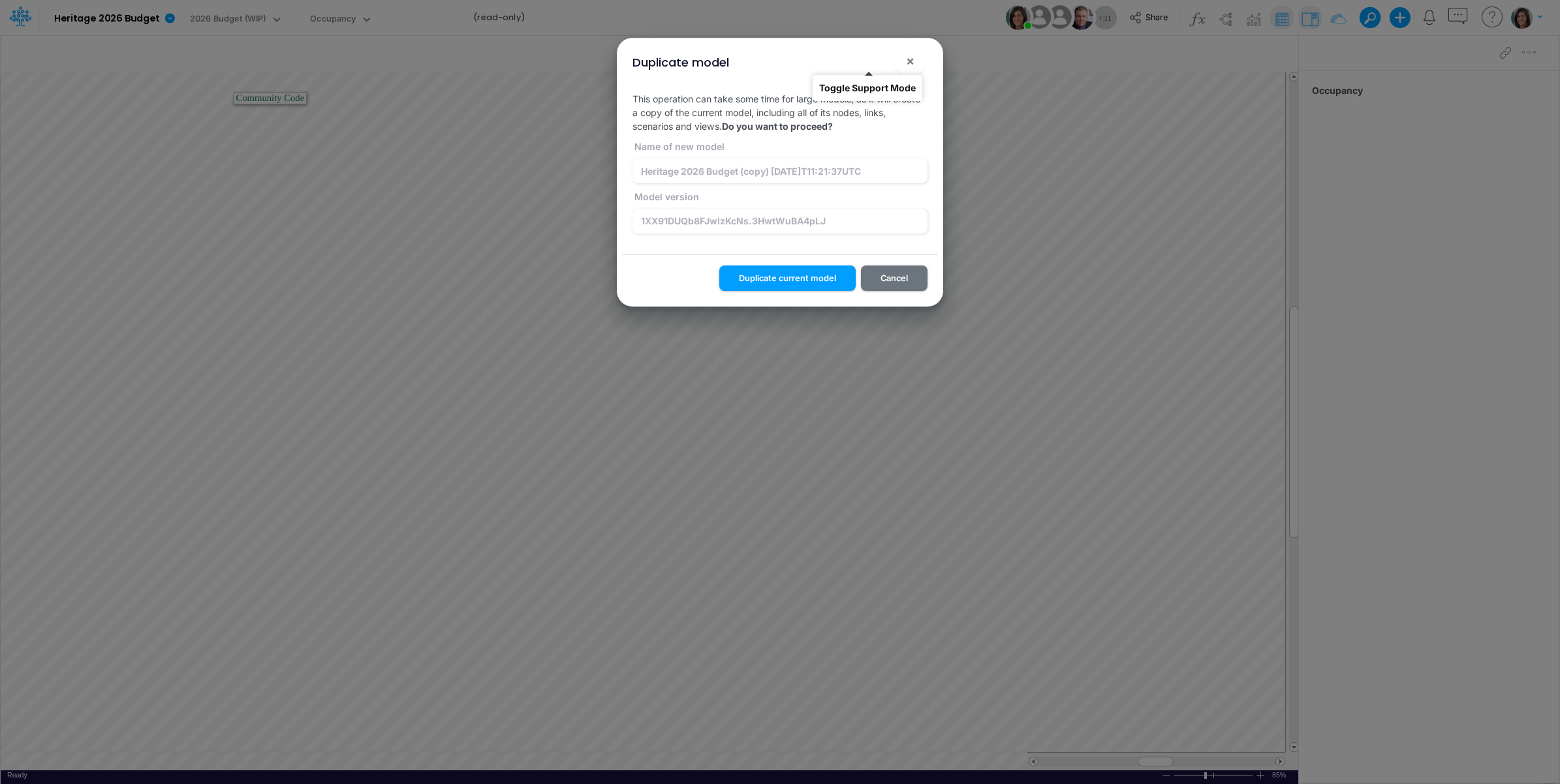
click at [867, 60] on button "!" at bounding box center [868, 64] width 15 height 15
click at [841, 220] on input "1XX91DUQb8FJwIzKcNs.3HwtWuBA4pLJ" at bounding box center [780, 221] width 295 height 25
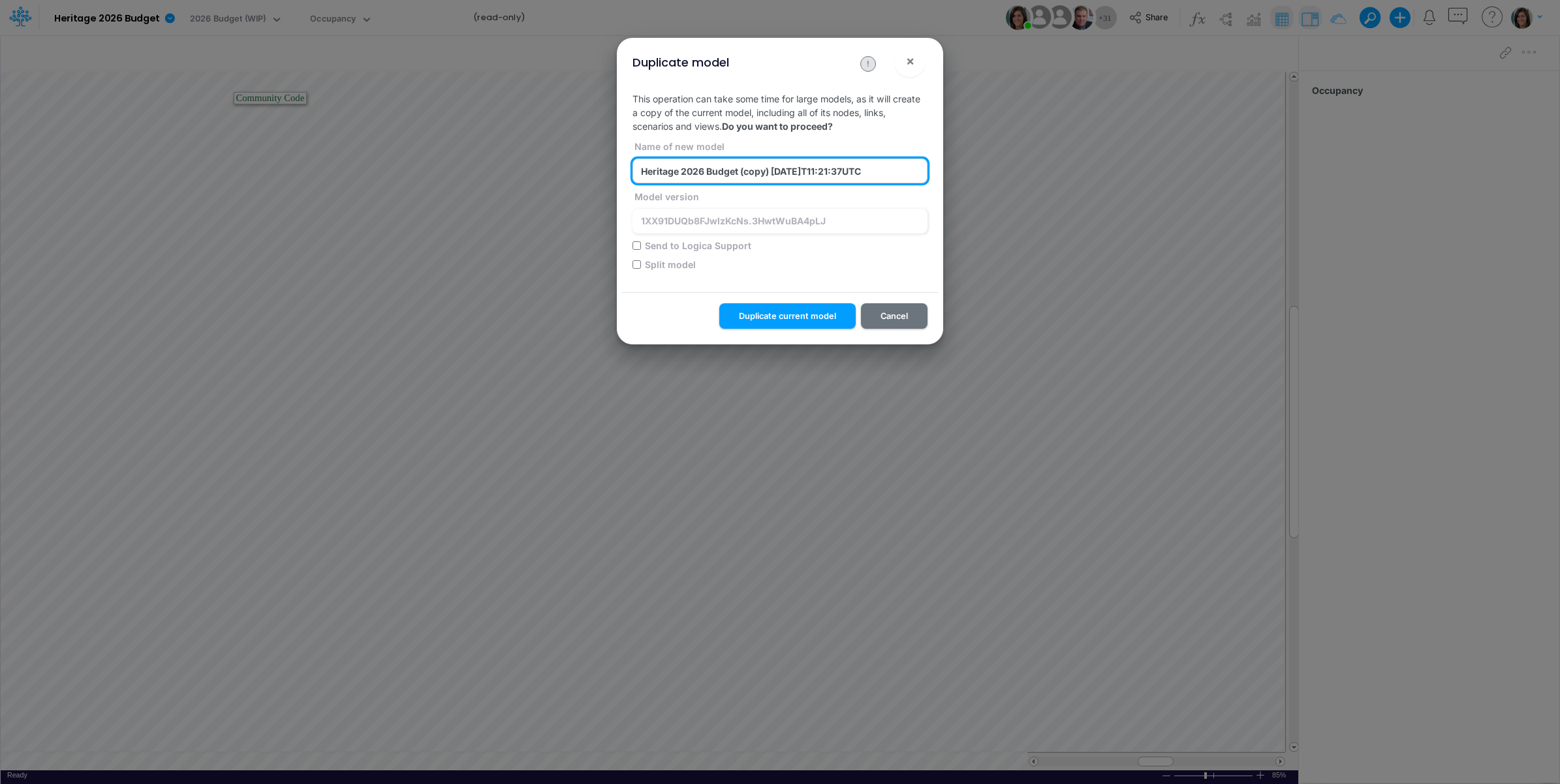
click at [839, 171] on input "Heritage 2026 Budget (copy) 2025-10-02T11:21:37UTC" at bounding box center [780, 171] width 295 height 25
click at [637, 245] on input "Send to Logica Support" at bounding box center [637, 245] width 9 height 9
checkbox input "true"
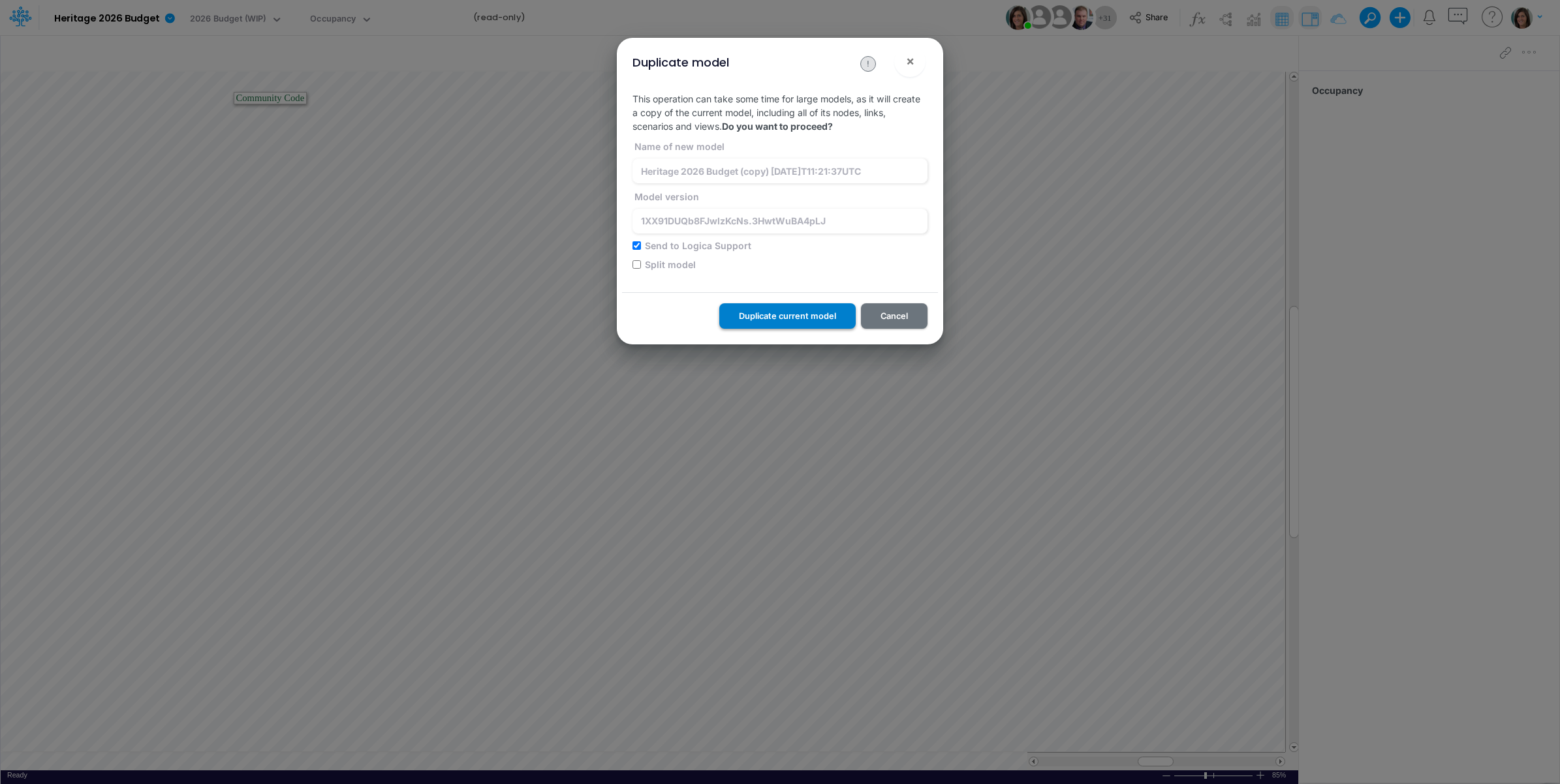
click at [766, 314] on button "Duplicate current model" at bounding box center [787, 316] width 136 height 26
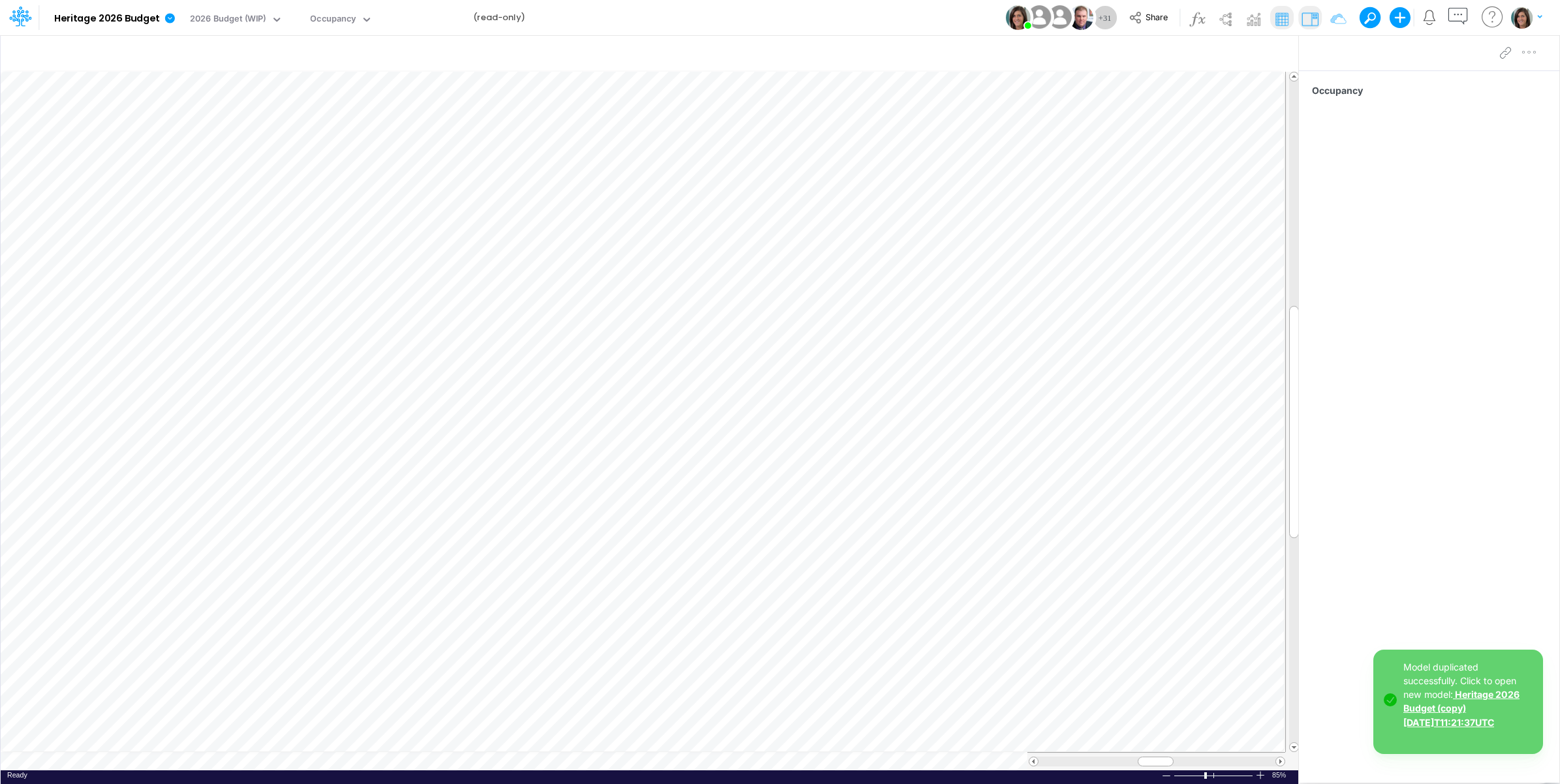
click at [1480, 713] on link "Heritage 2026 Budget (copy) 2025-10-02T11:21:37UTC" at bounding box center [1461, 708] width 116 height 38
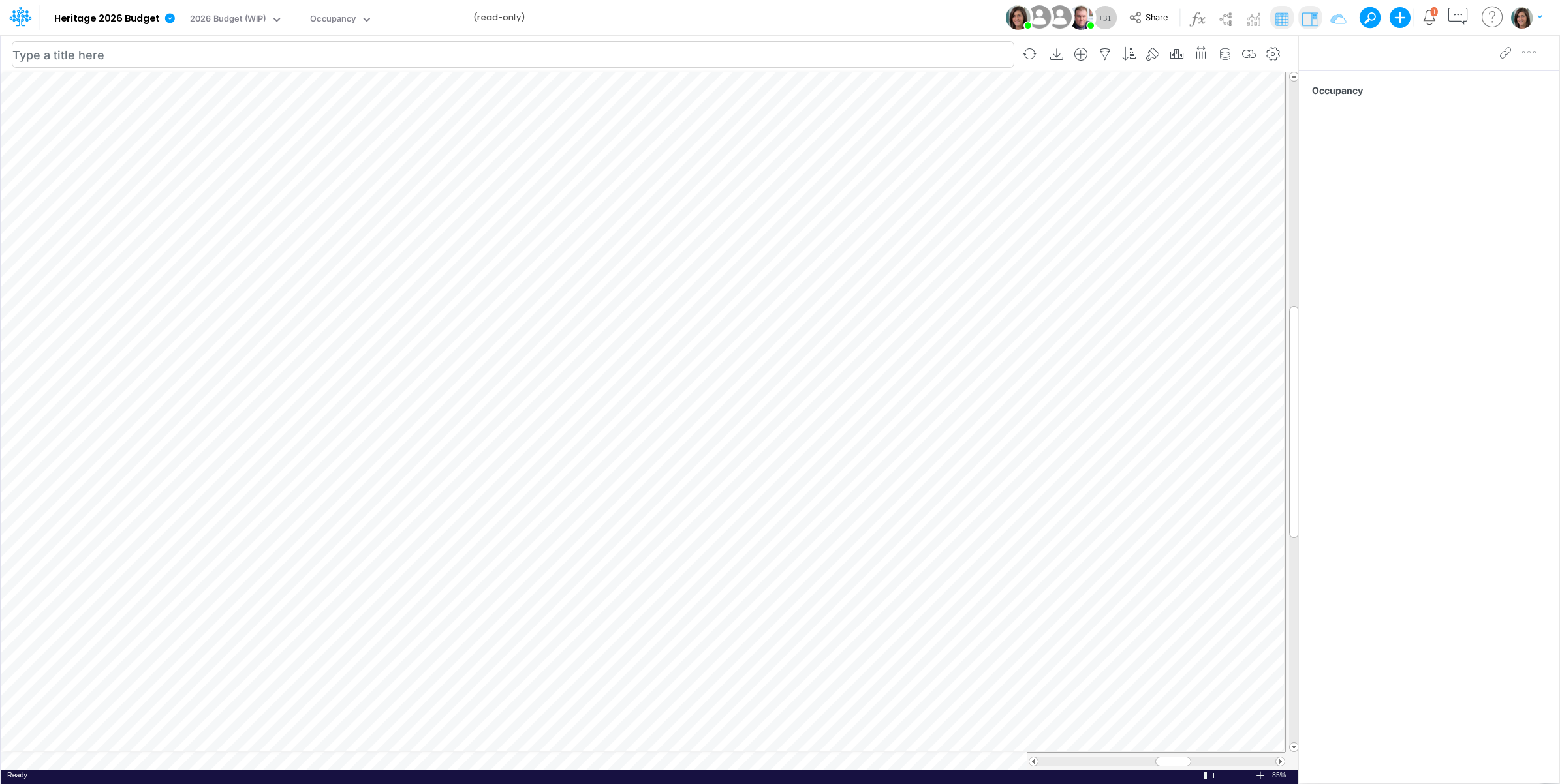
scroll to position [0, 1]
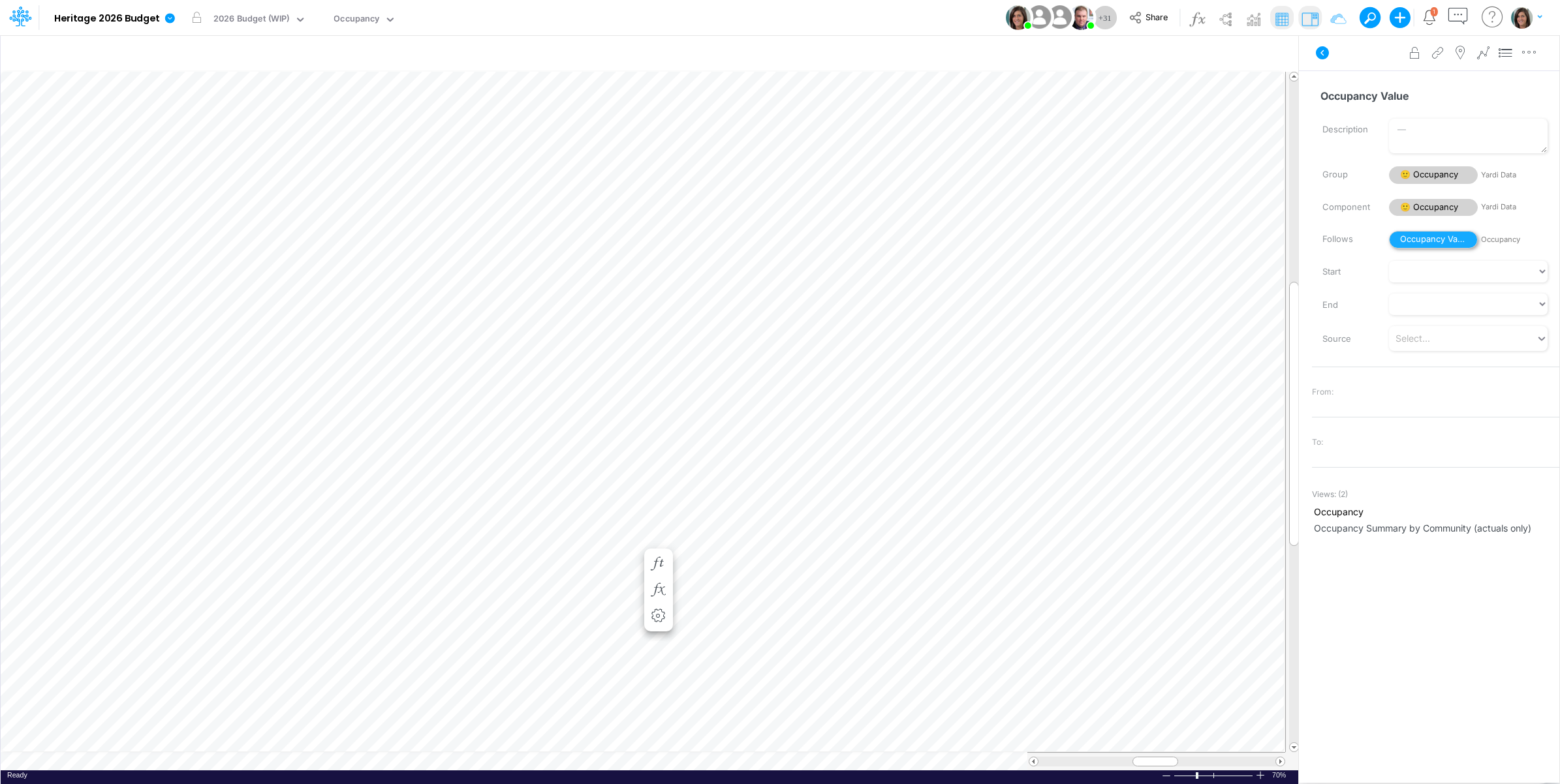
click at [1415, 240] on span "Occupancy Value" at bounding box center [1434, 240] width 89 height 17
click at [1420, 210] on span "😎 Occupancy" at bounding box center [1434, 208] width 89 height 17
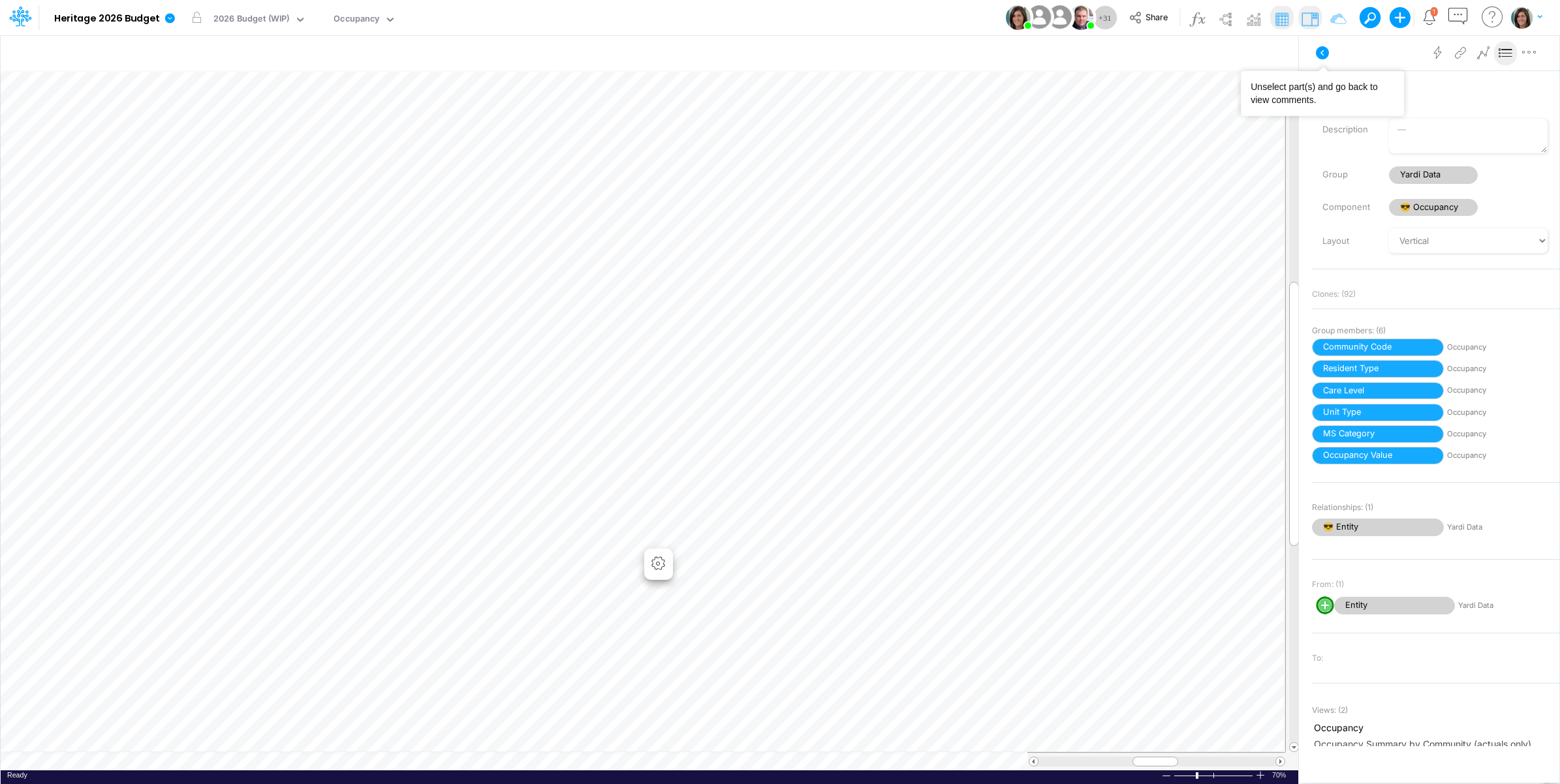
drag, startPoint x: 1324, startPoint y: 56, endPoint x: 1110, endPoint y: 34, distance: 215.1
click at [1323, 56] on icon at bounding box center [1322, 52] width 13 height 13
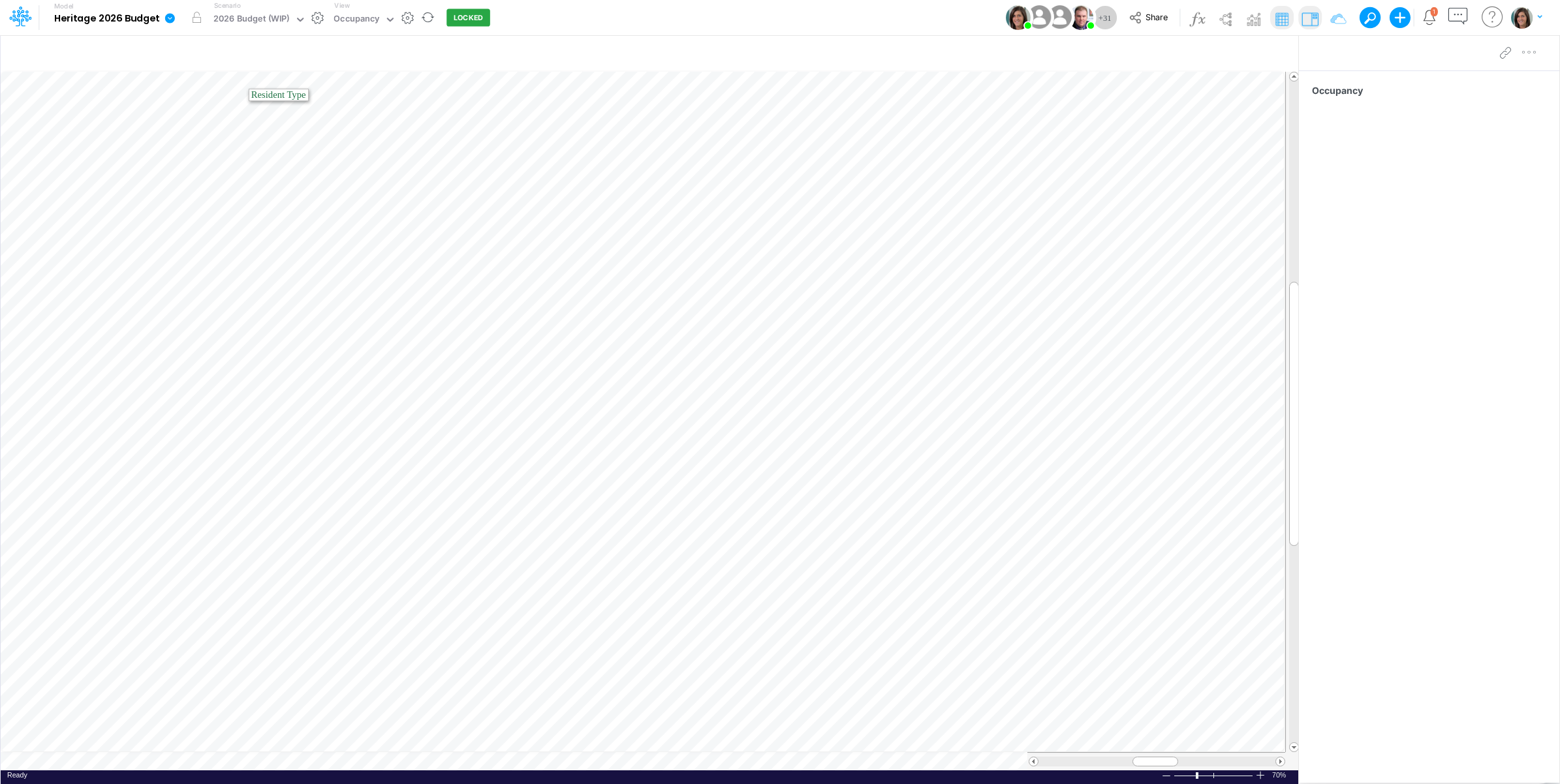
click at [163, 20] on link at bounding box center [172, 17] width 26 height 34
click at [210, 132] on button "View model info" at bounding box center [236, 135] width 140 height 20
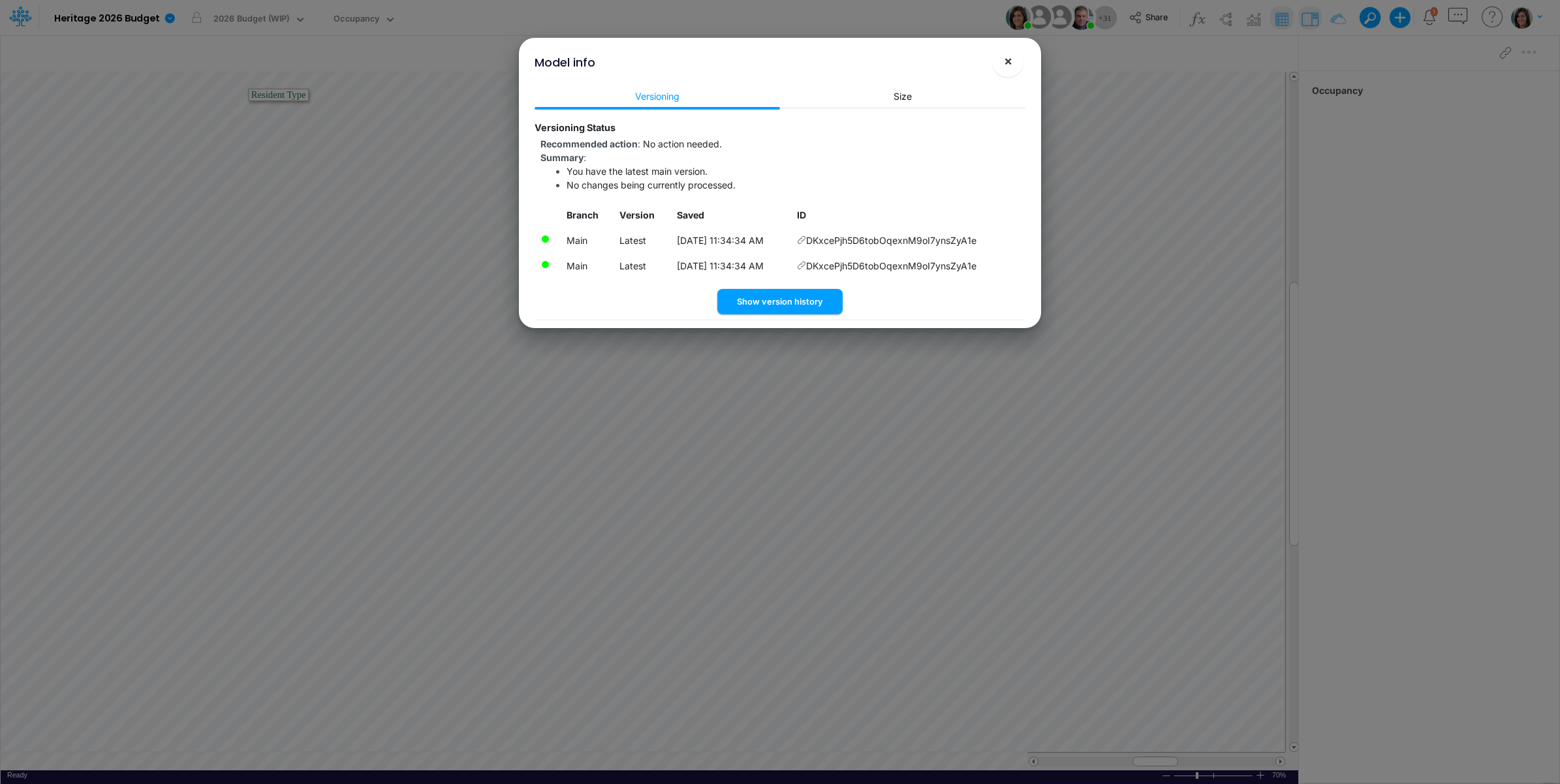
drag, startPoint x: 1002, startPoint y: 64, endPoint x: 664, endPoint y: 77, distance: 338.2
click at [1002, 62] on button "×" at bounding box center [1008, 61] width 32 height 32
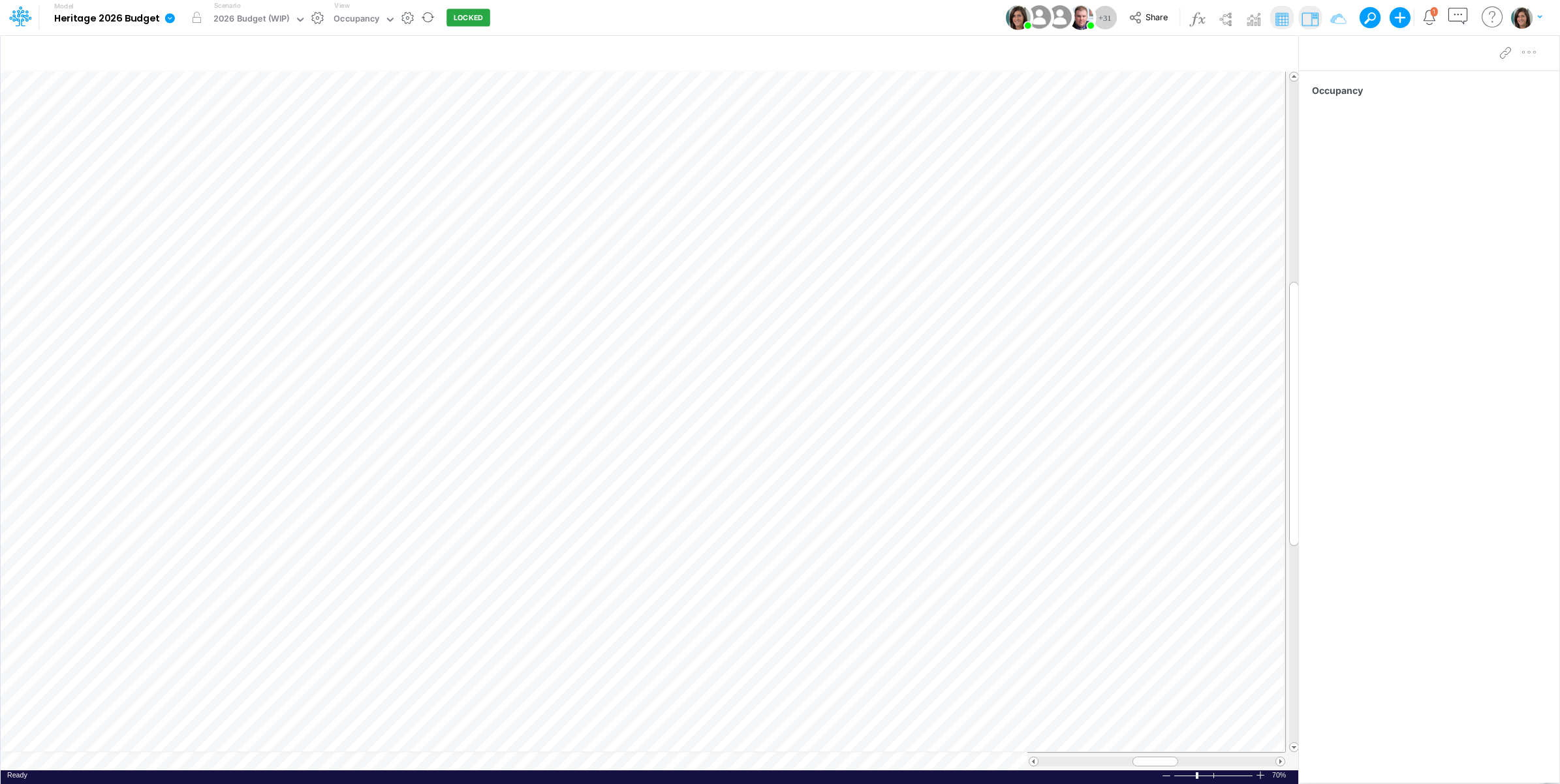
click at [173, 16] on icon at bounding box center [170, 17] width 10 height 10
click at [207, 127] on button "View model info" at bounding box center [236, 135] width 140 height 20
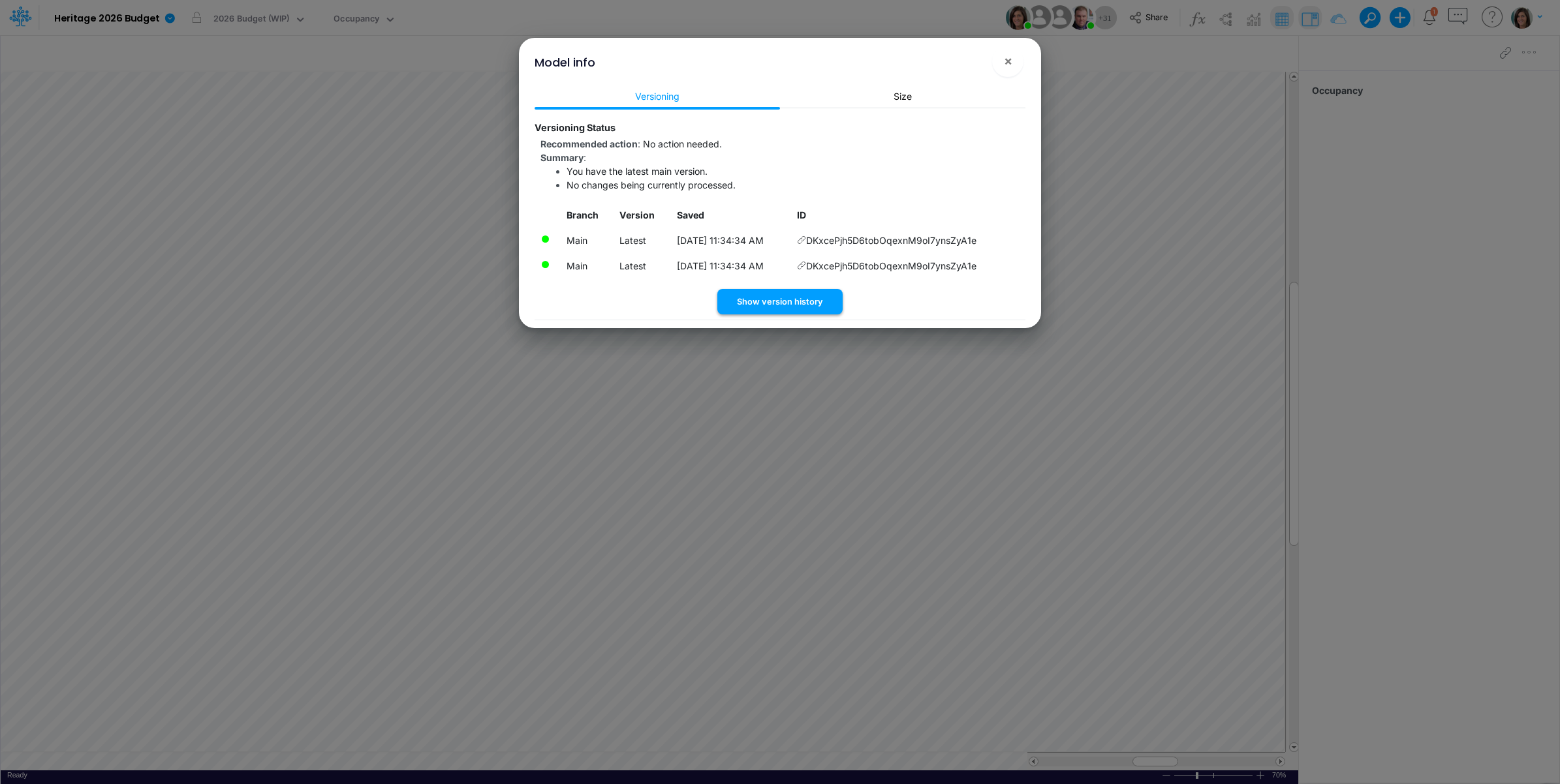
click at [774, 288] on div "Branch Version Saved ID Main Latest [DATE] 11:34:34 AM DKxcePjh5D6tobOqexnM9oI7…" at bounding box center [780, 246] width 491 height 86
click at [772, 296] on button "Show version history" at bounding box center [780, 302] width 125 height 26
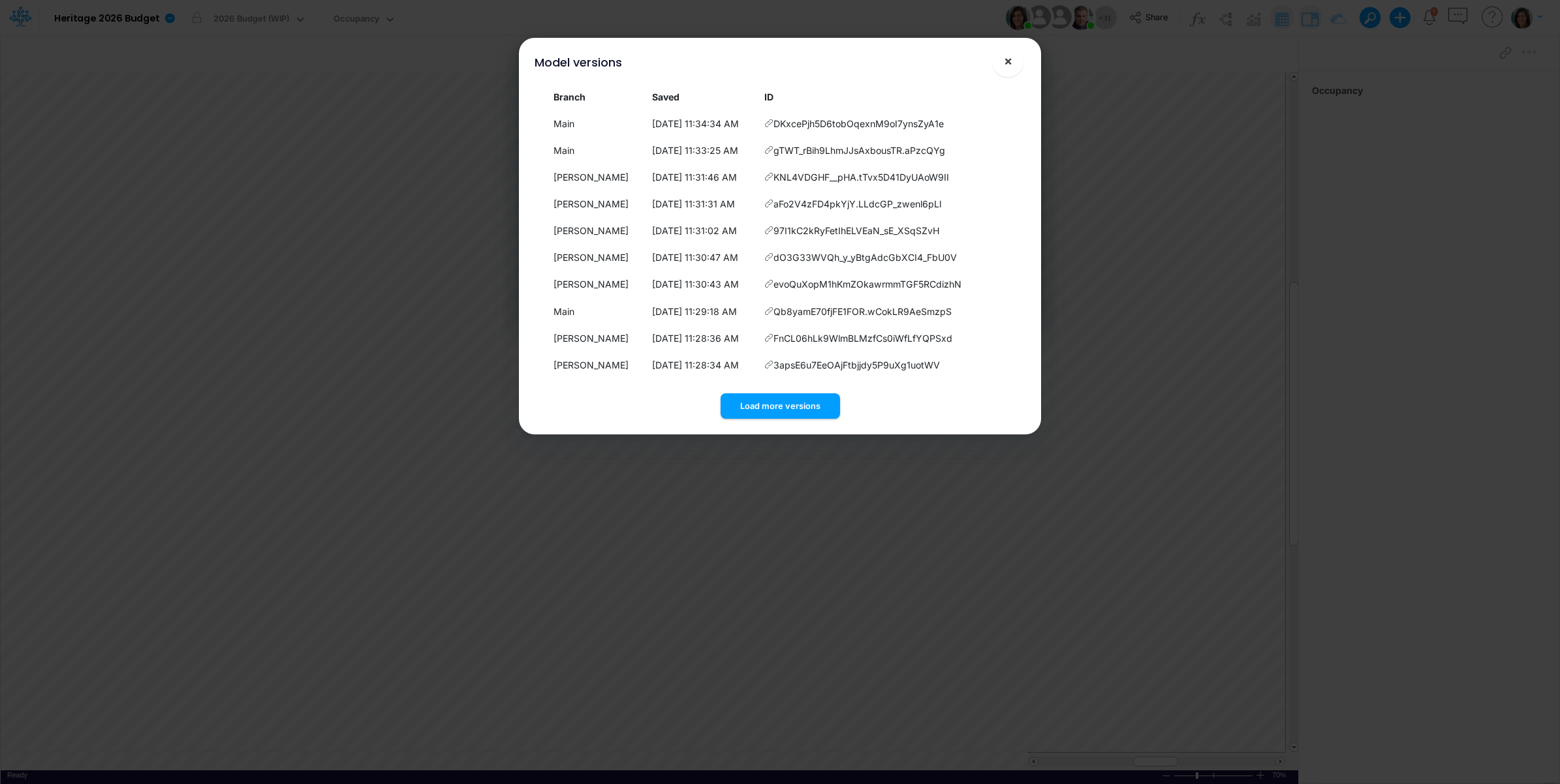
click at [1005, 60] on span "×" at bounding box center [1008, 60] width 9 height 15
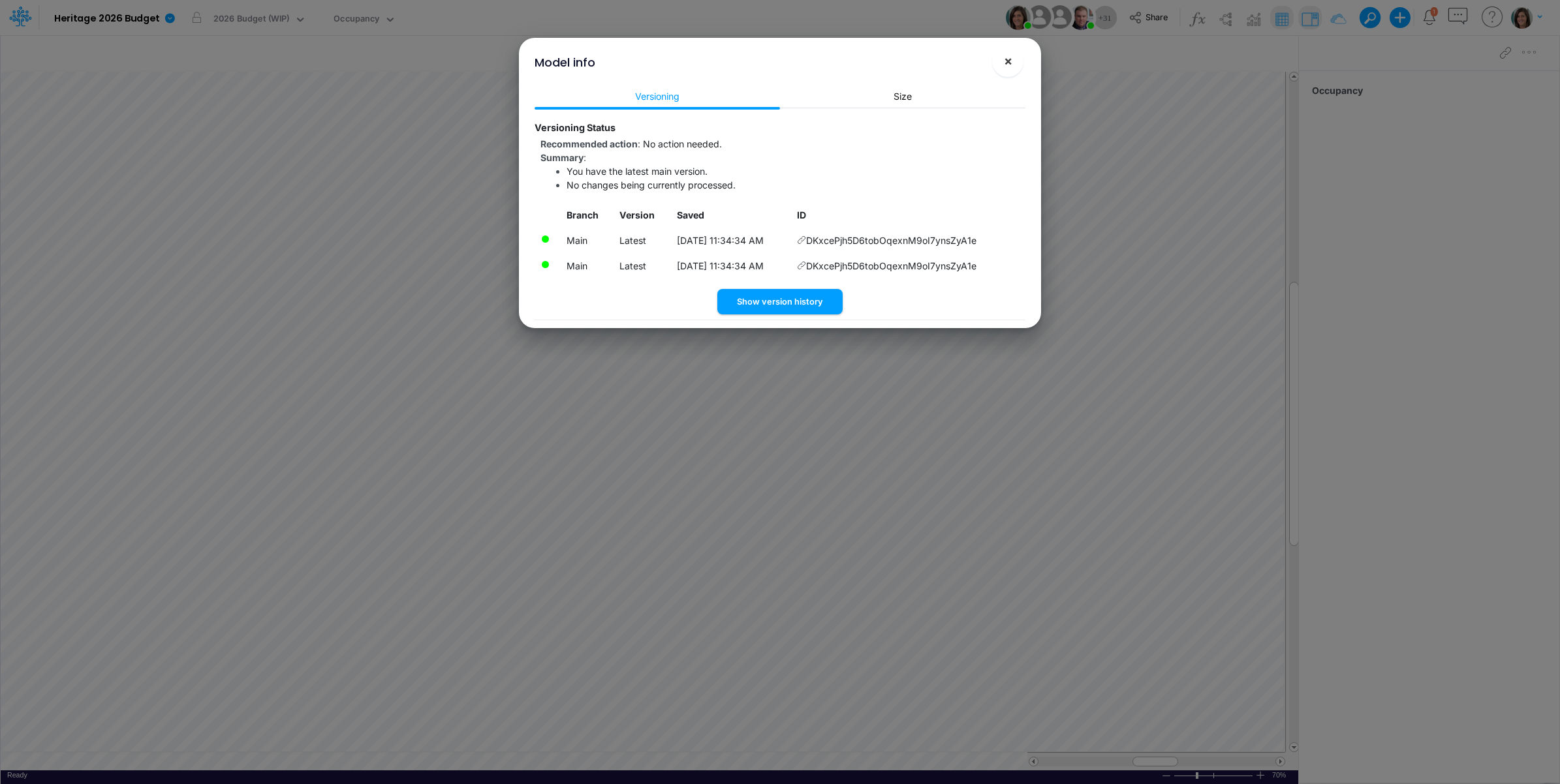
drag, startPoint x: 1024, startPoint y: 67, endPoint x: 1006, endPoint y: 54, distance: 22.2
click at [1022, 67] on div "Model info ! ×" at bounding box center [780, 59] width 511 height 44
click at [1006, 54] on span "×" at bounding box center [1008, 60] width 9 height 15
